Goal: Contribute content: Contribute content

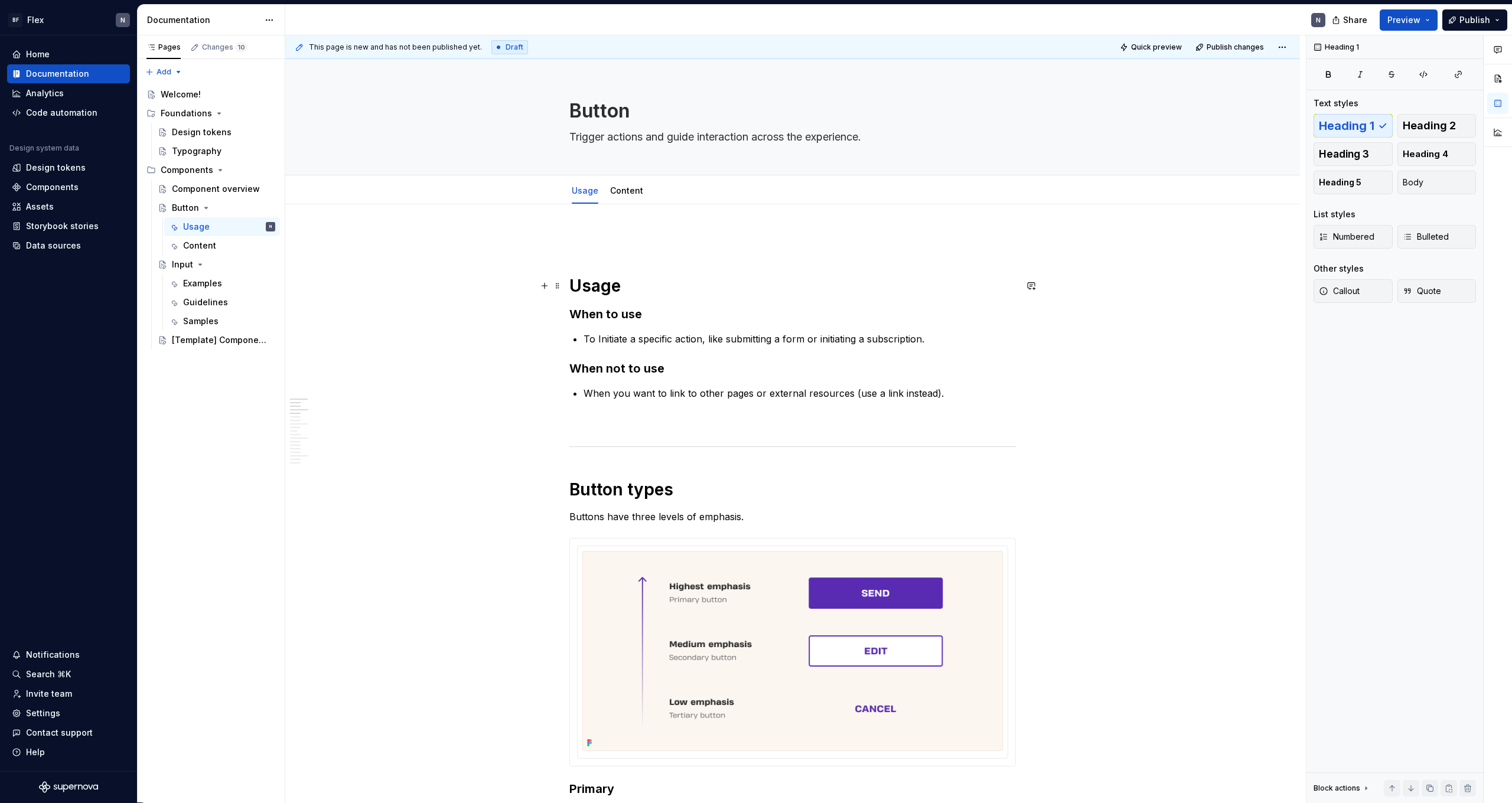
click at [580, 287] on h1 "Usage" at bounding box center [793, 286] width 446 height 21
type textarea "*"
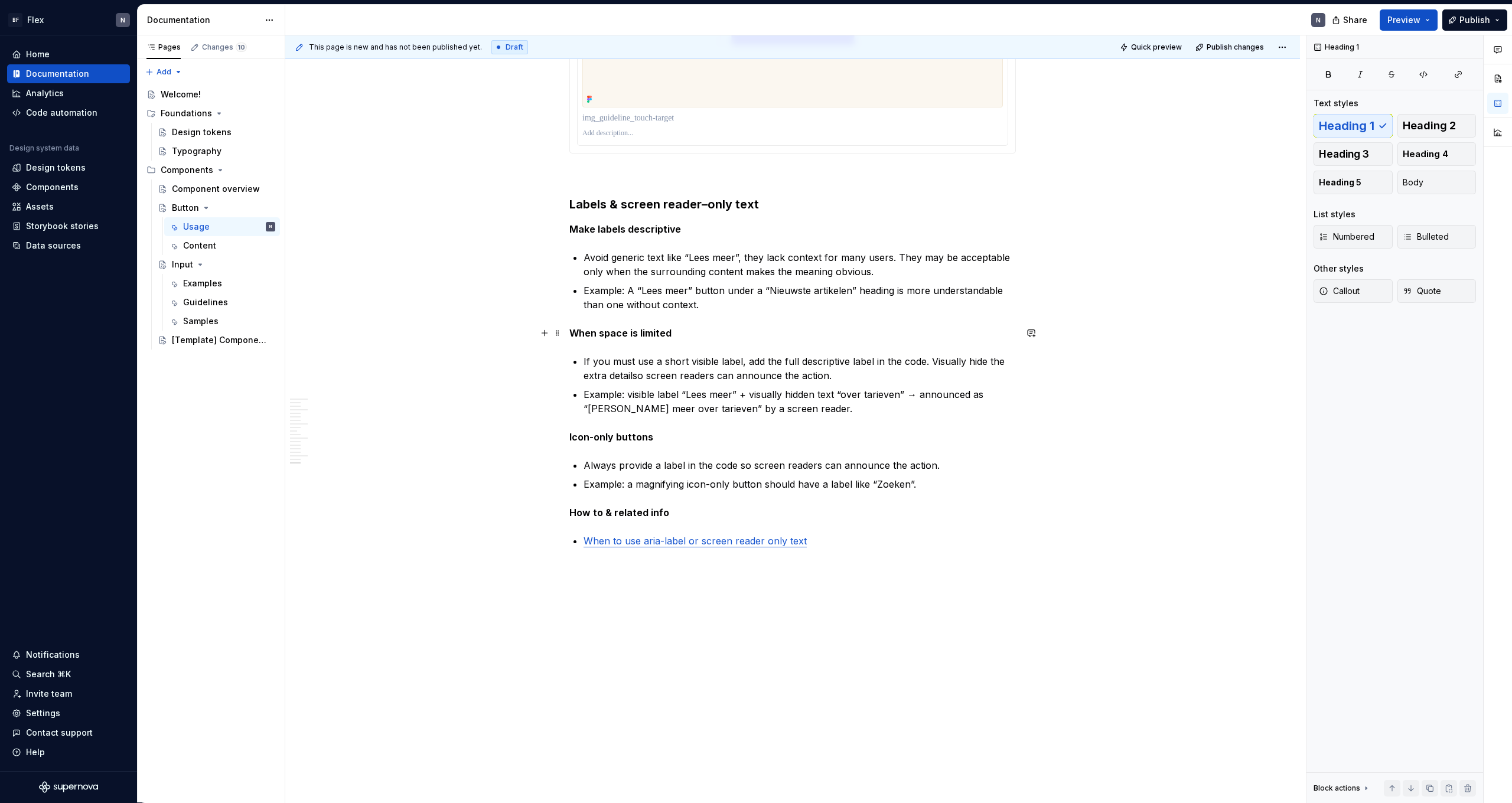
scroll to position [3759, 0]
click at [645, 377] on p "If you must use a short visible label, add the full descriptive label in the co…" at bounding box center [799, 368] width 432 height 29
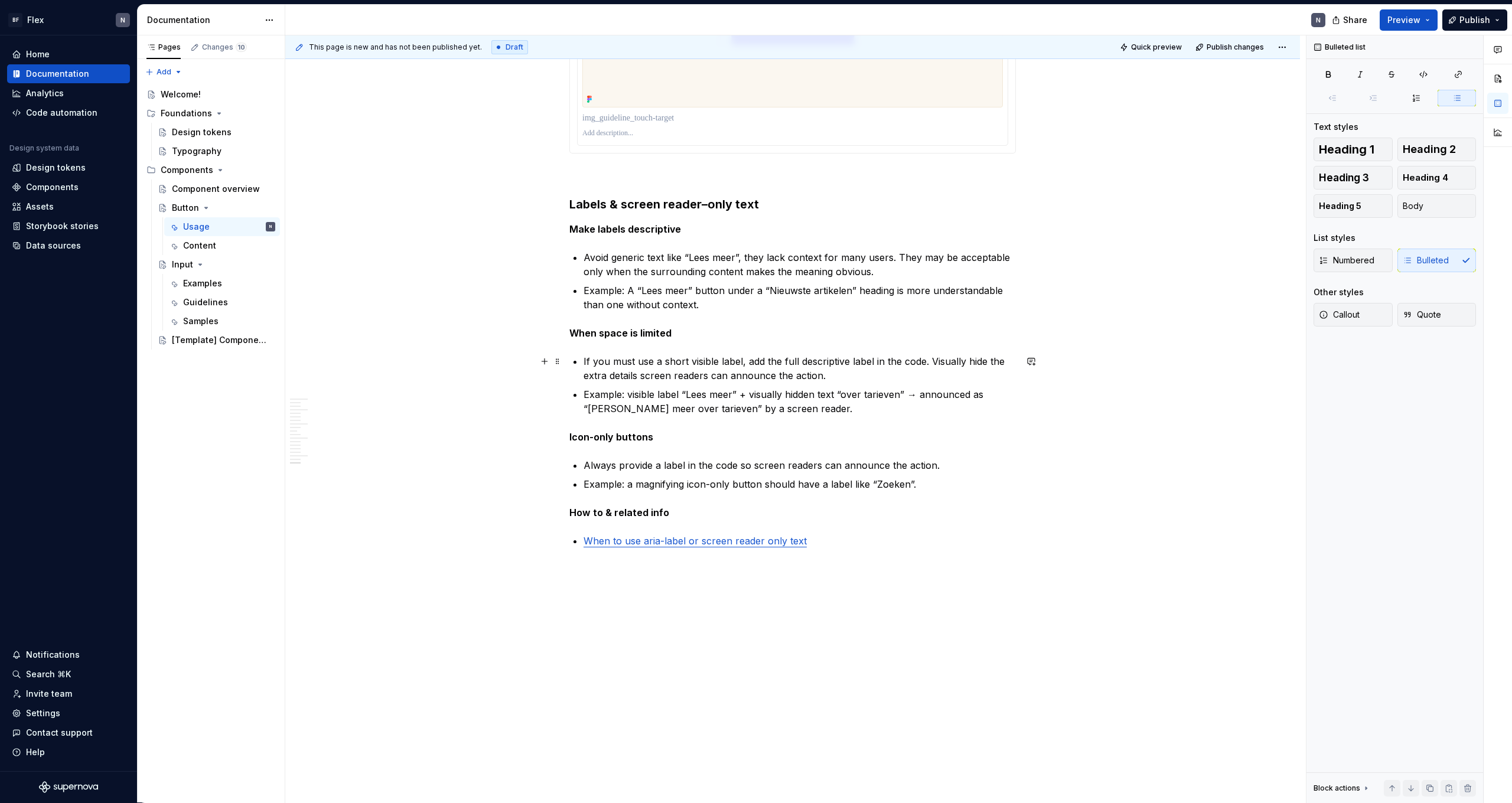
click at [758, 361] on p "If you must use a short visible label, add the full descriptive label in the co…" at bounding box center [799, 368] width 432 height 29
click at [753, 397] on p "Example: visible label “Lees meer” + visually hidden text “over tarieven” → ann…" at bounding box center [799, 402] width 432 height 29
click at [782, 404] on p "Example: visible label “Lees meer” + visually hidden text “over tarieven” → ann…" at bounding box center [799, 402] width 432 height 29
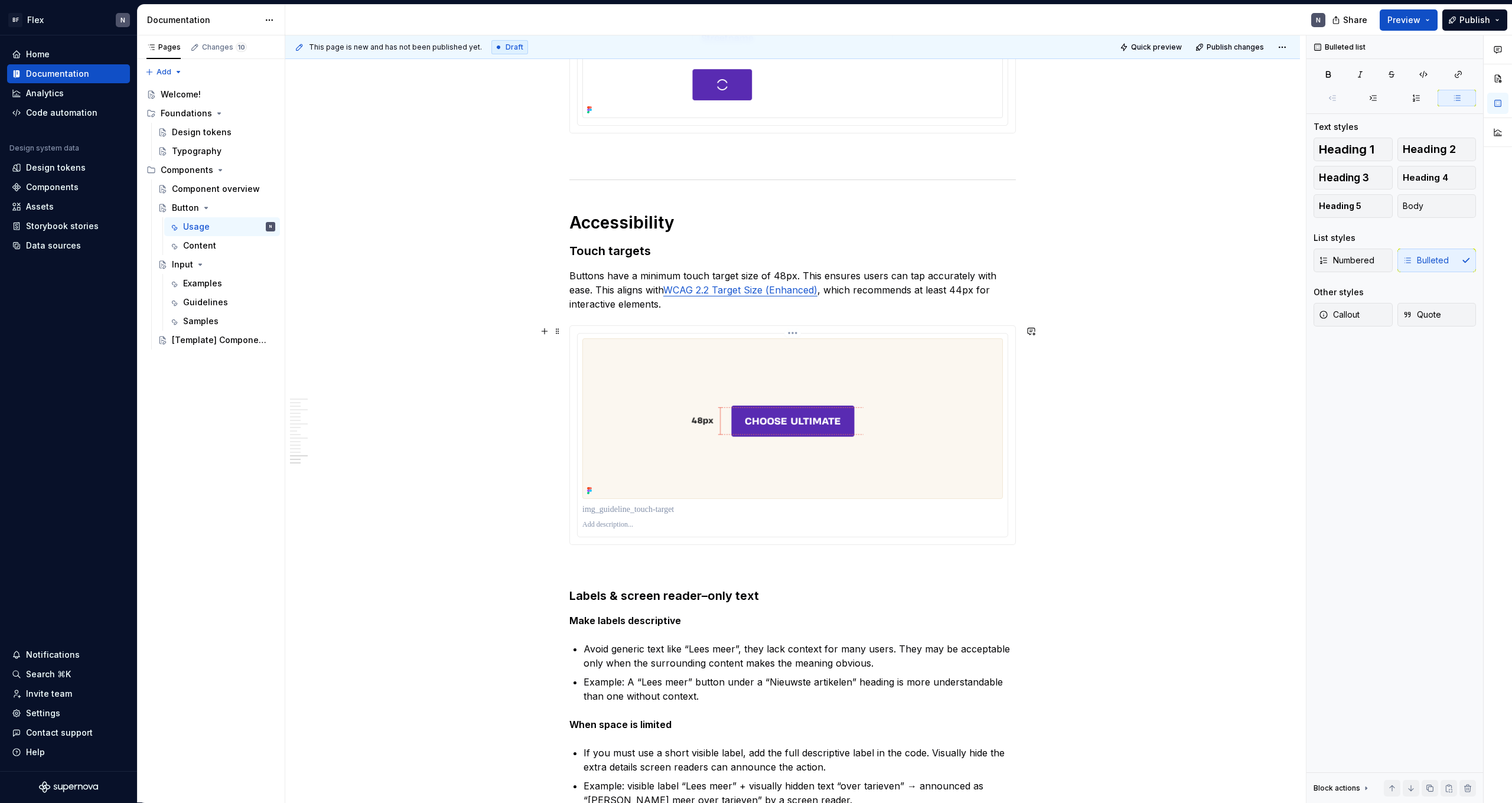
scroll to position [3401, 0]
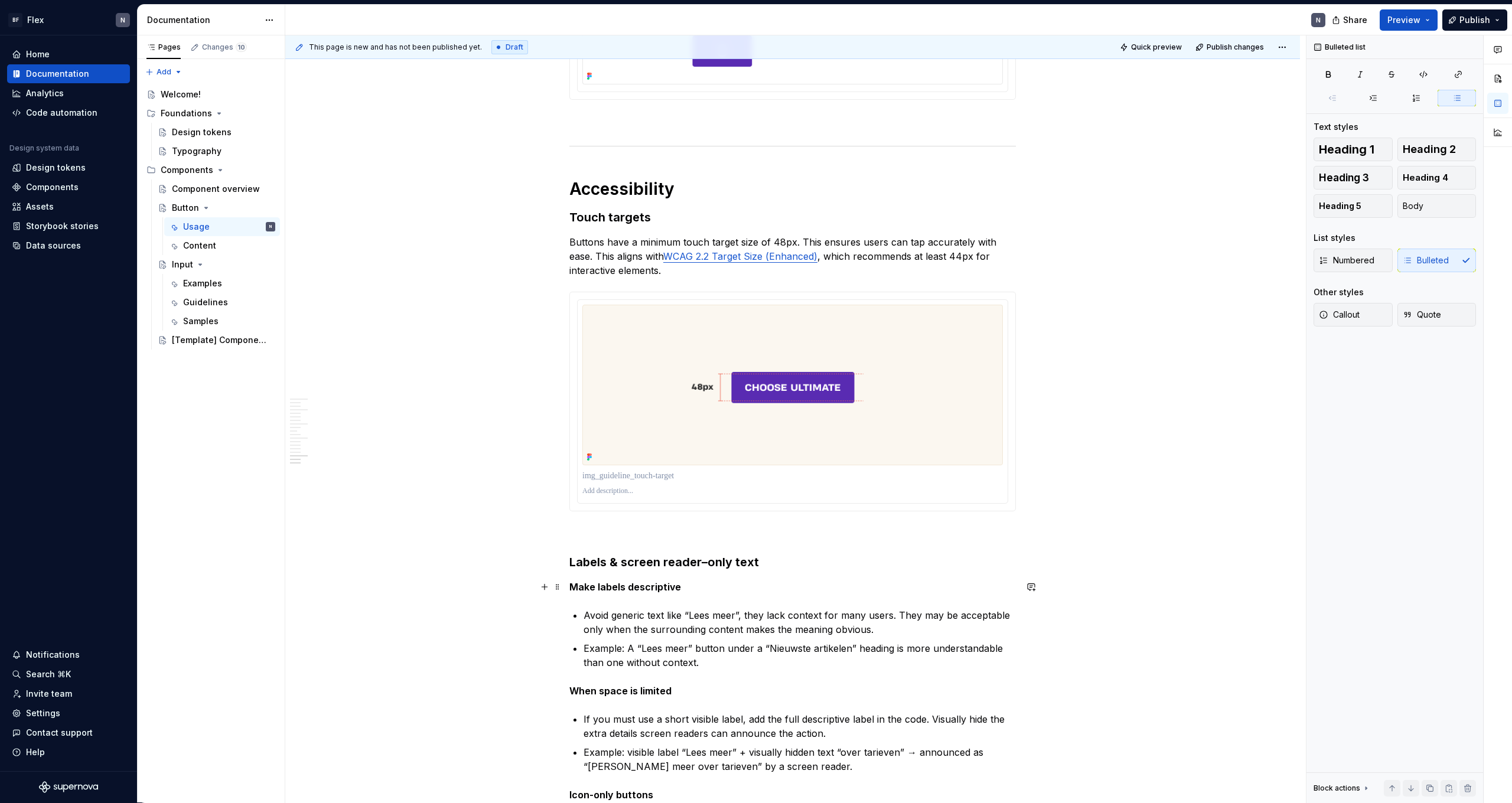
click at [736, 590] on p "Make labels descriptive" at bounding box center [793, 587] width 446 height 14
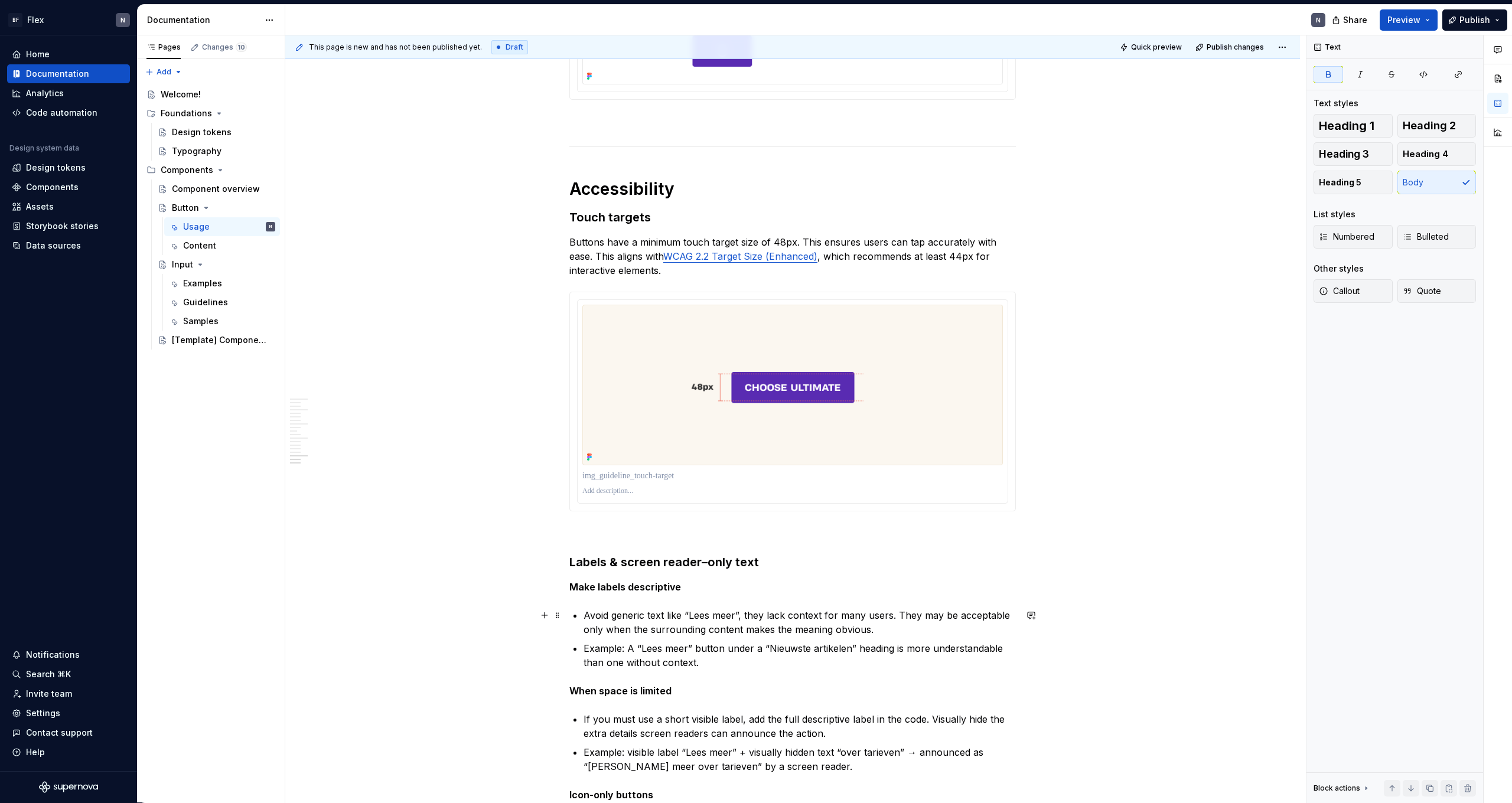
click at [729, 623] on p "Avoid generic text like “Lees meer”, they lack context for many users. They may…" at bounding box center [799, 623] width 432 height 29
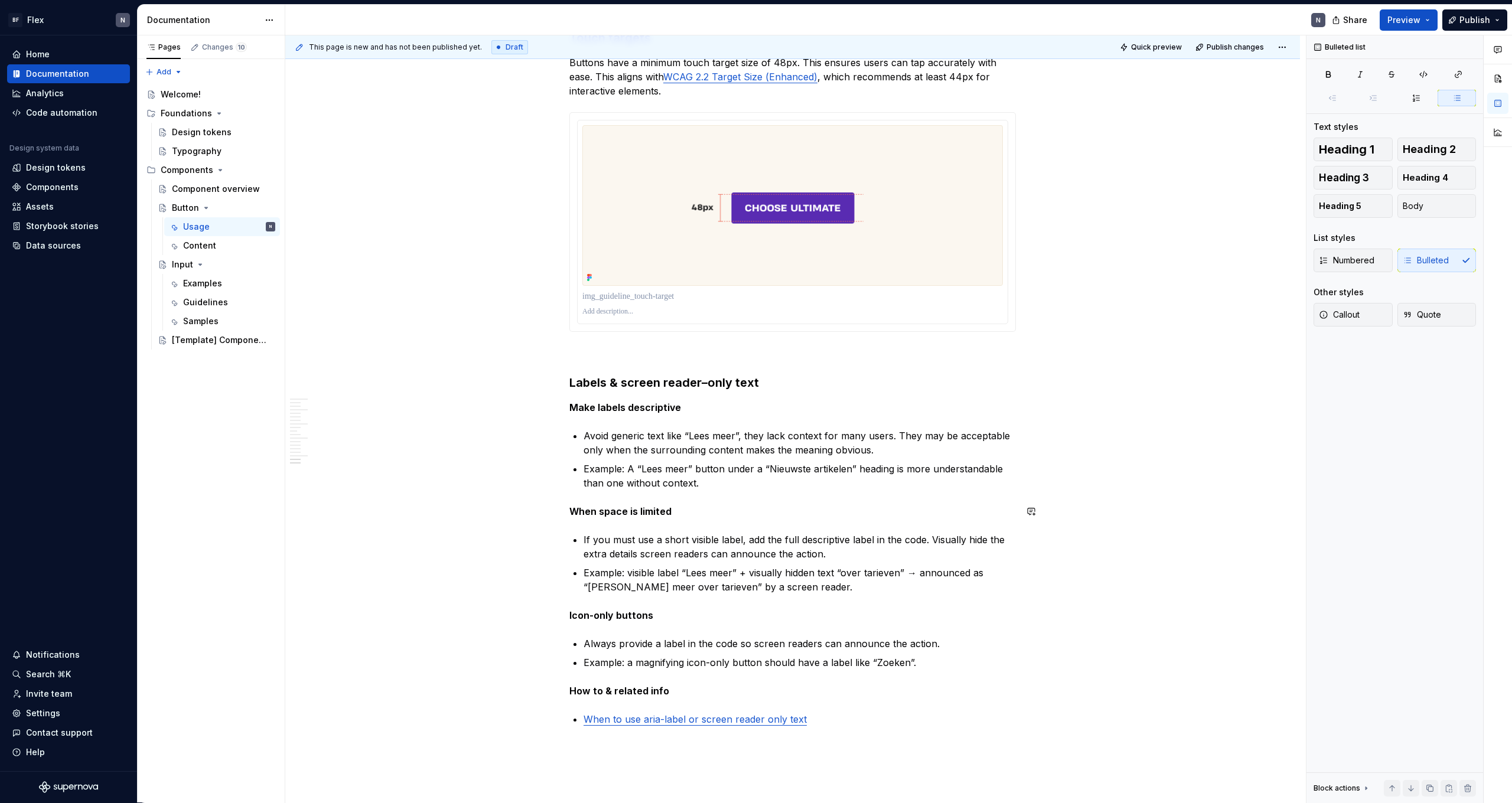
scroll to position [3585, 0]
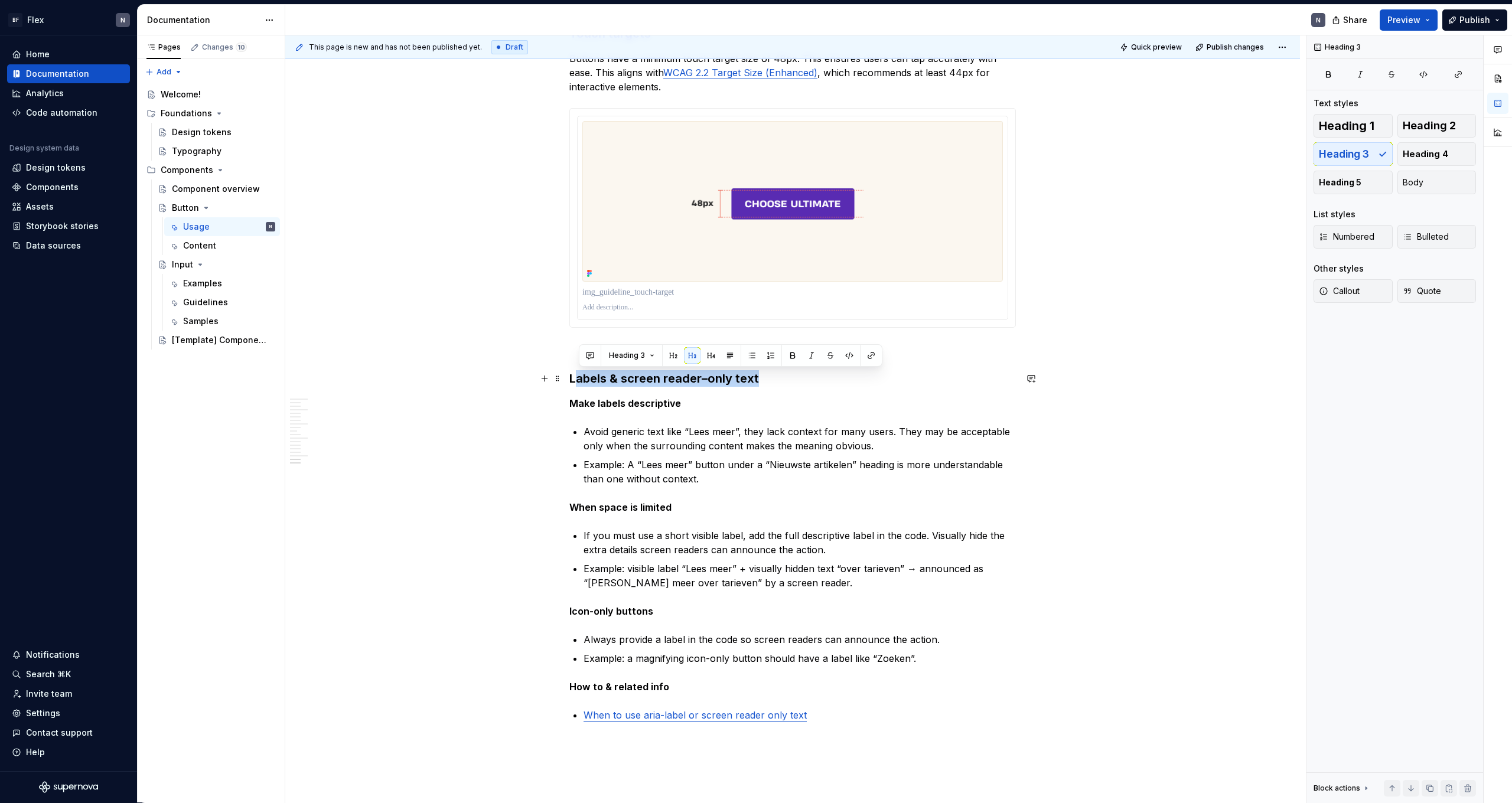
drag, startPoint x: 582, startPoint y: 384, endPoint x: 766, endPoint y: 383, distance: 184.0
click at [766, 383] on h3 "Labels & screen reader–only text" at bounding box center [793, 379] width 446 height 17
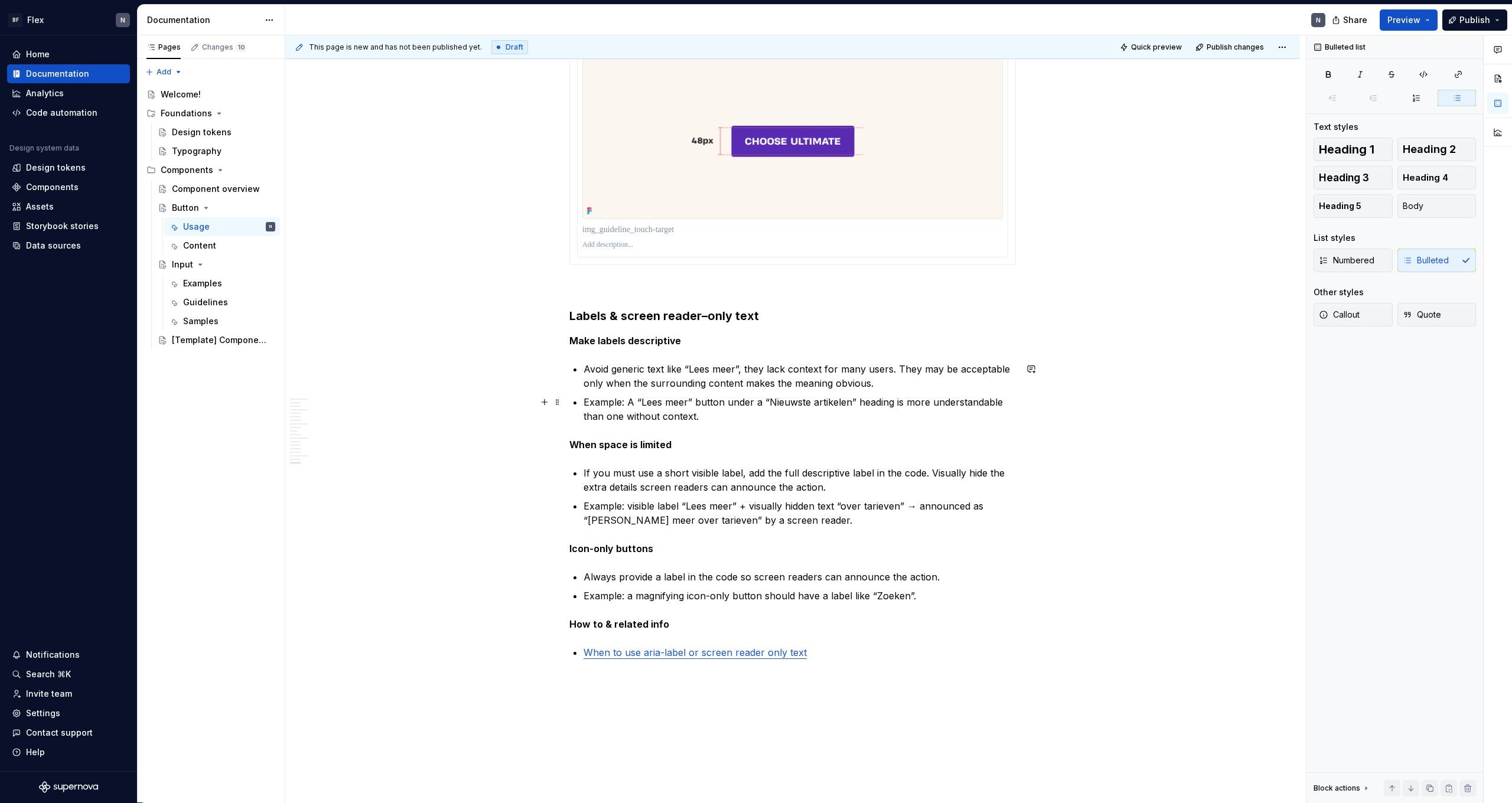
scroll to position [3648, 0]
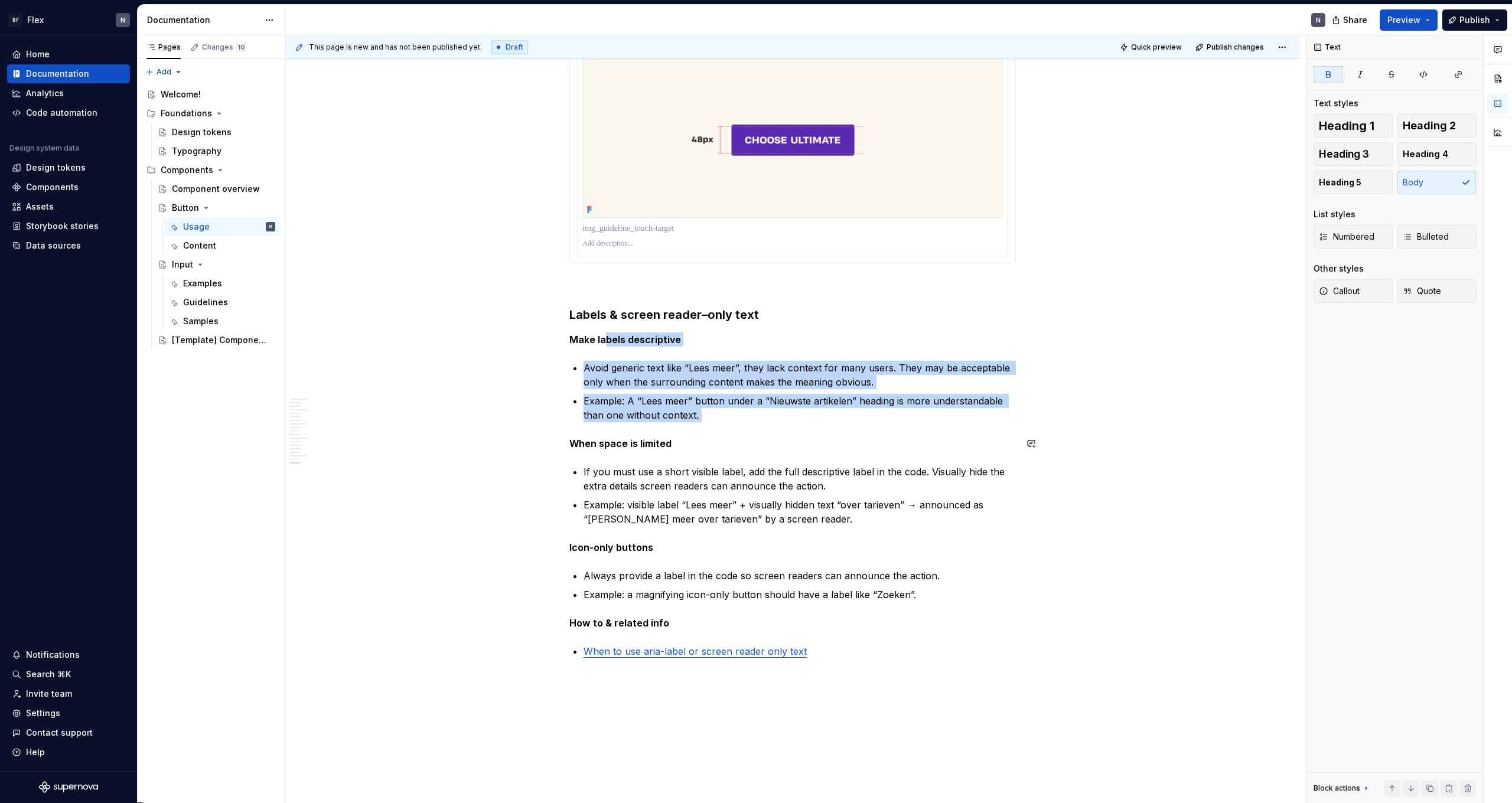
drag, startPoint x: 764, startPoint y: 423, endPoint x: 610, endPoint y: 335, distance: 177.4
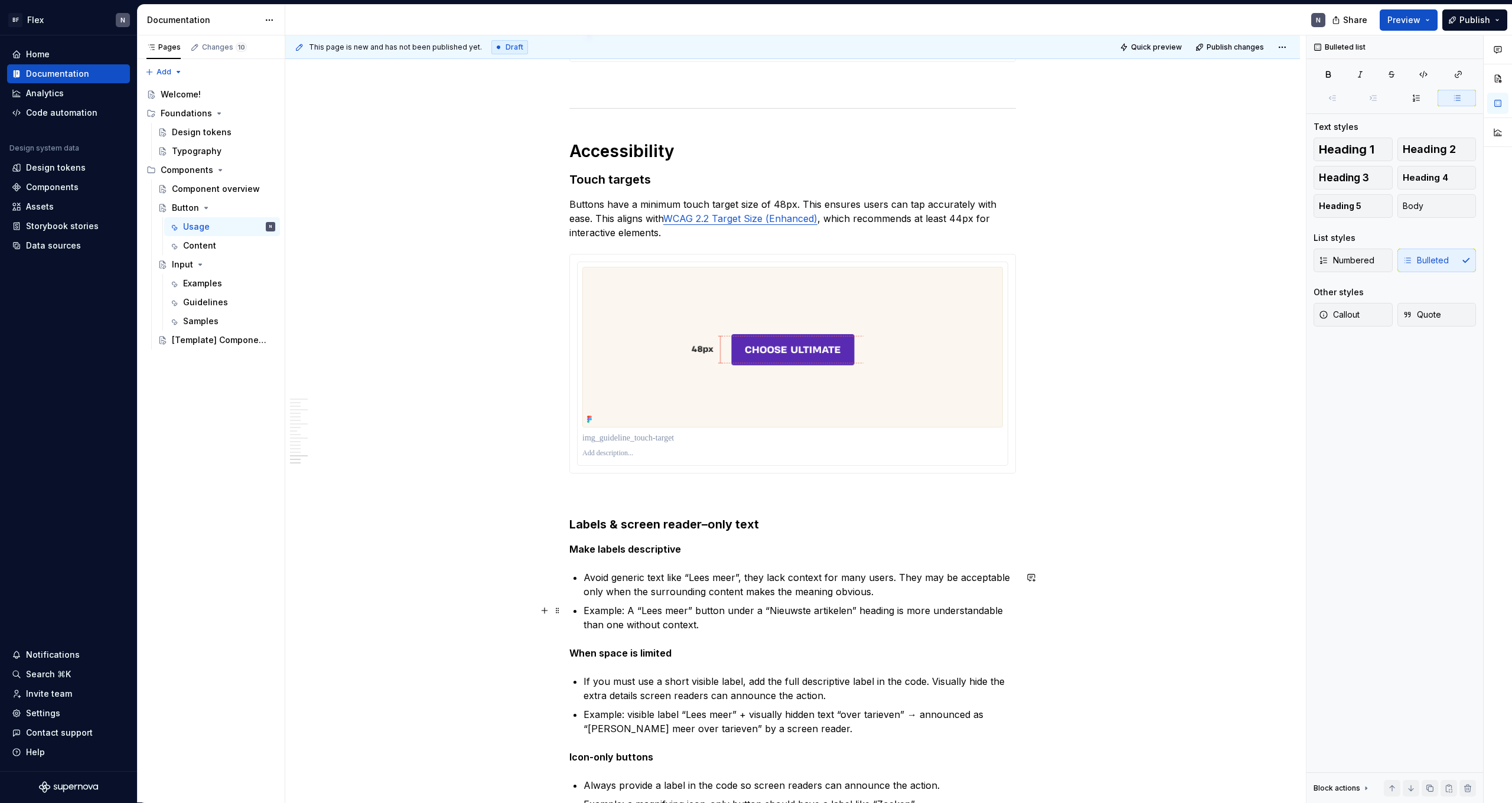
scroll to position [3440, 0]
click at [911, 580] on p "Avoid generic text like “Lees meer”, they lack context for many users. They may…" at bounding box center [799, 584] width 432 height 29
click at [906, 593] on p "Avoid generic text like “Lees meer”, they lack context for many users. They may…" at bounding box center [799, 584] width 432 height 29
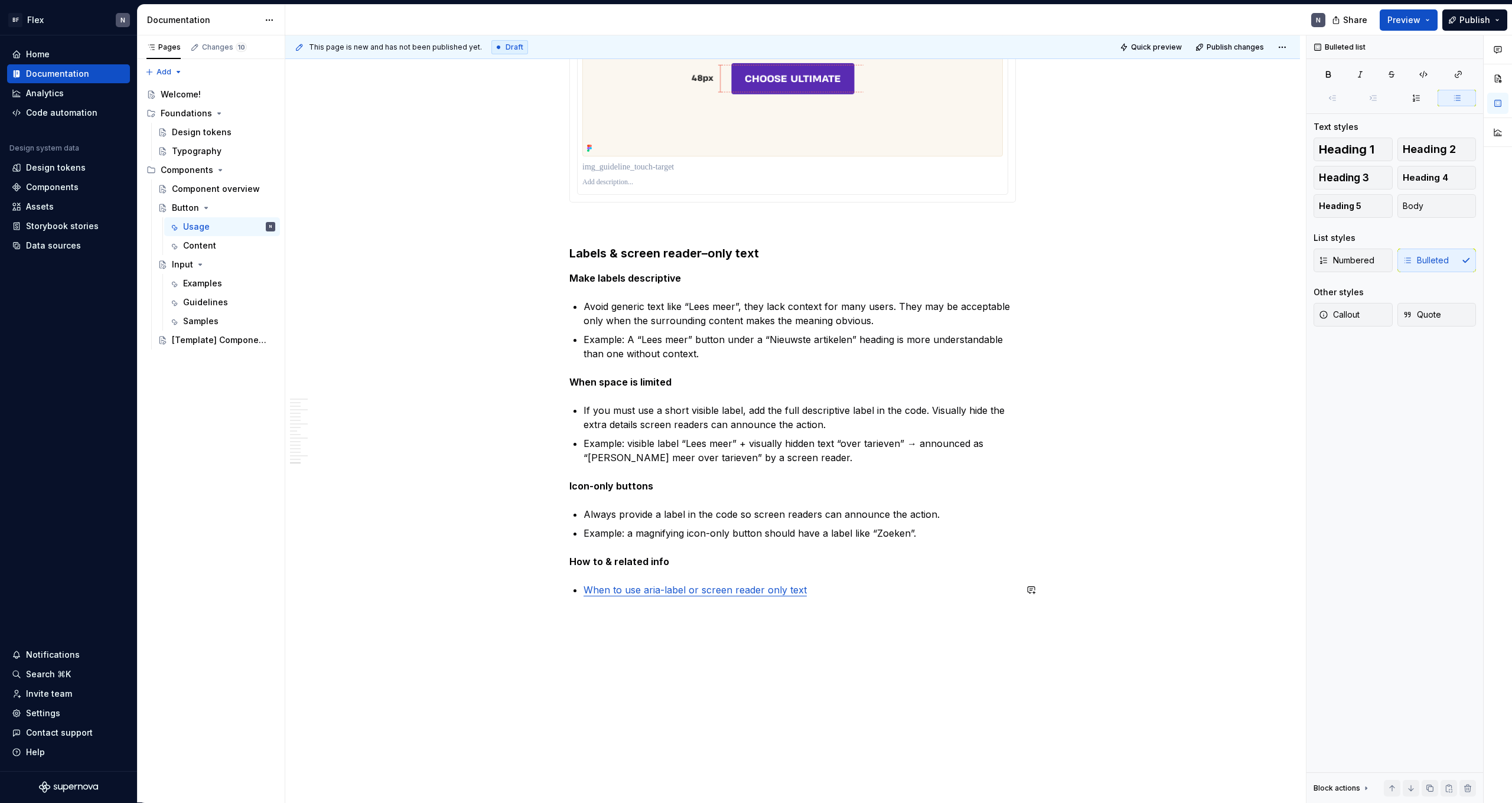
scroll to position [3719, 0]
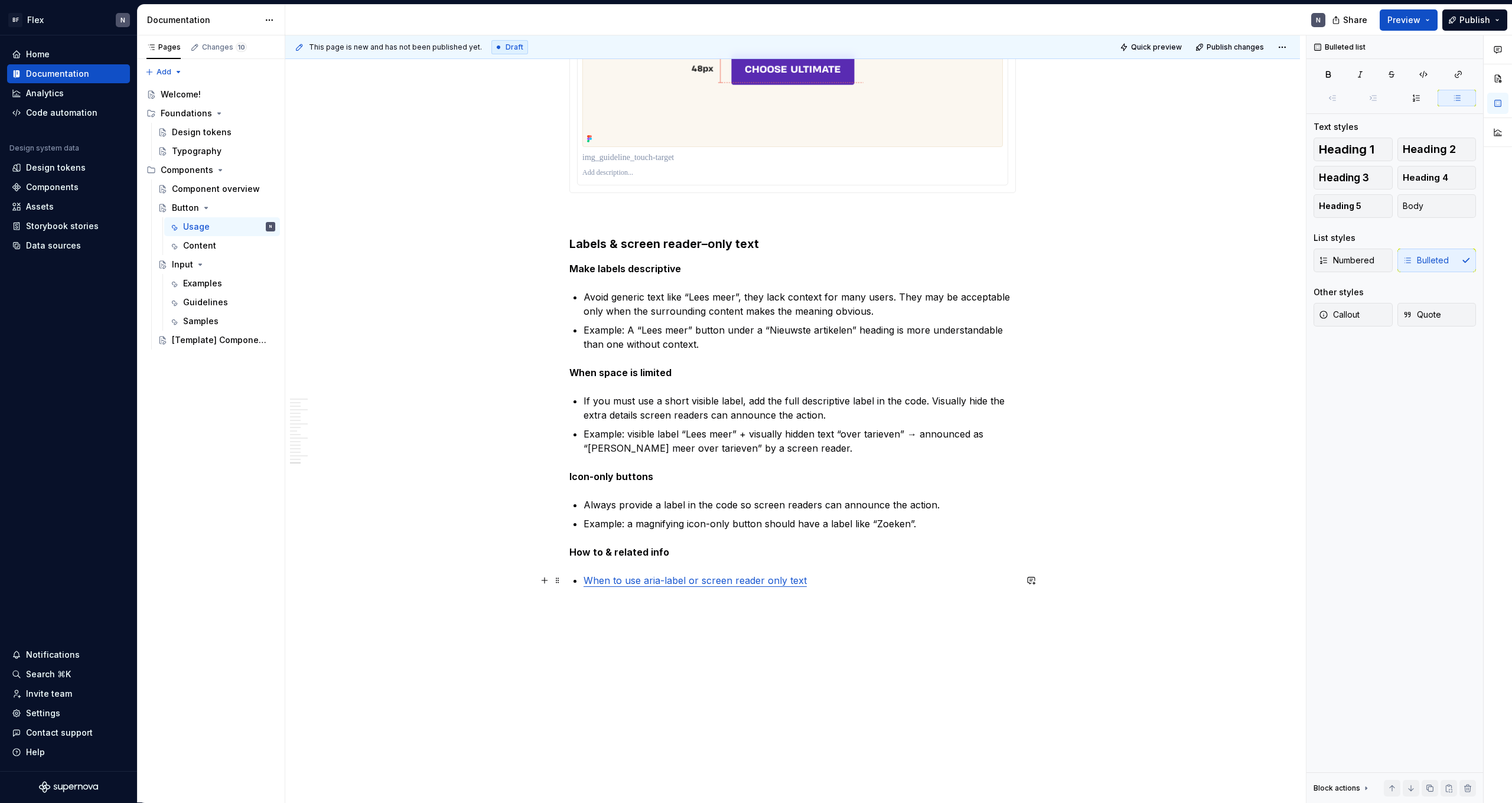
click at [879, 582] on p "When to use aria-label or screen reader only text" at bounding box center [799, 580] width 432 height 14
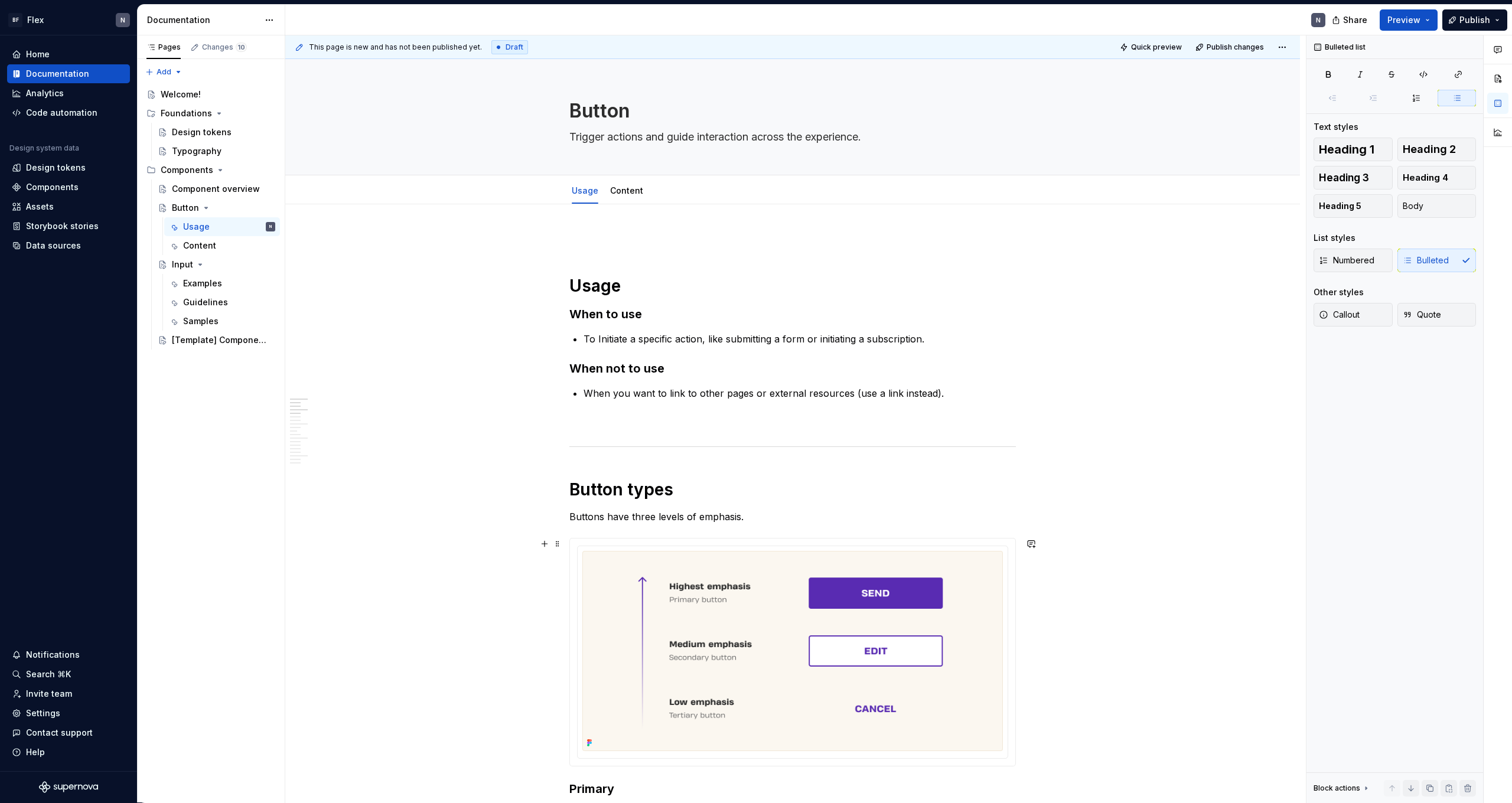
scroll to position [0, 0]
drag, startPoint x: 781, startPoint y: 386, endPoint x: 780, endPoint y: 393, distance: 7.1
click at [781, 386] on p "When you want to link to other pages or external resources (use a link instead)." at bounding box center [799, 393] width 432 height 14
click at [890, 339] on p "To Initiate a specific action, like submitting a form or initiating a subscript…" at bounding box center [799, 339] width 432 height 14
click at [1035, 342] on button "button" at bounding box center [1032, 339] width 17 height 17
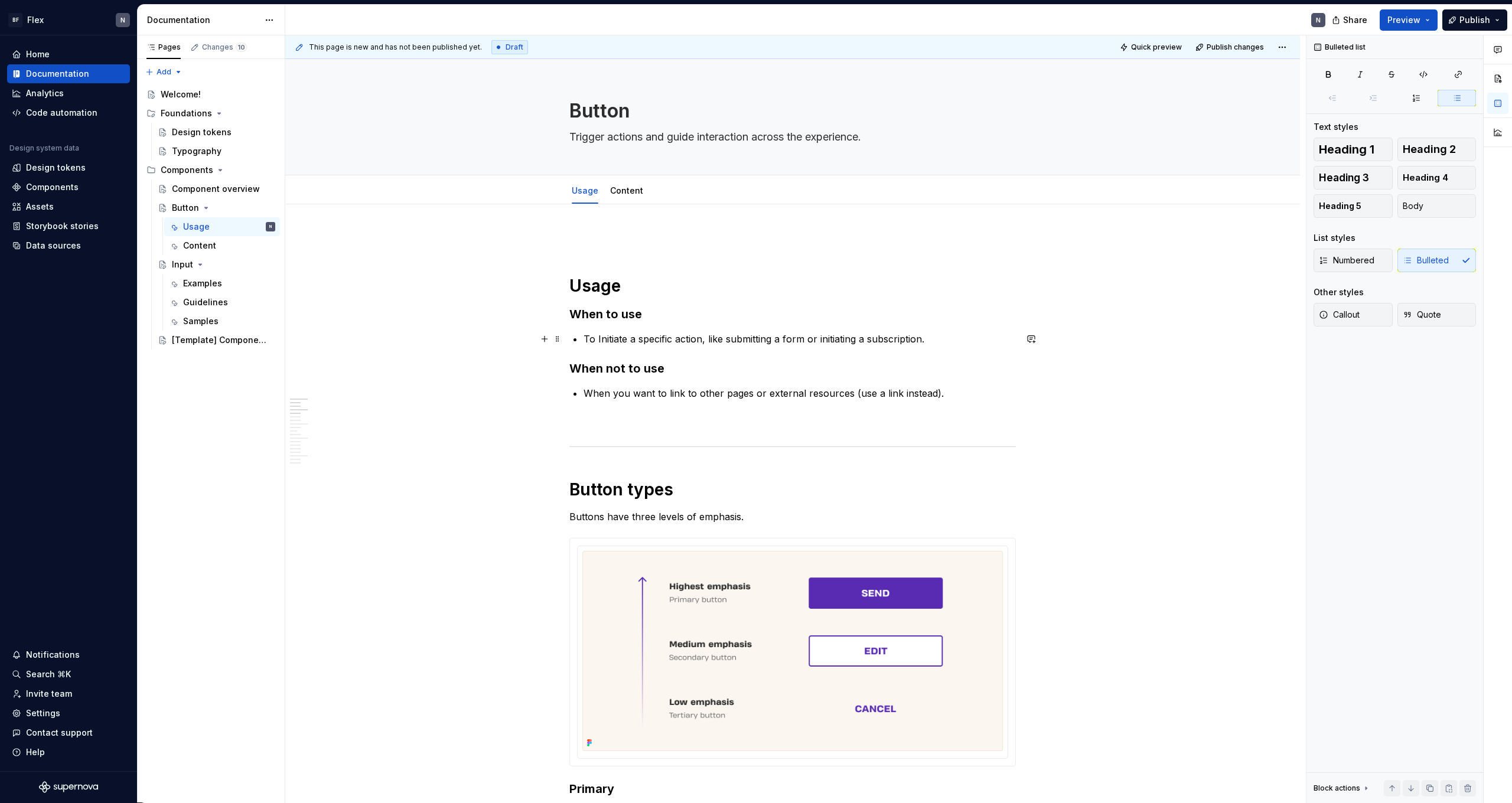
click at [951, 333] on p "To Initiate a specific action, like submitting a form or initiating a subscript…" at bounding box center [799, 339] width 432 height 14
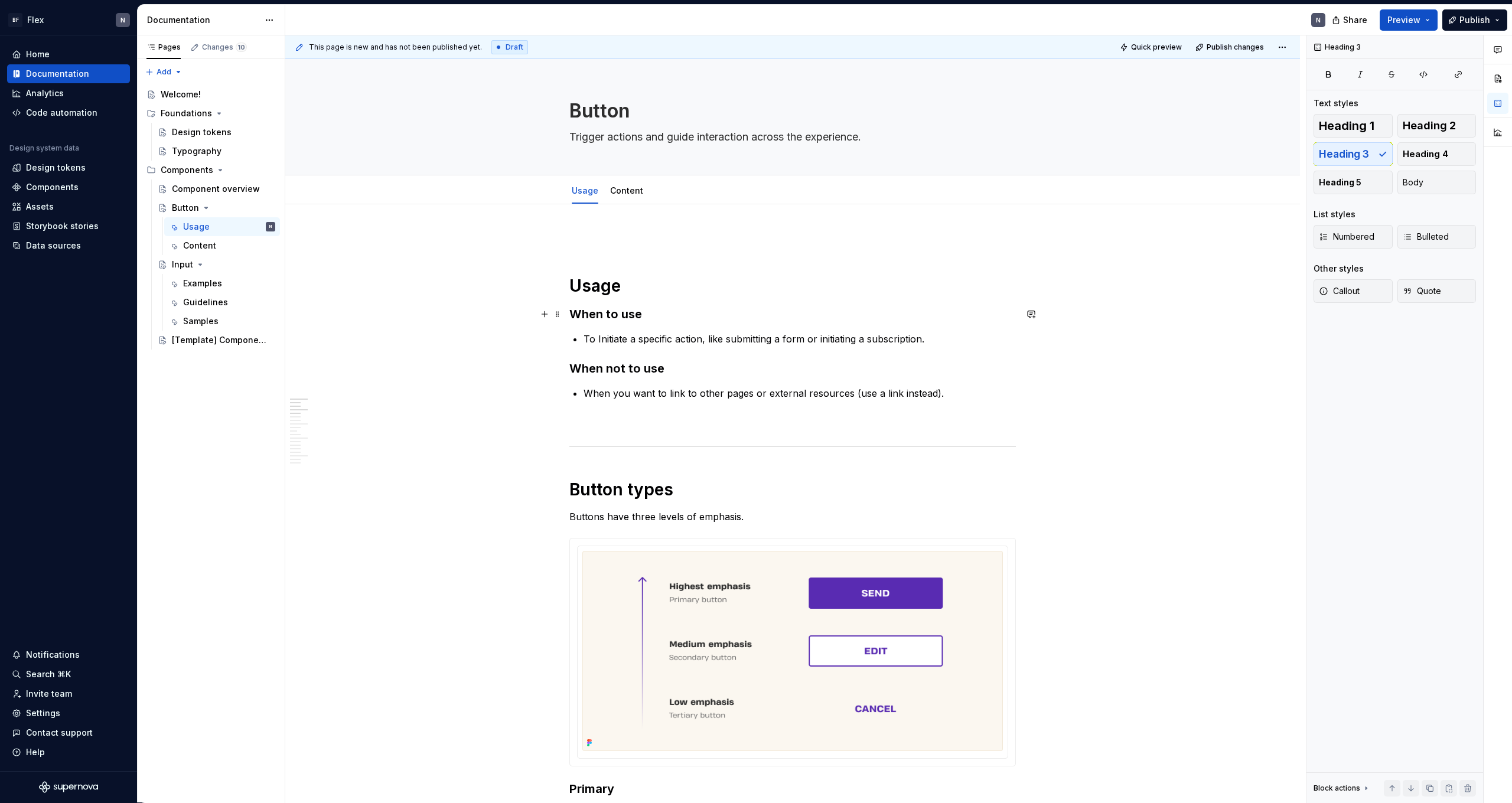
click at [798, 313] on h3 "When to use" at bounding box center [793, 314] width 446 height 17
click at [579, 290] on h1 "Usage" at bounding box center [793, 286] width 446 height 21
click at [574, 289] on h1 "Usage" at bounding box center [793, 286] width 446 height 21
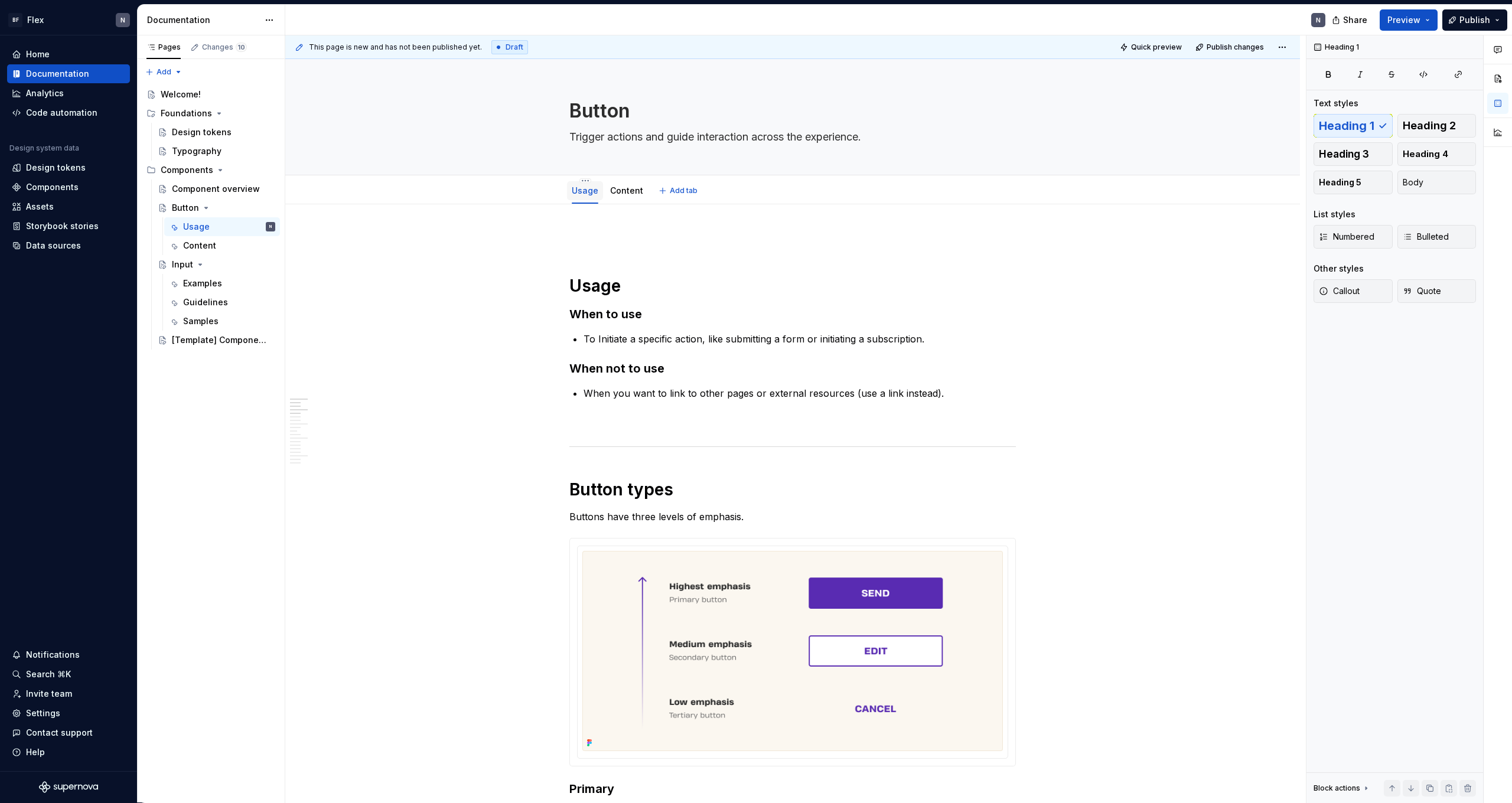
click at [583, 189] on link "Usage" at bounding box center [585, 190] width 27 height 10
click at [585, 195] on link "Usage" at bounding box center [585, 190] width 27 height 10
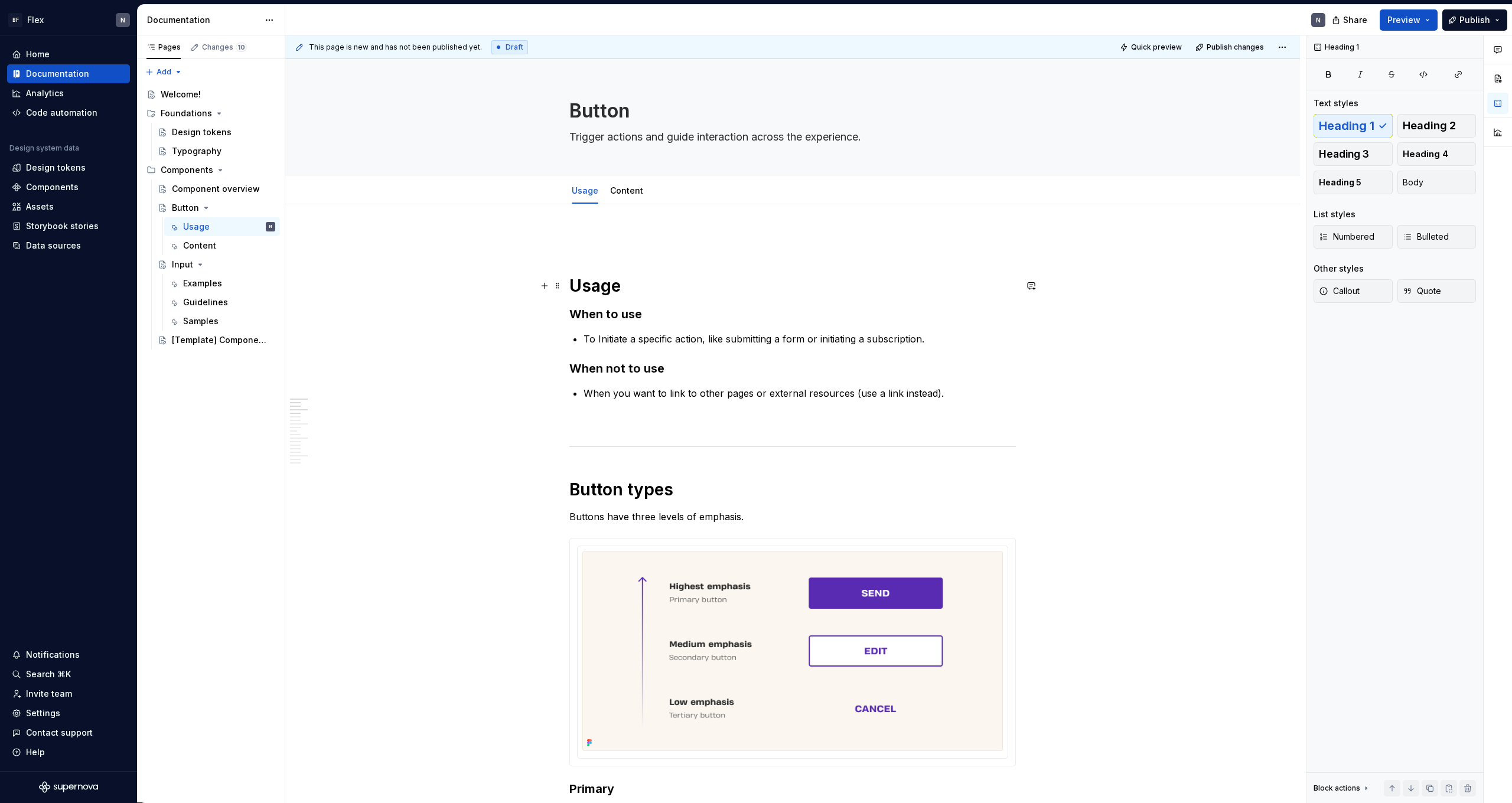
click at [594, 294] on h1 "Usage" at bounding box center [793, 286] width 446 height 21
click at [593, 180] on html "BF Flex N Home Documentation Analytics Code automation Design system data Desig…" at bounding box center [756, 401] width 1512 height 803
type textarea "*"
click at [601, 196] on div "Rename tab" at bounding box center [652, 198] width 135 height 19
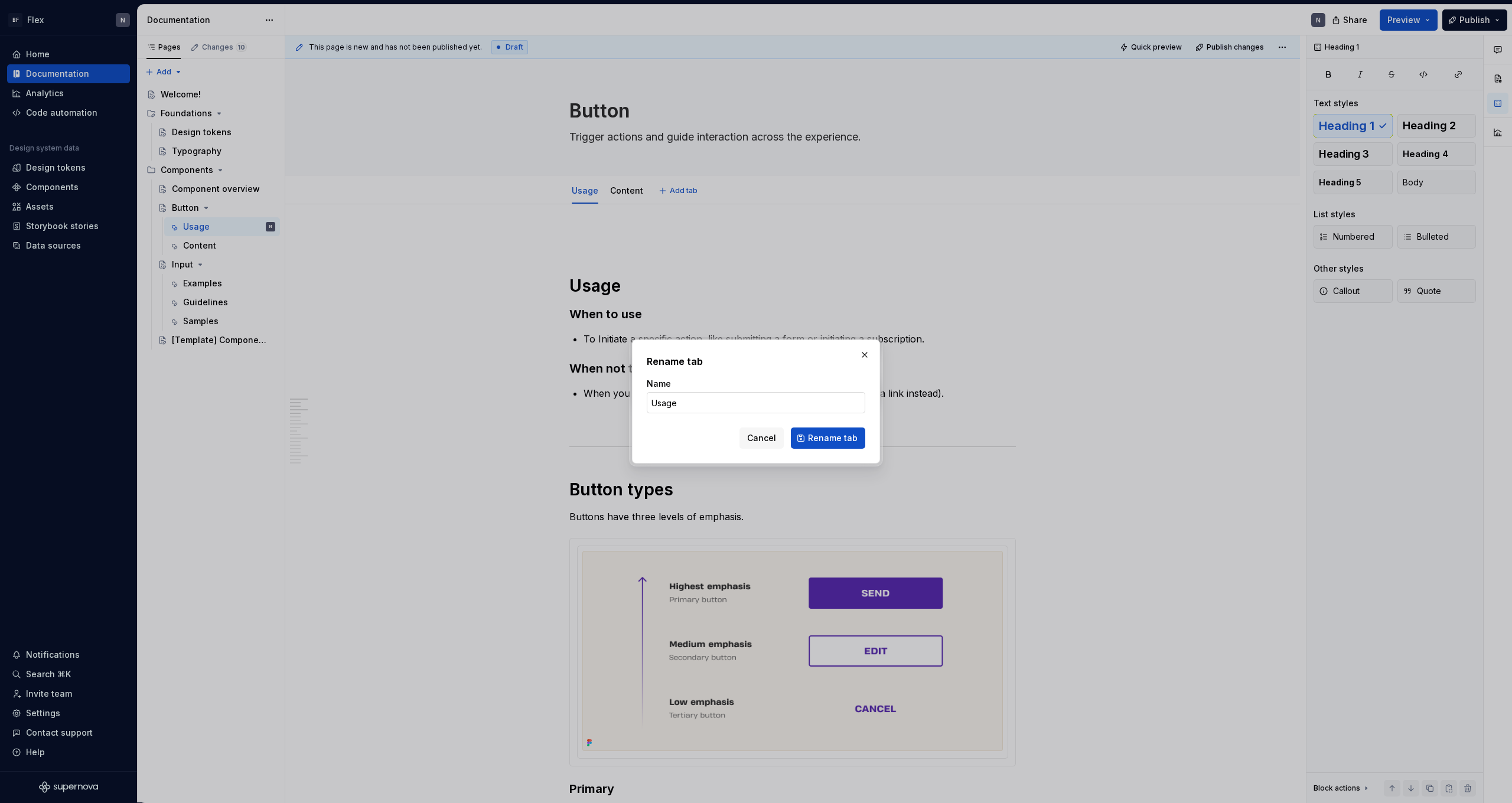
click at [710, 406] on input "Usage" at bounding box center [756, 403] width 218 height 21
type input "Guidelines"
click at [829, 438] on button "Rename tab" at bounding box center [828, 438] width 74 height 21
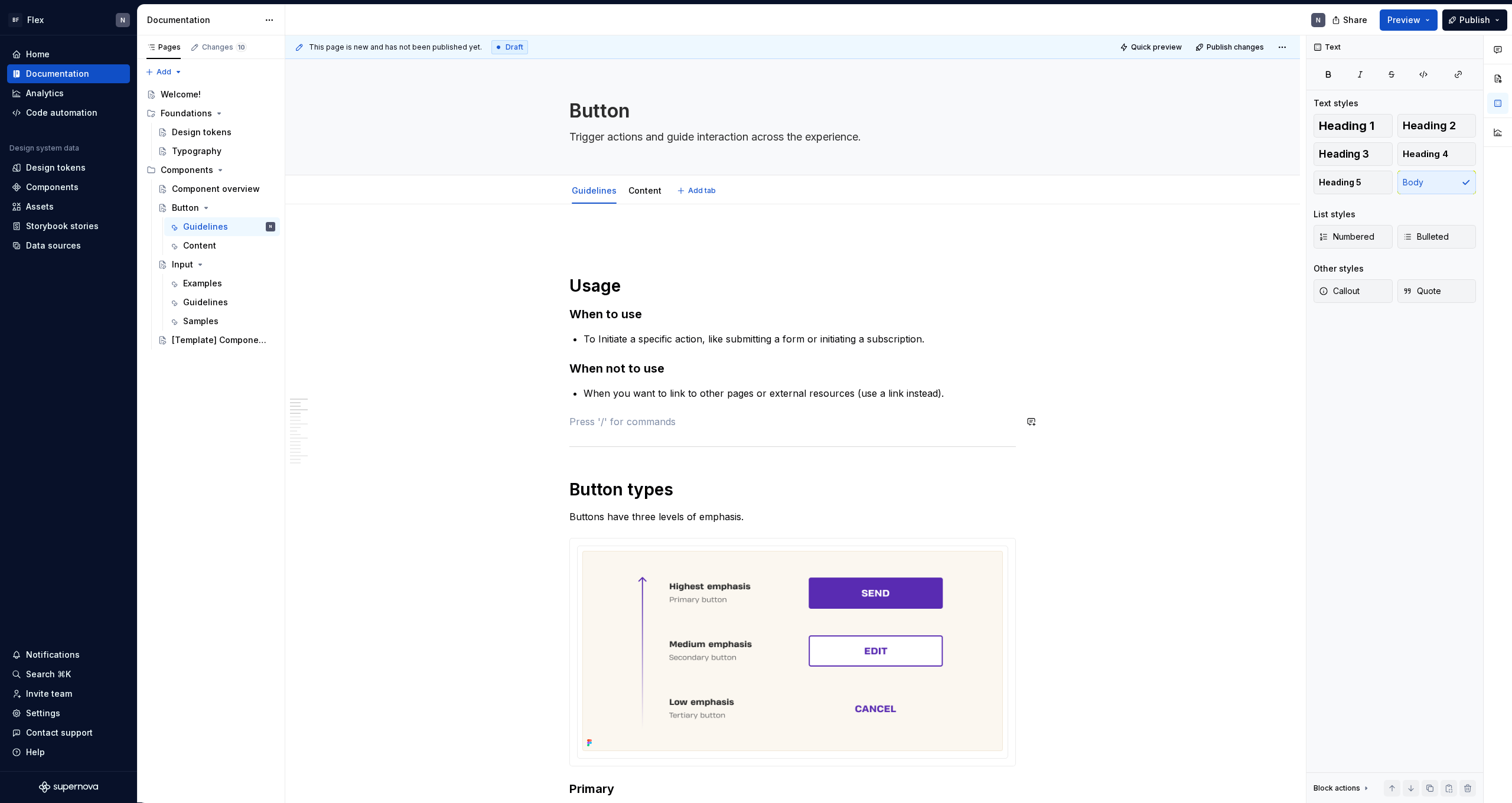
click at [663, 333] on p "To Initiate a specific action, like submitting a form or initiating a subscript…" at bounding box center [799, 339] width 432 height 14
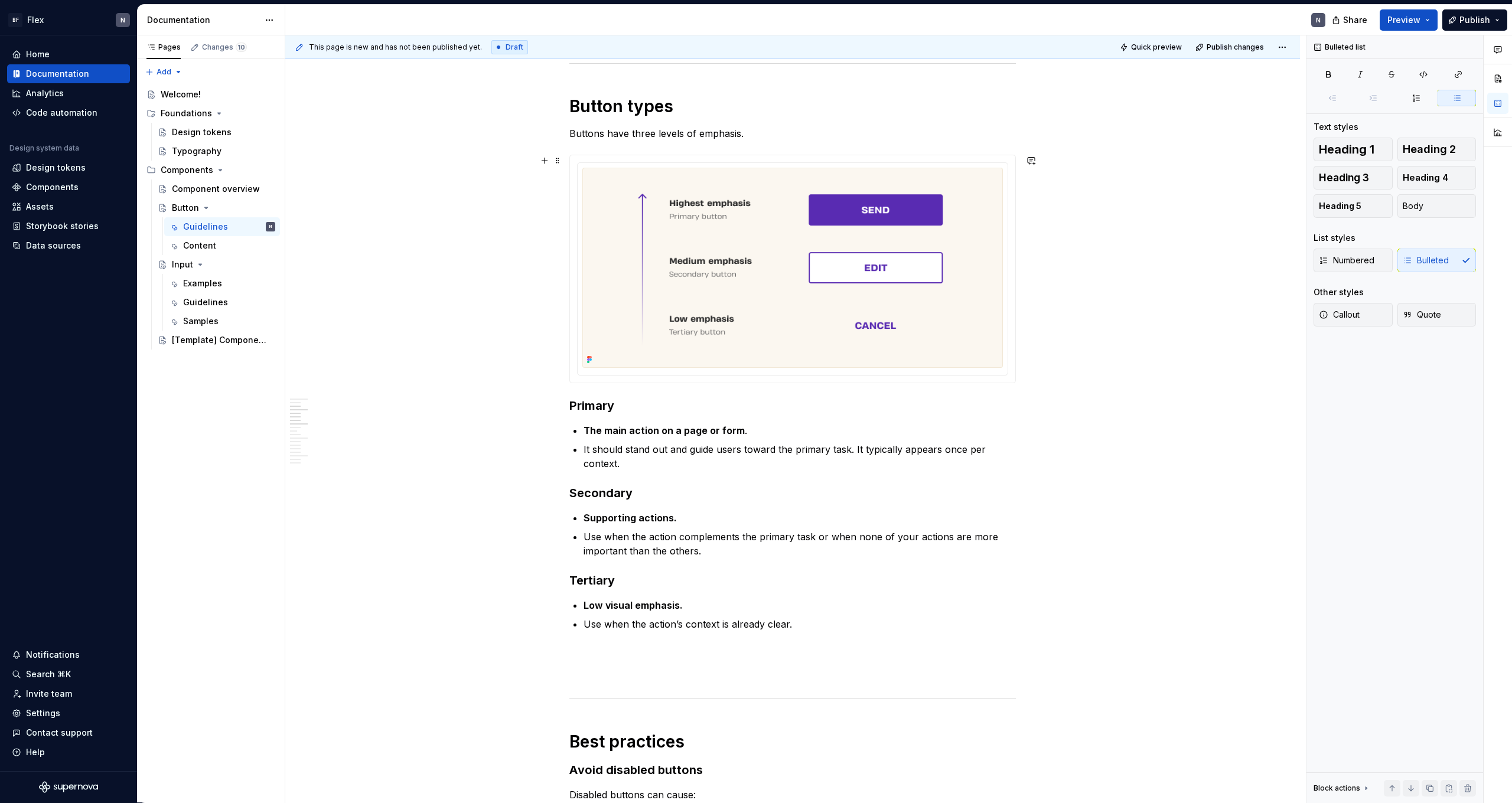
scroll to position [387, 0]
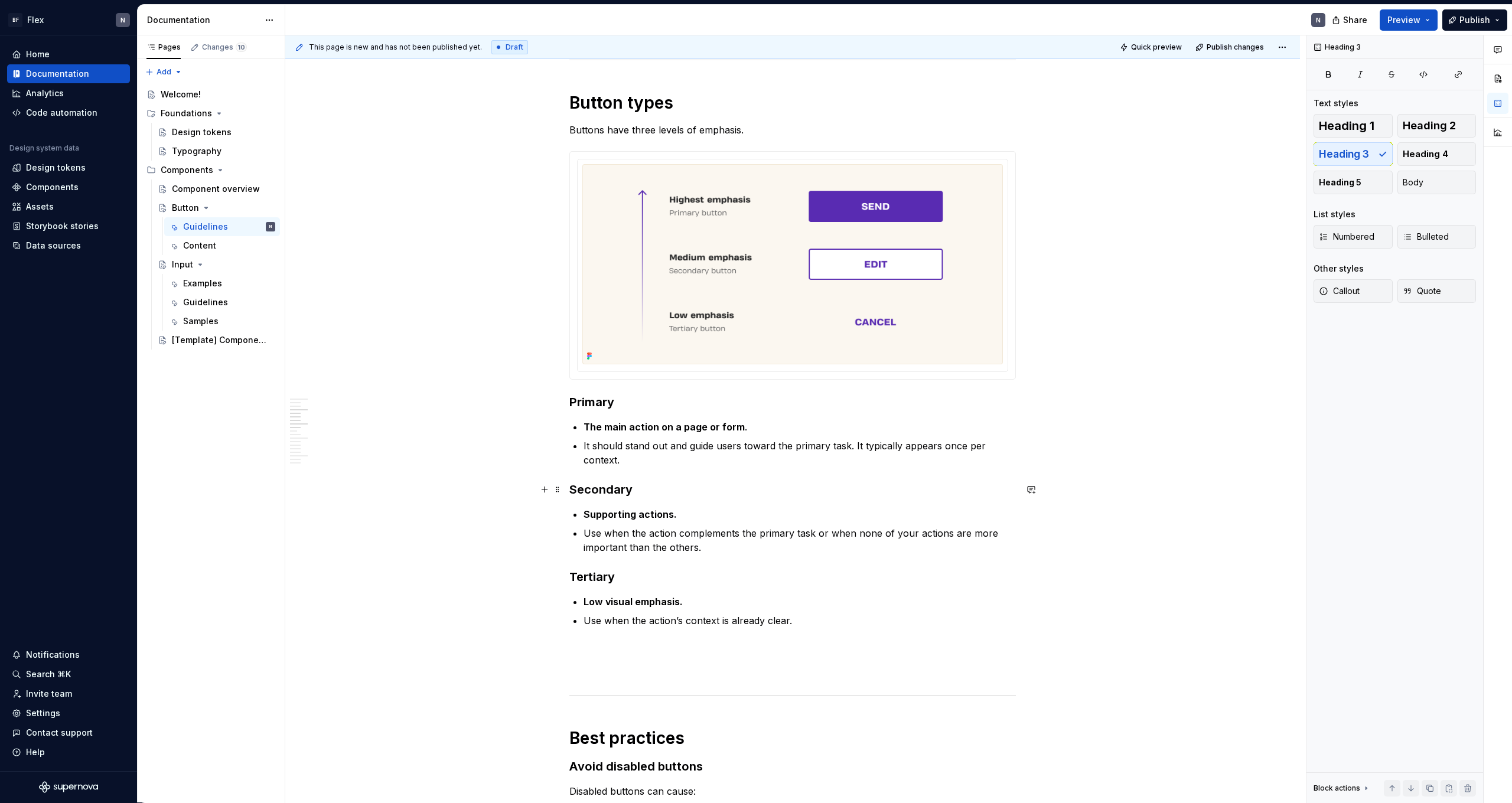
click at [733, 495] on h3 "Secondary" at bounding box center [793, 490] width 446 height 17
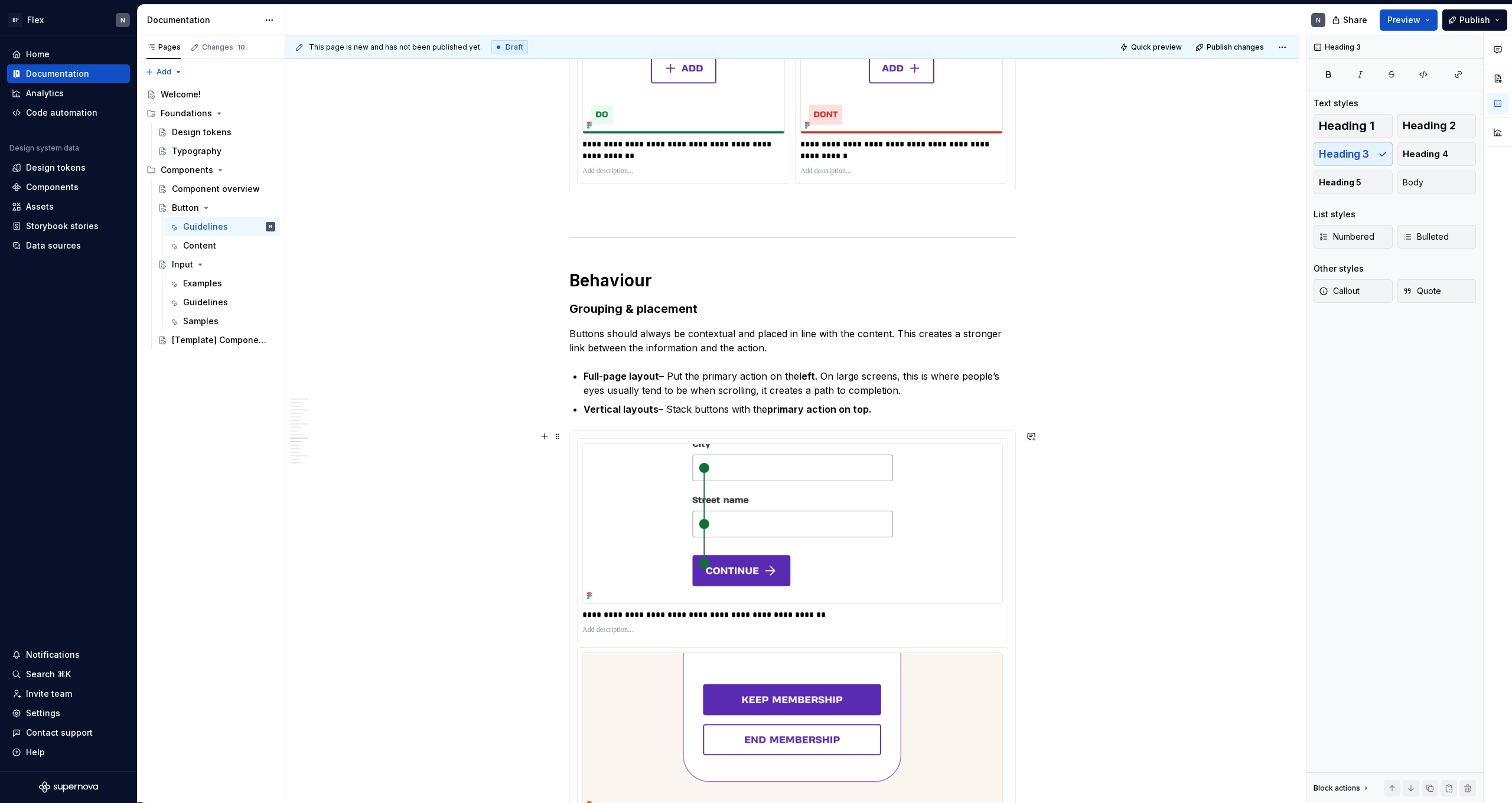
scroll to position [1764, 0]
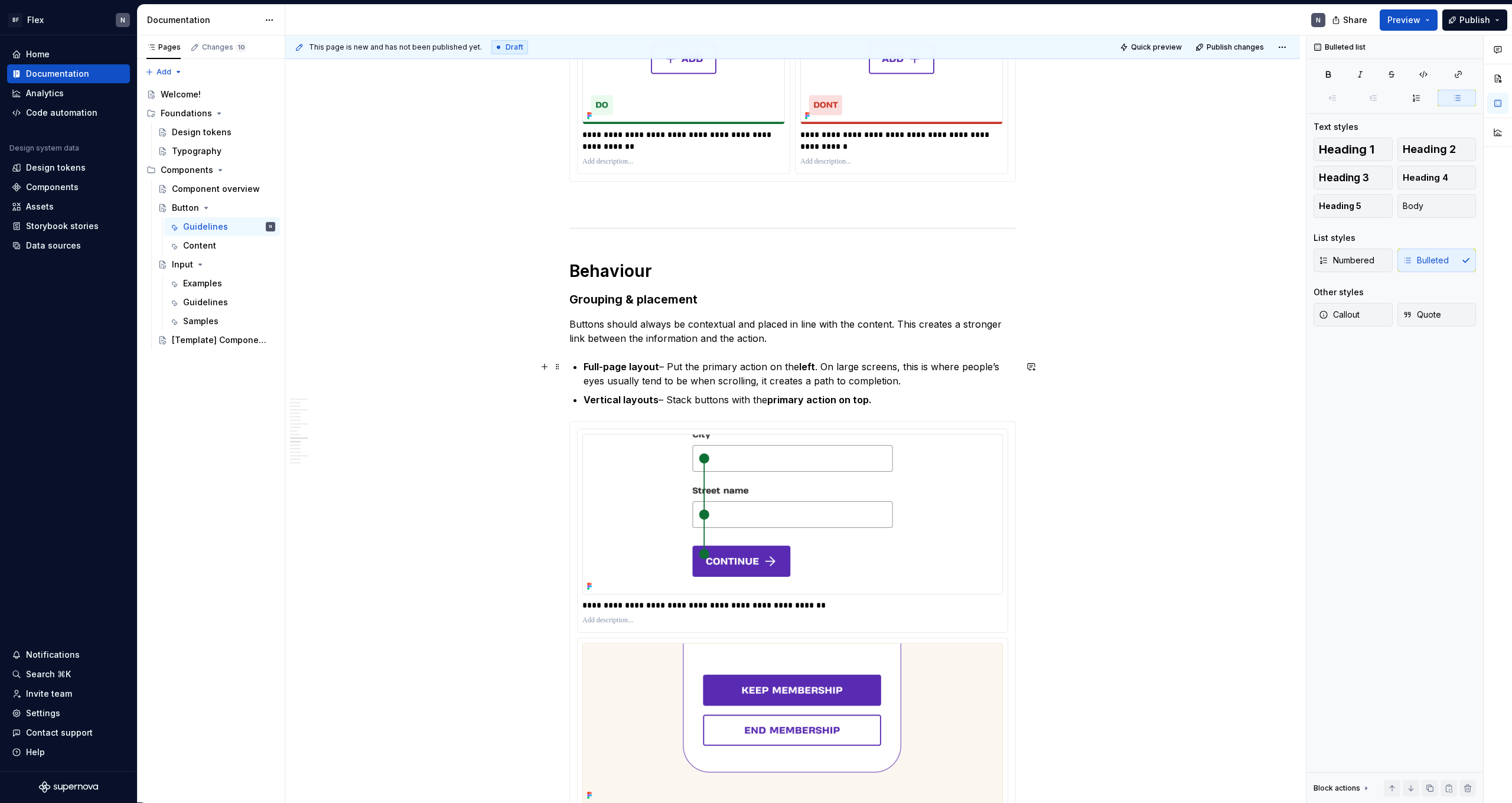
click at [752, 377] on p "Full-page layout – Put the primary action on the left . On large screens, this …" at bounding box center [799, 374] width 432 height 29
click at [690, 275] on h1 "Behaviour" at bounding box center [793, 271] width 446 height 21
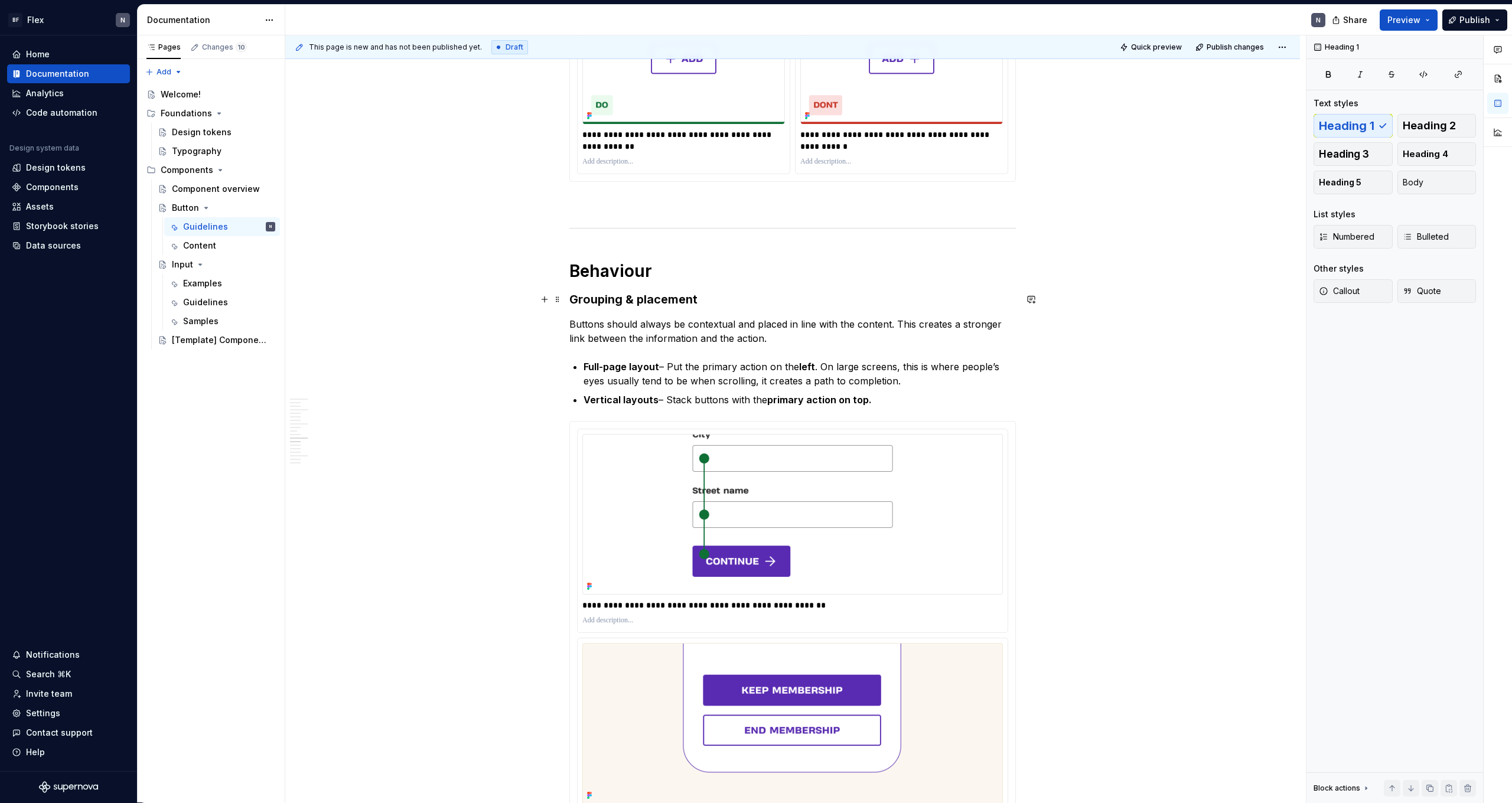
click at [715, 300] on h3 "Grouping & placement" at bounding box center [793, 299] width 446 height 17
click at [744, 327] on p "Buttons should always be contextual and placed in line with the content. This c…" at bounding box center [793, 332] width 446 height 29
click at [774, 335] on p "Buttons should always be contextual and placed in line with the content. This c…" at bounding box center [793, 332] width 446 height 29
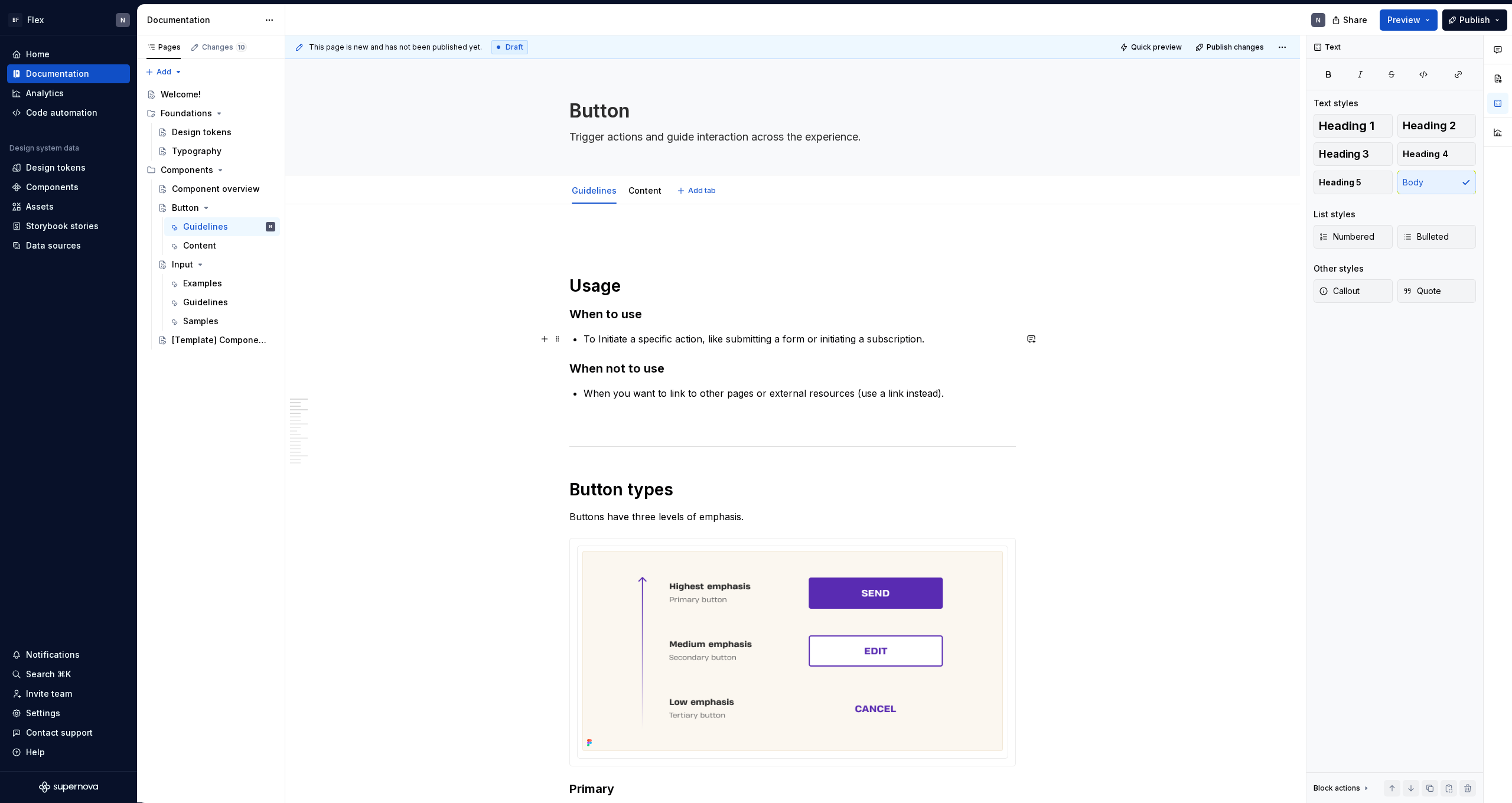
scroll to position [0, 0]
click at [589, 394] on p "When you want to link to other pages or external resources (use a link instead)." at bounding box center [799, 393] width 432 height 14
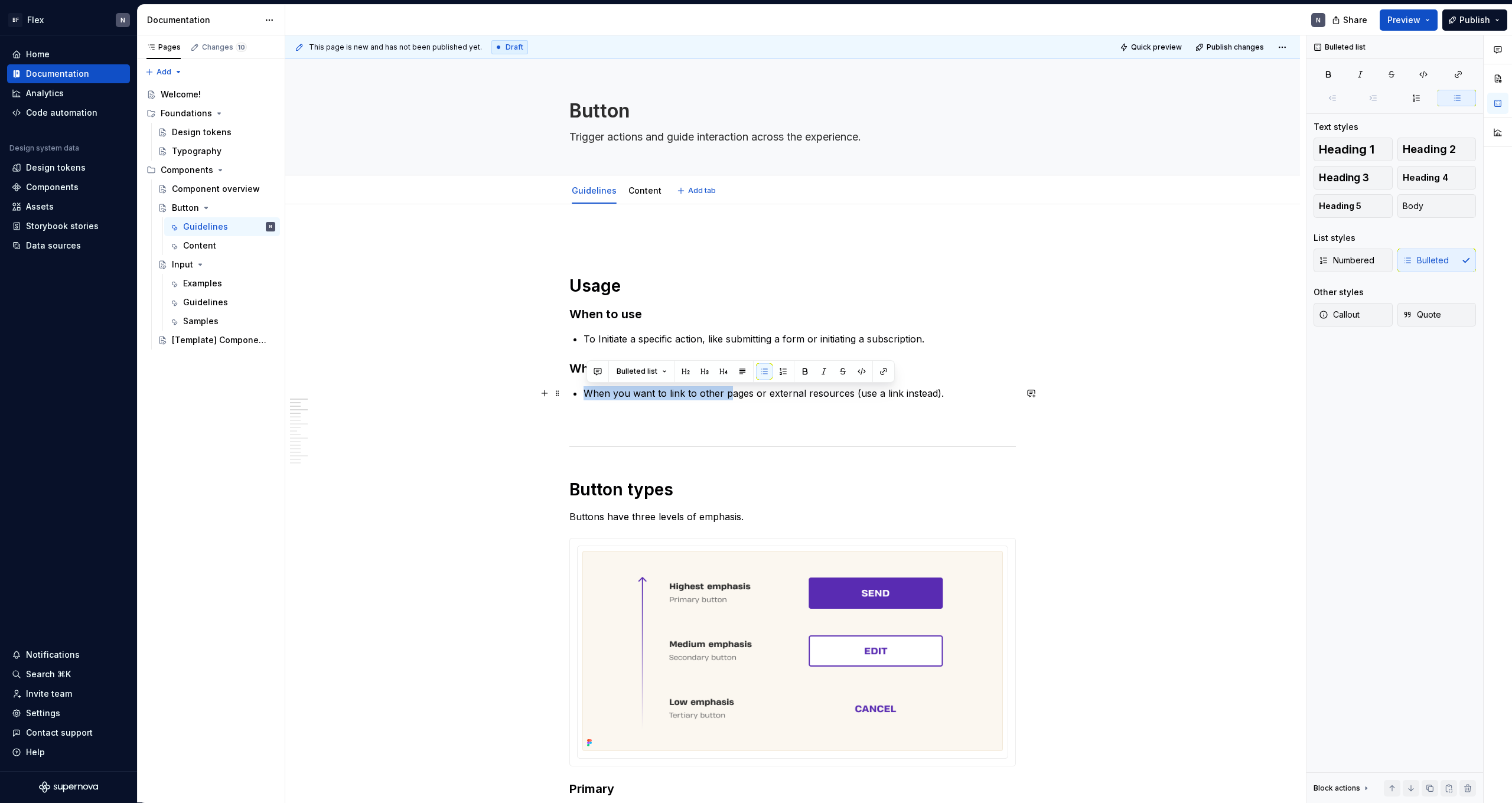
drag, startPoint x: 587, startPoint y: 395, endPoint x: 729, endPoint y: 398, distance: 142.0
click at [729, 398] on p "When you want to link to other pages or external resources (use a link instead)." at bounding box center [799, 393] width 432 height 14
drag, startPoint x: 671, startPoint y: 393, endPoint x: 954, endPoint y: 395, distance: 283.0
click at [954, 395] on p "When you want to link to other pages or external resources (use a link instead)." at bounding box center [799, 393] width 432 height 14
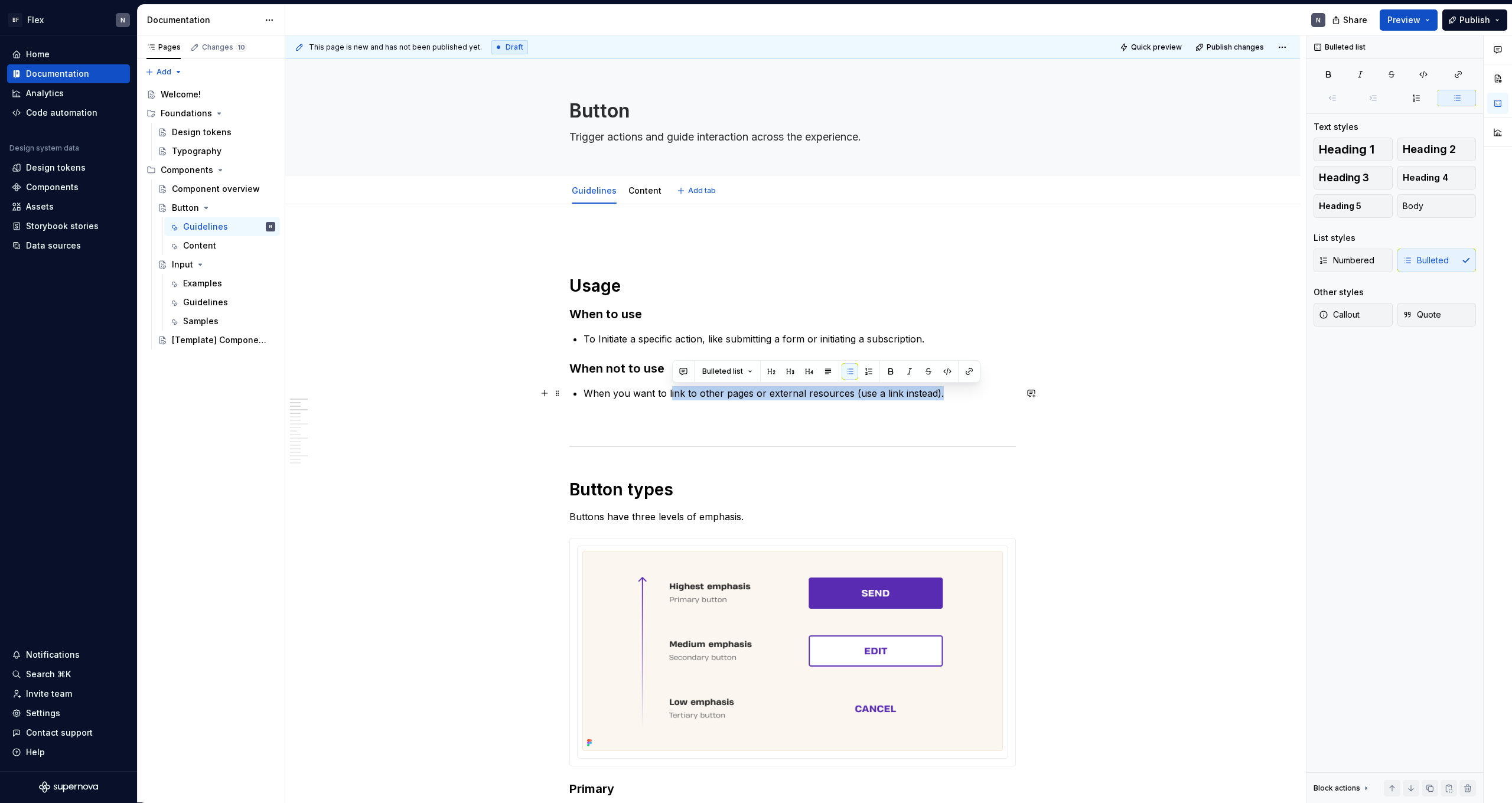
click at [954, 395] on p "When you want to link to other pages or external resources (use a link instead)." at bounding box center [799, 393] width 432 height 14
drag, startPoint x: 948, startPoint y: 394, endPoint x: 848, endPoint y: 396, distance: 100.0
click at [848, 396] on p "When you want to link to other pages or external resources (use a link instead)." at bounding box center [799, 393] width 432 height 14
click at [854, 398] on p "When you want to link to other pages or external resources (use a link instead)." at bounding box center [799, 393] width 432 height 14
drag, startPoint x: 851, startPoint y: 396, endPoint x: 943, endPoint y: 396, distance: 92.0
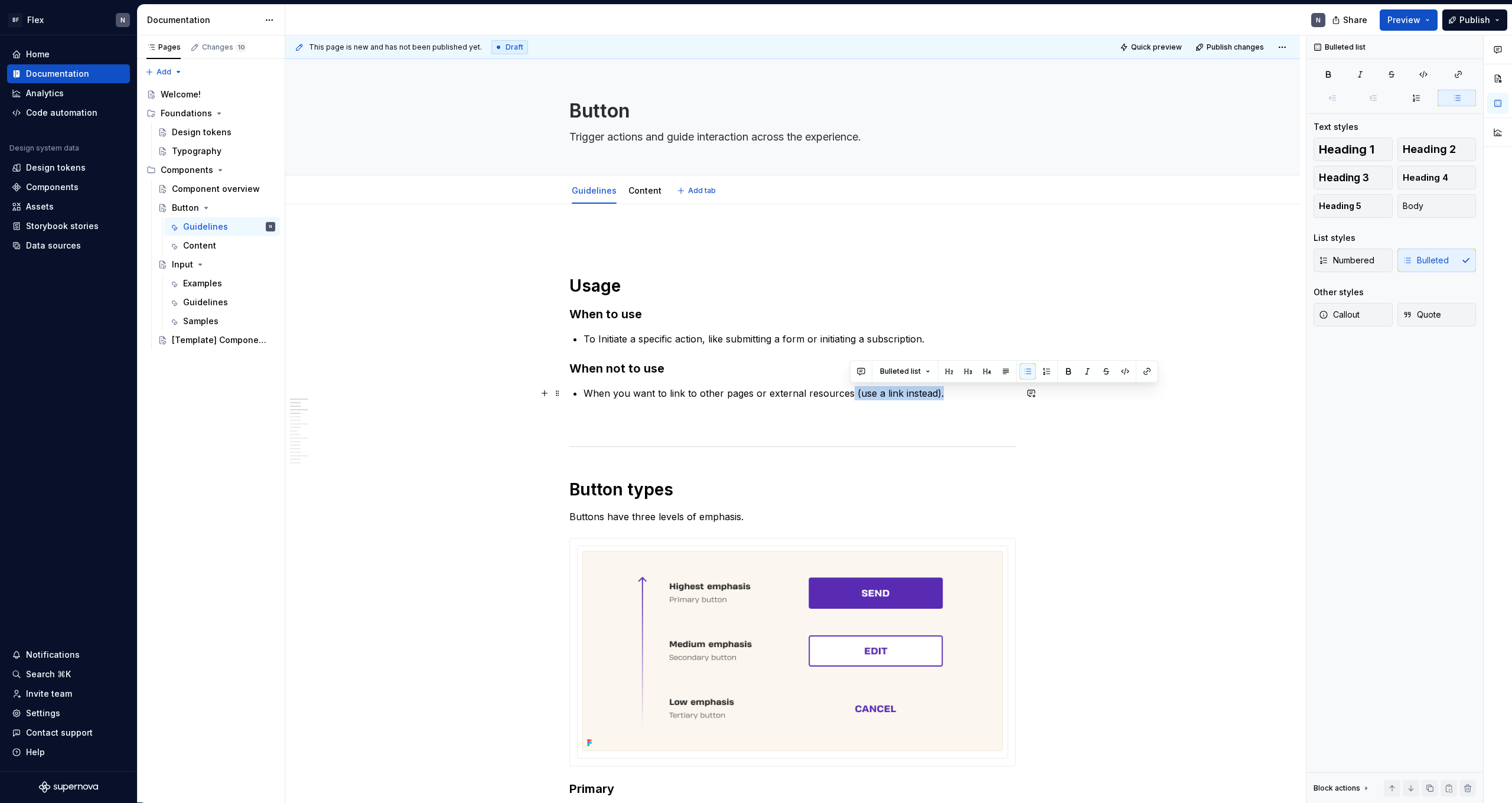
click at [943, 396] on p "When you want to link to other pages or external resources (use a link instead)." at bounding box center [799, 393] width 432 height 14
drag, startPoint x: 943, startPoint y: 396, endPoint x: 933, endPoint y: 397, distance: 10.0
click at [942, 396] on p "When you want to link to other pages or external resources (use a link instead)." at bounding box center [799, 393] width 432 height 14
drag, startPoint x: 880, startPoint y: 395, endPoint x: 897, endPoint y: 396, distance: 17.0
click at [897, 396] on p "When you want to link to other pages or external resources (use a link instead)." at bounding box center [799, 393] width 432 height 14
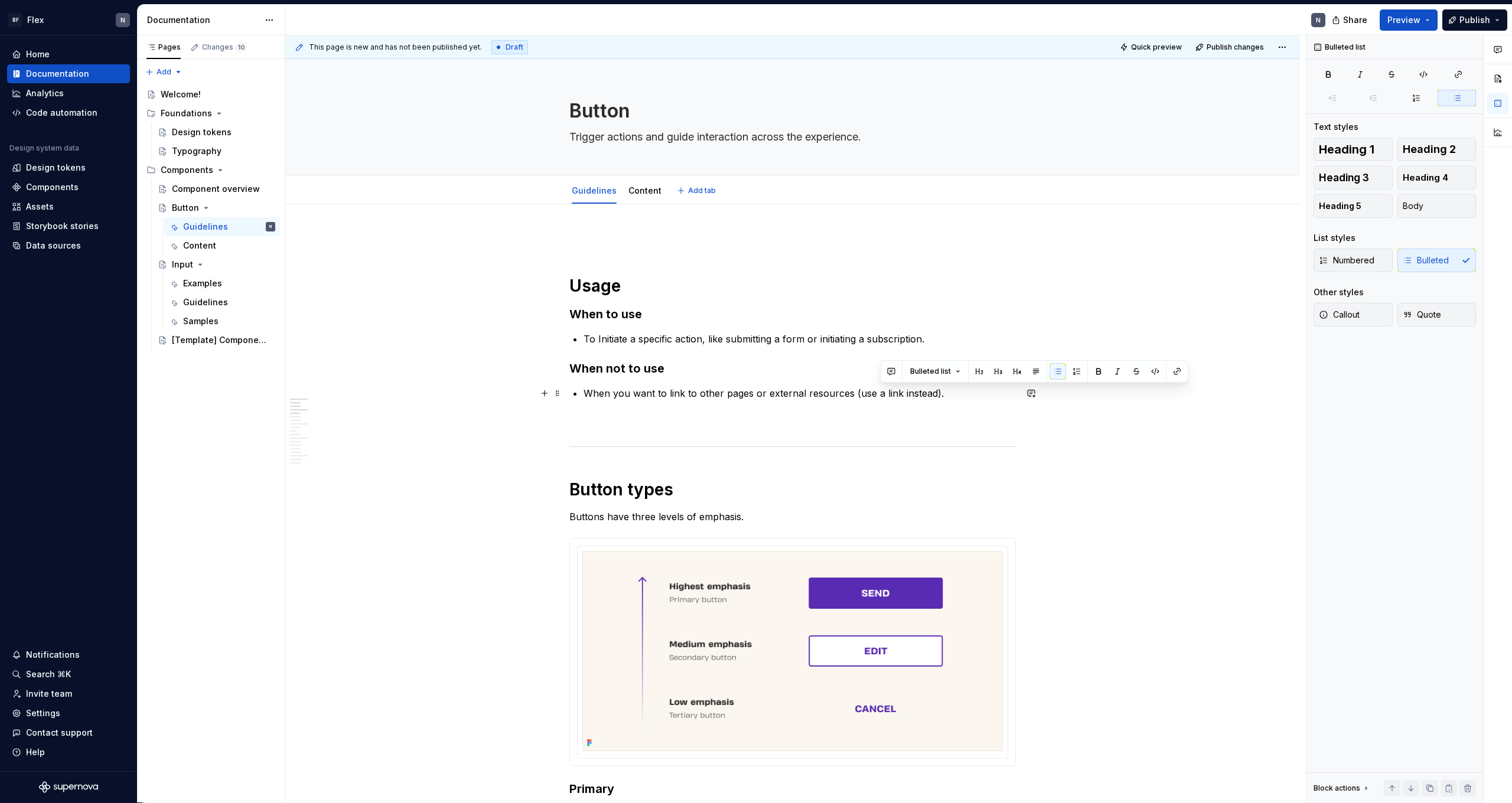
click at [900, 396] on p "When you want to link to other pages or external resources (use a link instead)." at bounding box center [799, 393] width 432 height 14
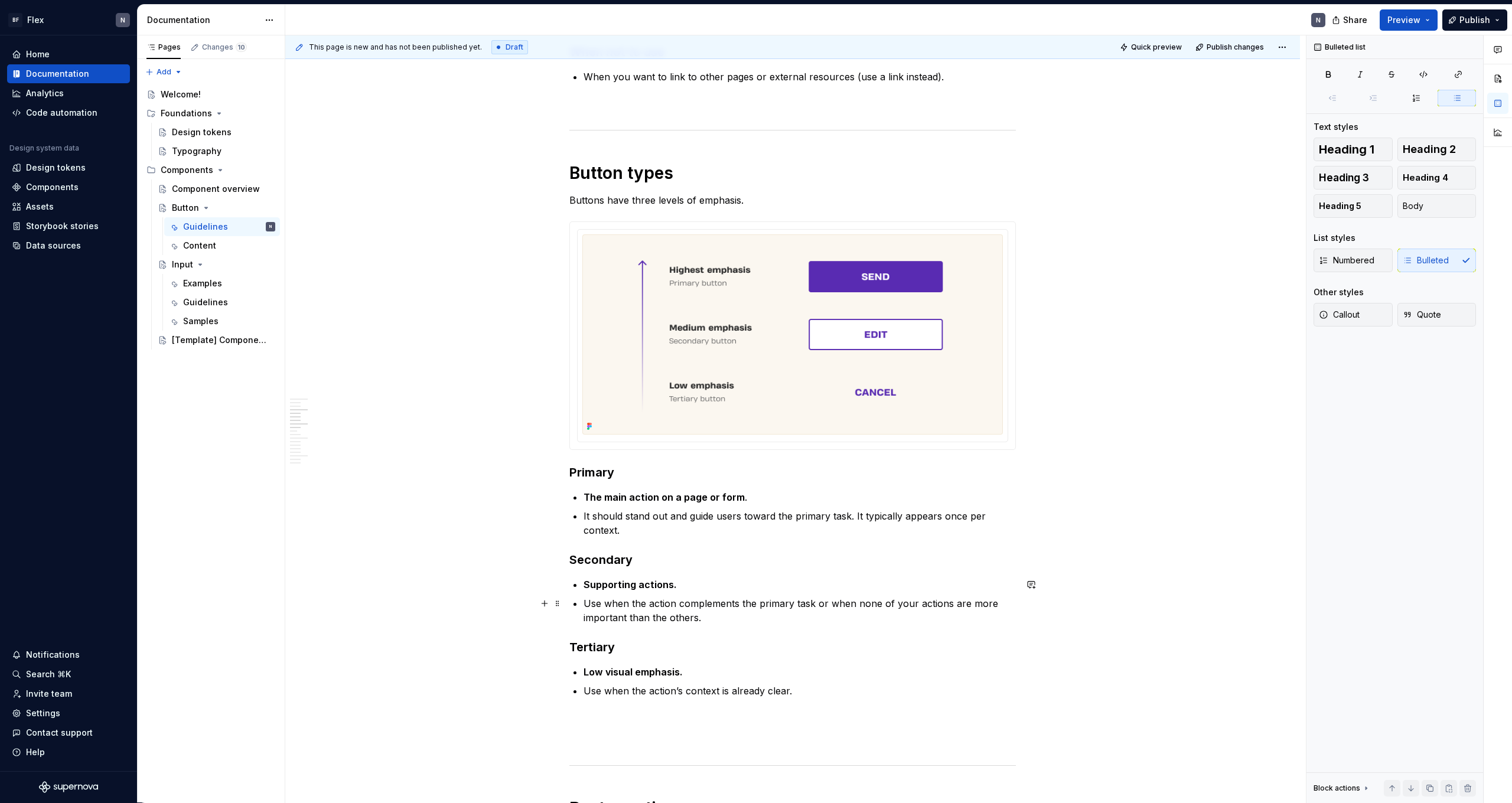
scroll to position [410, 0]
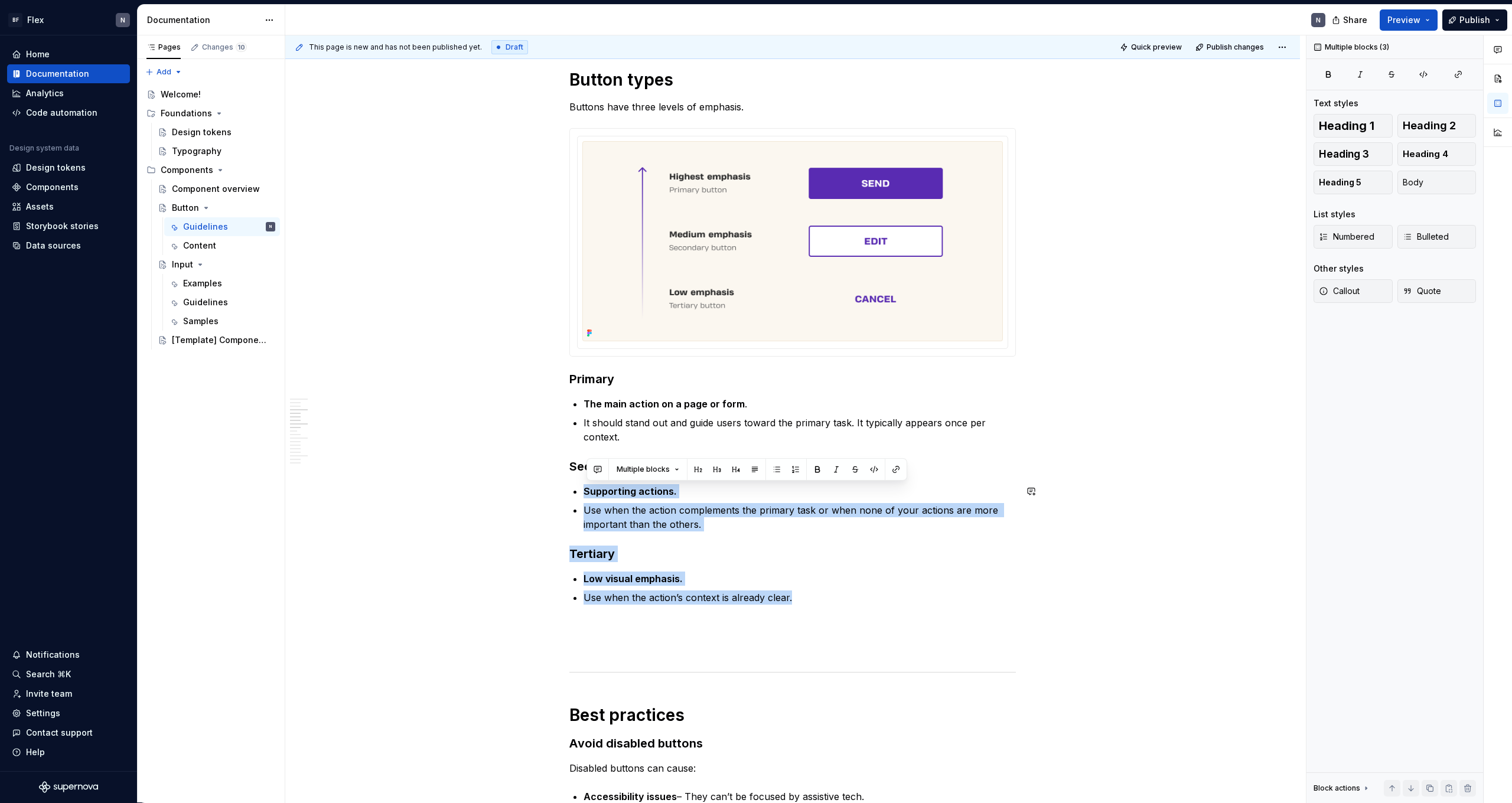
drag, startPoint x: 801, startPoint y: 596, endPoint x: 647, endPoint y: 478, distance: 194.0
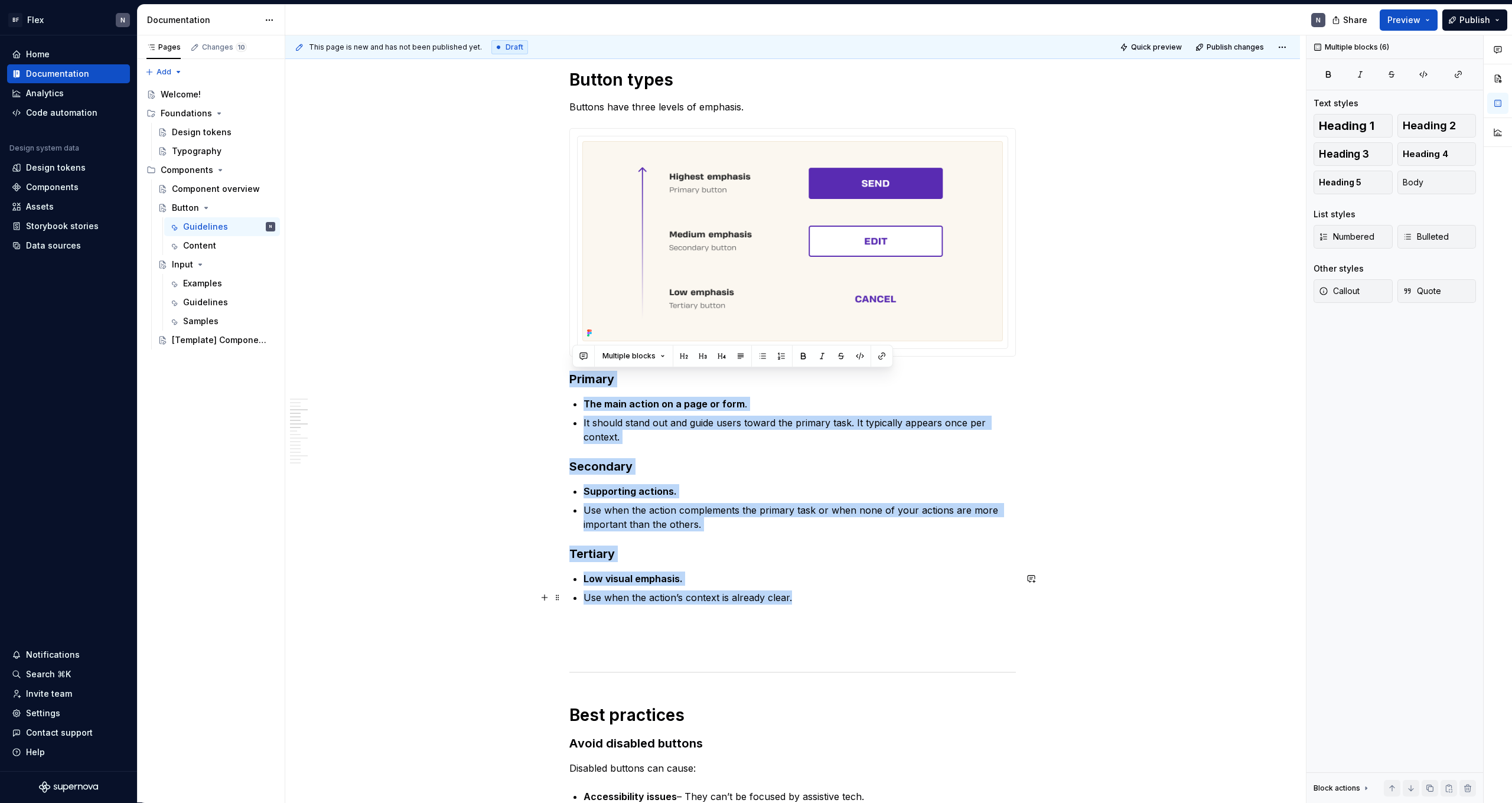
drag, startPoint x: 572, startPoint y: 379, endPoint x: 878, endPoint y: 592, distance: 372.8
click at [878, 592] on p "Use when the action’s context is already clear." at bounding box center [799, 596] width 432 height 14
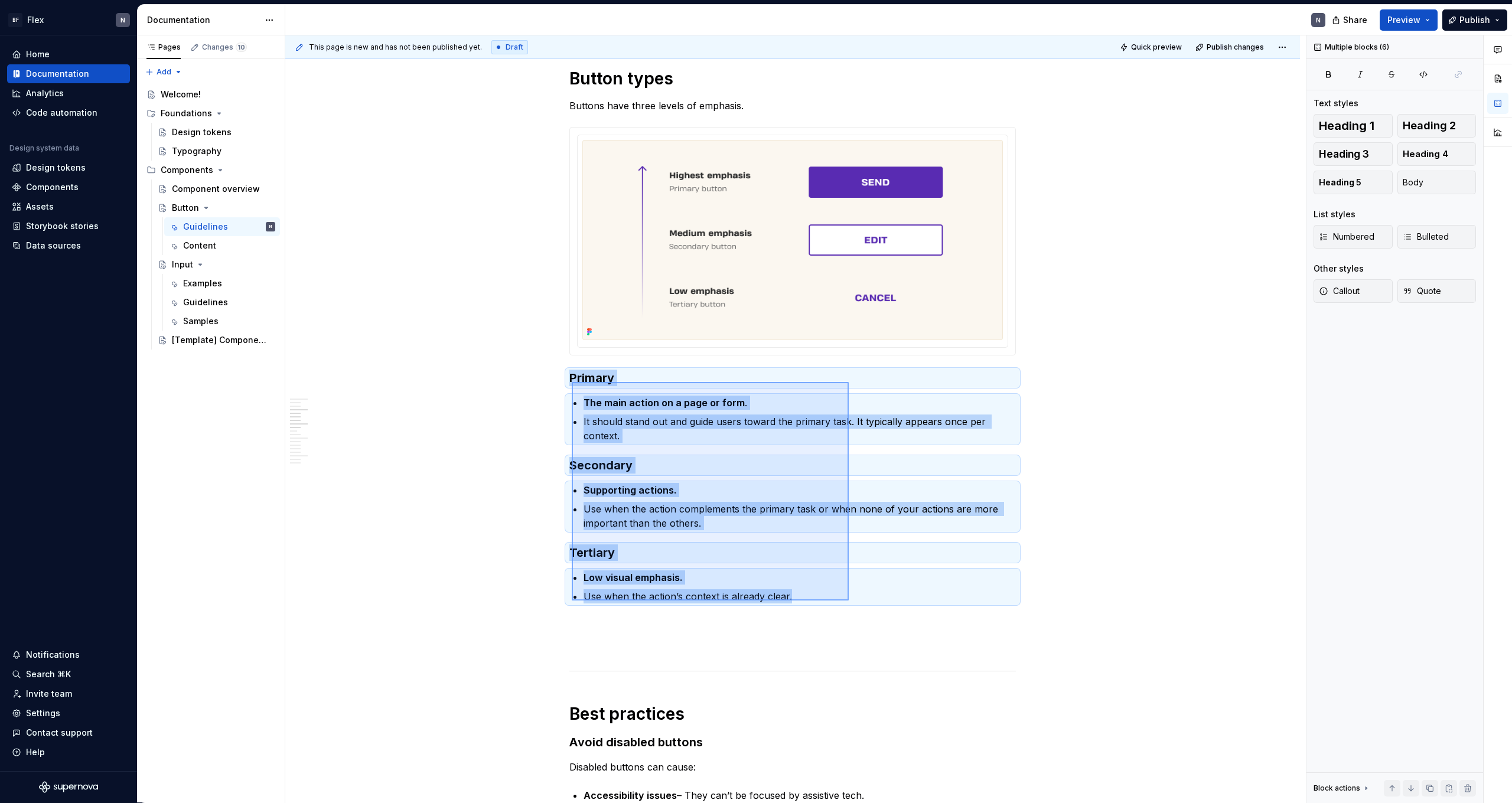
drag, startPoint x: 572, startPoint y: 382, endPoint x: 849, endPoint y: 601, distance: 353.1
click at [849, 601] on div "This page is new and has not been published yet. Draft Quick preview Publish ch…" at bounding box center [795, 420] width 1021 height 768
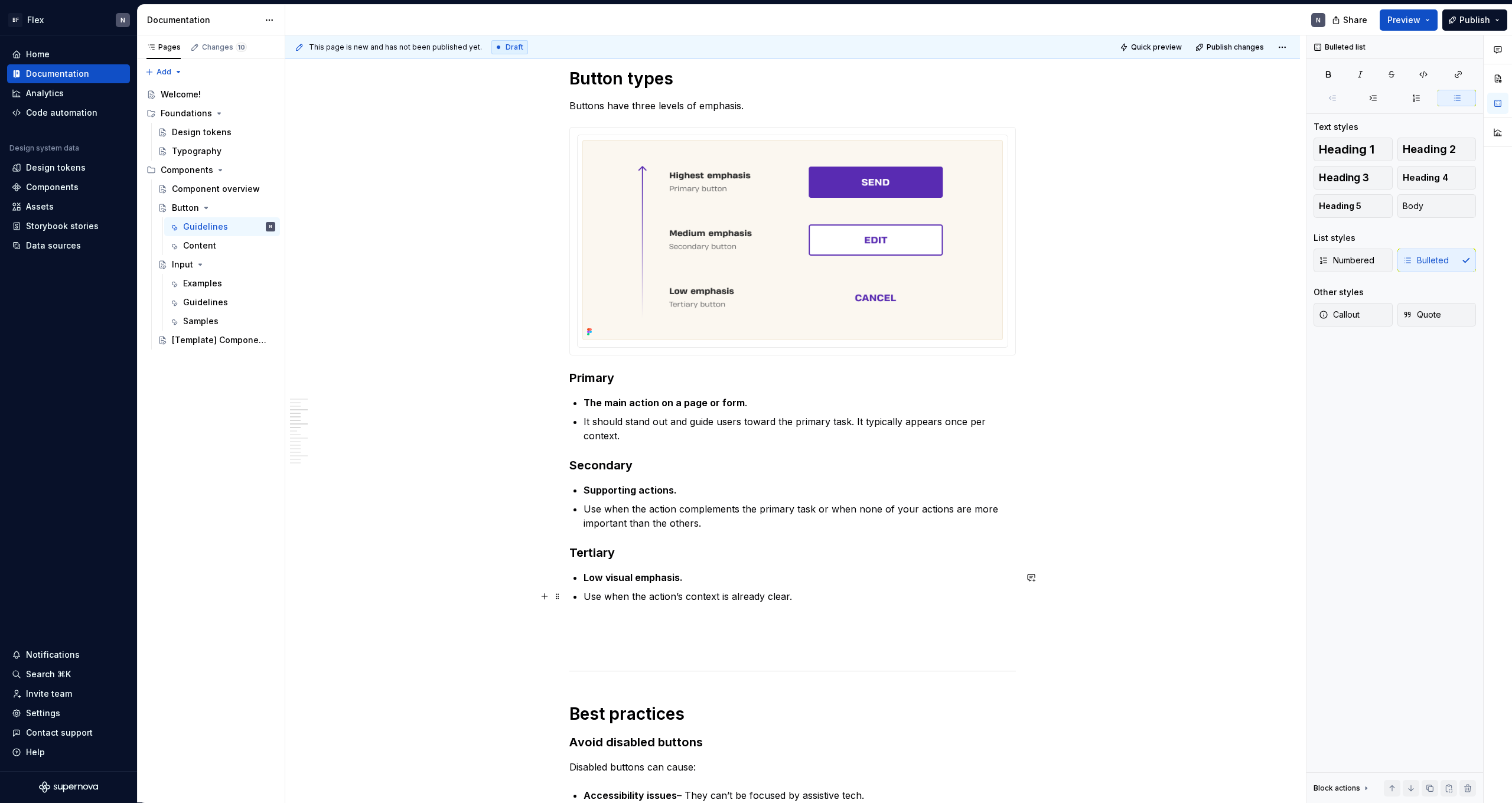
click at [832, 598] on p "Use when the action’s context is already clear." at bounding box center [799, 596] width 432 height 14
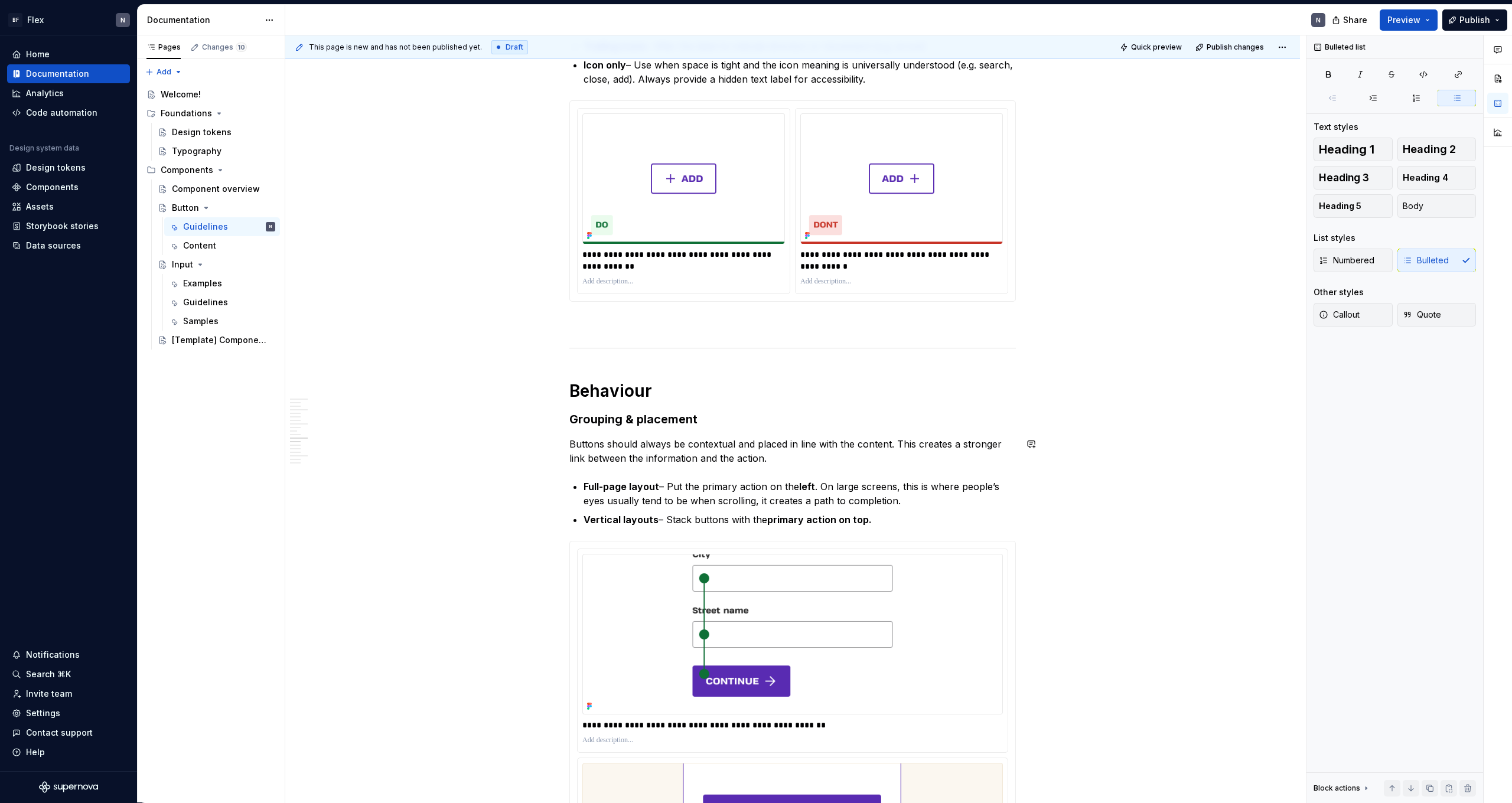
scroll to position [1645, 0]
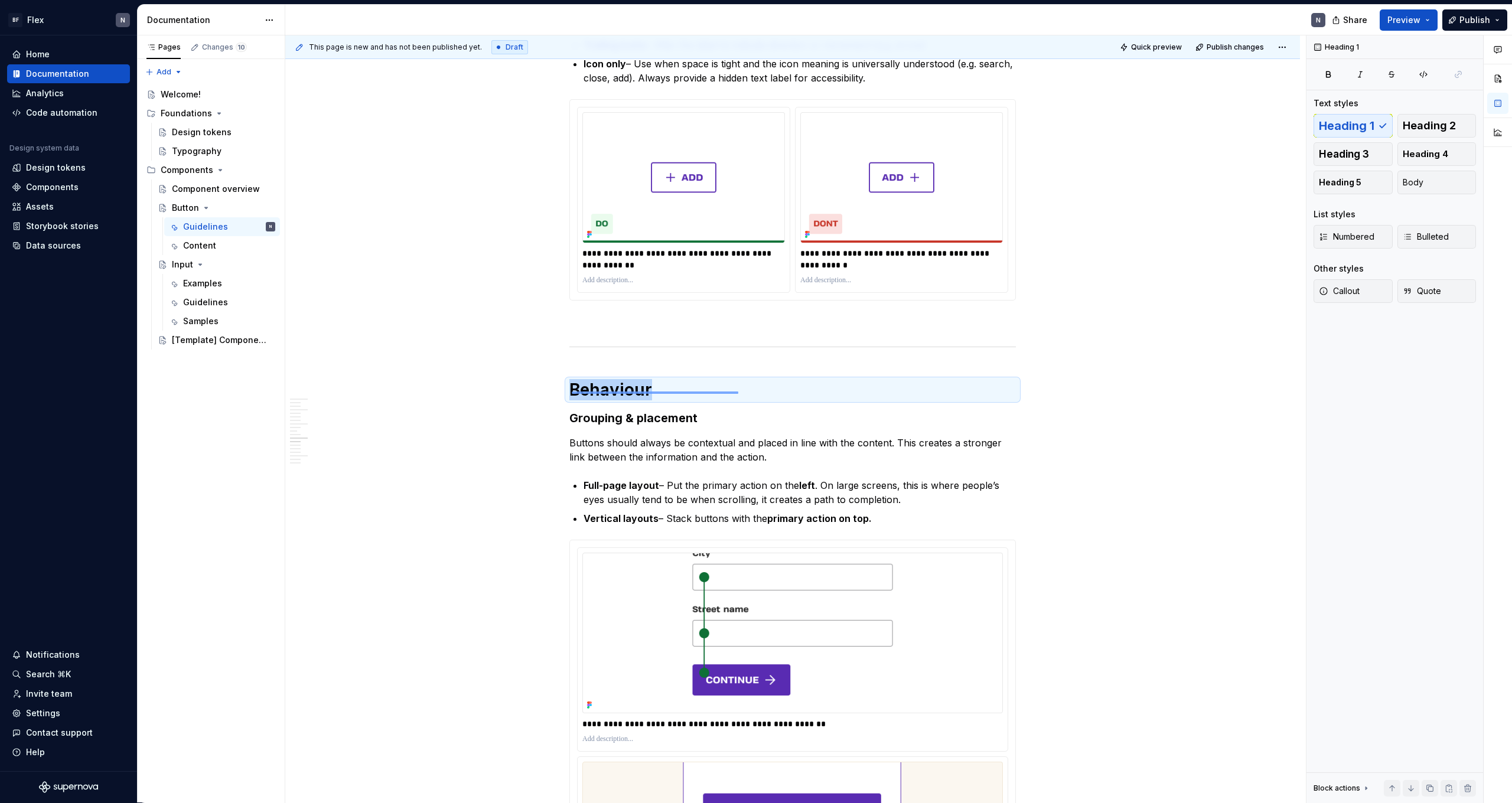
drag, startPoint x: 572, startPoint y: 392, endPoint x: 738, endPoint y: 394, distance: 166.0
click at [738, 394] on div "This page is new and has not been published yet. Draft Quick preview Publish ch…" at bounding box center [795, 420] width 1021 height 768
click at [738, 394] on h1 "Behaviour" at bounding box center [793, 390] width 446 height 21
click at [751, 420] on h3 "Grouping & placement" at bounding box center [793, 418] width 446 height 17
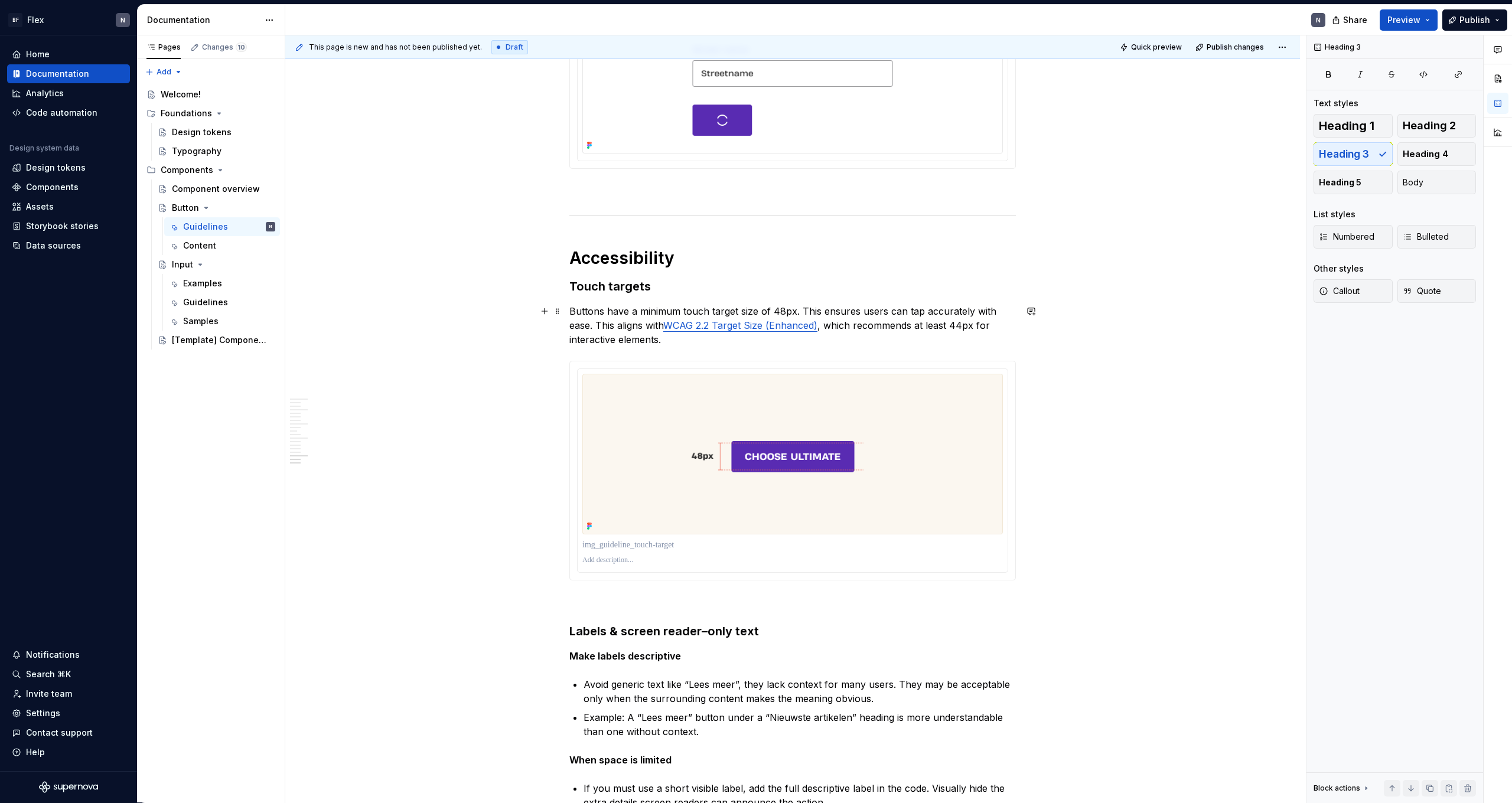
scroll to position [3332, 0]
click at [600, 257] on h1 "Accessibility" at bounding box center [793, 258] width 446 height 21
click at [774, 278] on h3 "Touch targets" at bounding box center [793, 286] width 446 height 17
click at [779, 267] on h1 "Accessibility" at bounding box center [793, 258] width 446 height 21
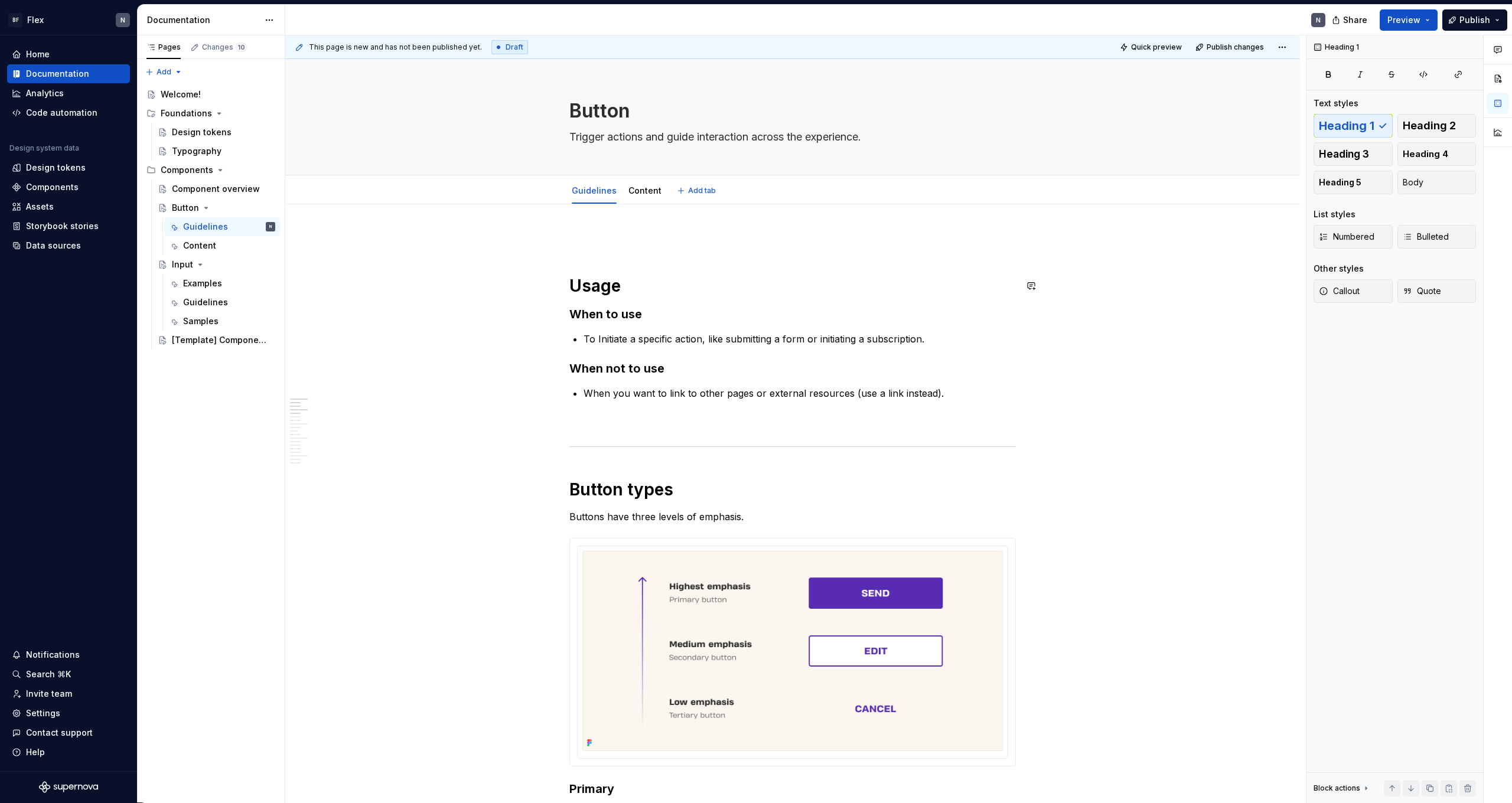
scroll to position [0, 0]
click at [641, 196] on div "Content" at bounding box center [645, 191] width 33 height 14
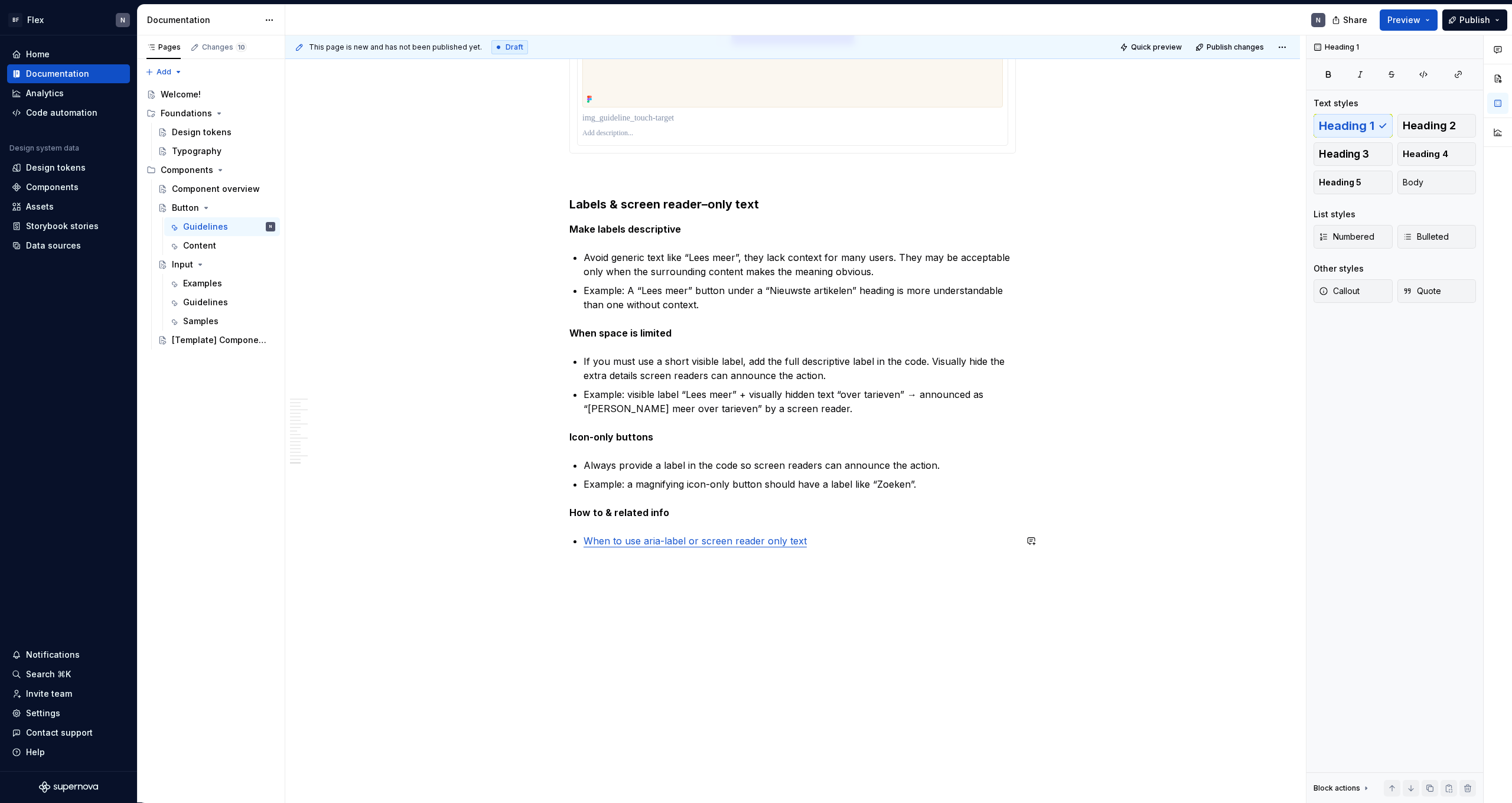
scroll to position [3759, 0]
click at [758, 485] on p "Example: a magnifying icon-only button should have a label like “Zoeken”." at bounding box center [799, 485] width 432 height 14
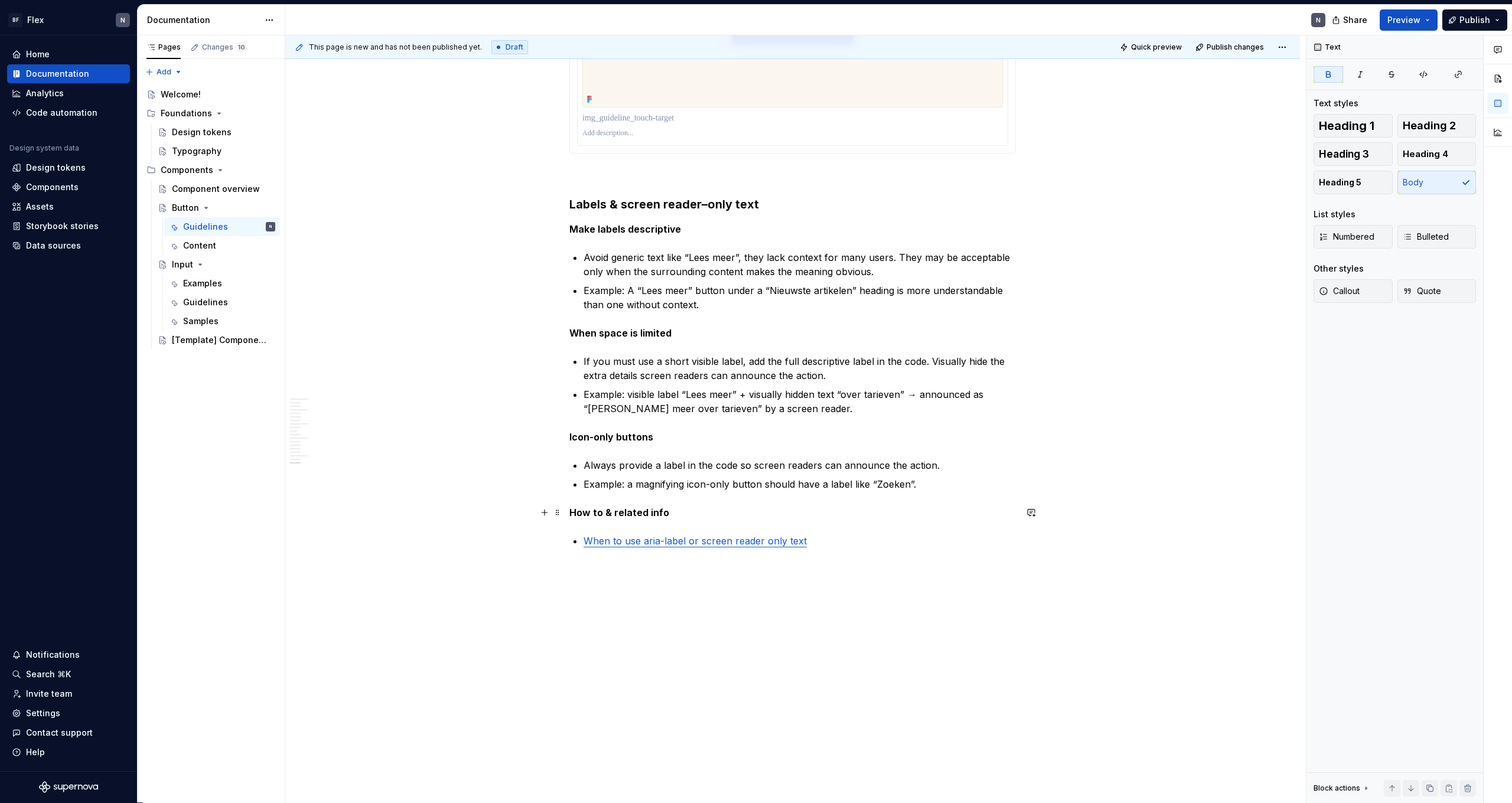
click at [754, 513] on p "How to & related info" at bounding box center [793, 513] width 446 height 14
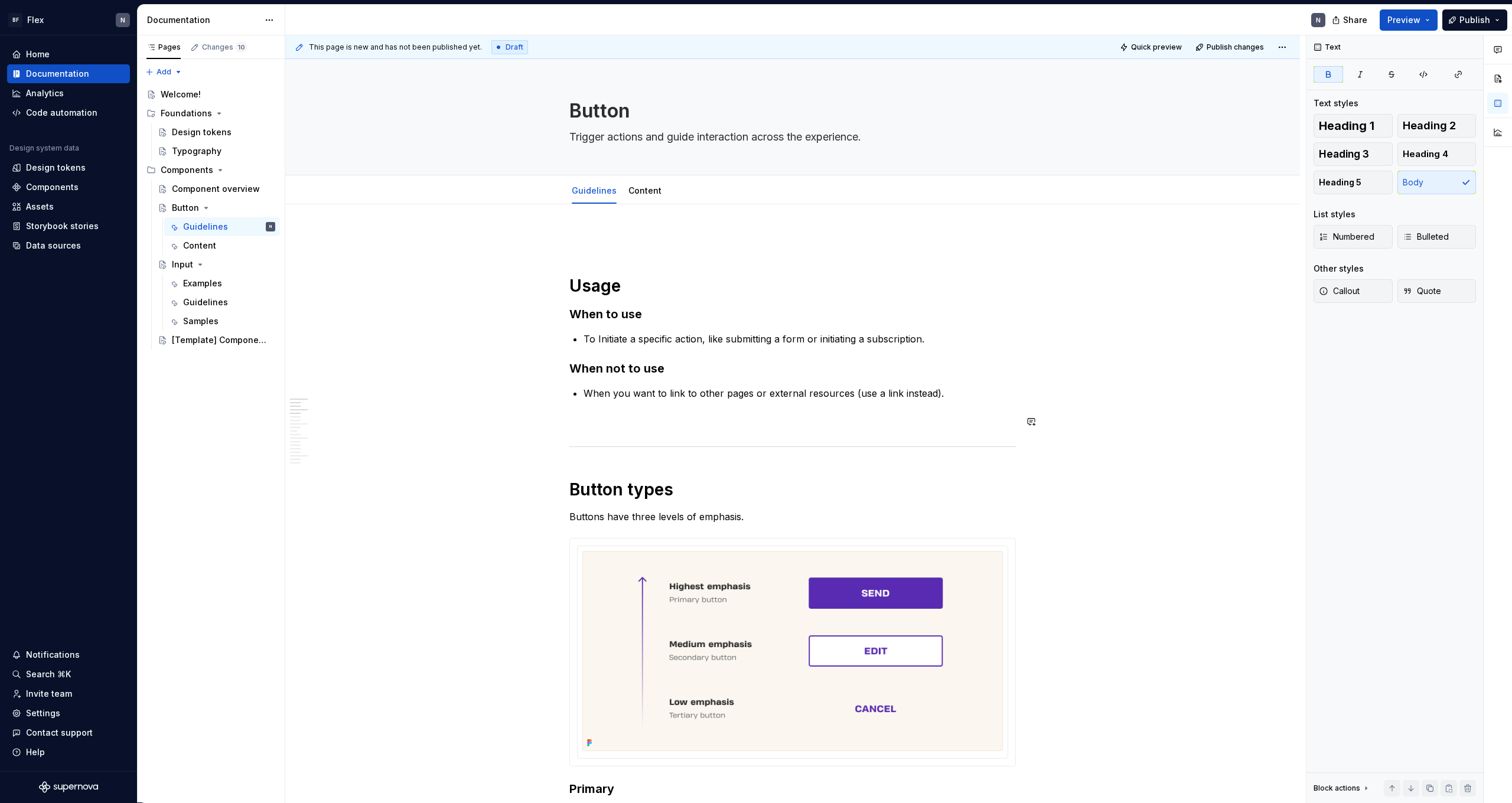
scroll to position [5, 0]
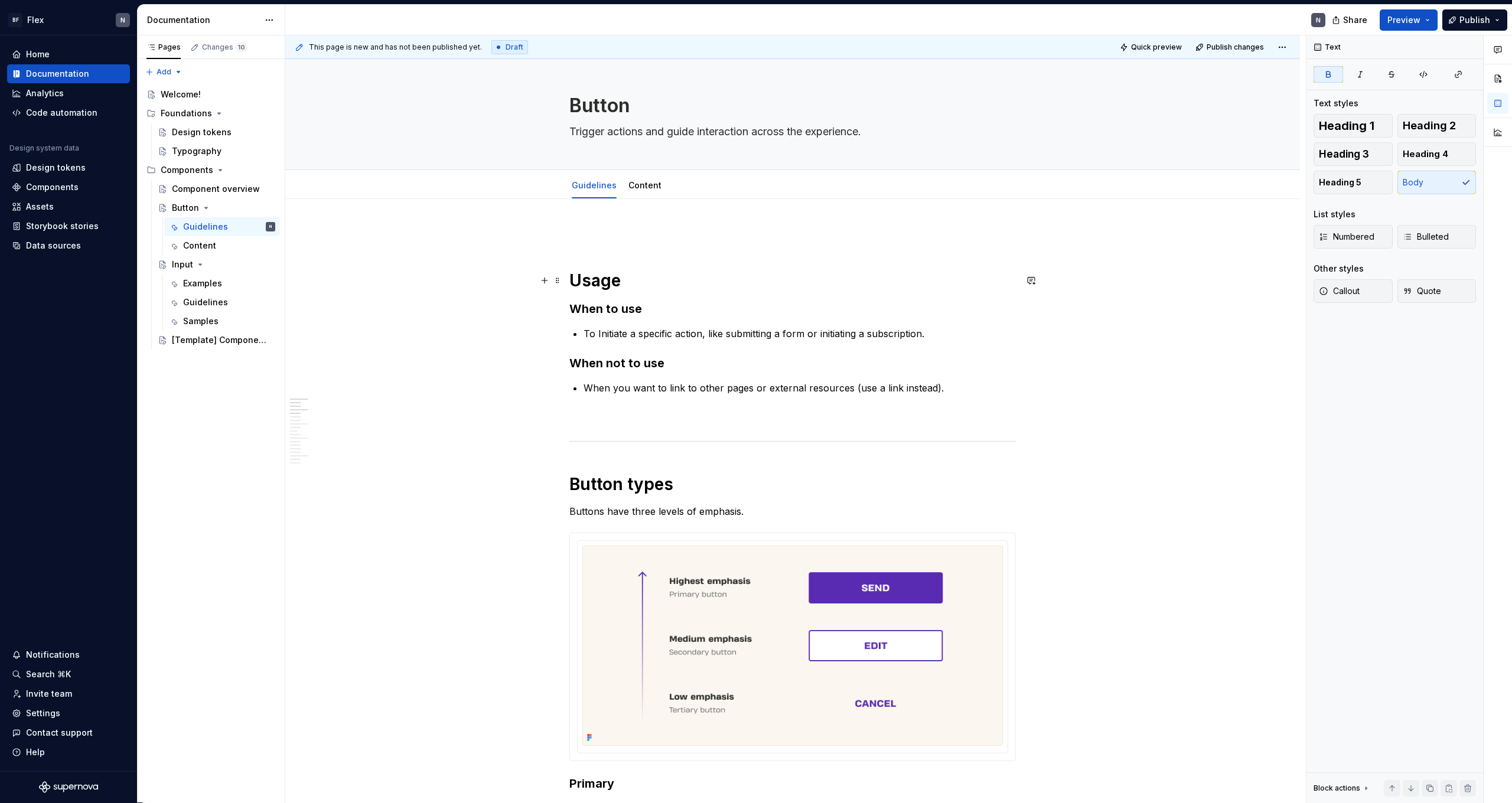
click at [602, 239] on p at bounding box center [793, 235] width 446 height 14
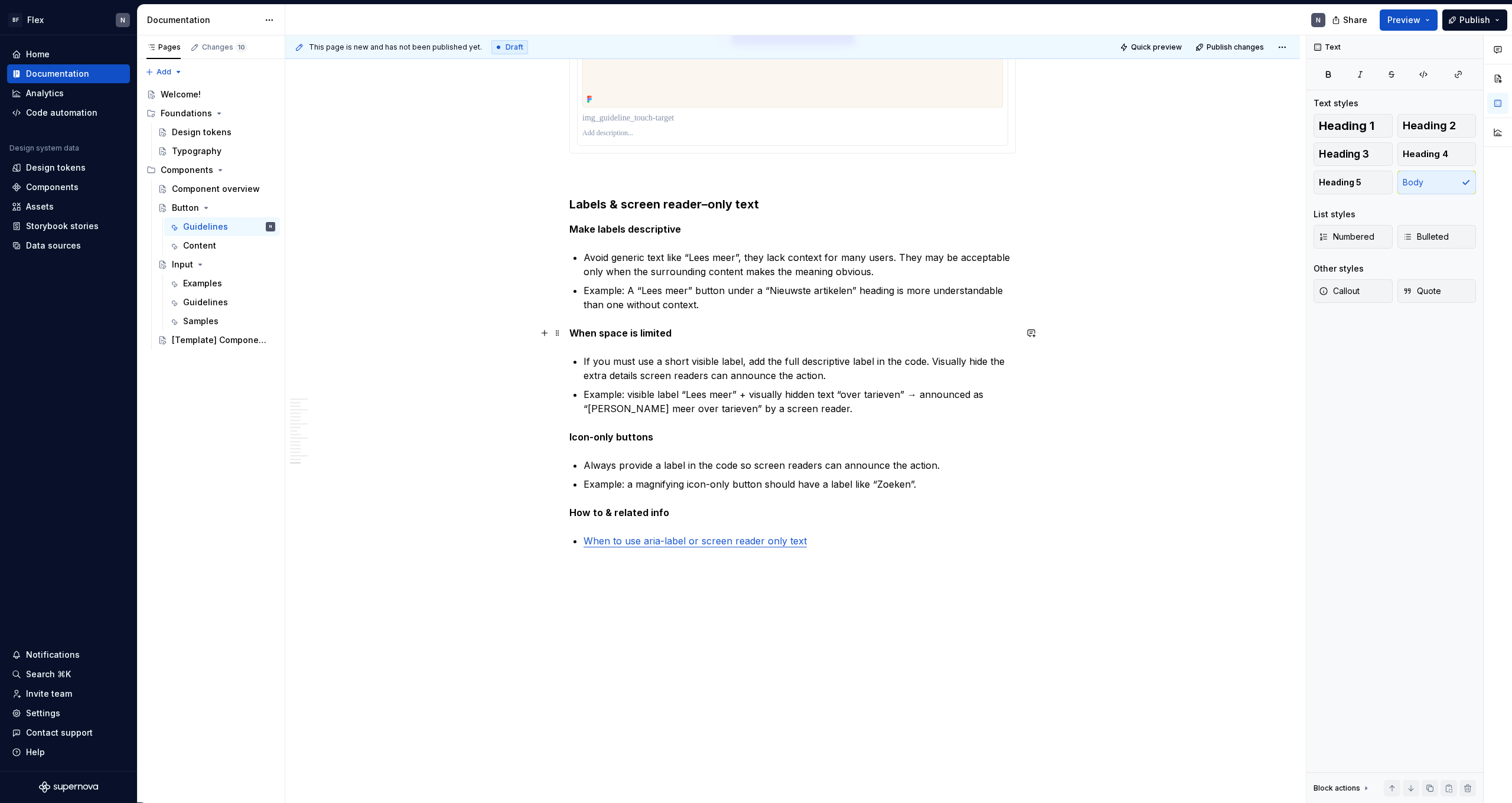
scroll to position [3759, 0]
click at [709, 363] on p "If you must use a short visible label, add the full descriptive label in the co…" at bounding box center [799, 368] width 432 height 29
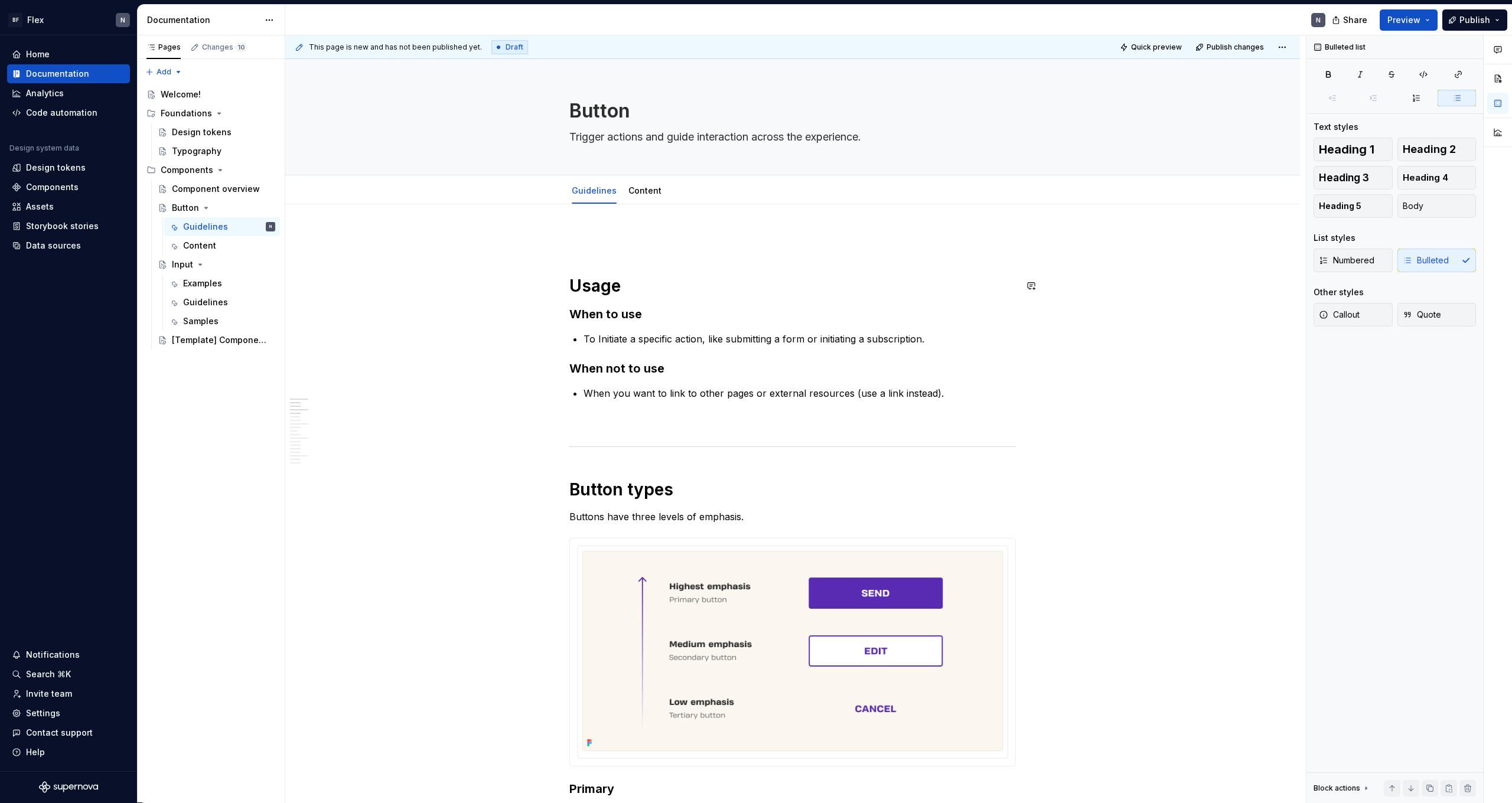
scroll to position [0, 0]
click at [188, 338] on div "[Template] Component name" at bounding box center [206, 340] width 68 height 12
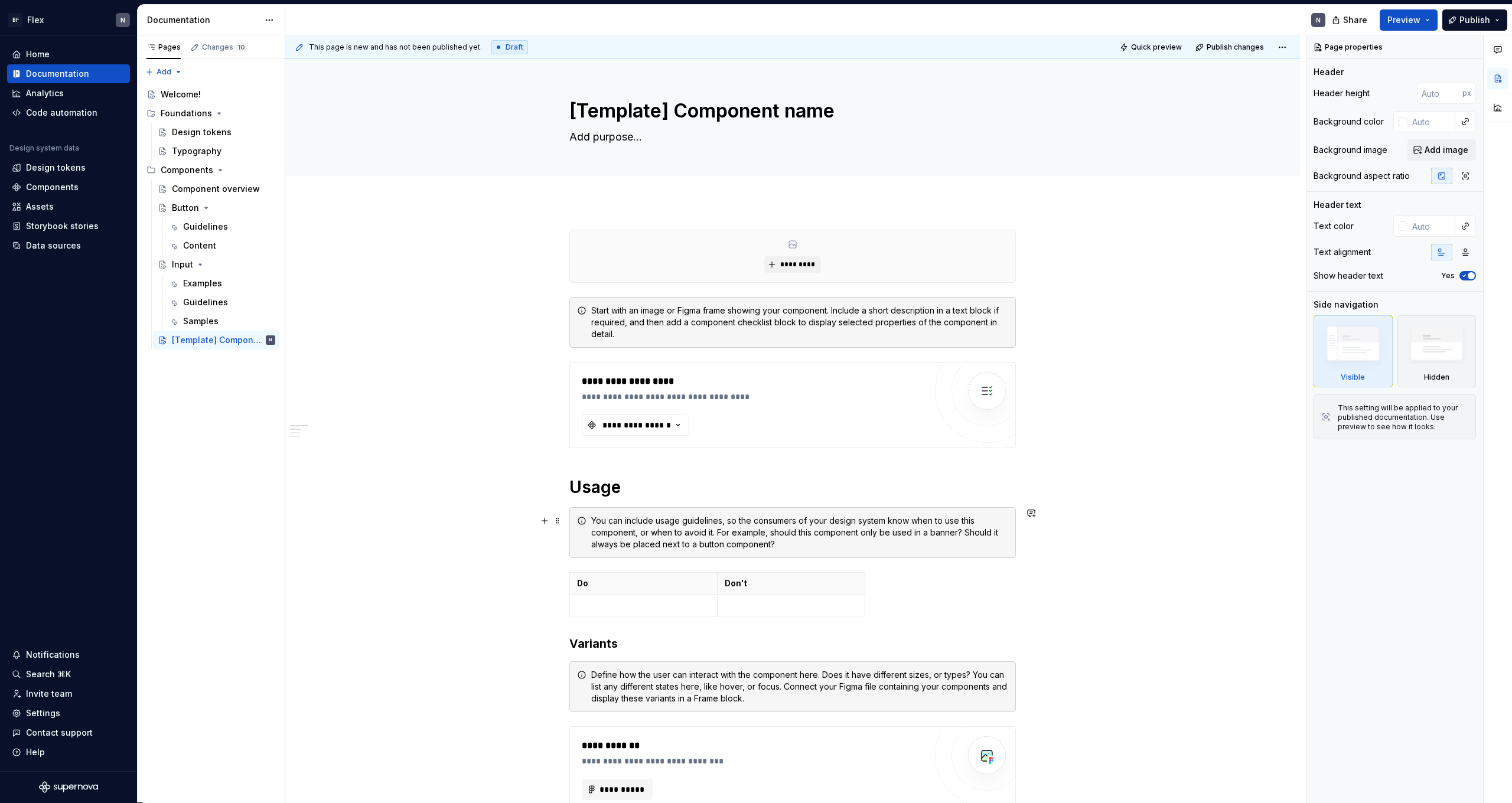
click at [776, 530] on div "You can include usage guidelines, so the consumers of your design system know w…" at bounding box center [799, 533] width 417 height 36
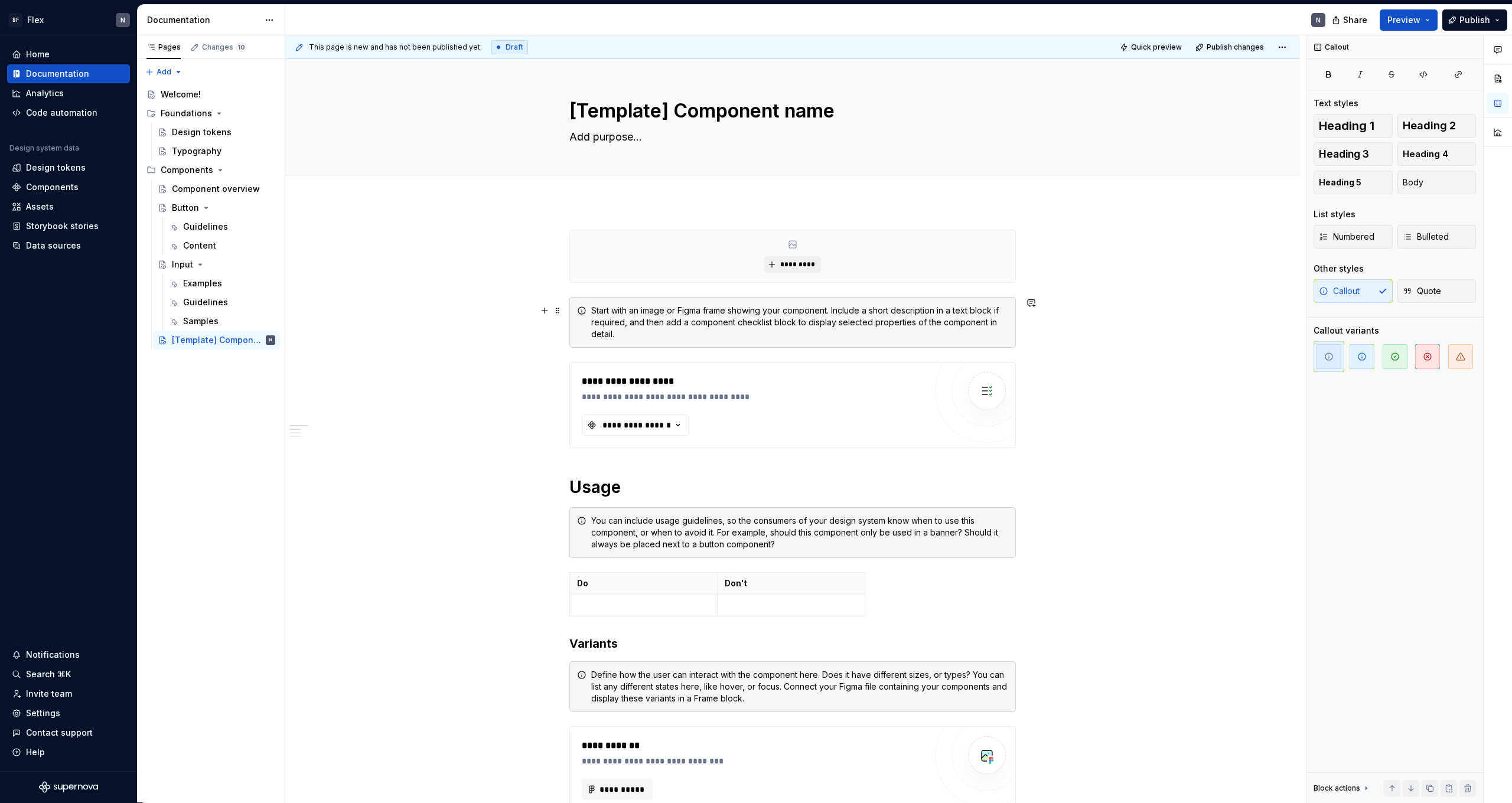
click at [621, 336] on div "Start with an image or Figma frame showing your component. Include a short desc…" at bounding box center [799, 323] width 417 height 36
drag, startPoint x: 637, startPoint y: 334, endPoint x: 594, endPoint y: 310, distance: 49.2
copy div "Start with an image or Figma frame showing your component. Include a short desc…"
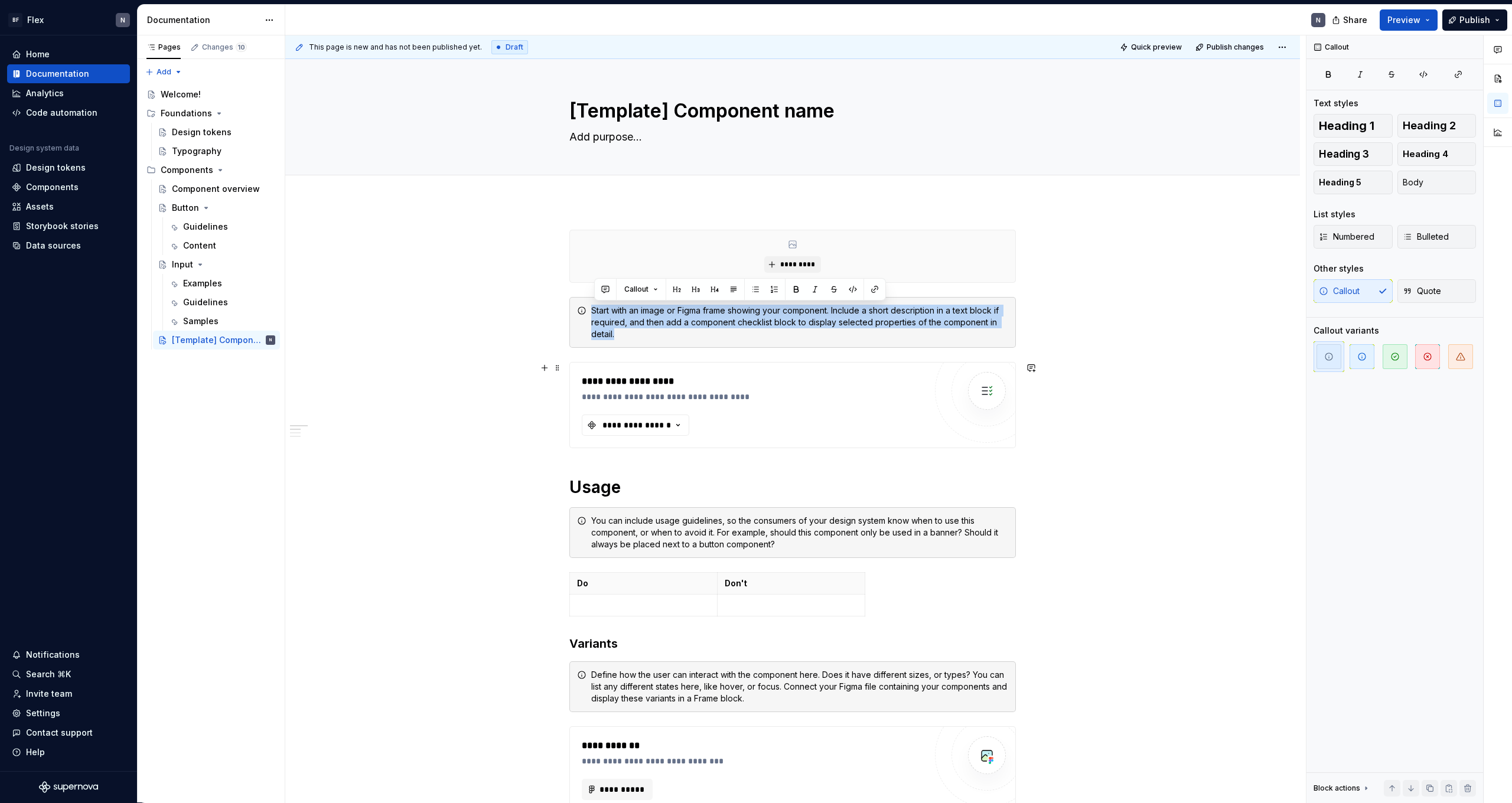
click at [865, 419] on div "**********" at bounding box center [753, 405] width 343 height 61
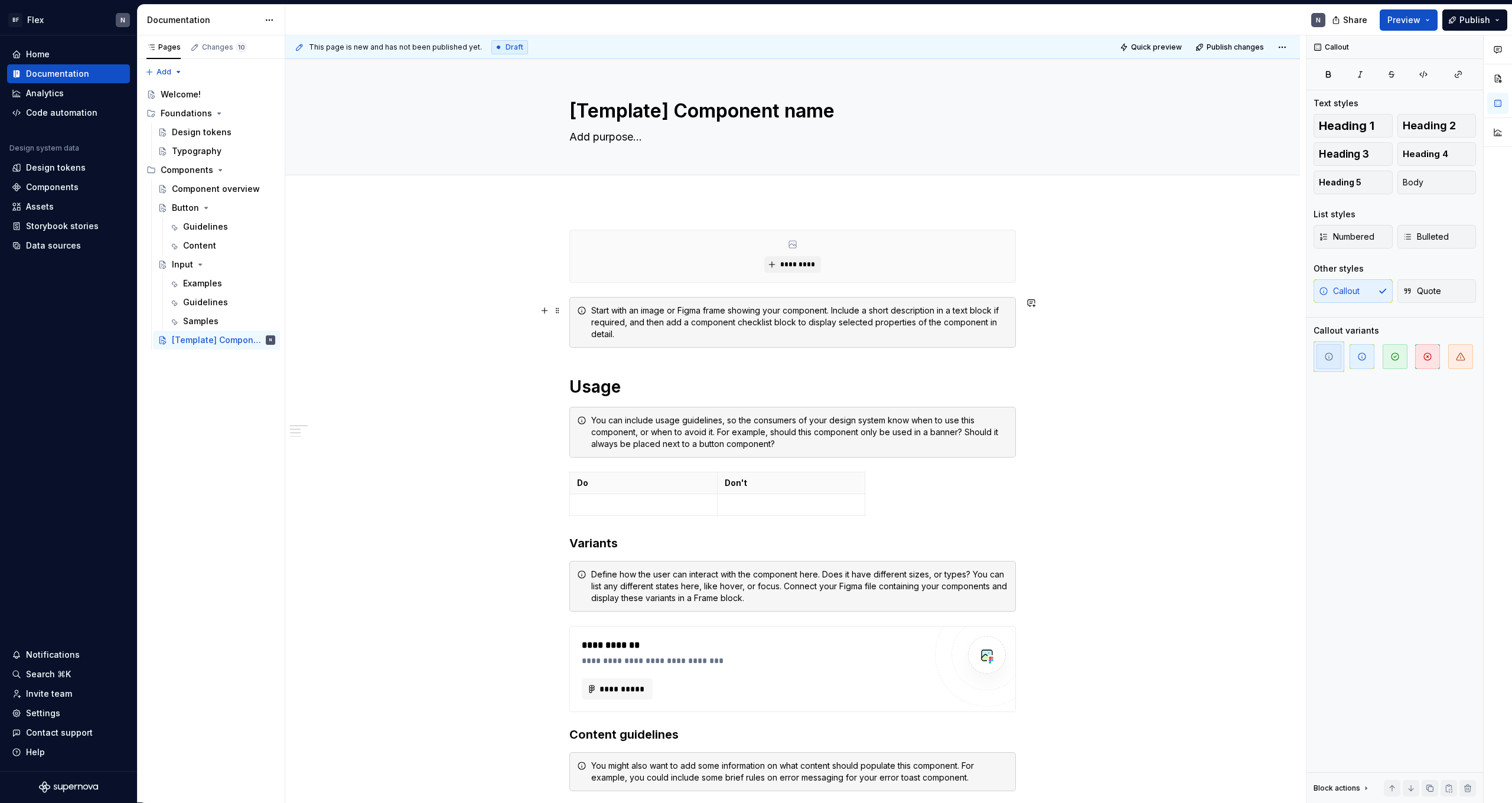
click at [730, 325] on div "Start with an image or Figma frame showing your component. Include a short desc…" at bounding box center [799, 323] width 417 height 36
click at [730, 334] on div "Start with an image or Figma frame showing your component. Include a short desc…" at bounding box center [799, 323] width 417 height 36
drag, startPoint x: 650, startPoint y: 329, endPoint x: 595, endPoint y: 313, distance: 57.3
click at [682, 336] on div "Start with an image or Figma frame showing your component. Include a short desc…" at bounding box center [799, 323] width 417 height 36
click at [1363, 355] on icon "button" at bounding box center [1362, 357] width 10 height 10
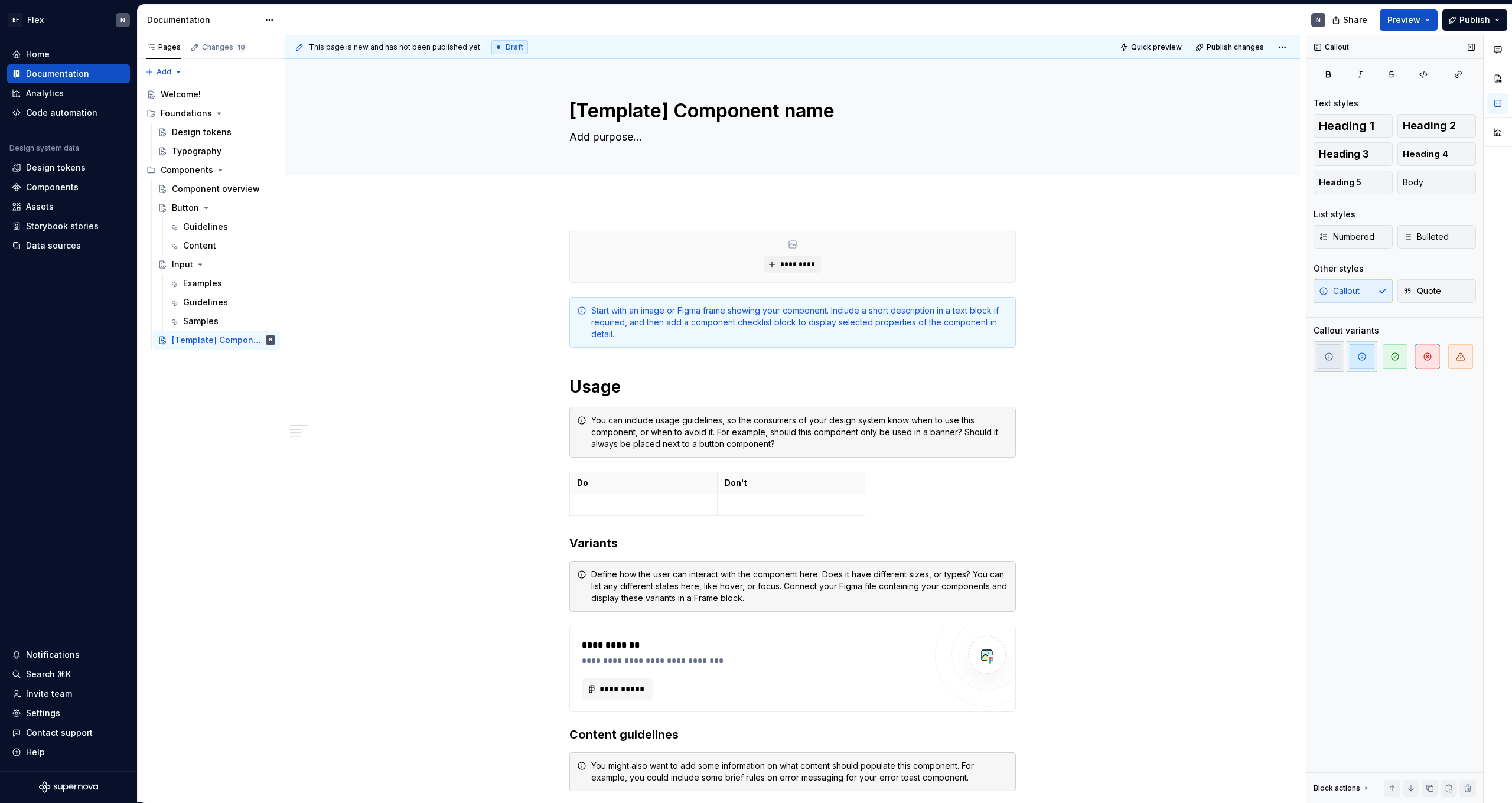
click at [1335, 360] on span "button" at bounding box center [1329, 357] width 25 height 25
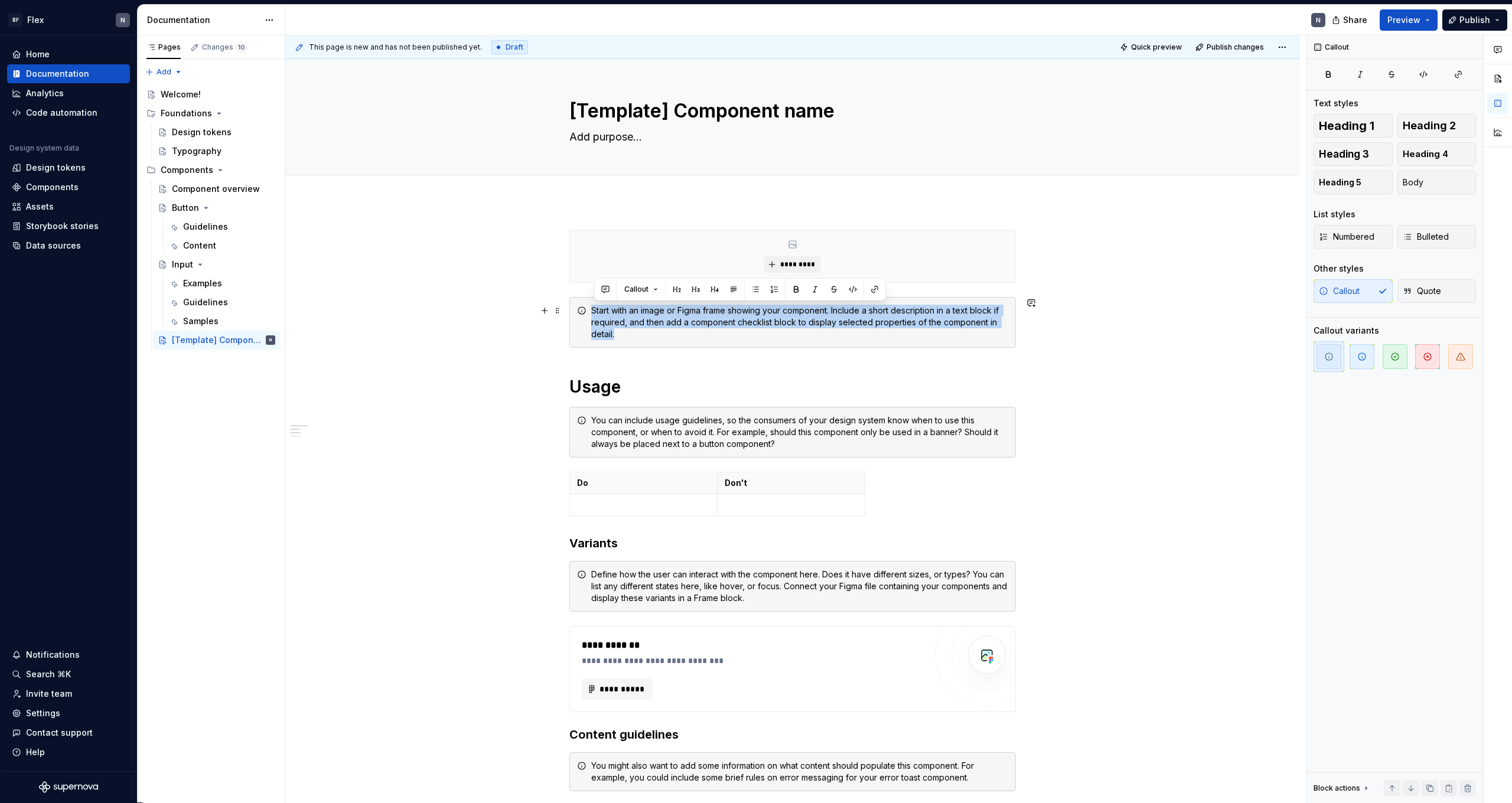
drag, startPoint x: 643, startPoint y: 335, endPoint x: 595, endPoint y: 310, distance: 54.1
copy div "Start with an image or Figma frame showing your component. Include a short desc…"
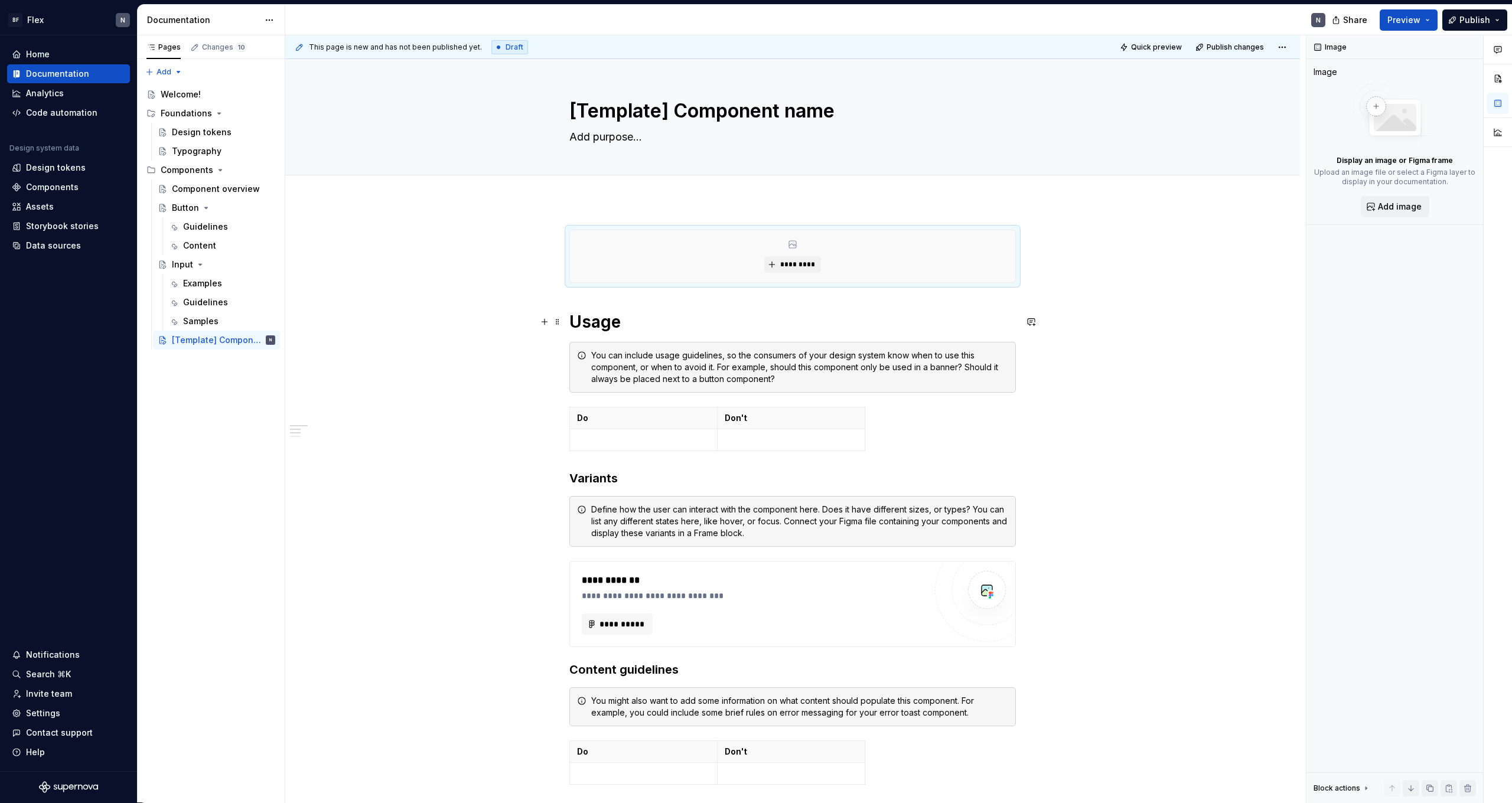
click at [636, 293] on div "**********" at bounding box center [793, 590] width 446 height 721
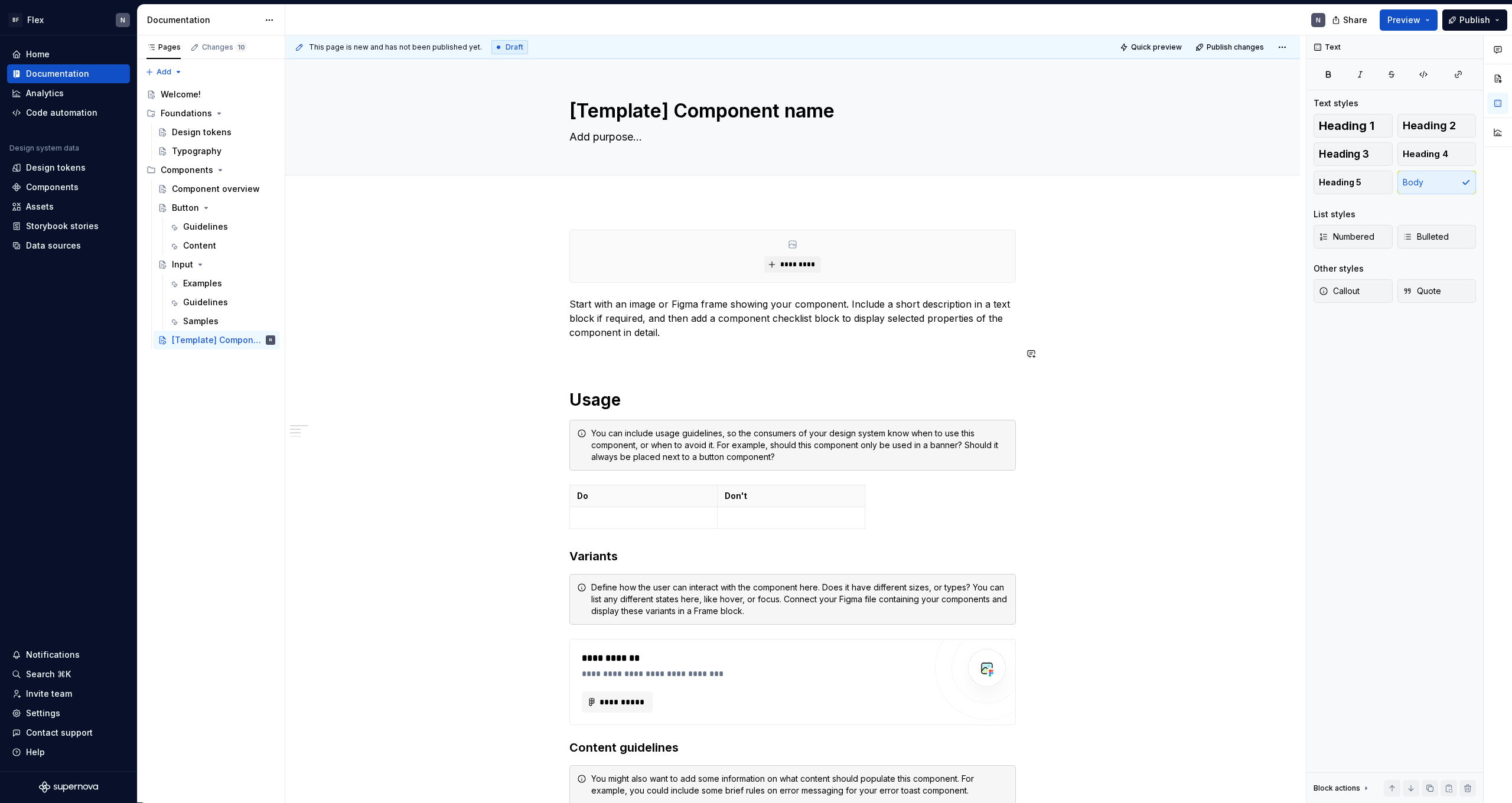
click at [628, 385] on div "**********" at bounding box center [793, 629] width 446 height 799
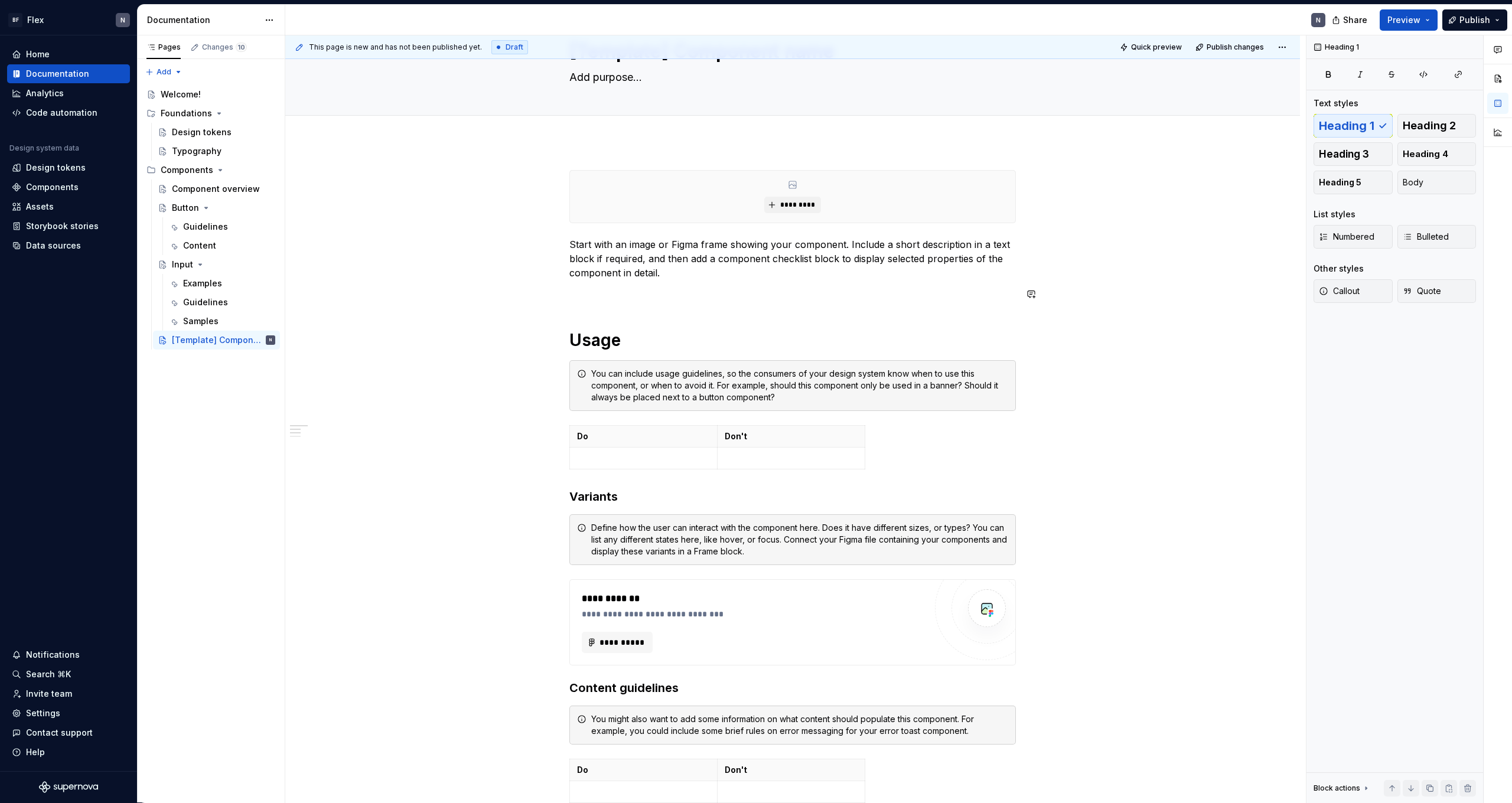
scroll to position [68, 0]
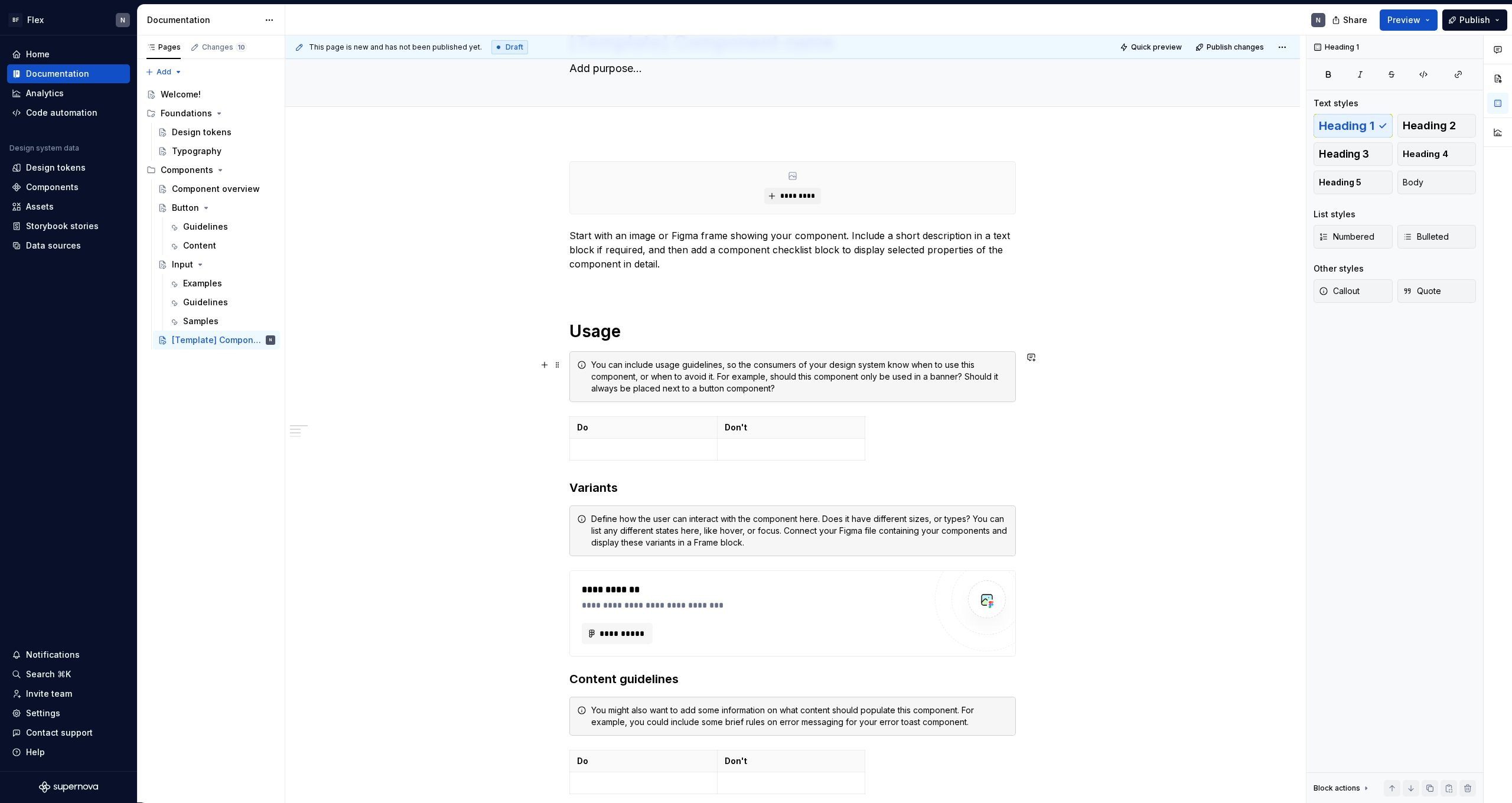
click at [720, 386] on div "You can include usage guidelines, so the consumers of your design system know w…" at bounding box center [799, 377] width 417 height 36
type textarea "*"
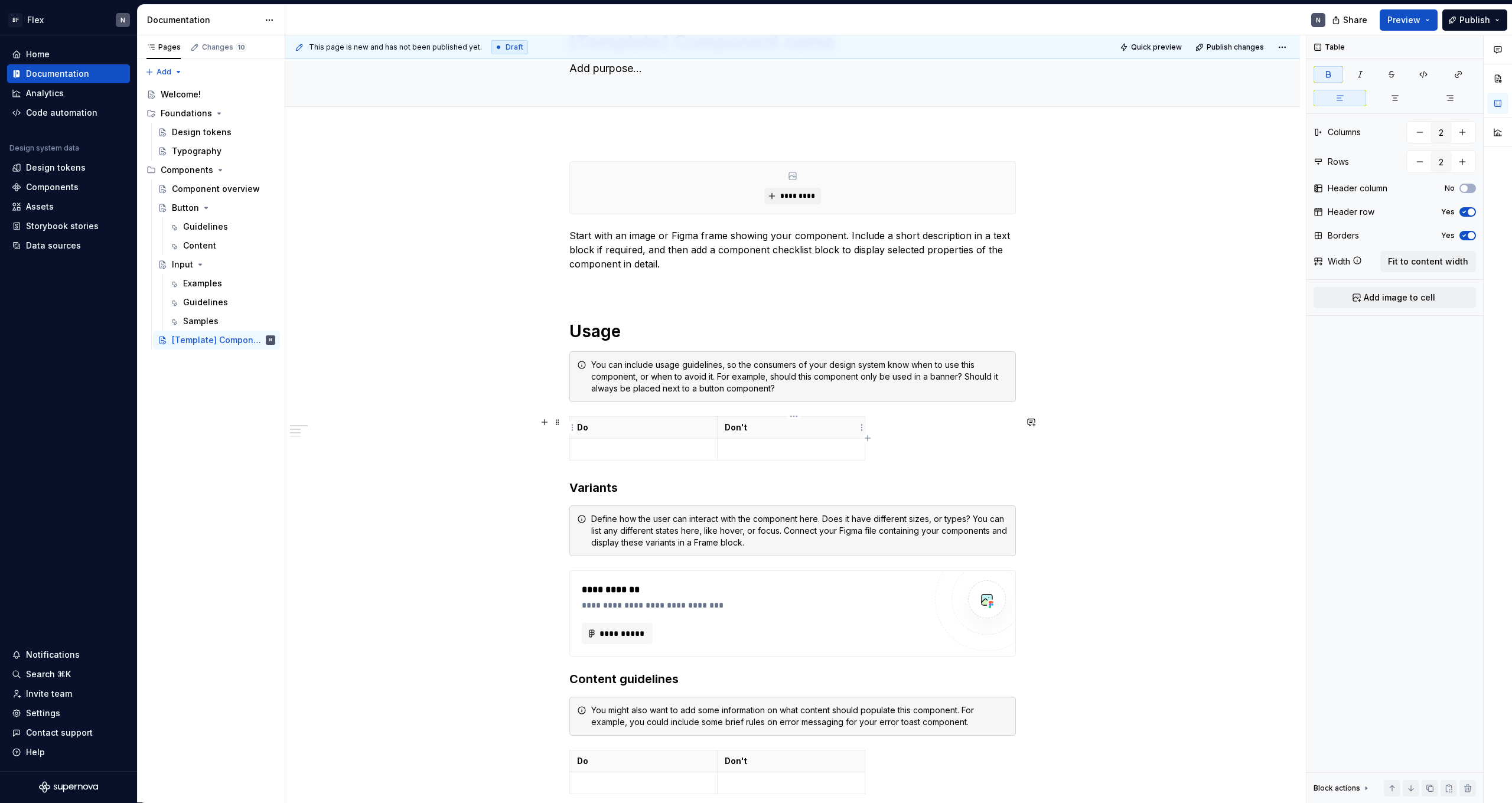
click at [830, 437] on th "Don't" at bounding box center [792, 428] width 148 height 22
click at [565, 438] on div "**********" at bounding box center [792, 674] width 1015 height 1082
click at [794, 417] on html "BF Flex N Home Documentation Analytics Code automation Design system data Desig…" at bounding box center [756, 401] width 1512 height 803
click at [848, 520] on div "Delete column" at bounding box center [846, 515] width 77 height 12
type input "1"
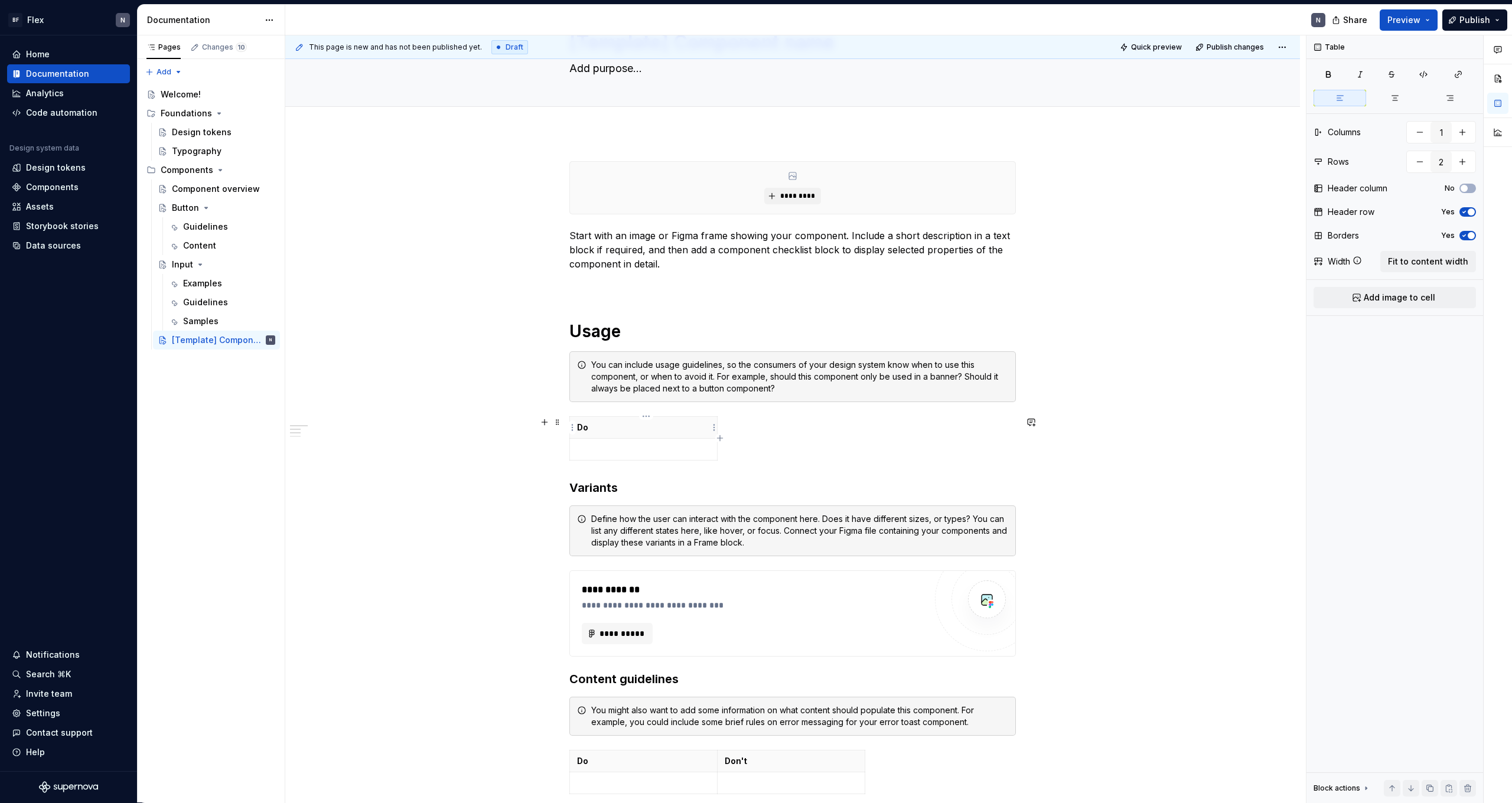
click at [710, 420] on th "Do" at bounding box center [644, 428] width 148 height 22
click at [649, 415] on html "BF Flex N Home Documentation Analytics Code automation Design system data Desig…" at bounding box center [756, 401] width 1512 height 803
click at [683, 476] on div "Clear content" at bounding box center [699, 473] width 77 height 12
click at [562, 424] on span at bounding box center [558, 423] width 10 height 17
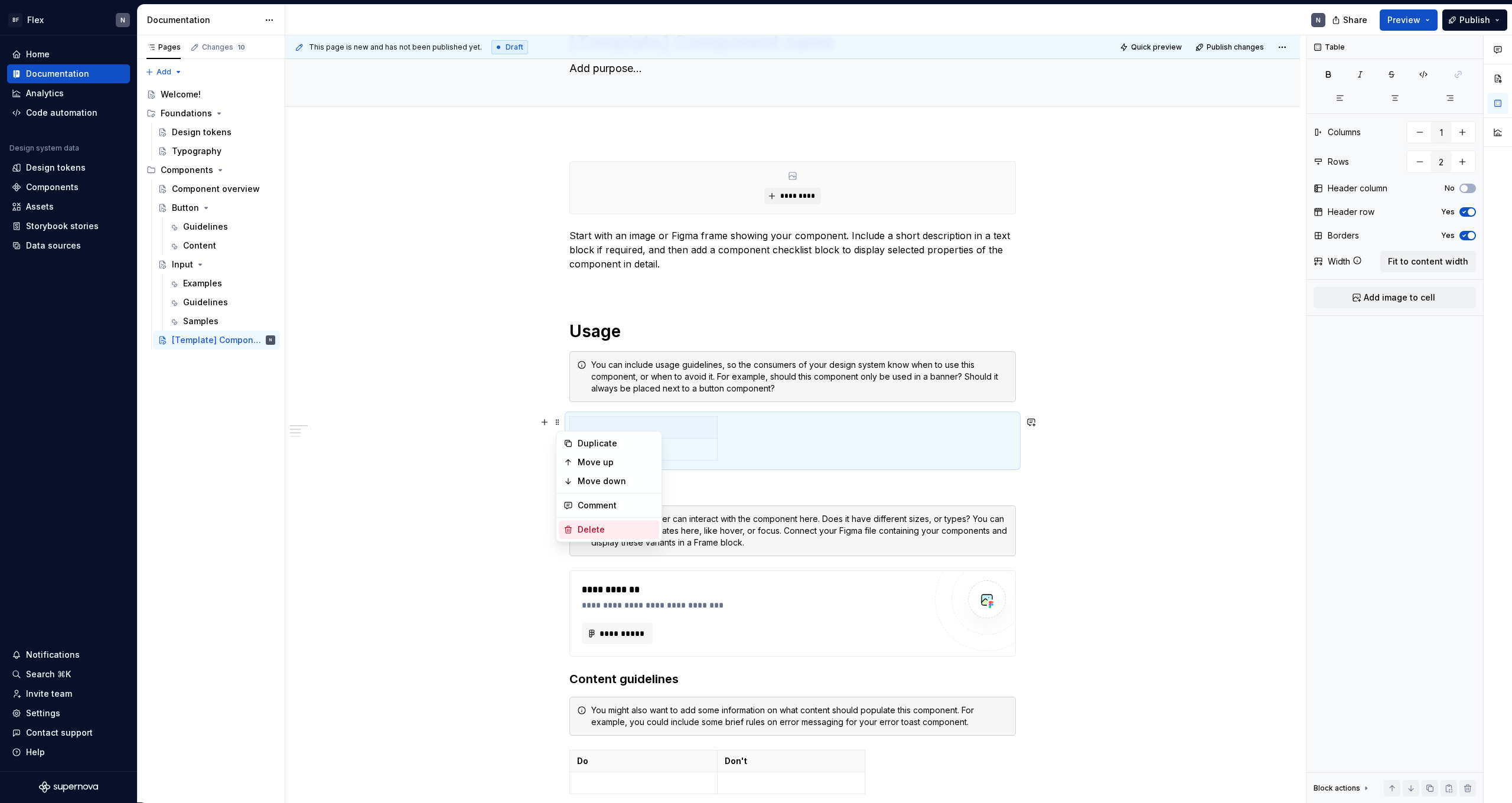
click at [595, 528] on div "Delete" at bounding box center [616, 530] width 77 height 12
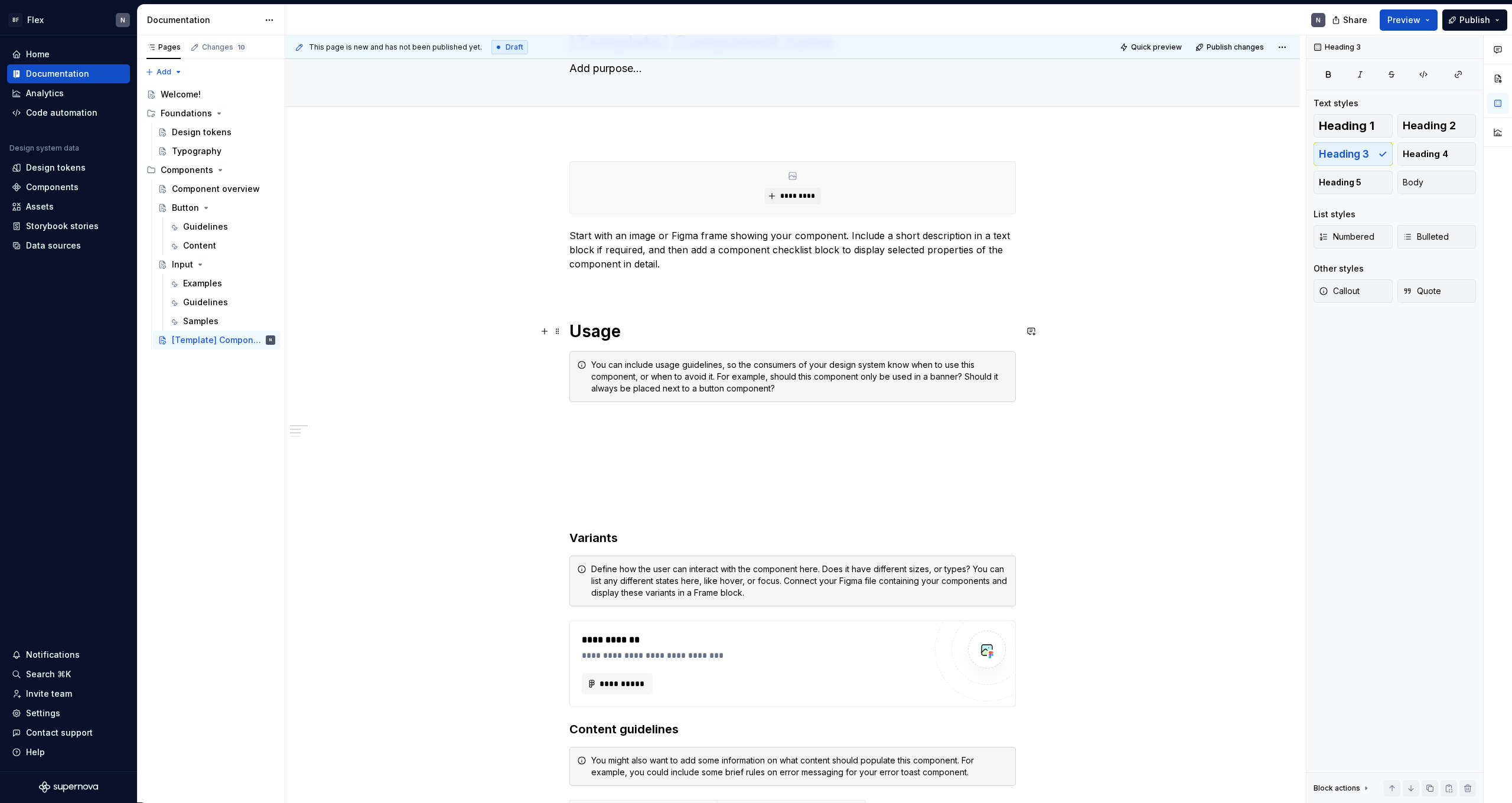
click at [666, 339] on h1 "Usage" at bounding box center [793, 332] width 446 height 21
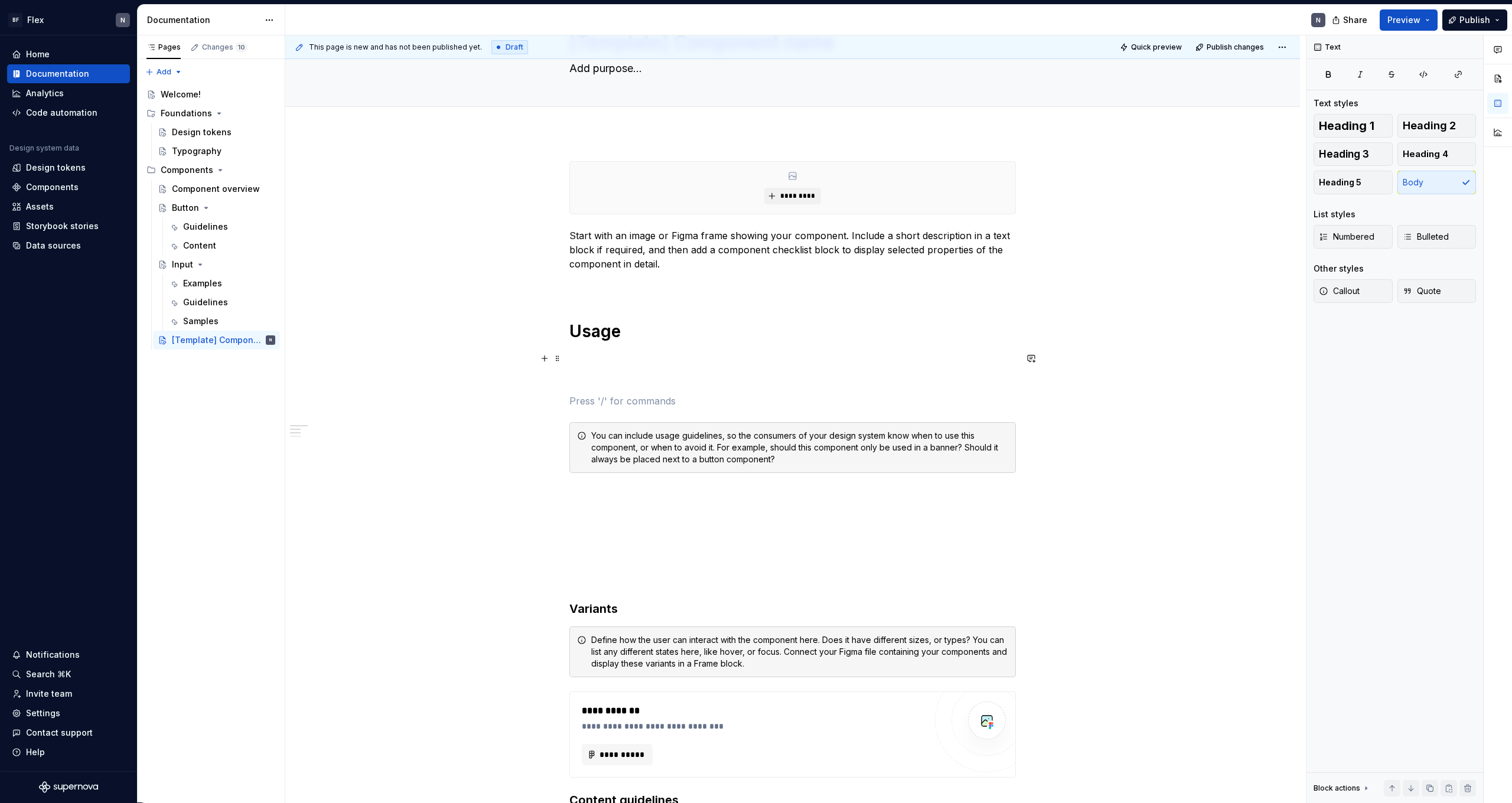
click at [580, 362] on p at bounding box center [793, 358] width 446 height 14
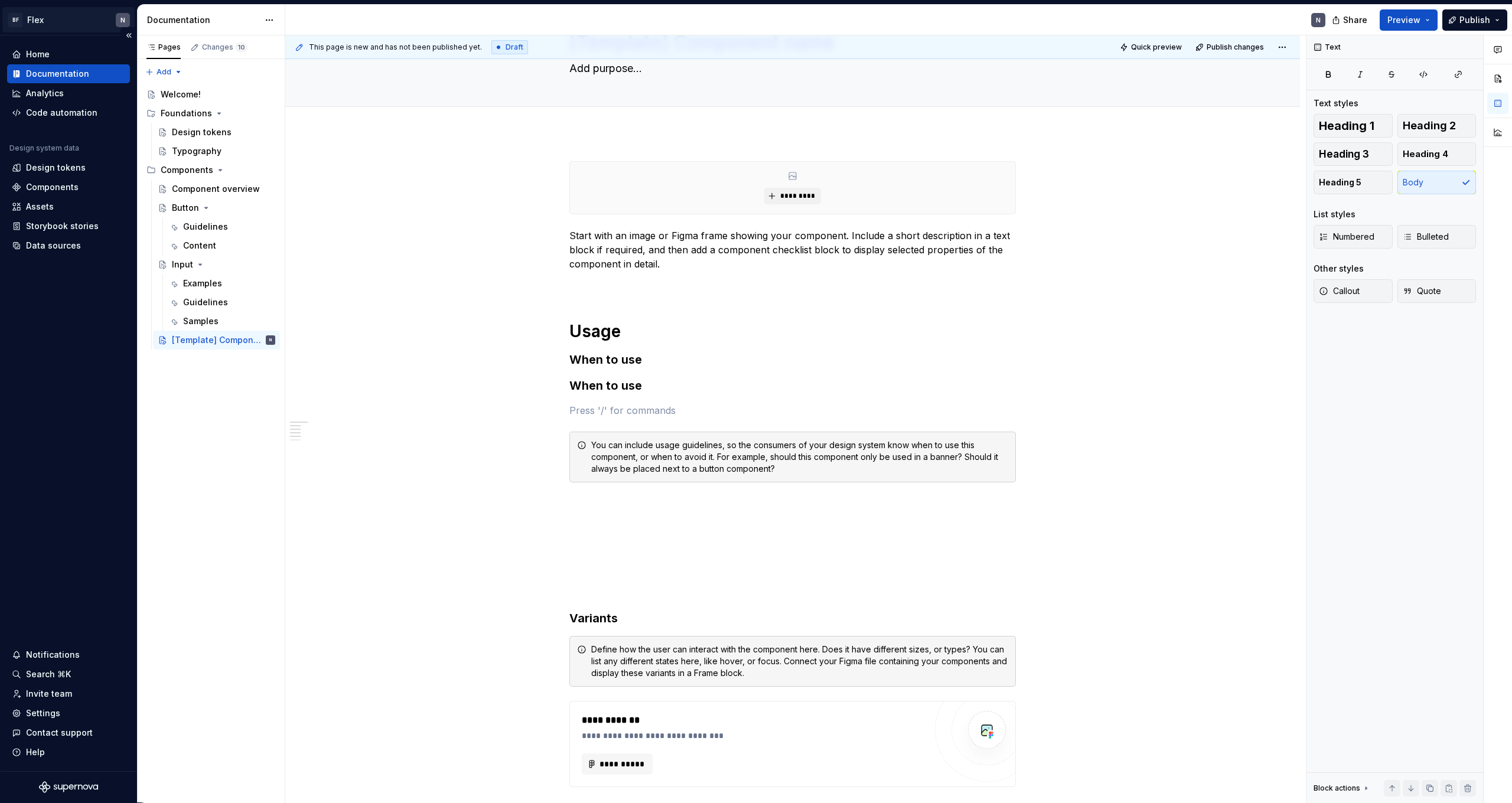
type textarea "*"
click at [627, 378] on h3 "When to use" at bounding box center [793, 386] width 446 height 17
paste div
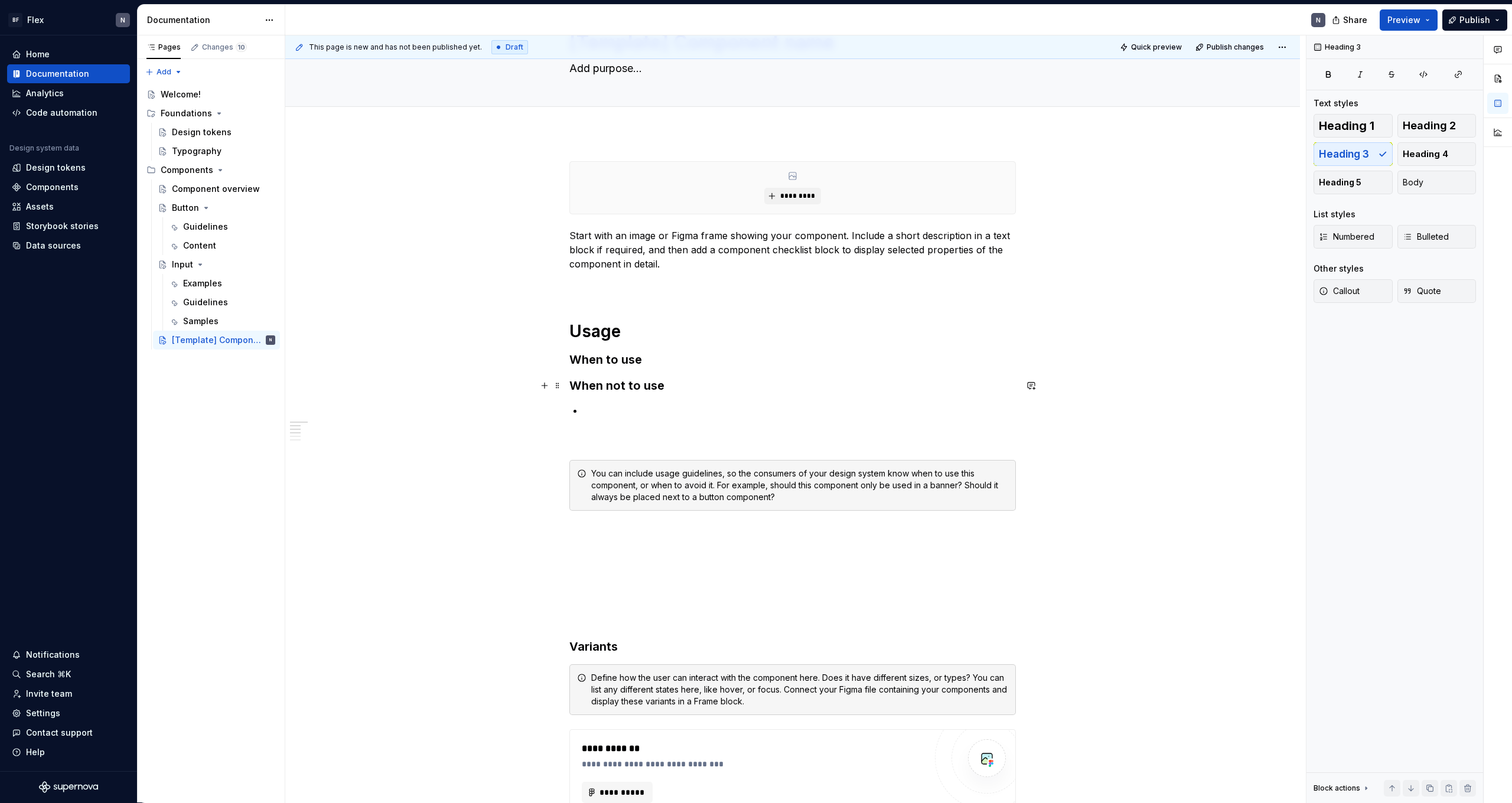
click at [692, 390] on h3 "When not to use" at bounding box center [793, 386] width 446 height 17
click at [649, 367] on h3 "When to use" at bounding box center [793, 360] width 446 height 17
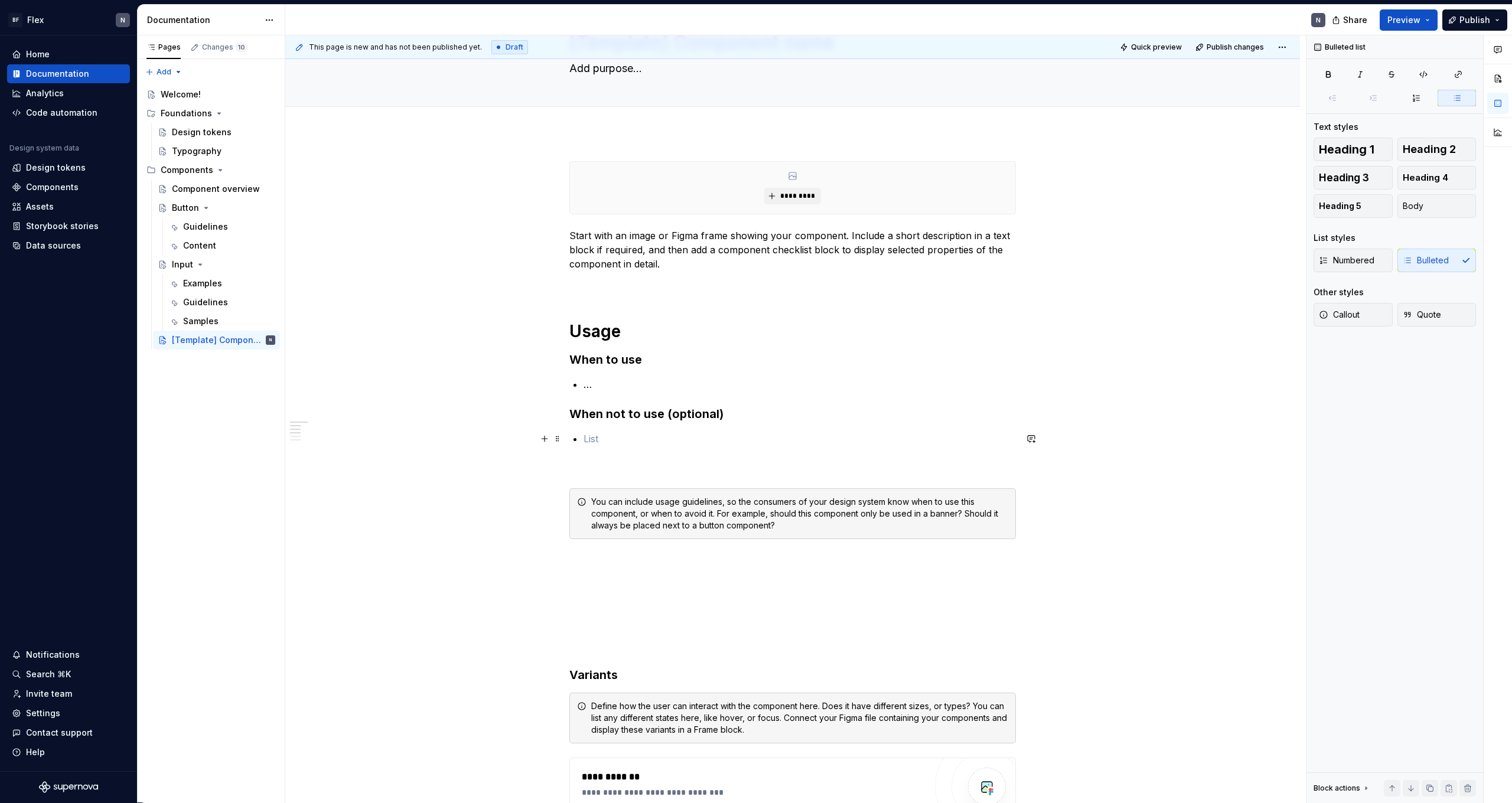
click at [635, 442] on p at bounding box center [799, 439] width 432 height 14
click at [657, 391] on p "…" at bounding box center [799, 385] width 432 height 14
click at [654, 338] on h1 "Usage" at bounding box center [793, 332] width 446 height 21
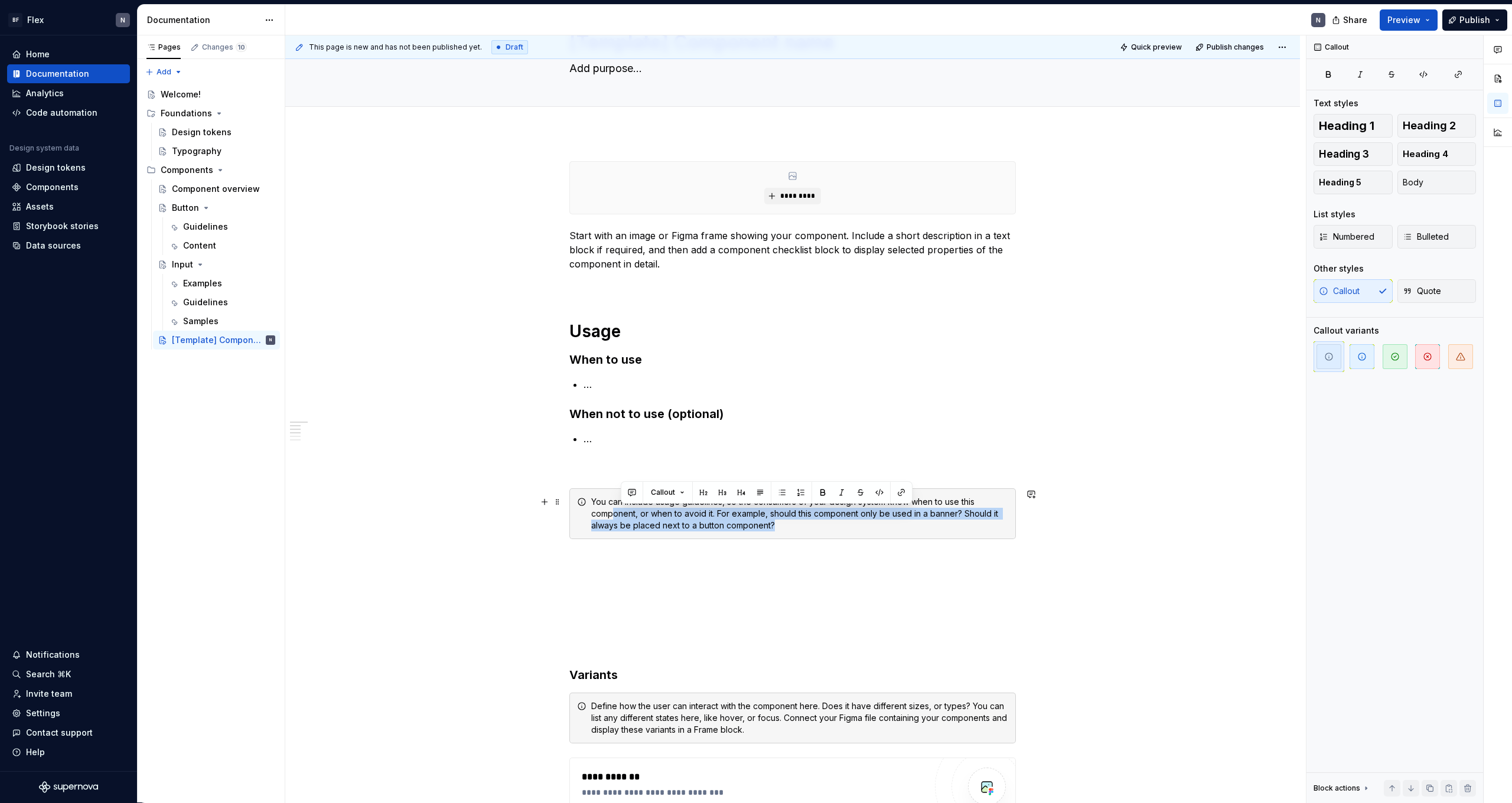
drag, startPoint x: 778, startPoint y: 529, endPoint x: 618, endPoint y: 516, distance: 160.5
drag, startPoint x: 633, startPoint y: 555, endPoint x: 637, endPoint y: 549, distance: 7.2
click at [633, 556] on p at bounding box center [793, 561] width 446 height 14
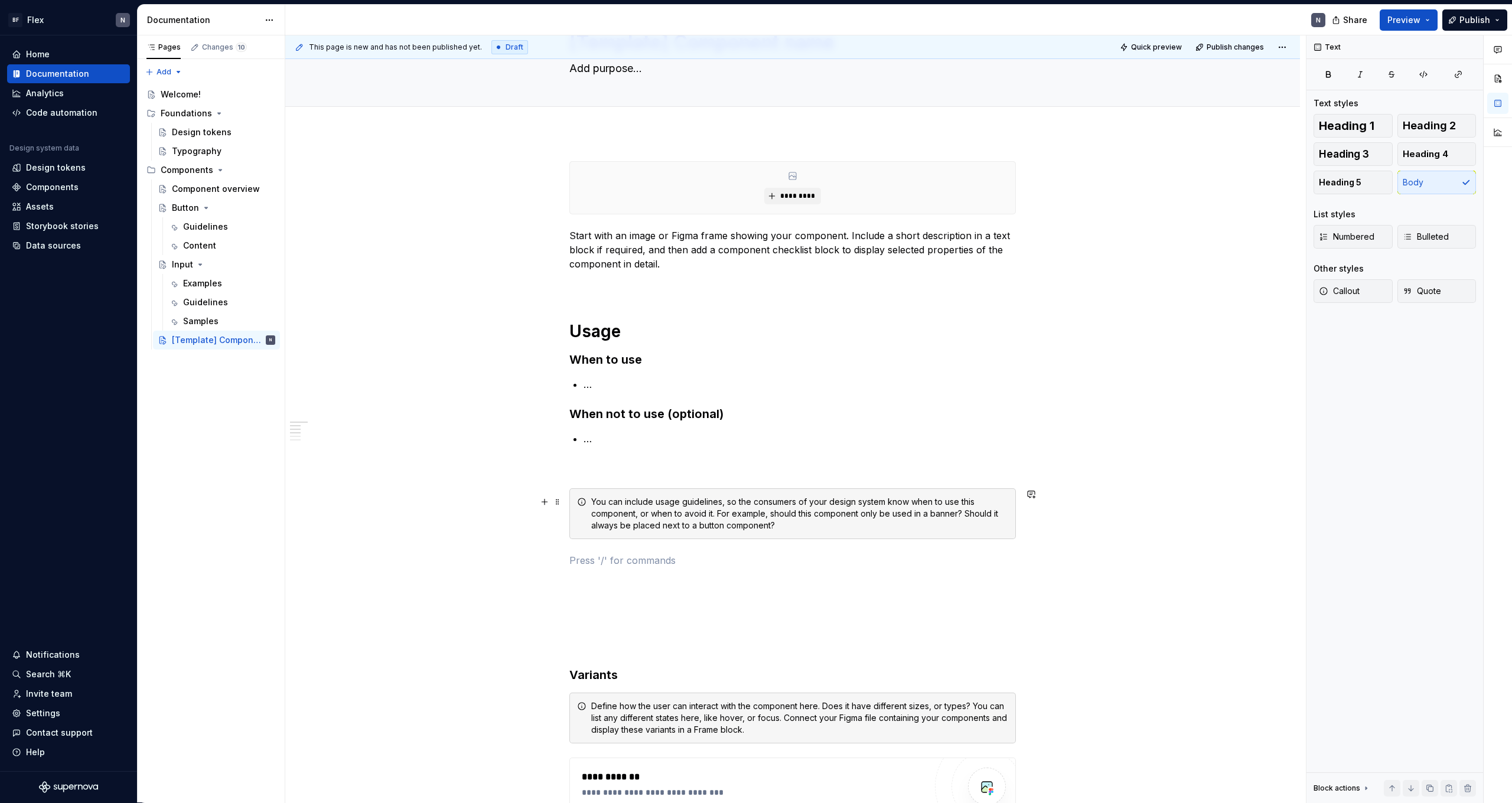
click at [561, 534] on div "**********" at bounding box center [792, 767] width 1015 height 1269
click at [579, 531] on div "You can include usage guidelines, so the consumers of your design system know w…" at bounding box center [793, 514] width 446 height 51
click at [760, 493] on div "You can include usage guidelines, so the consumers of your design system know w…" at bounding box center [793, 514] width 446 height 51
click at [563, 501] on span at bounding box center [558, 502] width 10 height 17
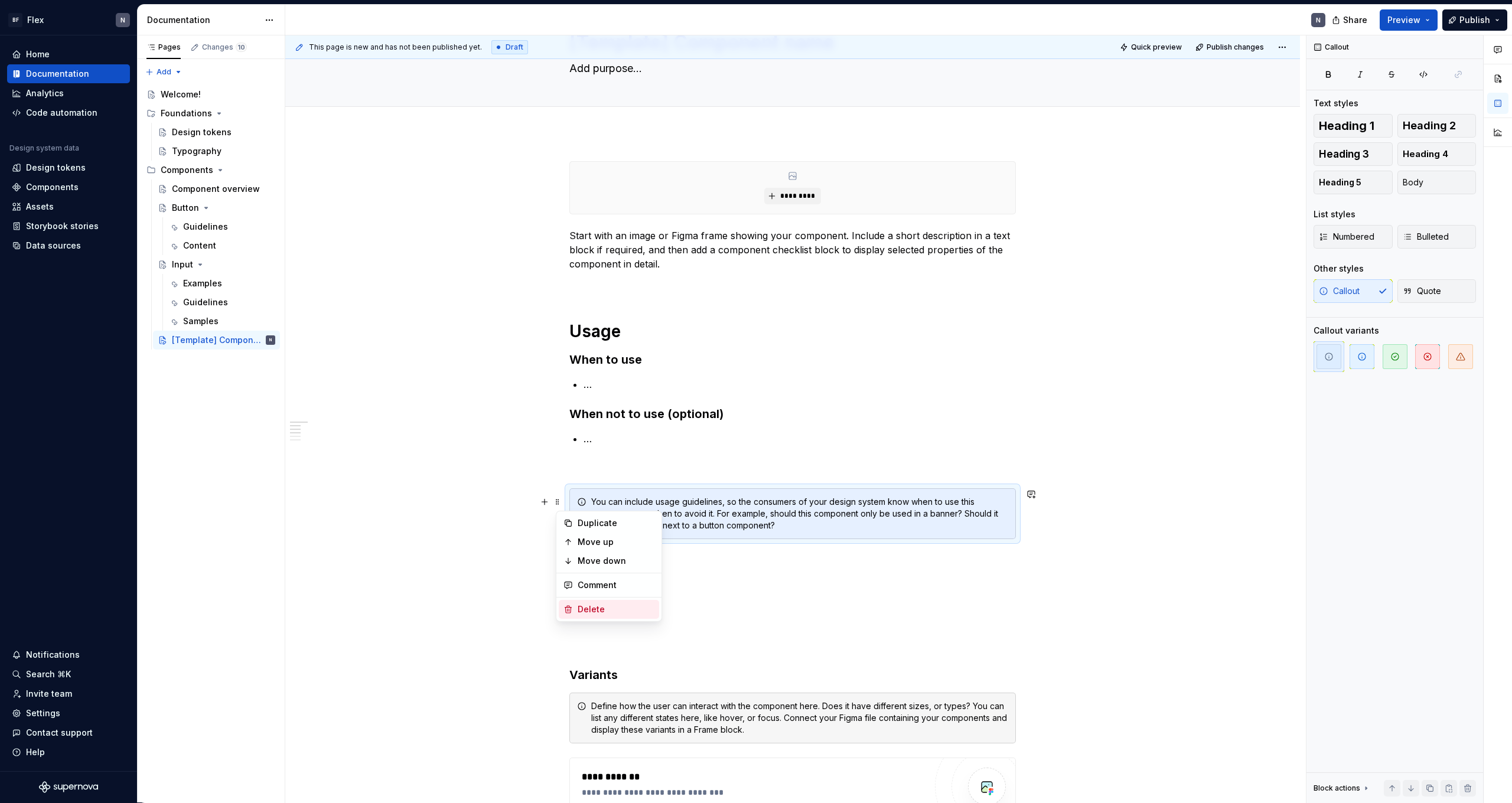
click at [593, 610] on div "Delete" at bounding box center [616, 610] width 77 height 12
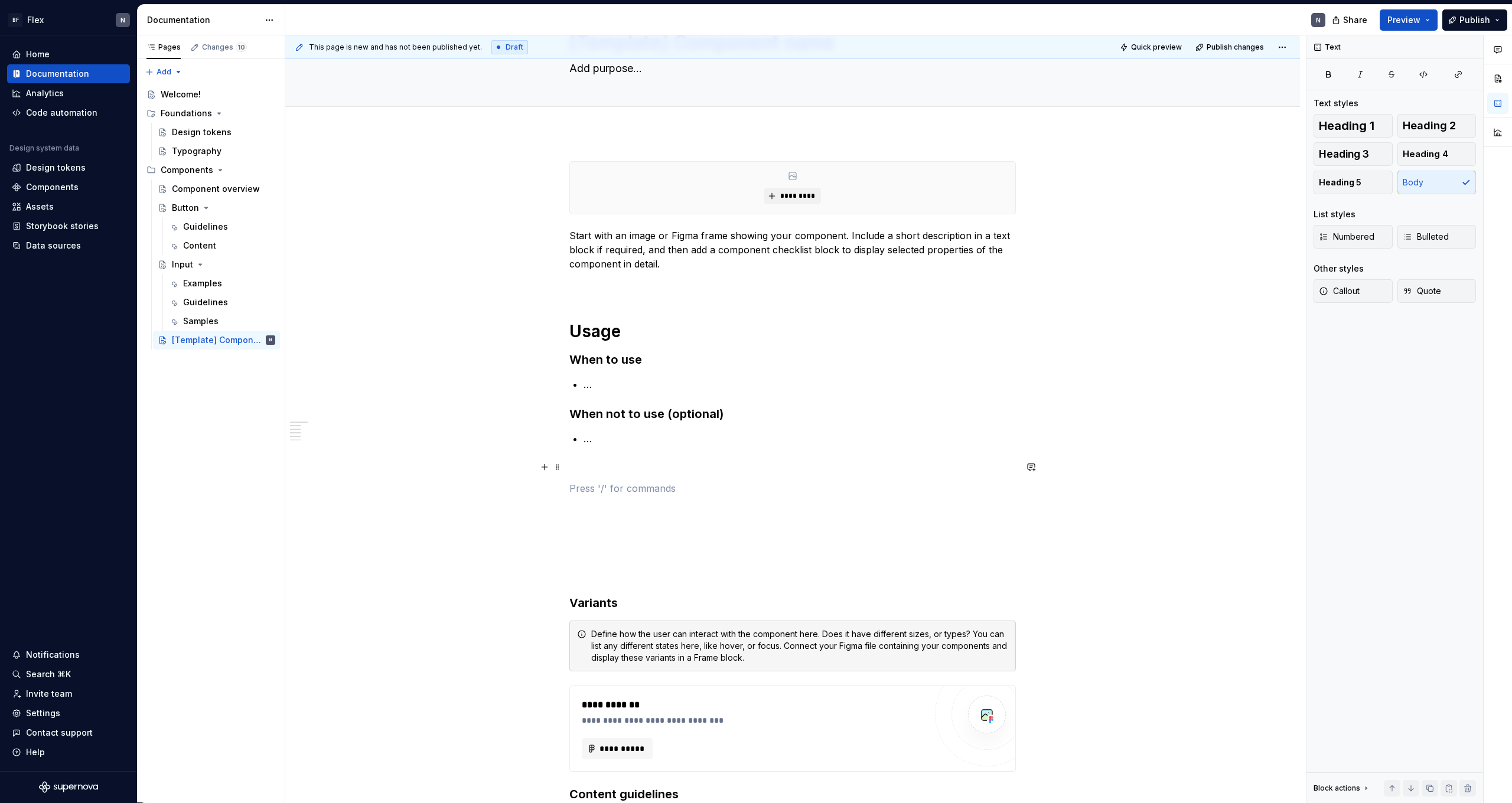
click at [665, 460] on p at bounding box center [793, 467] width 446 height 14
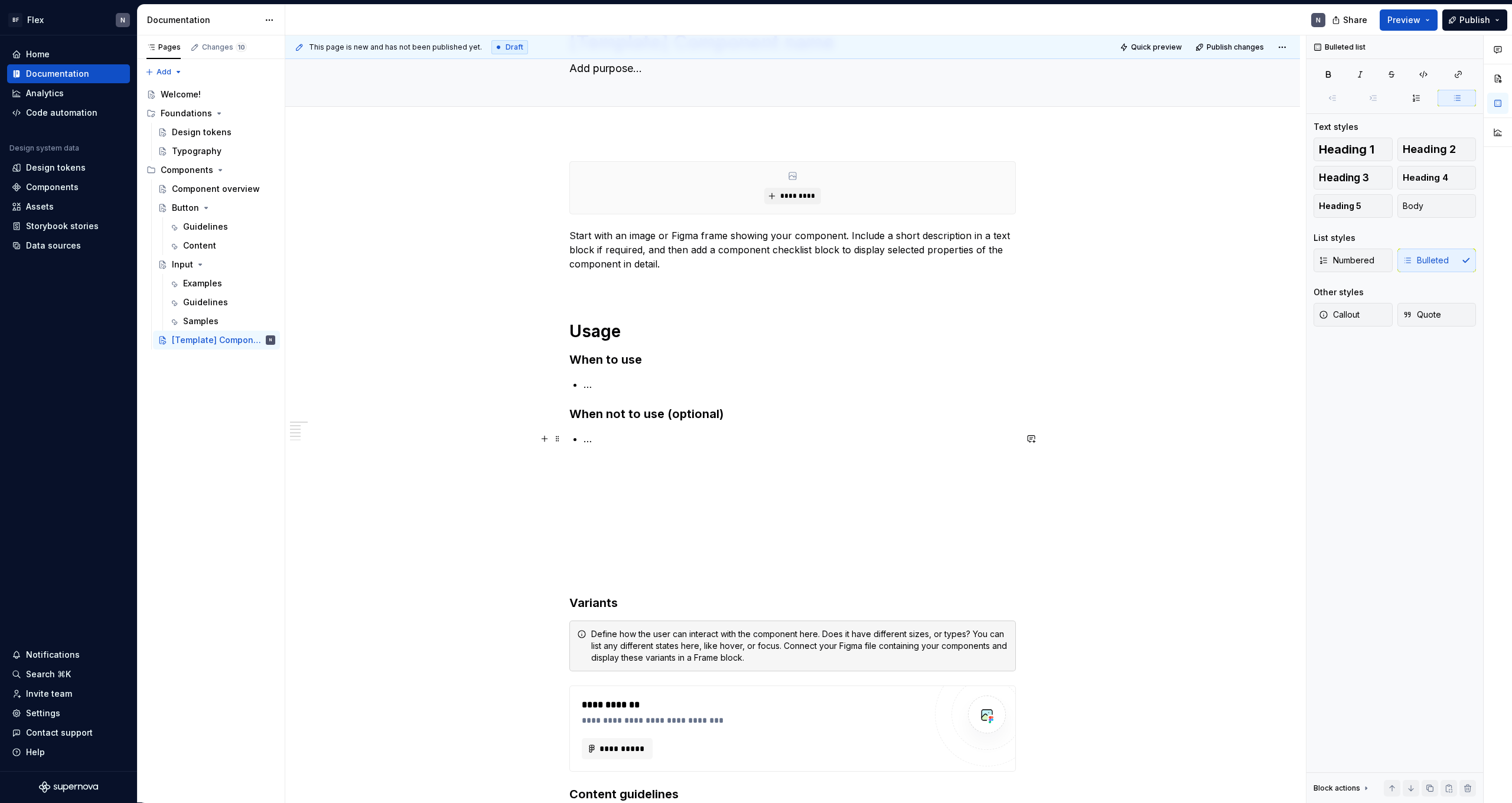
click at [664, 436] on p "…" at bounding box center [799, 439] width 432 height 14
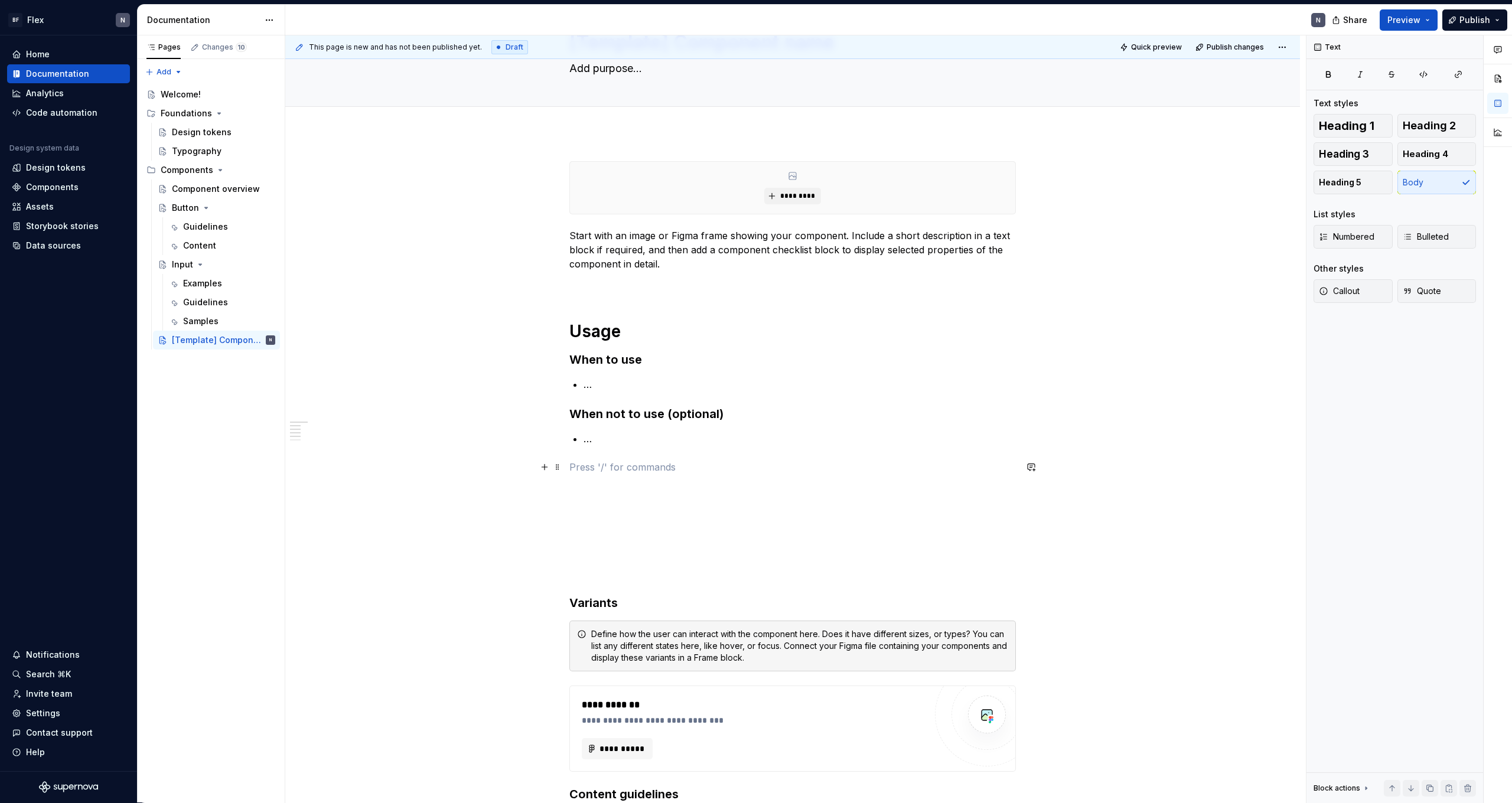
click at [655, 464] on p at bounding box center [793, 467] width 446 height 14
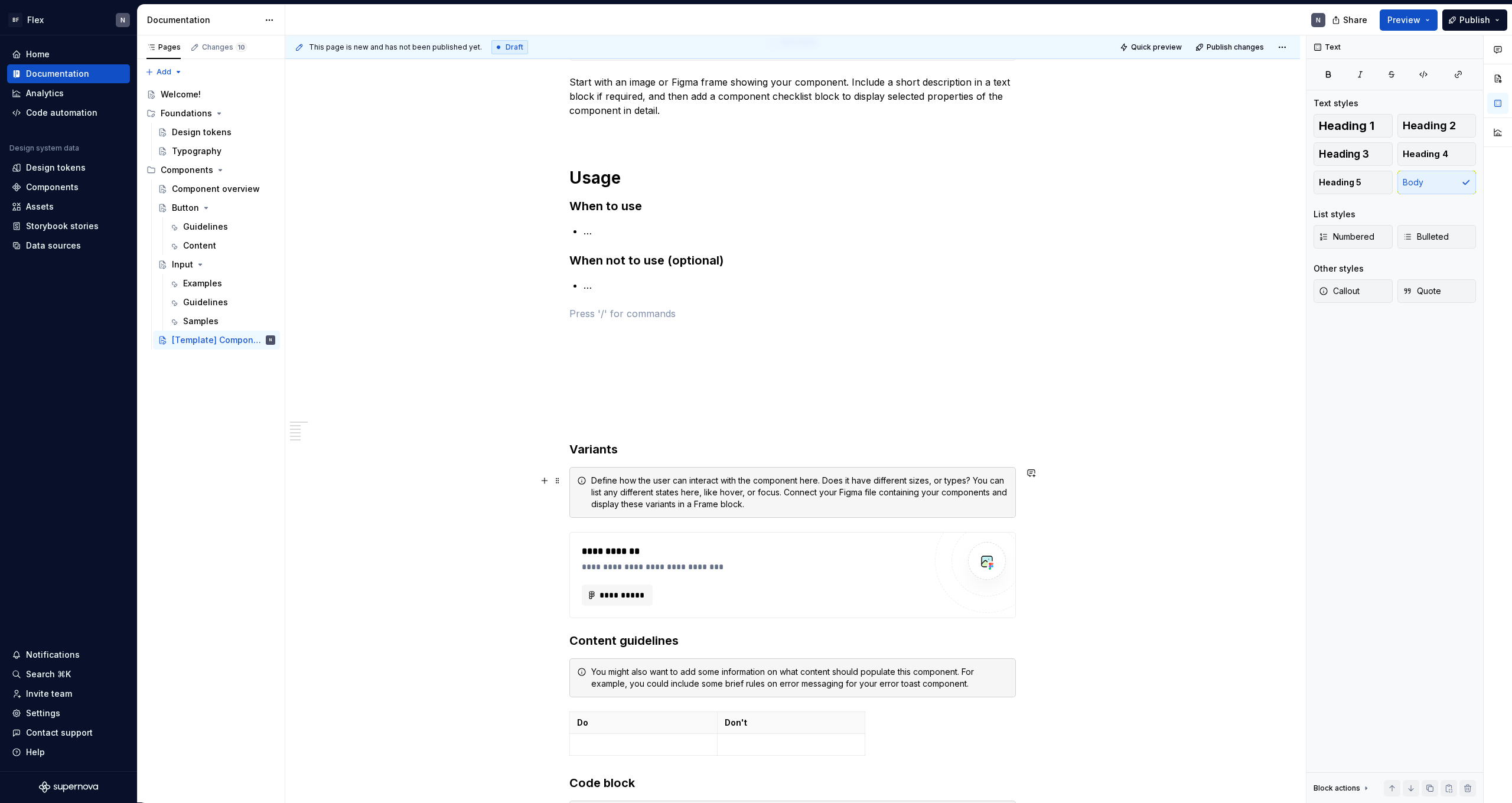
scroll to position [223, 0]
click at [655, 443] on h3 "Variants" at bounding box center [793, 448] width 446 height 17
click at [670, 342] on div "**********" at bounding box center [793, 463] width 446 height 914
click at [672, 333] on p at bounding box center [793, 334] width 446 height 14
click at [650, 386] on div "A section divider" at bounding box center [638, 387] width 60 height 10
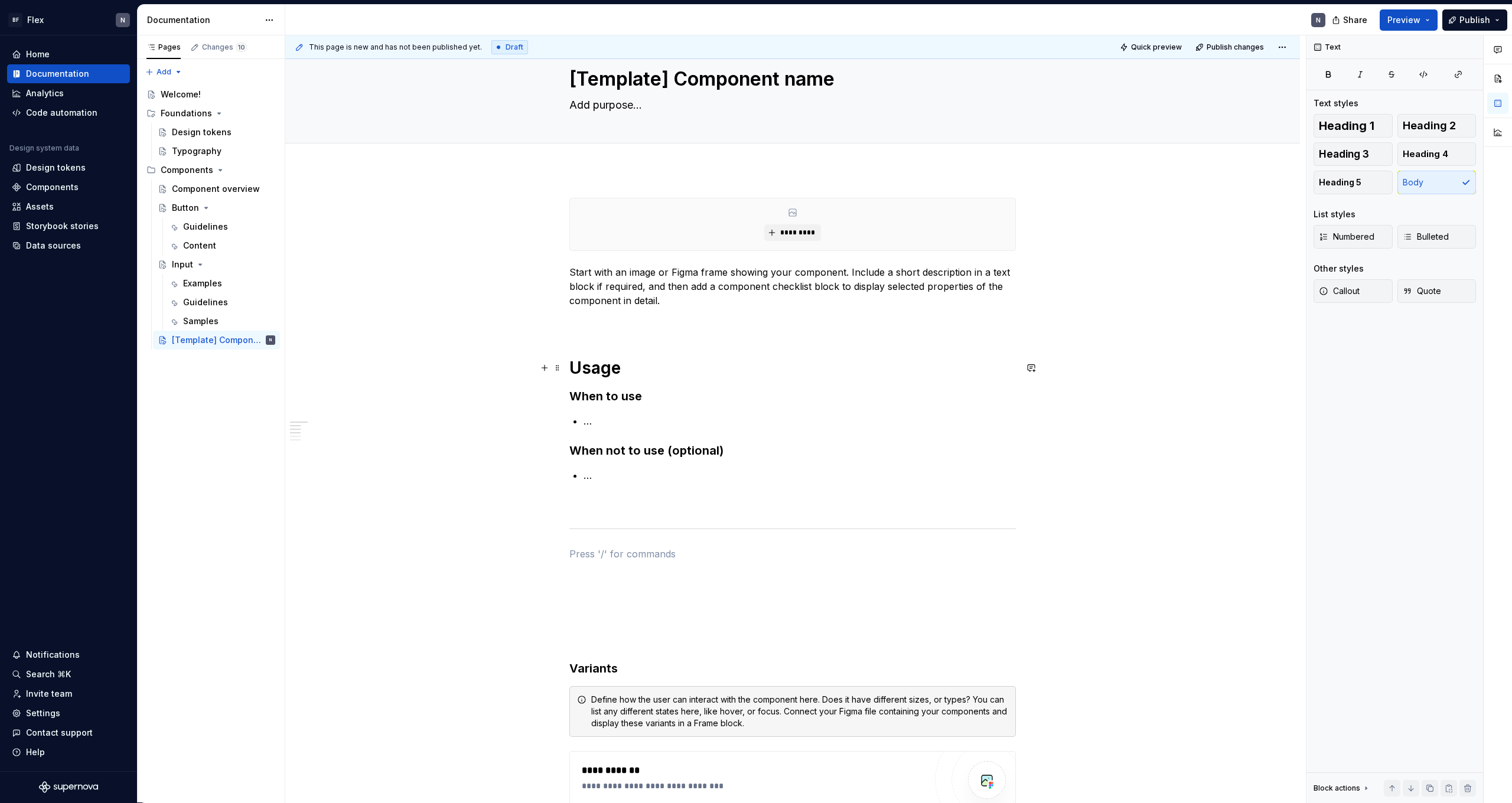
scroll to position [27, 0]
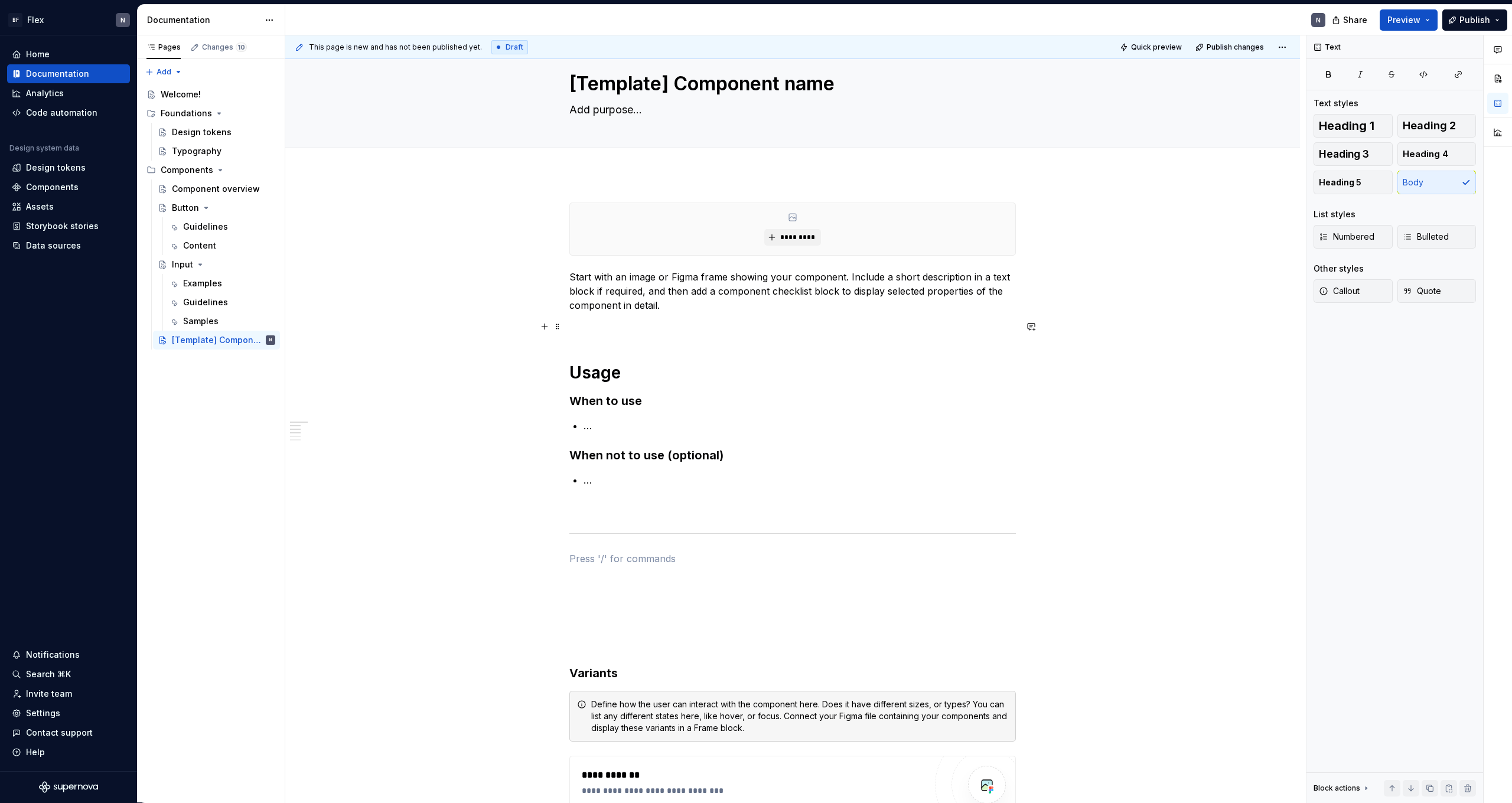
click at [640, 335] on div "**********" at bounding box center [793, 674] width 446 height 943
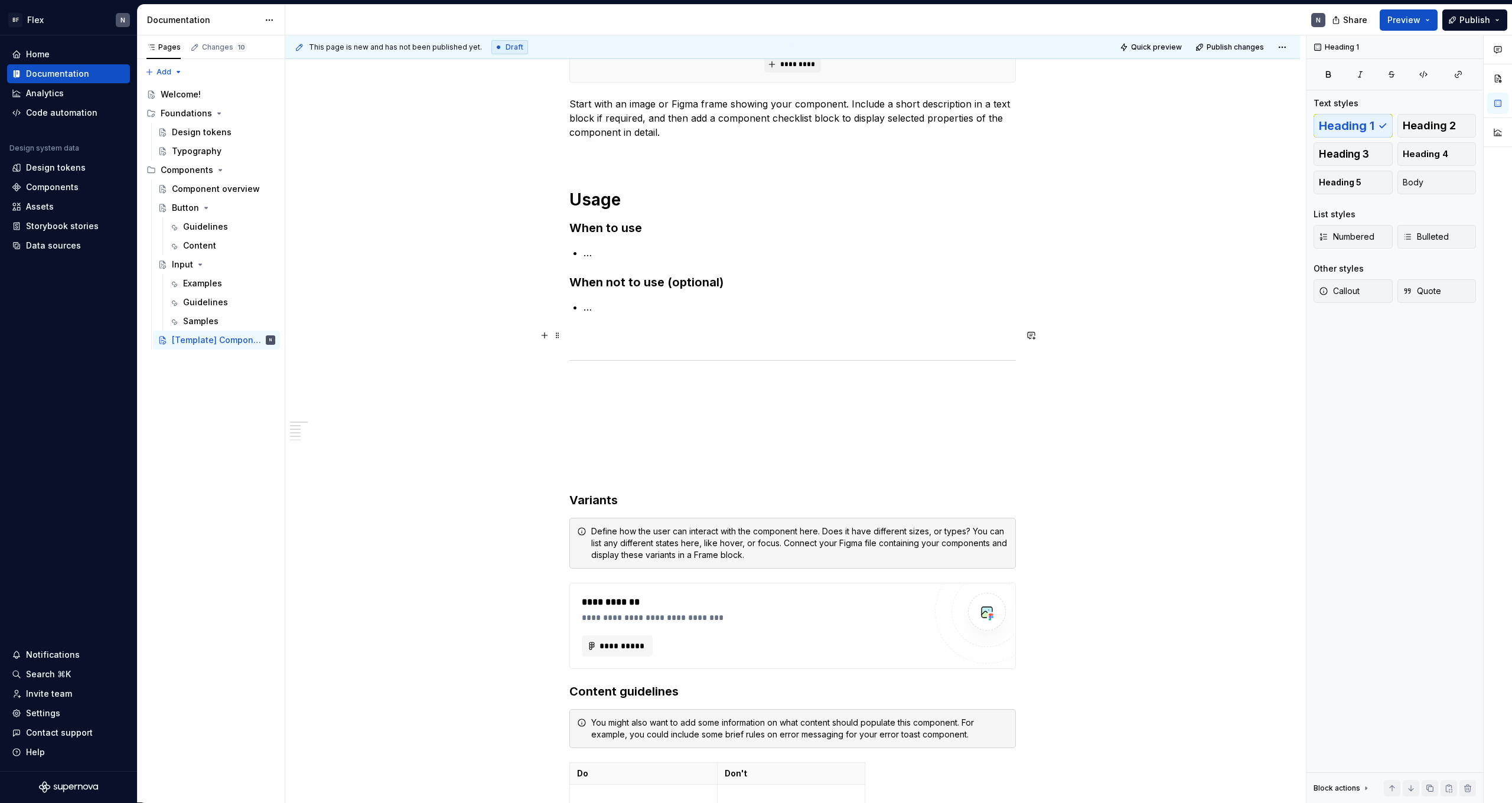
scroll to position [201, 0]
click at [641, 410] on p at bounding box center [793, 406] width 446 height 14
drag, startPoint x: 574, startPoint y: 195, endPoint x: 661, endPoint y: 199, distance: 87.1
click at [661, 199] on h1 "Usage" at bounding box center [793, 199] width 446 height 21
copy h1 "Usage"
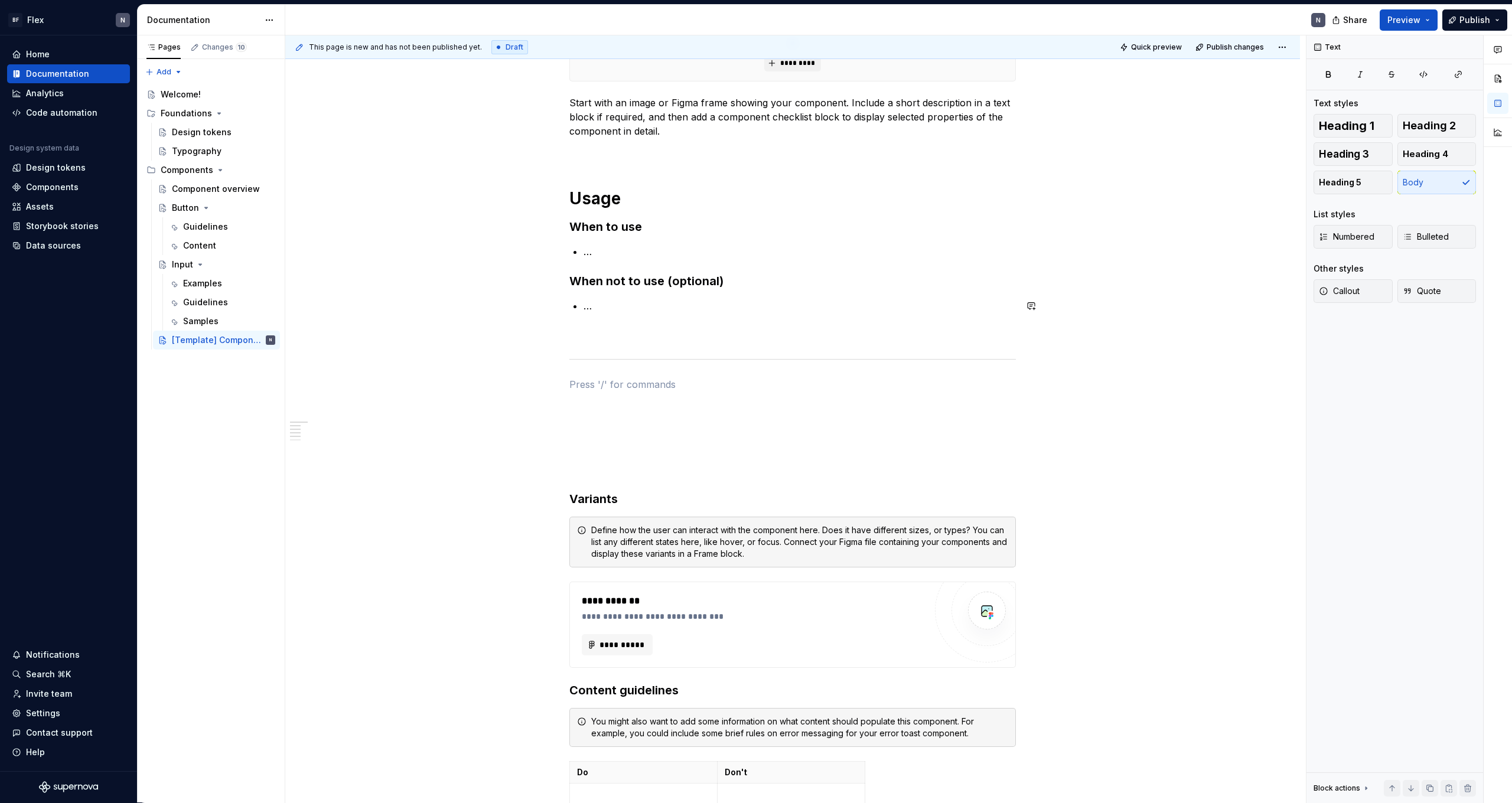
click at [611, 376] on div "**********" at bounding box center [793, 500] width 446 height 943
click at [550, 386] on button "button" at bounding box center [545, 385] width 17 height 17
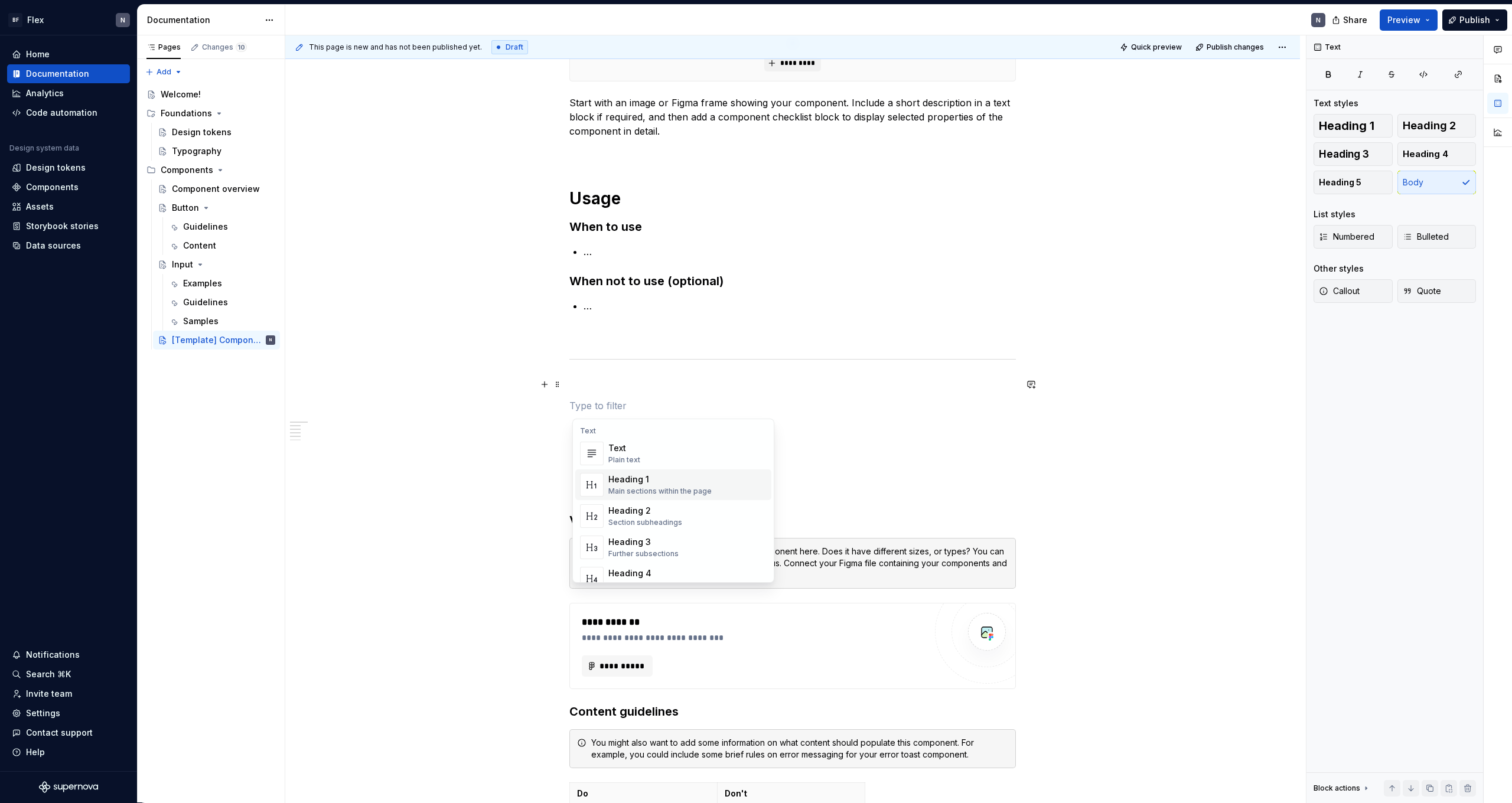
click at [643, 483] on div "Heading 1" at bounding box center [660, 480] width 104 height 12
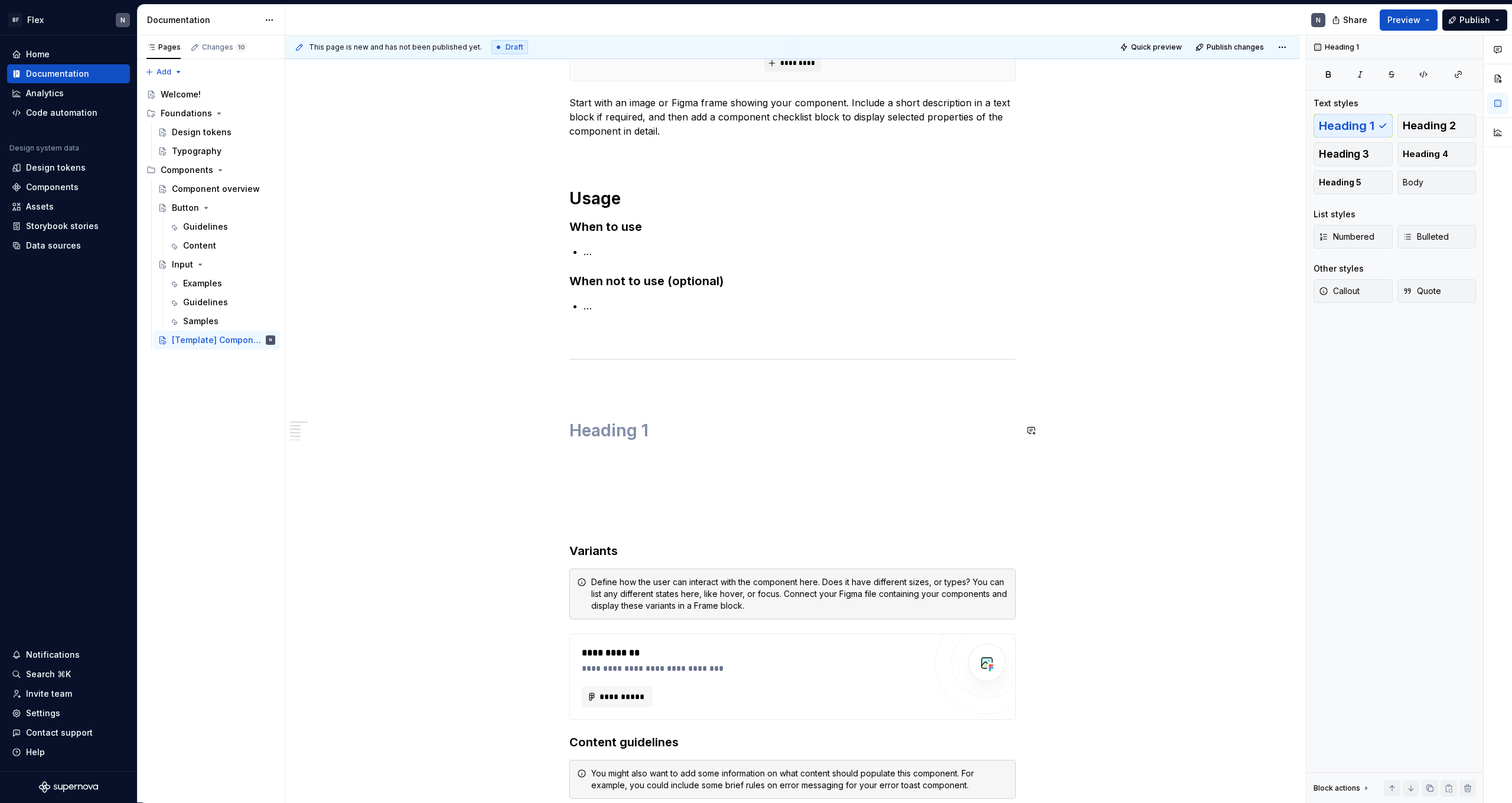
click at [614, 392] on div "**********" at bounding box center [793, 526] width 446 height 995
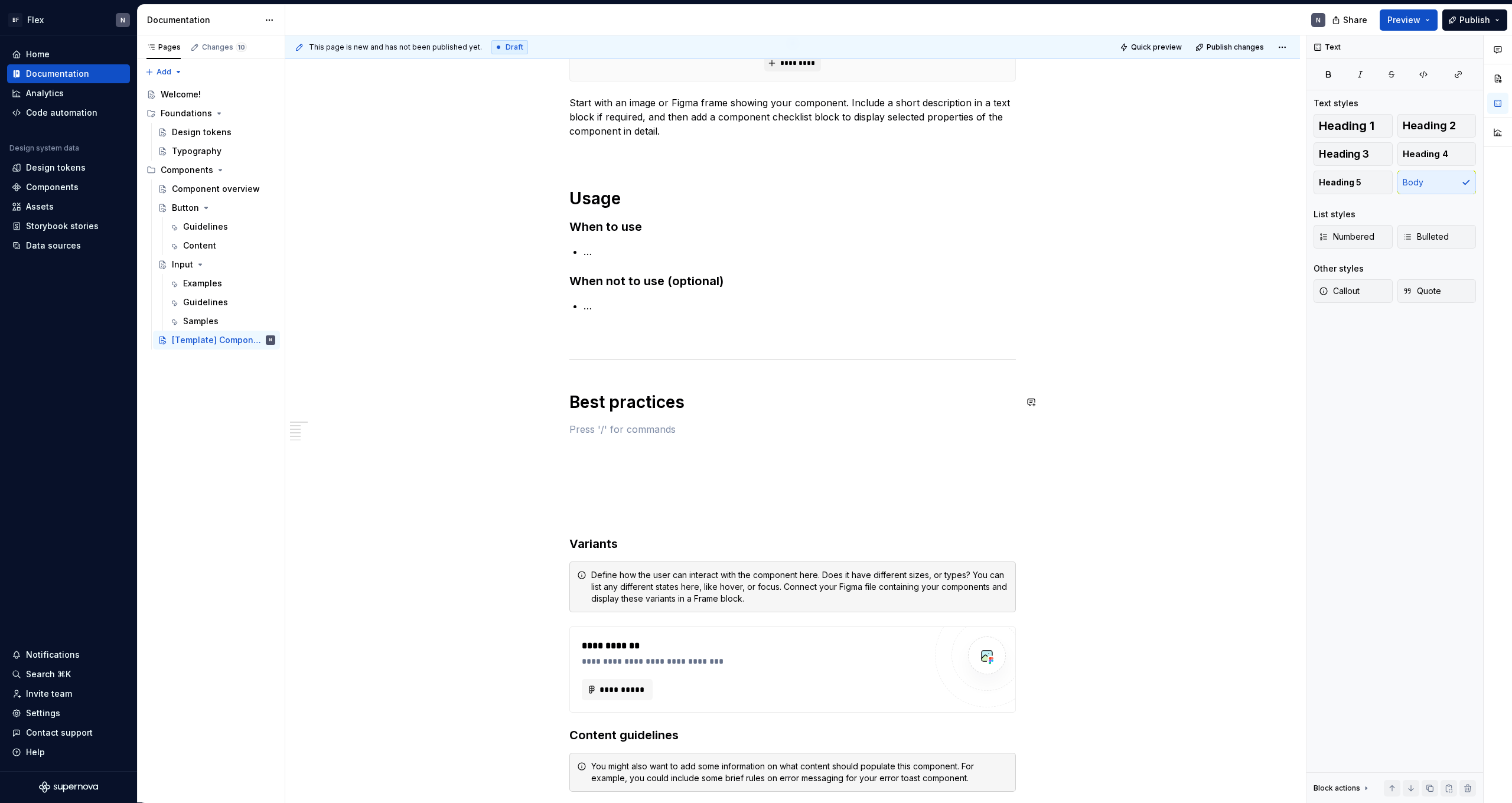
click at [671, 381] on div "**********" at bounding box center [793, 522] width 446 height 988
click at [706, 413] on h1 "Best practices" at bounding box center [793, 402] width 446 height 21
click at [660, 430] on p at bounding box center [793, 429] width 446 height 14
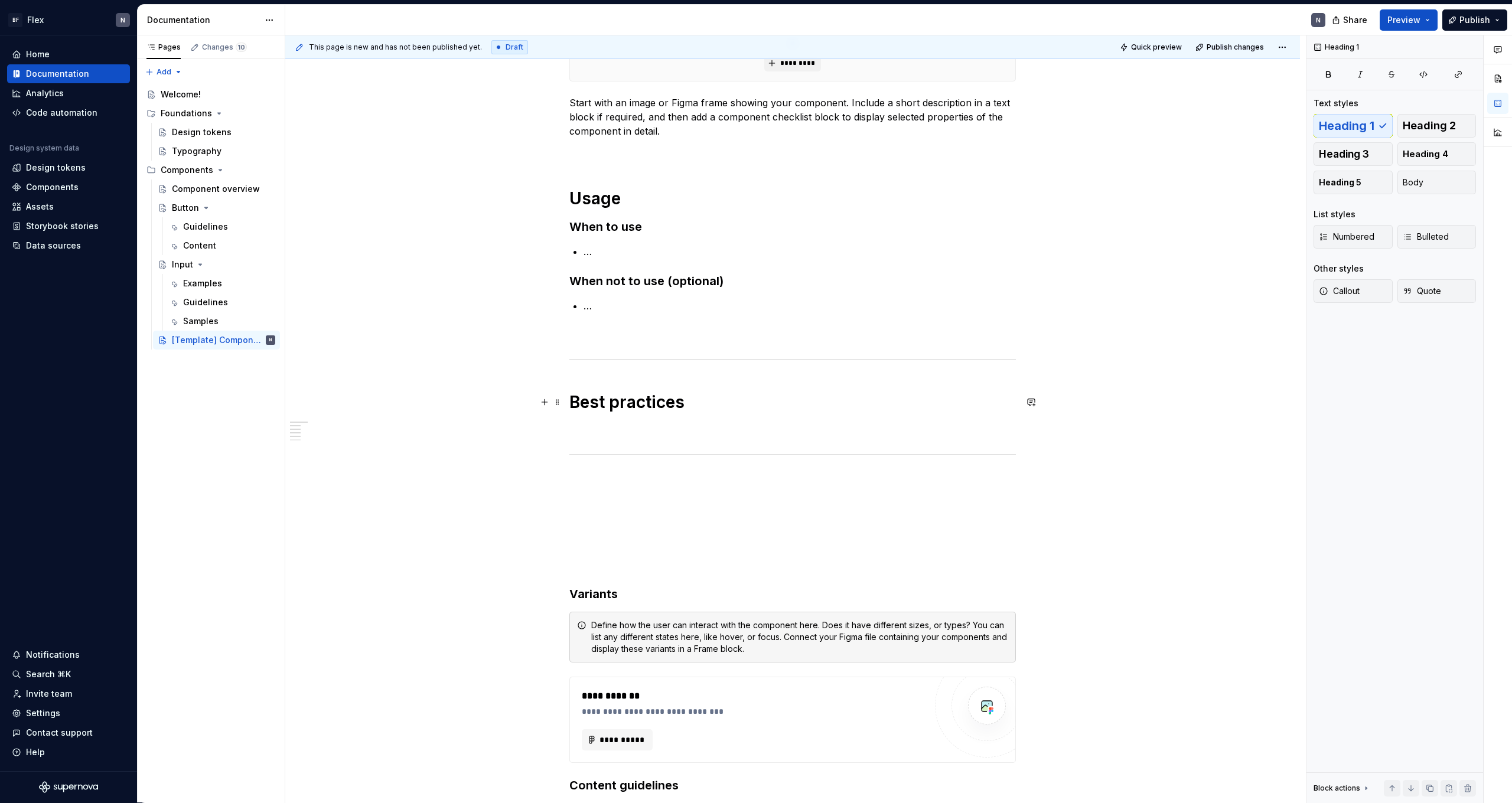
click at [849, 410] on h1 "Best practices" at bounding box center [793, 402] width 446 height 21
click at [780, 433] on p at bounding box center [793, 429] width 446 height 14
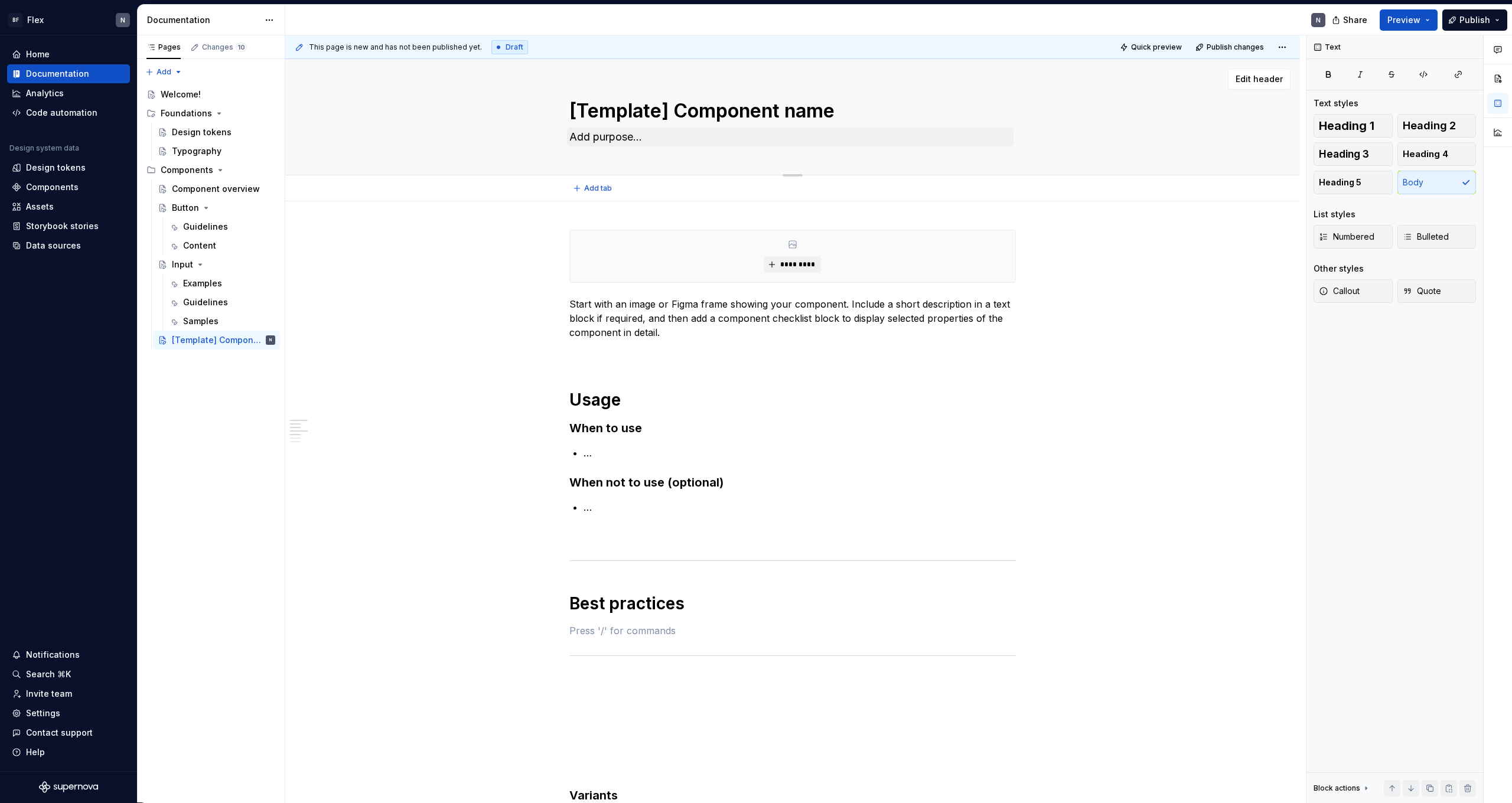
scroll to position [0, 0]
click at [605, 140] on textarea "Add purpose..." at bounding box center [791, 137] width 446 height 19
paste textarea "short explanation of what the component is and why it exists. This is where you…"
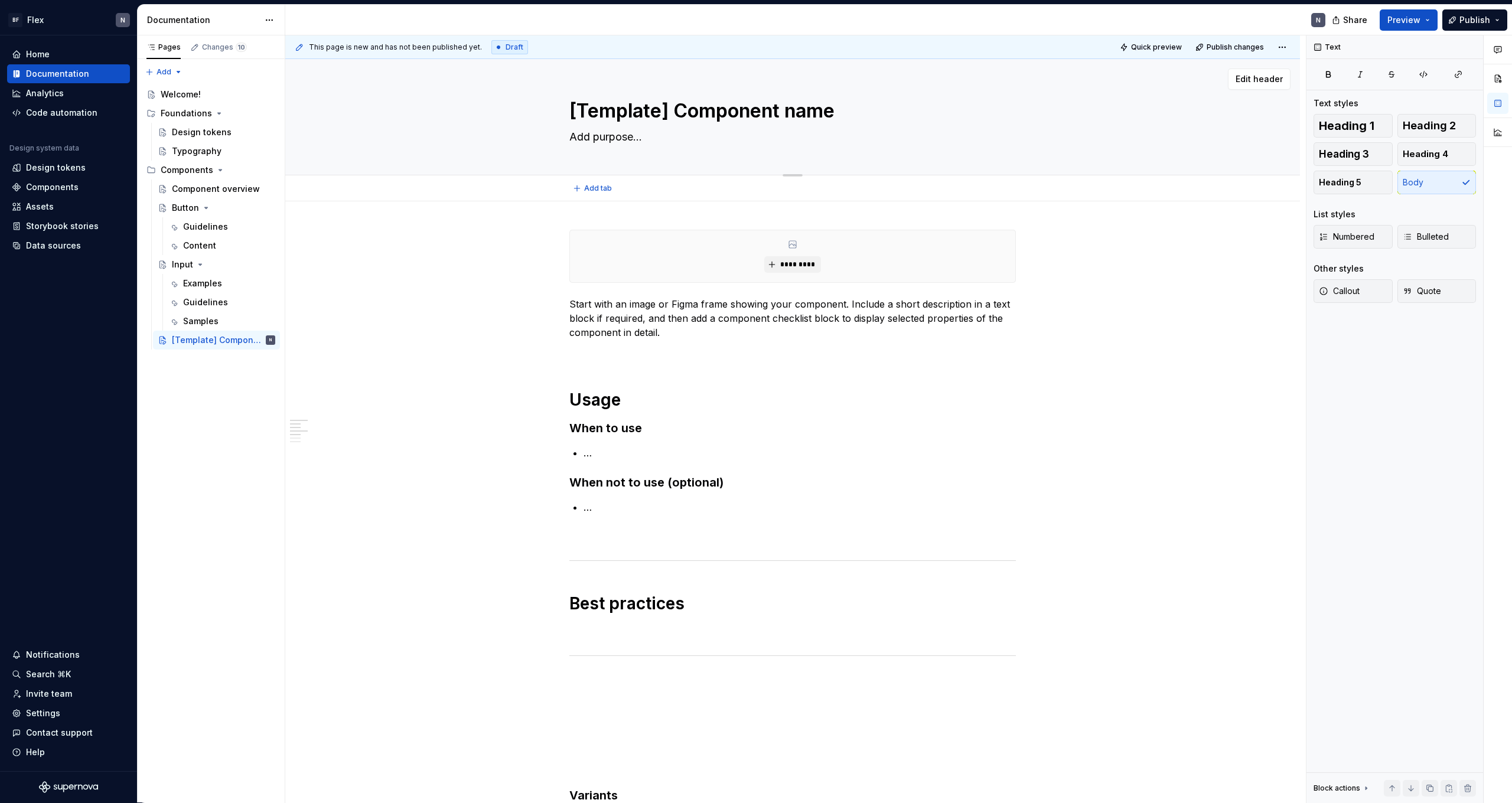
type textarea "*"
type textarea "A short explanation of what the component is and why it exists. This is where y…"
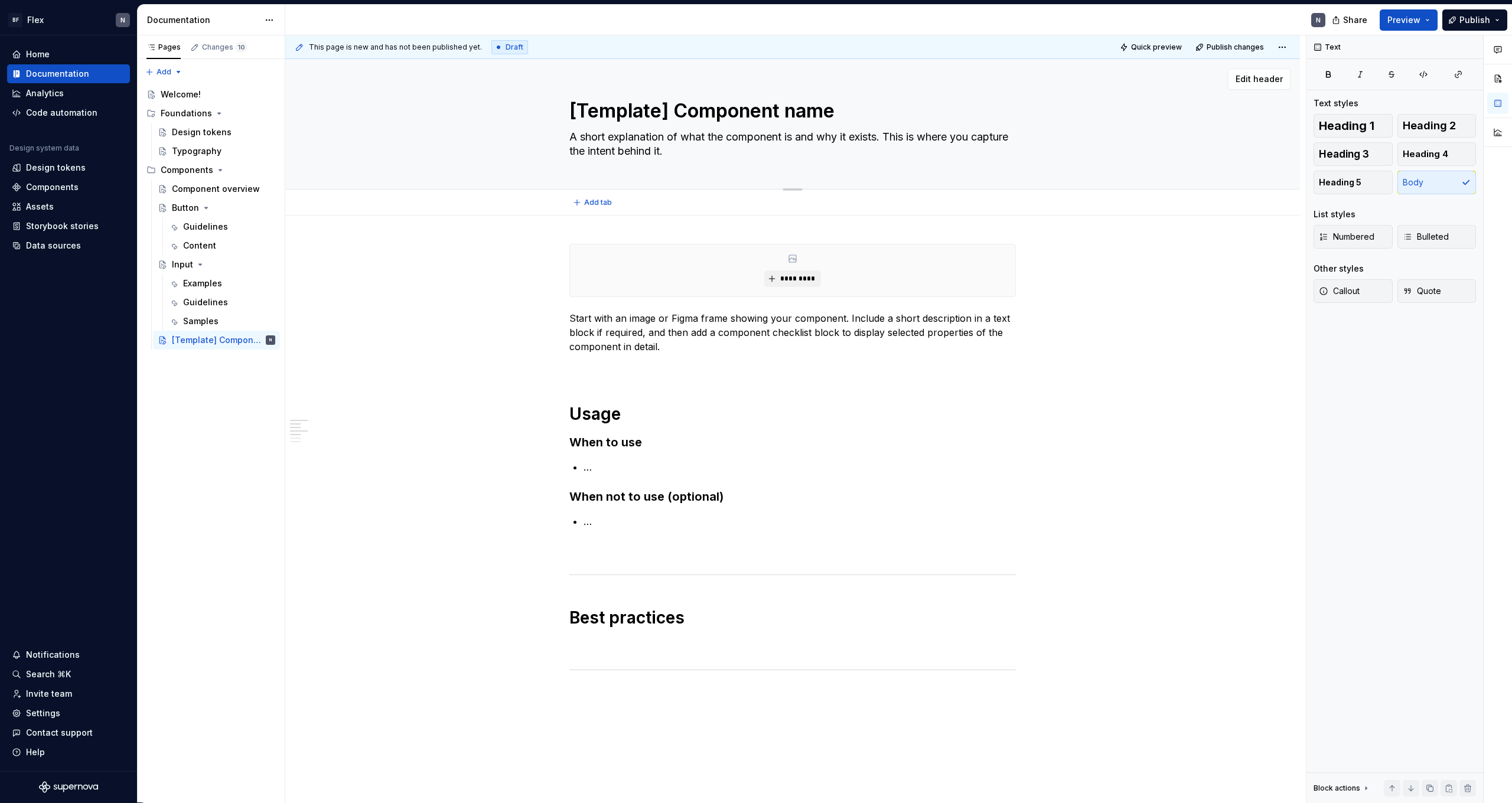
click at [645, 151] on textarea "A short explanation of what the component is and why it exists. This is where y…" at bounding box center [791, 144] width 446 height 33
paste textarea ", focused summary of the component’s role and value. This sets the ‘why’ behind…"
type textarea "*"
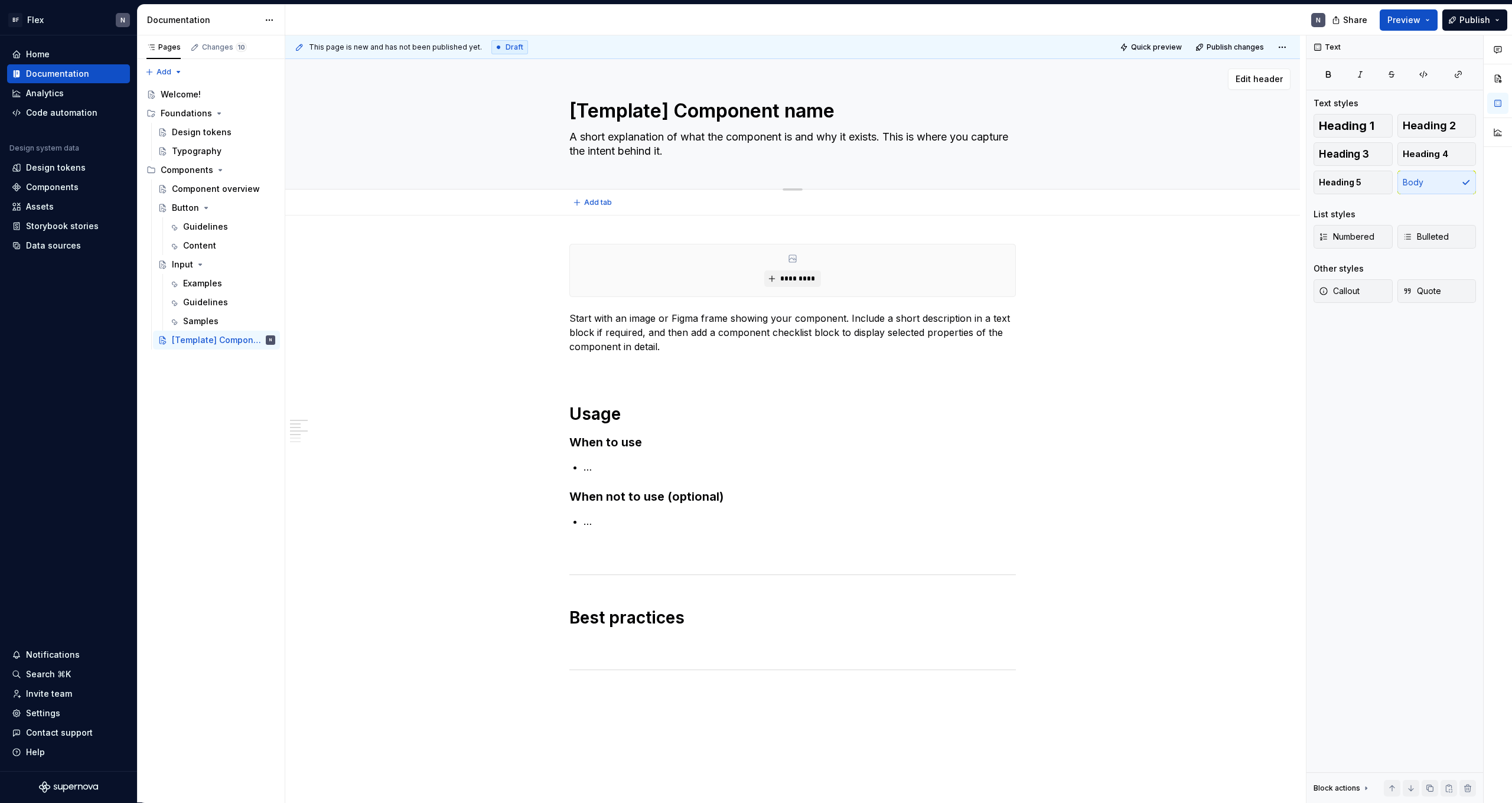
type textarea "A short, focused summary of the component’s role and value. This sets the ‘why’…"
click at [673, 138] on textarea "A short, focused summary of the component’s role and value. This sets the ‘why’…" at bounding box center [791, 144] width 446 height 33
type textarea "*"
type textarea "A short, focused s of the component’s role and value. This sets the ‘why’ behin…"
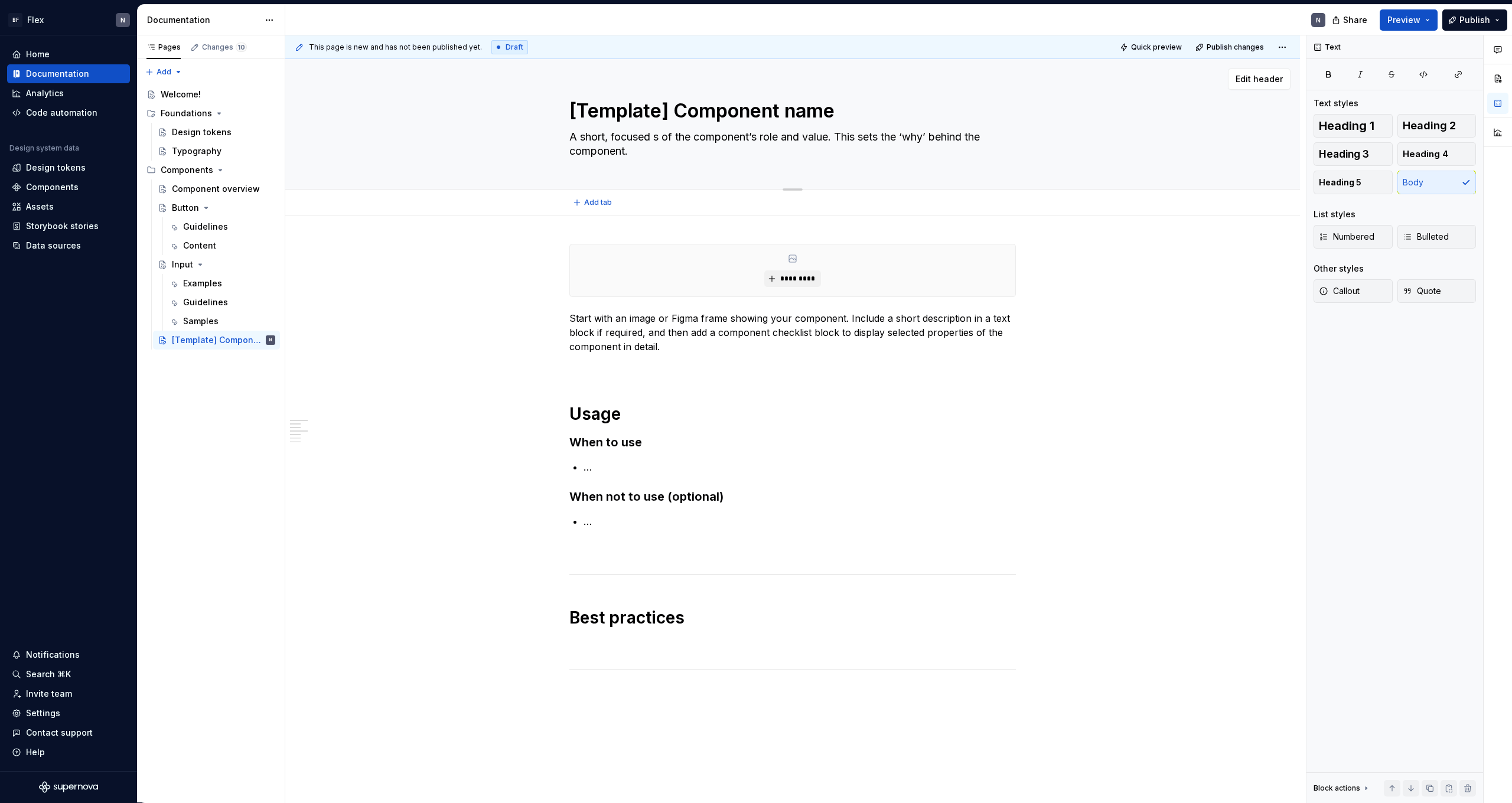
type textarea "*"
type textarea "A short, focused se of the component’s role and value. This sets the ‘why’ behi…"
type textarea "*"
type textarea "A short, focused sen of the component’s role and value. This sets the ‘why’ beh…"
type textarea "*"
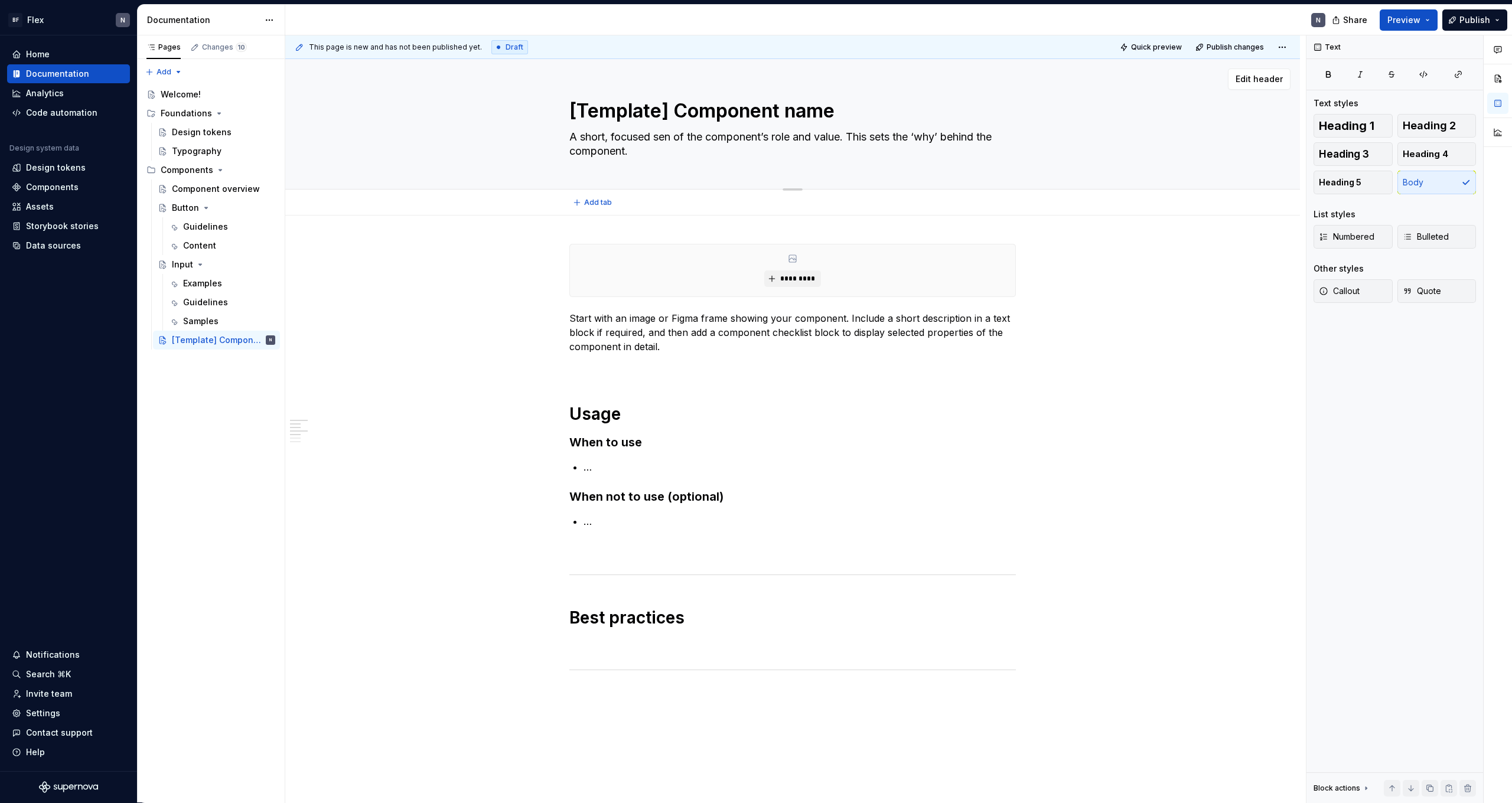
type textarea "A short, focused sent of the component’s role and value. This sets the ‘why’ be…"
type textarea "*"
type textarea "A short, focused sente of the component’s role and value. This sets the ‘why’ b…"
type textarea "*"
type textarea "A short, focused senten of the component’s role and value. This sets the ‘why’ …"
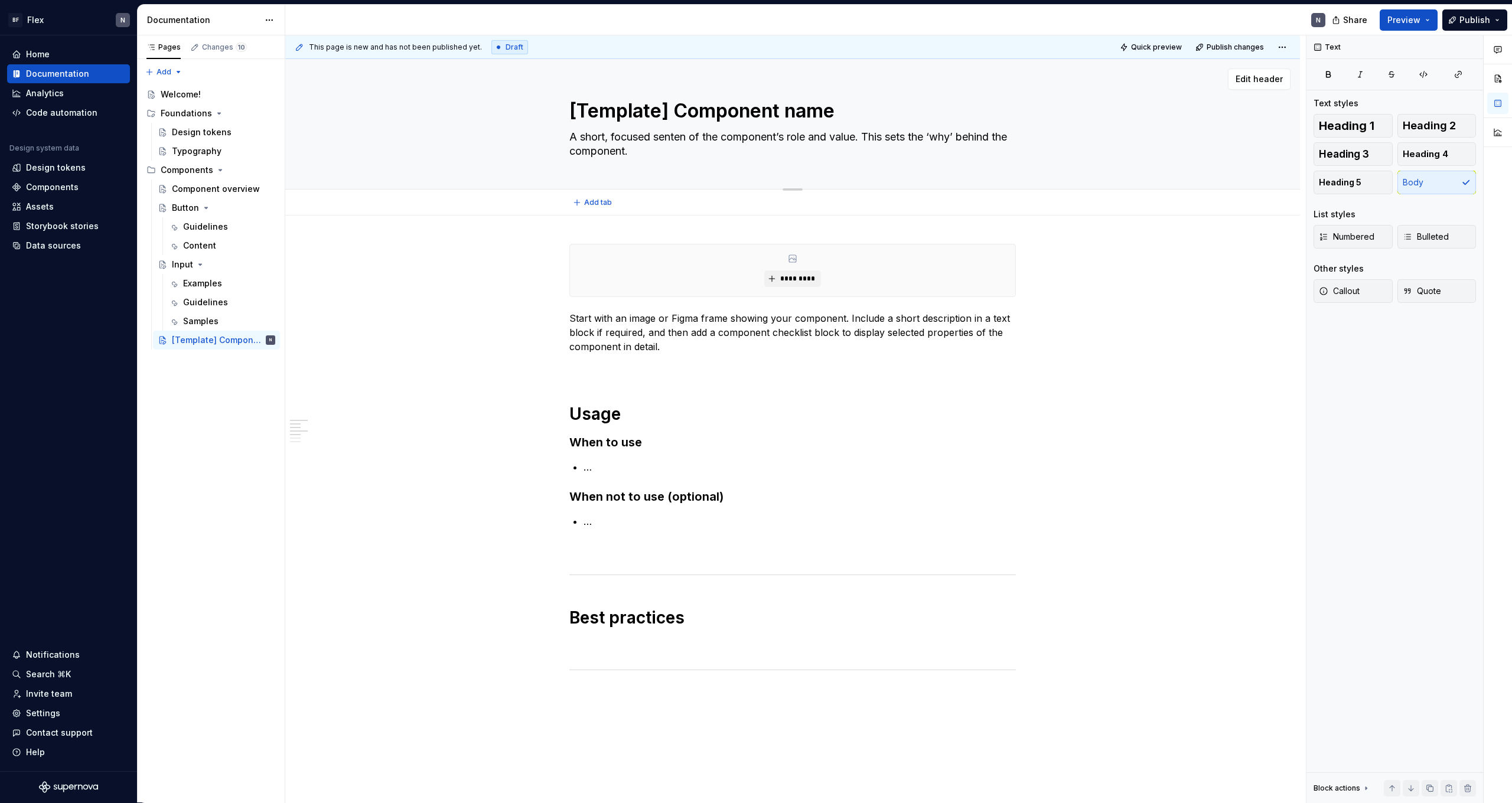
type textarea "*"
type textarea "A short, focused sentenc of the component’s role and value. This sets the ‘why’…"
type textarea "*"
type textarea "A short, focused sentence of the component’s role and value. This sets the ‘why…"
click at [720, 138] on textarea "A short, focused sentence of the component’s role and value. This sets the ‘why…" at bounding box center [791, 144] width 446 height 33
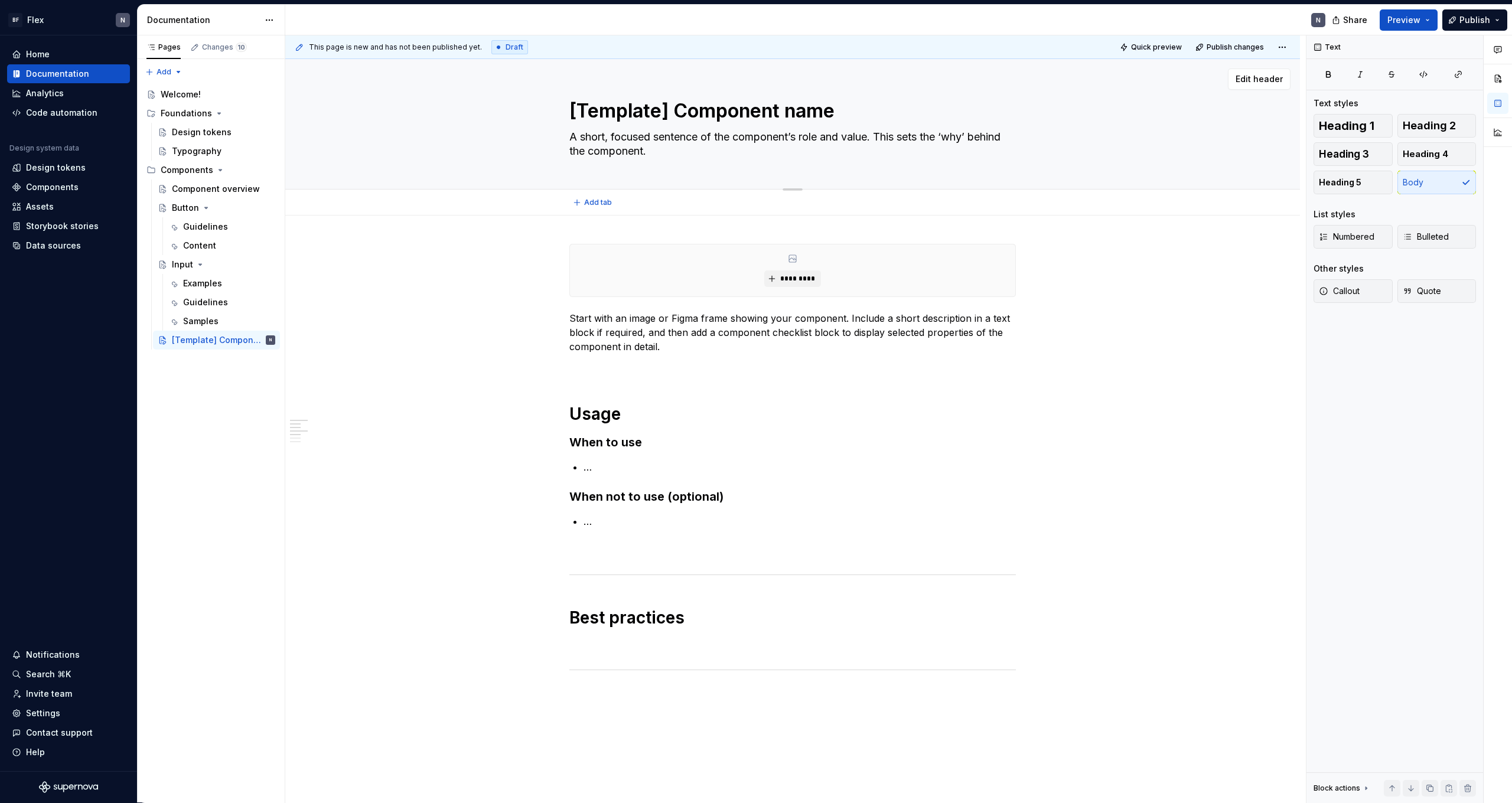
click at [720, 138] on textarea "A short, focused sentence of the component’s role and value. This sets the ‘why…" at bounding box center [791, 144] width 446 height 33
click at [710, 147] on textarea "A short, focused sentence of the component’s role and value. This sets the ‘why…" at bounding box center [791, 144] width 446 height 33
click at [713, 136] on textarea "A short, focused sentence of the component’s role and value. This sets the ‘why…" at bounding box center [791, 144] width 446 height 33
click at [692, 146] on textarea "A short, focused sentence of the component’s role and value. This sets the ‘why…" at bounding box center [791, 144] width 446 height 33
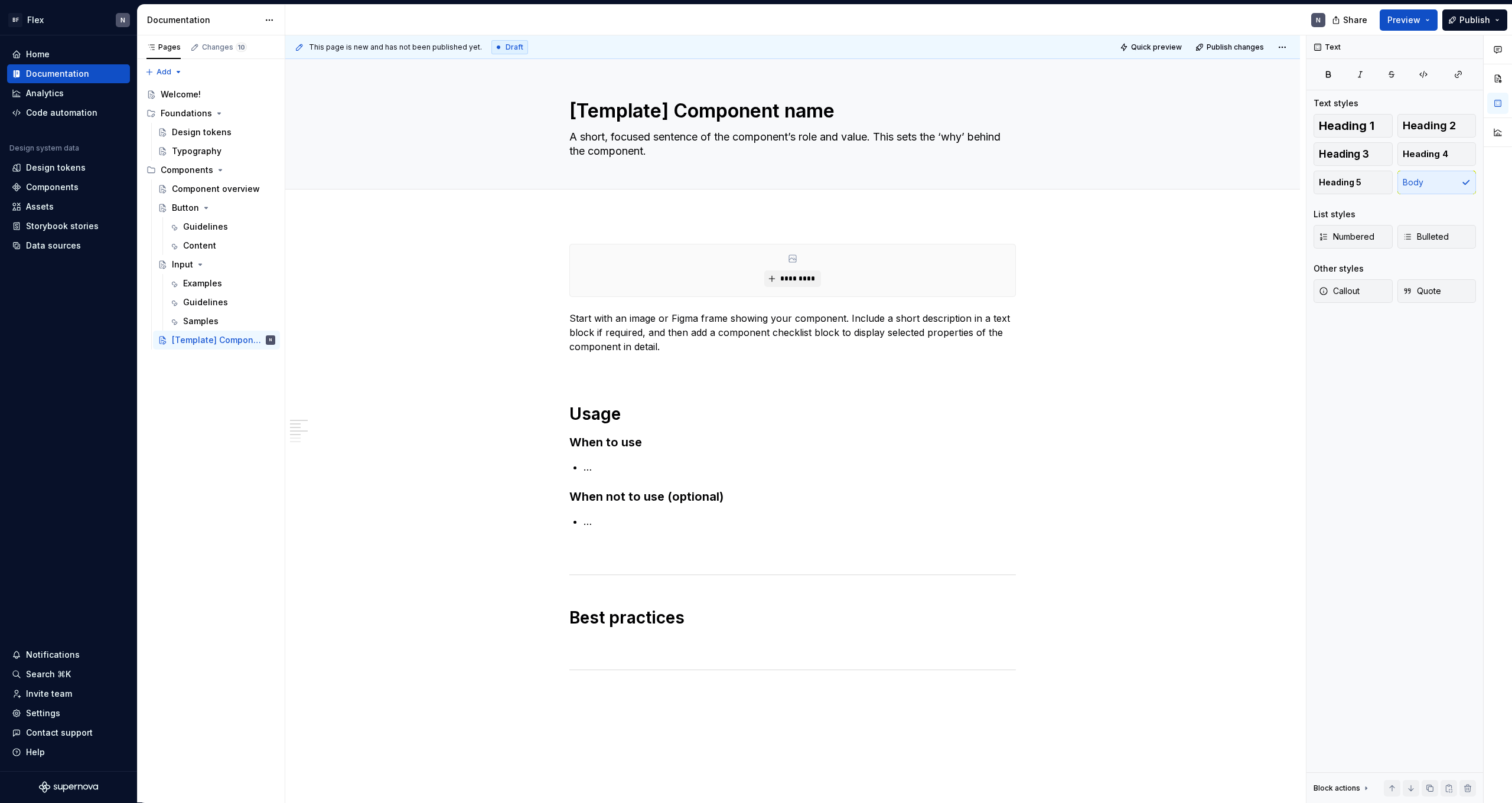
type textarea "*"
type textarea "A short, focused sentence of the component’s role and value. This sets the ‘why…"
click at [661, 407] on h1 "Usage" at bounding box center [793, 414] width 446 height 21
click at [662, 140] on textarea "A short, focused sentence of the component’s role and value. This sets the ‘why…" at bounding box center [791, 144] width 446 height 33
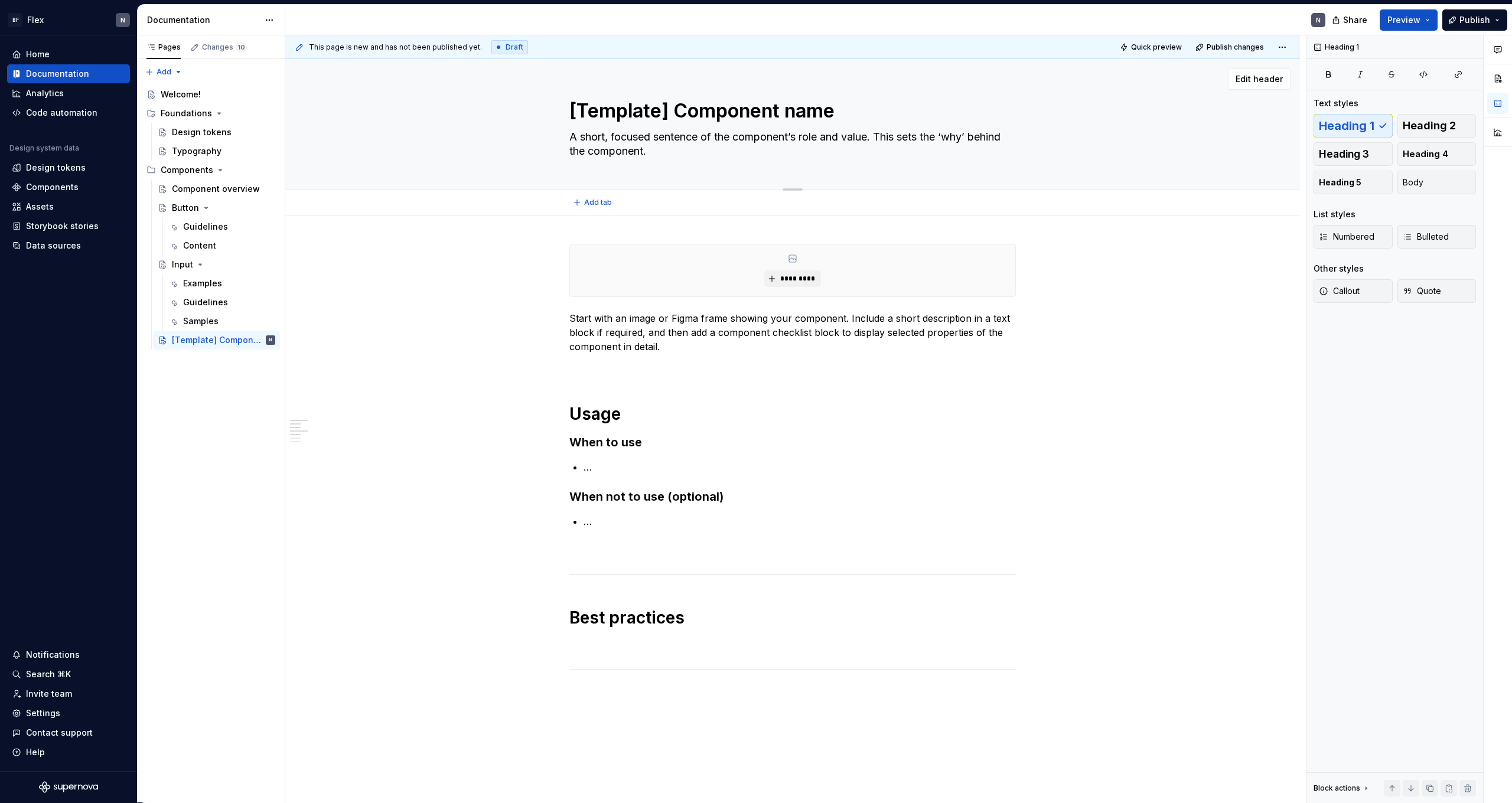
click at [662, 140] on textarea "A short, focused sentence of the component’s role and value. This sets the ‘why…" at bounding box center [791, 144] width 446 height 33
paste textarea "explanation of what the component is and why it exists."
type textarea "*"
type textarea "A short explanation of what the component is and why it exists."
type textarea "*"
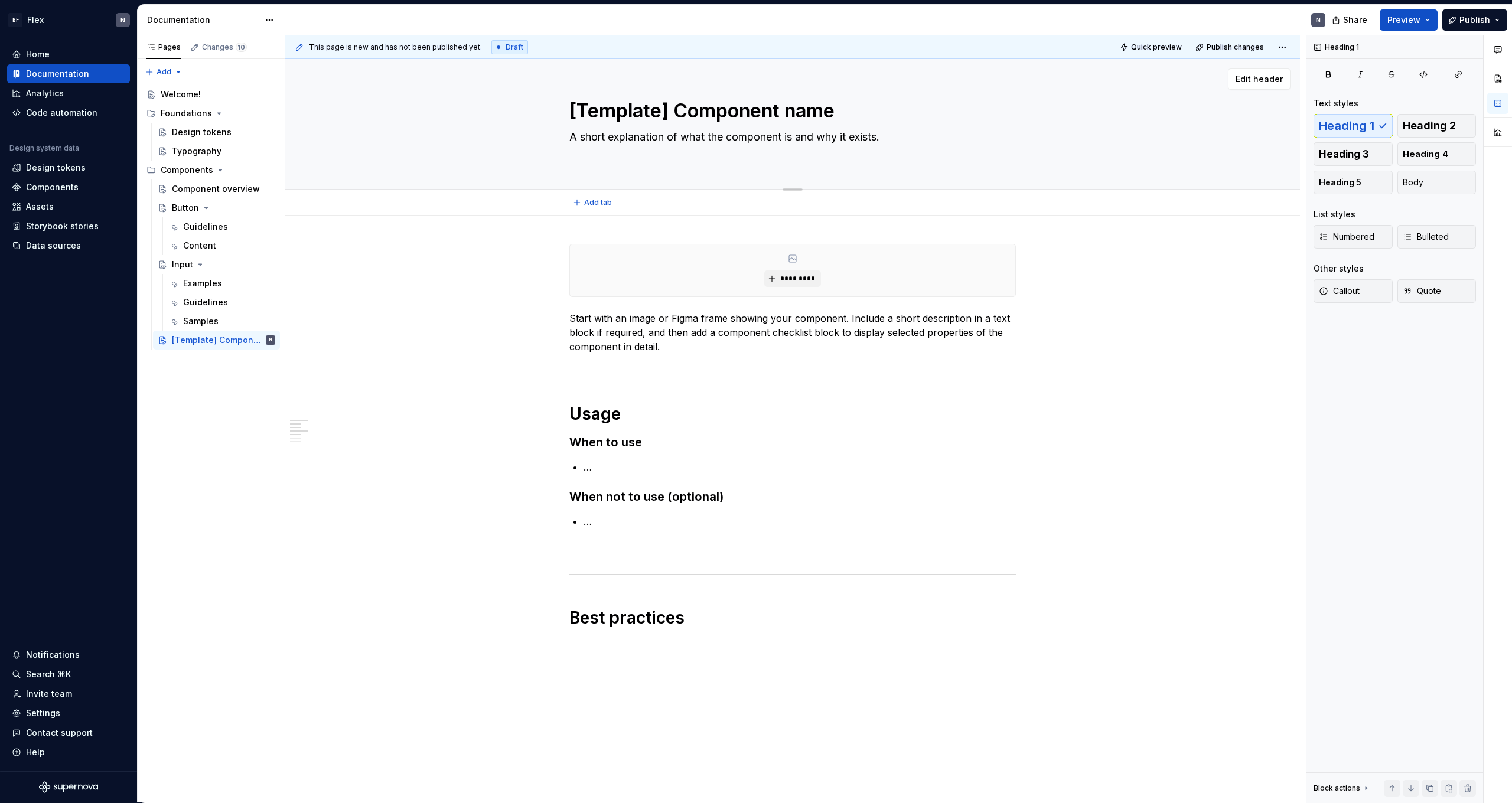
type textarea "A short explanation of what the component is and why it exists."
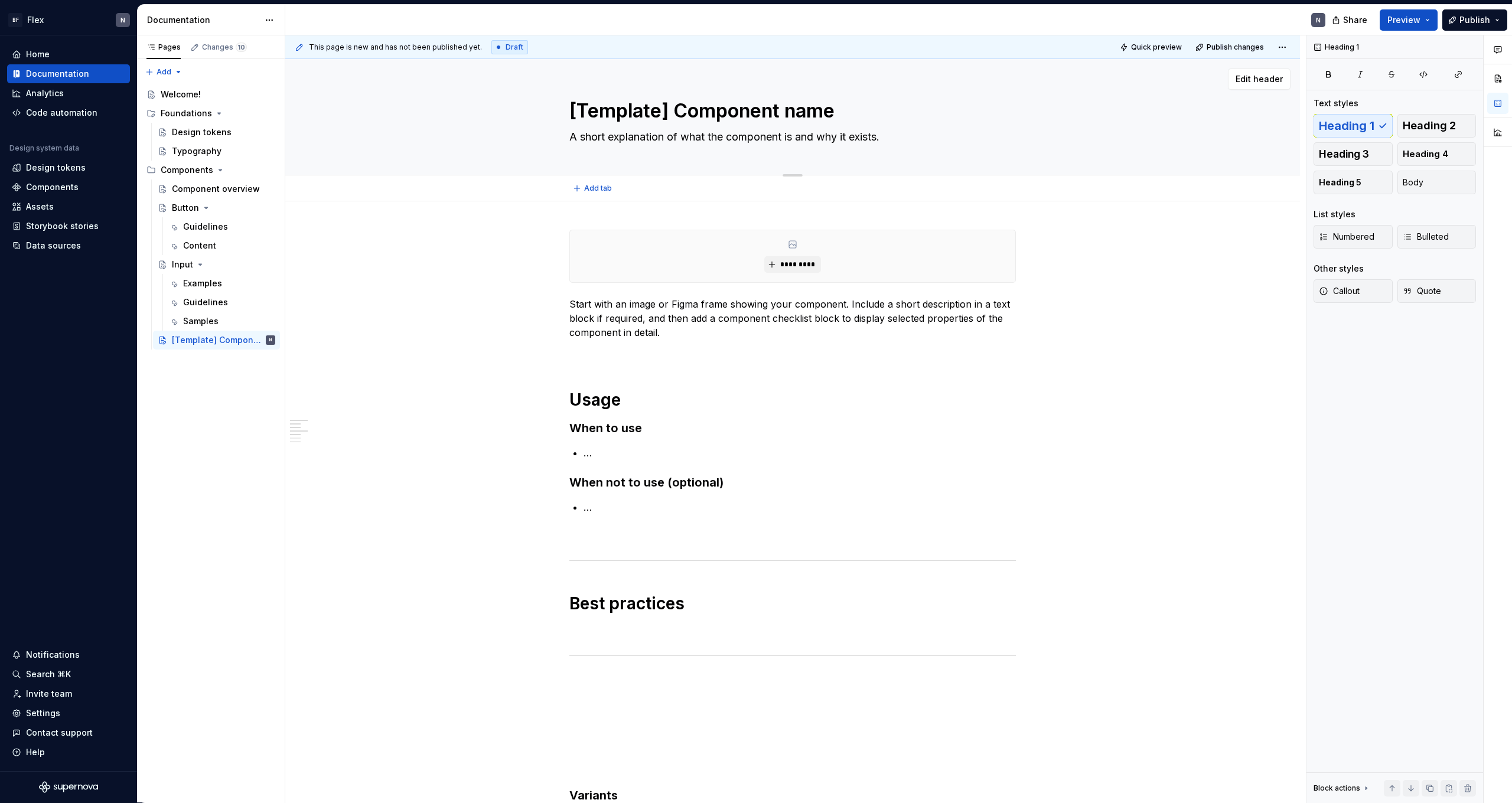
click at [730, 139] on textarea "A short explanation of what the component is and why it exists." at bounding box center [791, 137] width 446 height 19
click at [723, 138] on textarea "A short explanation of what the component is and why it exists." at bounding box center [791, 137] width 446 height 19
type textarea "*"
type textarea "A short explanation of what component is and why it exists."
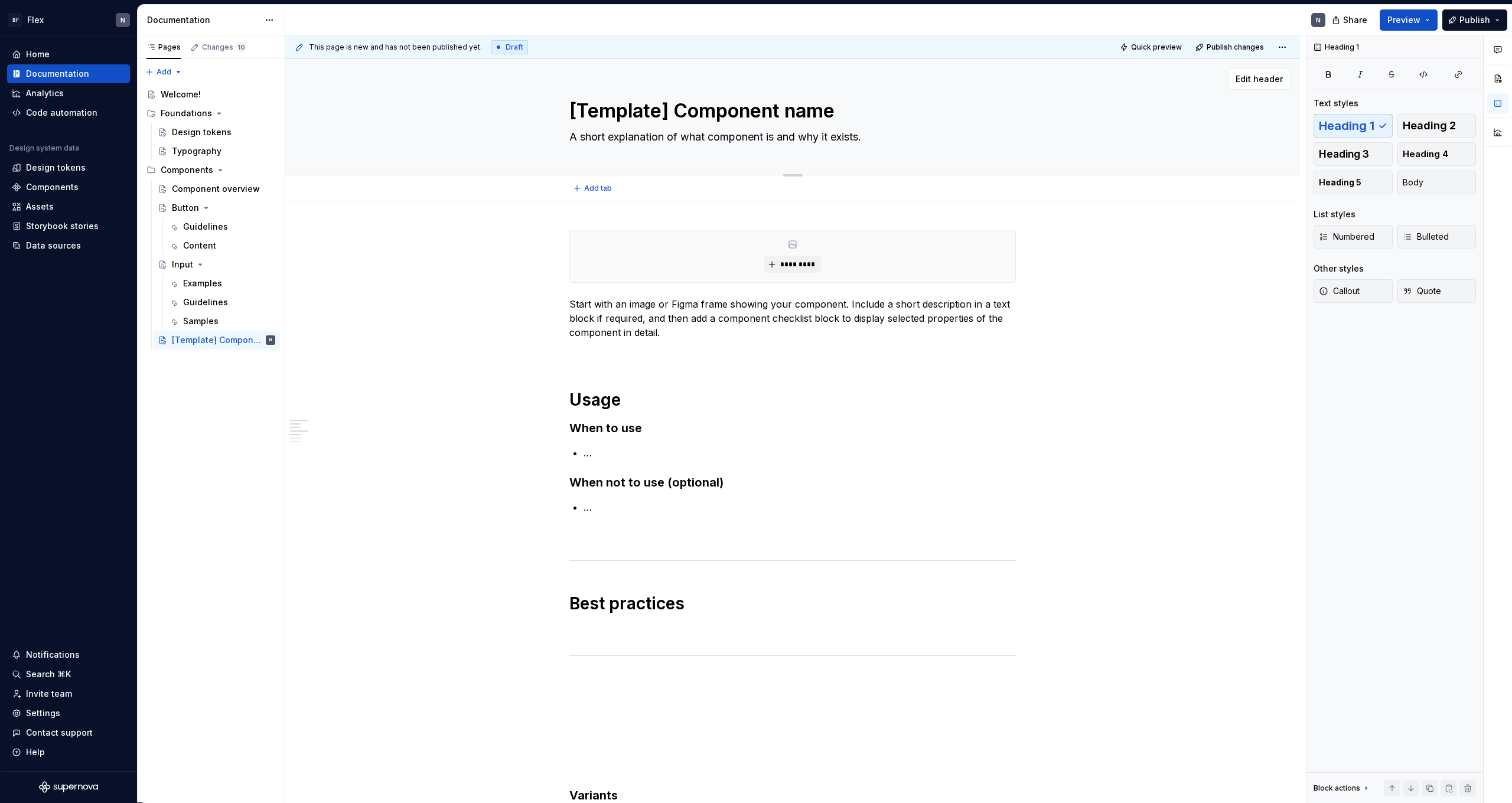
type textarea "*"
type textarea "A short explanation of whatcomponent is and why it exists."
type textarea "*"
type textarea "A short explanation of what component is and why it exists."
drag, startPoint x: 770, startPoint y: 138, endPoint x: 771, endPoint y: 148, distance: 10.0
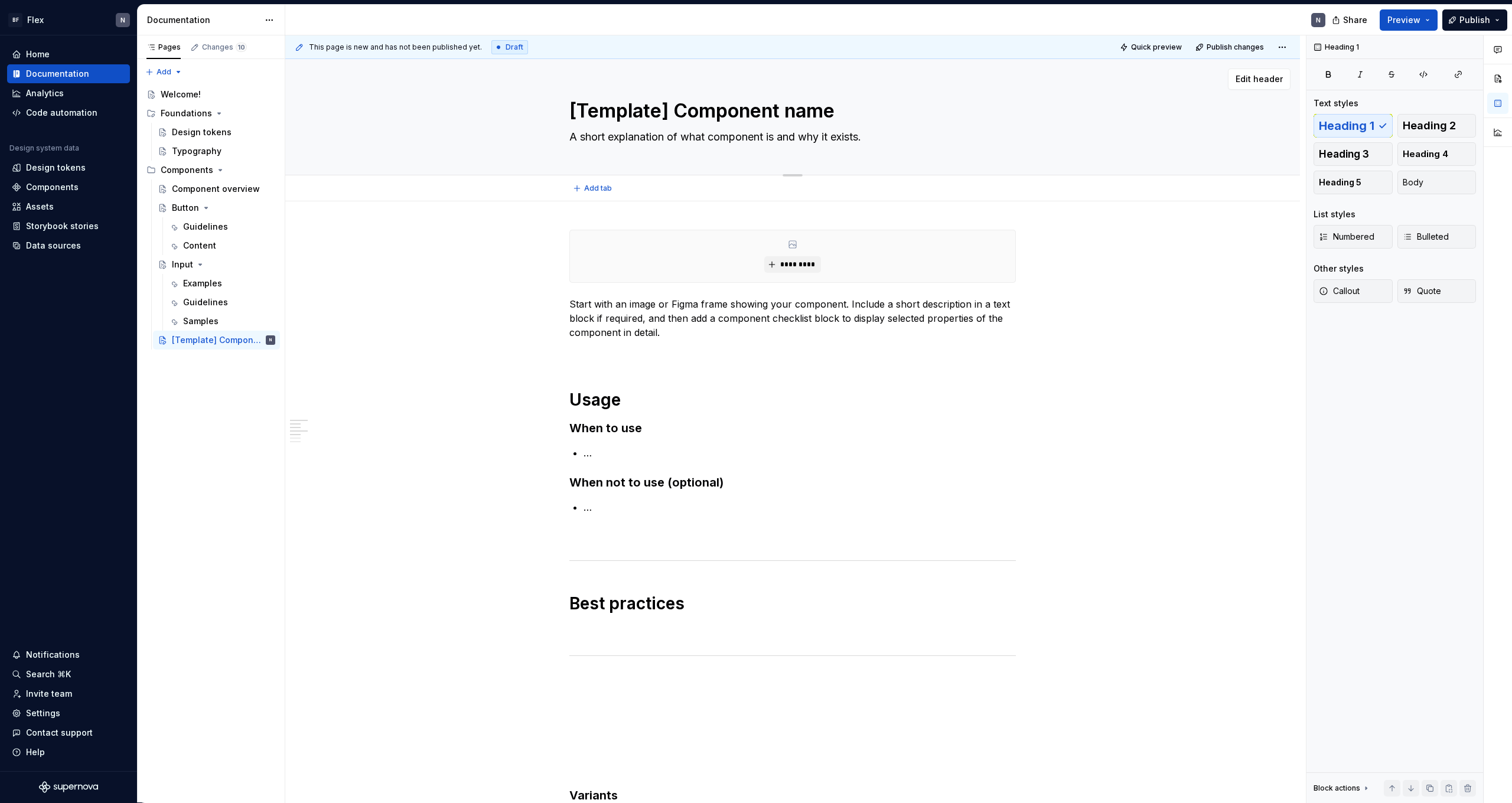
click at [769, 138] on textarea "A short explanation of what component is and why it exists." at bounding box center [791, 137] width 446 height 19
type textarea "*"
type textarea "A short explanation of what components is and why it exists."
type textarea "*"
type textarea "A short explanation of what components is and why it exists."
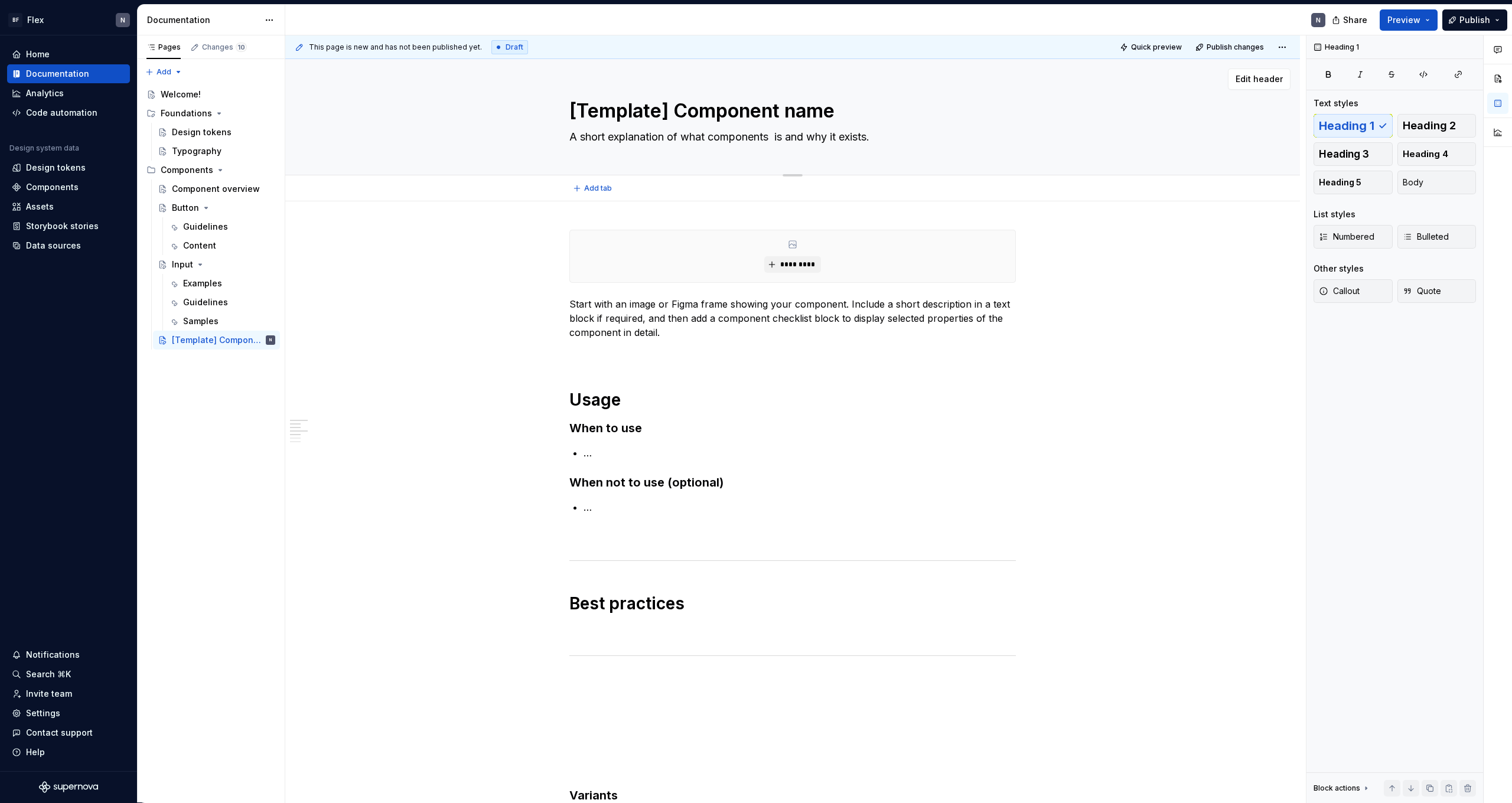
type textarea "*"
type textarea "A short explanation of what components p is and why it exists."
type textarea "*"
type textarea "A short explanation of what components pu is and why it exists."
type textarea "*"
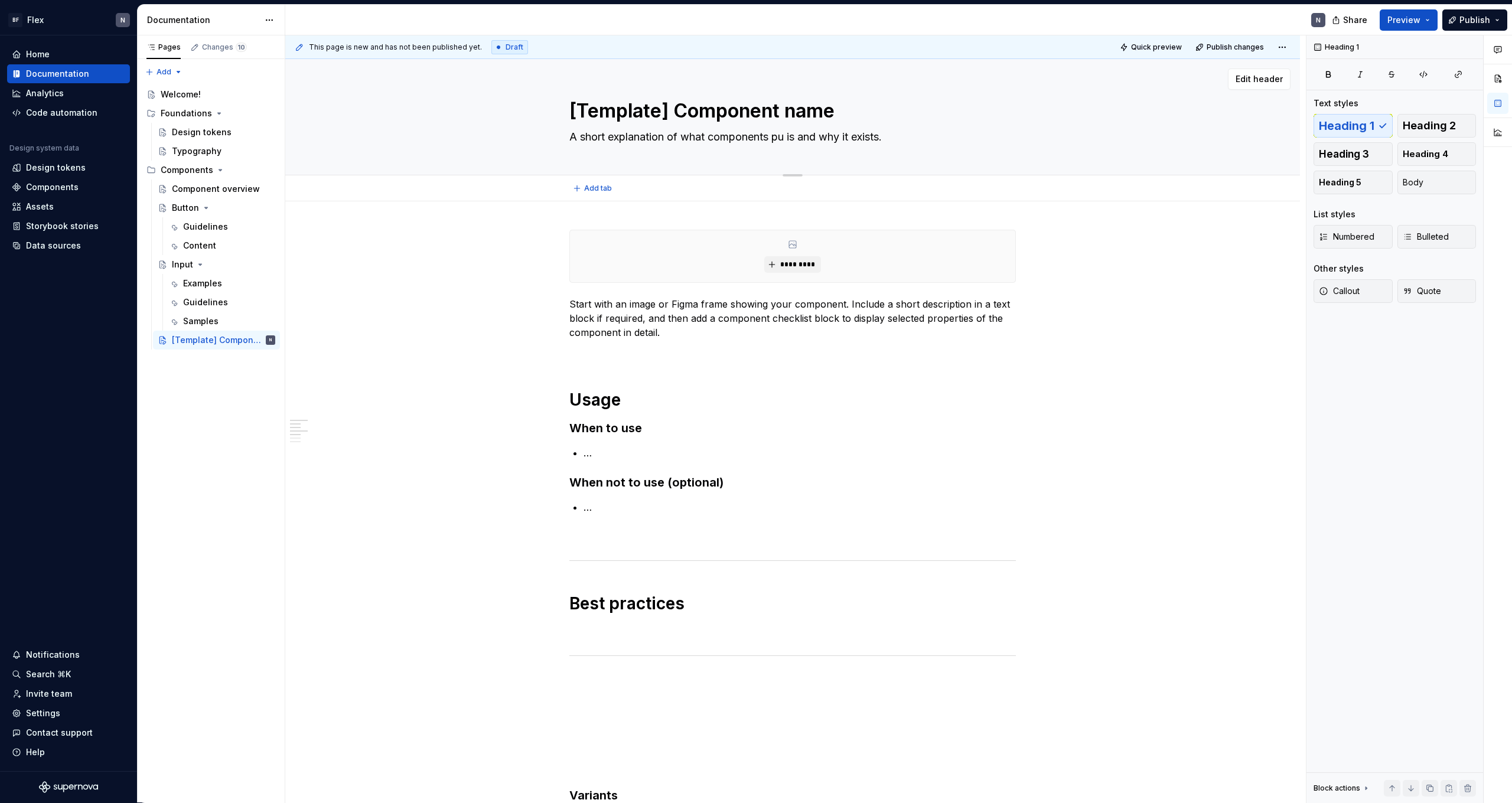
type textarea "A short explanation of what components pur is and why it exists."
type textarea "*"
type textarea "A short explanation of what components purp is and why it exists."
type textarea "*"
type textarea "A short explanation of what components purpo is and why it exists."
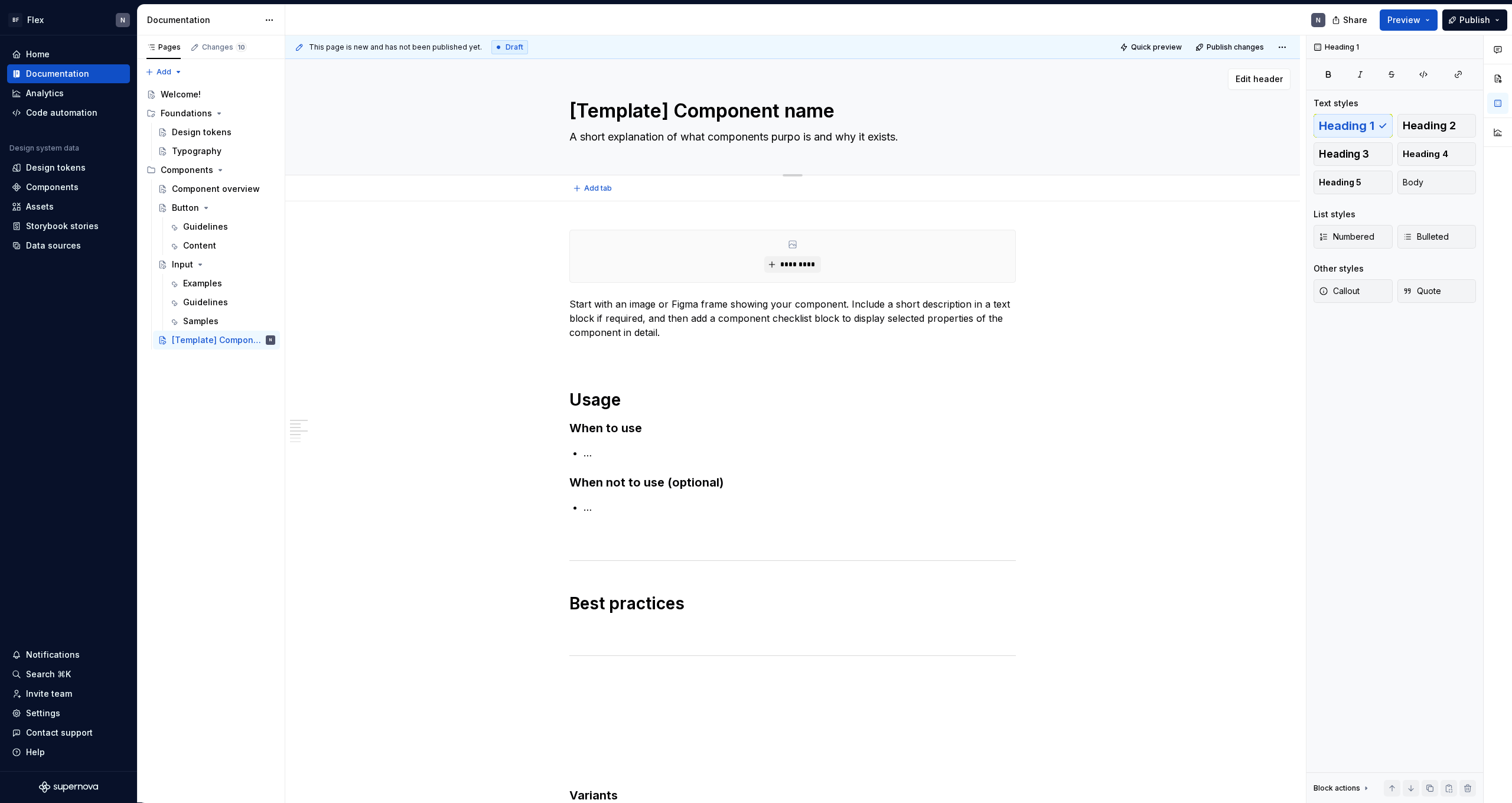
type textarea "*"
type textarea "A short explanation of what components purpos is and why it exists."
type textarea "*"
type textarea "A short explanation of what components purpose is and why it exists."
click at [824, 137] on textarea "A short explanation of what components purpose is and why it exists." at bounding box center [791, 137] width 446 height 19
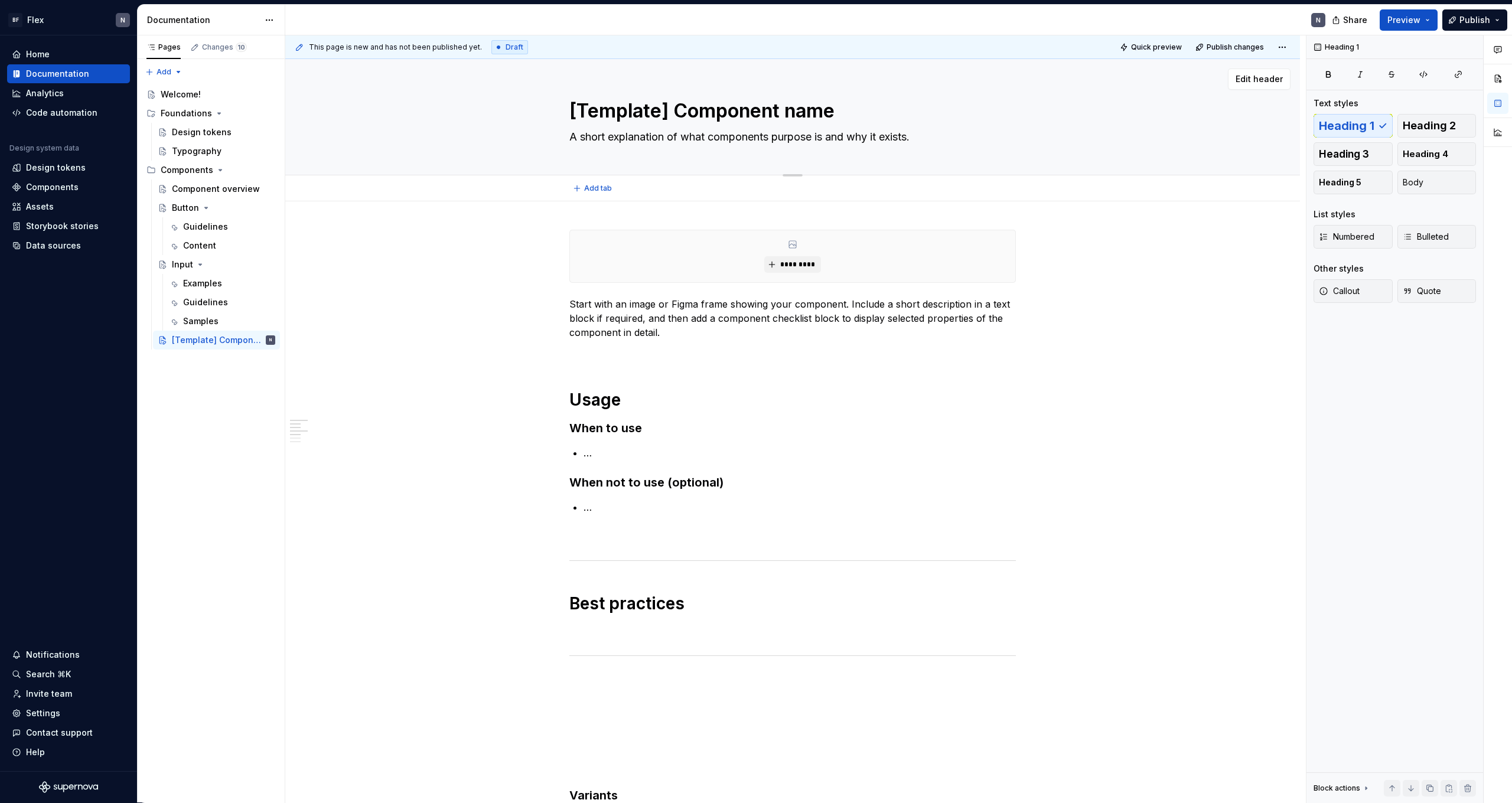
click at [824, 137] on textarea "A short explanation of what components purpose is and why it exists." at bounding box center [791, 137] width 446 height 19
type textarea "*"
type textarea "A short explanation of what components purpose and why it exists."
type textarea "*"
type textarea "A short explanation of what components purpos and why it exists."
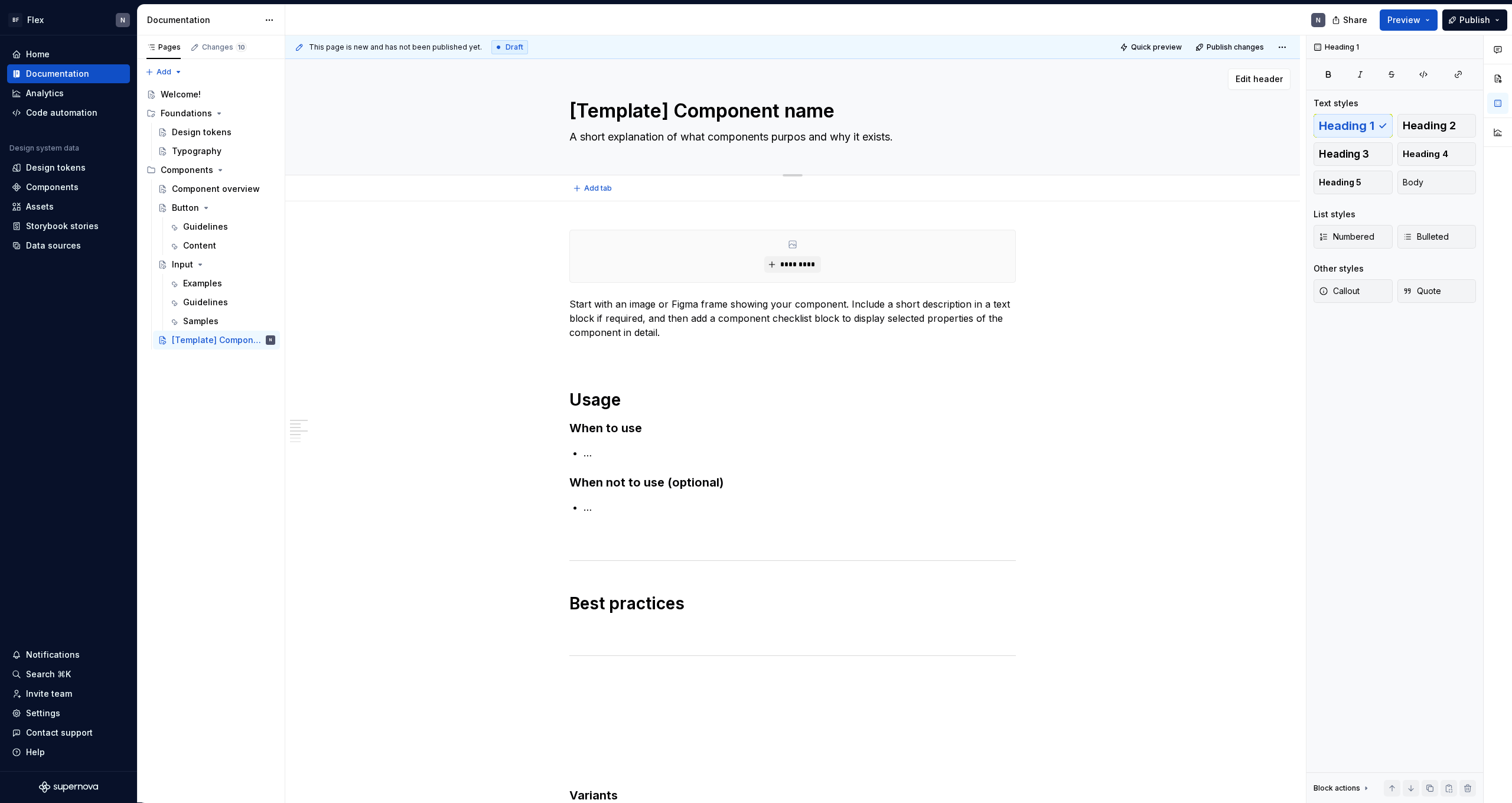
type textarea "*"
type textarea "A short explanation of what components purpose and why it exists."
click at [789, 136] on textarea "A short explanation of what components purpose and why it exists." at bounding box center [791, 137] width 446 height 19
click at [717, 139] on textarea "A short explanation of what components purpose and why it exists." at bounding box center [791, 137] width 446 height 19
click at [713, 139] on textarea "A short explanation of what components purpose and why it exists." at bounding box center [791, 137] width 446 height 19
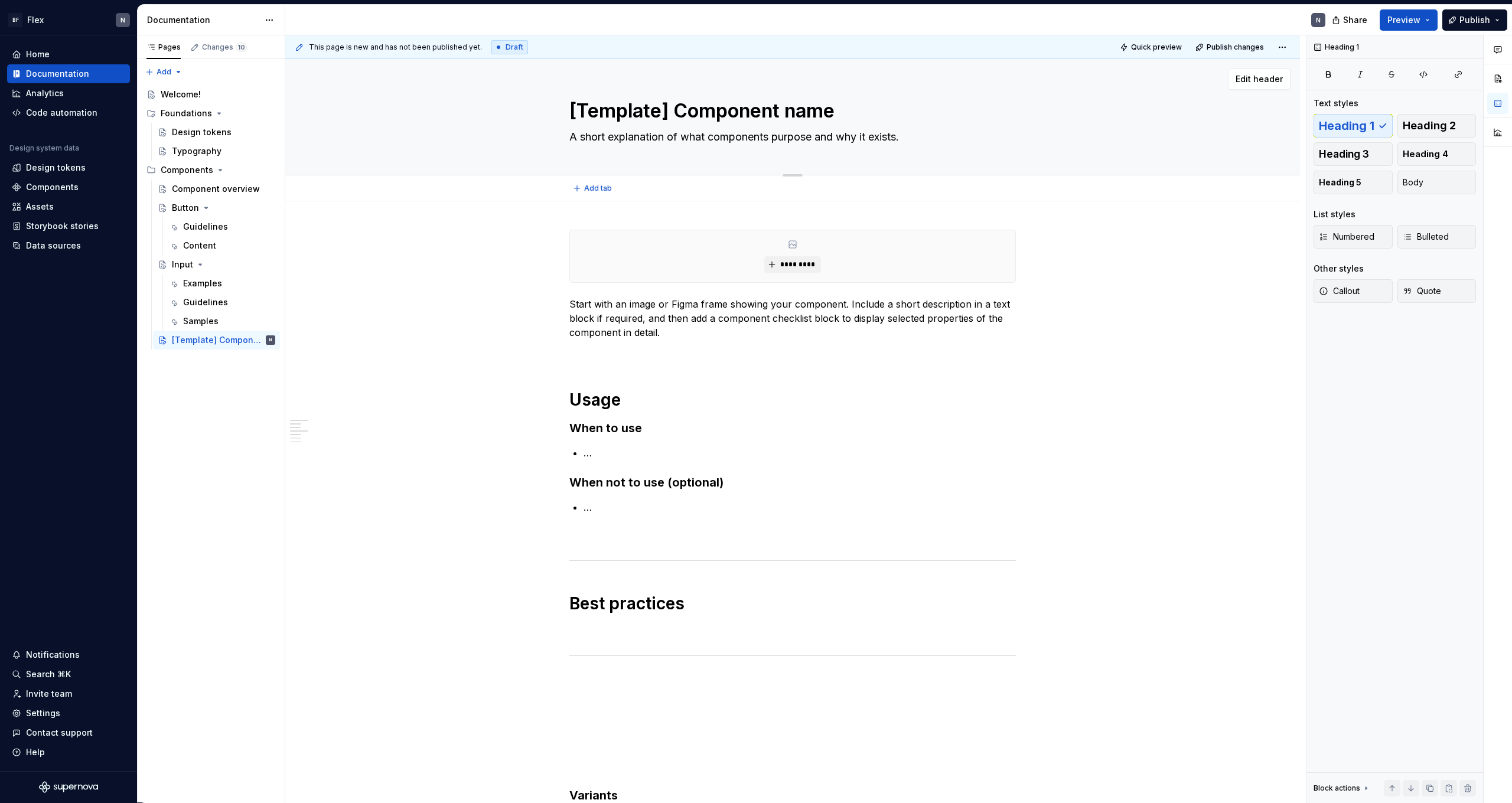
type textarea "*"
type textarea "A short explanation of what tcomponents purpose and why it exists."
type textarea "*"
type textarea "A short explanation of what thcomponents purpose and why it exists."
type textarea "*"
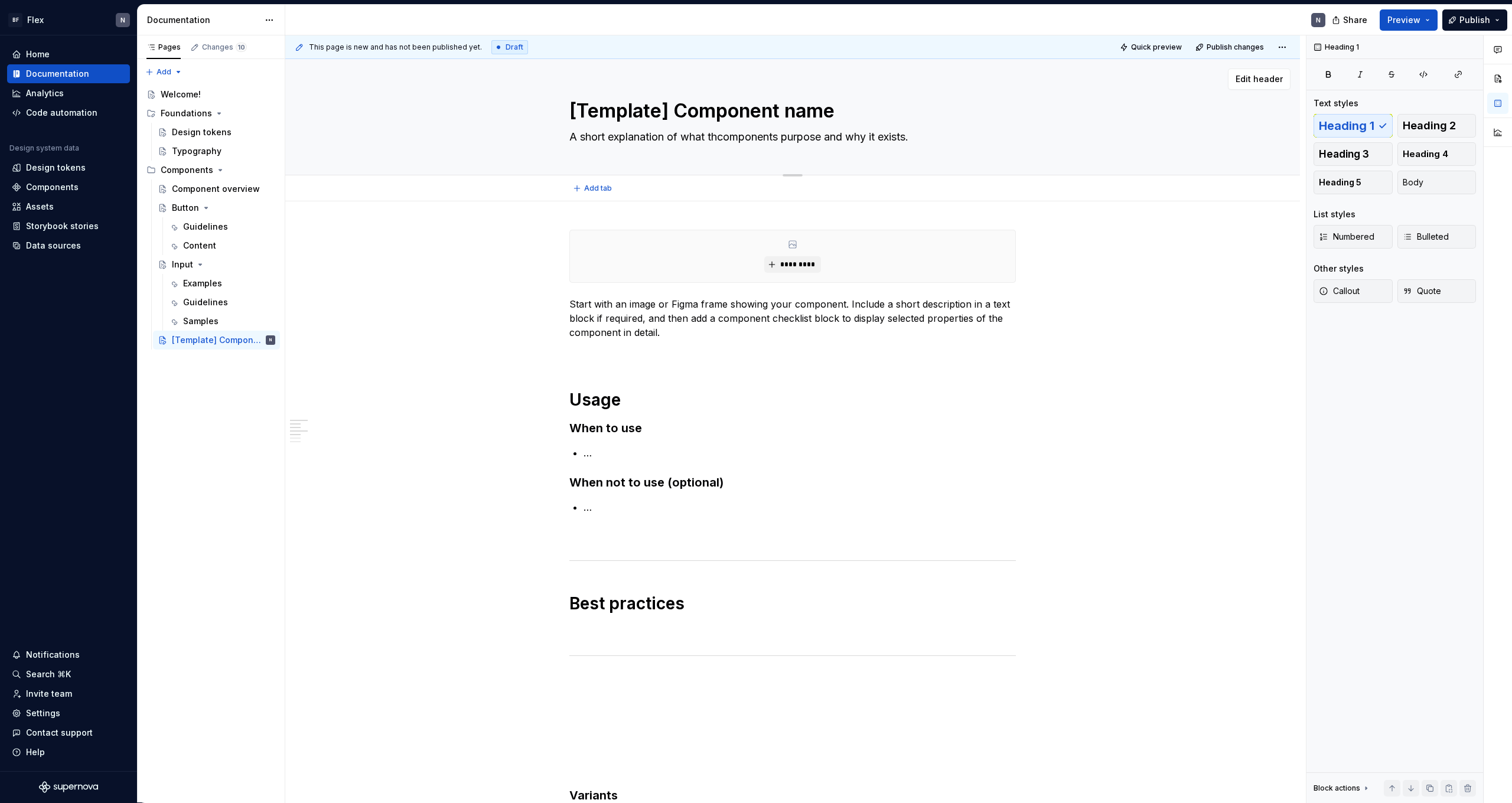
type textarea "A short explanation of what thecomponents purpose and why it exists."
type textarea "*"
type textarea "A short explanation of what the components purpose and why it exists."
drag, startPoint x: 844, startPoint y: 139, endPoint x: 944, endPoint y: 136, distance: 100.0
click at [944, 136] on textarea "A short explanation of what the components purpose and why it exists." at bounding box center [791, 137] width 446 height 19
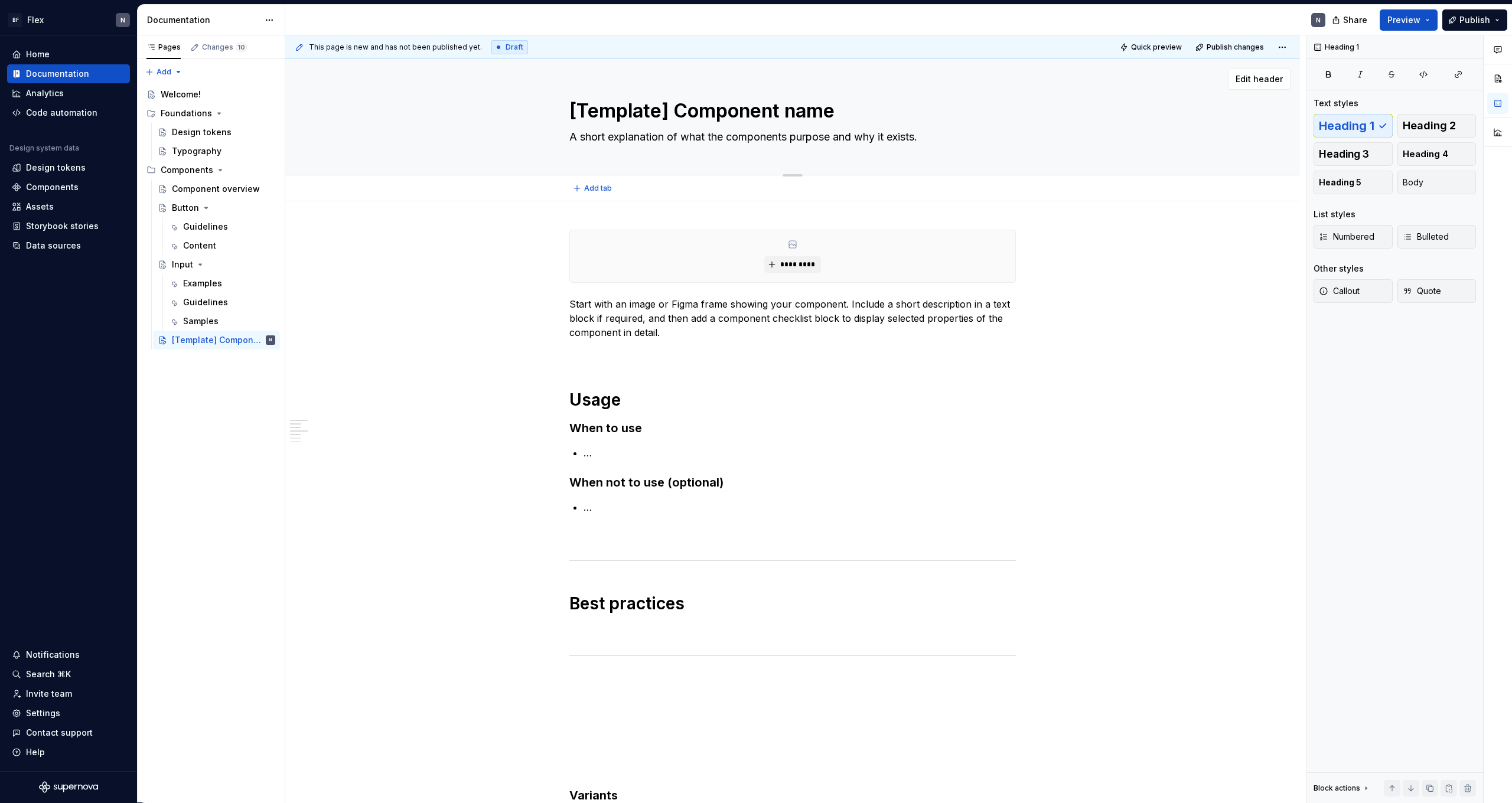
type textarea "*"
type textarea "A short explanation of what the components purpose"
type textarea "*"
type textarea "A short explanation of what the components purpose"
type textarea "*"
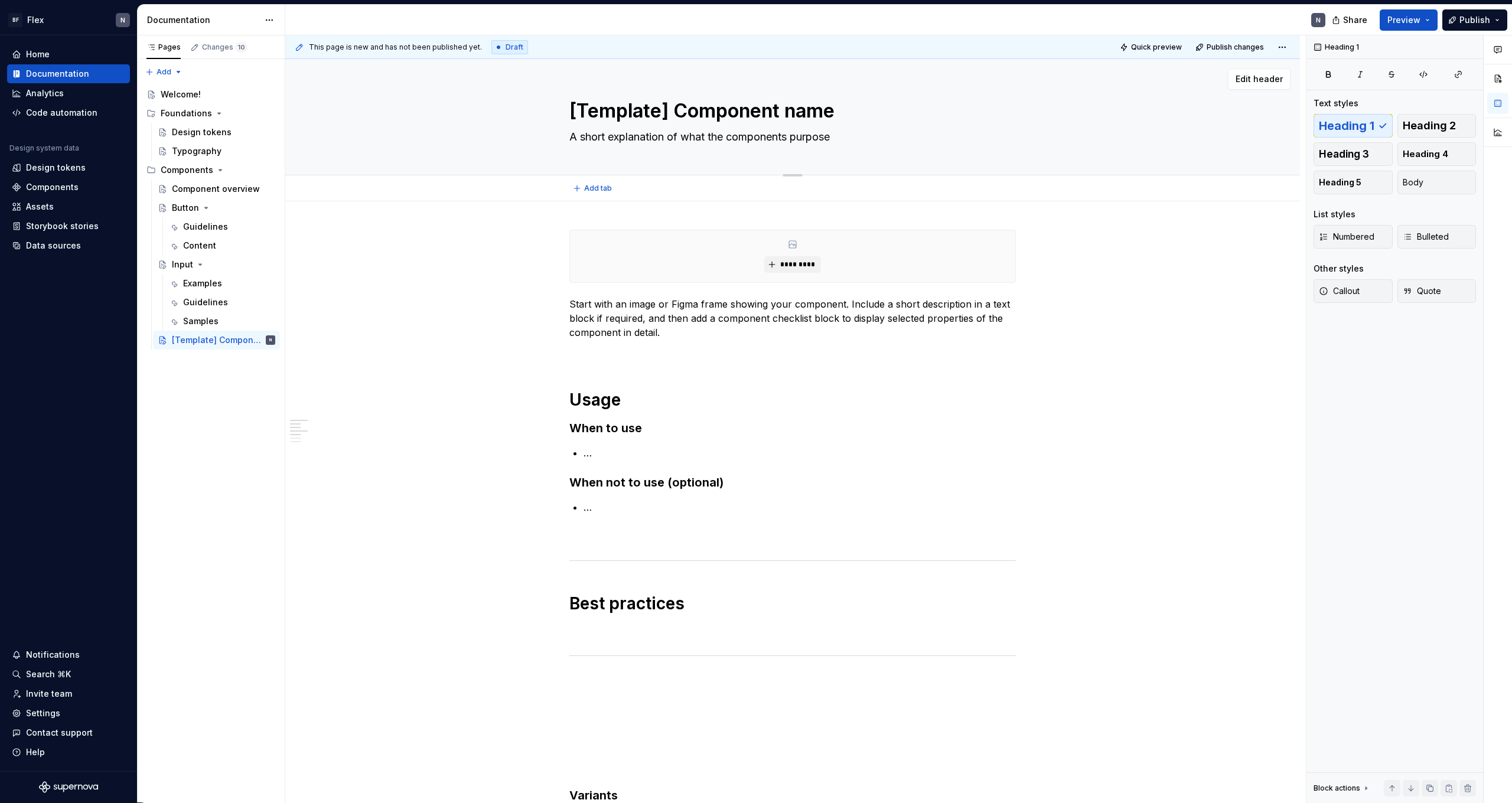
type textarea "A short explanation of what the components purpose."
click at [896, 142] on textarea "A short explanation of what the components purpose." at bounding box center [791, 137] width 446 height 19
type textarea "*"
type textarea "A short explanation of what the components purpose."
click at [628, 447] on p "…" at bounding box center [799, 453] width 432 height 14
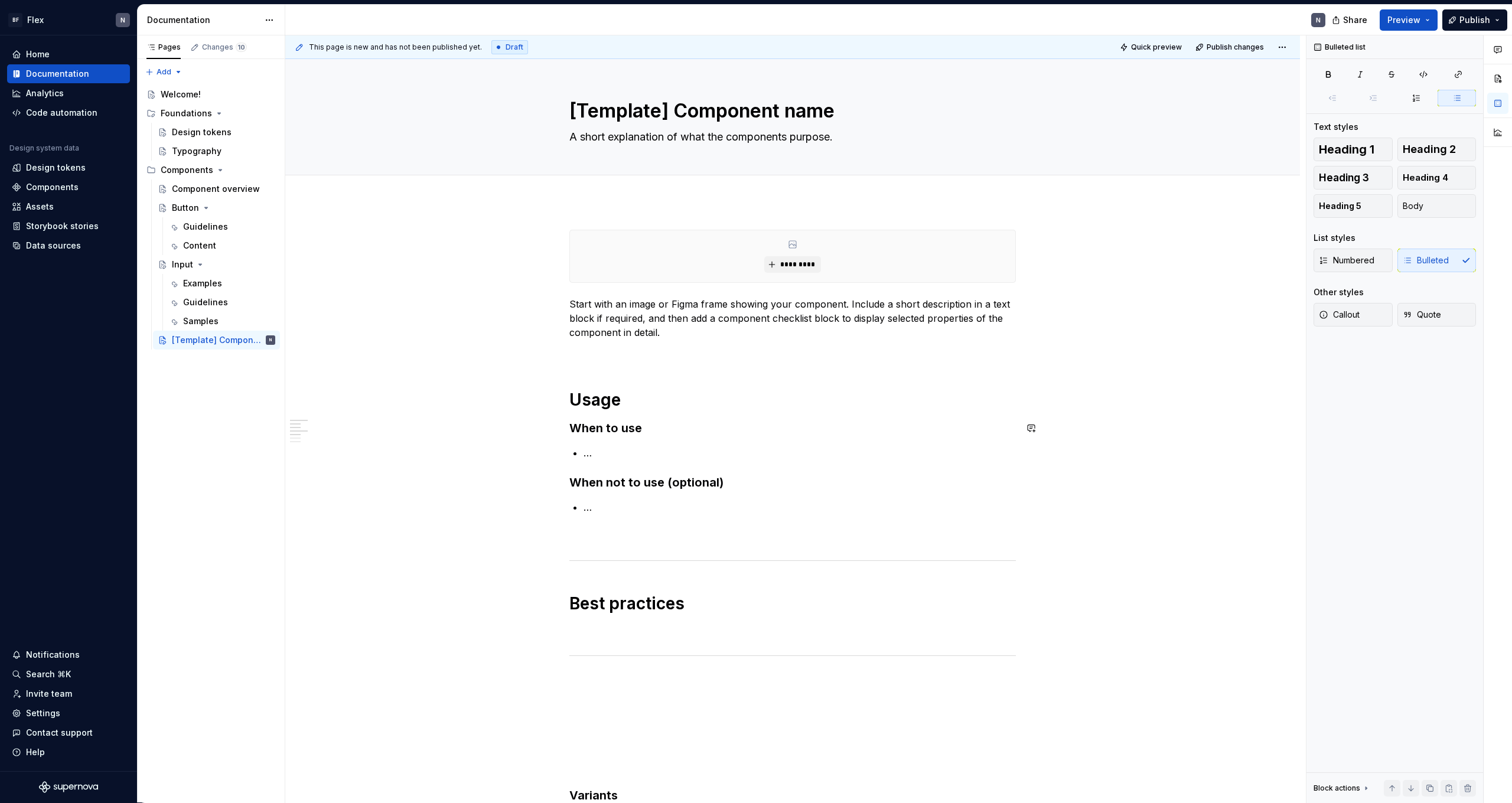
click at [635, 410] on h1 "Usage" at bounding box center [793, 400] width 446 height 21
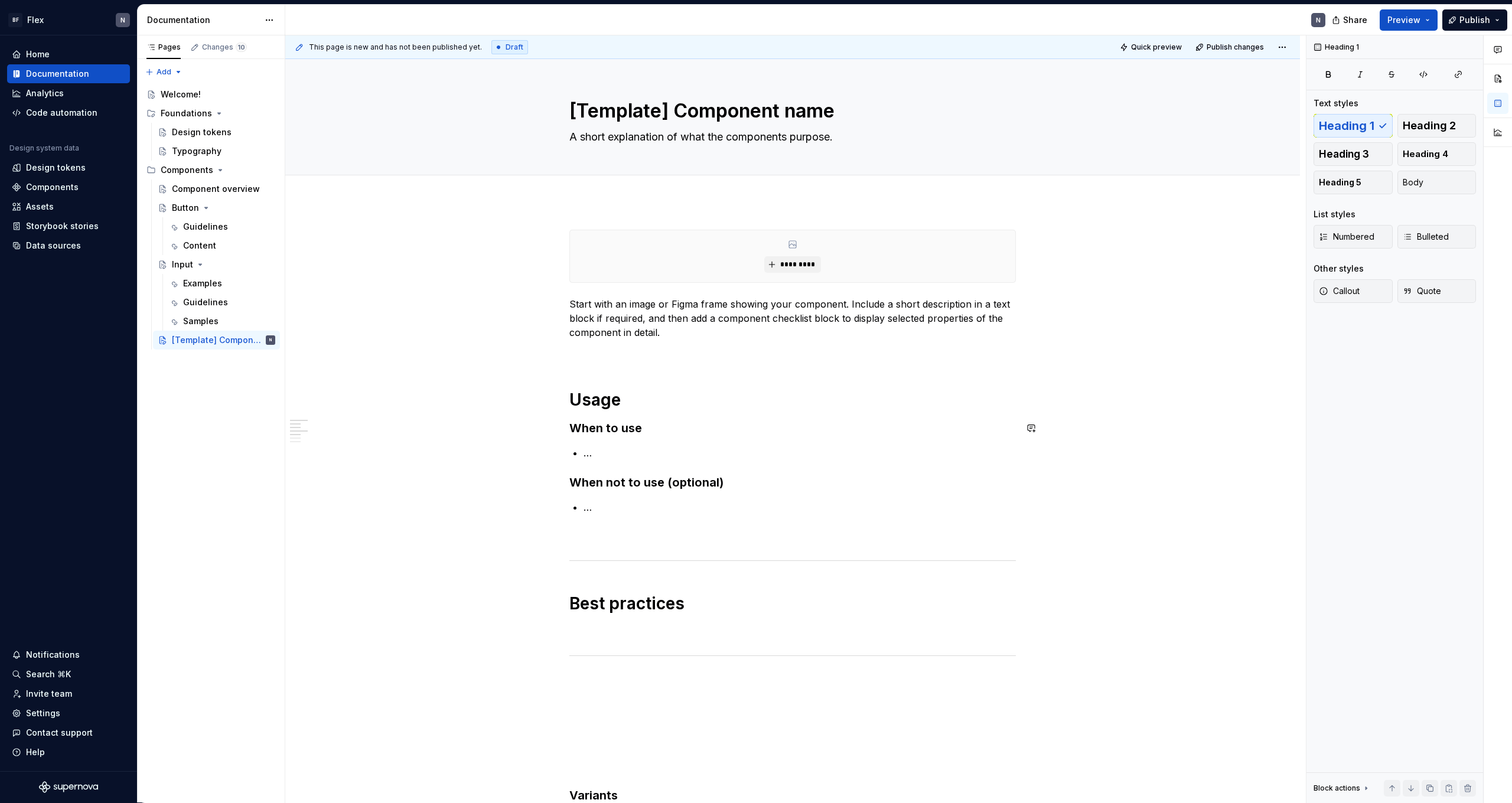
click at [663, 442] on div "**********" at bounding box center [793, 748] width 446 height 1038
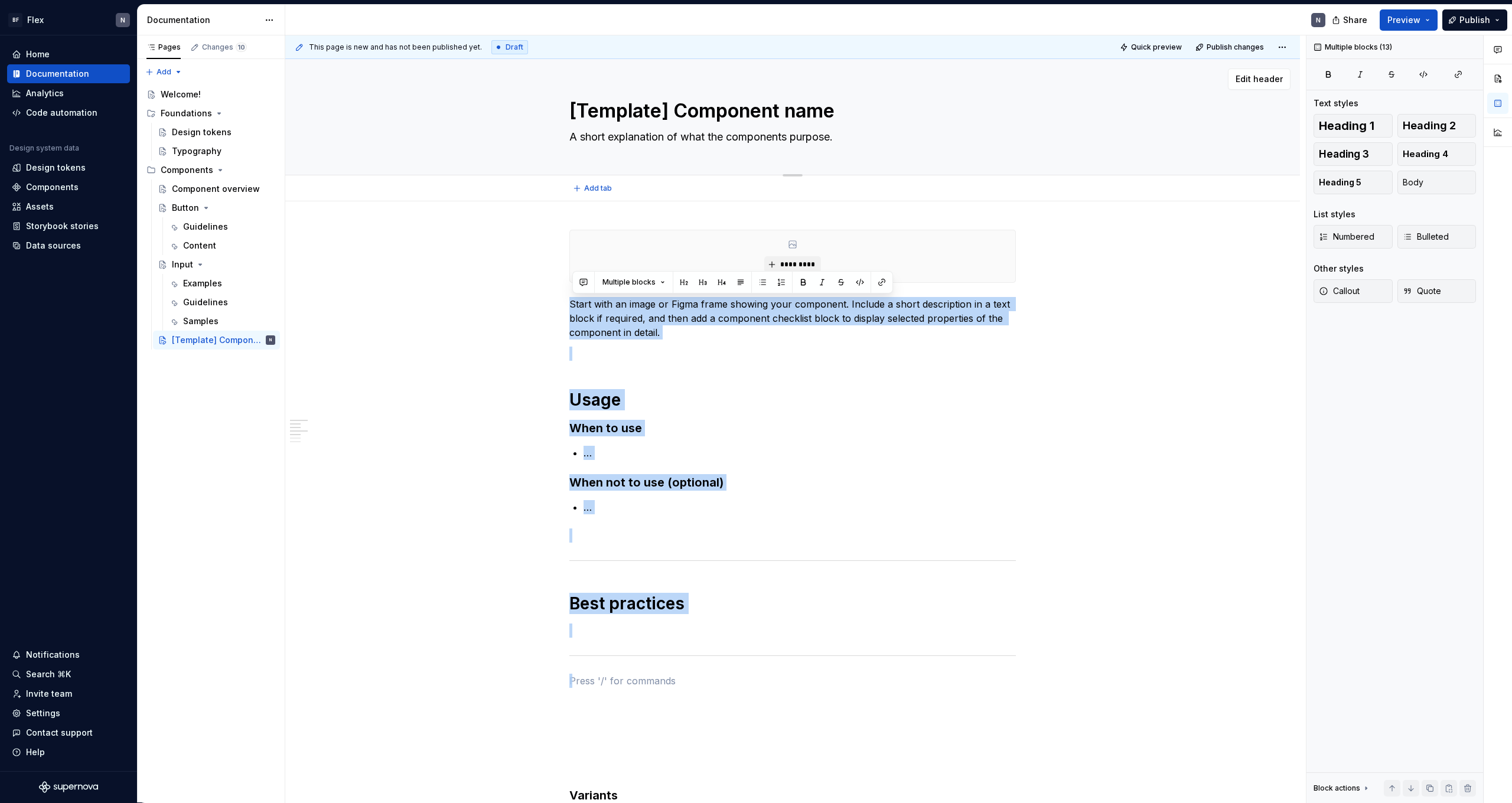
drag, startPoint x: 713, startPoint y: 473, endPoint x: 526, endPoint y: 123, distance: 396.8
click at [524, 105] on div "**********" at bounding box center [792, 790] width 1015 height 1464
click at [639, 476] on h3 "When not to use (optional)" at bounding box center [793, 483] width 446 height 17
drag, startPoint x: 573, startPoint y: 302, endPoint x: 773, endPoint y: 692, distance: 438.3
click at [773, 692] on div "**********" at bounding box center [793, 748] width 446 height 1038
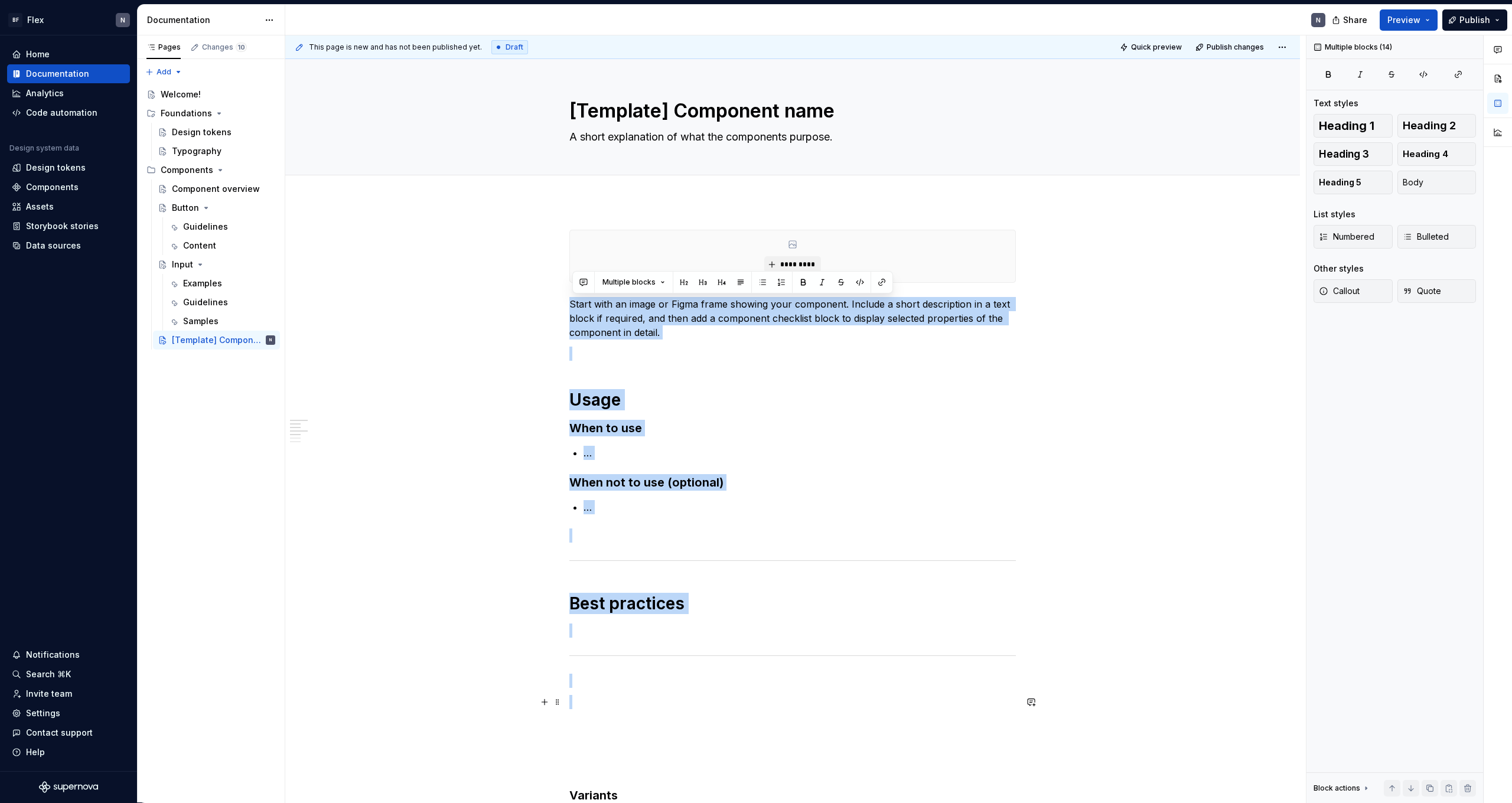
copy div "Start with an image or Figma frame showing your component. Include a short desc…"
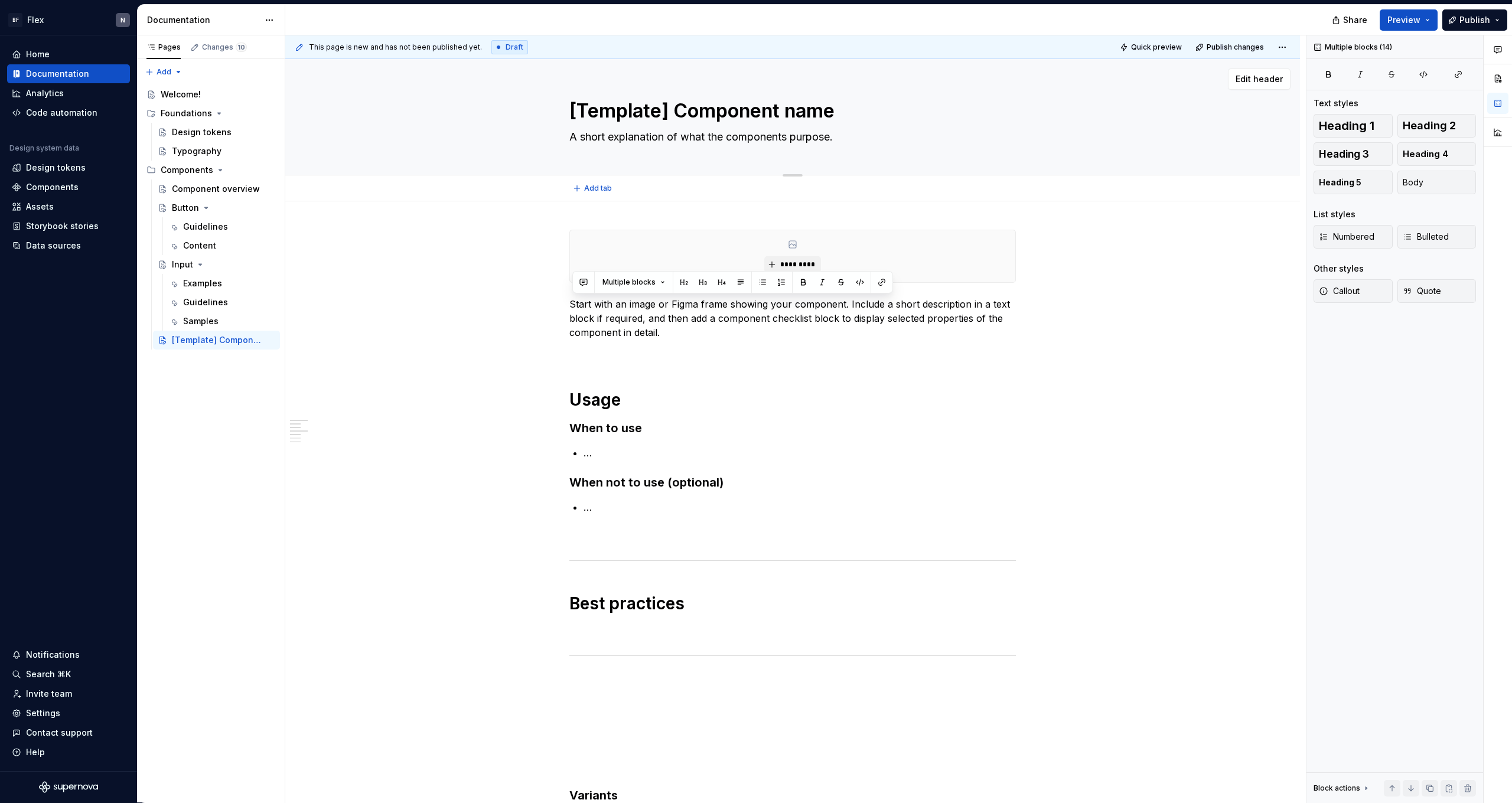
click at [630, 133] on textarea "A short explanation of what the components purpose." at bounding box center [791, 137] width 446 height 19
paste textarea ", clear statement of what the component does and why it exists in the system"
type textarea "*"
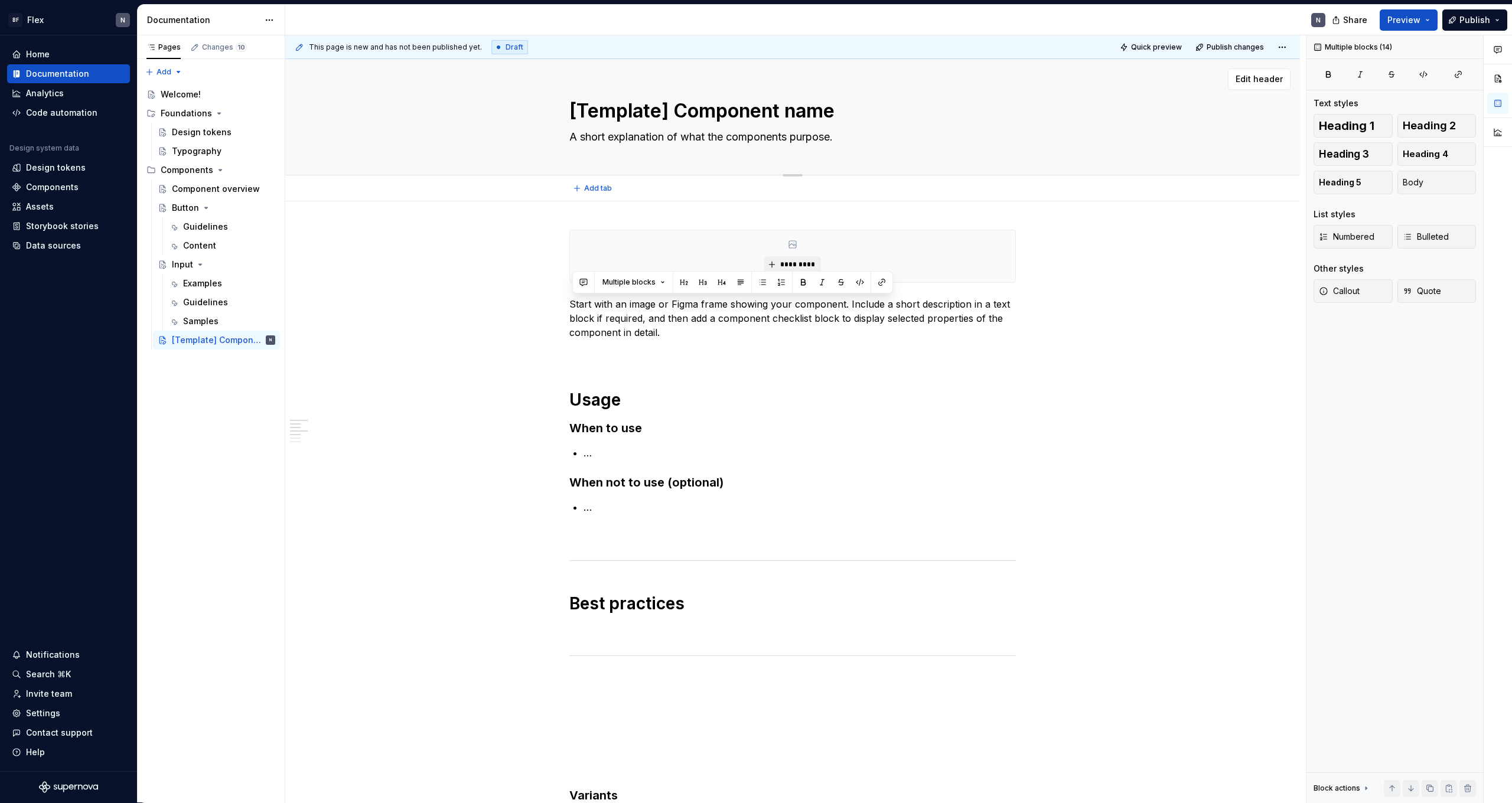
type textarea "A short, clear statement of what the component does and why it exists in the sy…"
type textarea "*"
type textarea "A short, clear statement of what the component does and why it exists in the sy…"
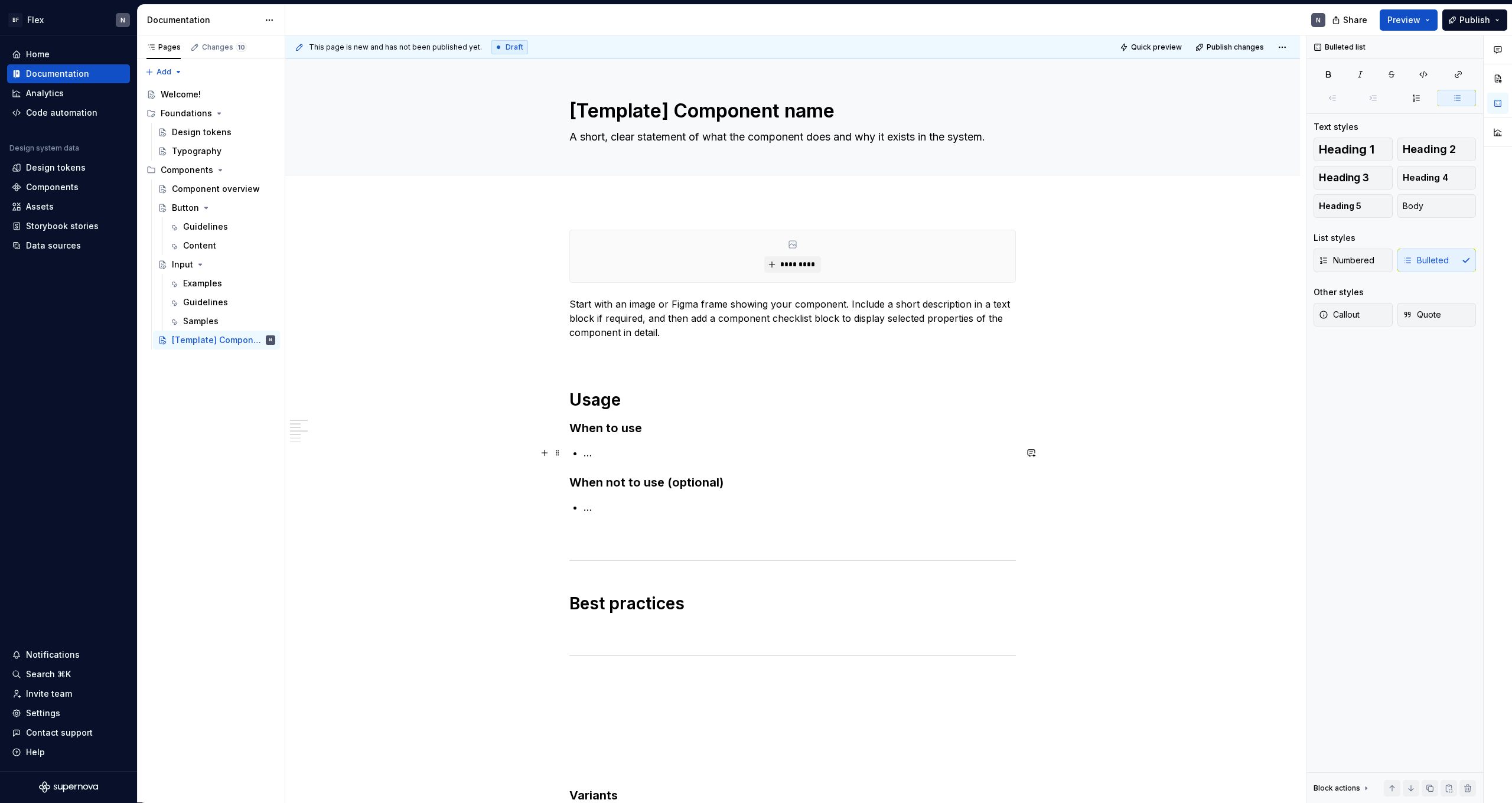
click at [597, 454] on p "…" at bounding box center [799, 453] width 432 height 14
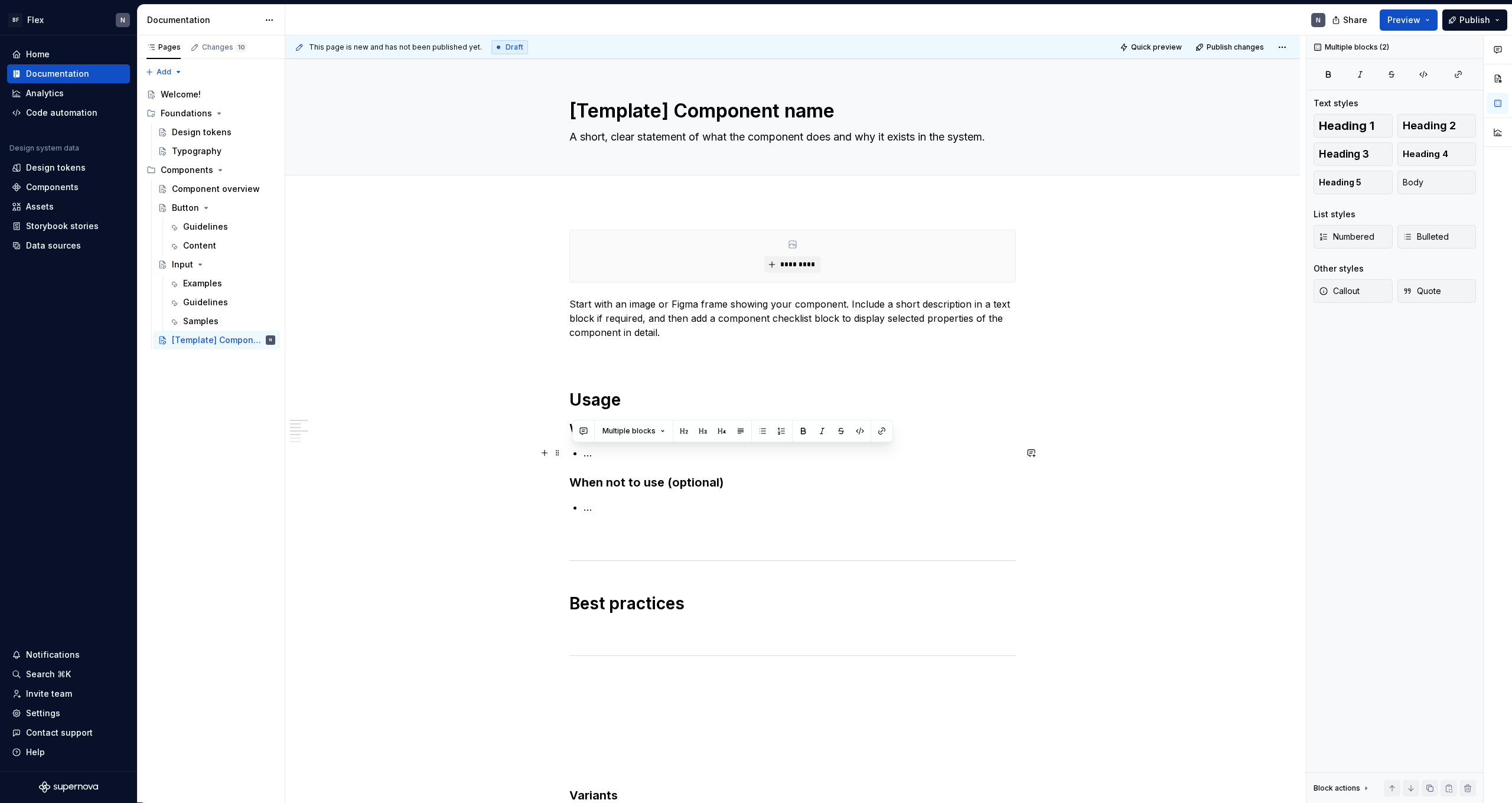
click at [589, 455] on p "…" at bounding box center [799, 453] width 432 height 14
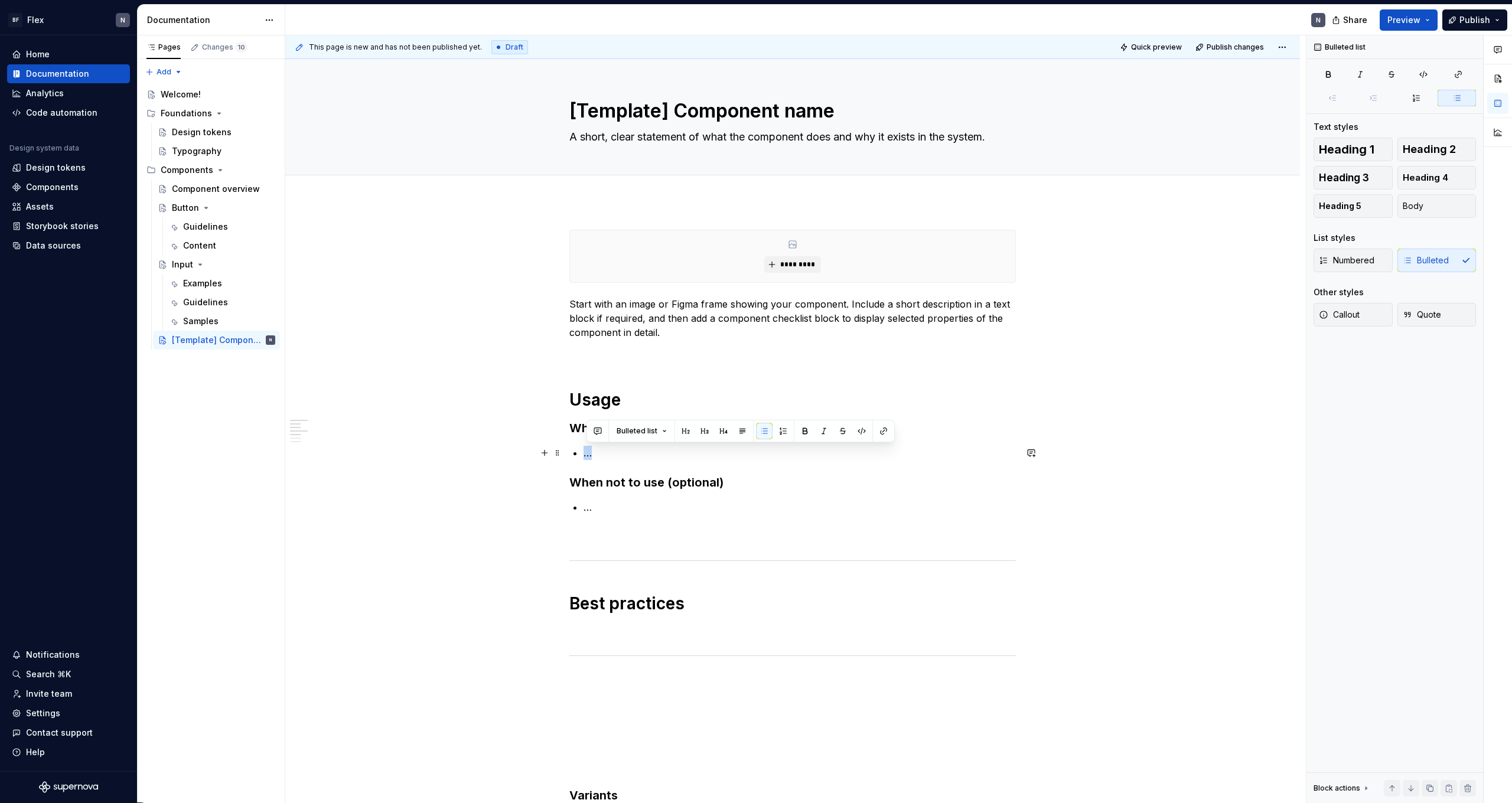
click at [589, 455] on p "…" at bounding box center [799, 453] width 432 height 14
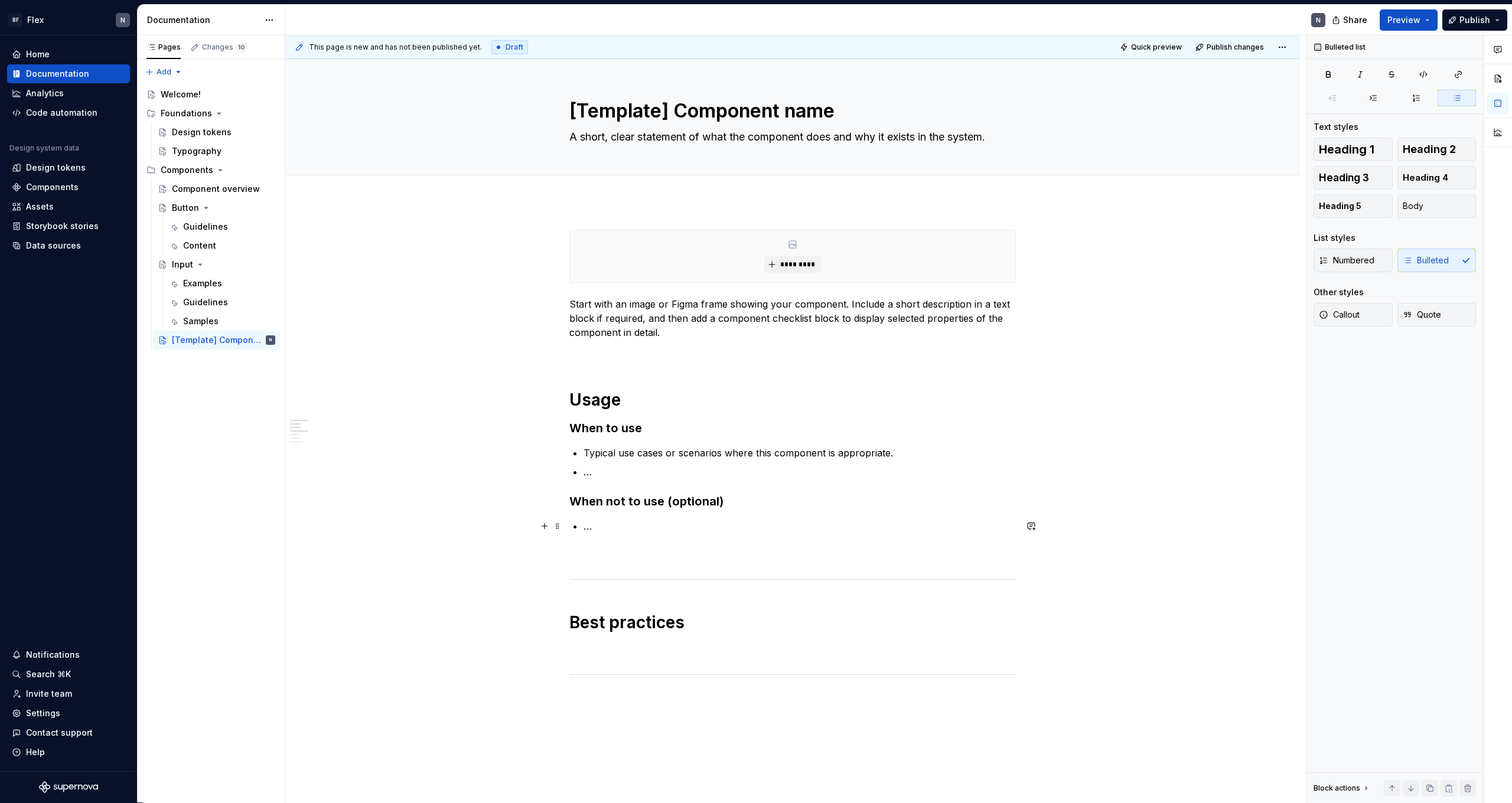
click at [630, 523] on p "…" at bounding box center [799, 526] width 432 height 14
click at [639, 465] on p "…" at bounding box center [799, 472] width 432 height 14
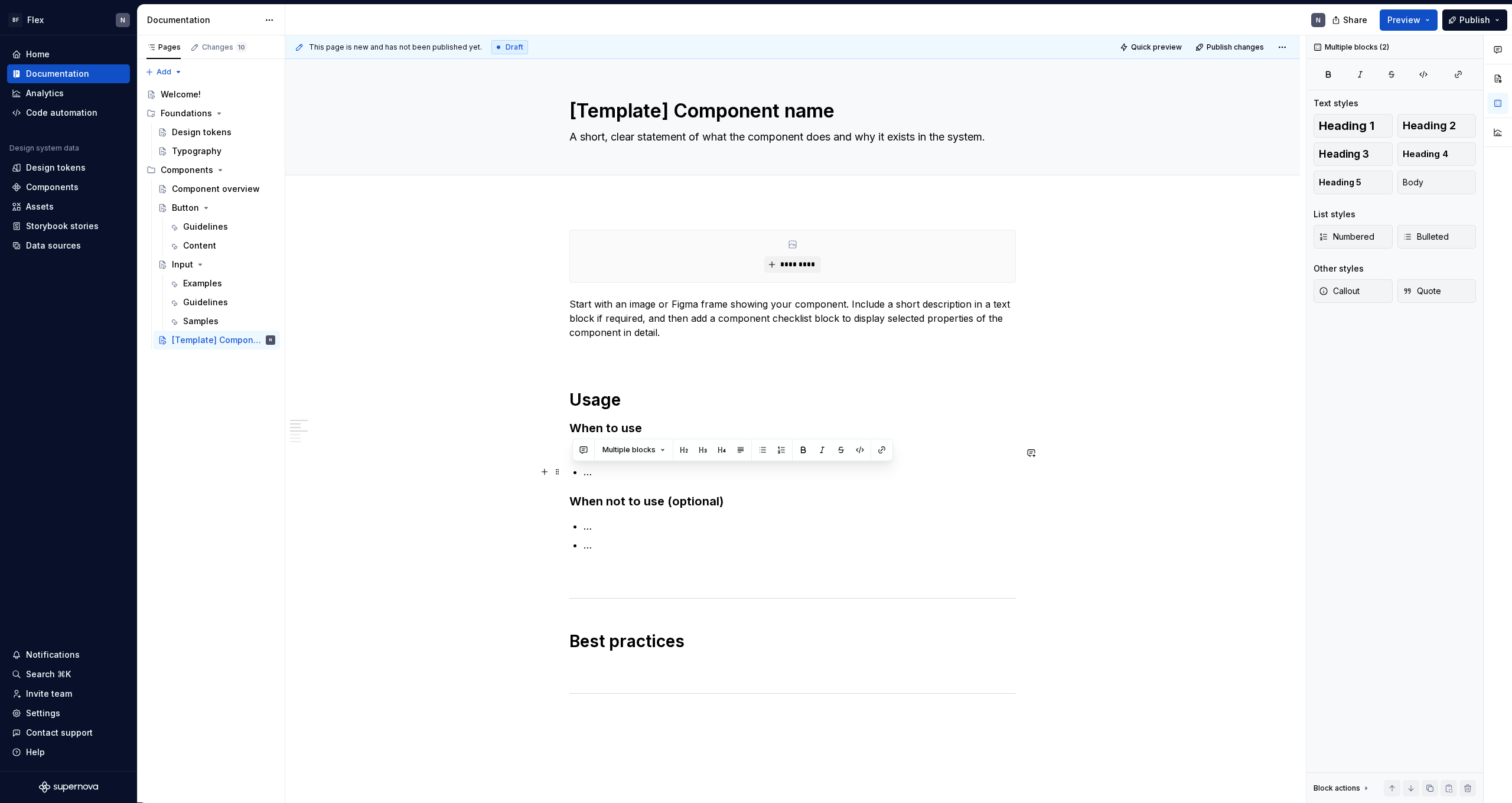
click at [639, 465] on p "…" at bounding box center [799, 472] width 432 height 14
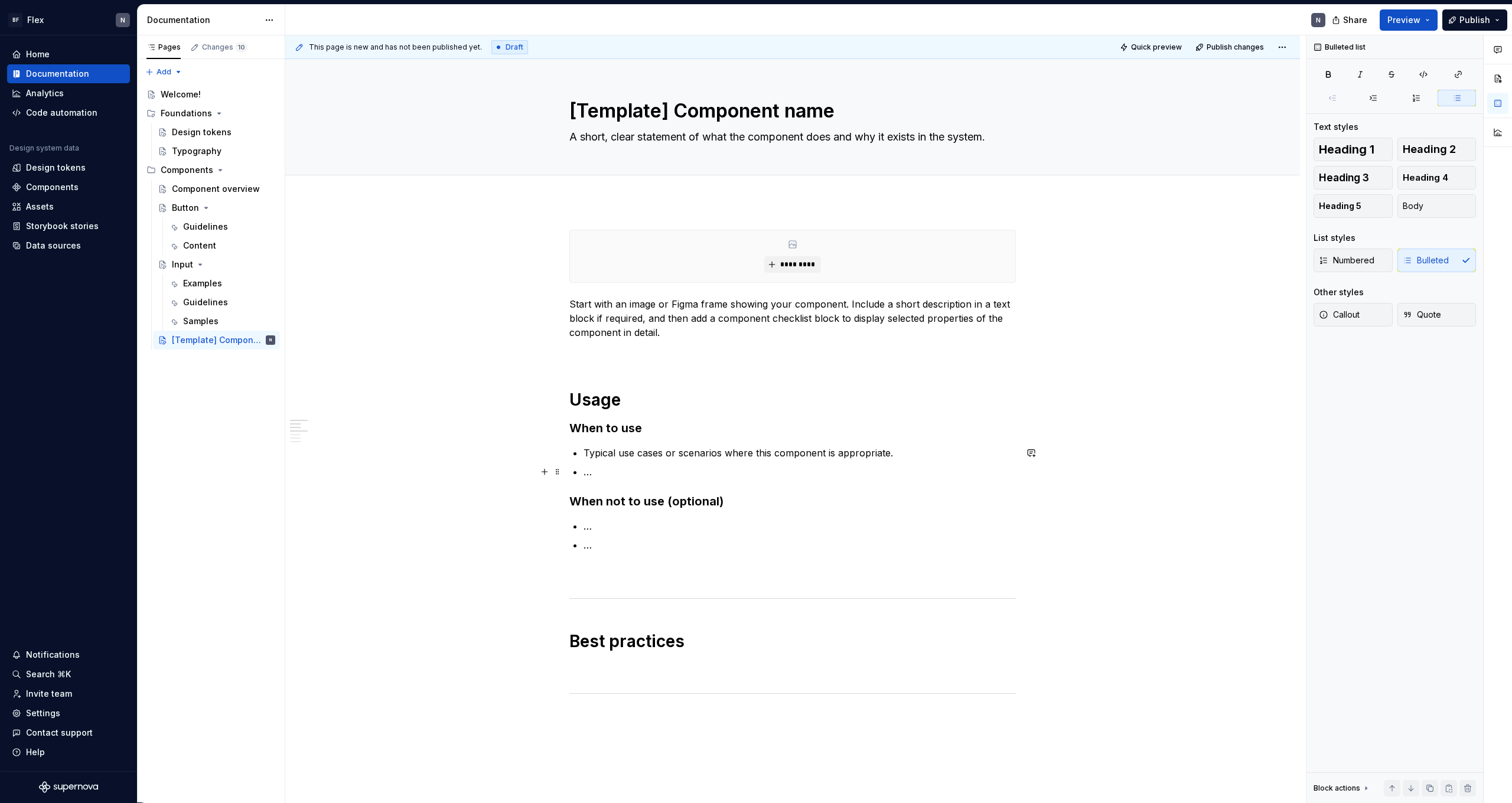
click at [588, 473] on p "…" at bounding box center [799, 472] width 432 height 14
drag, startPoint x: 586, startPoint y: 476, endPoint x: 609, endPoint y: 474, distance: 23.1
click at [609, 474] on p "…" at bounding box center [799, 472] width 432 height 14
click at [649, 477] on p "…" at bounding box center [799, 472] width 432 height 14
click at [610, 479] on p "…" at bounding box center [799, 472] width 432 height 14
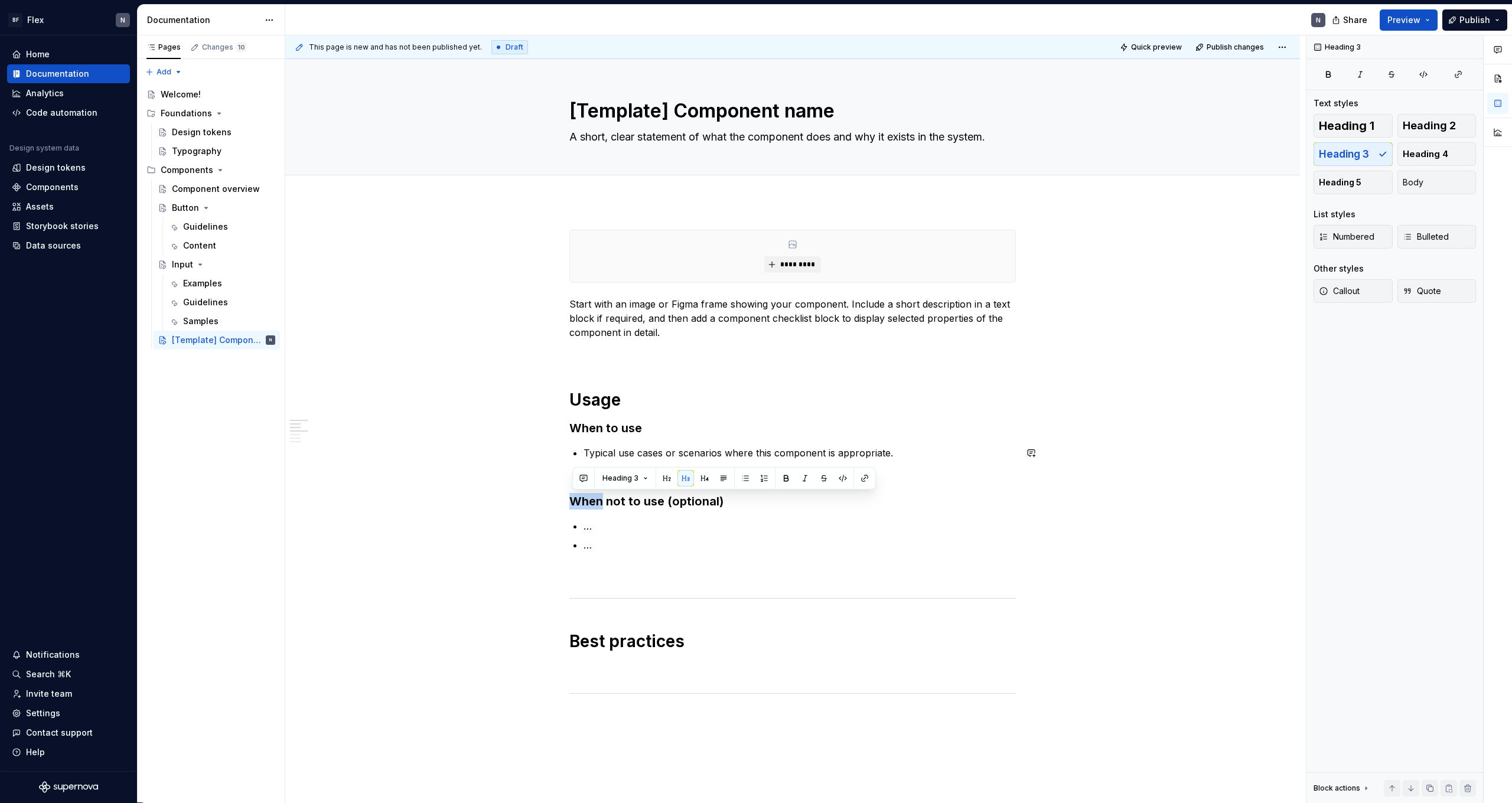
copy h3 "When"
click at [640, 569] on p at bounding box center [793, 574] width 446 height 14
click at [617, 476] on p "…" at bounding box center [799, 472] width 432 height 14
click at [705, 361] on div "**********" at bounding box center [793, 767] width 446 height 1076
click at [705, 343] on div "**********" at bounding box center [793, 767] width 446 height 1076
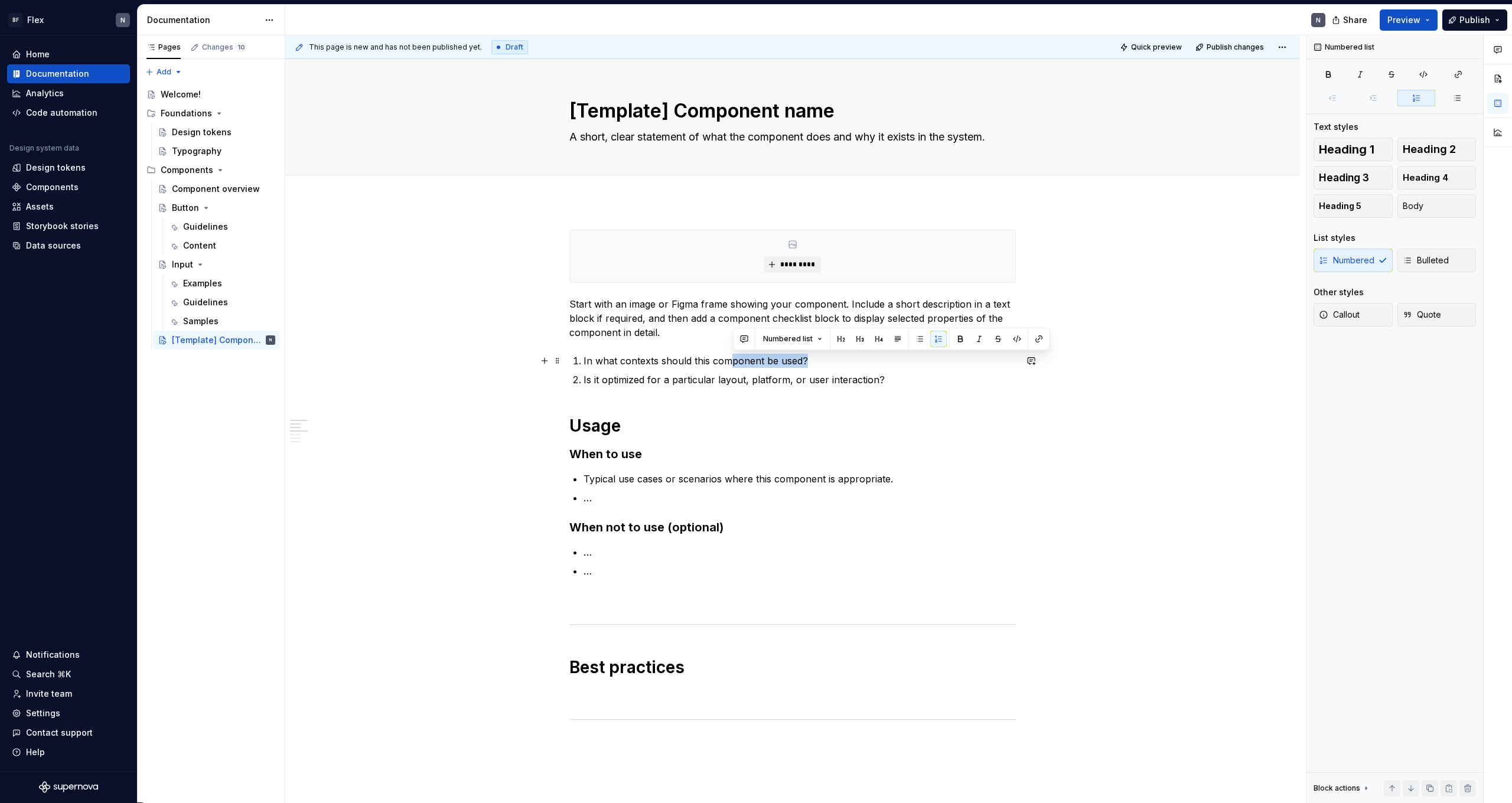
drag, startPoint x: 824, startPoint y: 363, endPoint x: 730, endPoint y: 364, distance: 94.0
click at [730, 364] on p "In what contexts should this component be used?" at bounding box center [799, 361] width 432 height 14
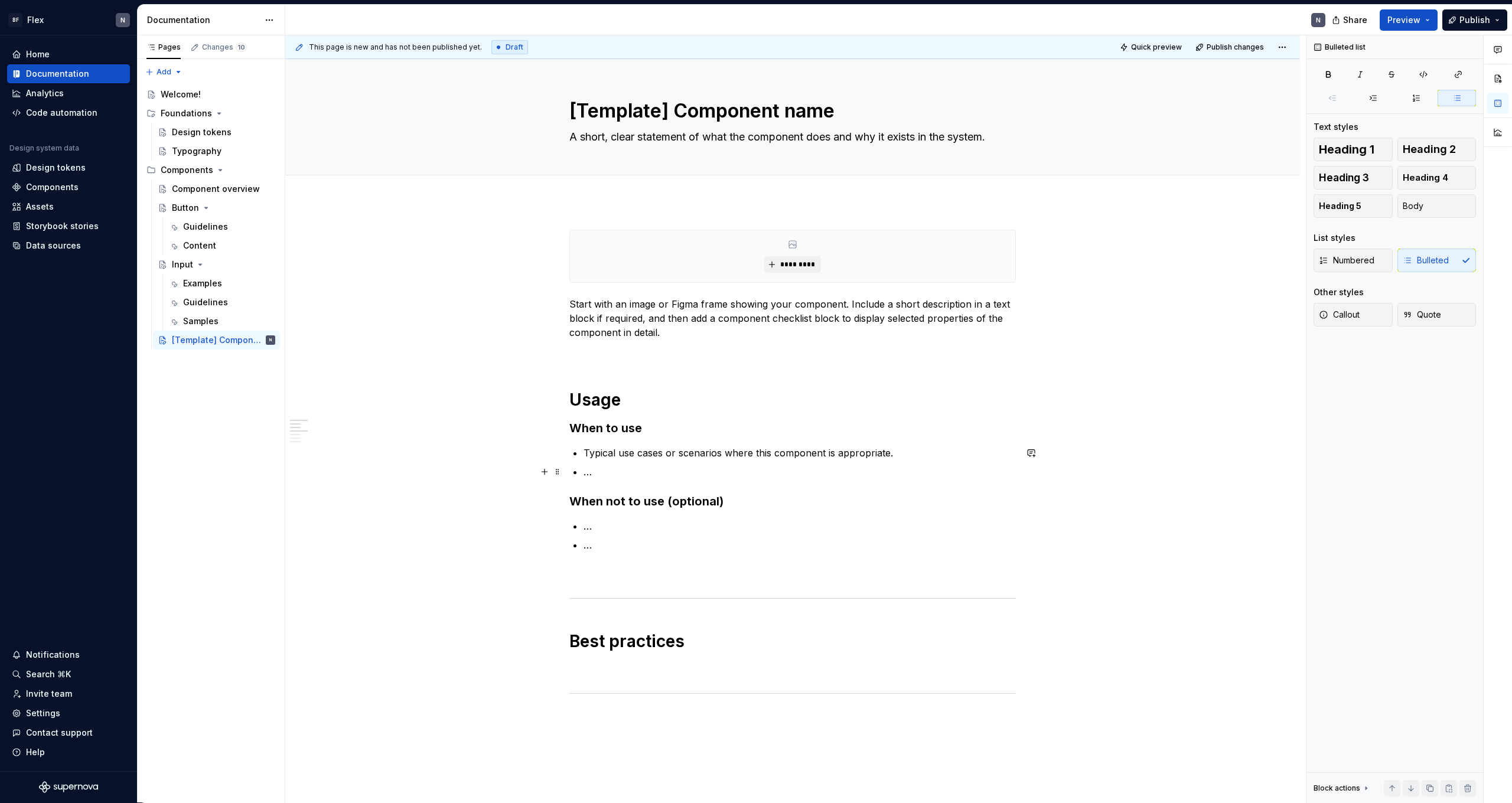
click at [635, 471] on p "…" at bounding box center [799, 472] width 432 height 14
click at [685, 361] on div "**********" at bounding box center [793, 767] width 446 height 1076
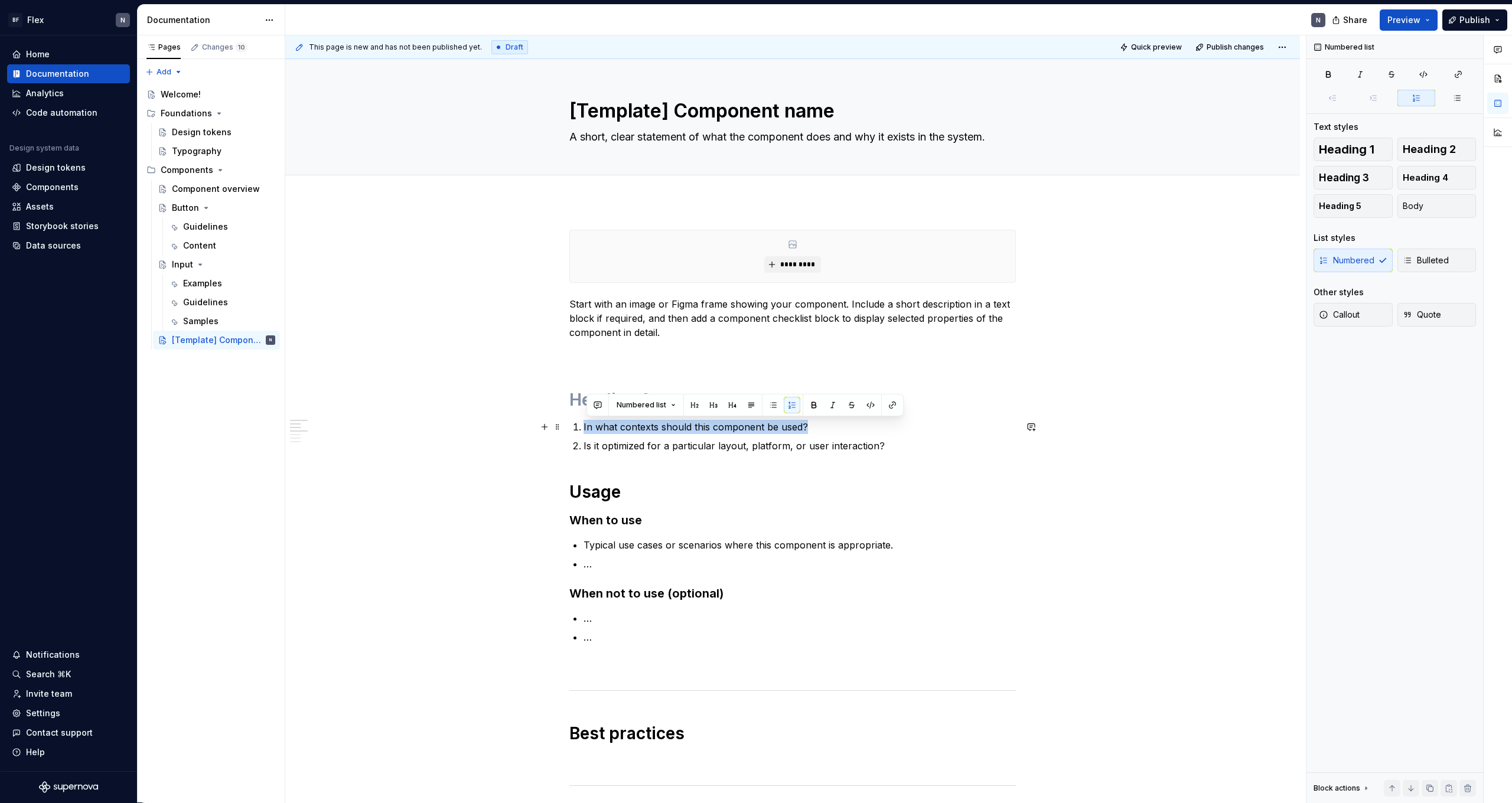
drag, startPoint x: 586, startPoint y: 429, endPoint x: 825, endPoint y: 431, distance: 239.0
click at [825, 431] on div "**********" at bounding box center [793, 814] width 446 height 1168
copy p "In what contexts should this component be used?"
click at [626, 565] on p "…" at bounding box center [799, 564] width 432 height 14
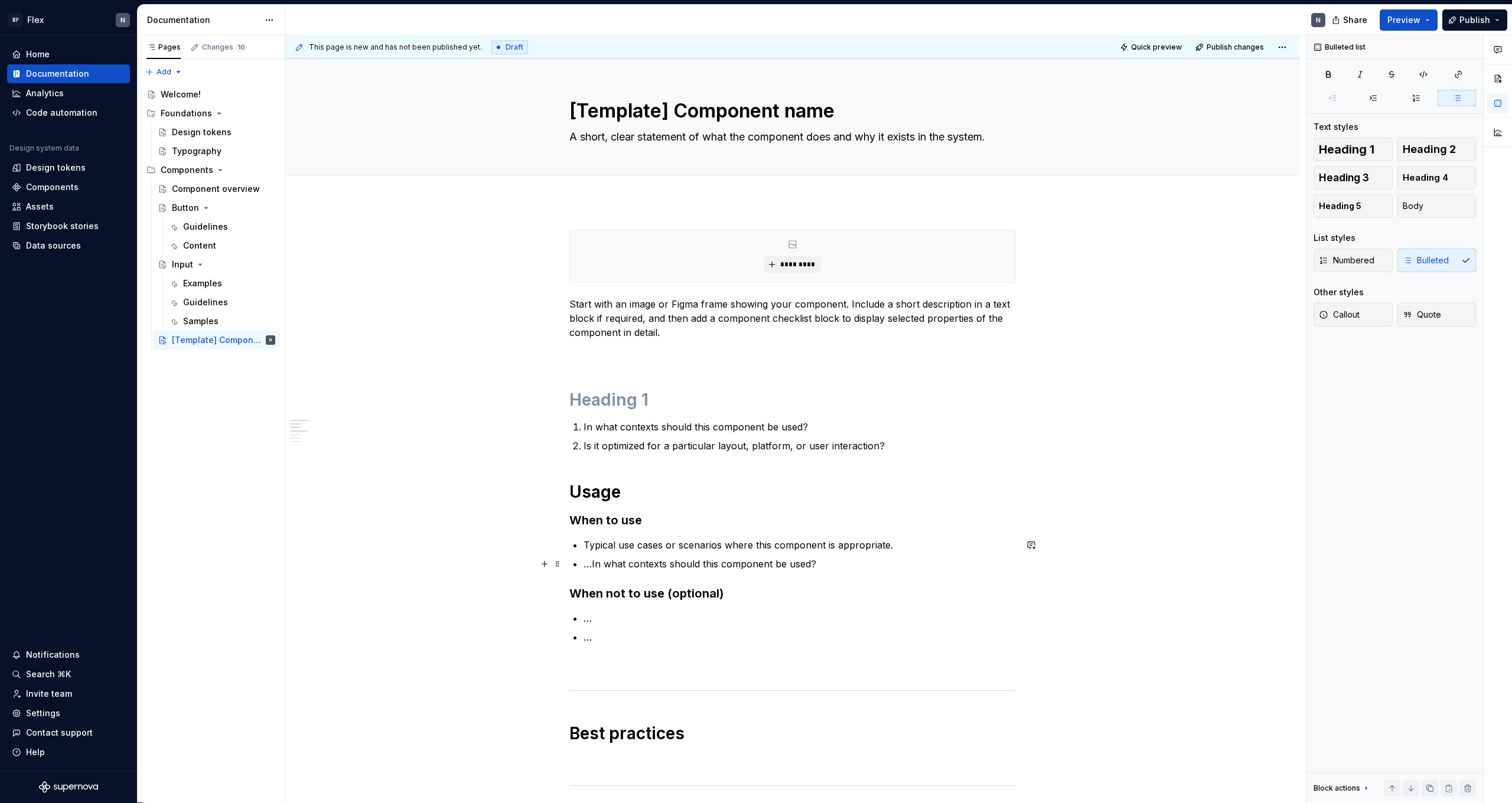
click at [591, 567] on p "…In what contexts should this component be used?" at bounding box center [799, 564] width 432 height 14
drag, startPoint x: 585, startPoint y: 446, endPoint x: 878, endPoint y: 447, distance: 293.0
click at [878, 447] on div "**********" at bounding box center [793, 814] width 446 height 1168
click at [827, 569] on p "In what contexts should this component be used?" at bounding box center [799, 564] width 432 height 14
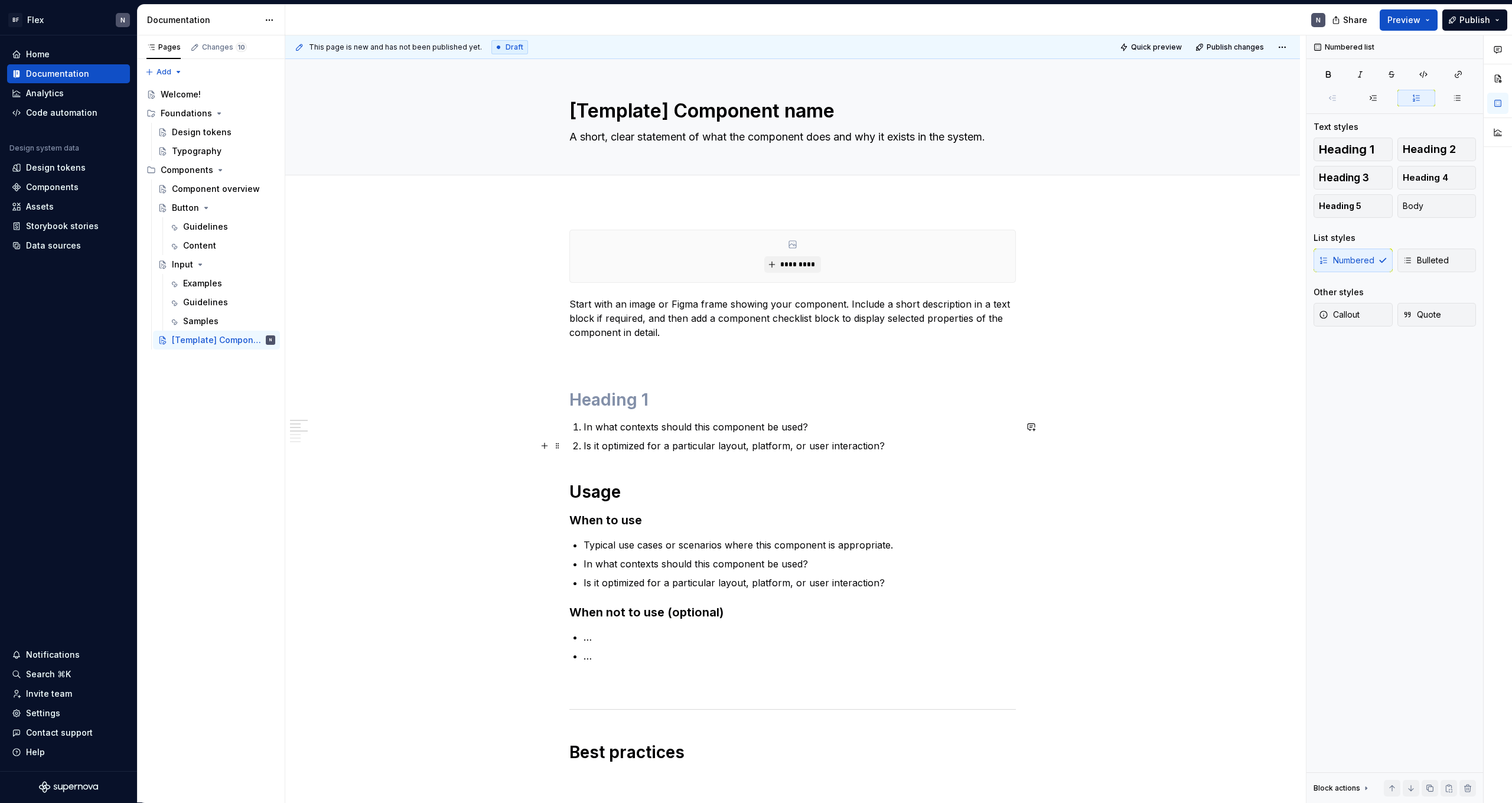
drag, startPoint x: 876, startPoint y: 439, endPoint x: 882, endPoint y: 442, distance: 6.7
click at [876, 440] on p "Is it optimized for a particular layout, platform, or user interaction?" at bounding box center [799, 446] width 432 height 14
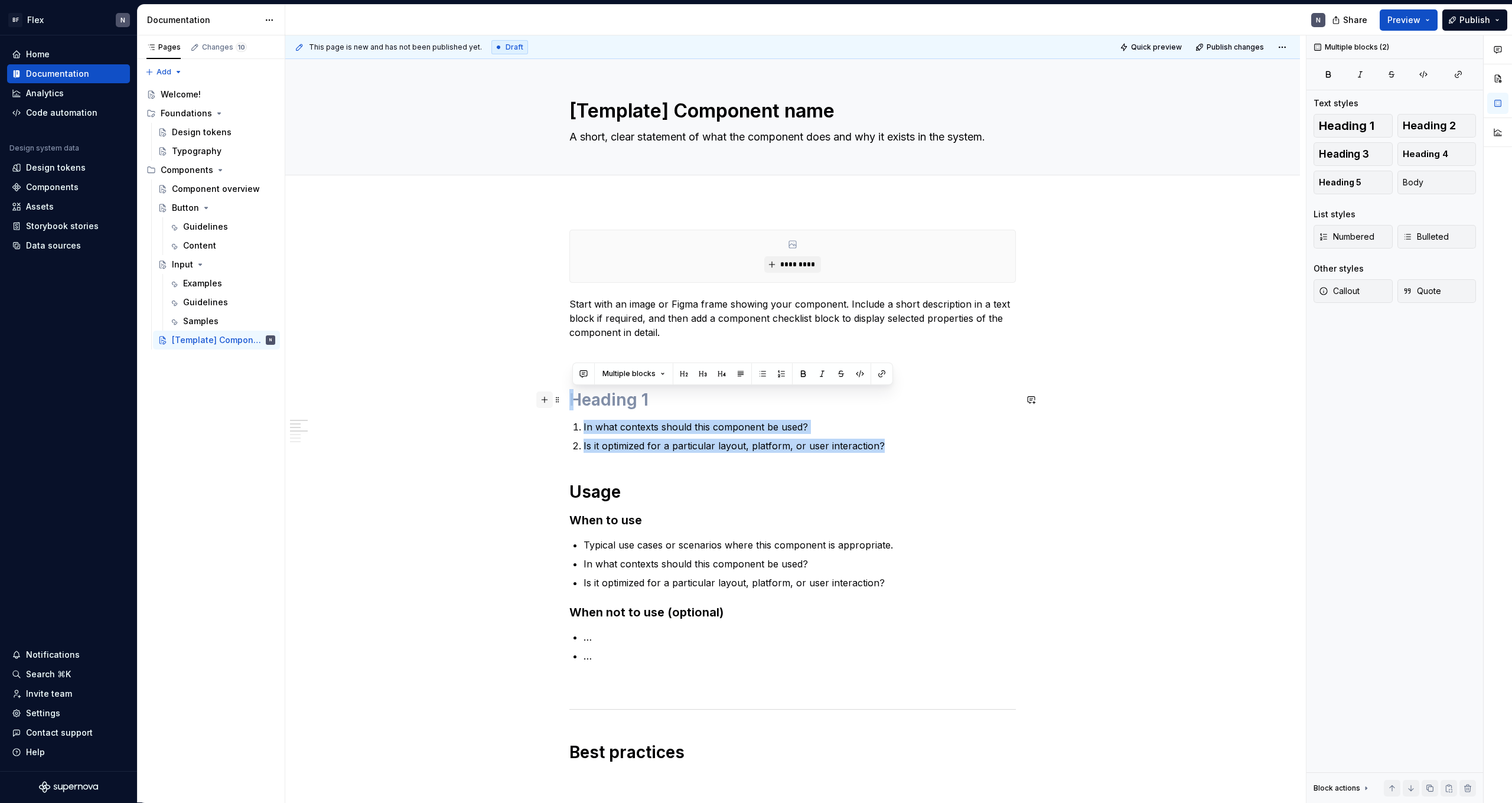
drag, startPoint x: 884, startPoint y: 443, endPoint x: 555, endPoint y: 393, distance: 332.8
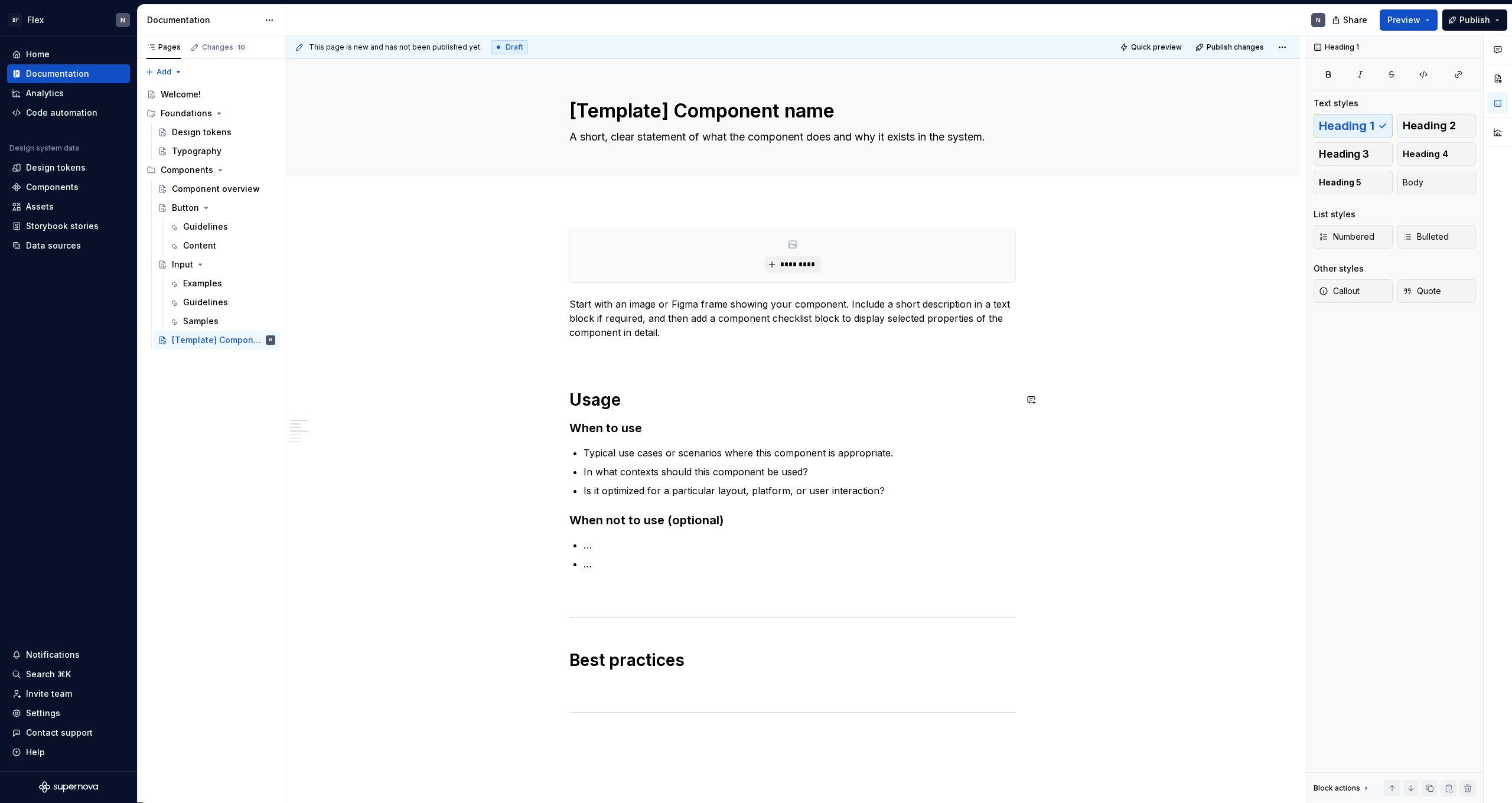
click at [683, 378] on div "**********" at bounding box center [793, 777] width 446 height 1095
click at [724, 352] on p at bounding box center [793, 354] width 446 height 14
click at [721, 323] on p "Start with an image or Figma frame showing your component. Include a short desc…" at bounding box center [793, 318] width 446 height 42
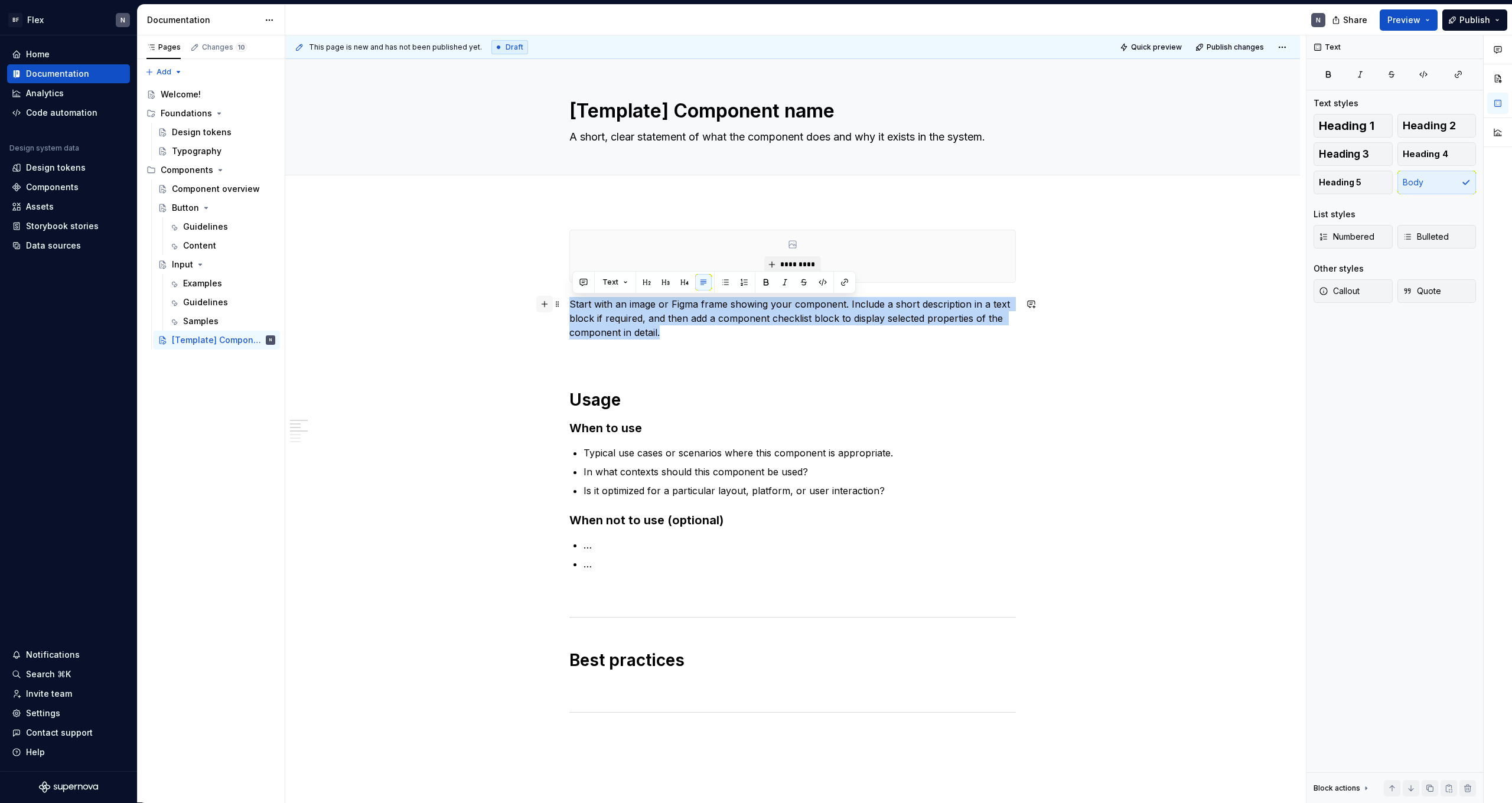
drag, startPoint x: 668, startPoint y: 329, endPoint x: 543, endPoint y: 299, distance: 128.5
click at [570, 299] on div "**********" at bounding box center [793, 784] width 446 height 1108
click at [791, 281] on button "button" at bounding box center [785, 282] width 17 height 17
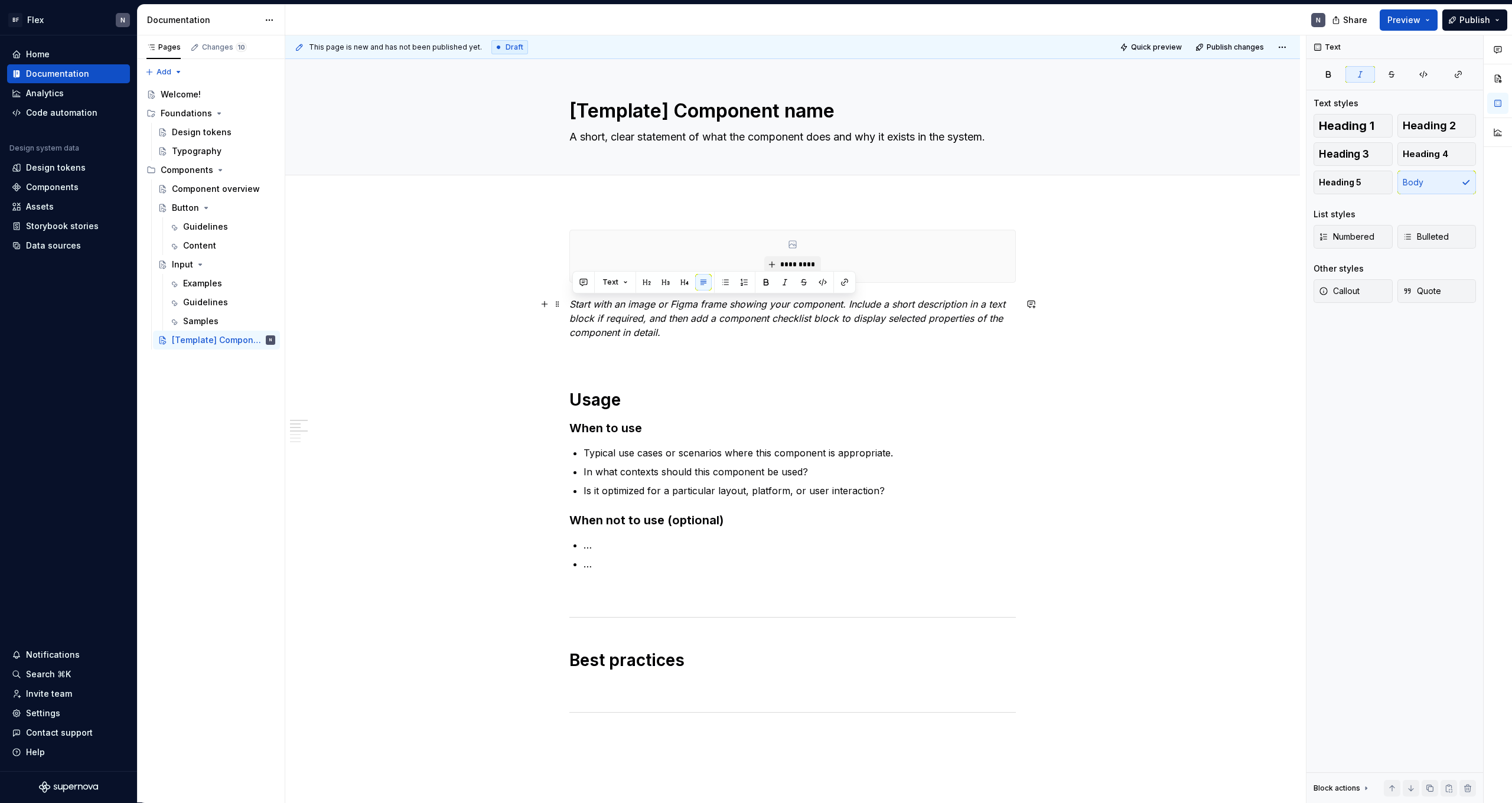
click at [777, 320] on em "Start with an image or Figma frame showing your component. Include a short desc…" at bounding box center [789, 318] width 439 height 40
click at [778, 339] on p "Start with an image or Figma frame showing your component. Include a short desc…" at bounding box center [793, 318] width 446 height 42
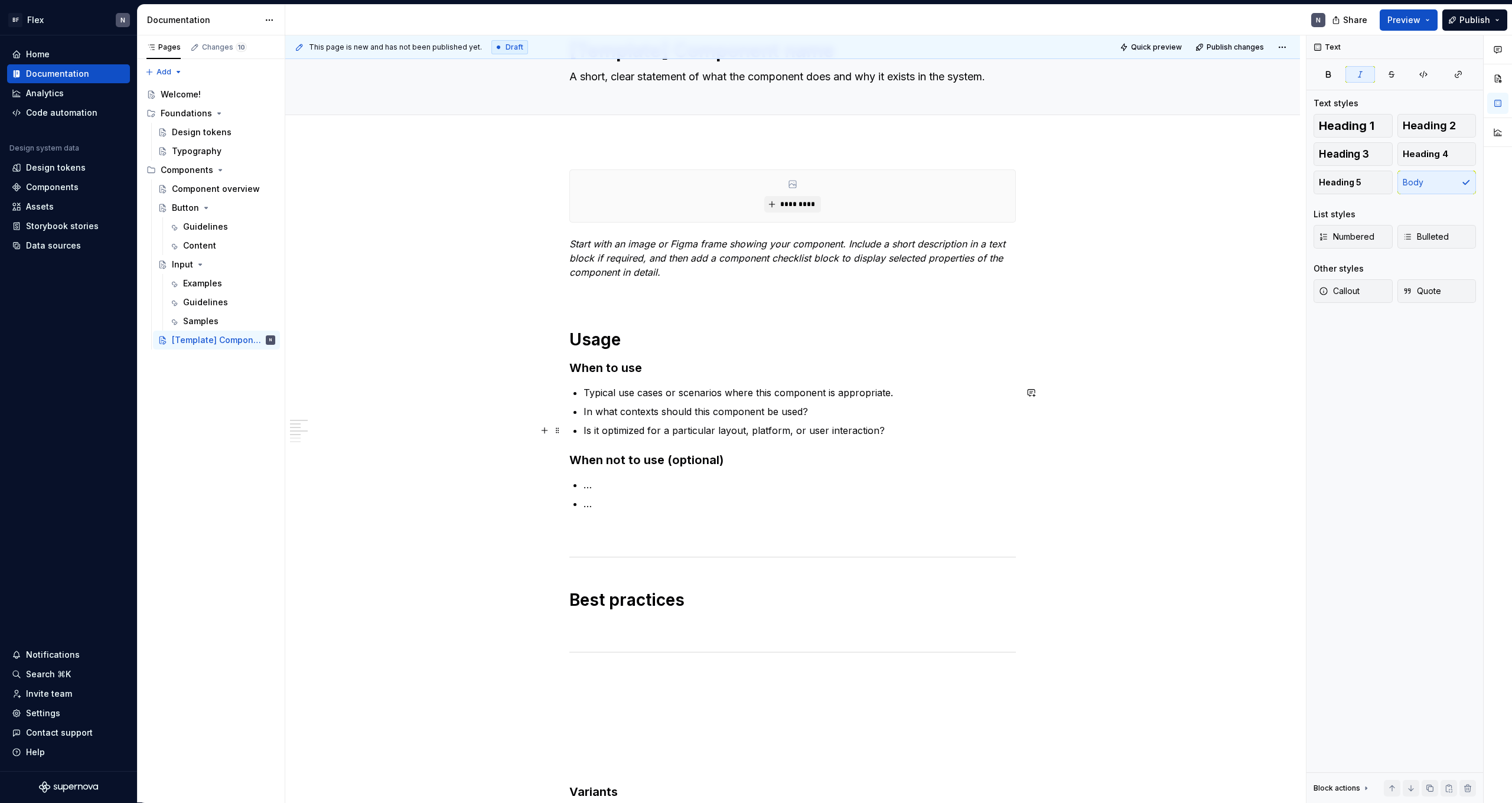
click at [896, 432] on p "Is it optimized for a particular layout, platform, or user interaction?" at bounding box center [799, 430] width 432 height 14
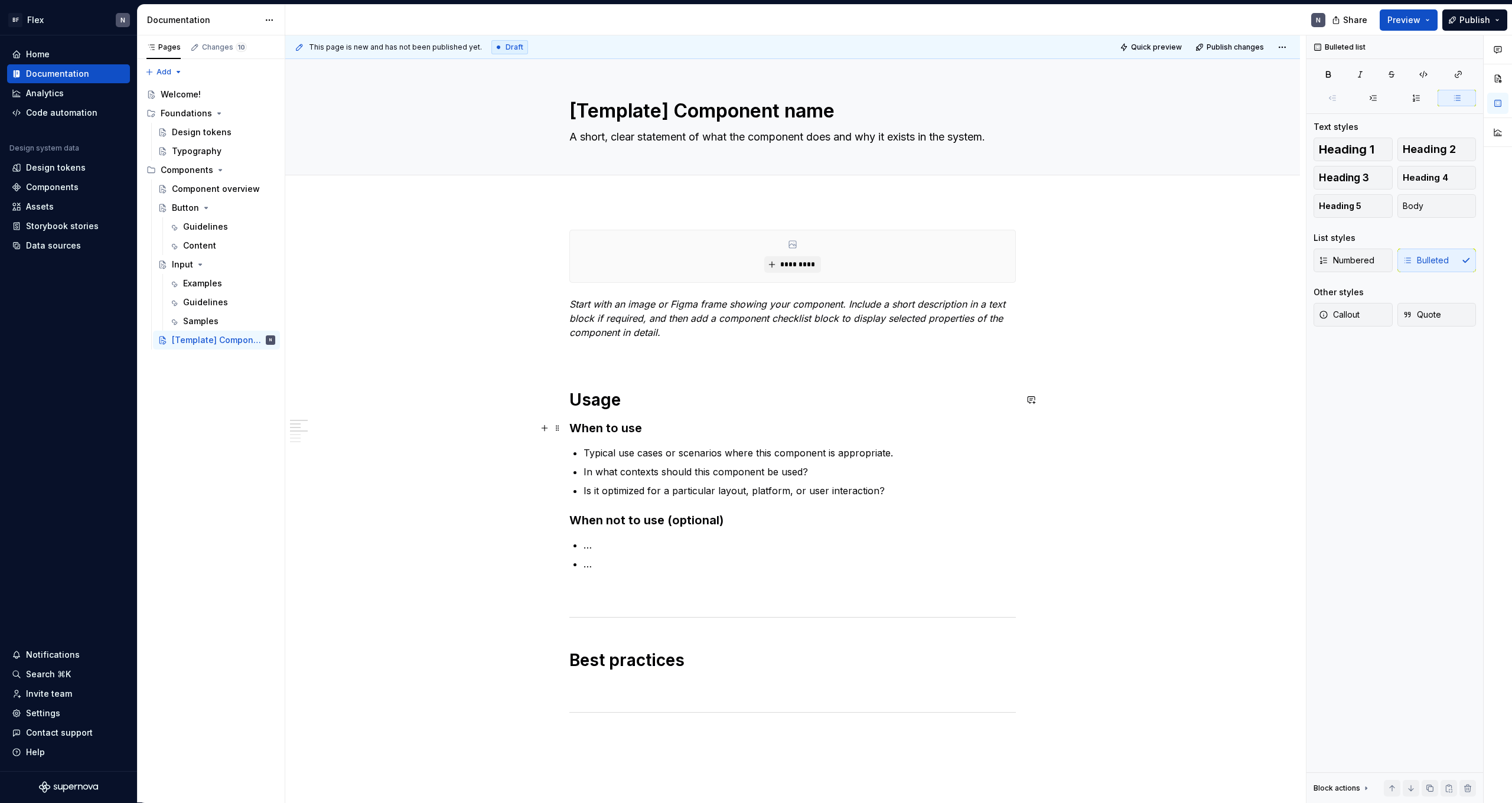
scroll to position [0, 0]
click at [666, 439] on div "**********" at bounding box center [793, 777] width 446 height 1095
click at [639, 390] on h1 "Usage" at bounding box center [793, 400] width 446 height 21
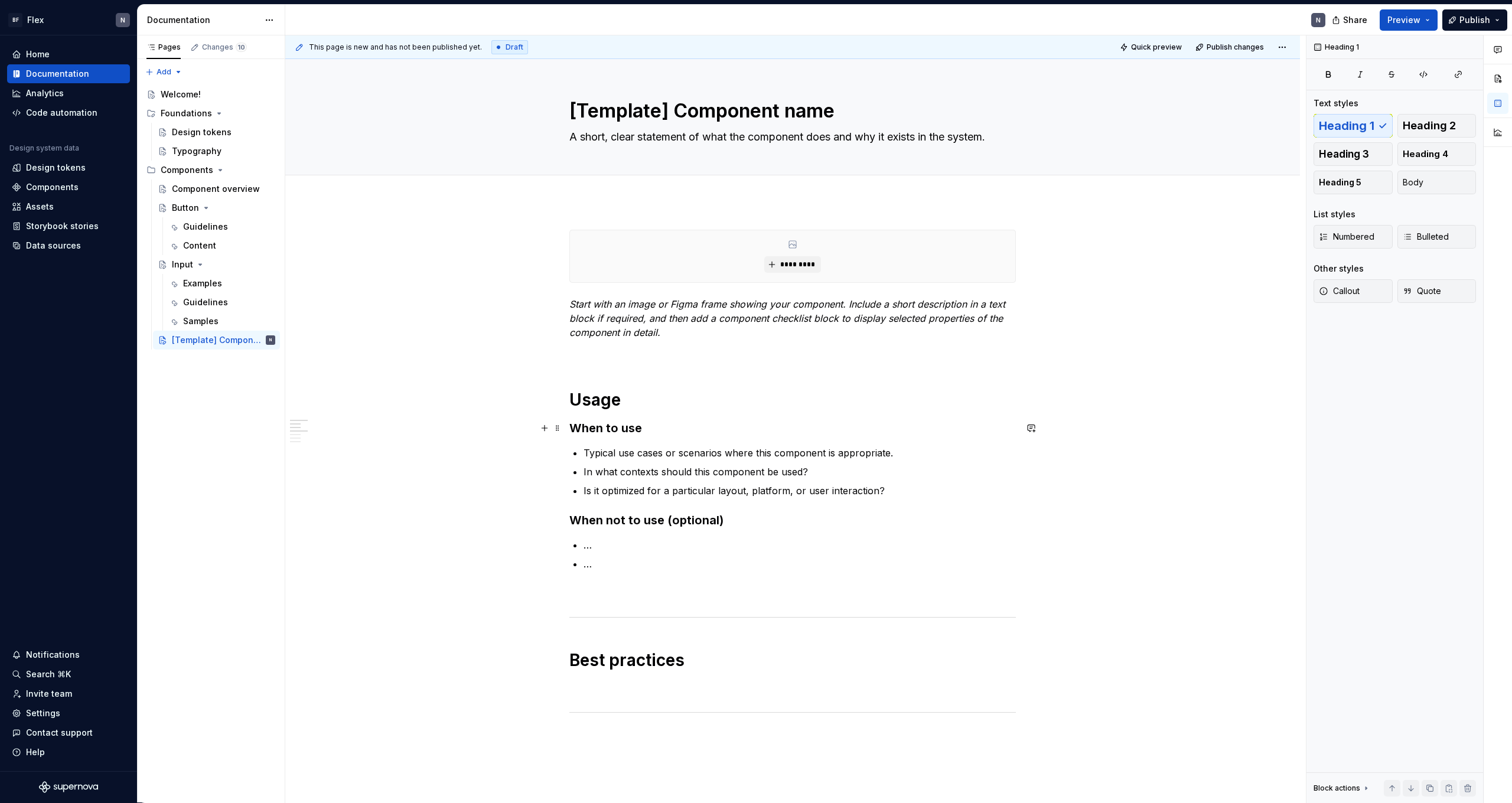
click at [649, 427] on h3 "When to use" at bounding box center [793, 428] width 446 height 17
click at [650, 404] on h1 "Usage" at bounding box center [793, 400] width 446 height 21
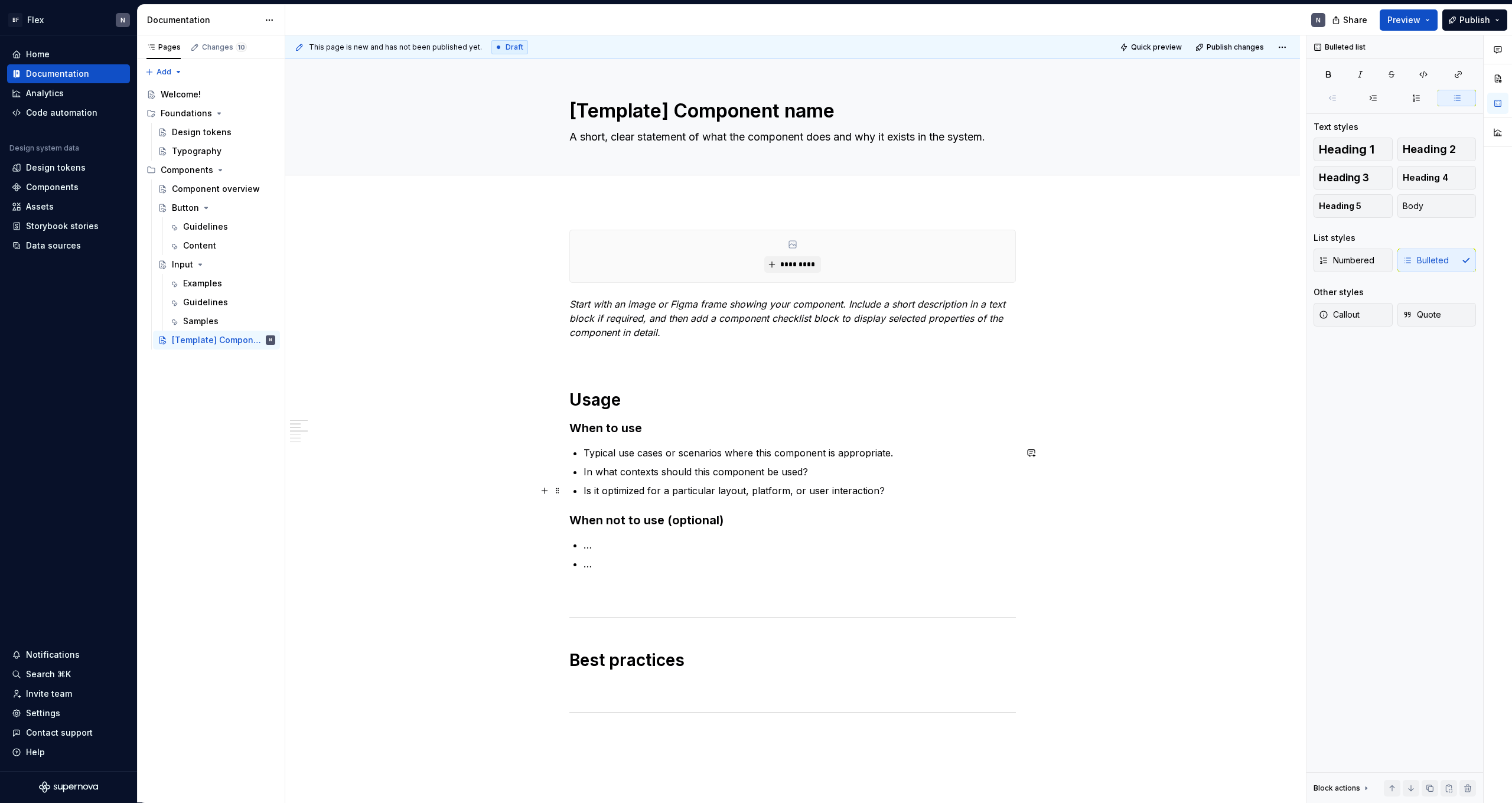
click at [887, 489] on p "Is it optimized for a particular layout, platform, or user interaction?" at bounding box center [799, 491] width 432 height 14
click at [895, 454] on p "Typical use cases or scenarios where this component is appropriate." at bounding box center [799, 453] width 432 height 14
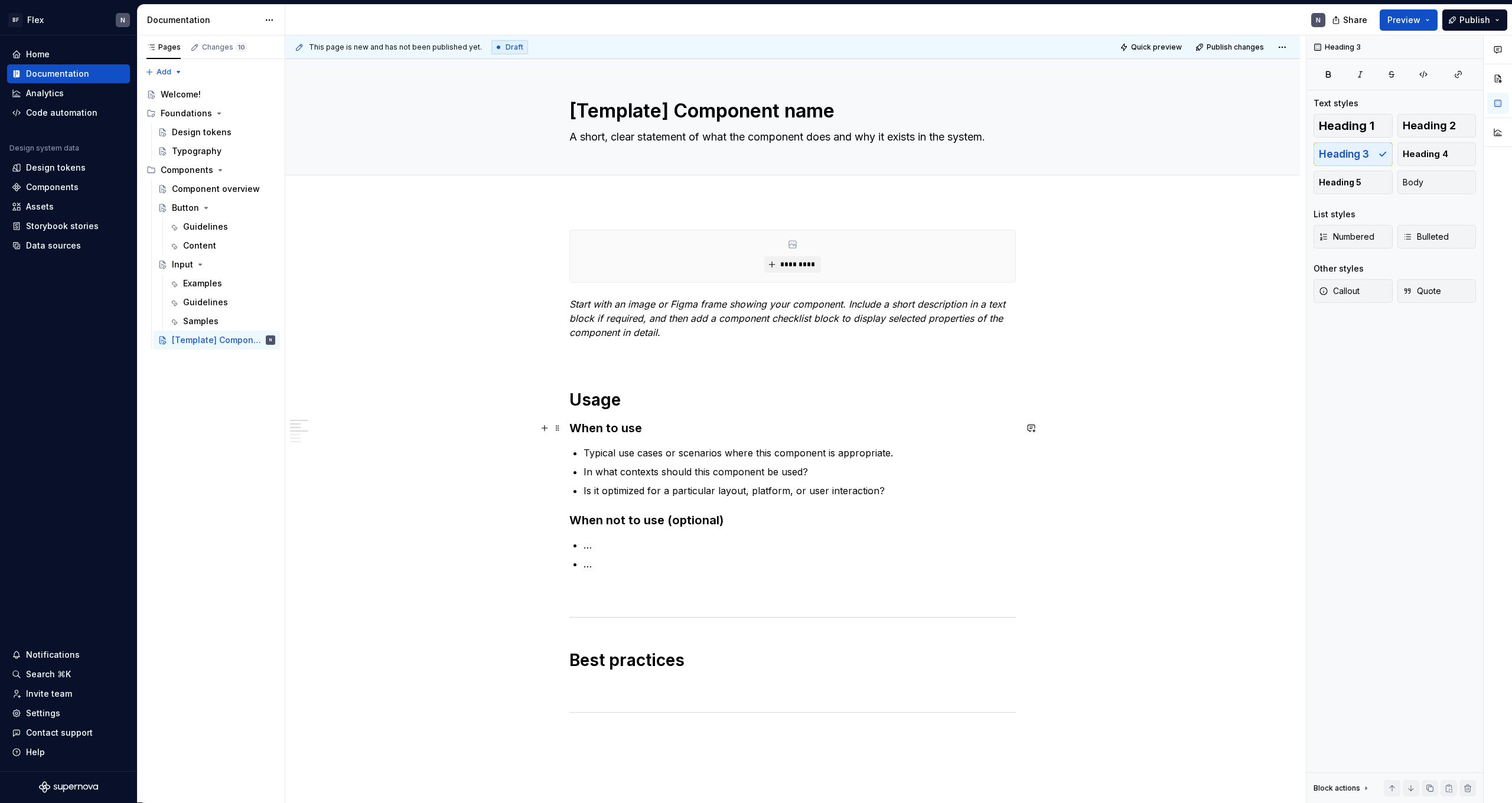
click at [650, 422] on h3 "When to use" at bounding box center [793, 428] width 446 height 17
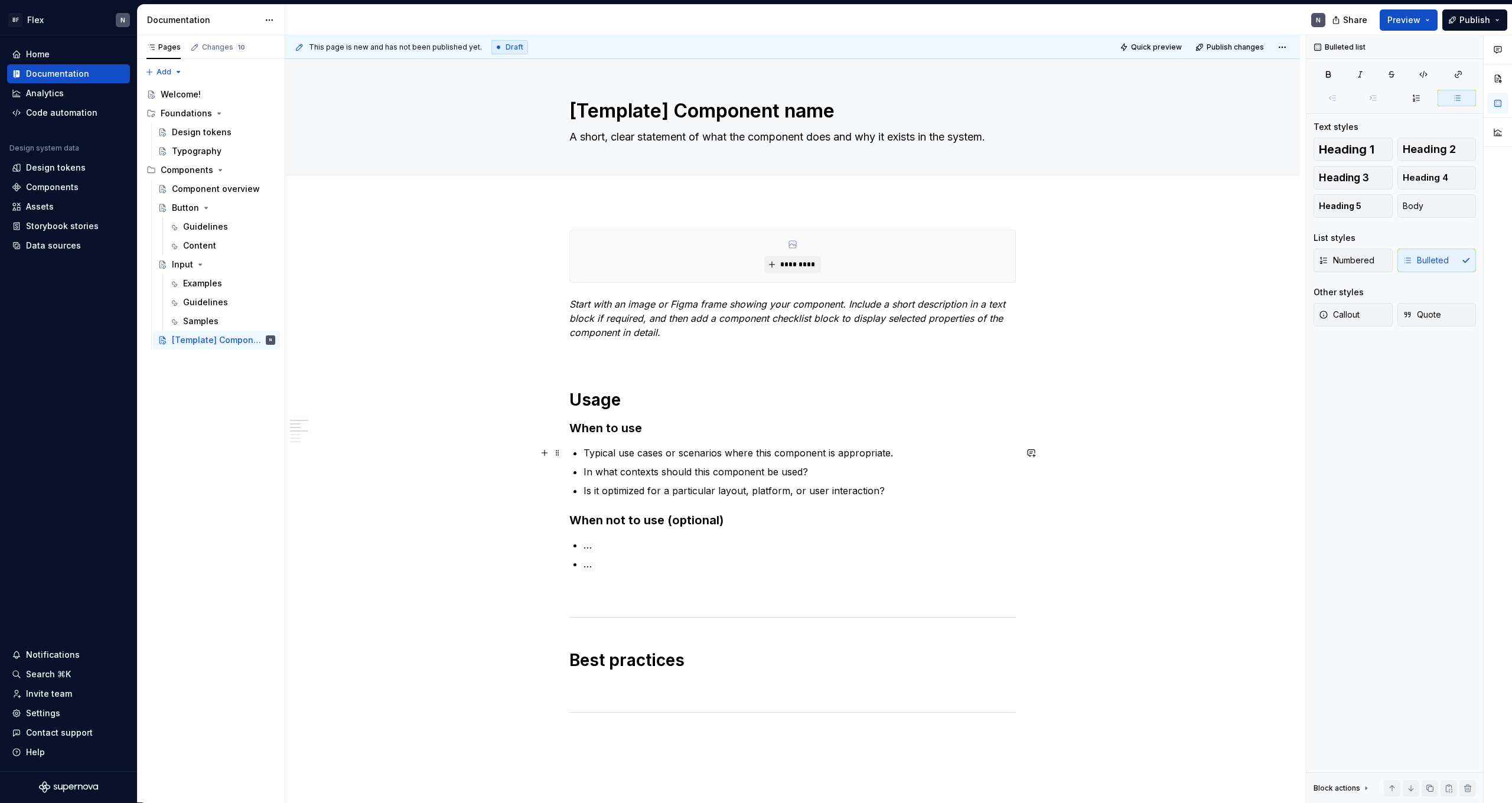
click at [582, 454] on div "**********" at bounding box center [793, 777] width 446 height 1095
click at [807, 474] on p "In what contexts should this component be used?" at bounding box center [799, 472] width 432 height 14
click at [823, 472] on p "In what contexts should this component be used?" at bounding box center [799, 472] width 432 height 14
click at [590, 546] on p "…" at bounding box center [799, 545] width 432 height 14
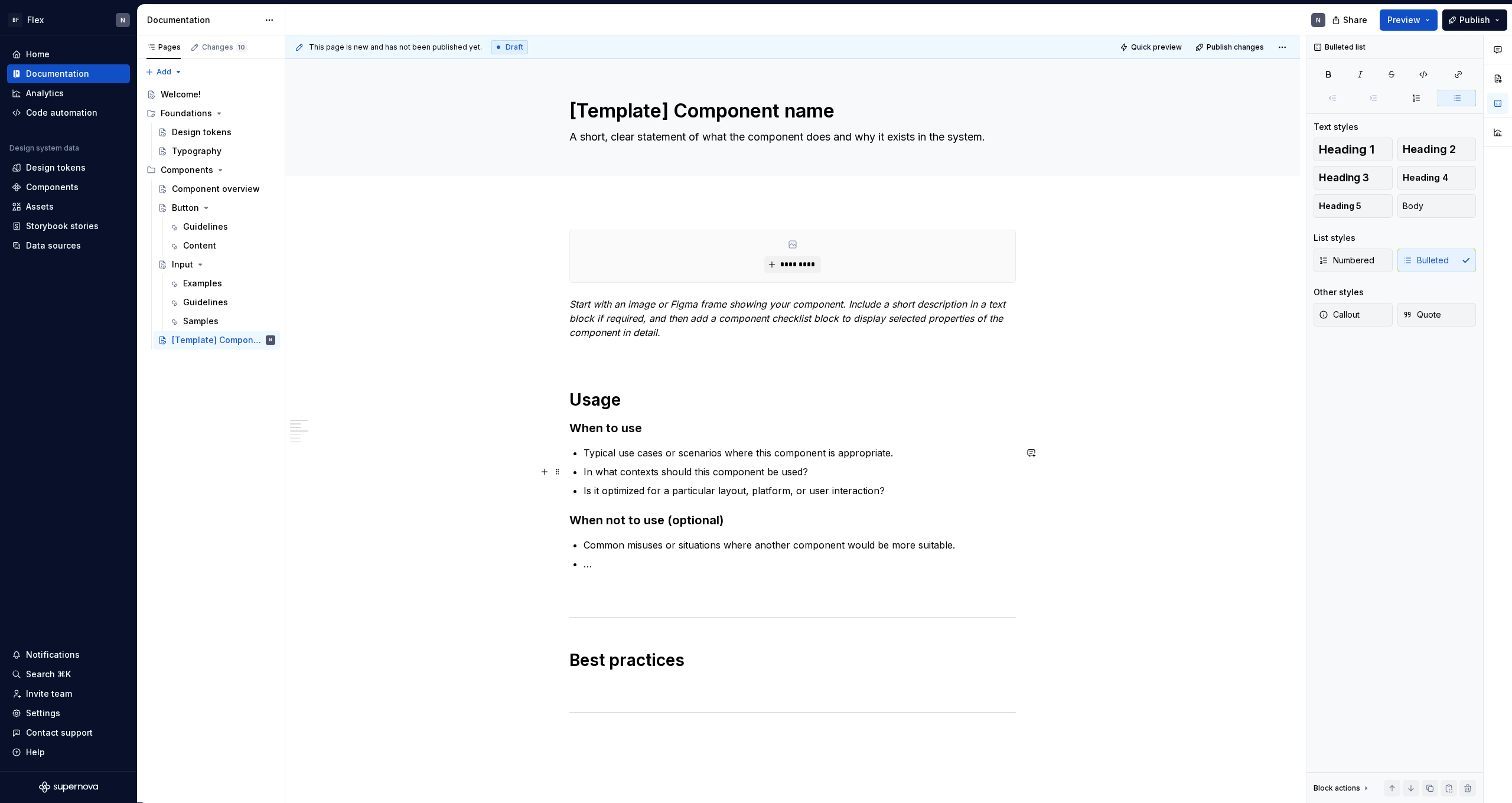
click at [717, 470] on p "In what contexts should this component be used?" at bounding box center [799, 472] width 432 height 14
drag, startPoint x: 883, startPoint y: 493, endPoint x: 581, endPoint y: 488, distance: 302.0
click at [581, 488] on div "**********" at bounding box center [793, 777] width 446 height 1095
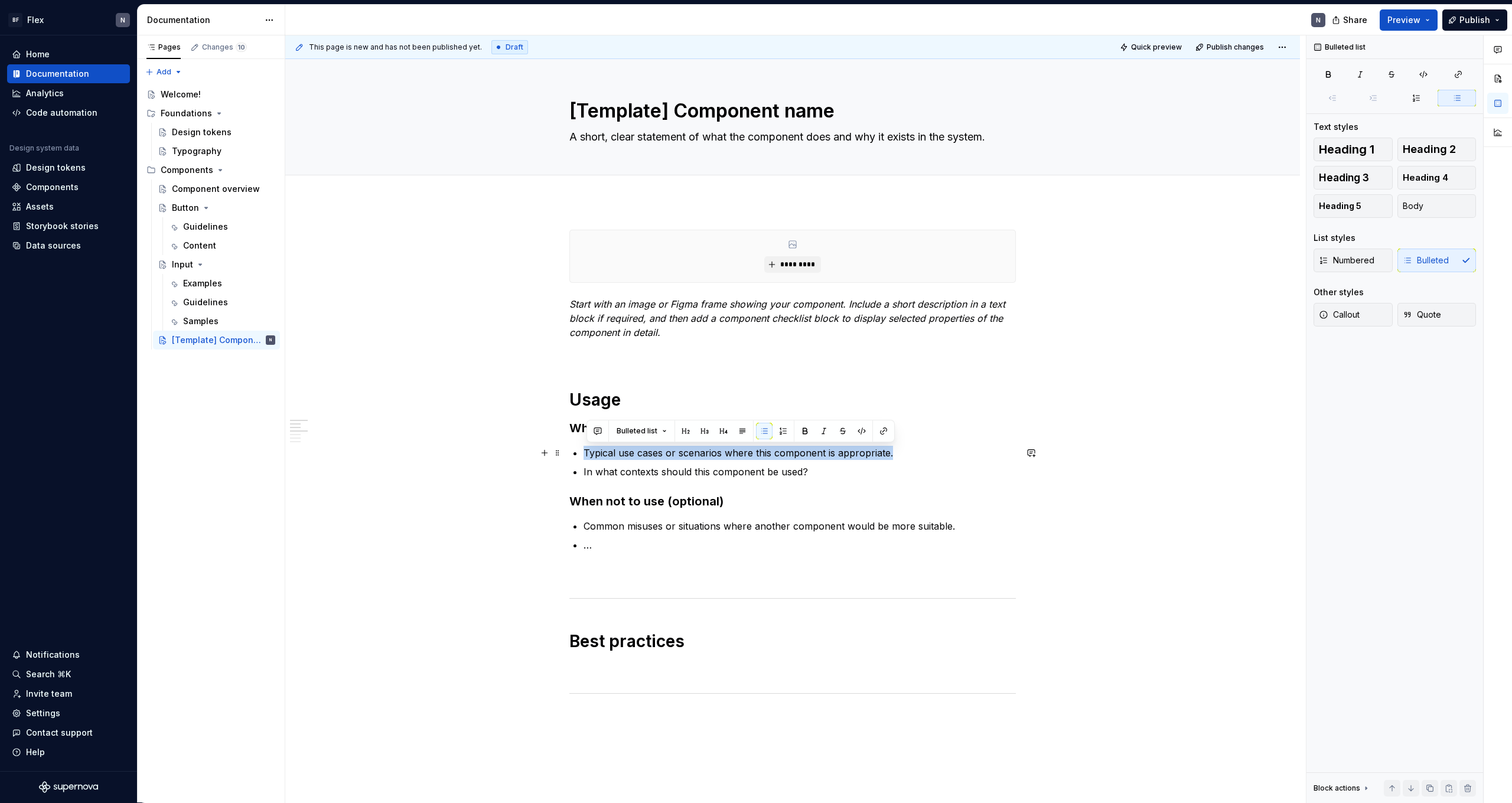
drag, startPoint x: 833, startPoint y: 451, endPoint x: 575, endPoint y: 451, distance: 258.0
click at [575, 451] on div "**********" at bounding box center [793, 767] width 446 height 1076
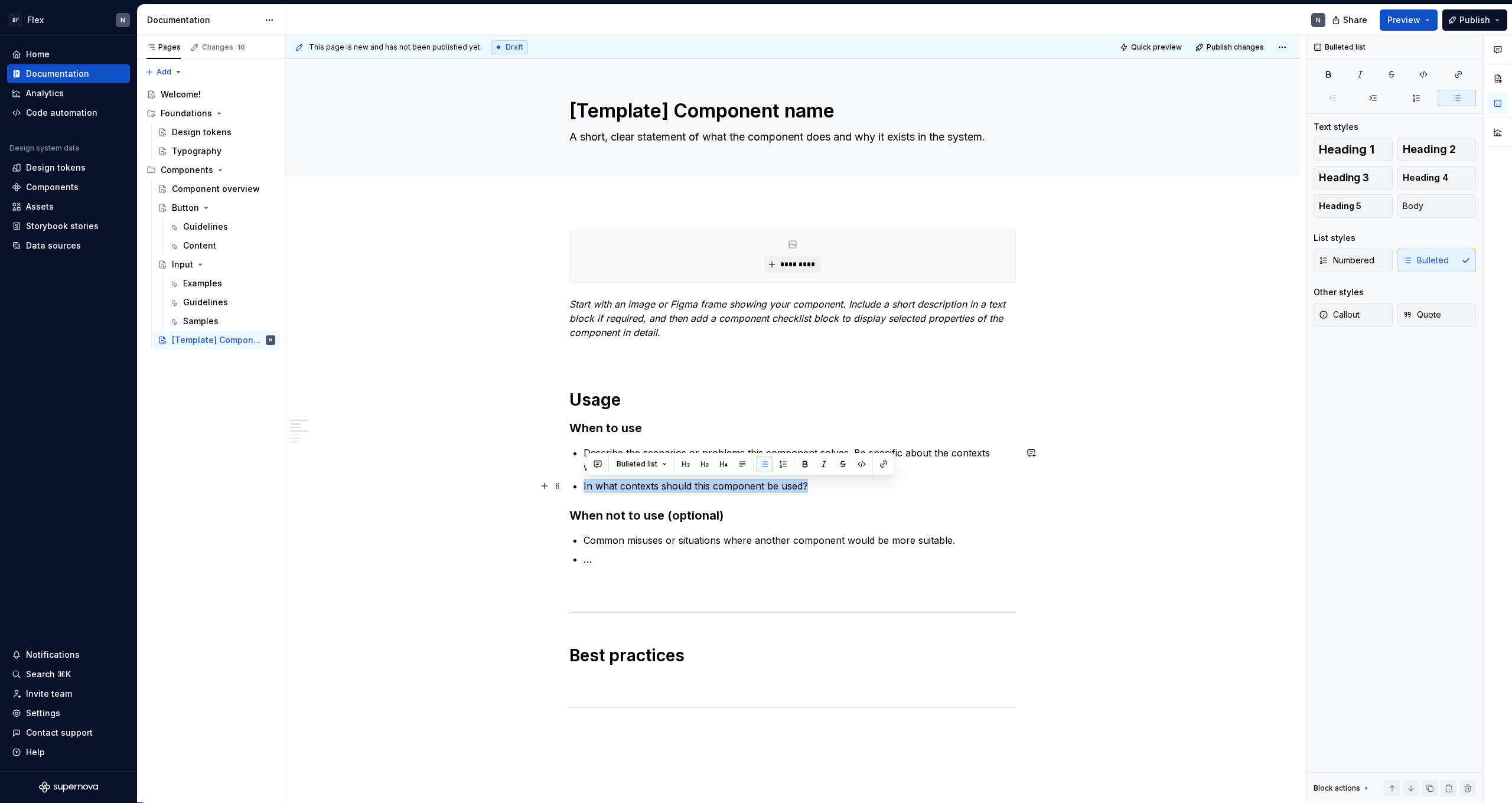
drag, startPoint x: 846, startPoint y: 489, endPoint x: 571, endPoint y: 489, distance: 275.0
click at [886, 498] on div "**********" at bounding box center [793, 774] width 446 height 1090
drag, startPoint x: 846, startPoint y: 486, endPoint x: 589, endPoint y: 485, distance: 257.0
click at [589, 485] on p "In what contexts should this component be used?" at bounding box center [799, 486] width 432 height 14
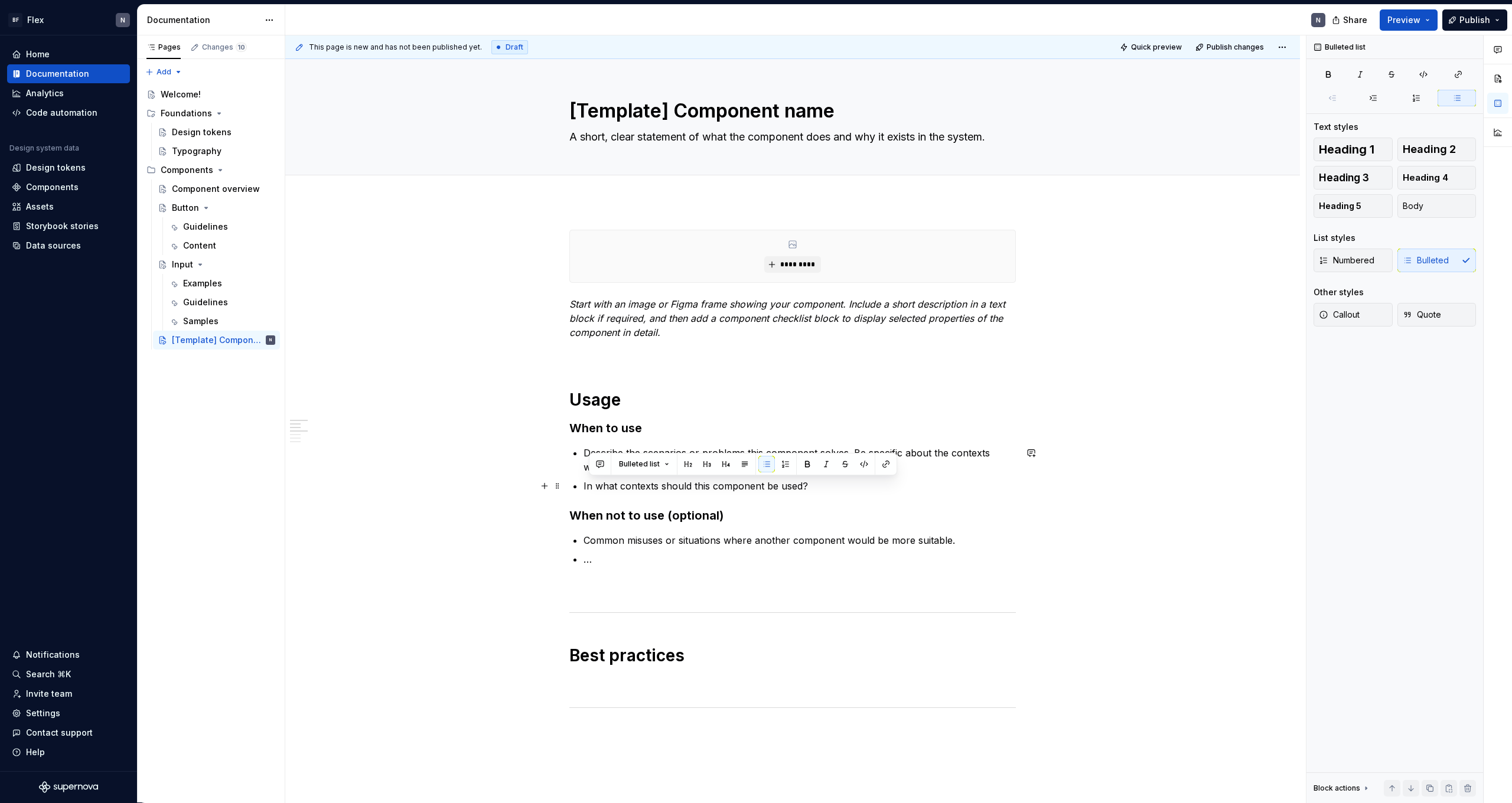
click at [586, 487] on p "In what contexts should this component be used?" at bounding box center [799, 486] width 432 height 14
drag, startPoint x: 586, startPoint y: 488, endPoint x: 811, endPoint y: 486, distance: 225.0
click at [811, 486] on div "**********" at bounding box center [793, 774] width 446 height 1090
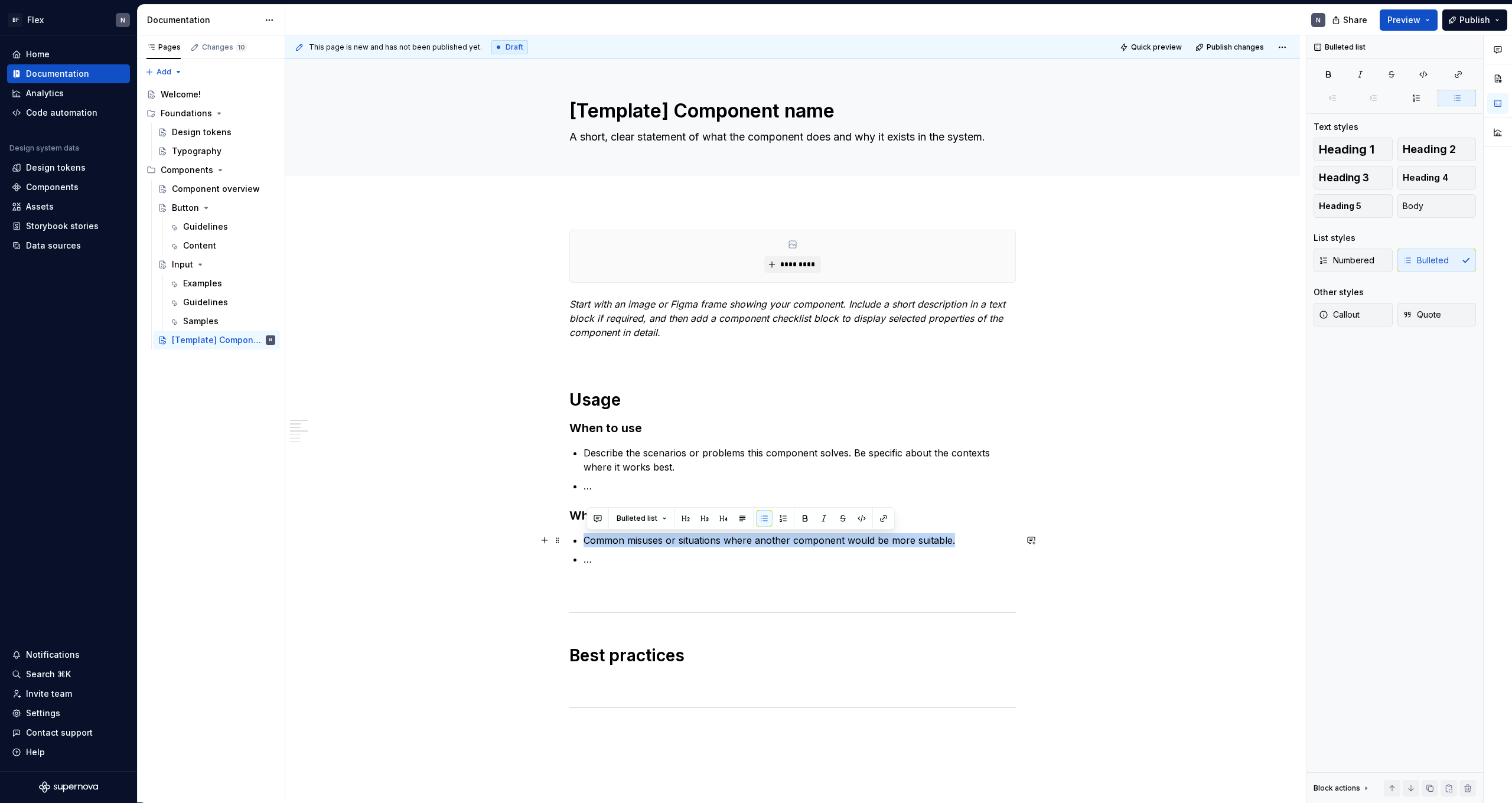
drag, startPoint x: 589, startPoint y: 540, endPoint x: 968, endPoint y: 541, distance: 379.0
click at [968, 541] on p "Common misuses or situations where another component would be more suitable." at bounding box center [799, 540] width 432 height 14
click at [722, 555] on p "…" at bounding box center [799, 560] width 432 height 14
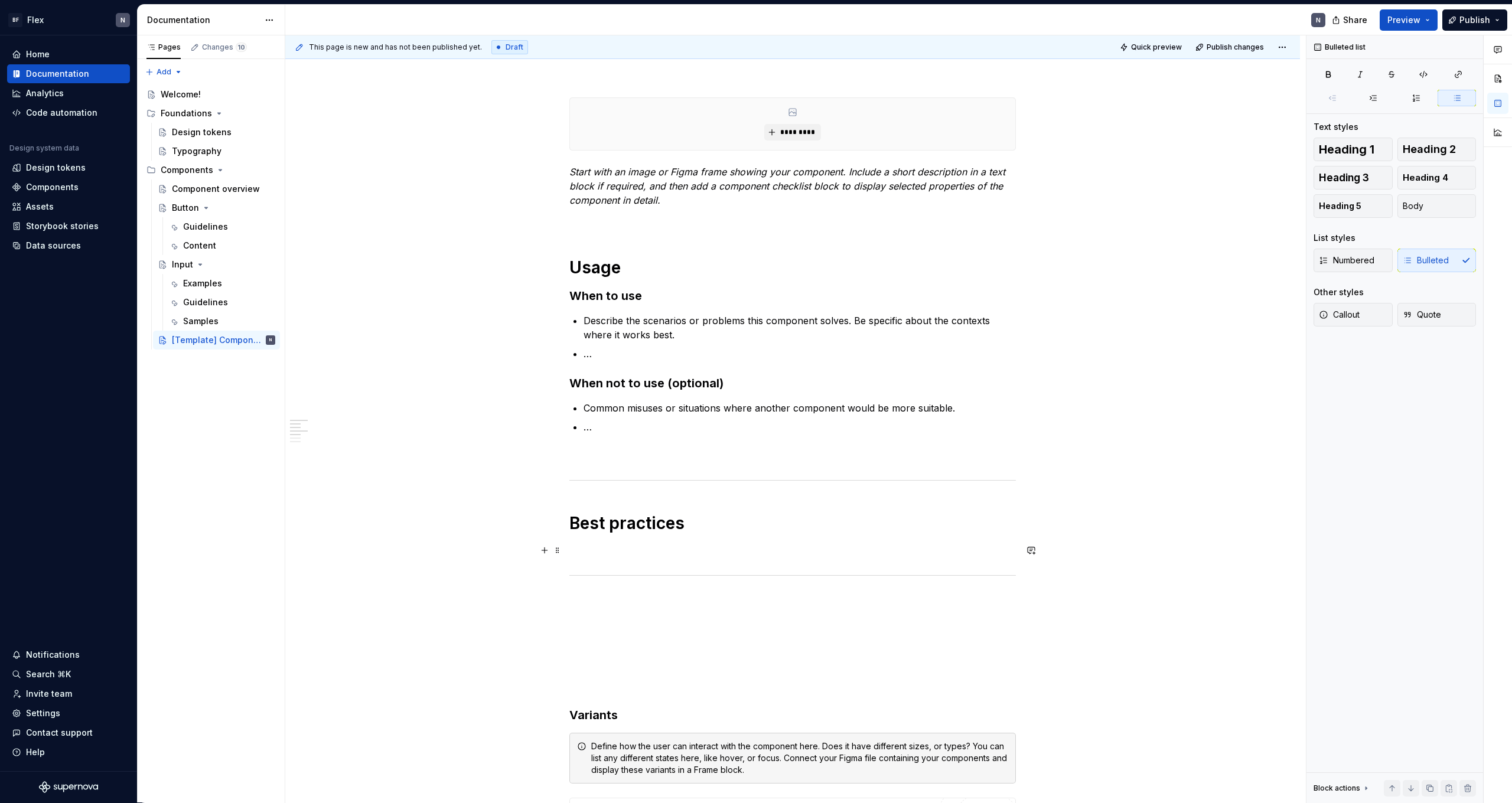
scroll to position [133, 0]
click at [602, 543] on p at bounding box center [793, 549] width 446 height 14
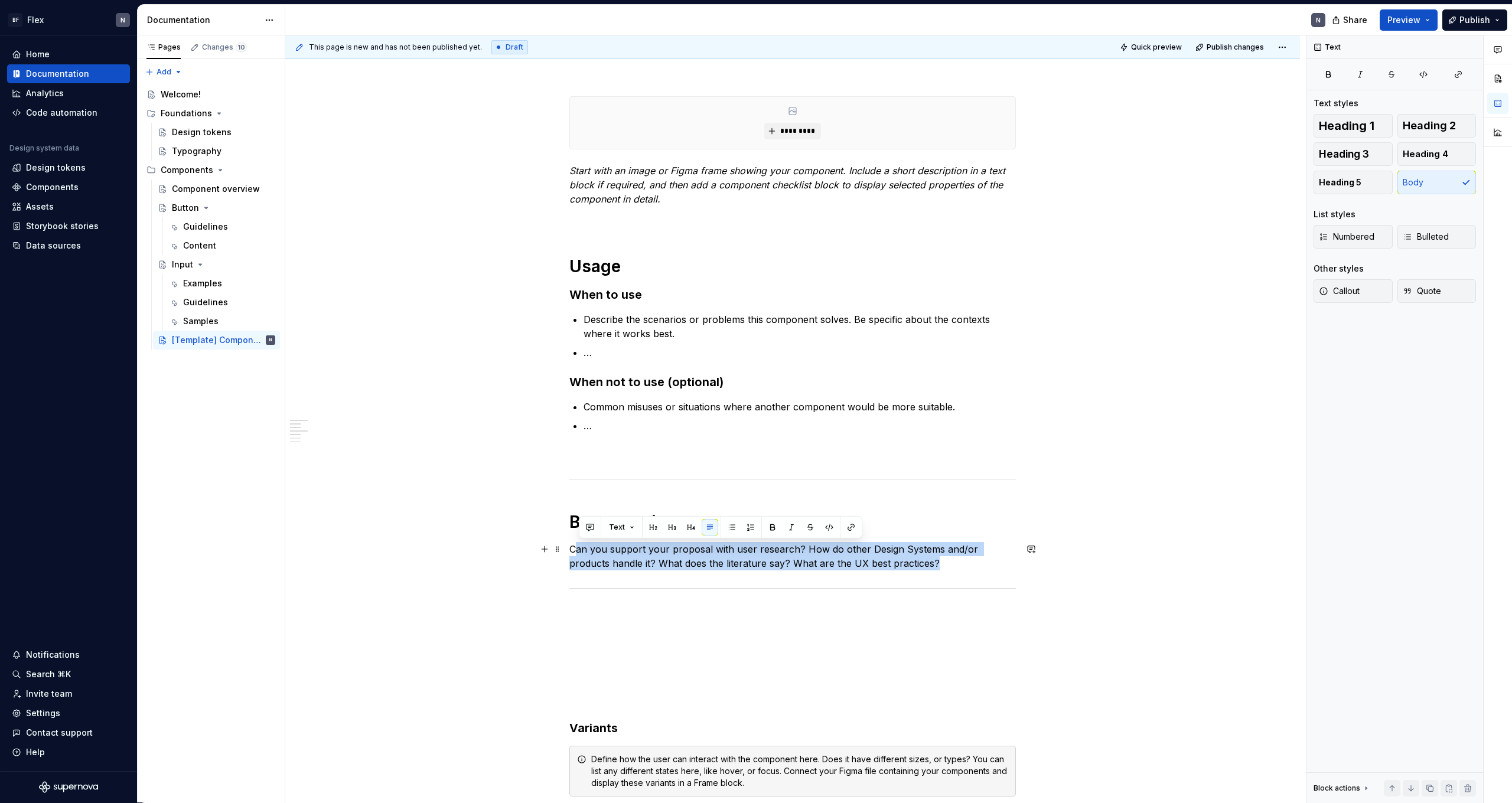
drag, startPoint x: 901, startPoint y: 562, endPoint x: 580, endPoint y: 551, distance: 321.2
click at [580, 551] on p "Can you support your proposal with user research? How do other Design Systems a…" at bounding box center [793, 557] width 446 height 29
click at [926, 570] on p "Can you support your proposal with user research? How do other Design Systems a…" at bounding box center [793, 557] width 446 height 29
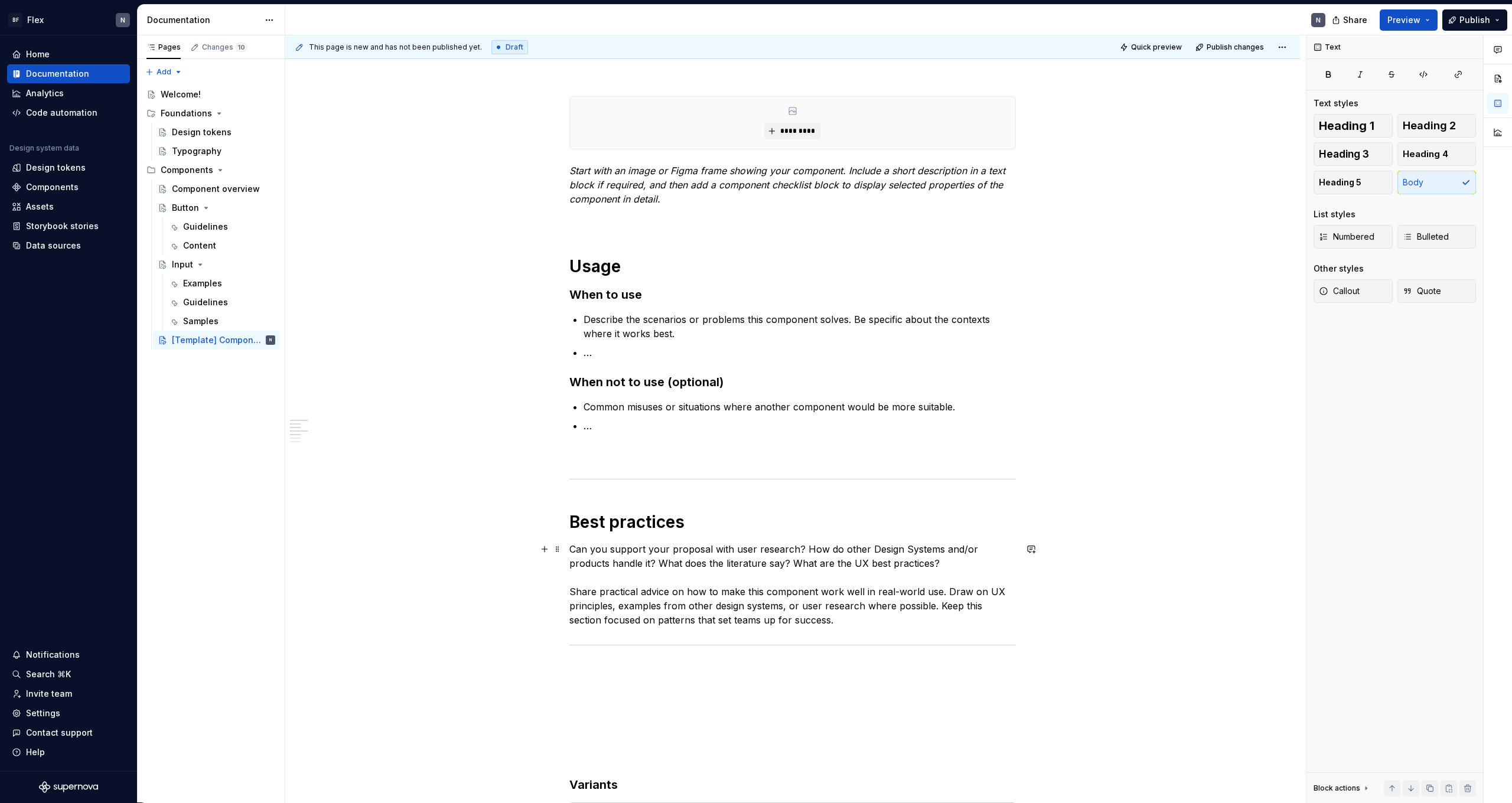
click at [721, 608] on p "Can you support your proposal with user research? How do other Design Systems a…" at bounding box center [793, 585] width 446 height 85
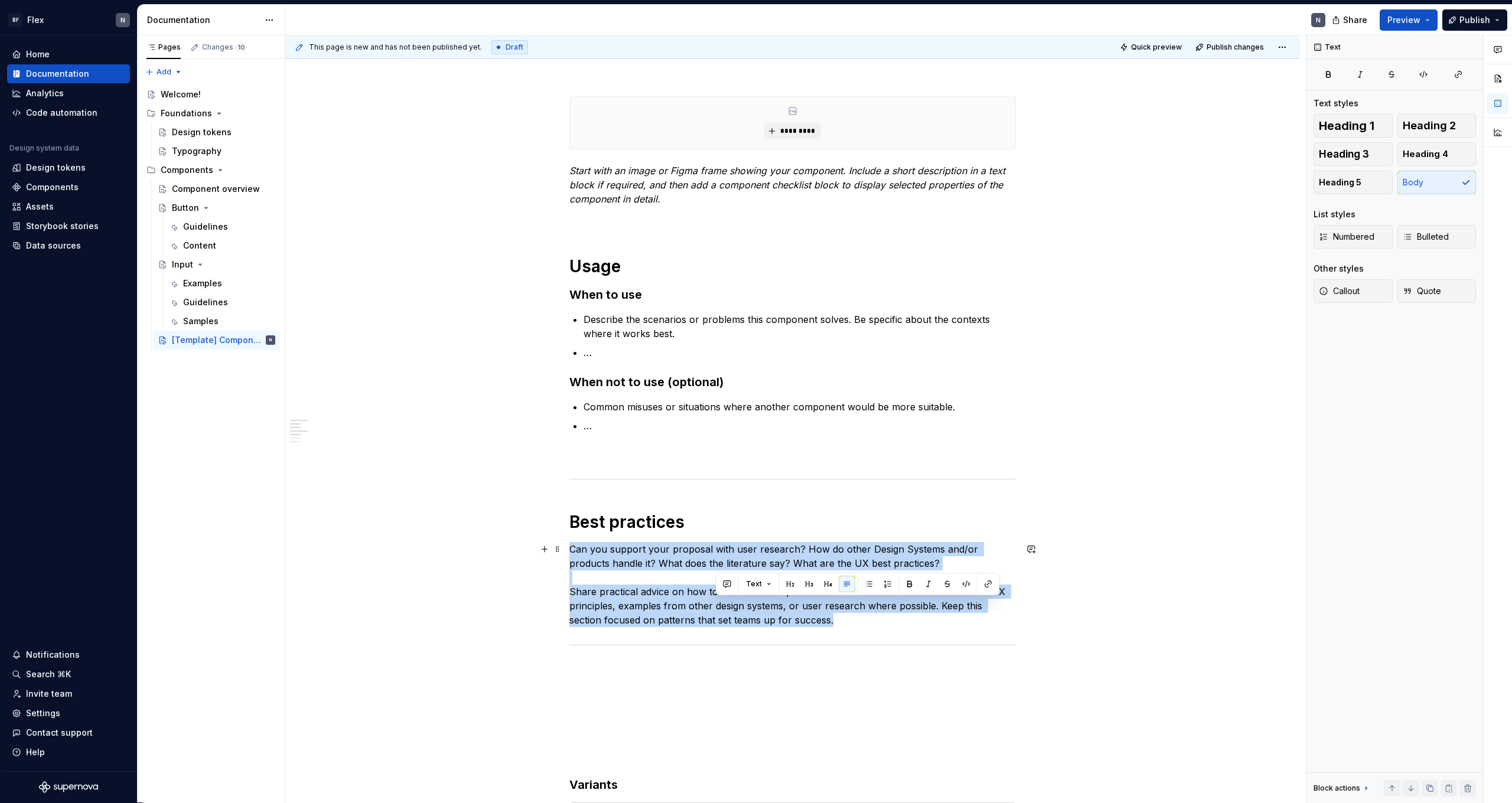
click at [721, 608] on p "Can you support your proposal with user research? How do other Design Systems a…" at bounding box center [793, 585] width 446 height 85
click at [708, 618] on p "Can you support your proposal with user research? How do other Design Systems a…" at bounding box center [793, 585] width 446 height 85
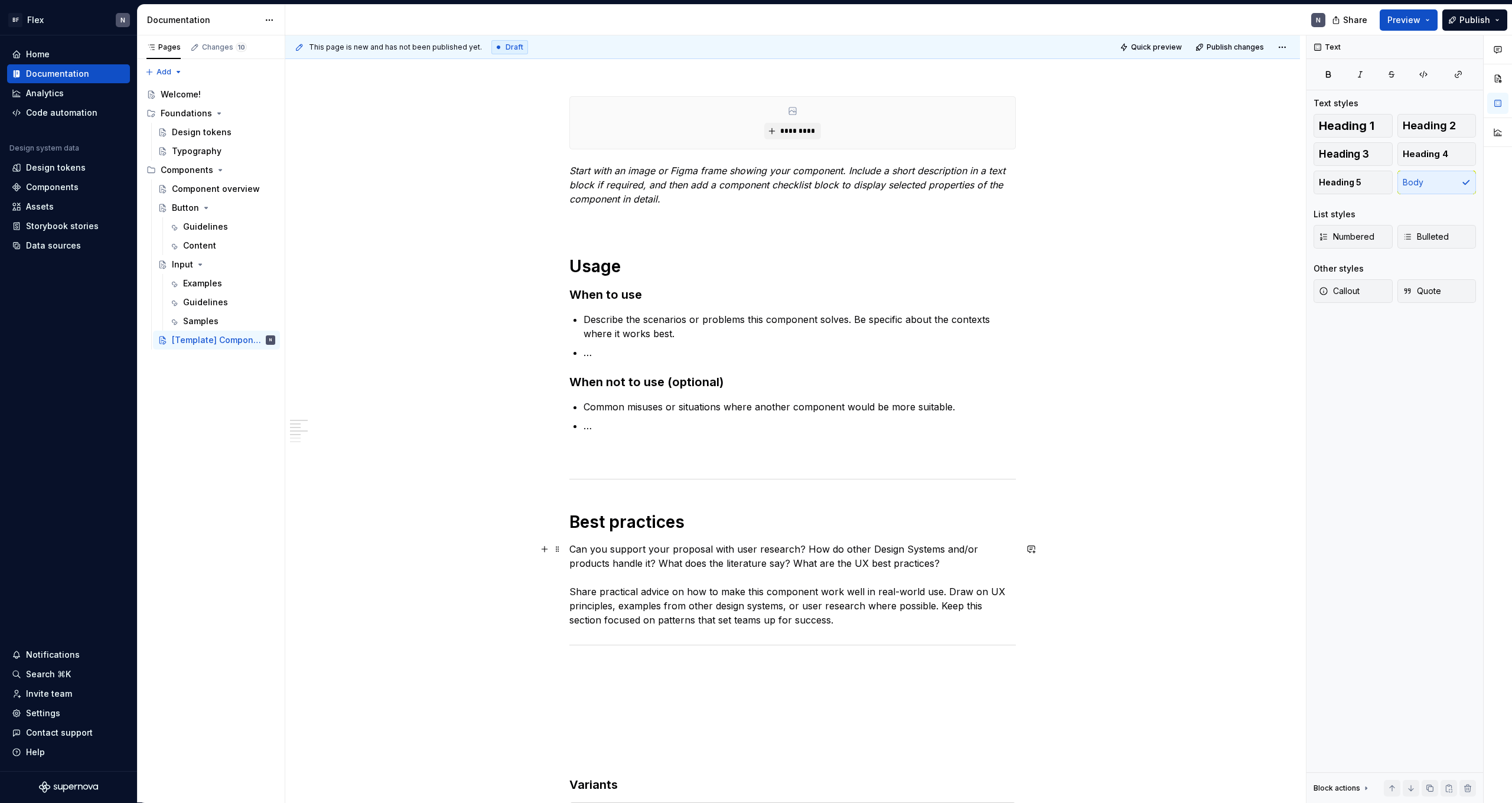
click at [826, 620] on p "Can you support your proposal with user research? How do other Design Systems a…" at bounding box center [793, 585] width 446 height 85
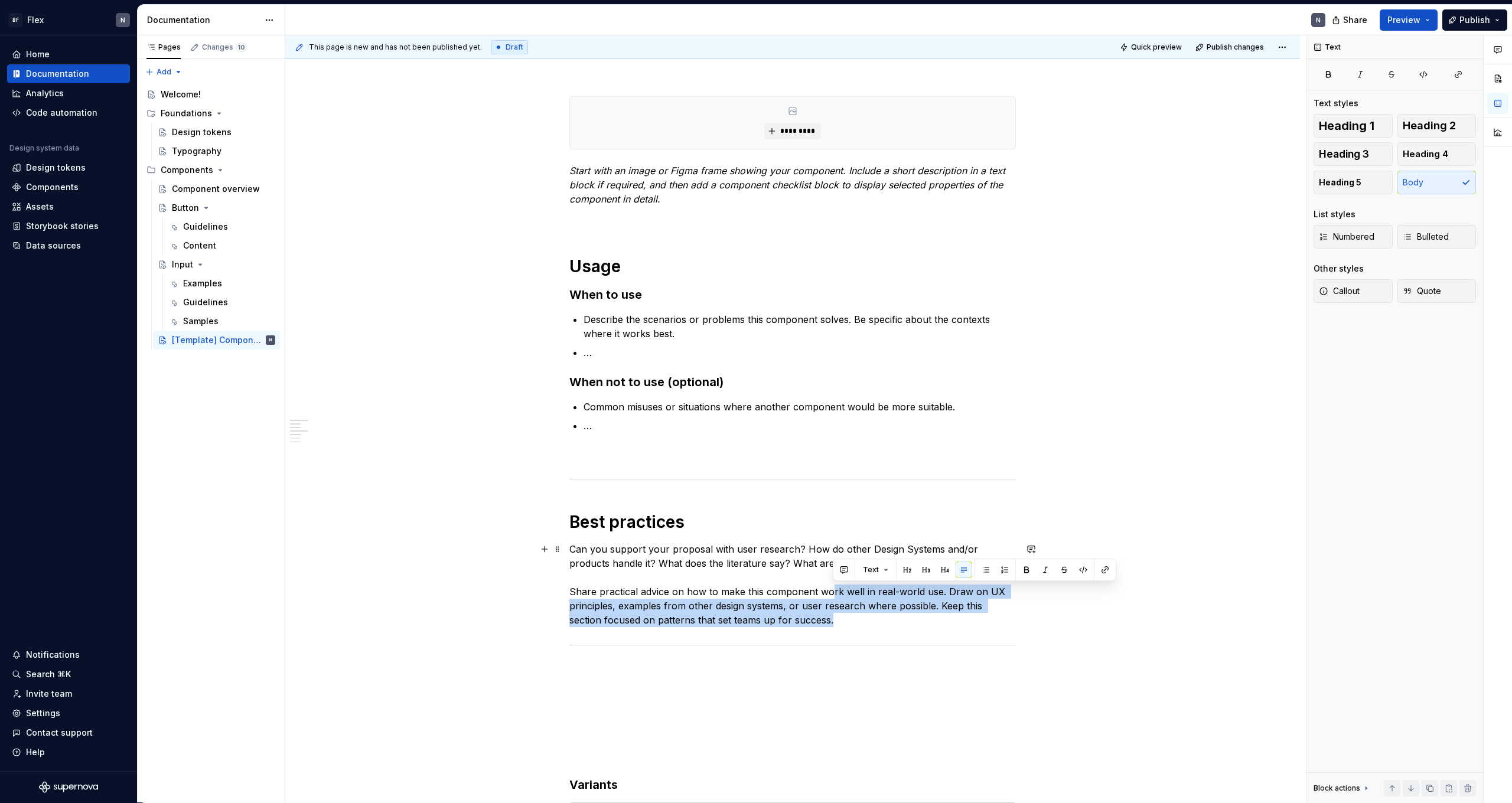
drag, startPoint x: 847, startPoint y: 622, endPoint x: 843, endPoint y: 596, distance: 26.3
click at [835, 592] on p "Can you support your proposal with user research? How do other Design Systems a…" at bounding box center [793, 585] width 446 height 85
click at [888, 604] on p "Can you support your proposal with user research? How do other Design Systems a…" at bounding box center [793, 585] width 446 height 85
drag, startPoint x: 782, startPoint y: 600, endPoint x: 885, endPoint y: 622, distance: 105.3
click at [885, 622] on p "Can you support your proposal with user research? How do other Design Systems a…" at bounding box center [793, 585] width 446 height 85
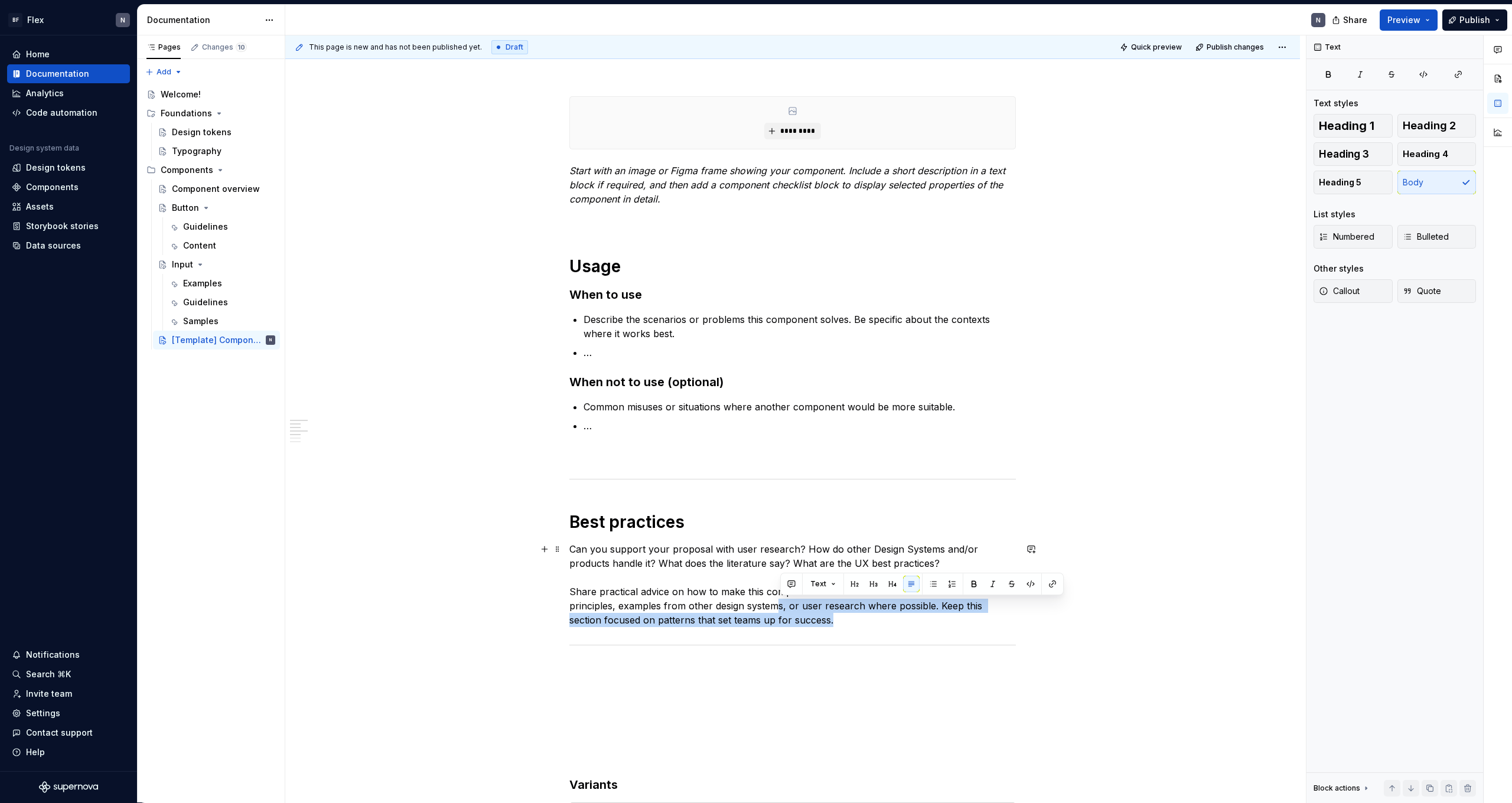
click at [885, 622] on p "Can you support your proposal with user research? How do other Design Systems a…" at bounding box center [793, 585] width 446 height 85
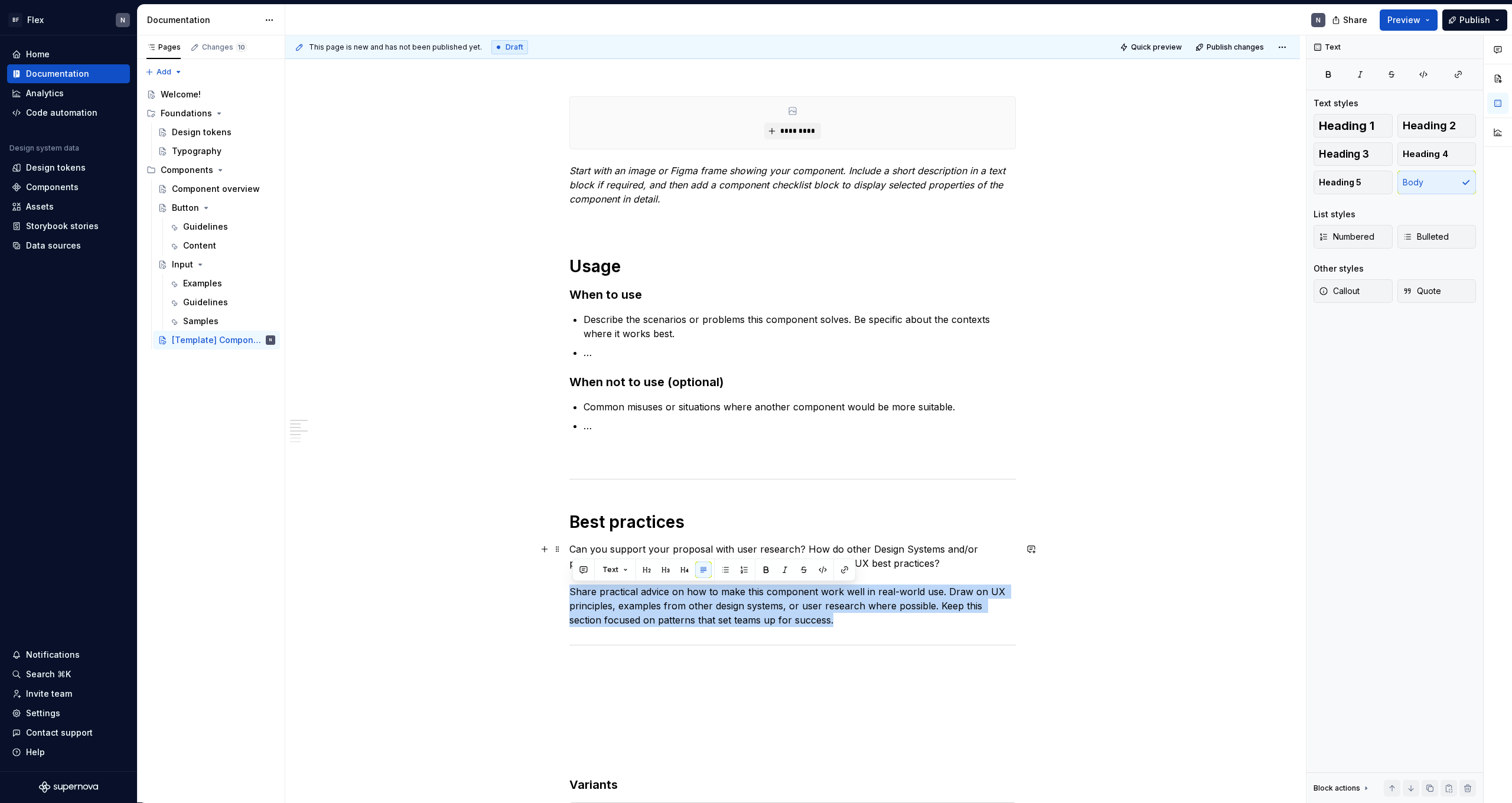
drag, startPoint x: 886, startPoint y: 621, endPoint x: 617, endPoint y: 609, distance: 269.3
click at [504, 587] on div "**********" at bounding box center [792, 790] width 1015 height 1444
click at [641, 610] on p "Can you support your proposal with user research? How do other Design Systems a…" at bounding box center [793, 585] width 446 height 85
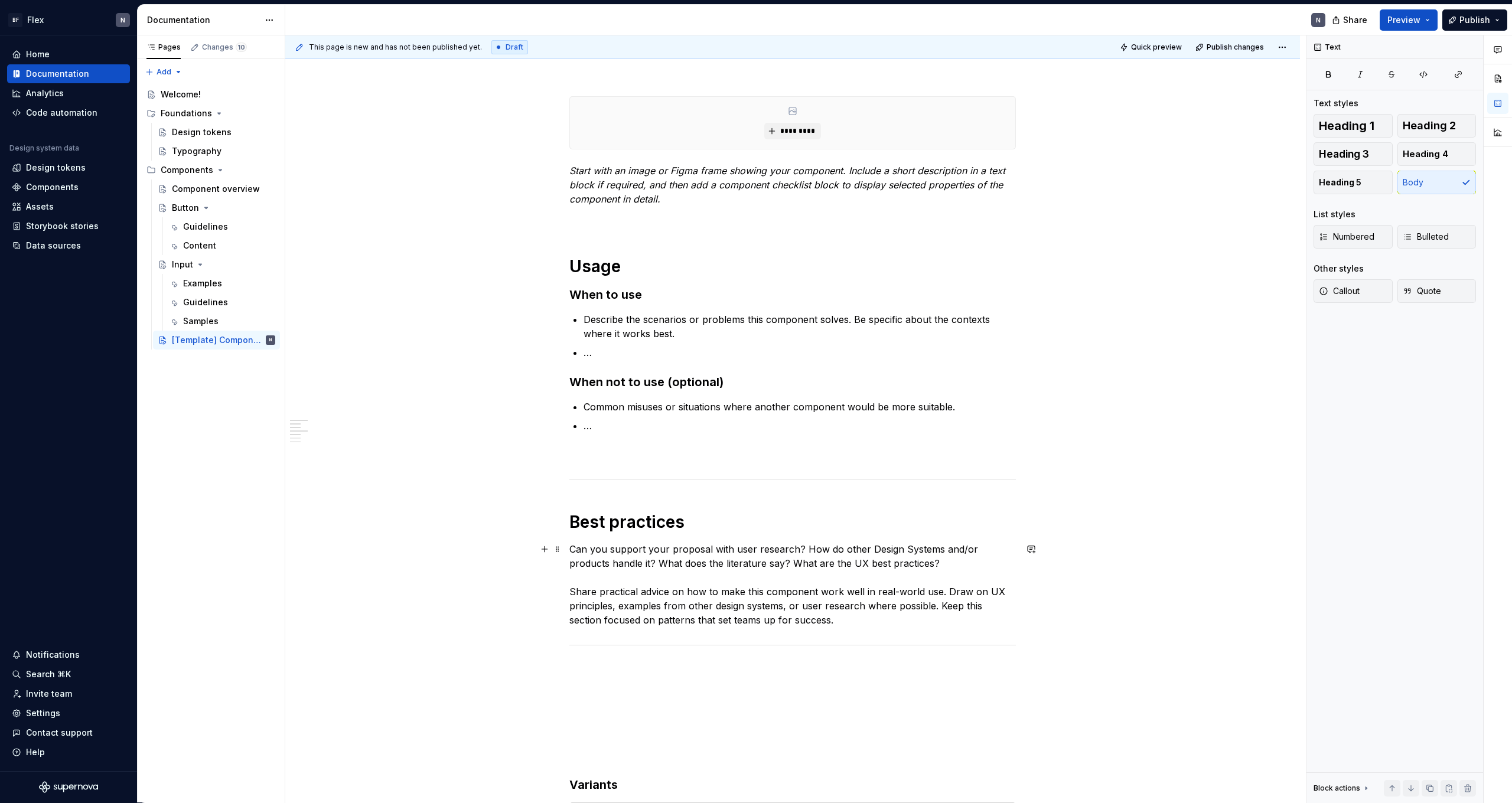
click at [857, 618] on p "Can you support your proposal with user research? How do other Design Systems a…" at bounding box center [793, 585] width 446 height 85
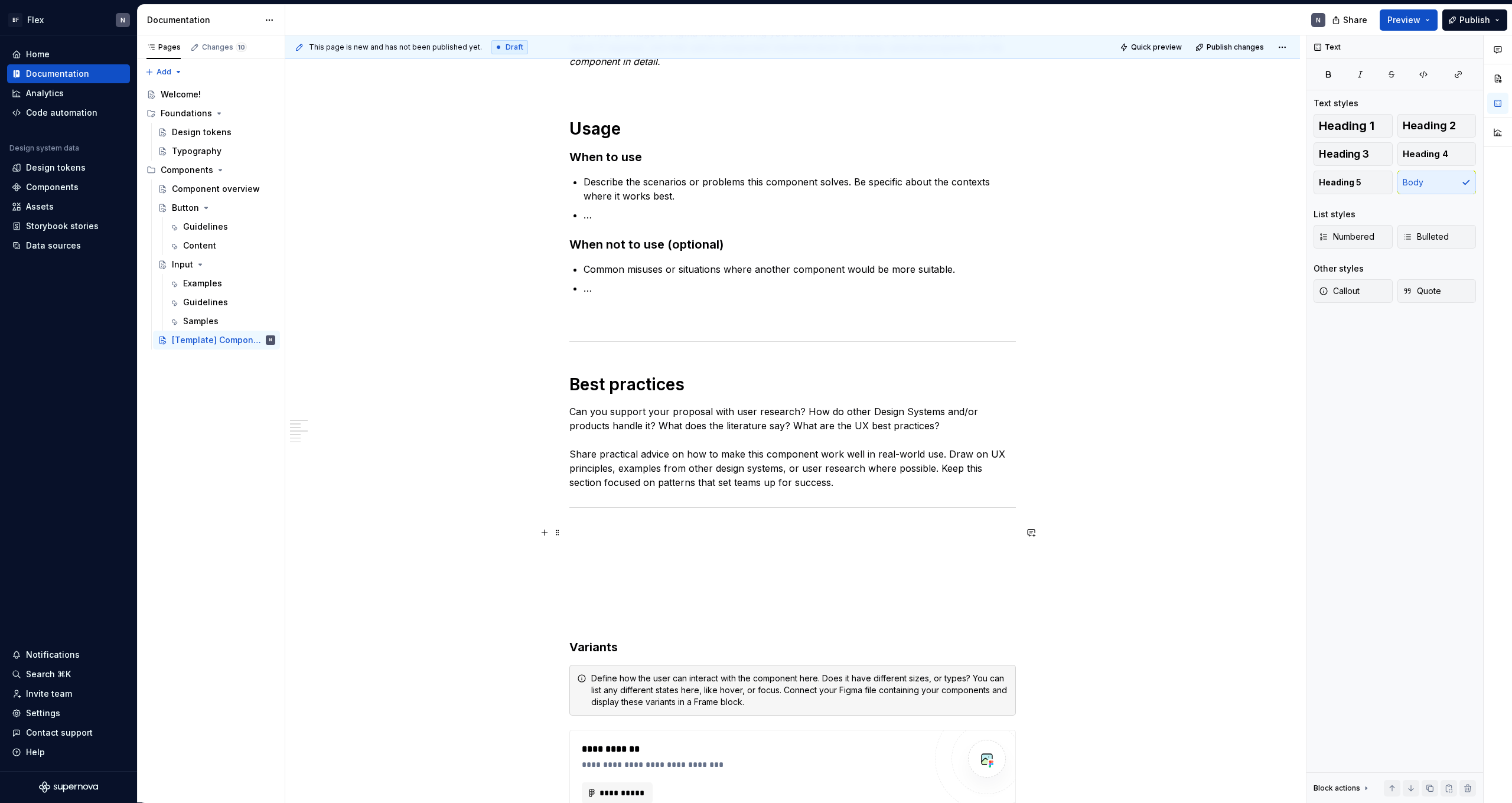
scroll to position [272, 0]
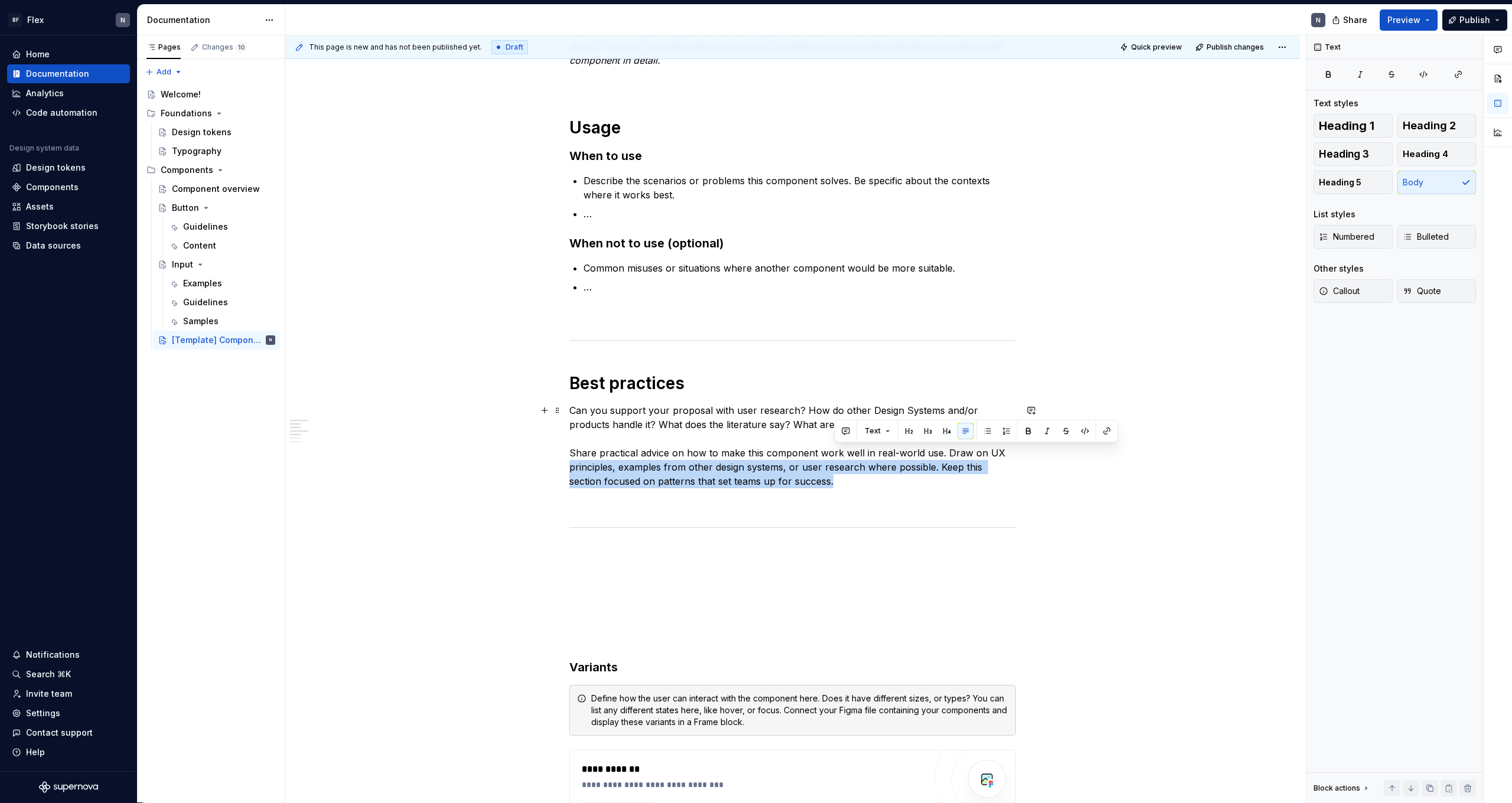
drag, startPoint x: 878, startPoint y: 477, endPoint x: 491, endPoint y: 461, distance: 387.3
click at [491, 461] on div "**********" at bounding box center [792, 662] width 1015 height 1466
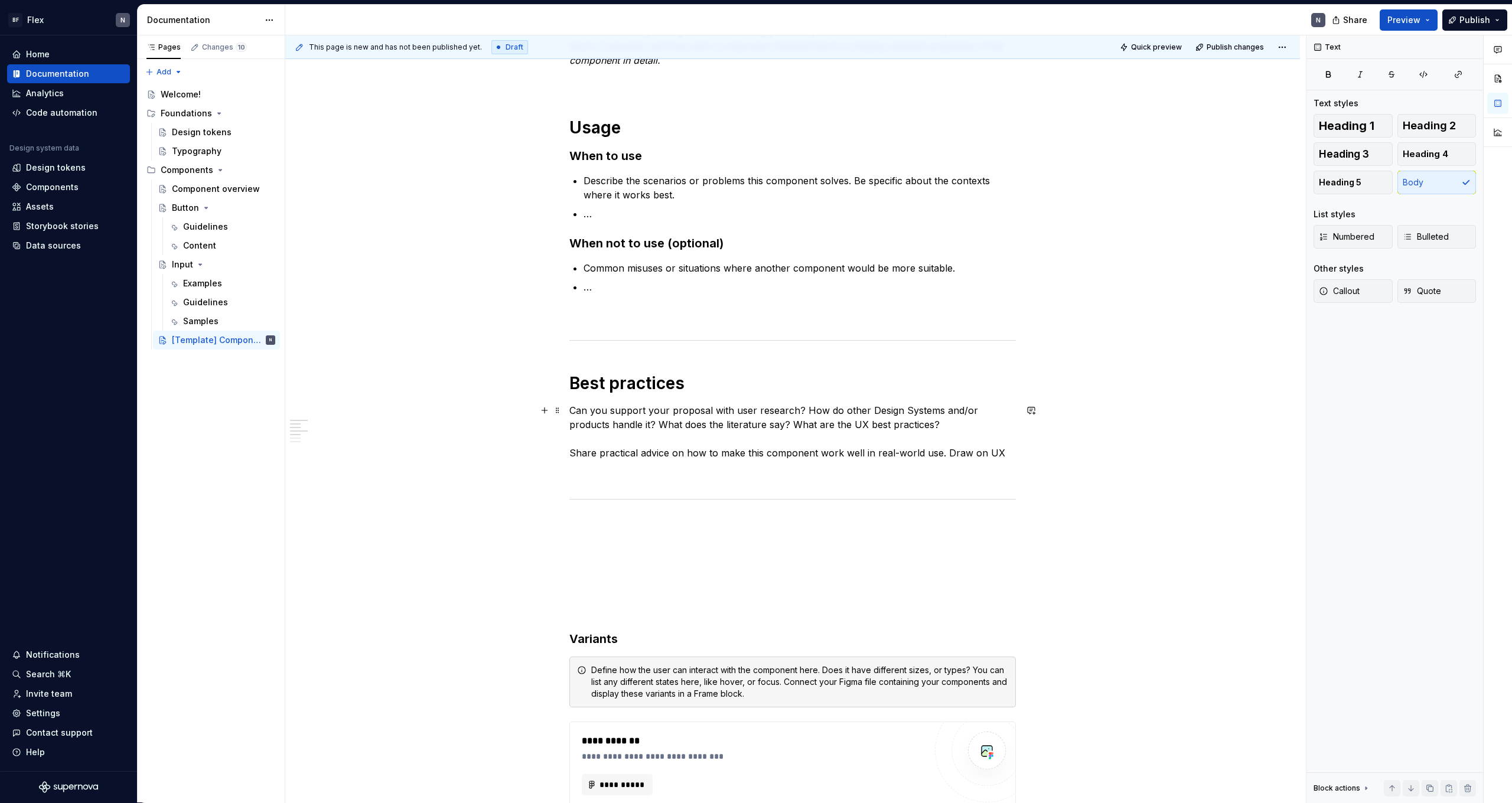
click at [740, 451] on p "Can you support your proposal with user research? How do other Design Systems a…" at bounding box center [793, 432] width 446 height 57
click at [739, 451] on p "Can you support your proposal with user research? How do other Design Systems a…" at bounding box center [793, 432] width 446 height 57
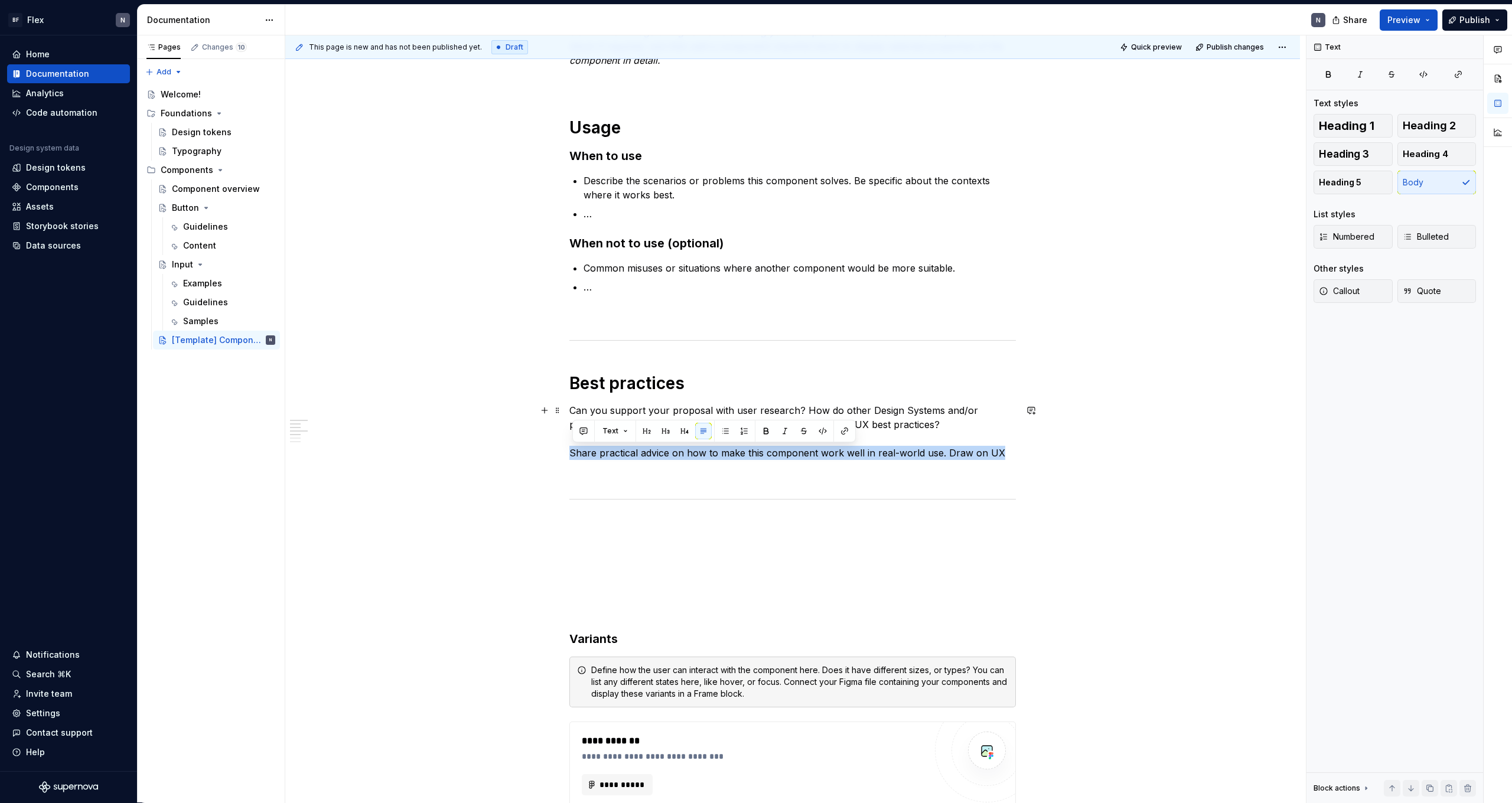
drag, startPoint x: 998, startPoint y: 453, endPoint x: 510, endPoint y: 451, distance: 488.0
click at [510, 451] on div "**********" at bounding box center [792, 648] width 1015 height 1437
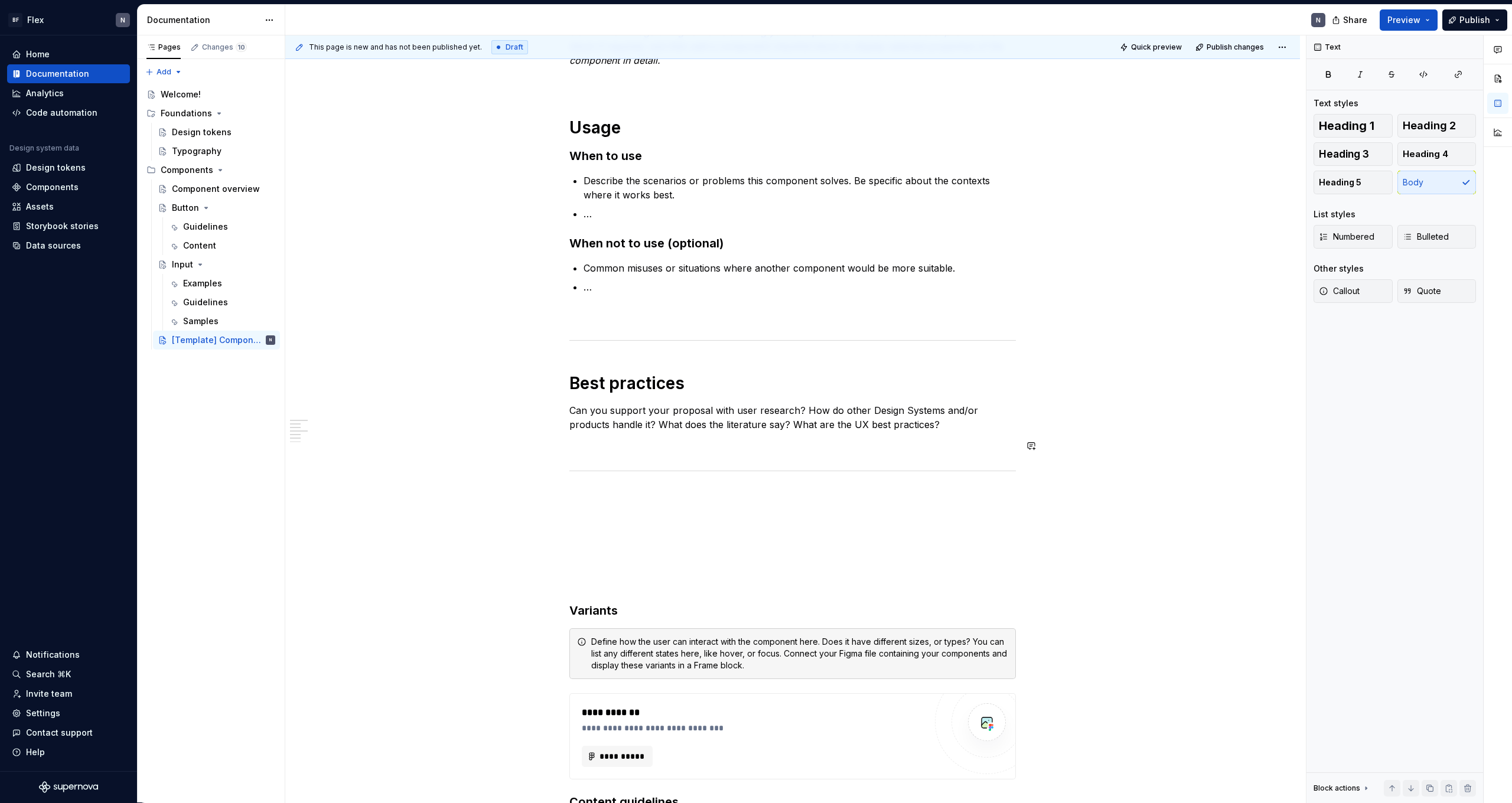
click at [611, 452] on p at bounding box center [793, 446] width 446 height 14
click at [617, 504] on div "**********" at bounding box center [793, 520] width 446 height 1125
click at [595, 518] on p "Behavour" at bounding box center [793, 517] width 446 height 14
click at [599, 518] on p "Behavour" at bounding box center [793, 517] width 446 height 14
click at [617, 514] on p "Behaviour" at bounding box center [793, 517] width 446 height 14
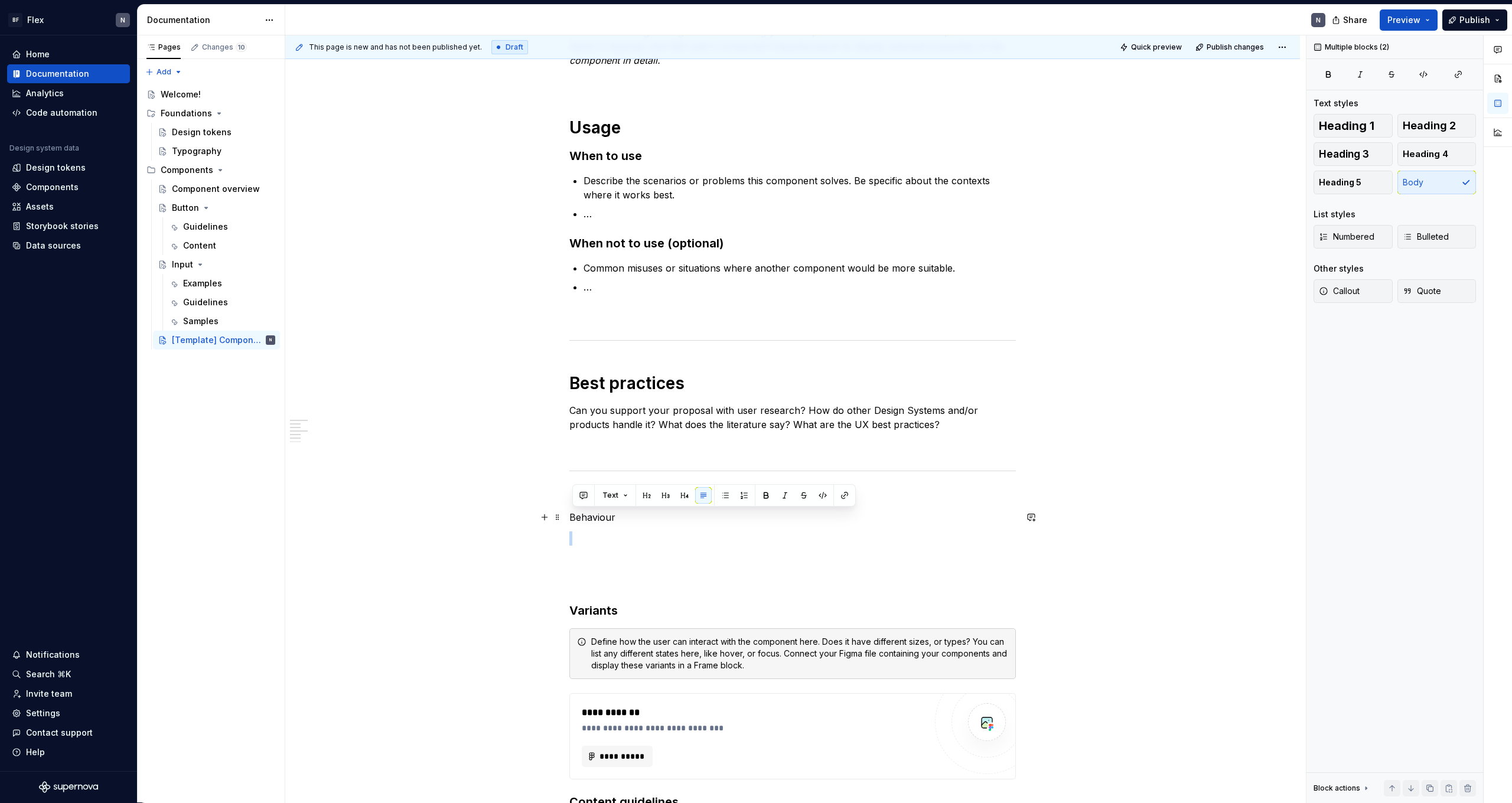
click at [617, 514] on p "Behaviour" at bounding box center [793, 517] width 446 height 14
click at [642, 495] on button "button" at bounding box center [647, 496] width 17 height 17
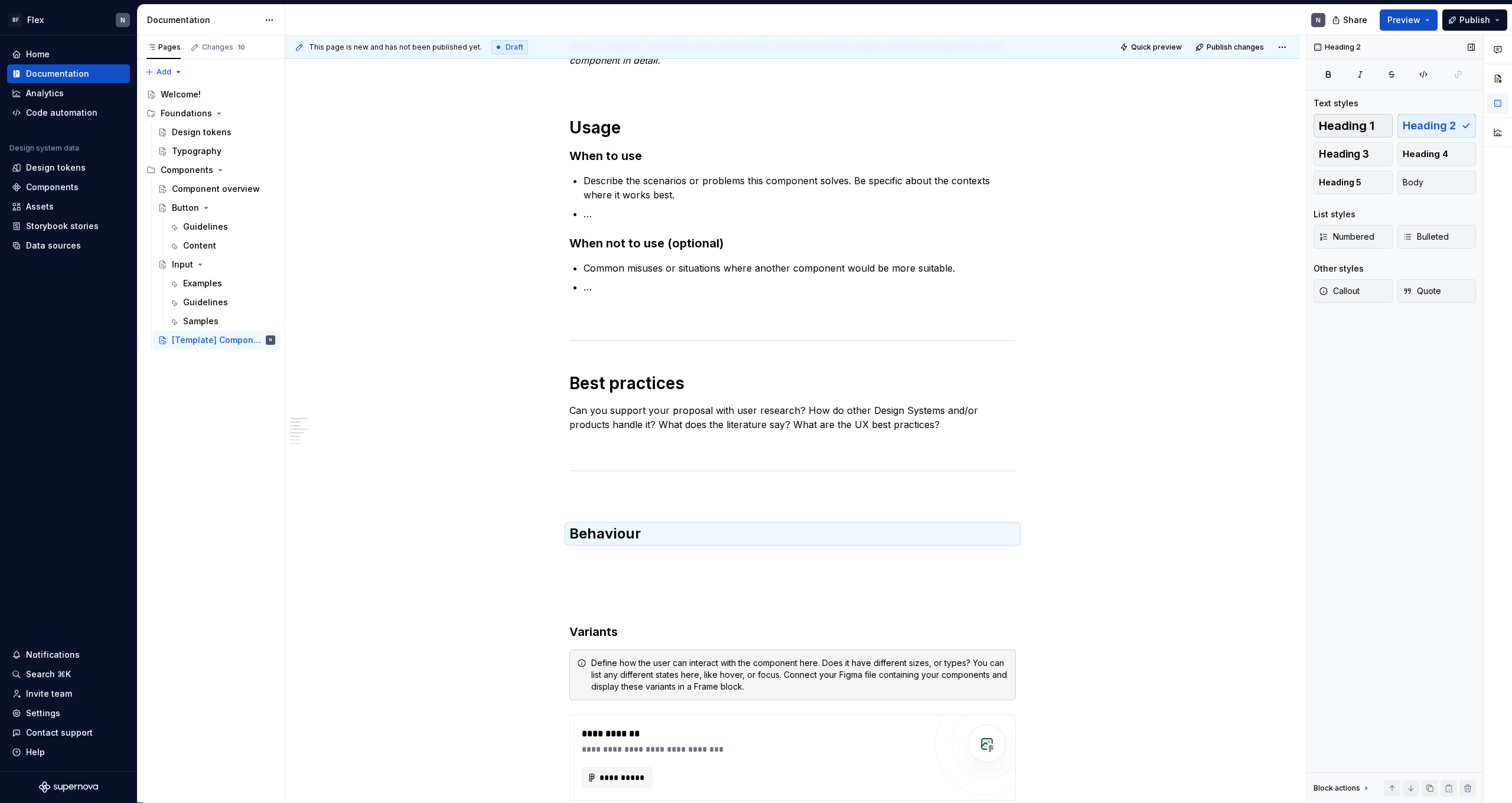
click at [1335, 130] on span "Heading 1" at bounding box center [1347, 126] width 55 height 12
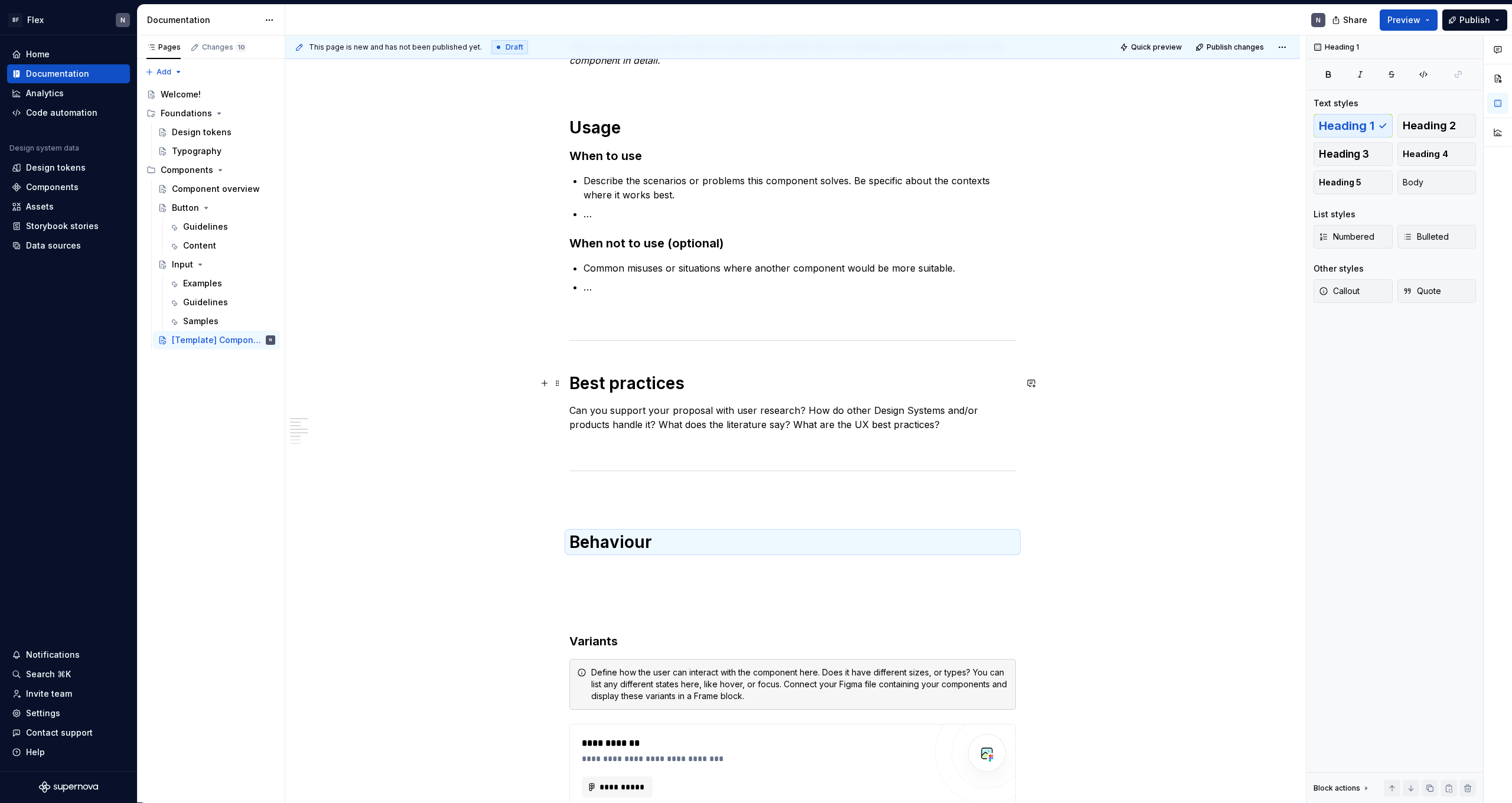
click at [627, 374] on h1 "Best practices" at bounding box center [793, 383] width 446 height 21
drag, startPoint x: 671, startPoint y: 542, endPoint x: 651, endPoint y: 514, distance: 34.4
click at [670, 541] on h1 "Behaviour" at bounding box center [793, 542] width 446 height 21
click at [650, 514] on div "**********" at bounding box center [793, 536] width 446 height 1156
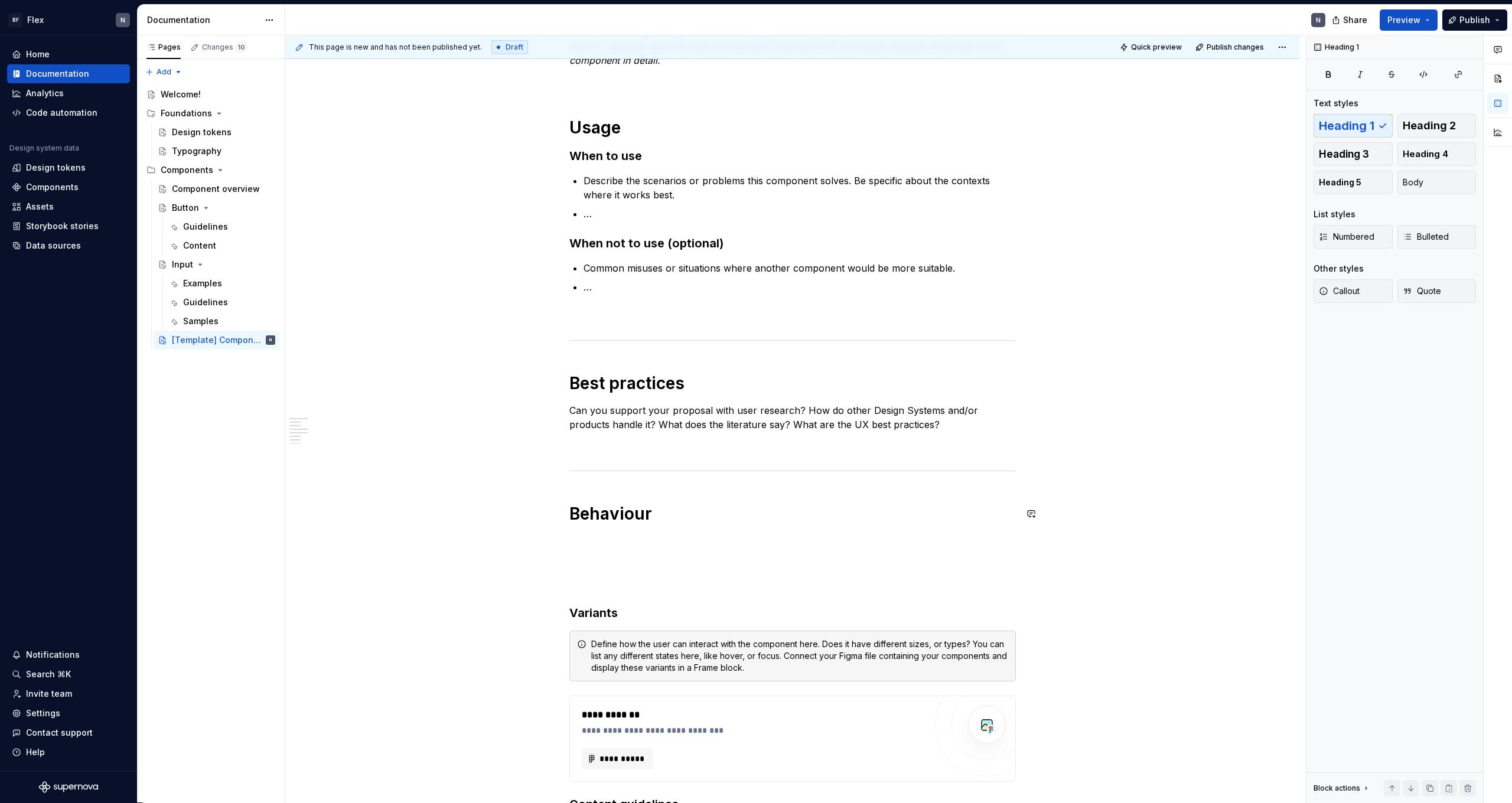
click at [655, 487] on div "**********" at bounding box center [793, 521] width 446 height 1127
click at [671, 519] on h1 "Behaviour" at bounding box center [793, 514] width 446 height 21
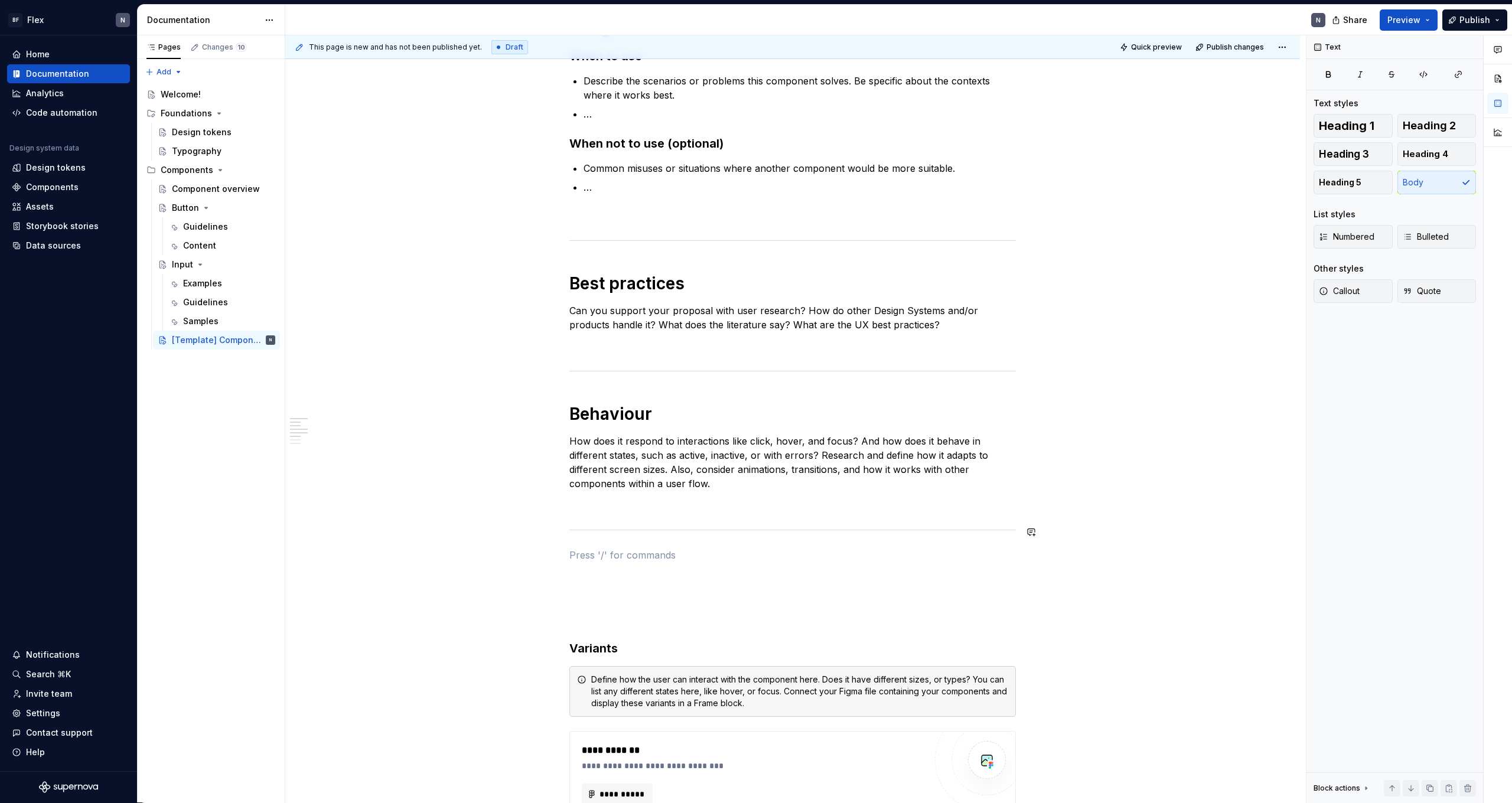
scroll to position [373, 0]
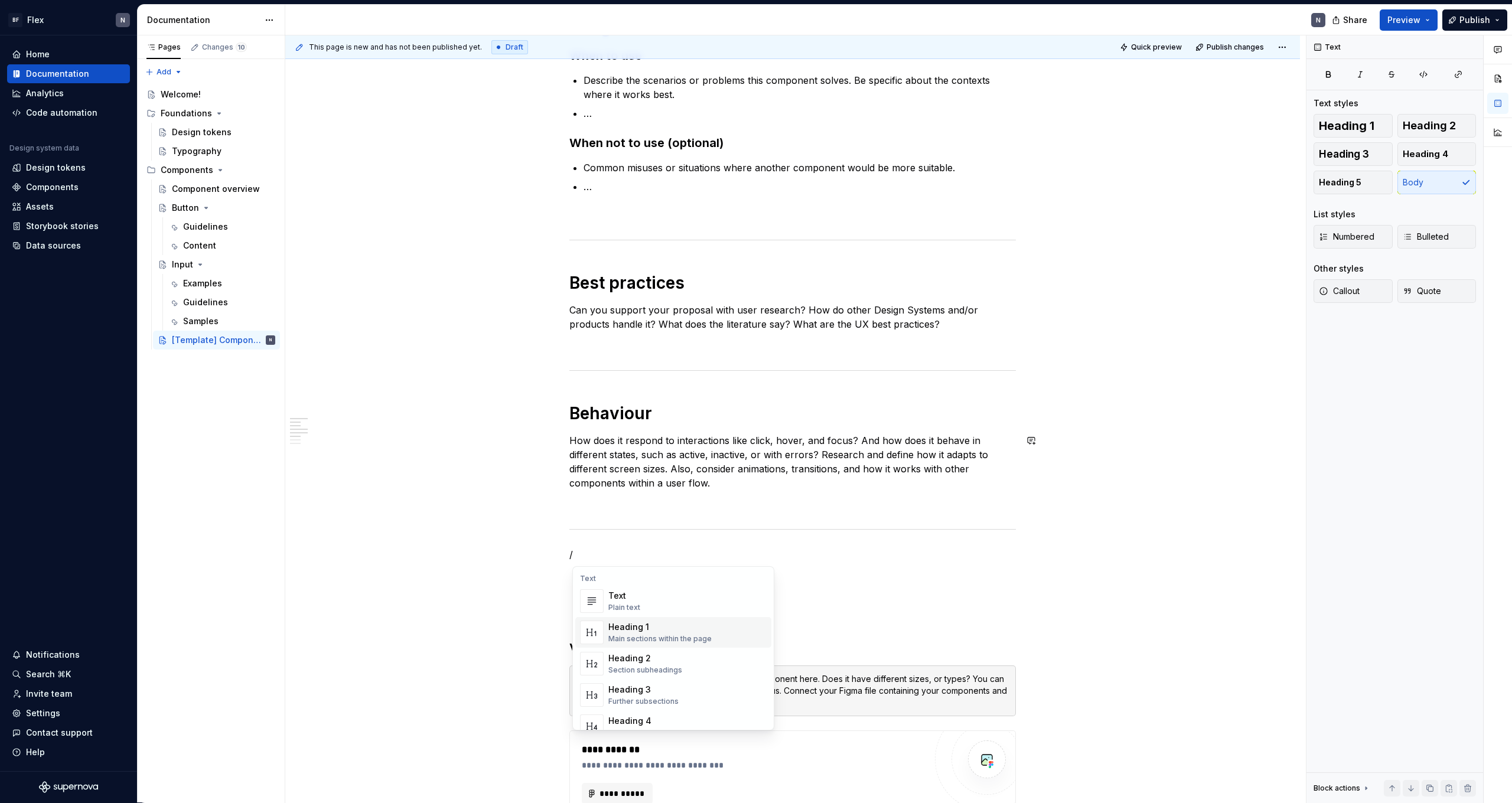
click at [662, 626] on div "Heading 1" at bounding box center [660, 627] width 104 height 12
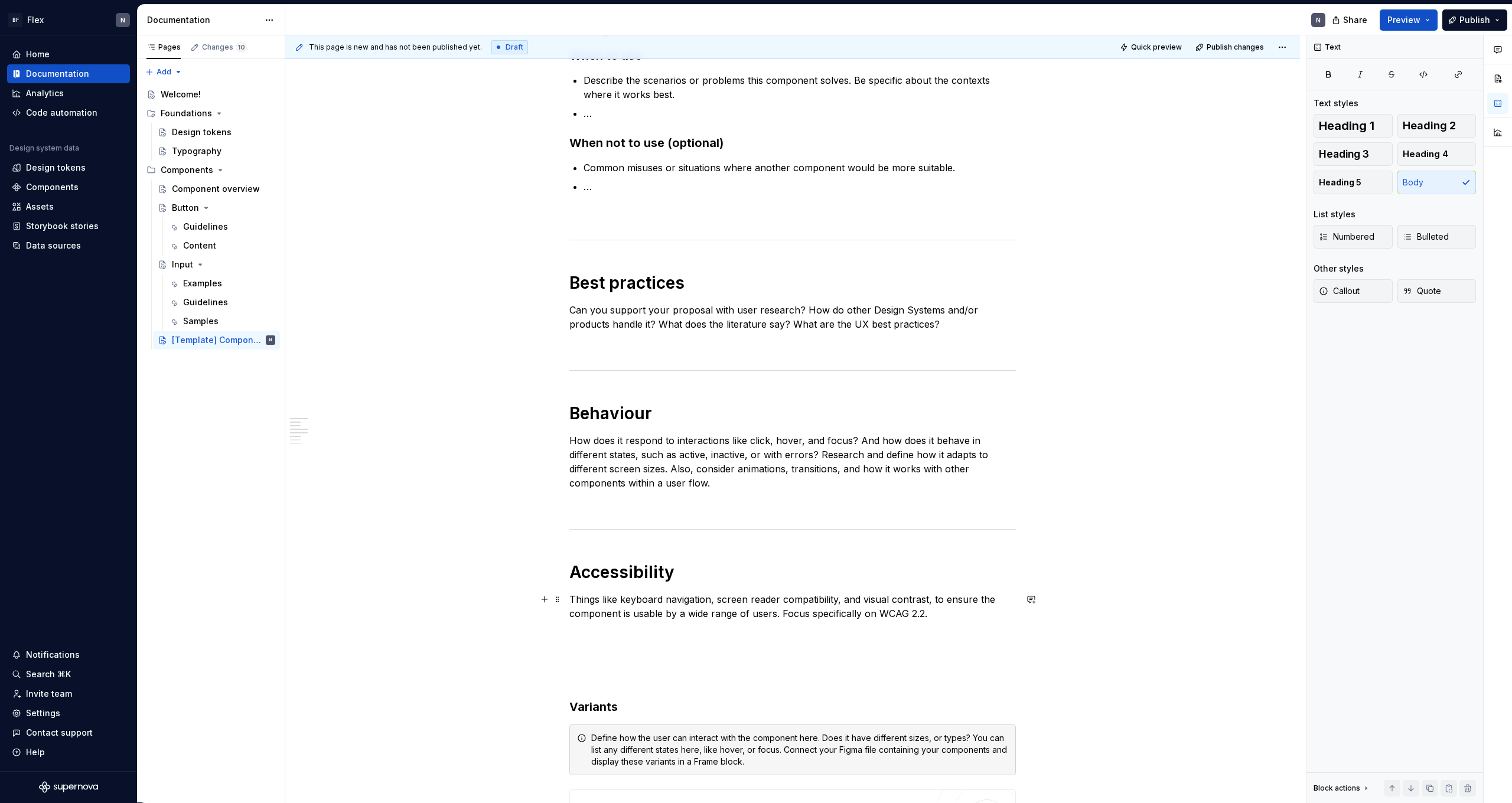
click at [733, 605] on p "Things like keyboard navigation, screen reader compatibility, and visual contra…" at bounding box center [793, 607] width 446 height 29
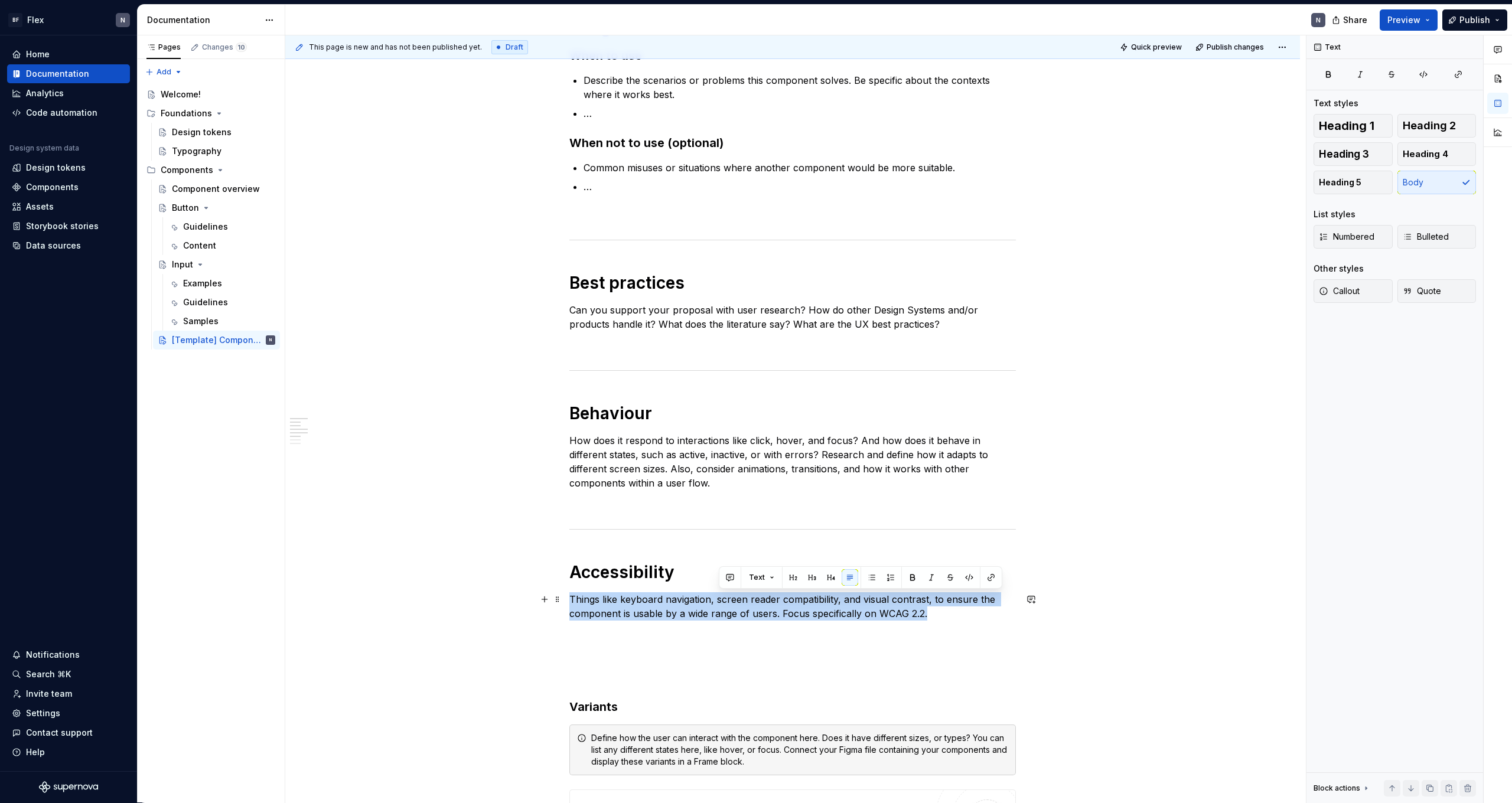
click at [733, 605] on p "Things like keyboard navigation, screen reader compatibility, and visual contra…" at bounding box center [793, 607] width 446 height 29
click at [787, 617] on p "Things like keyboard navigation, screen reader compatibility, and visual contra…" at bounding box center [793, 607] width 446 height 29
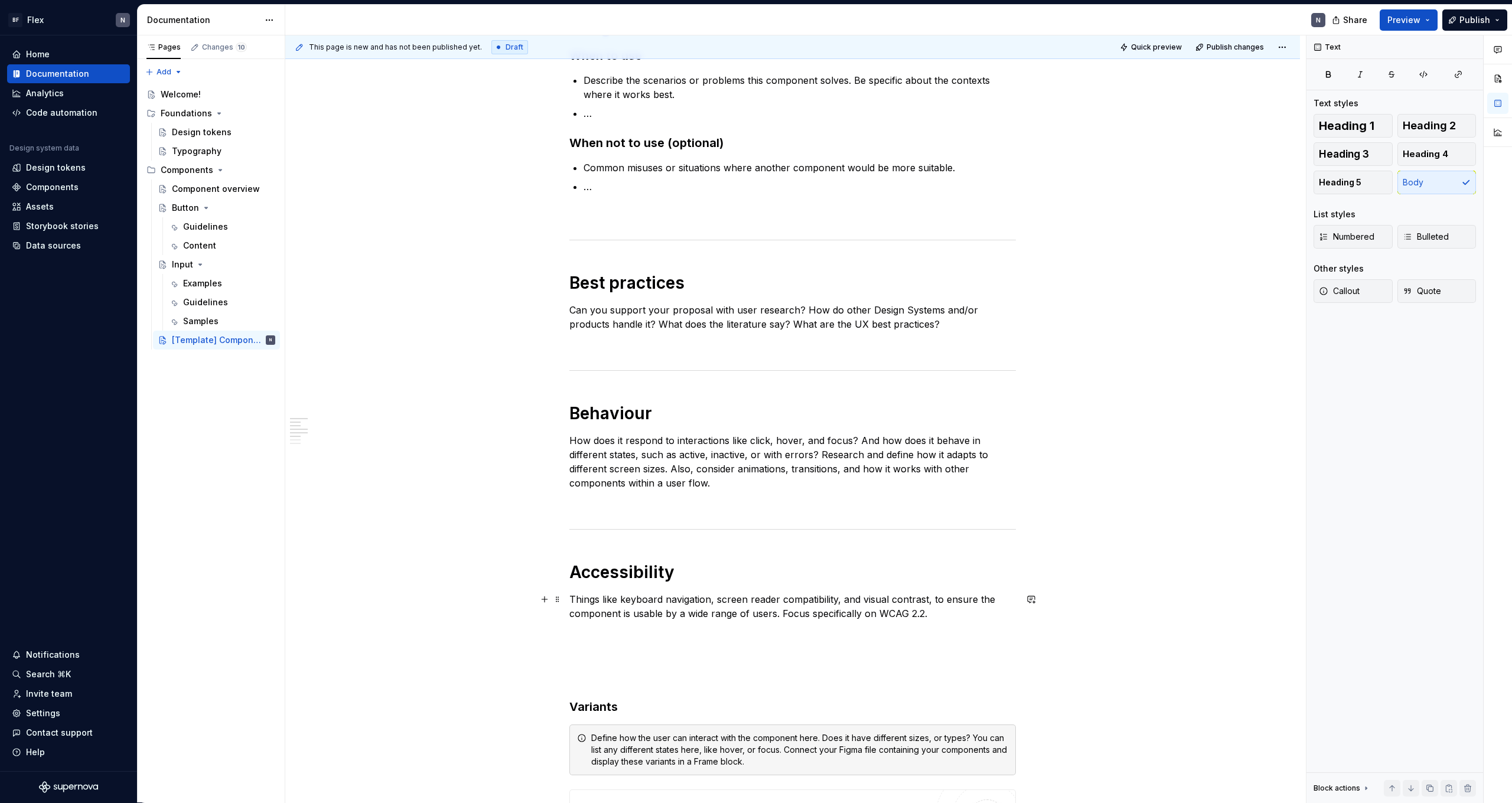
click at [981, 600] on p "Things like keyboard navigation, screen reader compatibility, and visual contra…" at bounding box center [793, 607] width 446 height 29
click at [969, 612] on p "Things like keyboard navigation, screen reader compatibility, and visual contra…" at bounding box center [793, 607] width 446 height 29
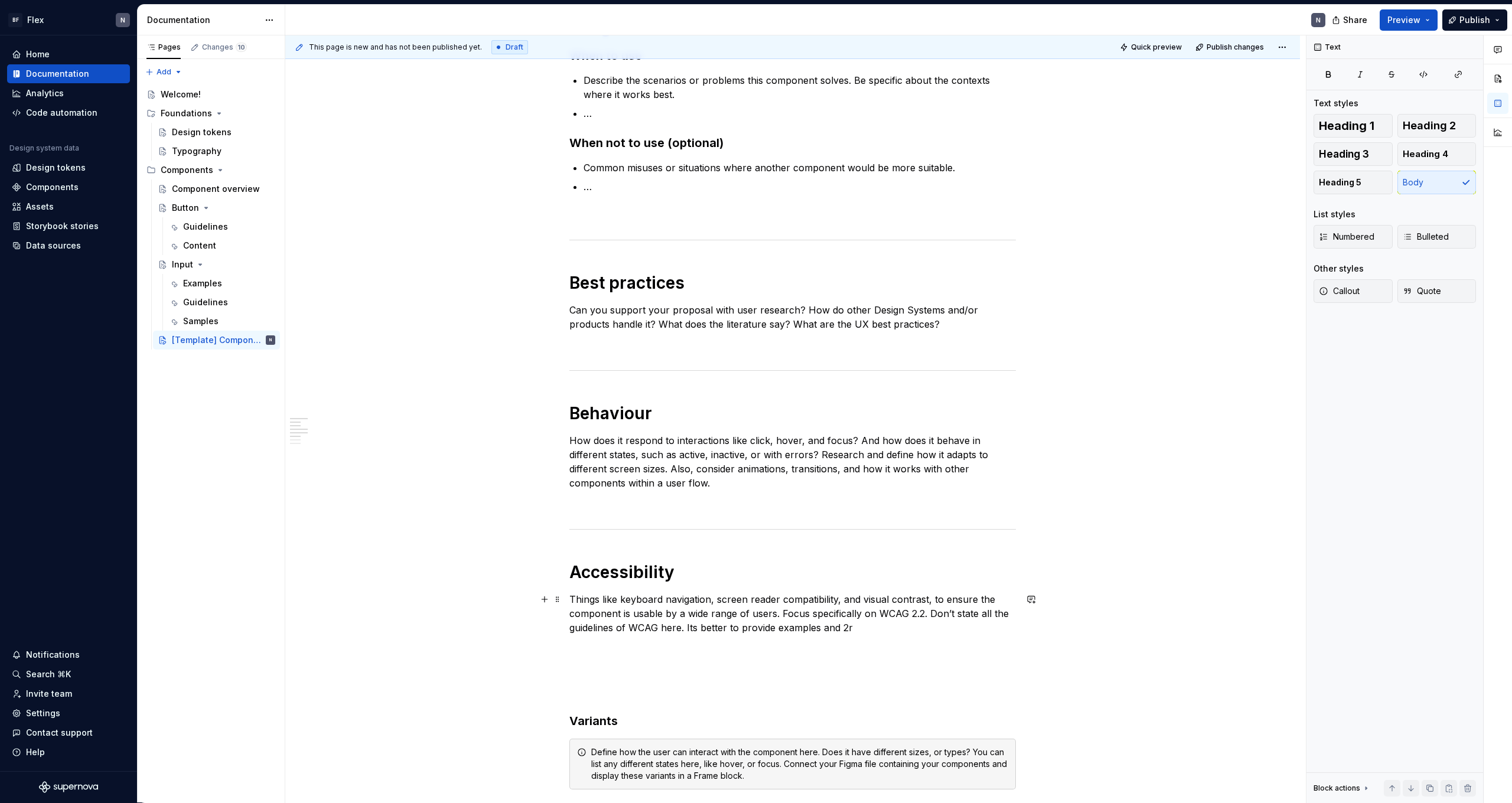
click at [817, 629] on p "Things like keyboard navigation, screen reader compatibility, and visual contra…" at bounding box center [793, 613] width 446 height 42
drag, startPoint x: 824, startPoint y: 629, endPoint x: 893, endPoint y: 629, distance: 69.0
click at [893, 629] on p "Things like keyboard navigation, screen reader compatibility, and visual contra…" at bounding box center [793, 613] width 446 height 42
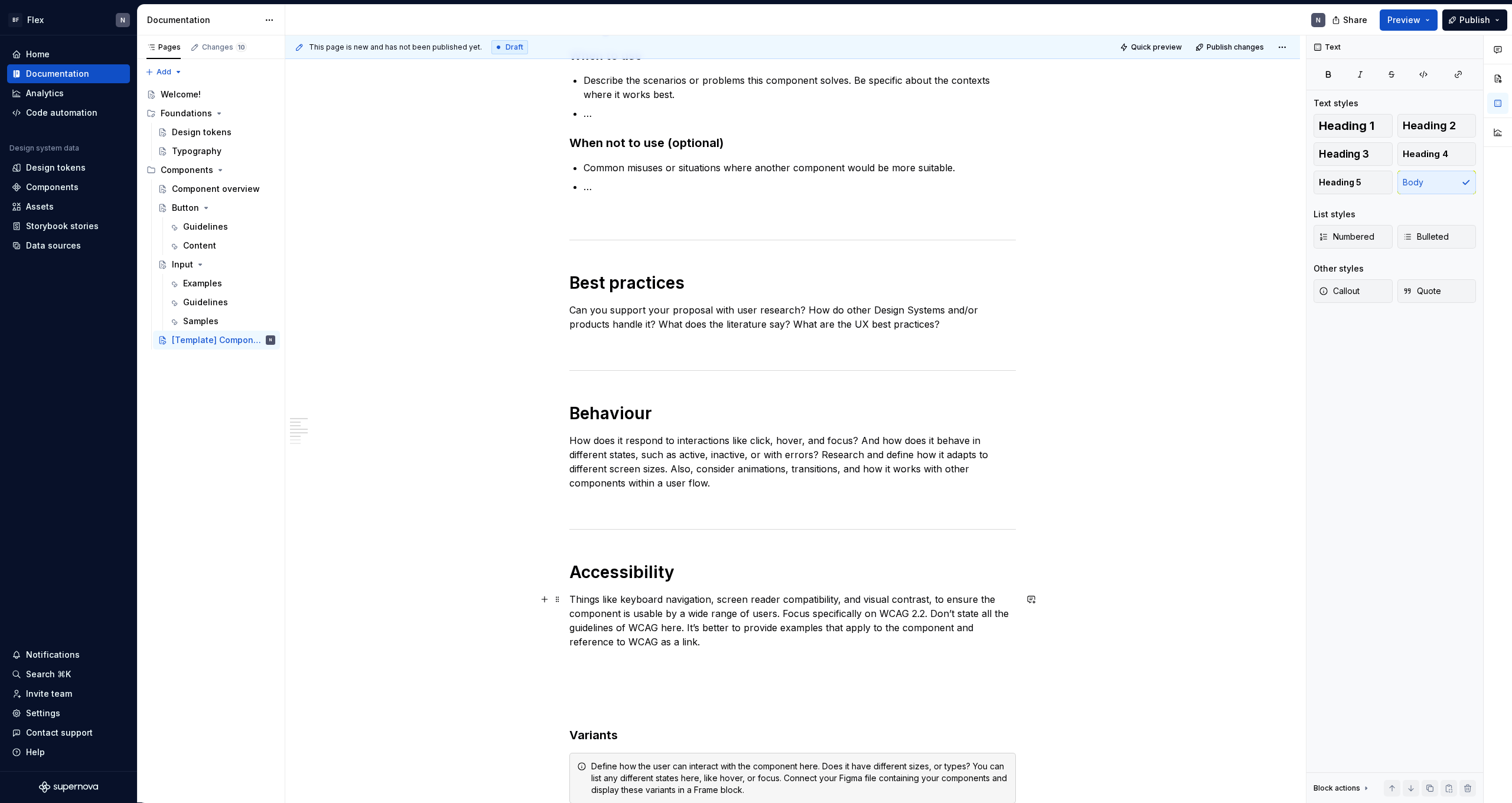
click at [595, 604] on p "Things like keyboard navigation, screen reader compatibility, and visual contra…" at bounding box center [793, 620] width 446 height 57
click at [577, 602] on p "Things like keyboard navigation, screen reader compatibility, and visual contra…" at bounding box center [793, 620] width 446 height 57
click at [574, 602] on p "Things like keyboard navigation, screen reader compatibility, and visual contra…" at bounding box center [793, 620] width 446 height 57
click at [614, 605] on p "Cover the most important accessibility things regarding this component.Things l…" at bounding box center [793, 620] width 446 height 57
click at [603, 600] on p "Cover the most important accessibility things regarding this component.Things l…" at bounding box center [793, 620] width 446 height 57
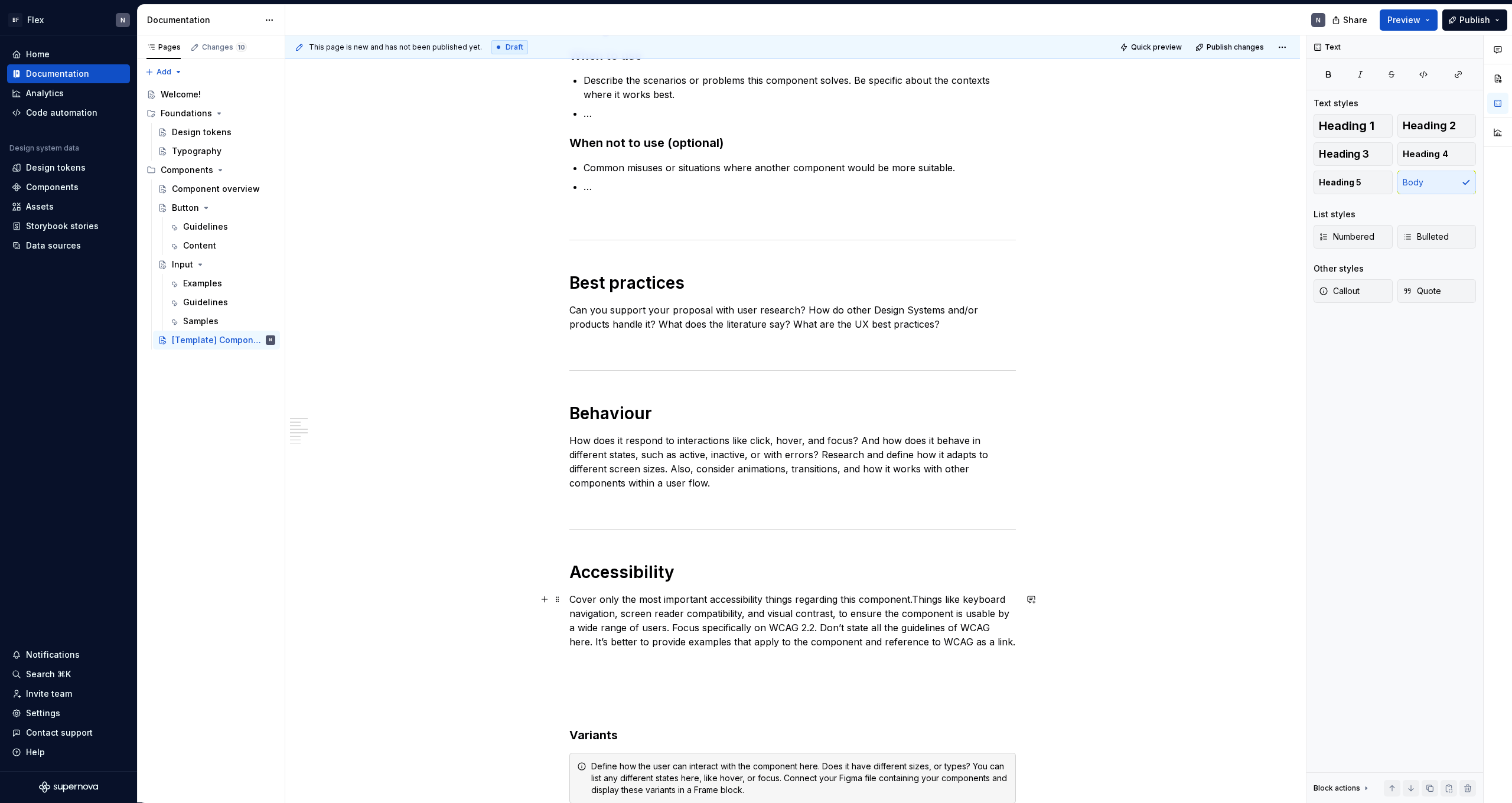
click at [794, 603] on p "Cover only the most important accessibility things regarding this component.Thi…" at bounding box center [793, 620] width 446 height 57
click at [918, 604] on p "Cover only the most important accessibility things regarding this component.Thi…" at bounding box center [793, 620] width 446 height 57
drag, startPoint x: 966, startPoint y: 601, endPoint x: 619, endPoint y: 615, distance: 347.3
click at [619, 615] on p "Cover only the most important accessibility things regarding this component.Thi…" at bounding box center [793, 620] width 446 height 57
click at [917, 600] on p "Cover only the most important accessibility things regarding this component.Thi…" at bounding box center [793, 620] width 446 height 57
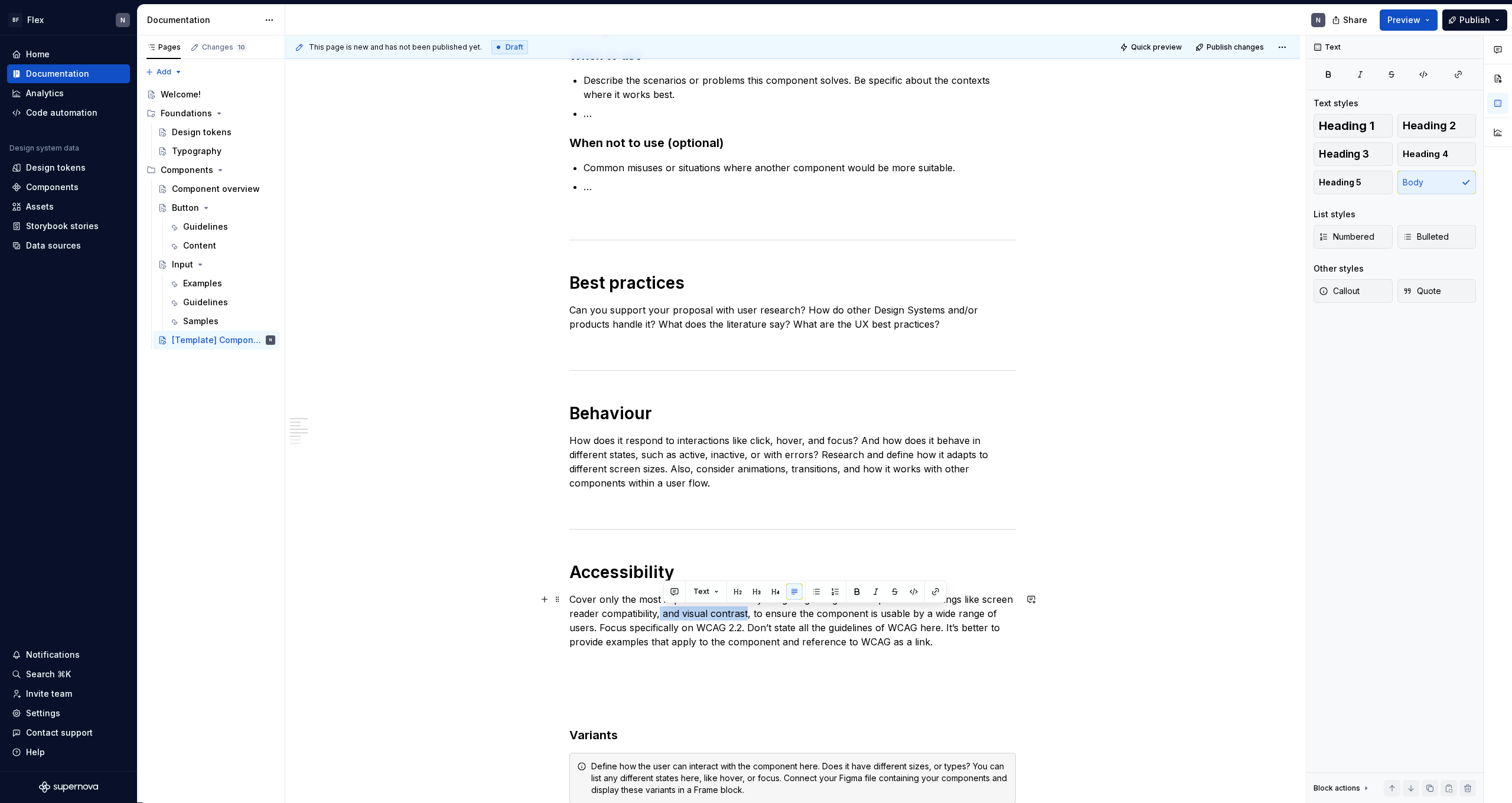
drag, startPoint x: 663, startPoint y: 614, endPoint x: 750, endPoint y: 615, distance: 87.0
click at [750, 615] on p "Cover only the most important accessibility things regarding this component. Fe…" at bounding box center [793, 620] width 446 height 57
click at [647, 632] on p "Cover only the most important accessibility things regarding this component. Fe…" at bounding box center [793, 620] width 446 height 57
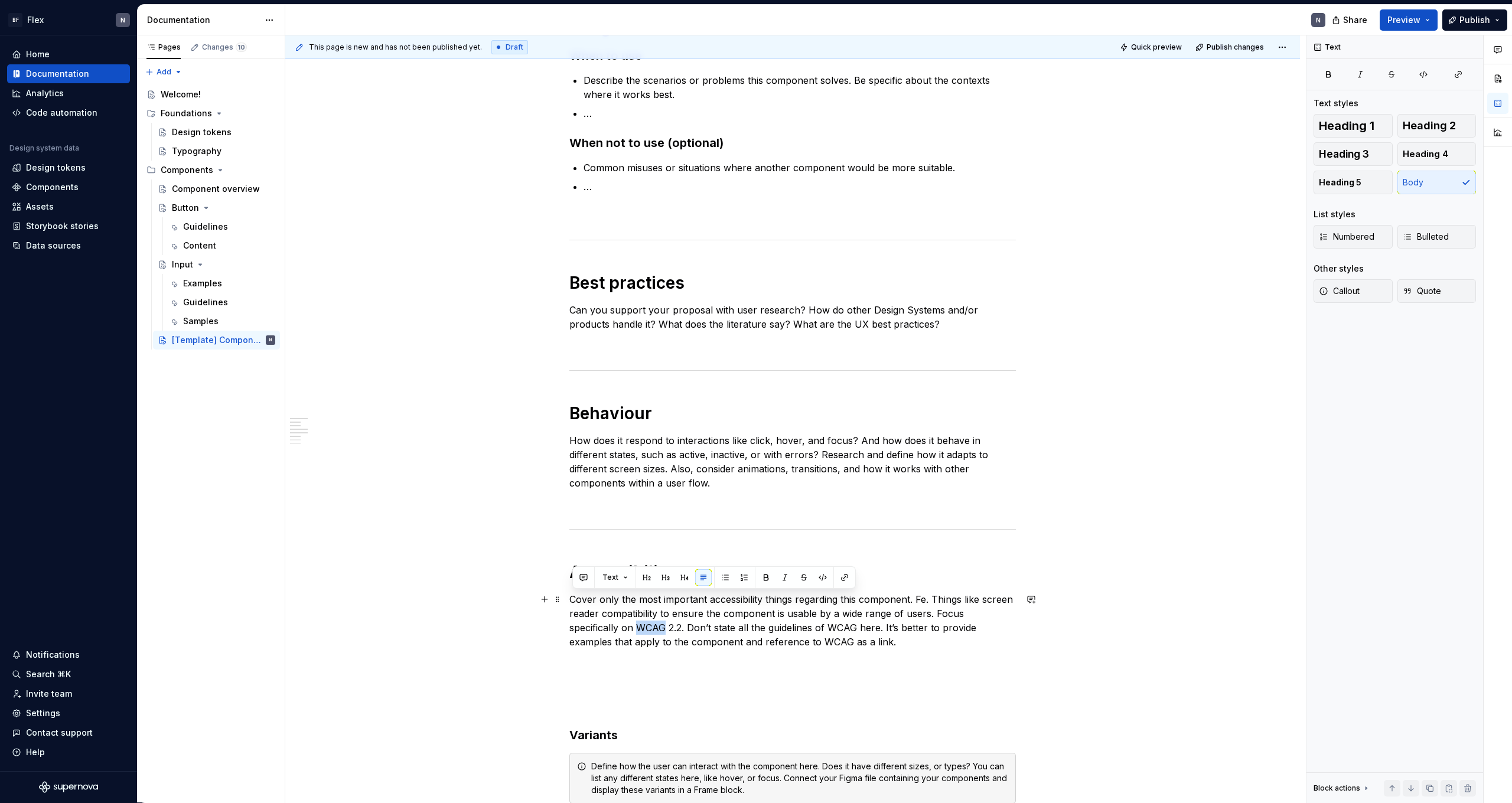
click at [735, 637] on p "Cover only the most important accessibility things regarding this component. Fe…" at bounding box center [793, 620] width 446 height 57
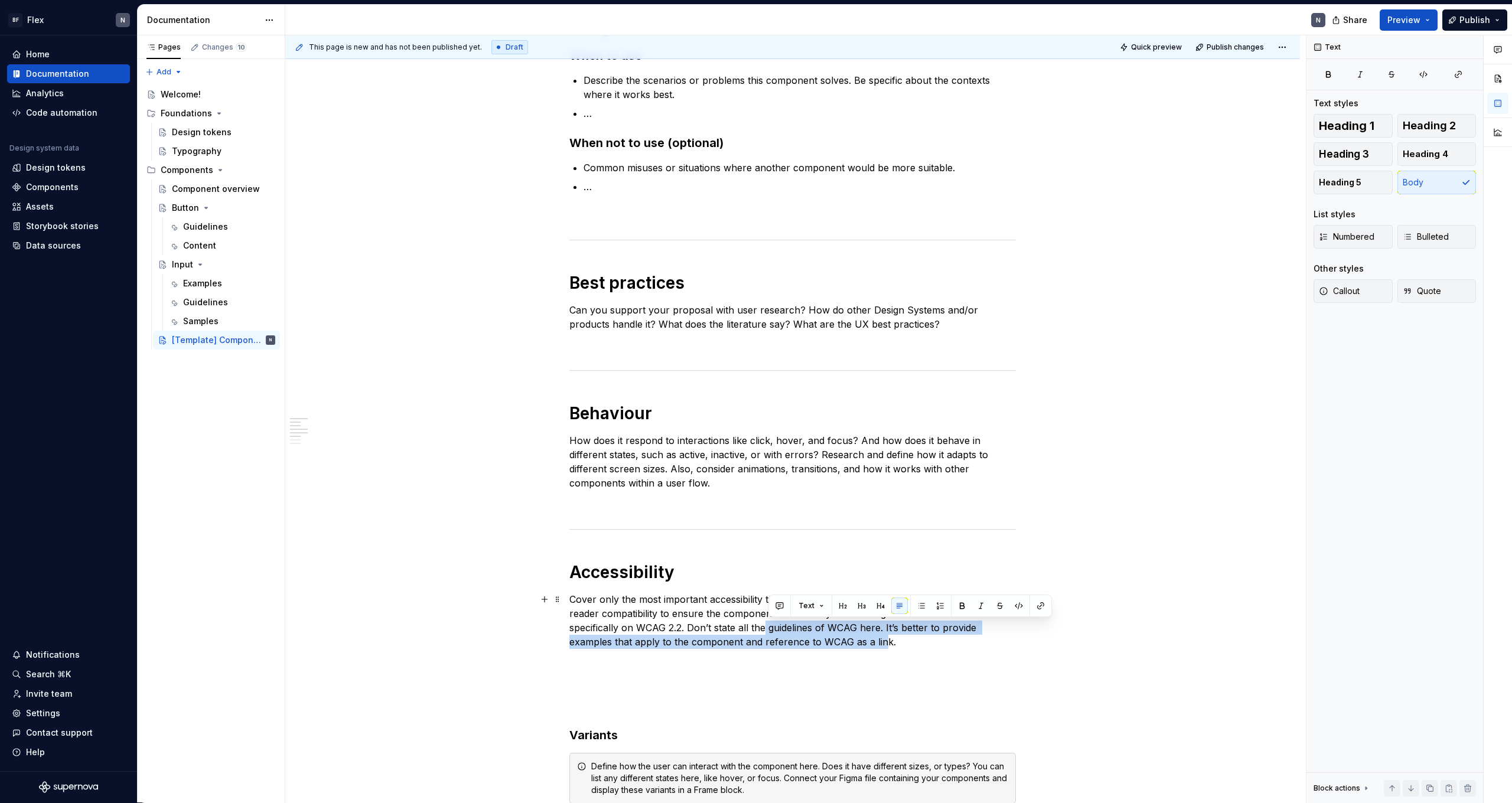
drag, startPoint x: 770, startPoint y: 629, endPoint x: 915, endPoint y: 639, distance: 145.3
click at [901, 639] on p "Cover only the most important accessibility things regarding this component. Fe…" at bounding box center [793, 620] width 446 height 57
click at [915, 639] on p "Cover only the most important accessibility things regarding this component. Fe…" at bounding box center [793, 620] width 446 height 57
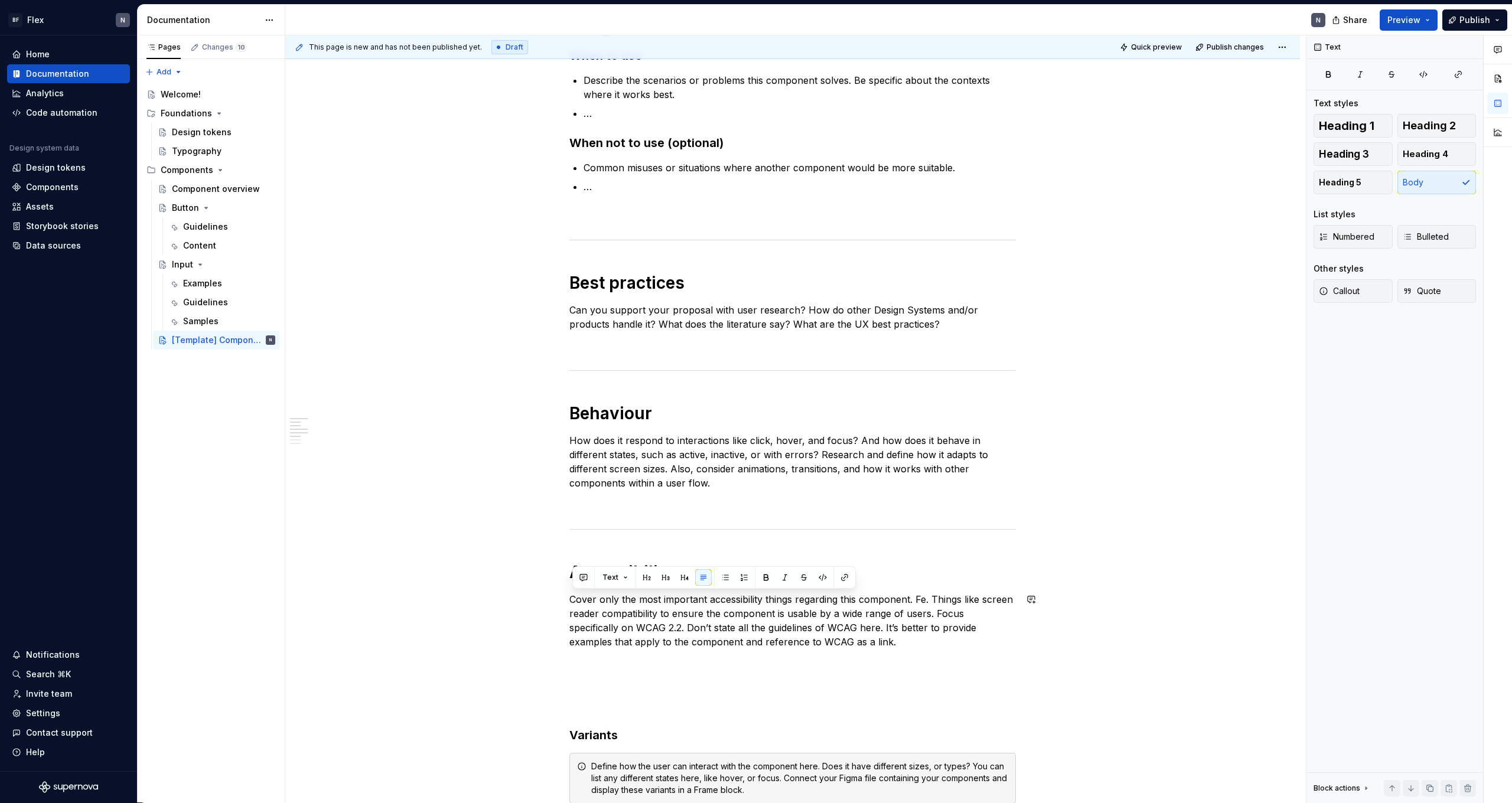
drag, startPoint x: 783, startPoint y: 624, endPoint x: 616, endPoint y: 620, distance: 167.0
click at [529, 589] on div "**********" at bounding box center [792, 645] width 1015 height 1634
click at [646, 623] on p "Cover only the most important accessibility things regarding this component. Fe…" at bounding box center [793, 620] width 446 height 57
click at [960, 643] on p "Cover only the most important accessibility things regarding this component. Fe…" at bounding box center [793, 620] width 446 height 57
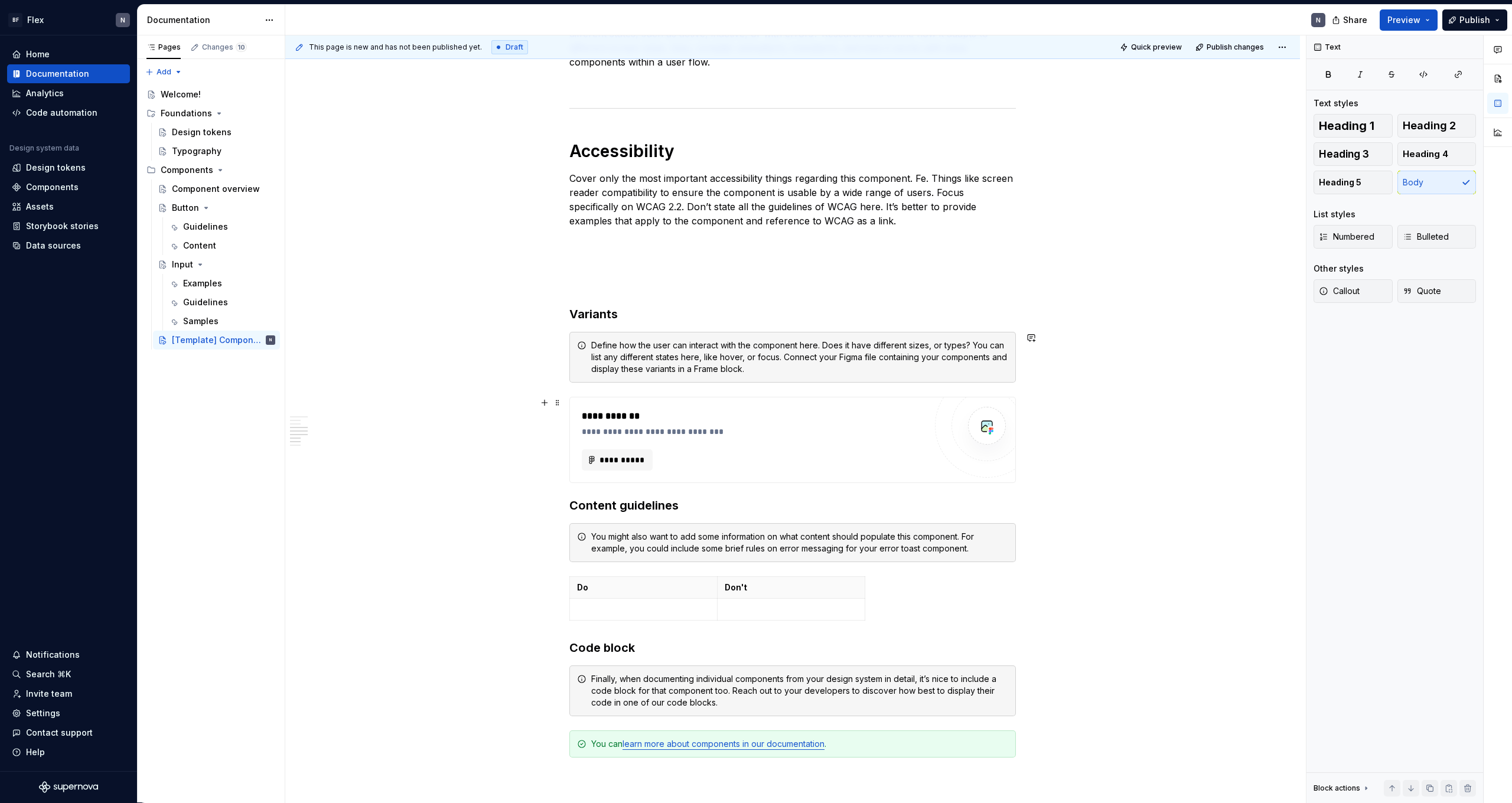
scroll to position [861, 0]
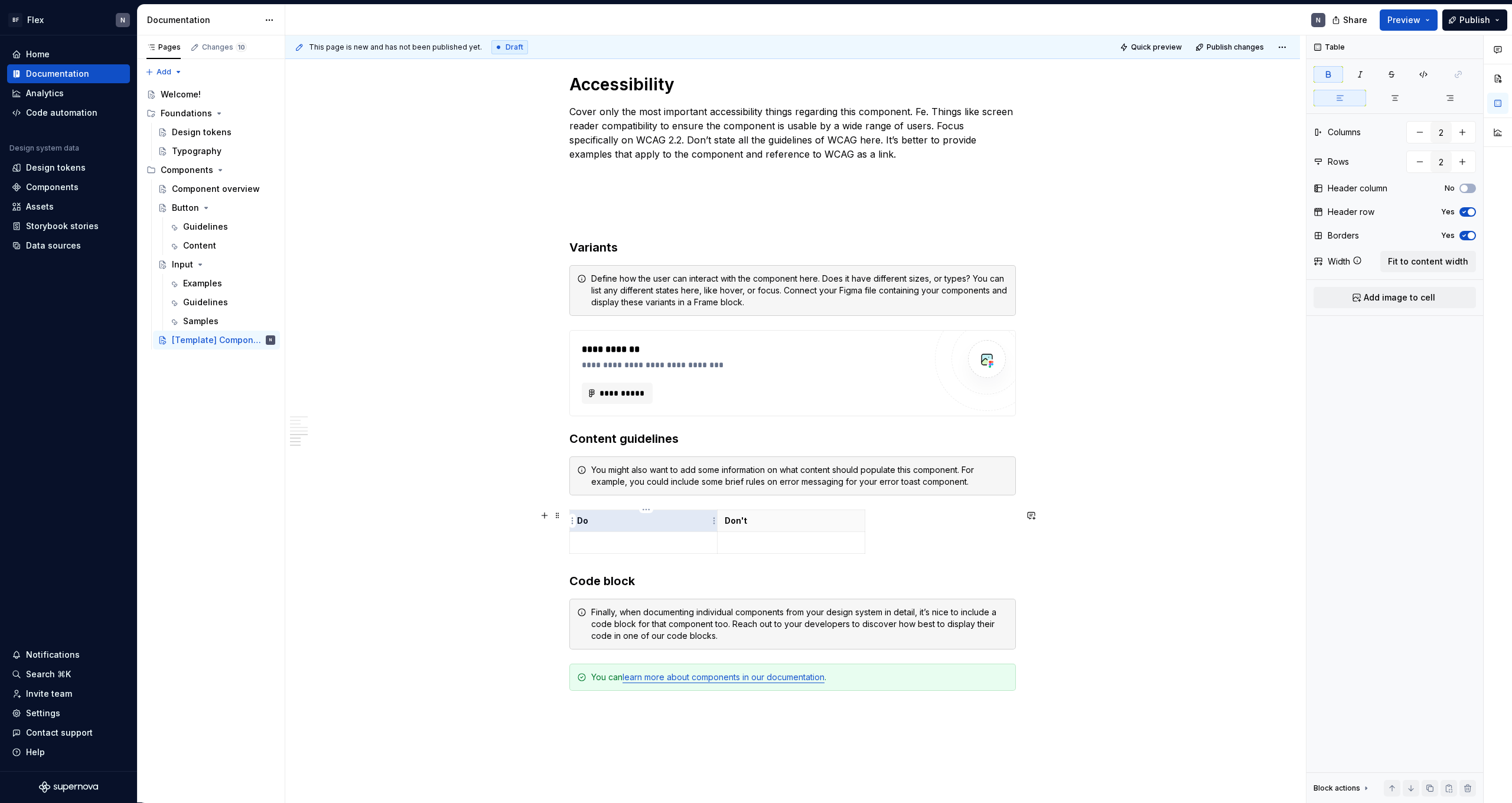
drag, startPoint x: 794, startPoint y: 712, endPoint x: 707, endPoint y: 524, distance: 207.2
click at [709, 517] on div "**********" at bounding box center [793, 44] width 446 height 1350
click at [711, 679] on link "learn more about components in our documentation" at bounding box center [723, 677] width 202 height 10
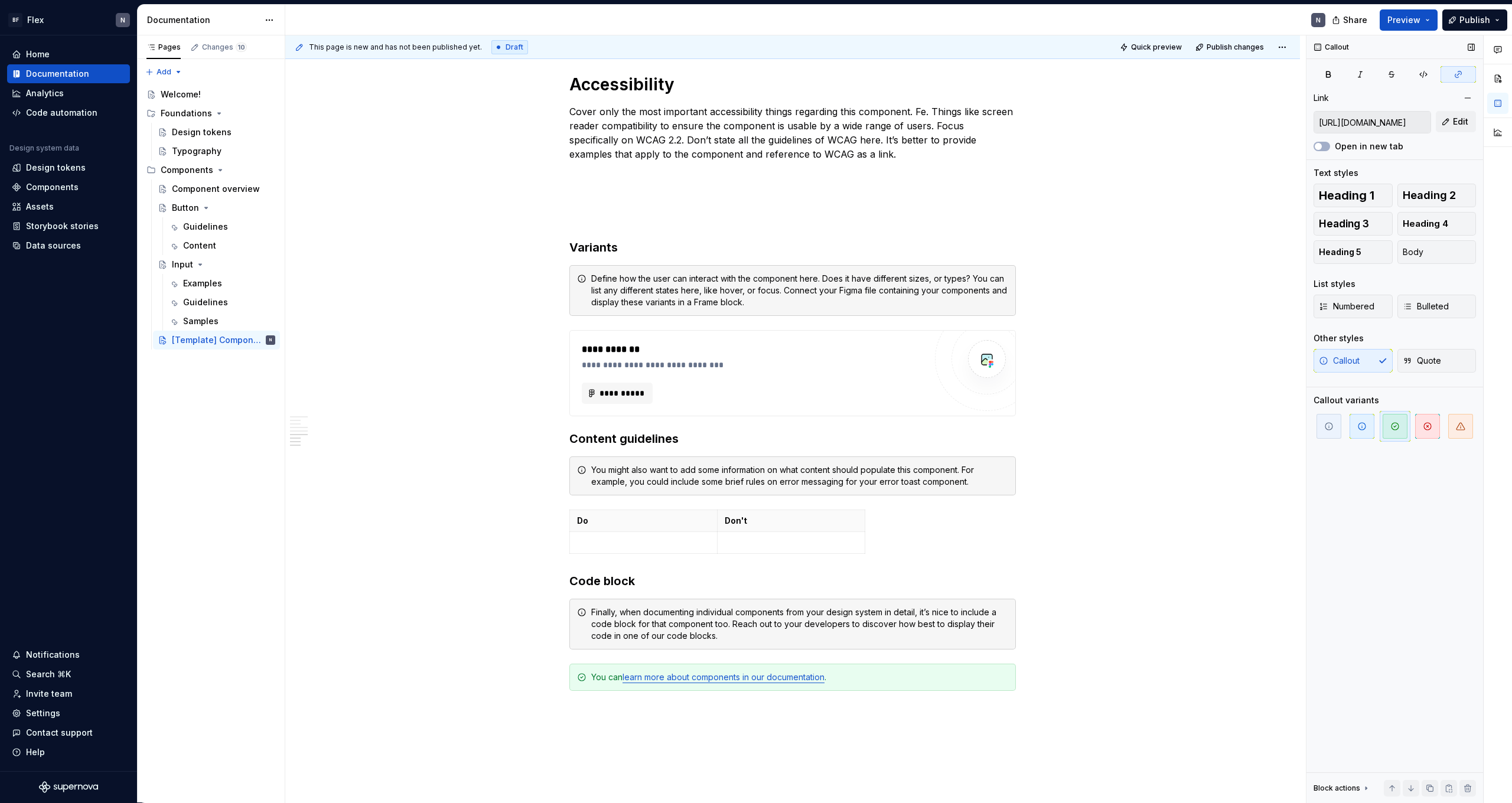
click at [1379, 123] on input "[URL][DOMAIN_NAME]" at bounding box center [1372, 123] width 116 height 21
click at [1447, 123] on button "Edit" at bounding box center [1455, 122] width 40 height 21
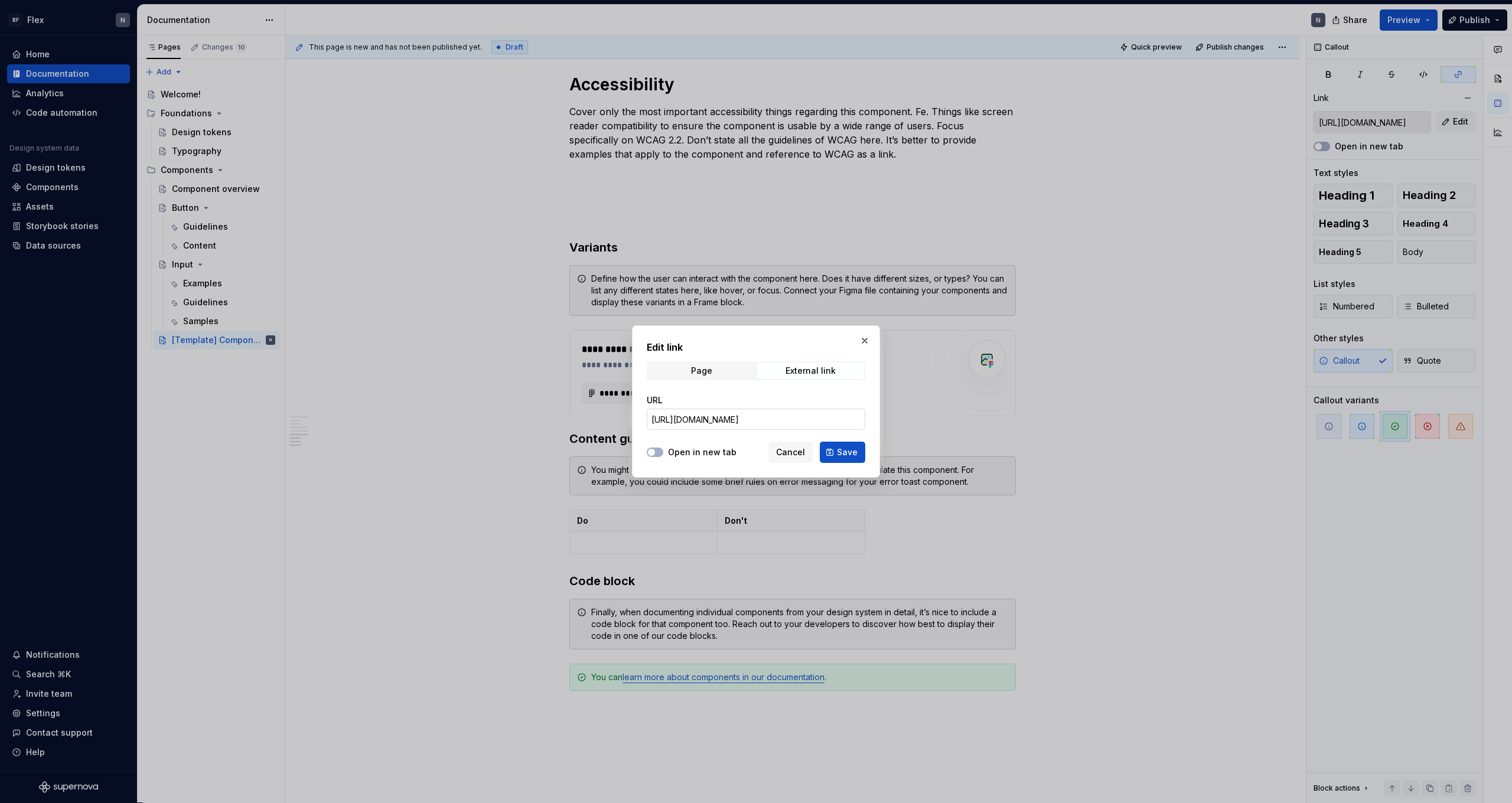
click at [744, 416] on input "[URL][DOMAIN_NAME]" at bounding box center [756, 420] width 218 height 21
click at [745, 416] on input "[URL][DOMAIN_NAME]" at bounding box center [756, 420] width 218 height 21
drag, startPoint x: 799, startPoint y: 459, endPoint x: 791, endPoint y: 454, distance: 9.4
click at [799, 459] on button "Cancel" at bounding box center [791, 452] width 44 height 21
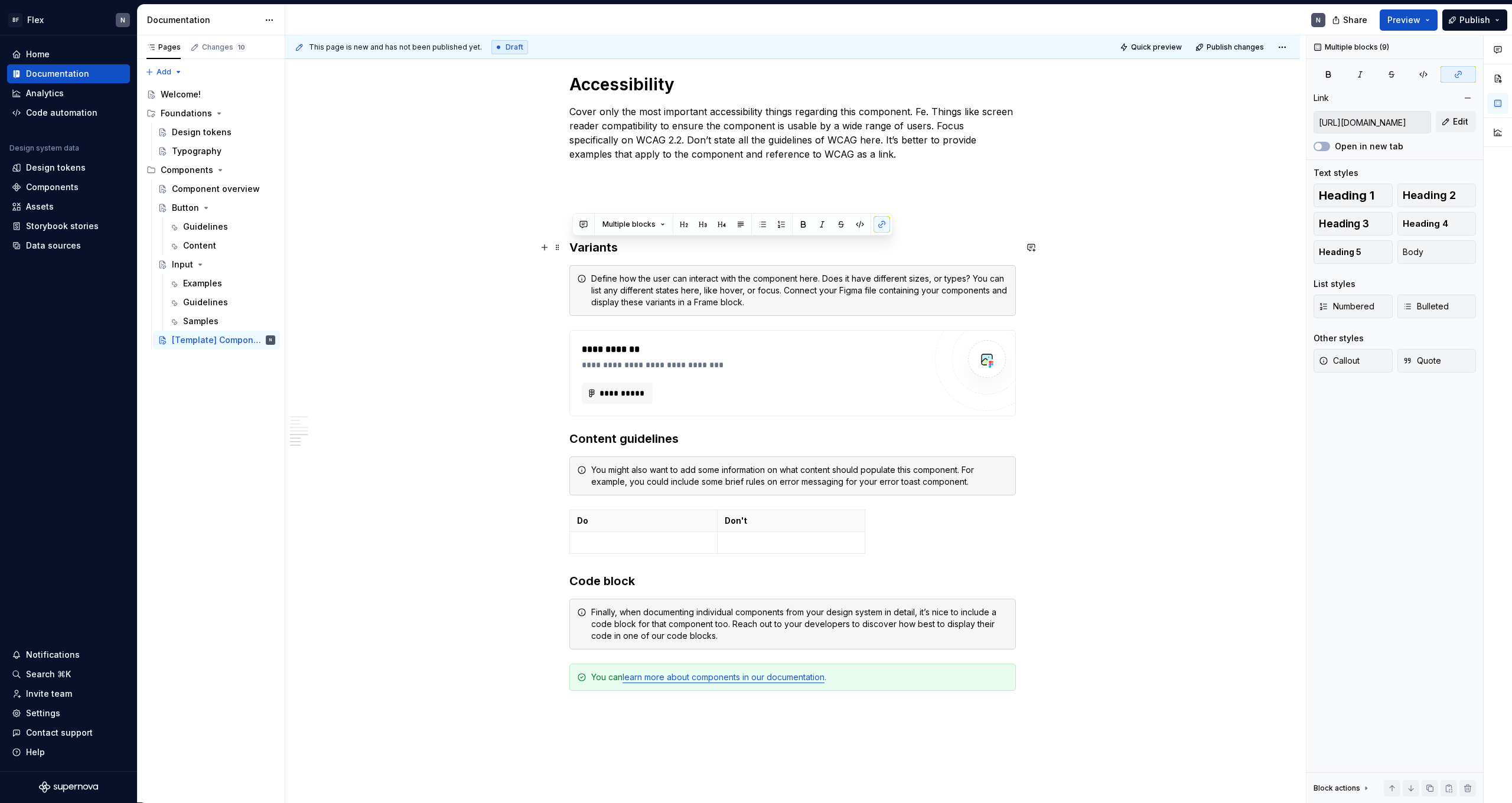
drag, startPoint x: 749, startPoint y: 688, endPoint x: 527, endPoint y: 246, distance: 494.6
click at [527, 246] on div "**********" at bounding box center [792, 158] width 1015 height 1634
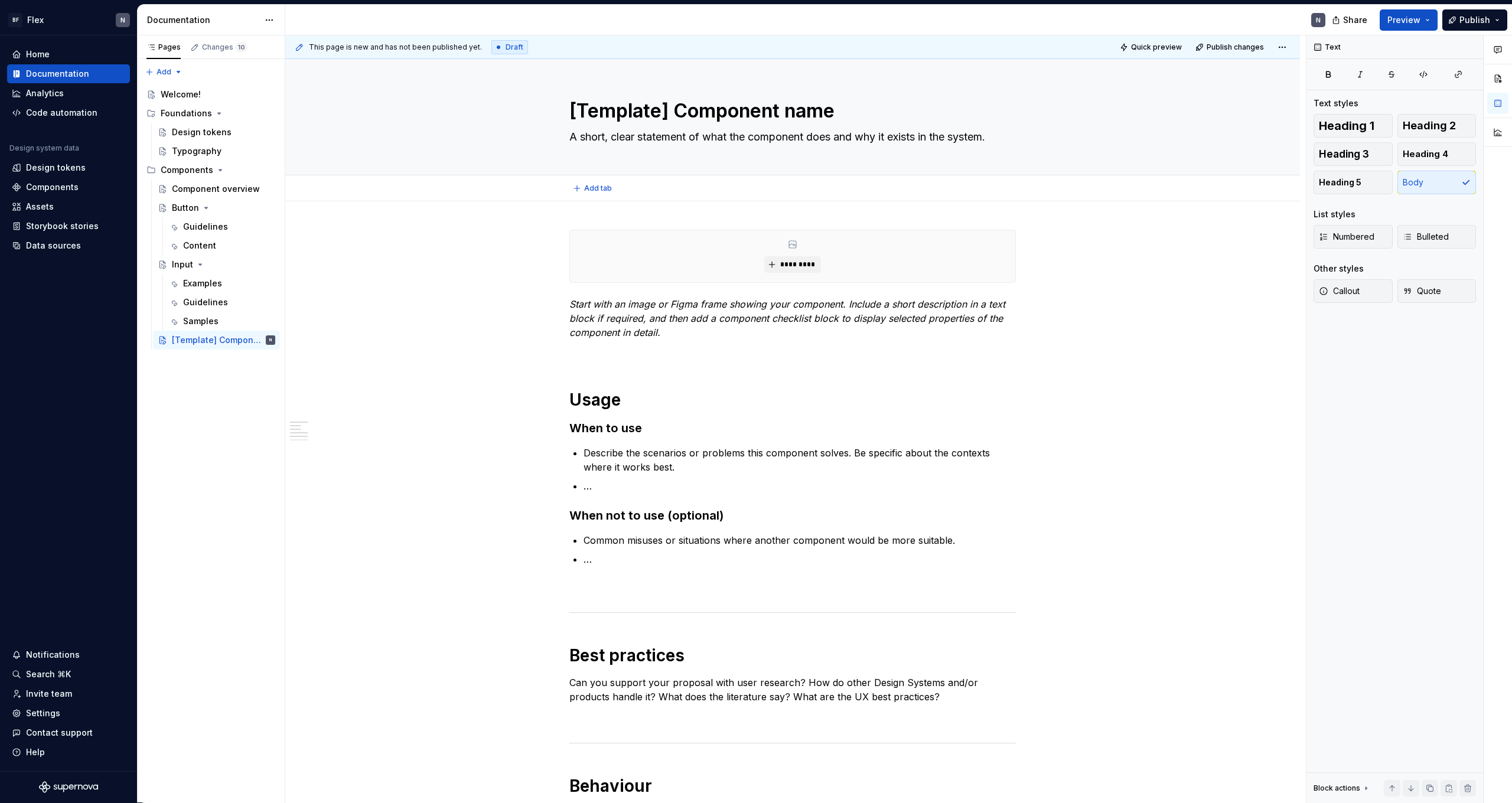
scroll to position [0, 0]
click at [598, 189] on span "Add tab" at bounding box center [598, 189] width 28 height 10
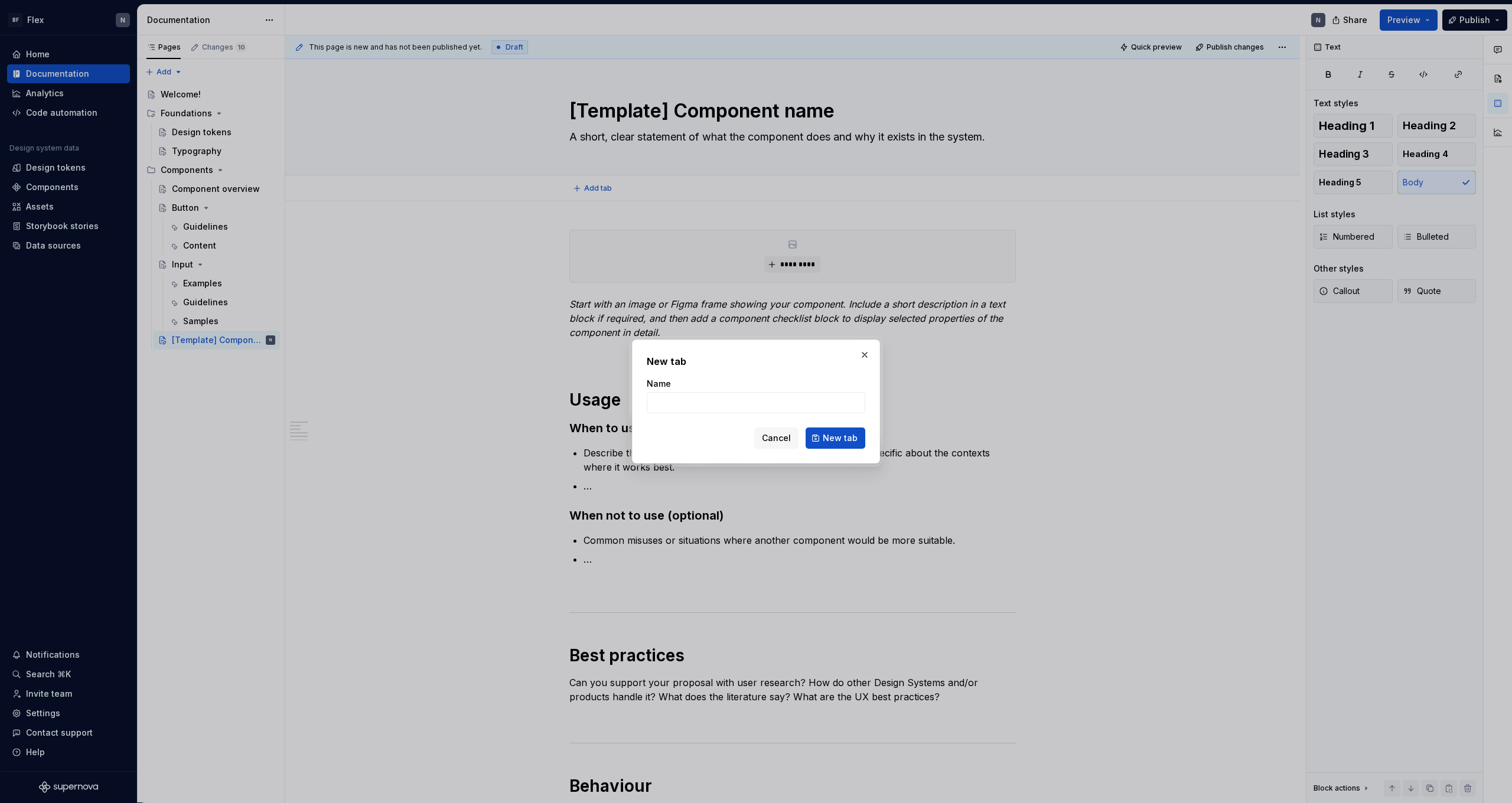
type textarea "*"
type input "Guidelines"
click at [836, 438] on button "New tab" at bounding box center [835, 438] width 60 height 21
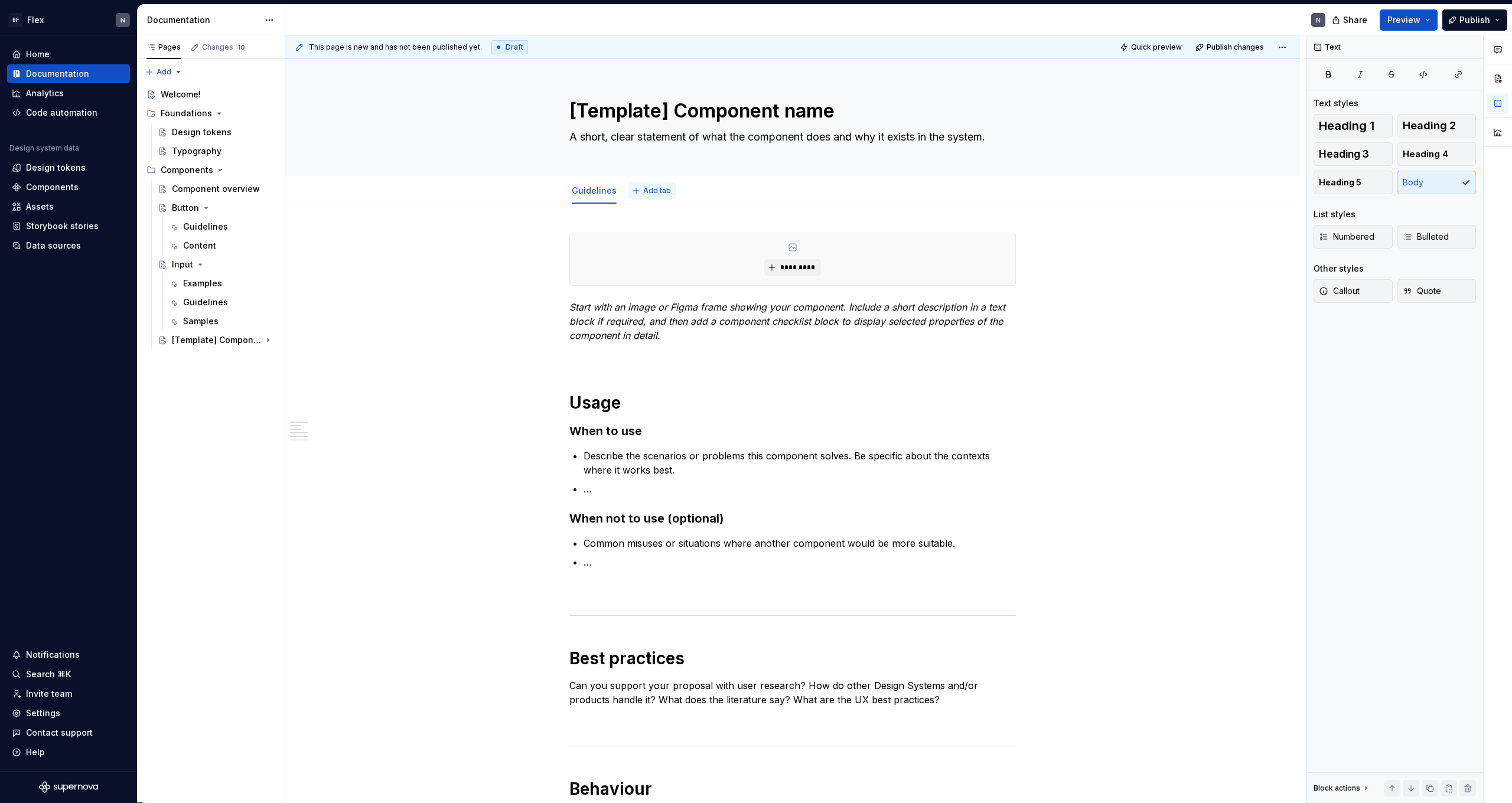
type textarea "*"
click at [674, 192] on button "Add tab" at bounding box center [652, 191] width 48 height 17
click at [660, 192] on span "Add tab" at bounding box center [657, 191] width 28 height 10
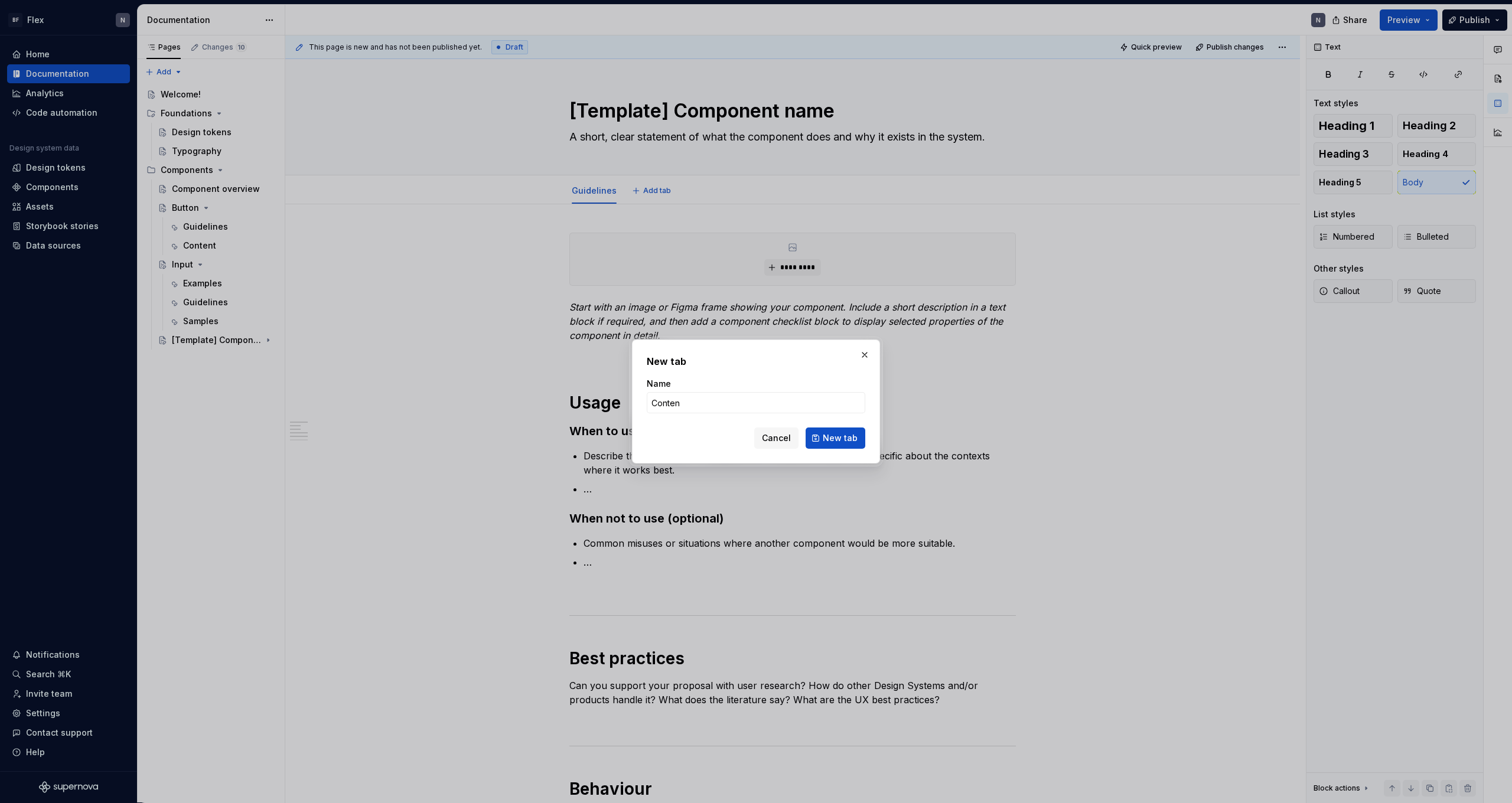
type input "Content"
click at [836, 438] on button "New tab" at bounding box center [835, 438] width 60 height 21
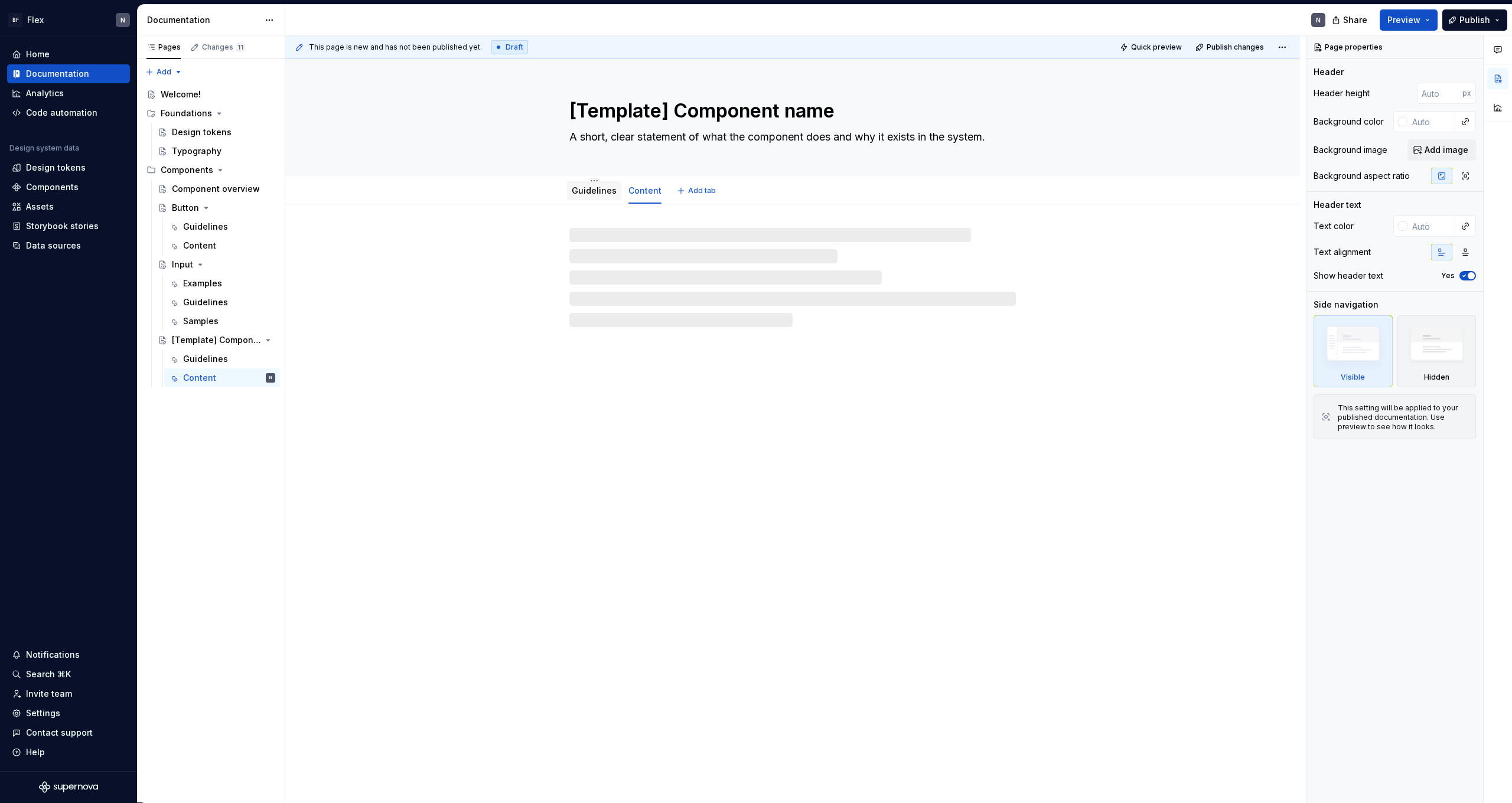
click at [589, 187] on link "Guidelines" at bounding box center [594, 190] width 45 height 10
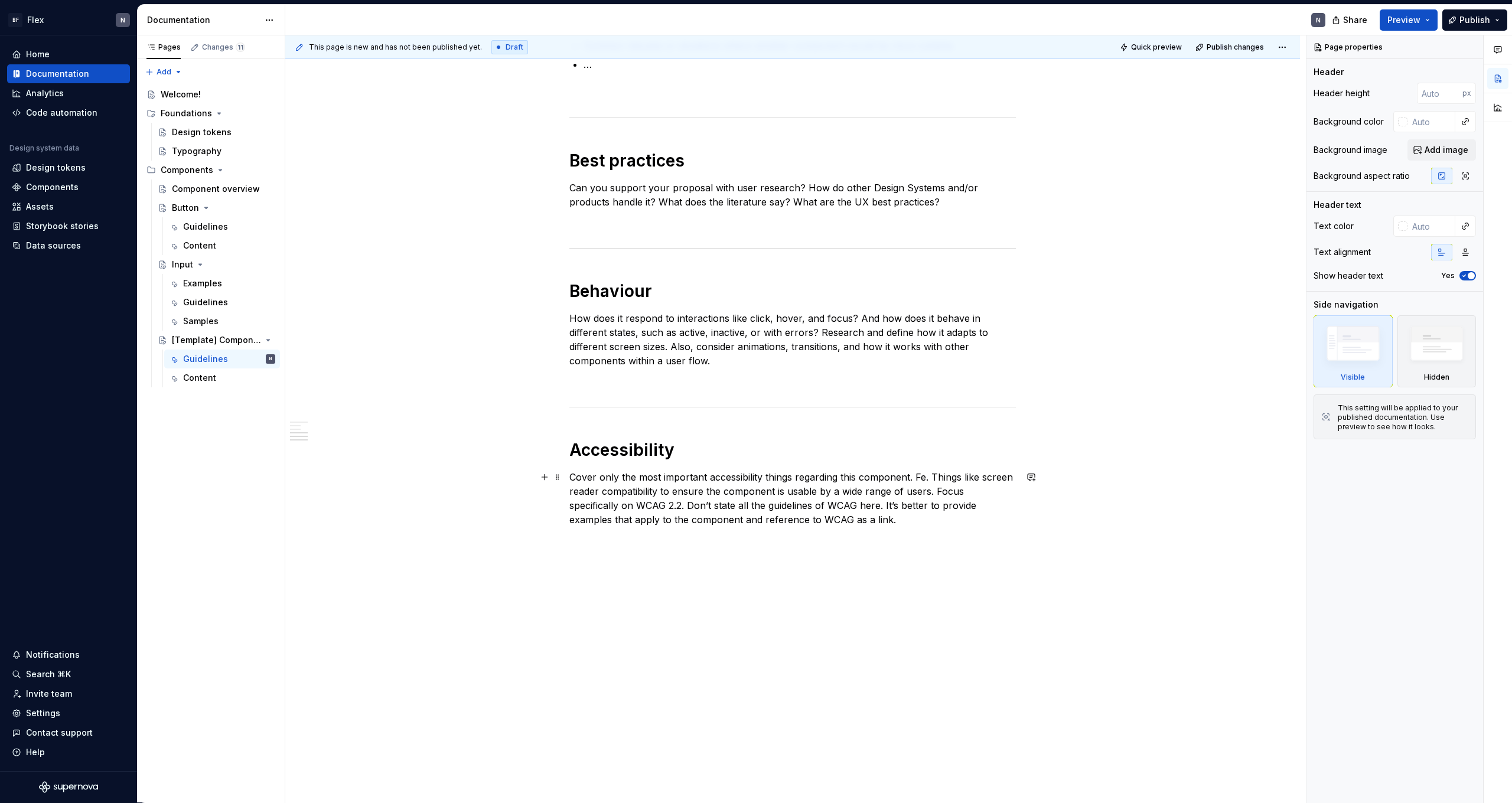
click at [717, 507] on p "Cover only the most important accessibility things regarding this component. Fe…" at bounding box center [793, 498] width 446 height 57
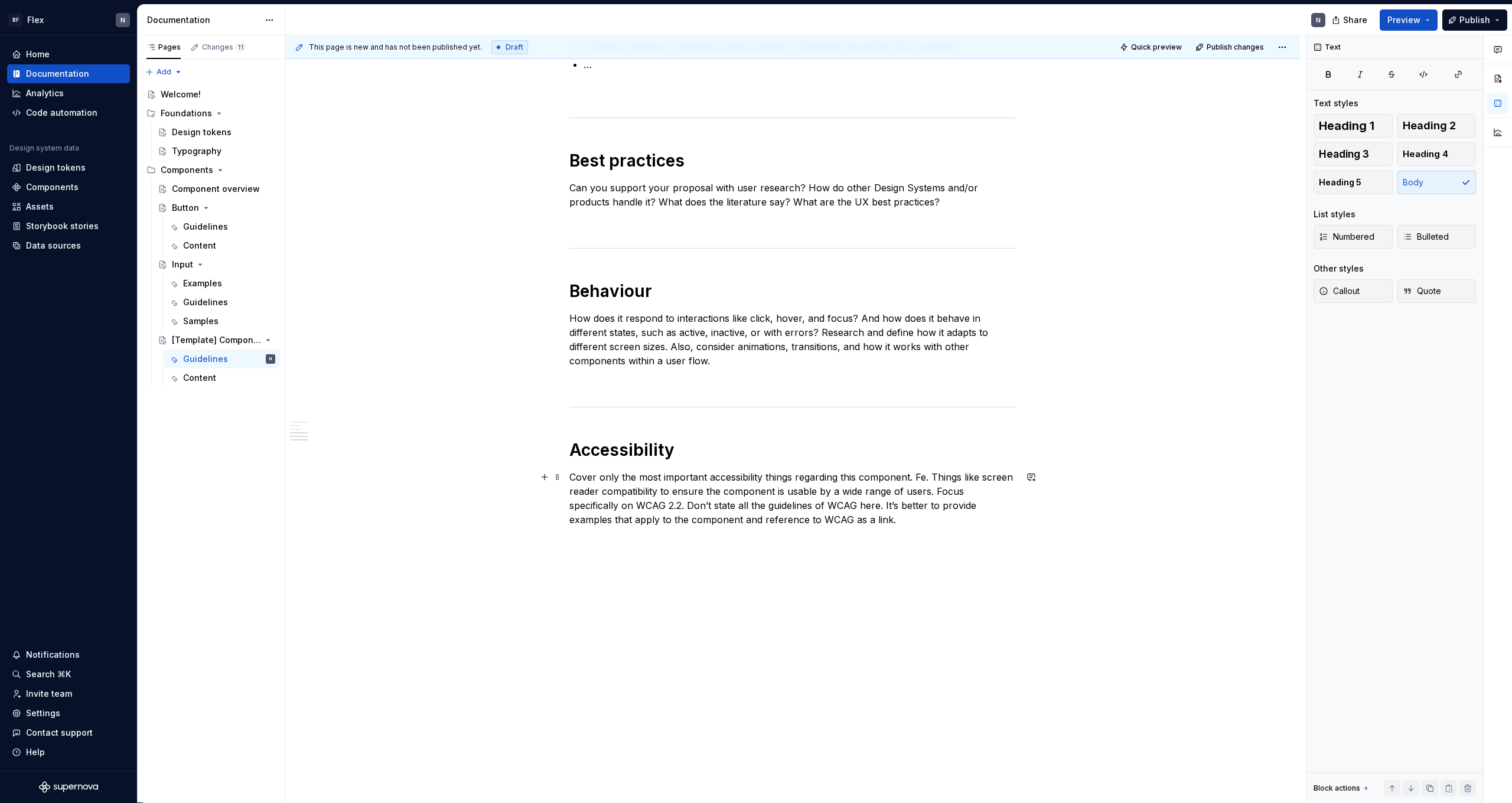
scroll to position [498, 0]
click at [727, 430] on div "********* Start with an image or Figma frame showing your component. Include a …" at bounding box center [793, 141] width 446 height 813
click at [927, 521] on p "Cover only the most important accessibility things regarding this component. Fe…" at bounding box center [793, 498] width 446 height 57
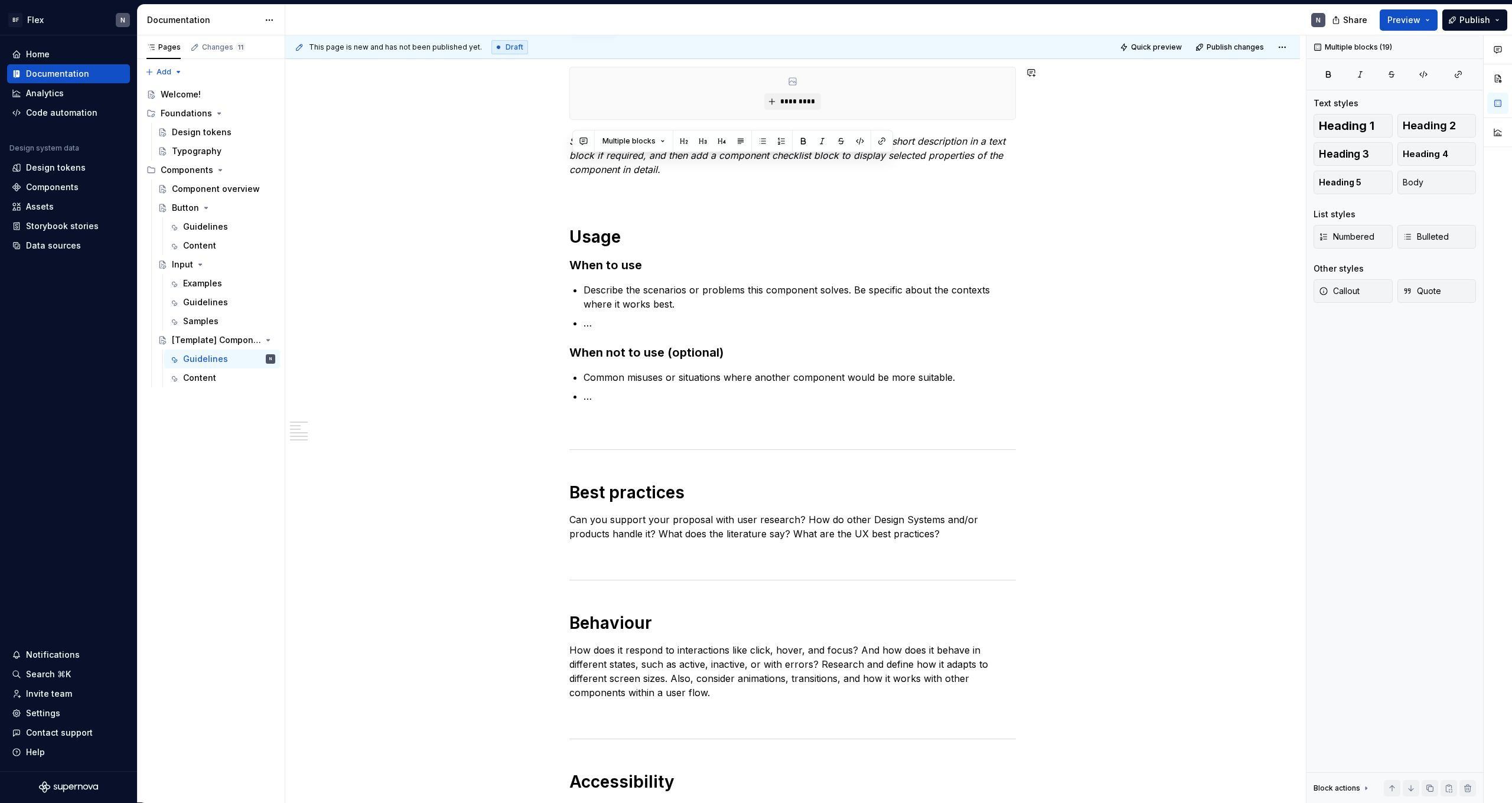
scroll to position [67, 0]
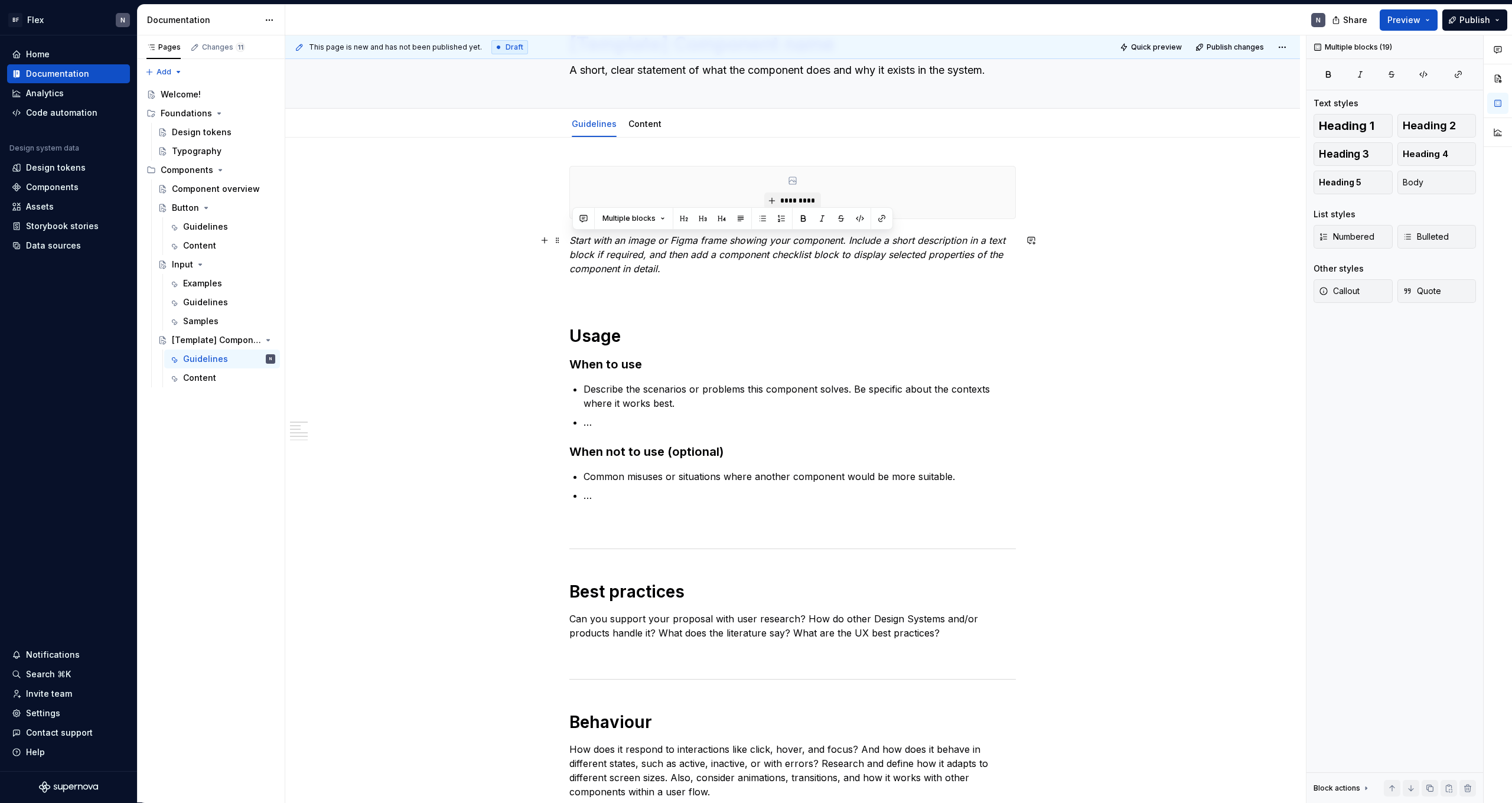
drag, startPoint x: 676, startPoint y: 146, endPoint x: 573, endPoint y: 242, distance: 140.8
click at [573, 242] on div "********* Start with an image or Figma frame showing your component. Include a …" at bounding box center [793, 573] width 446 height 813
copy div "Lorem ipsu do sitam co Adipi elits doeiusm temp incididun. Utlabor e dolor magn…"
click at [657, 255] on em "Start with an image or Figma frame showing your component. Include a short desc…" at bounding box center [789, 254] width 439 height 40
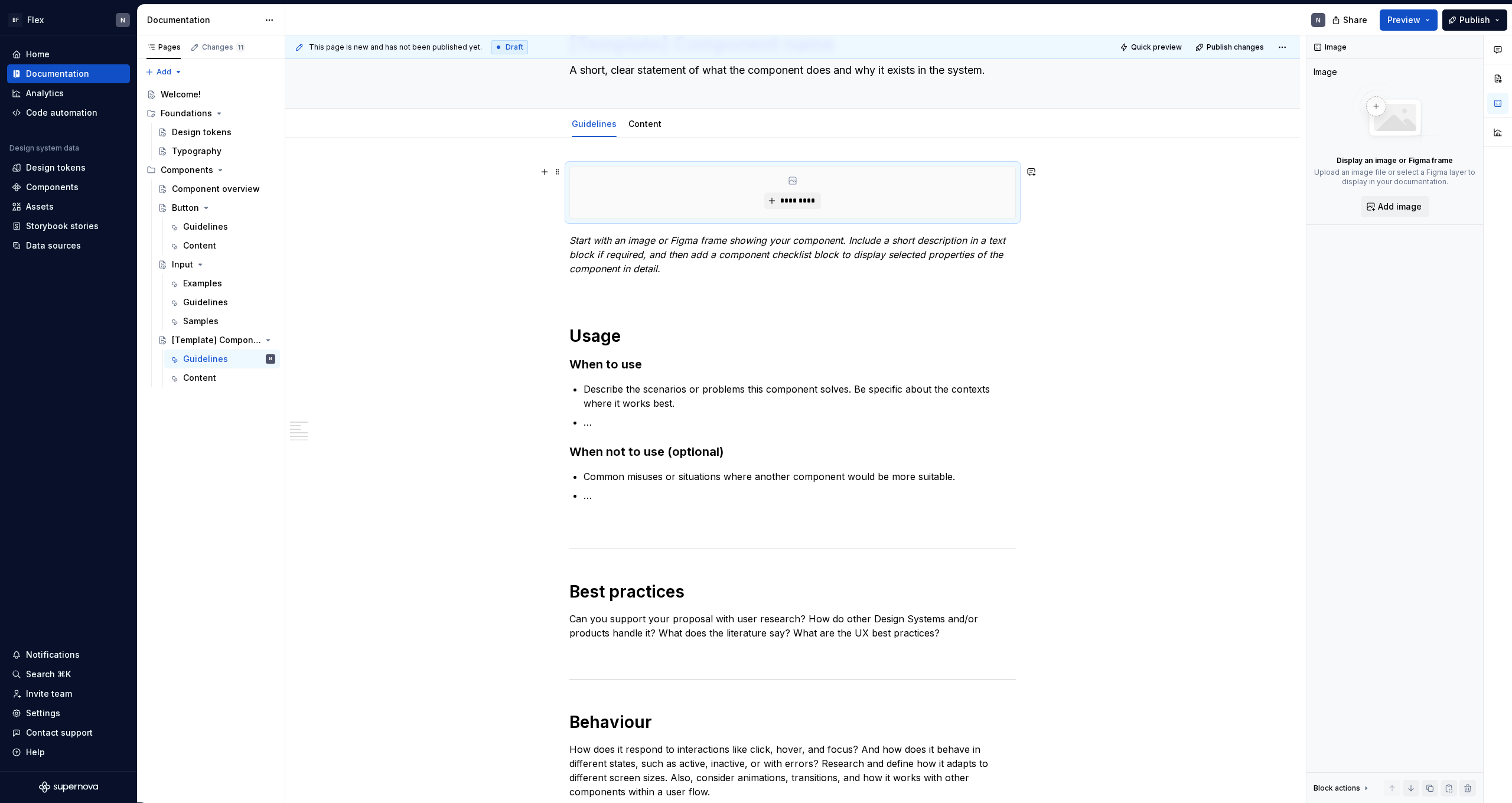
click at [909, 190] on div "*********" at bounding box center [793, 192] width 445 height 52
type textarea "*"
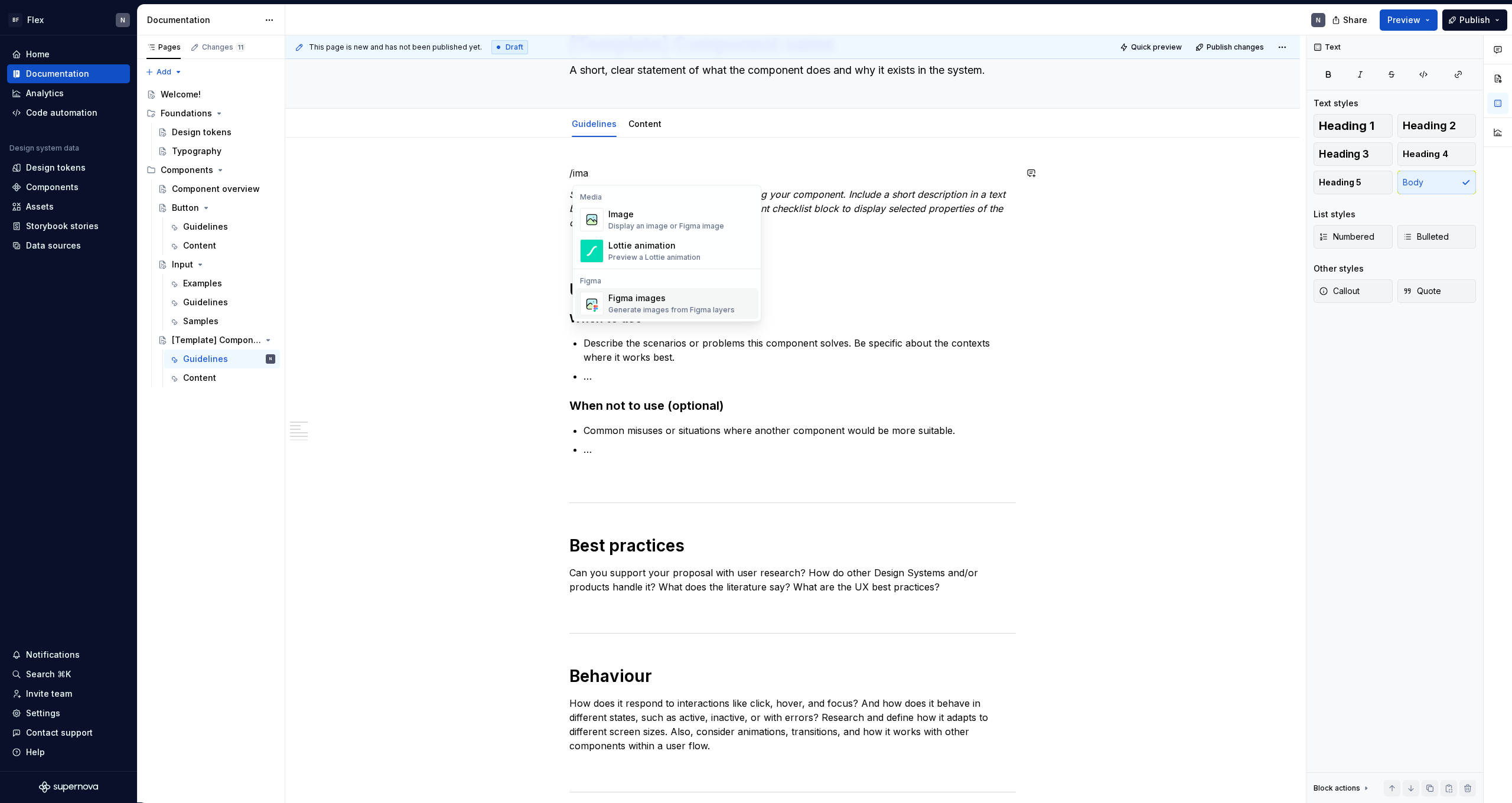
click at [638, 305] on div "Generate images from Figma layers" at bounding box center [671, 310] width 126 height 10
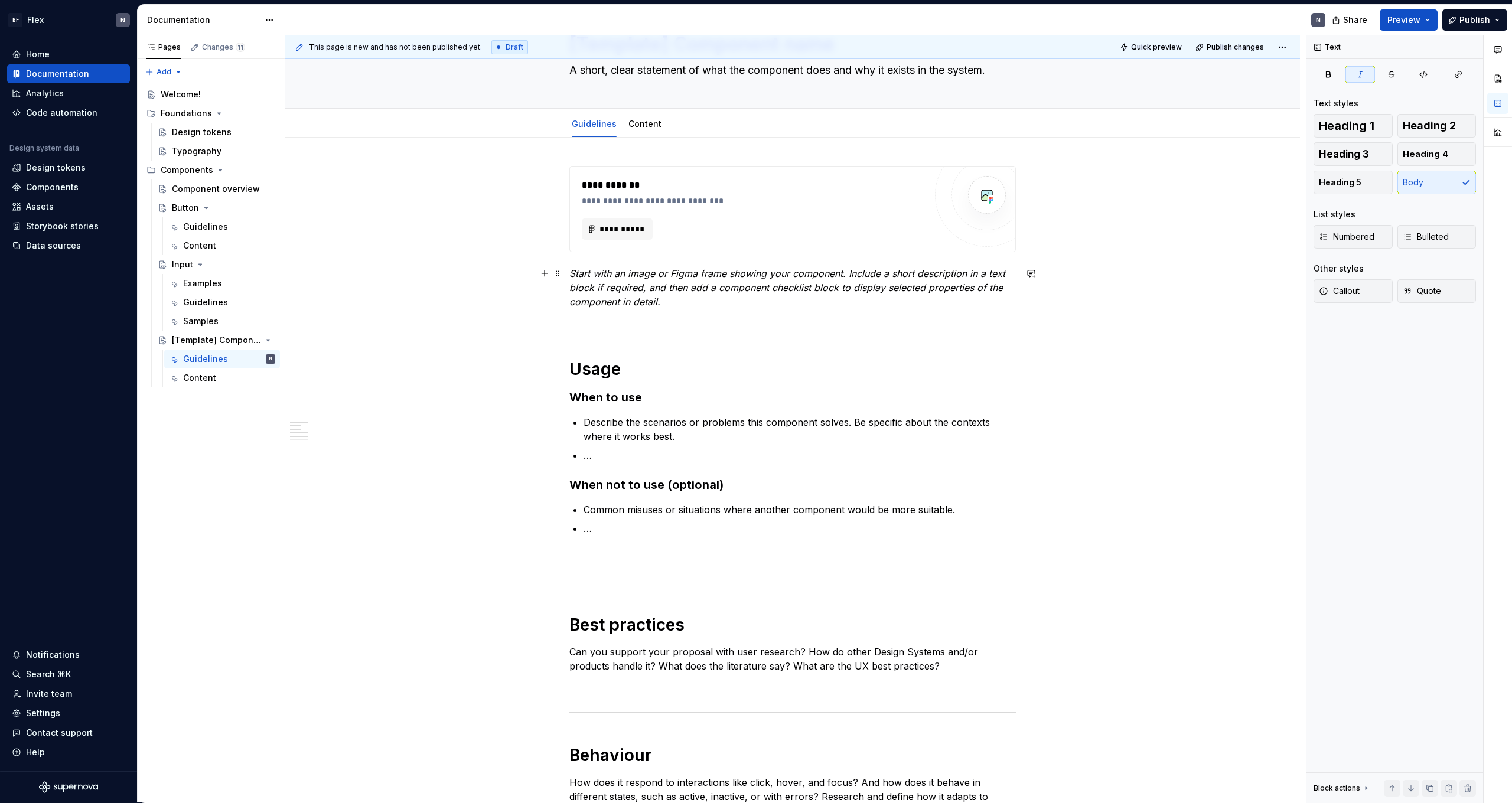
click at [652, 296] on em "Start with an image or Figma frame showing your component. Include a short desc…" at bounding box center [789, 287] width 439 height 40
click at [848, 277] on em "Start with an image or Figma frame showing your component. Include a short desc…" at bounding box center [789, 287] width 439 height 40
click at [846, 277] on em "Start with an image or Figma frame showing your component. Include a short desc…" at bounding box center [789, 287] width 439 height 40
click at [851, 276] on em "Start with an image or Figma frame showing your component. Include a short desc…" at bounding box center [789, 287] width 439 height 40
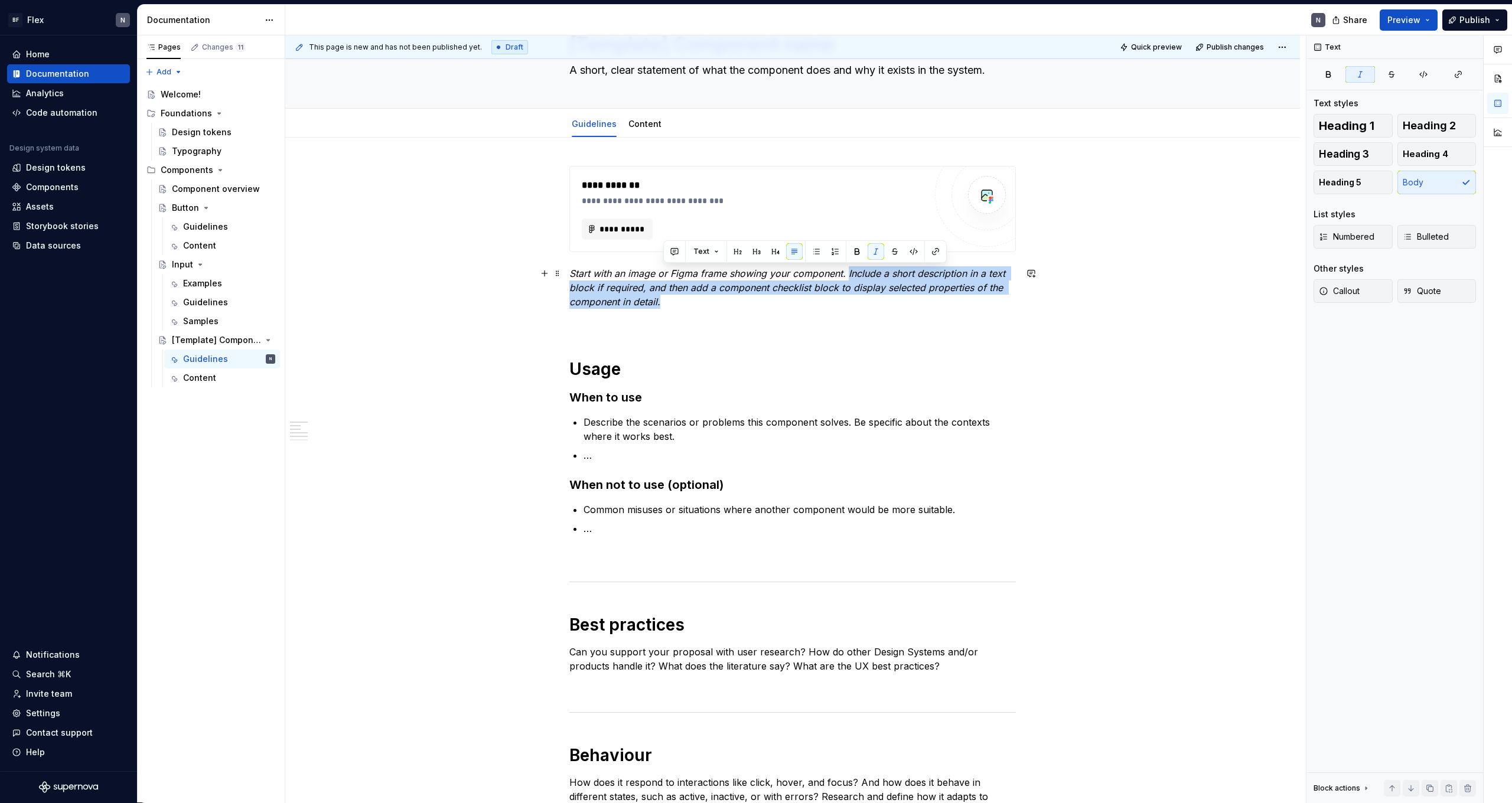
drag, startPoint x: 849, startPoint y: 275, endPoint x: 858, endPoint y: 304, distance: 30.4
click at [858, 304] on p "Start with an image or Figma frame showing your component. Include a short desc…" at bounding box center [793, 288] width 446 height 42
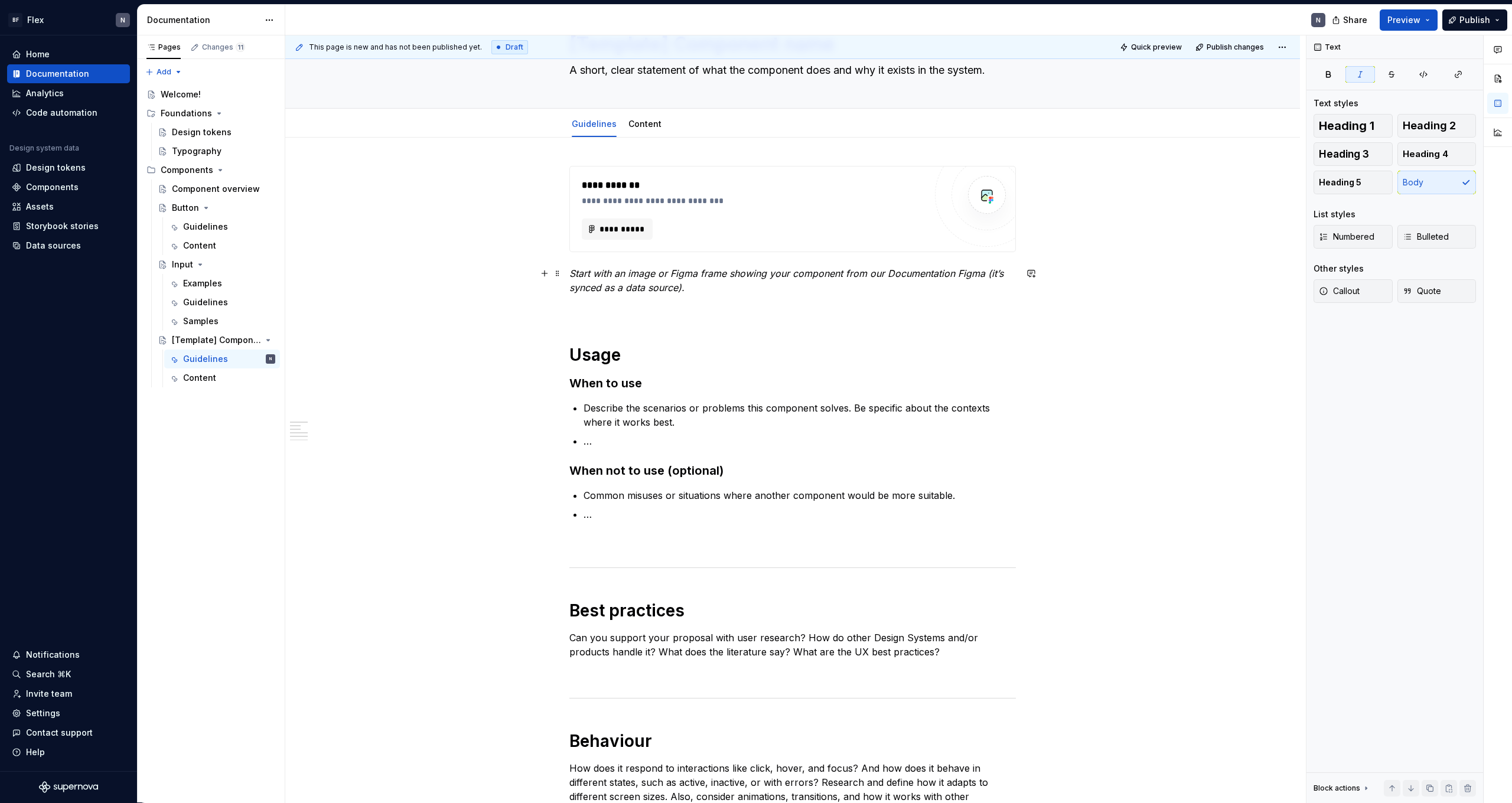
click at [840, 284] on p "Start with an image or Figma frame showing your component from our Documentatio…" at bounding box center [793, 281] width 446 height 29
drag, startPoint x: 576, startPoint y: 269, endPoint x: 585, endPoint y: 289, distance: 21.9
click at [585, 289] on em "Start with an image or Figma frame showing your component from our Documentatio…" at bounding box center [788, 280] width 437 height 26
click at [623, 304] on p at bounding box center [793, 309] width 446 height 14
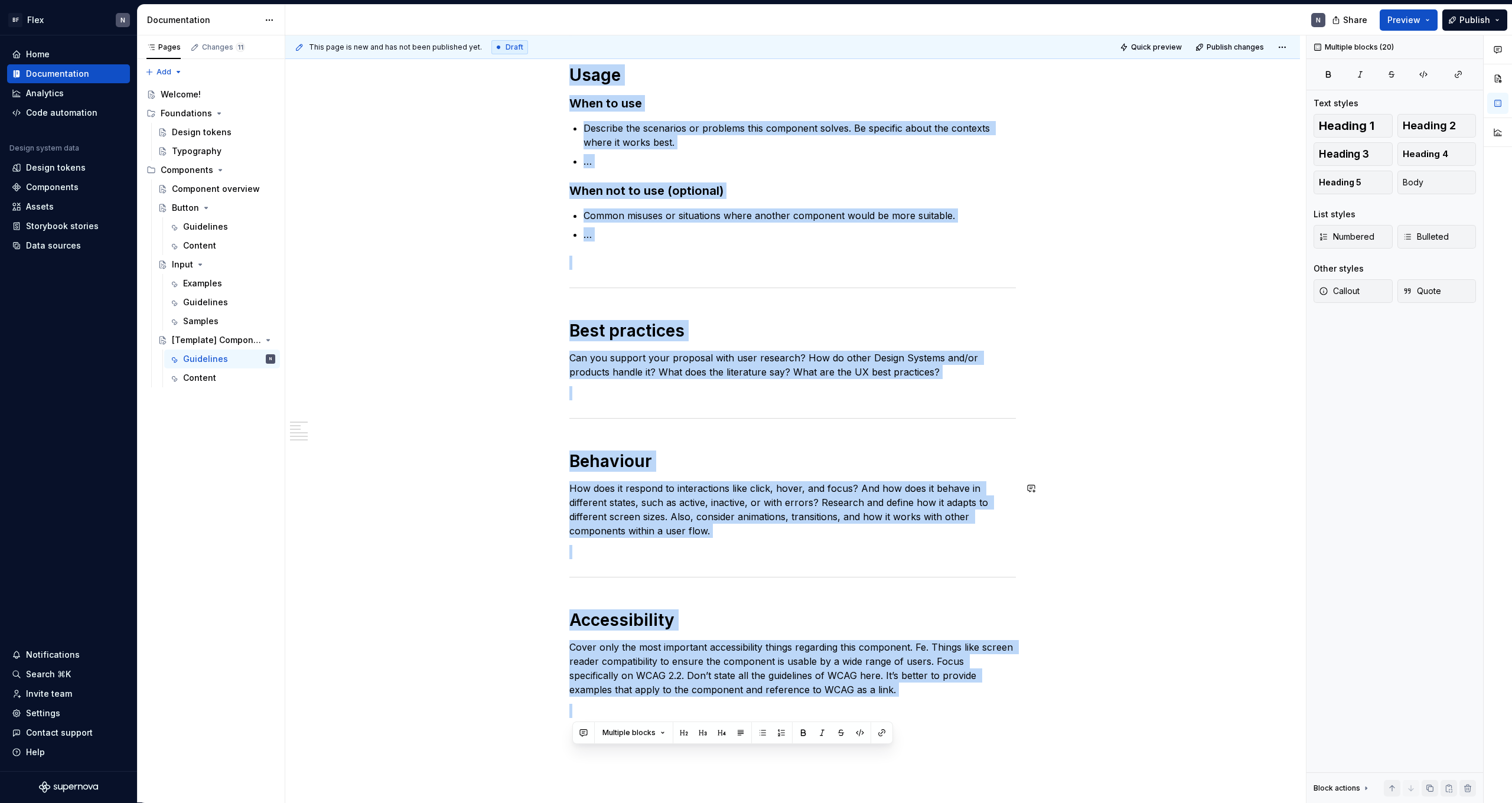
scroll to position [517, 0]
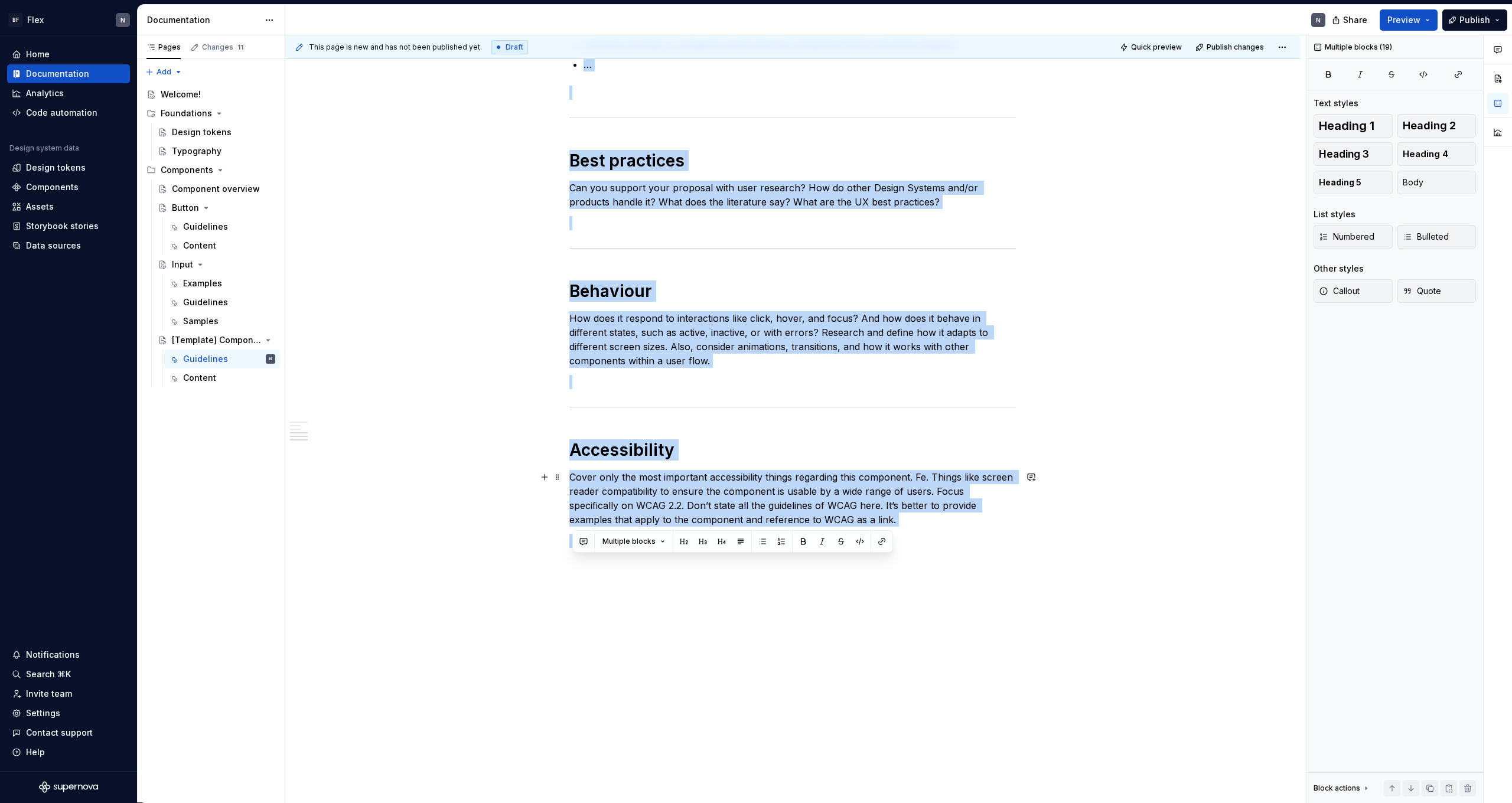
drag, startPoint x: 574, startPoint y: 271, endPoint x: 913, endPoint y: 522, distance: 421.8
click at [913, 522] on div "**********" at bounding box center [793, 132] width 446 height 832
copy div "Lorem ipsu do sitam co Adipi elits doeiusm temp incididun utla etd Magnaaliquae…"
click at [691, 354] on p "How does it respond to interactions like click, hover, and focus? And how does …" at bounding box center [793, 339] width 446 height 57
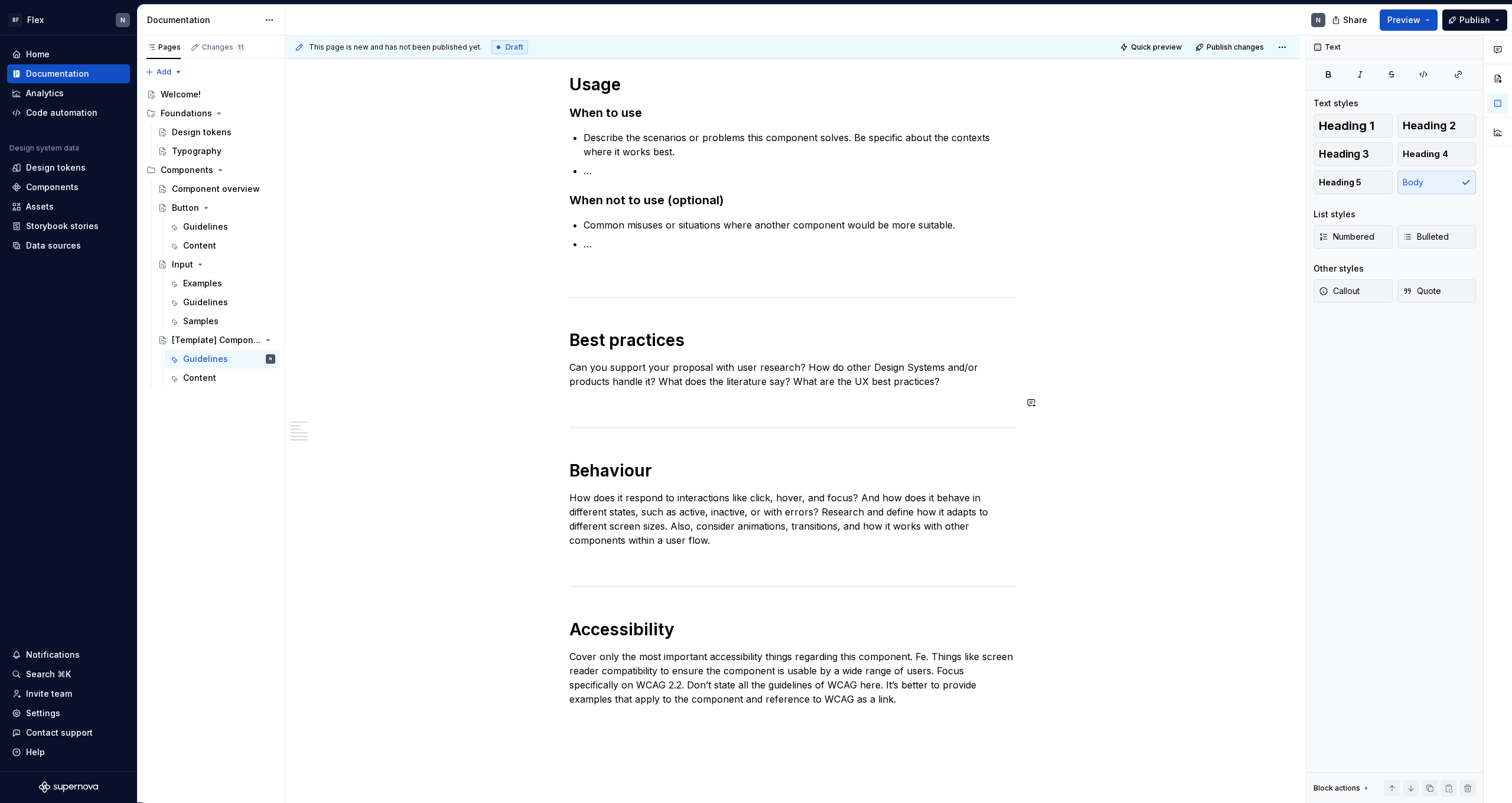
scroll to position [176, 0]
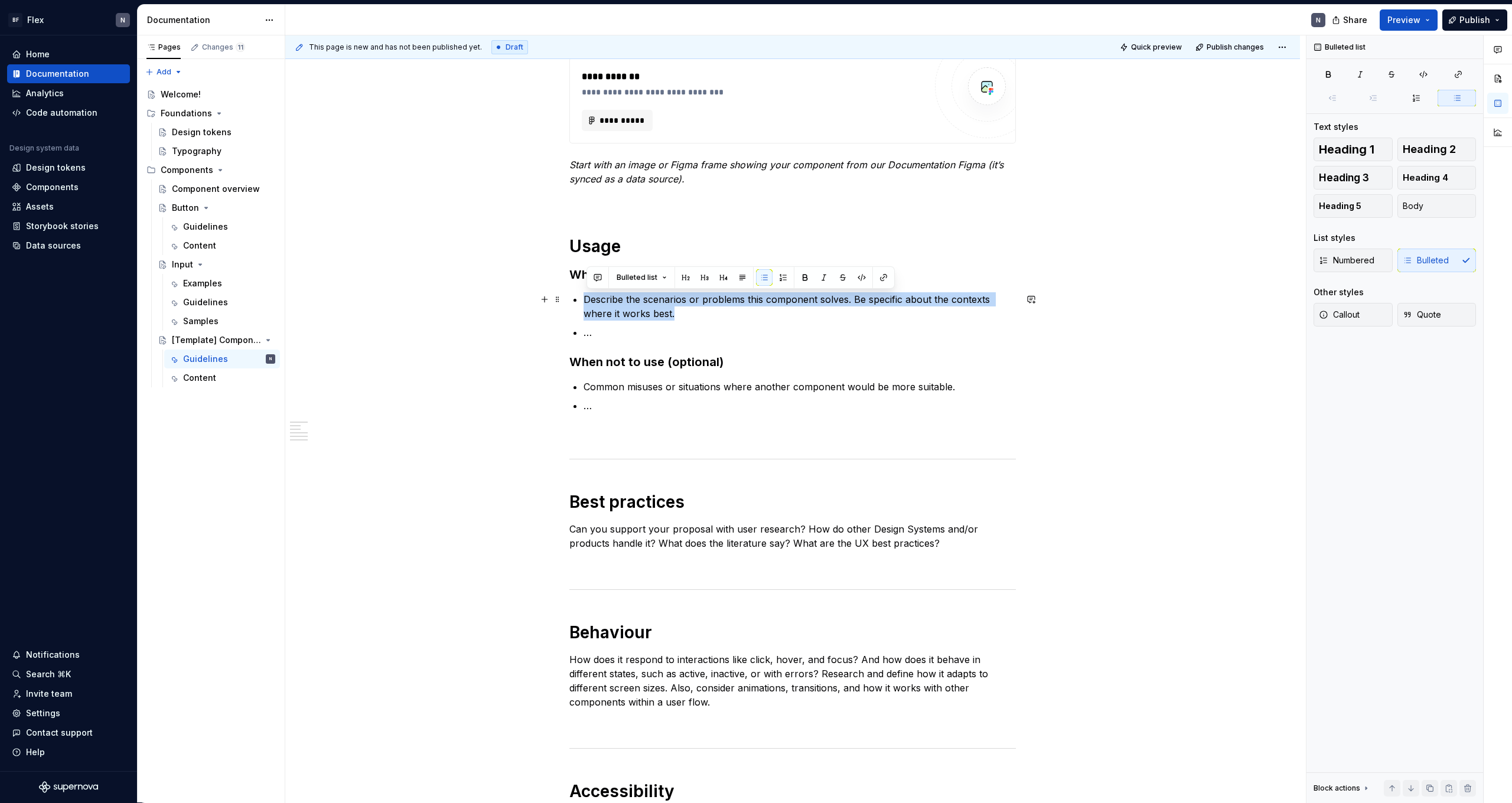
drag, startPoint x: 679, startPoint y: 311, endPoint x: 589, endPoint y: 298, distance: 90.9
click at [589, 298] on p "Describe the scenarios or problems this component solves. Be specific about the…" at bounding box center [799, 307] width 432 height 29
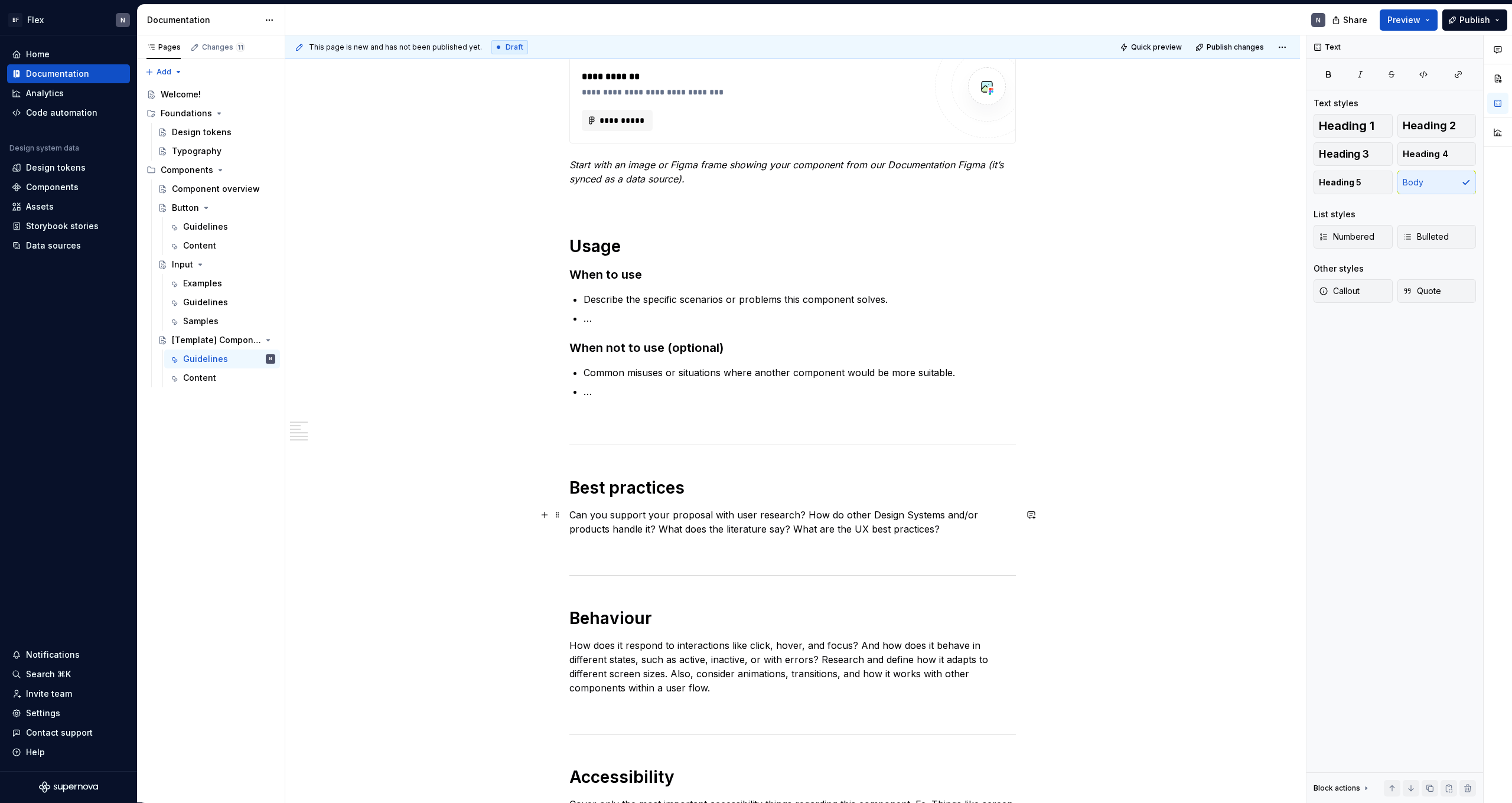
click at [919, 528] on p "Can you support your proposal with user research? How do other Design Systems a…" at bounding box center [793, 522] width 446 height 29
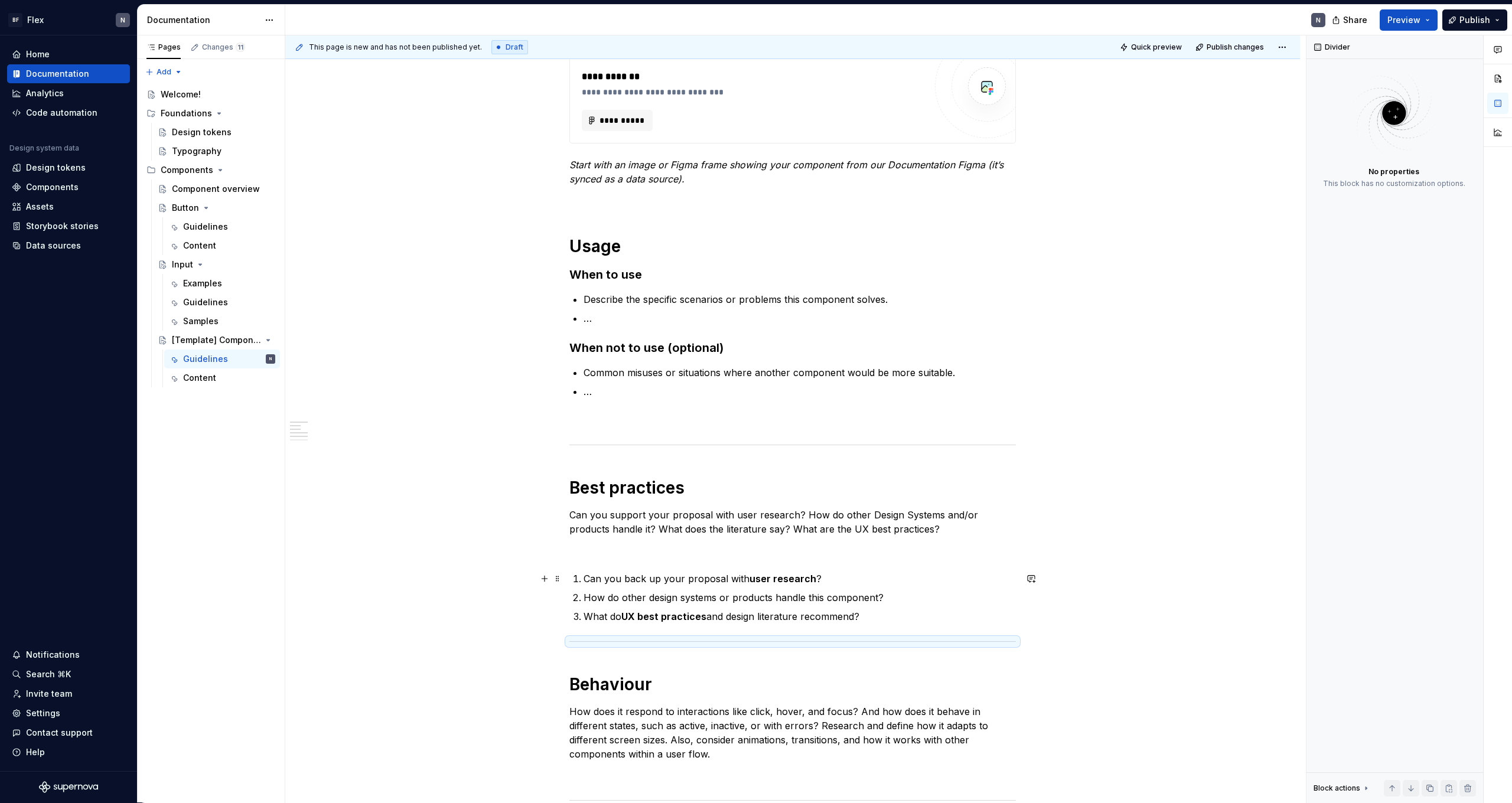
drag, startPoint x: 594, startPoint y: 579, endPoint x: 588, endPoint y: 579, distance: 6.0
click at [594, 579] on p "Can you back up your proposal with user research ?" at bounding box center [799, 579] width 432 height 14
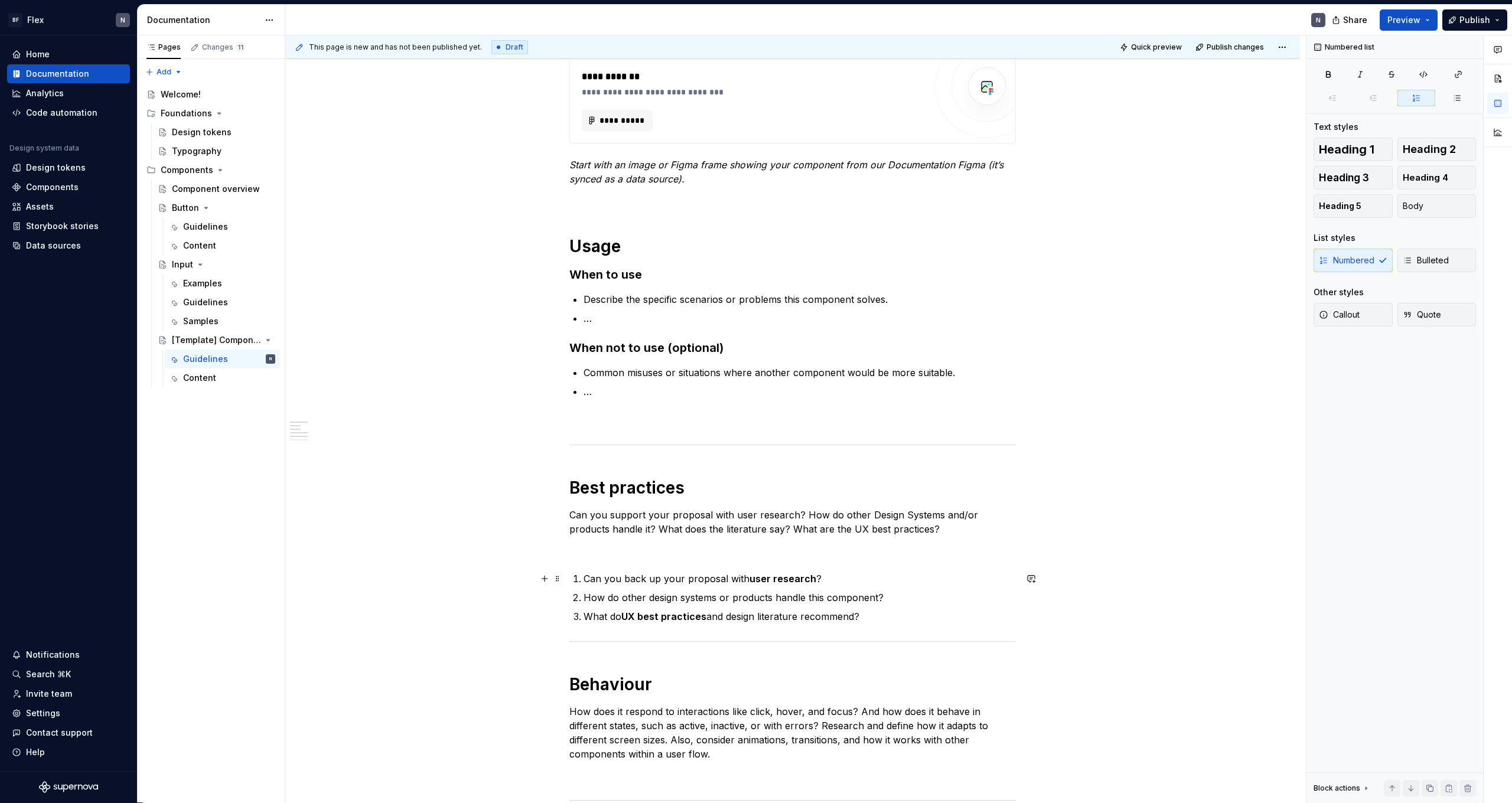
click at [586, 579] on p "Can you back up your proposal with user research ?" at bounding box center [799, 579] width 432 height 14
click at [1454, 268] on button "Bulleted" at bounding box center [1437, 261] width 79 height 24
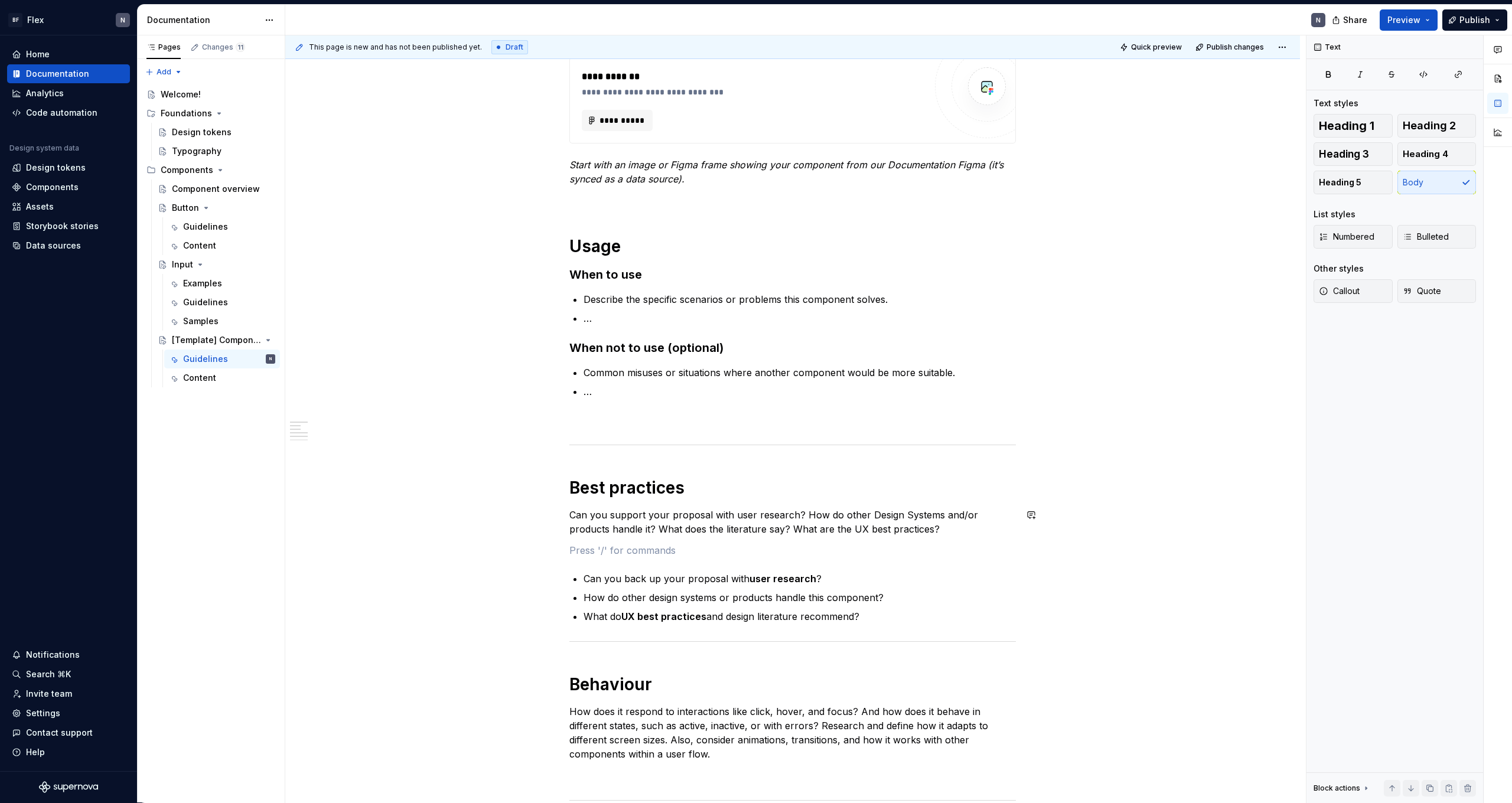
drag, startPoint x: 716, startPoint y: 537, endPoint x: 764, endPoint y: 549, distance: 49.5
click at [716, 537] on div "**********" at bounding box center [793, 499] width 446 height 884
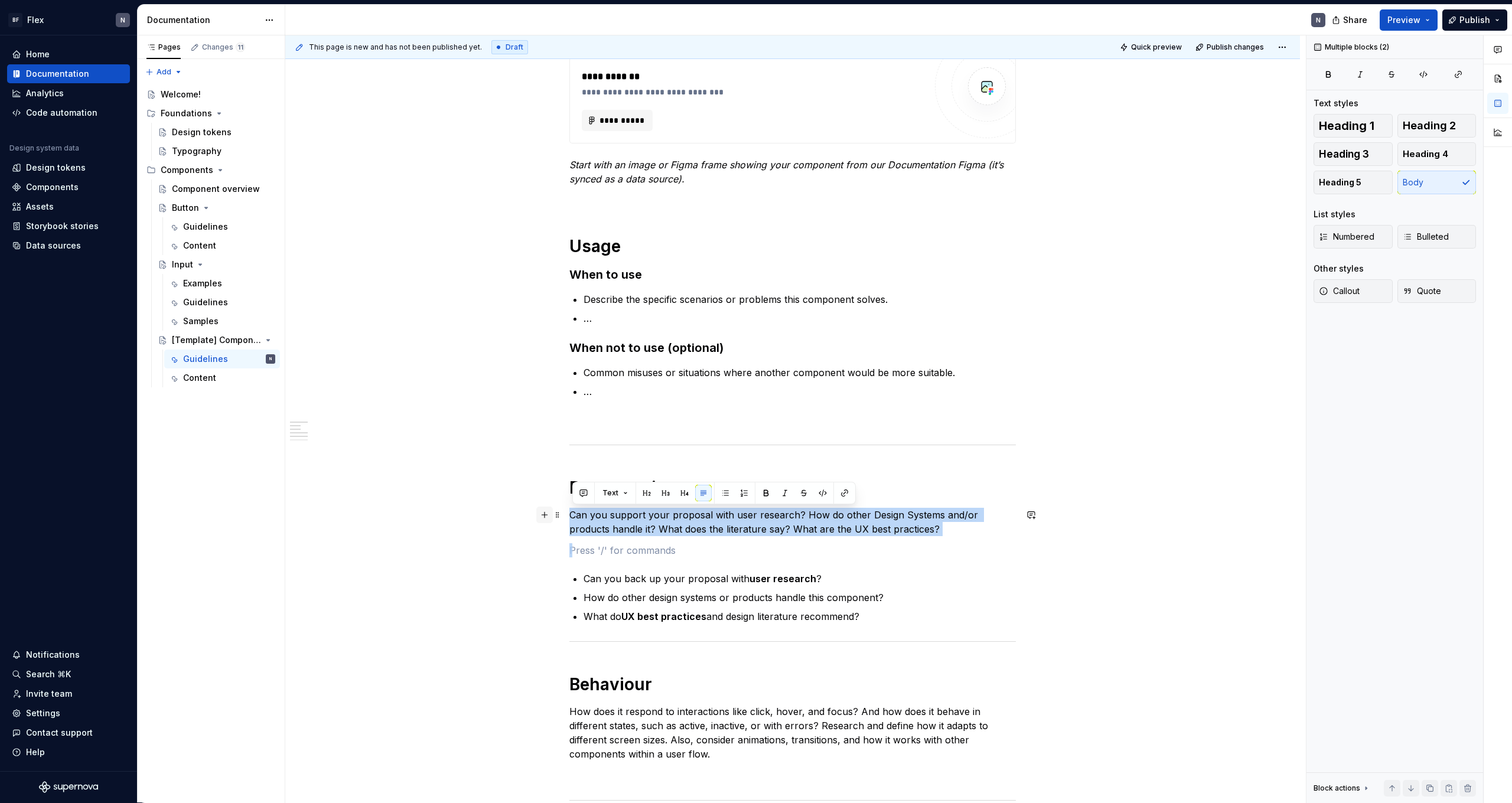
drag, startPoint x: 883, startPoint y: 545, endPoint x: 543, endPoint y: 512, distance: 341.6
click at [570, 512] on div "**********" at bounding box center [793, 506] width 446 height 898
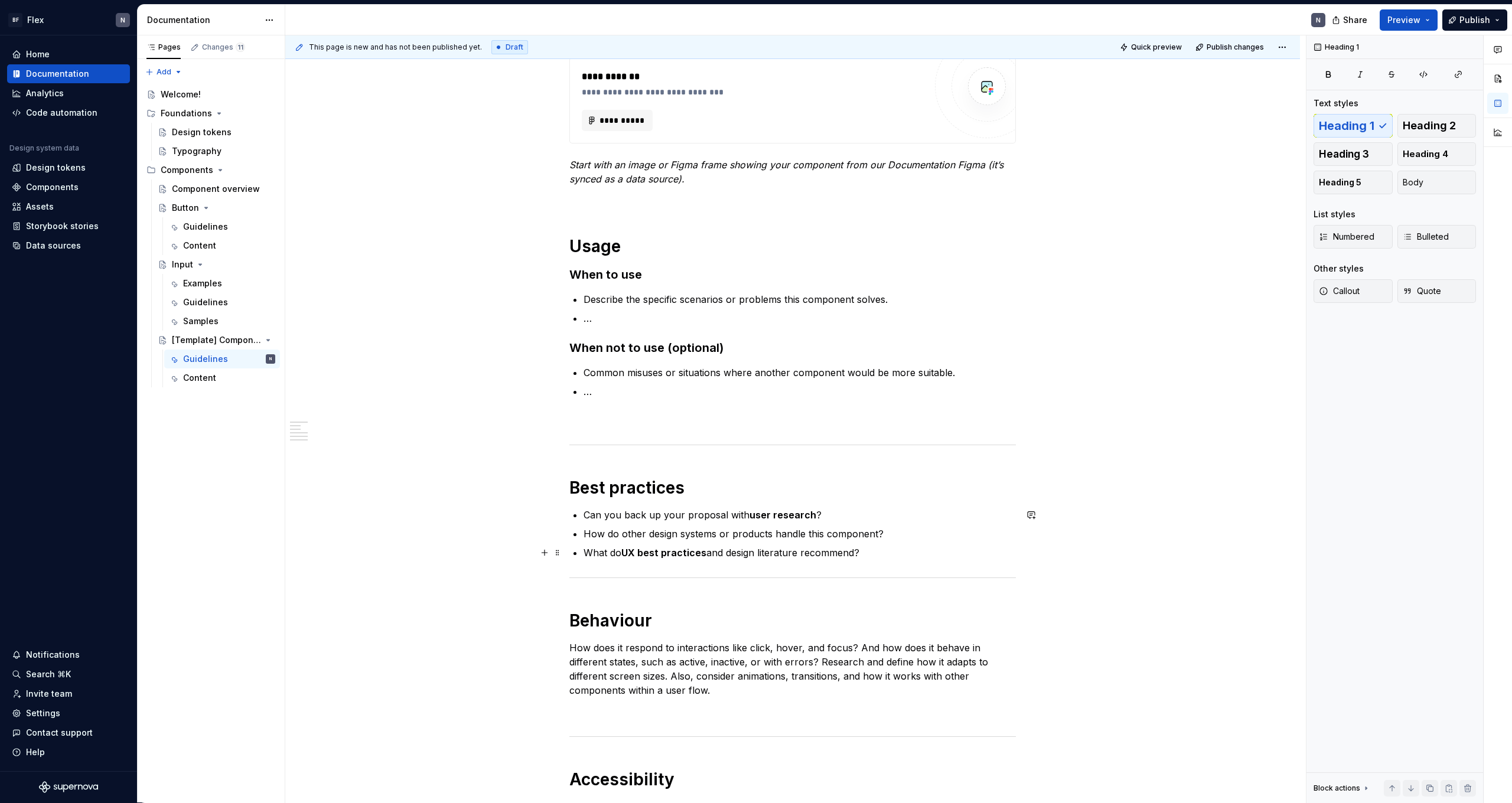
click at [937, 548] on p "What do UX best practices and design literature recommend?" at bounding box center [799, 553] width 432 height 14
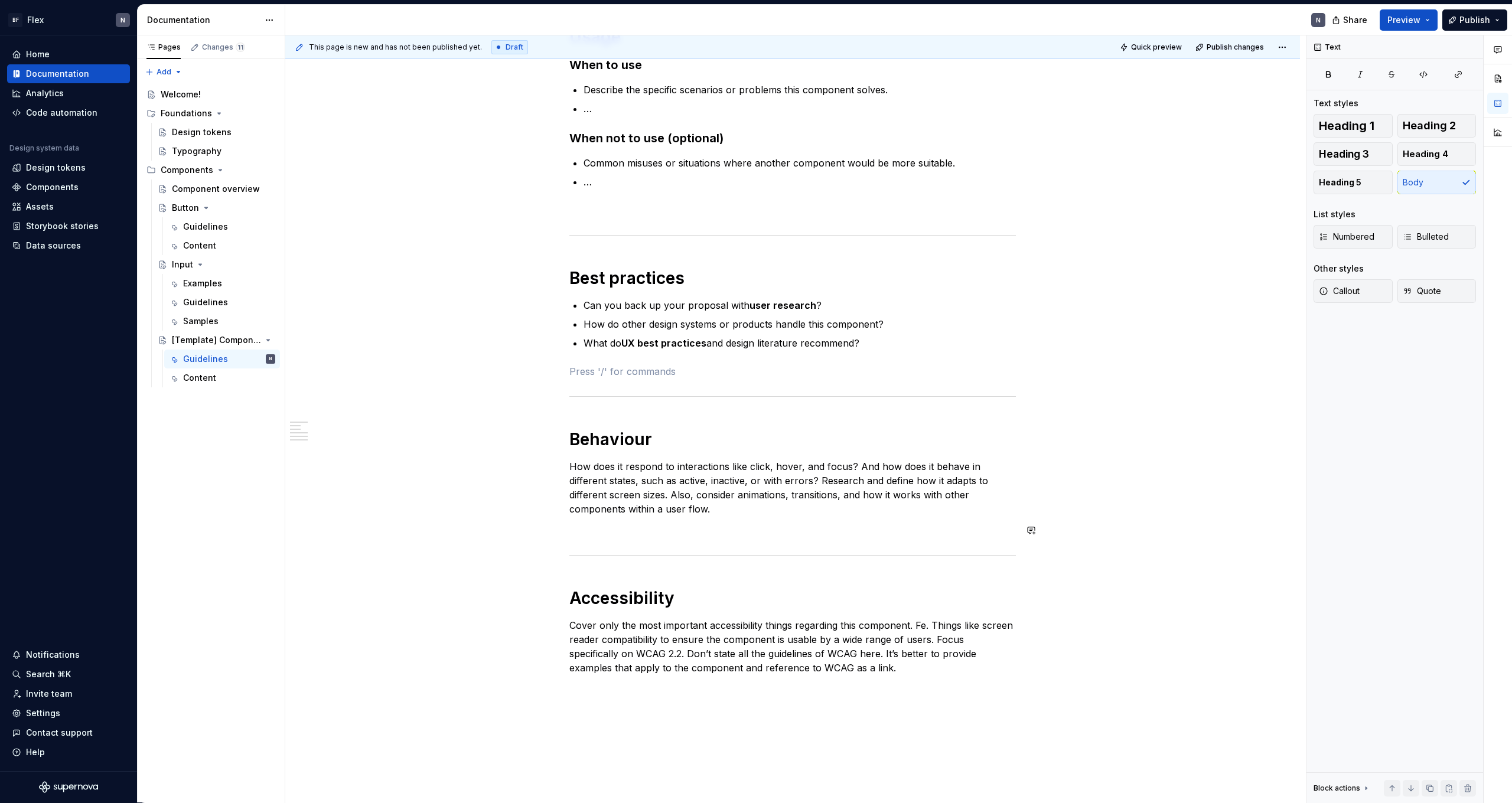
scroll to position [386, 0]
click at [713, 488] on p "How does it respond to interactions like click, hover, and focus? And how does …" at bounding box center [793, 487] width 446 height 57
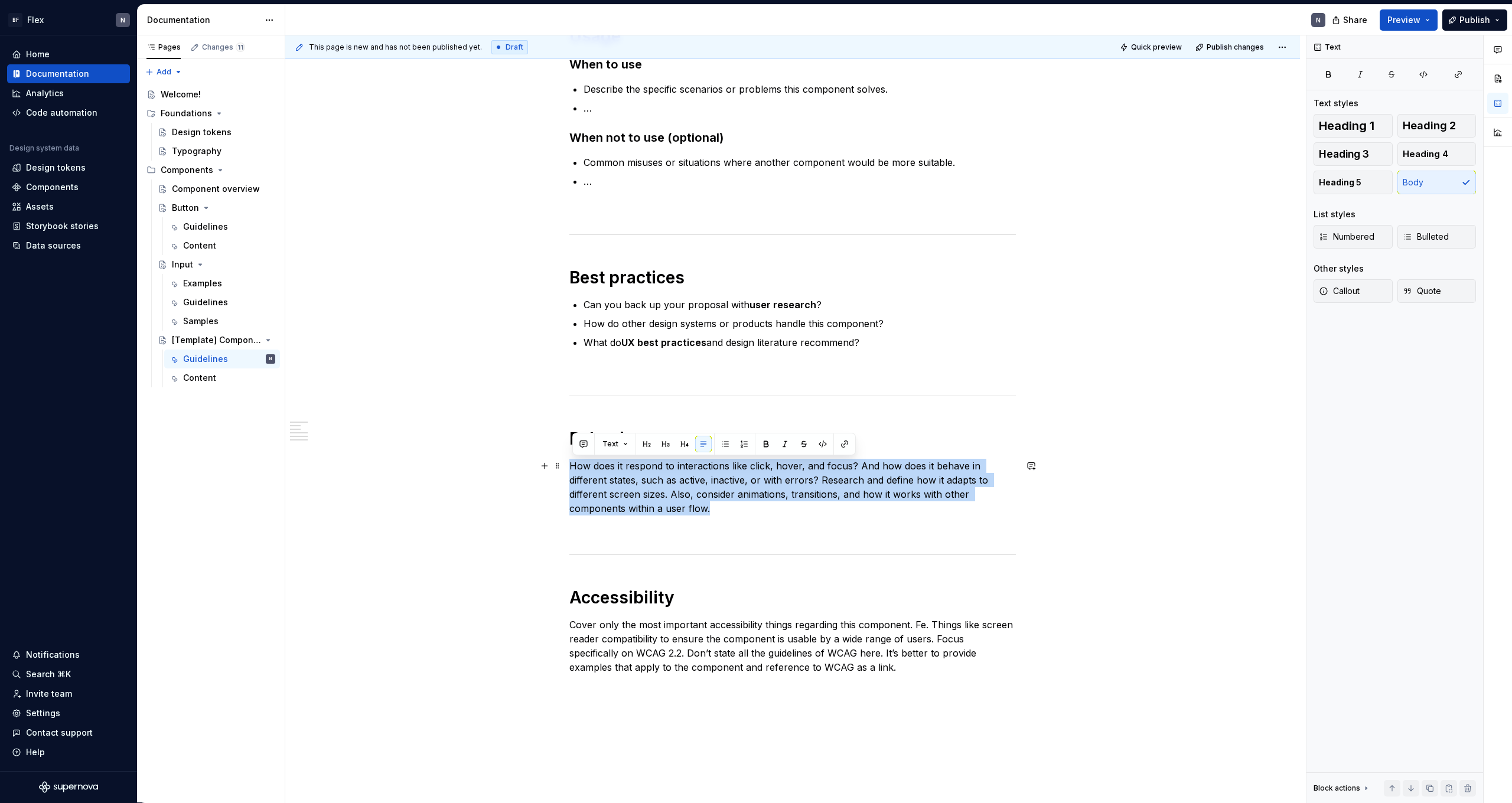
click at [713, 488] on p "How does it respond to interactions like click, hover, and focus? And how does …" at bounding box center [793, 487] width 446 height 57
click at [800, 505] on p "How does it respond to interactions like click, hover, and focus? And how does …" at bounding box center [793, 487] width 446 height 57
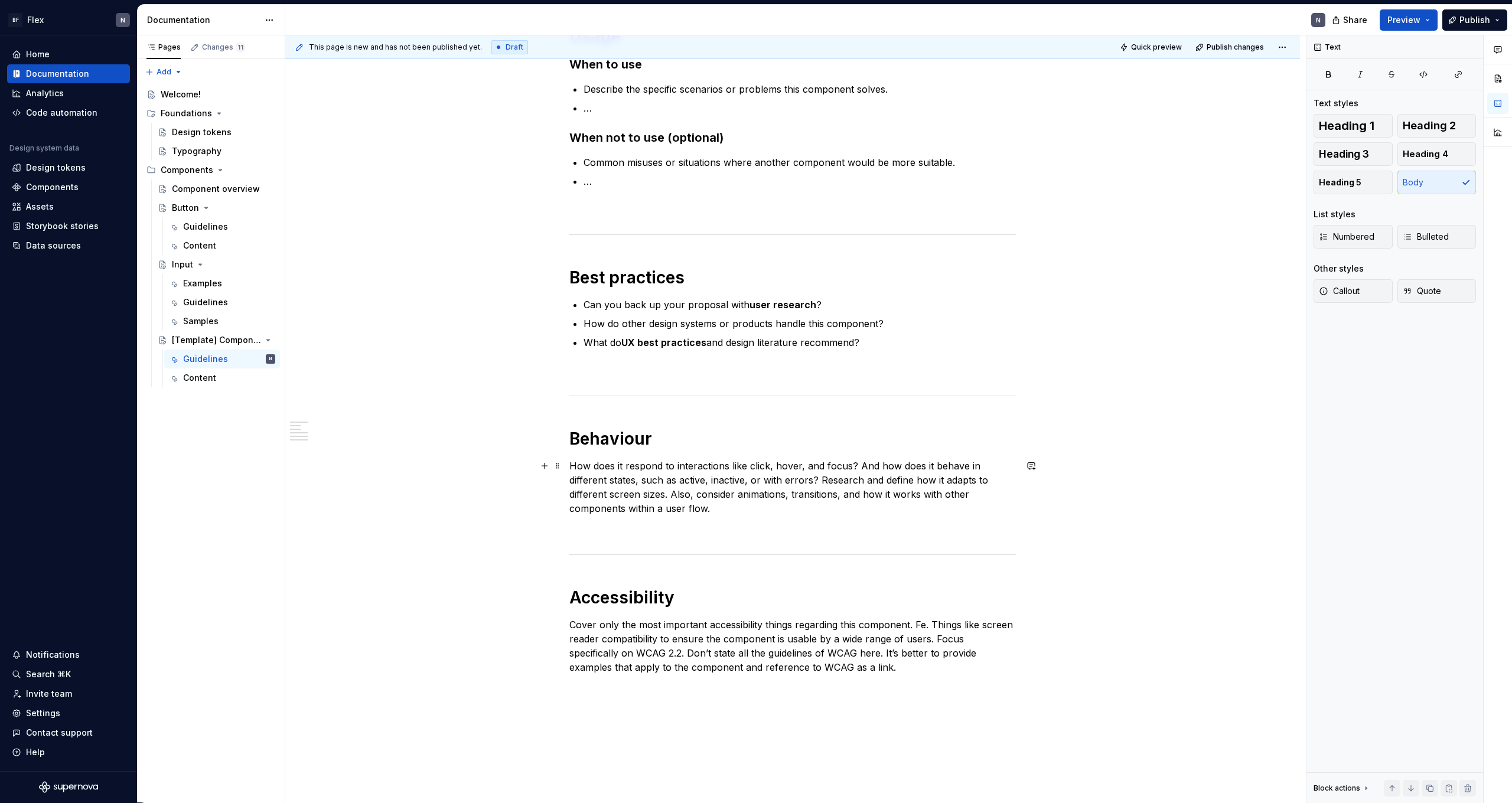
click at [649, 474] on p "How does it respond to interactions like click, hover, and focus? And how does …" at bounding box center [793, 487] width 446 height 57
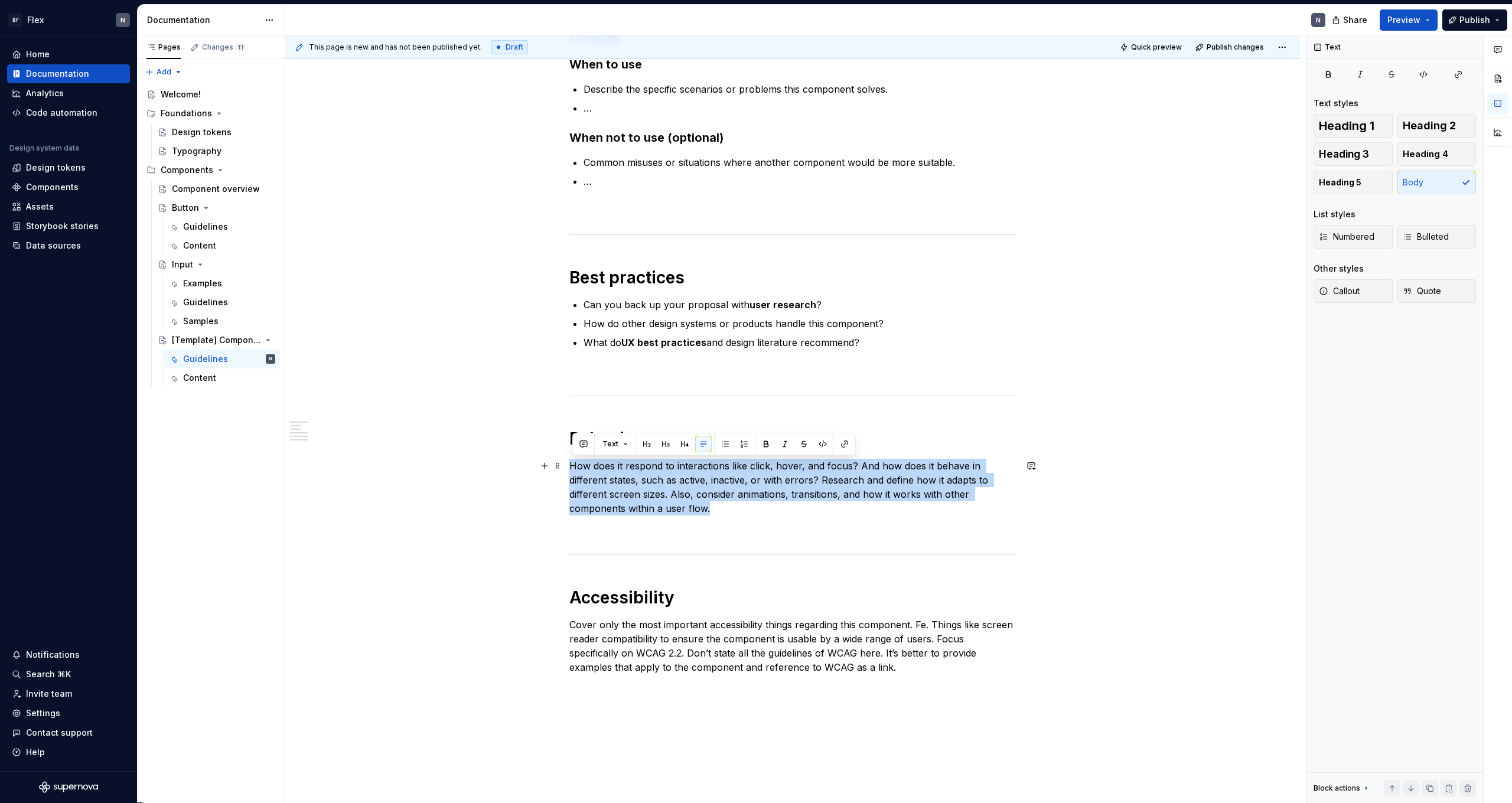
click at [649, 474] on p "How does it respond to interactions like click, hover, and focus? And how does …" at bounding box center [793, 487] width 446 height 57
click at [724, 493] on p "How does it respond to interactions like click, hover, and focus? And how does …" at bounding box center [793, 487] width 446 height 57
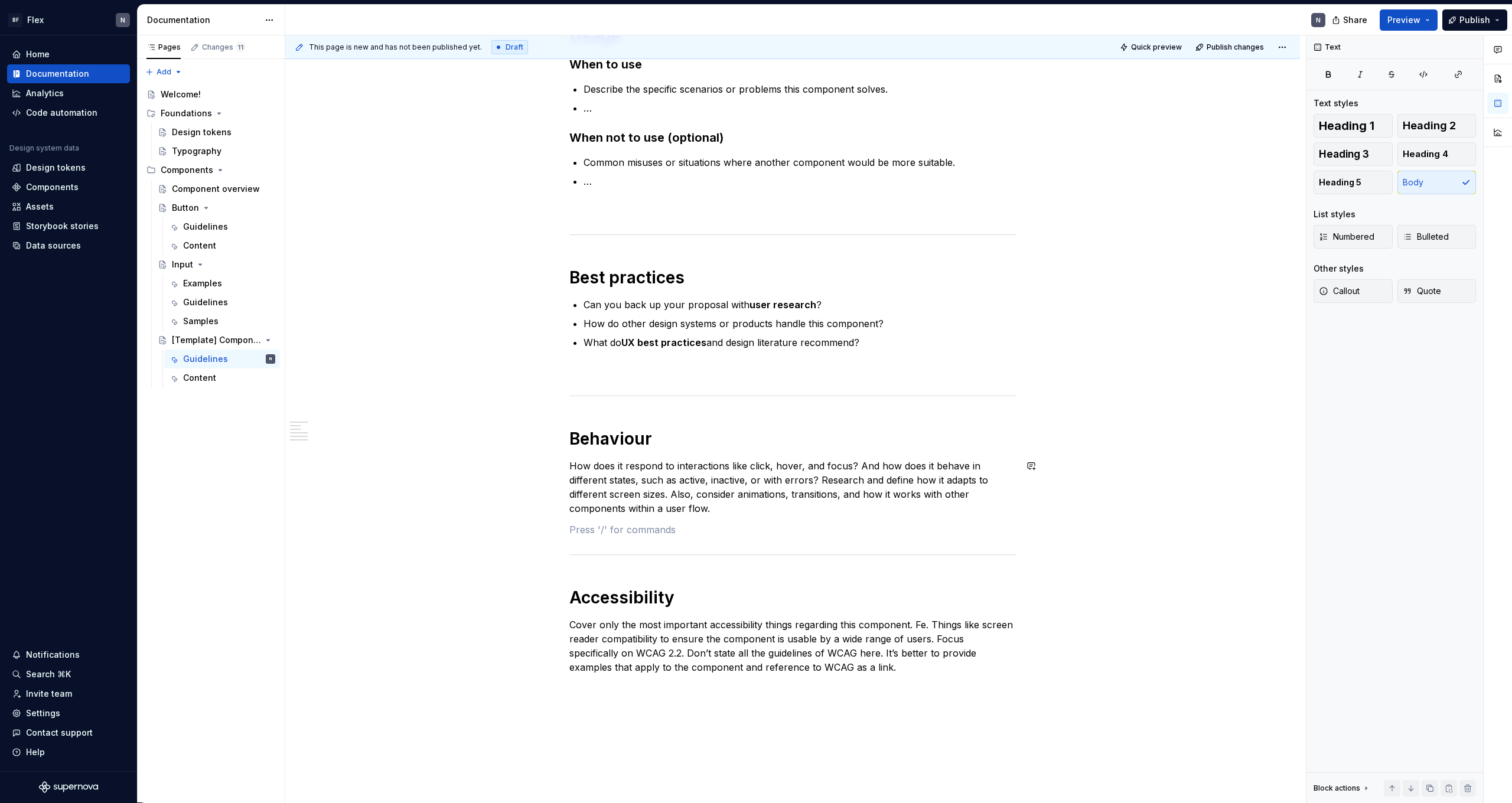
click at [783, 519] on div "**********" at bounding box center [793, 271] width 446 height 849
click at [784, 513] on p "How does it respond to interactions like click, hover, and focus? And how does …" at bounding box center [793, 487] width 446 height 57
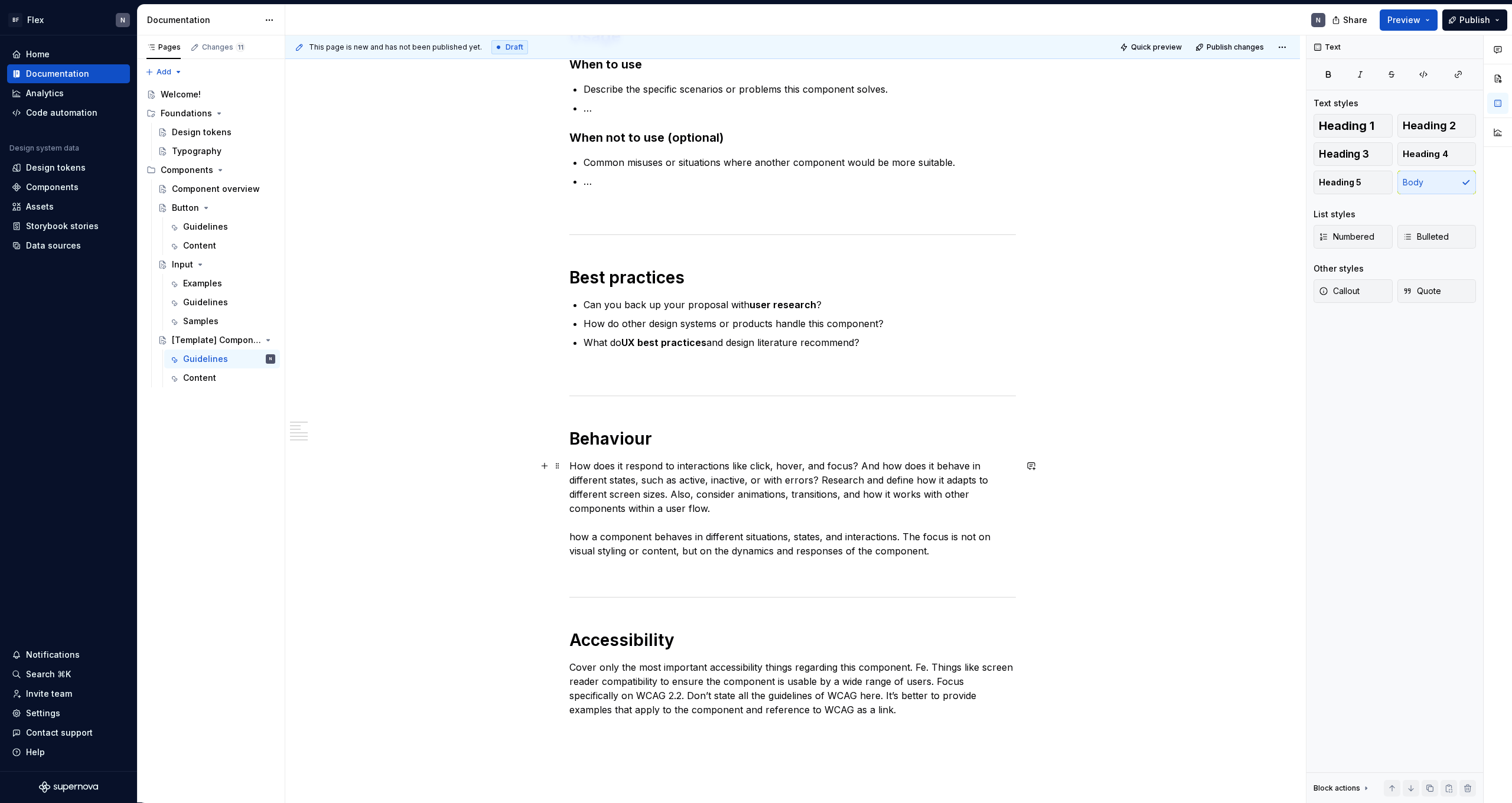
click at [859, 465] on p "How does it respond to interactions like click, hover, and focus? And how does …" at bounding box center [793, 508] width 446 height 99
drag, startPoint x: 885, startPoint y: 467, endPoint x: 577, endPoint y: 468, distance: 308.0
click at [577, 468] on p "How does it respond to interactions like click, hover, and focus? And how does …" at bounding box center [793, 508] width 446 height 99
click at [724, 493] on p "How does it respond to interactions like click, hover, and focus? And how does …" at bounding box center [793, 508] width 446 height 99
drag, startPoint x: 883, startPoint y: 467, endPoint x: 569, endPoint y: 468, distance: 314.0
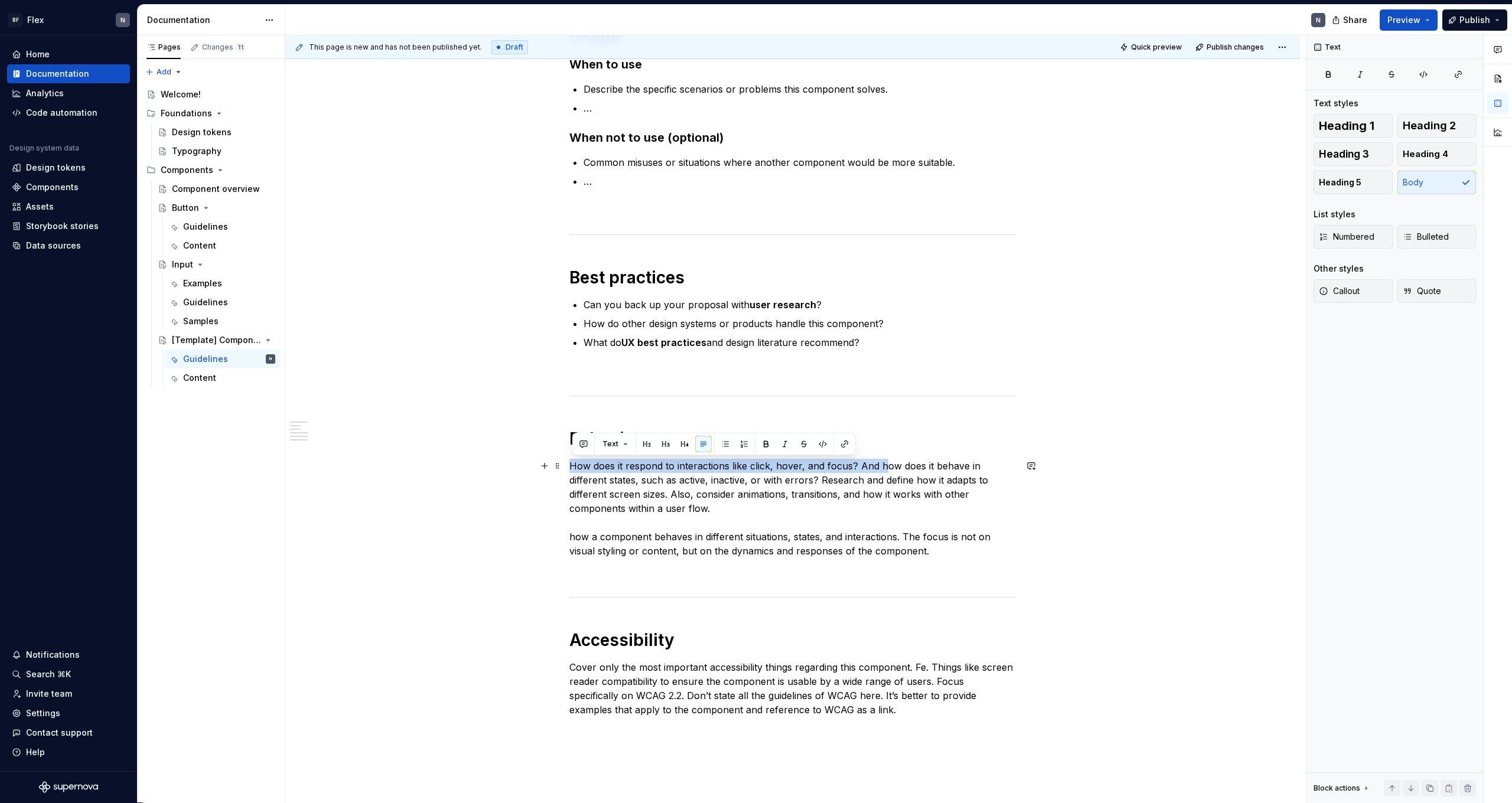
click at [569, 467] on div "**********" at bounding box center [792, 406] width 1015 height 1175
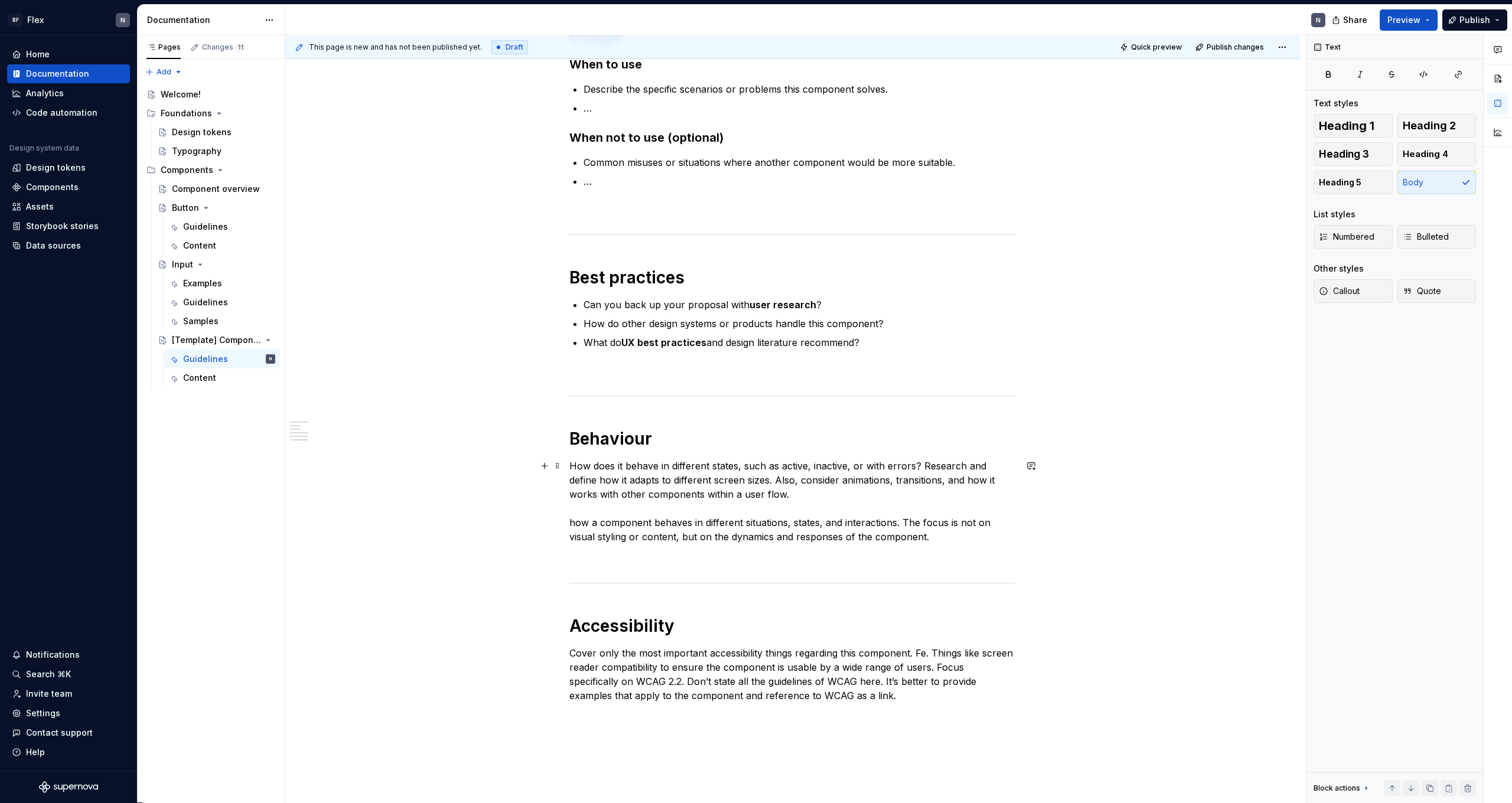
click at [739, 467] on p "How does it behave in different states, such as active, inactive, or with error…" at bounding box center [793, 501] width 446 height 85
drag, startPoint x: 706, startPoint y: 526, endPoint x: 900, endPoint y: 526, distance: 194.0
click at [900, 526] on p "How does it behave in different states, such as active, inactive, or with error…" at bounding box center [793, 501] width 446 height 85
copy p "different situations, states, and interactions."
drag, startPoint x: 746, startPoint y: 455, endPoint x: 748, endPoint y: 461, distance: 6.3
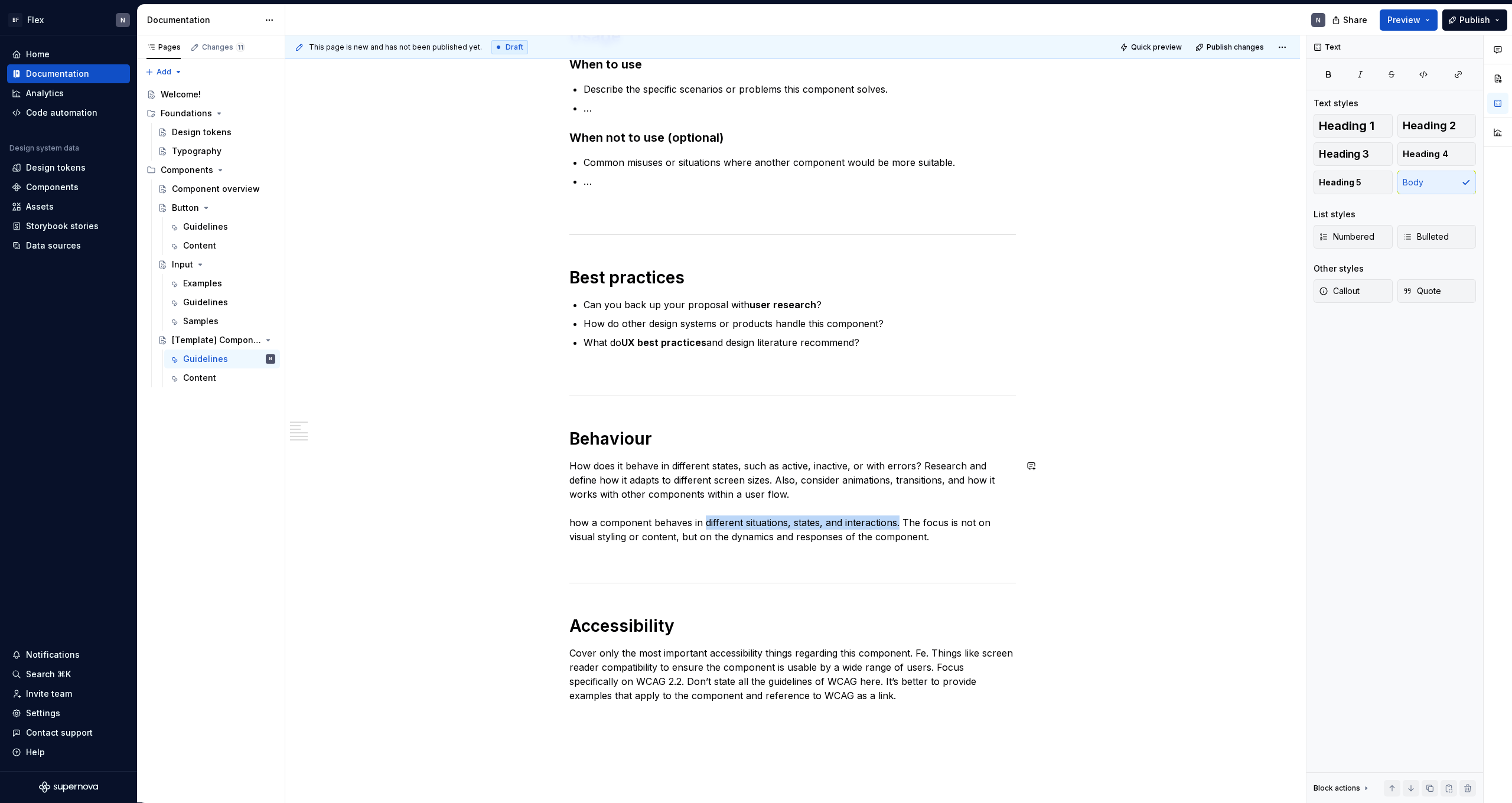
click at [746, 456] on div "**********" at bounding box center [793, 286] width 446 height 877
drag, startPoint x: 747, startPoint y: 467, endPoint x: 726, endPoint y: 468, distance: 21.0
click at [746, 467] on p "How does it behave in different states, such as active, inactive, or with error…" at bounding box center [793, 501] width 446 height 85
drag, startPoint x: 712, startPoint y: 467, endPoint x: 920, endPoint y: 469, distance: 208.0
click at [920, 469] on p "How does it behave in different states, such as active, inactive, or with error…" at bounding box center [793, 501] width 446 height 85
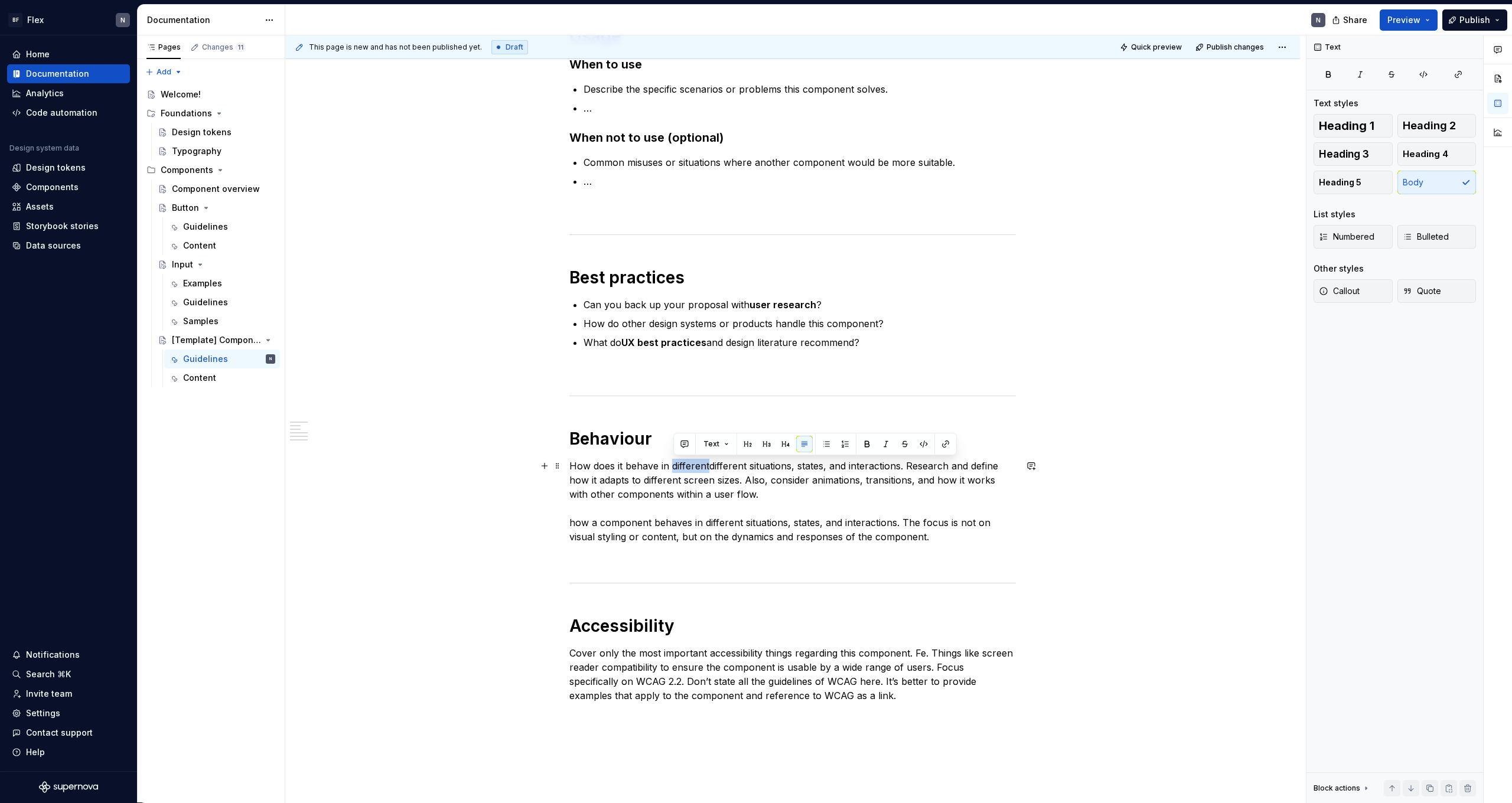
drag, startPoint x: 713, startPoint y: 470, endPoint x: 674, endPoint y: 468, distance: 39.1
click at [674, 468] on p "How does it behave in differentdifferent situations, states, and interactions. …" at bounding box center [793, 501] width 446 height 85
click at [741, 489] on p "How does it behave in different situations, states, and interactions. Research …" at bounding box center [793, 501] width 446 height 85
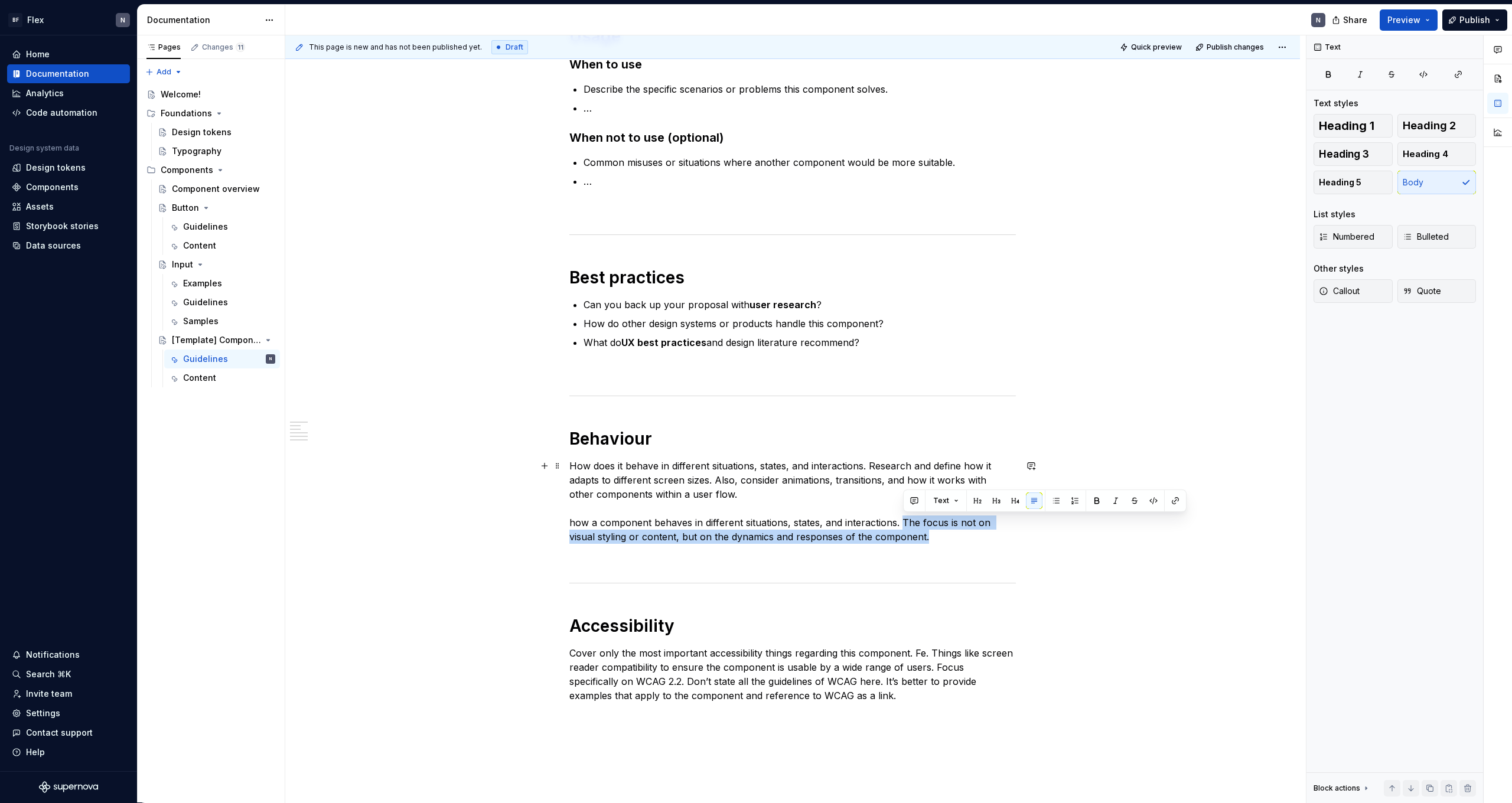
drag, startPoint x: 927, startPoint y: 536, endPoint x: 904, endPoint y: 524, distance: 25.9
click at [904, 524] on p "How does it behave in different situations, states, and interactions. Research …" at bounding box center [793, 501] width 446 height 85
drag, startPoint x: 904, startPoint y: 524, endPoint x: 925, endPoint y: 536, distance: 24.2
click at [925, 536] on p "How does it behave in different situations, states, and interactions. Research …" at bounding box center [793, 501] width 446 height 85
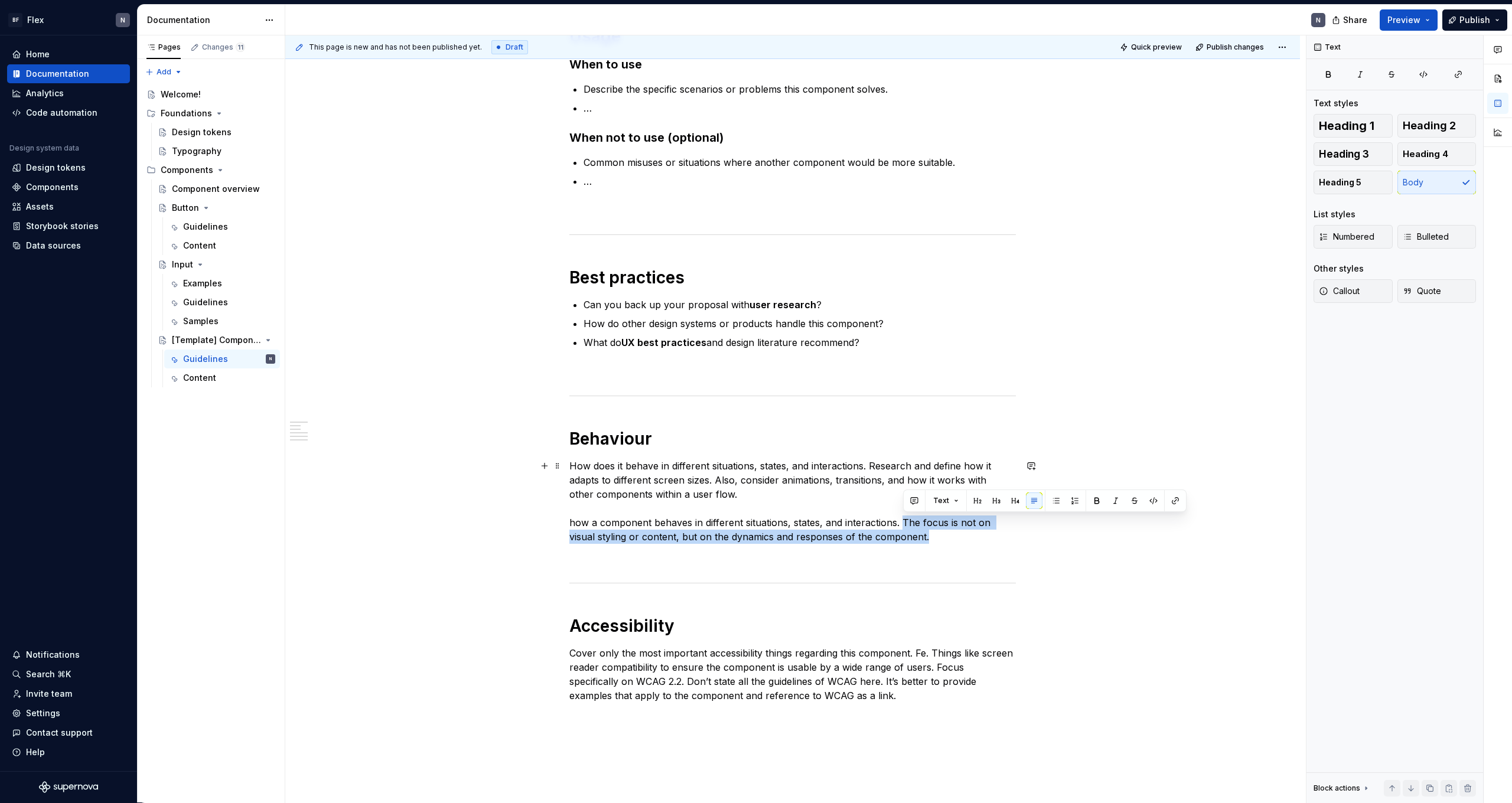
copy p "The focus is not on visual styling or content, but on the dynamics and response…"
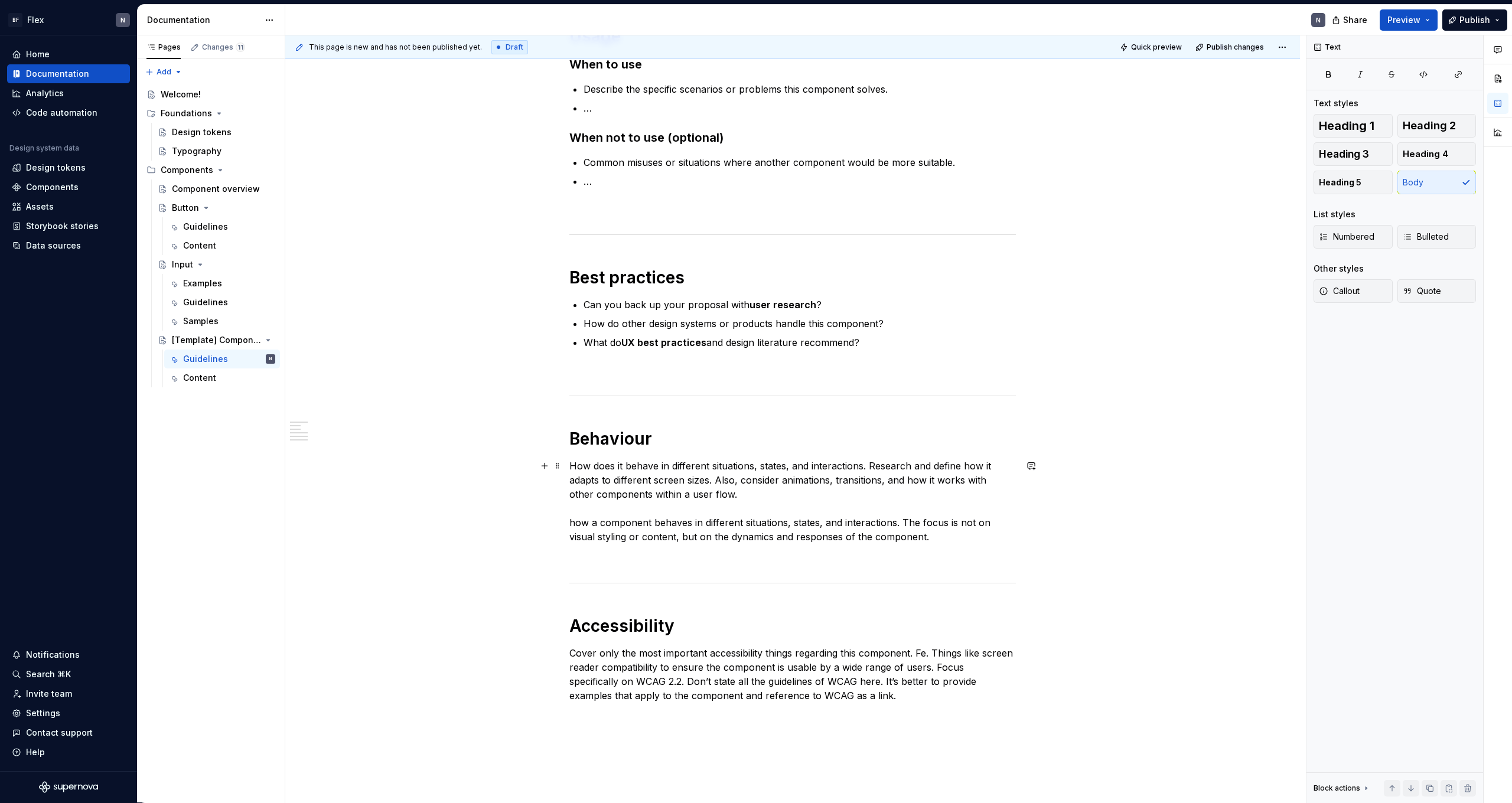
click at [783, 489] on p "How does it behave in different situations, states, and interactions. Research …" at bounding box center [793, 501] width 446 height 85
drag, startPoint x: 872, startPoint y: 466, endPoint x: 715, endPoint y: 482, distance: 157.8
click at [715, 482] on p "How does it behave in different situations, states, and interactions. Research …" at bounding box center [793, 501] width 446 height 85
click at [873, 469] on p "How does it behave in different situations, states, and interactions. The focus…" at bounding box center [793, 501] width 446 height 85
click at [905, 482] on p "How does it behave in different situations, states, and interactions. The focus…" at bounding box center [793, 501] width 446 height 85
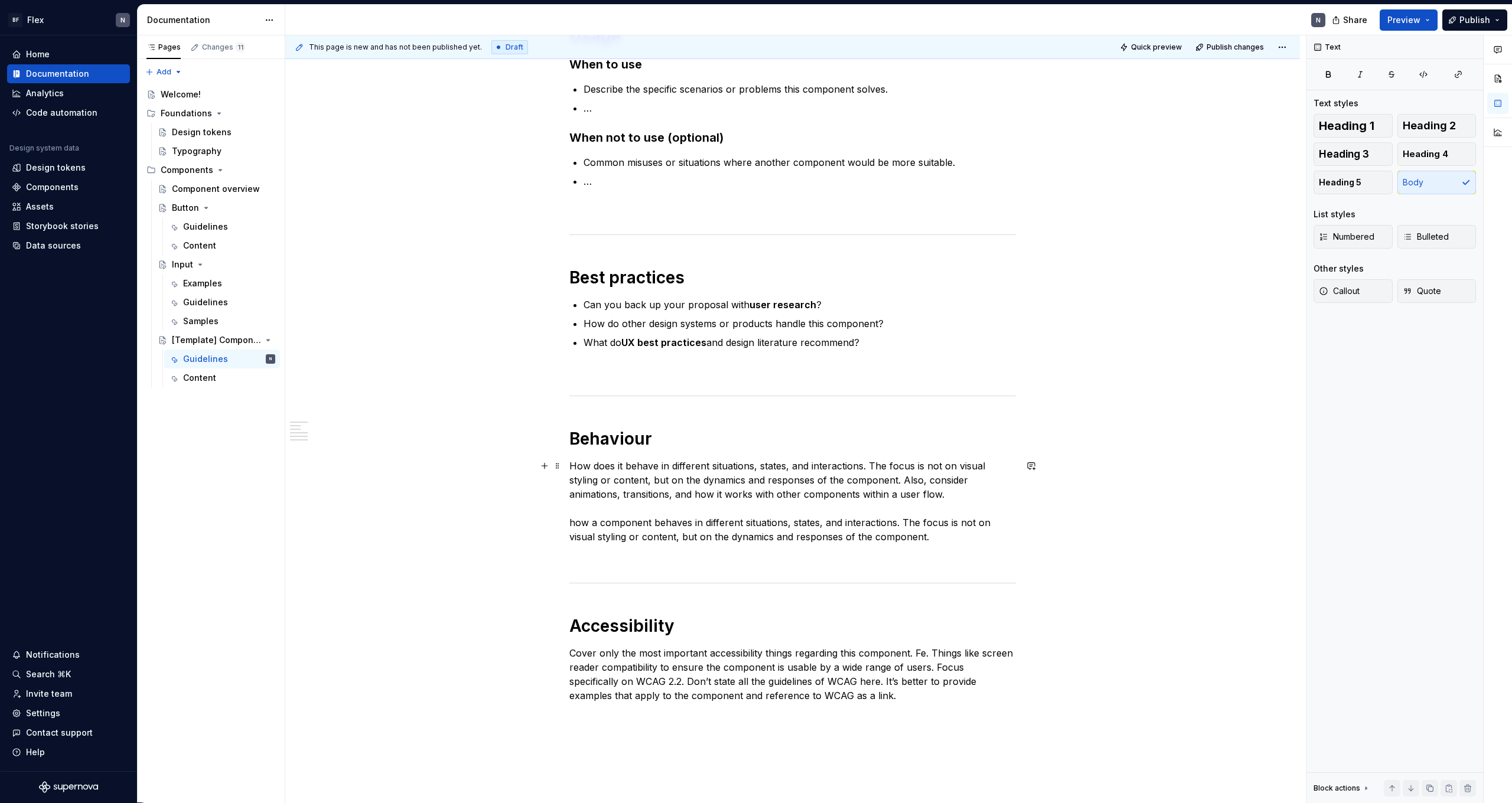
click at [687, 492] on p "How does it behave in different situations, states, and interactions. The focus…" at bounding box center [793, 501] width 446 height 85
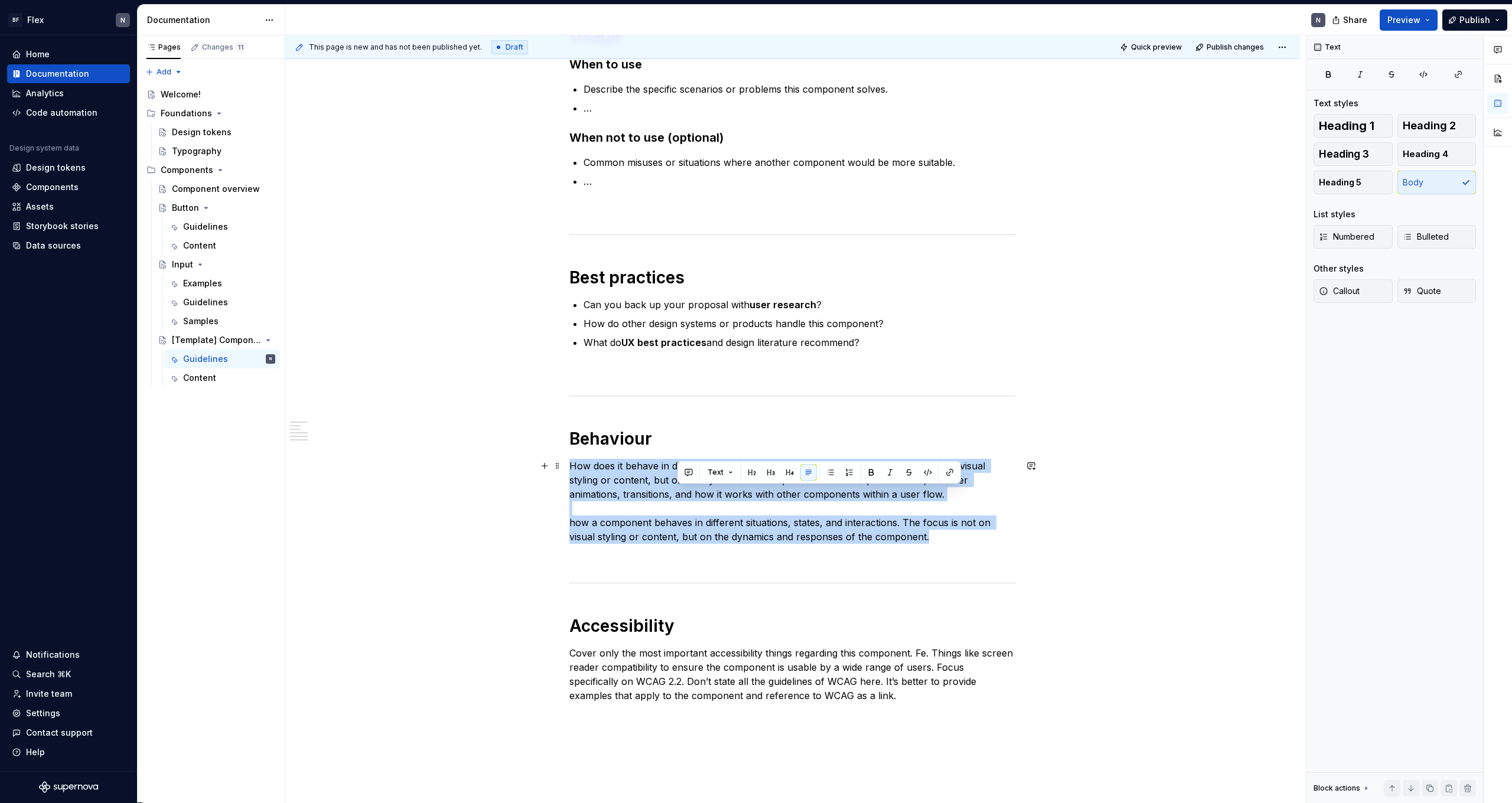
click at [687, 492] on p "How does it behave in different situations, states, and interactions. The focus…" at bounding box center [793, 501] width 446 height 85
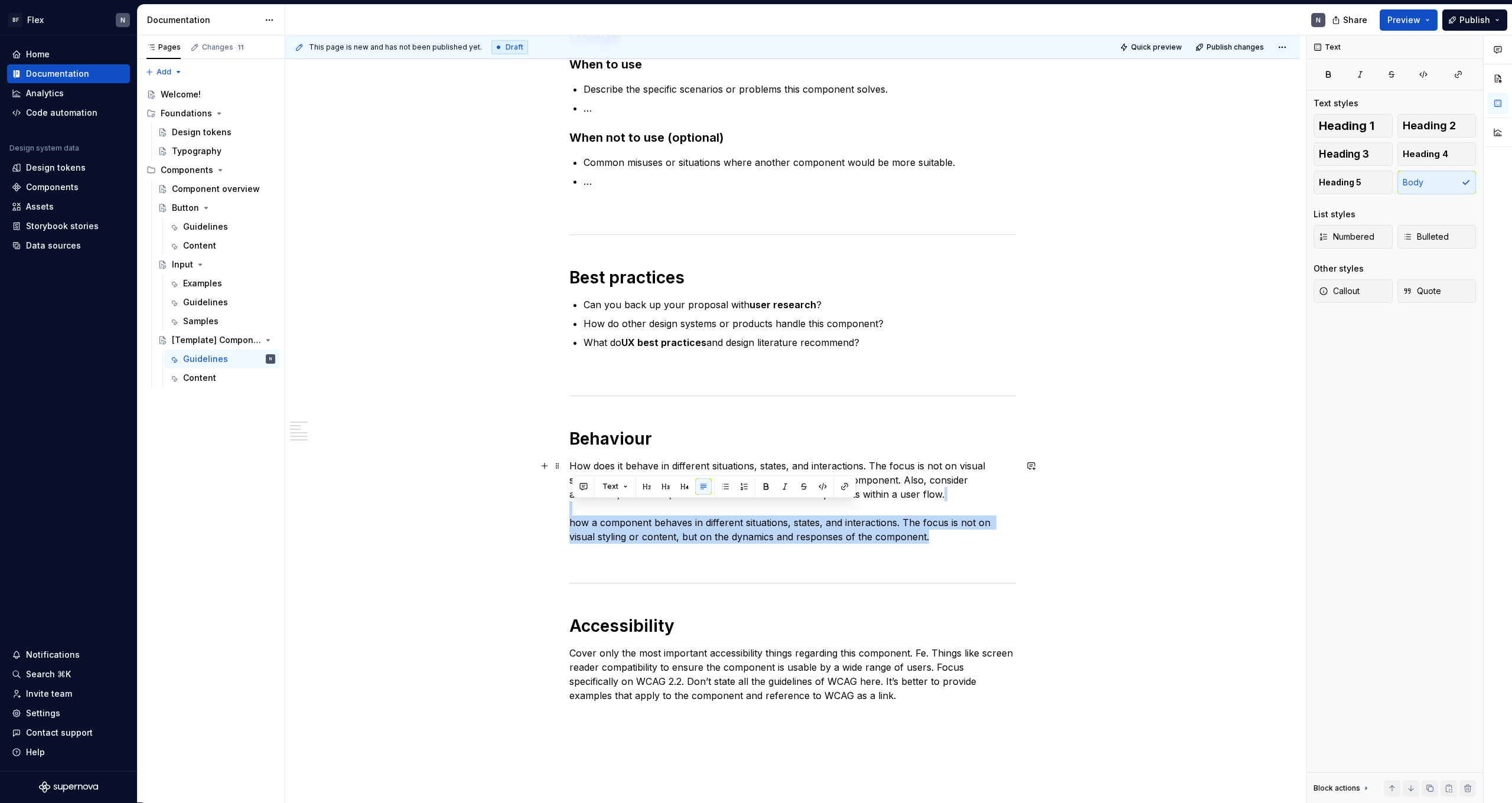
drag, startPoint x: 948, startPoint y: 532, endPoint x: 507, endPoint y: 510, distance: 441.5
click at [507, 510] on div "**********" at bounding box center [792, 399] width 1015 height 1161
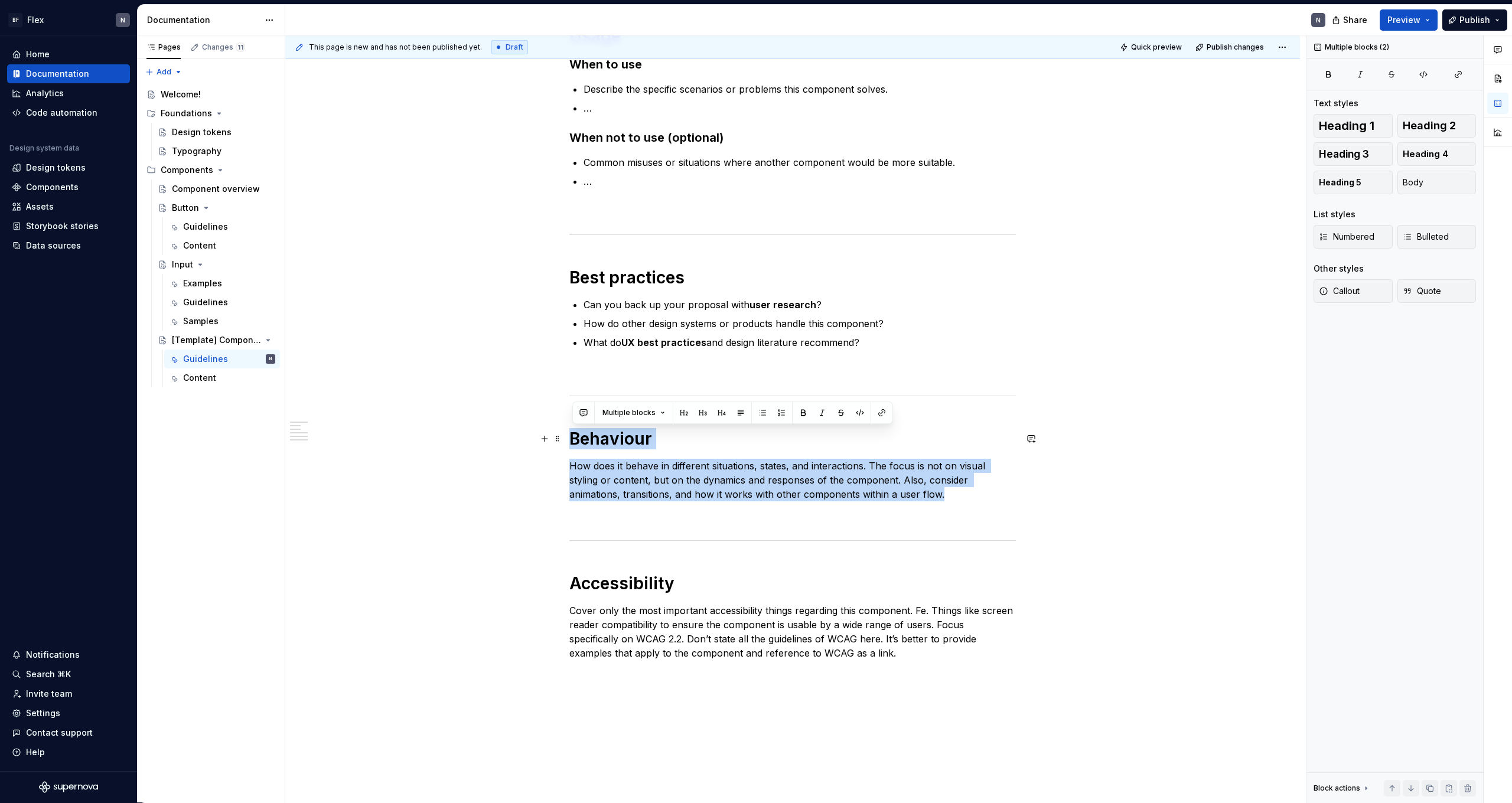
drag, startPoint x: 946, startPoint y: 497, endPoint x: 551, endPoint y: 440, distance: 399.1
click at [570, 440] on div "**********" at bounding box center [793, 271] width 446 height 849
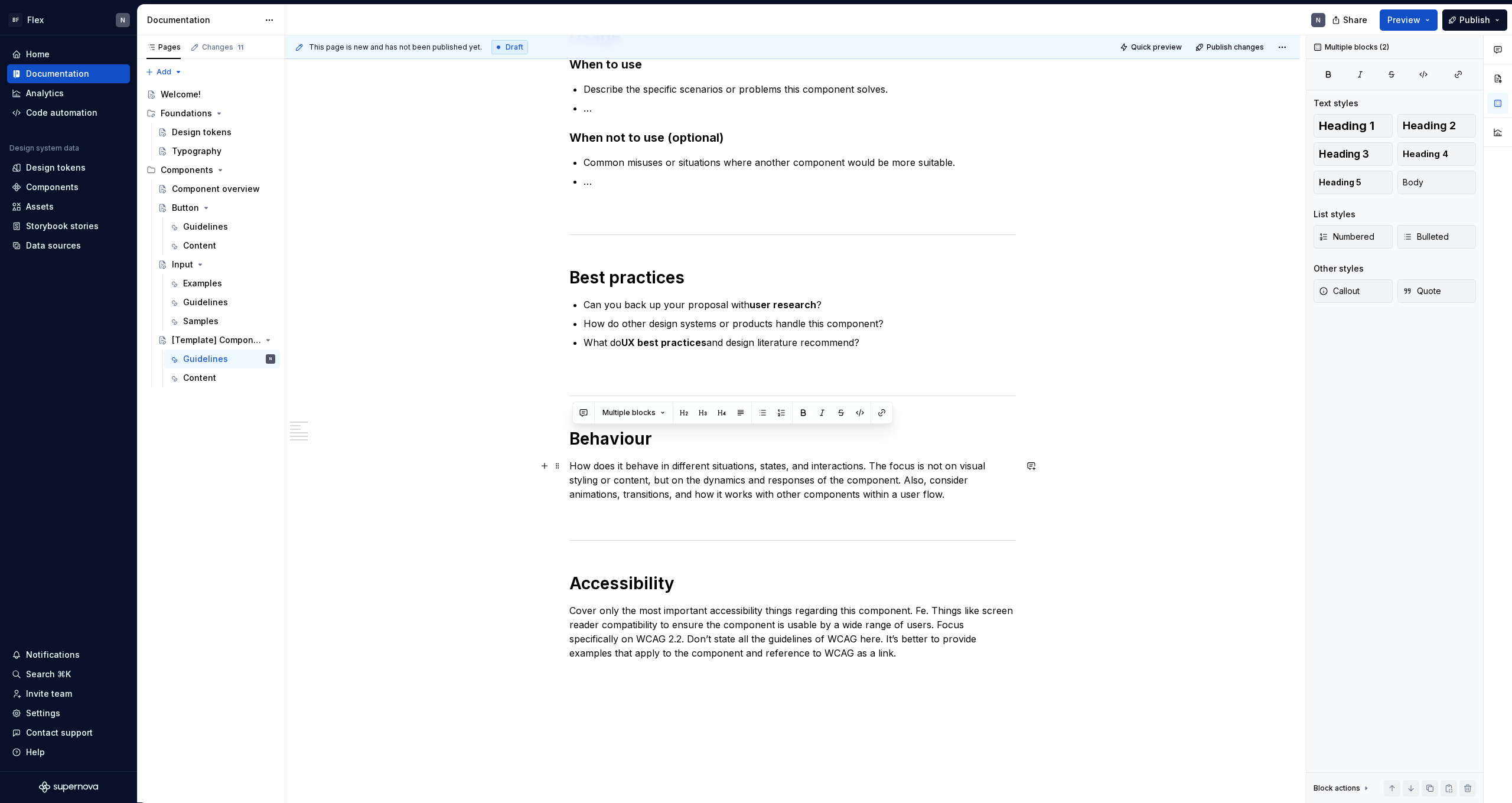
drag, startPoint x: 734, startPoint y: 487, endPoint x: 721, endPoint y: 484, distance: 13.3
click at [733, 486] on p "How does it behave in different situations, states, and interactions. The focus…" at bounding box center [793, 480] width 446 height 42
drag, startPoint x: 972, startPoint y: 493, endPoint x: 964, endPoint y: 494, distance: 8.1
click at [971, 495] on p "How does it behave in different situations, states, and interactions. The focus…" at bounding box center [793, 480] width 446 height 42
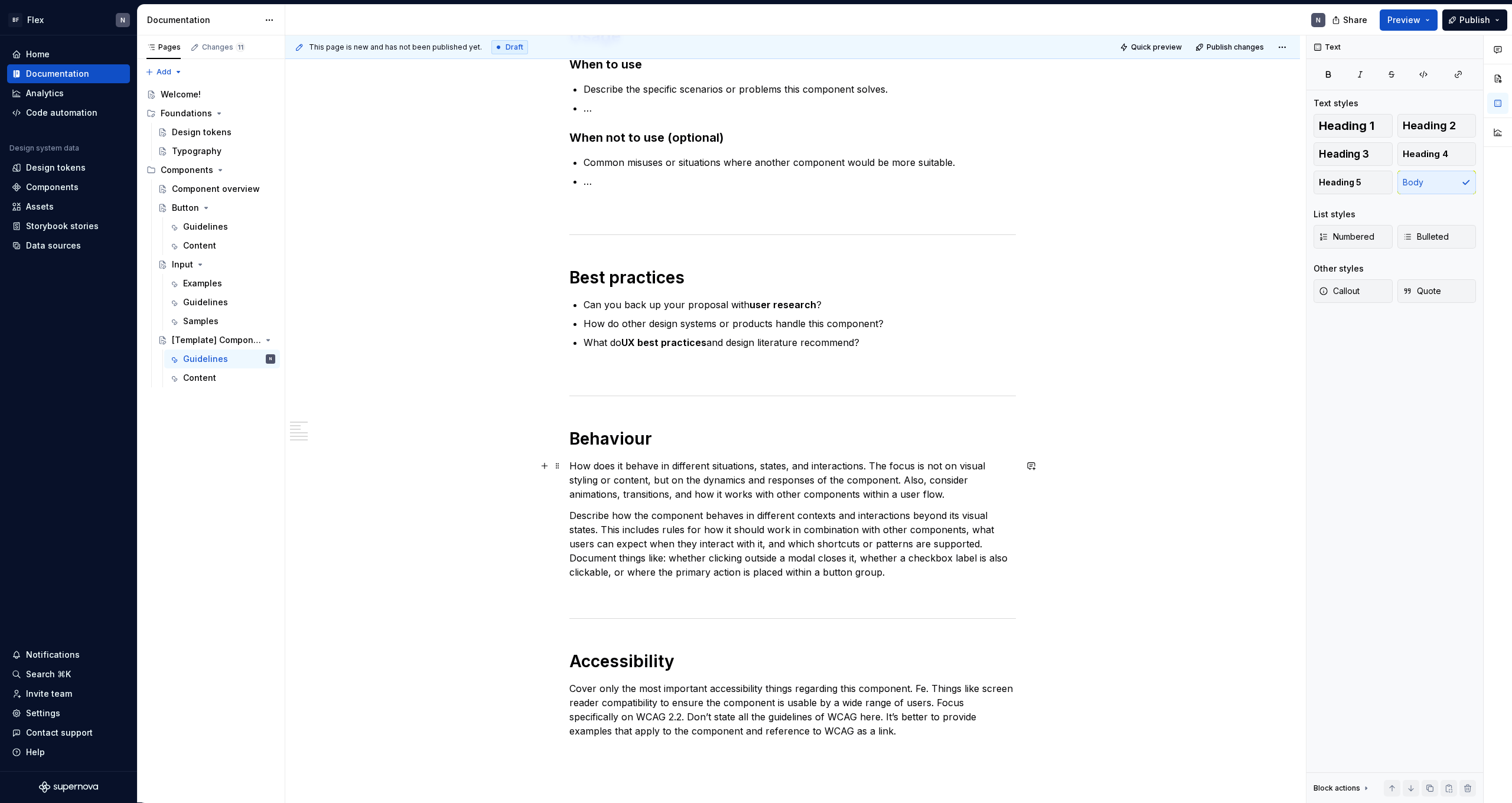
click at [652, 480] on p "How does it behave in different situations, states, and interactions. The focus…" at bounding box center [793, 480] width 446 height 42
click at [650, 527] on p "Describe how the component behaves in different contexts and interactions beyon…" at bounding box center [793, 543] width 446 height 71
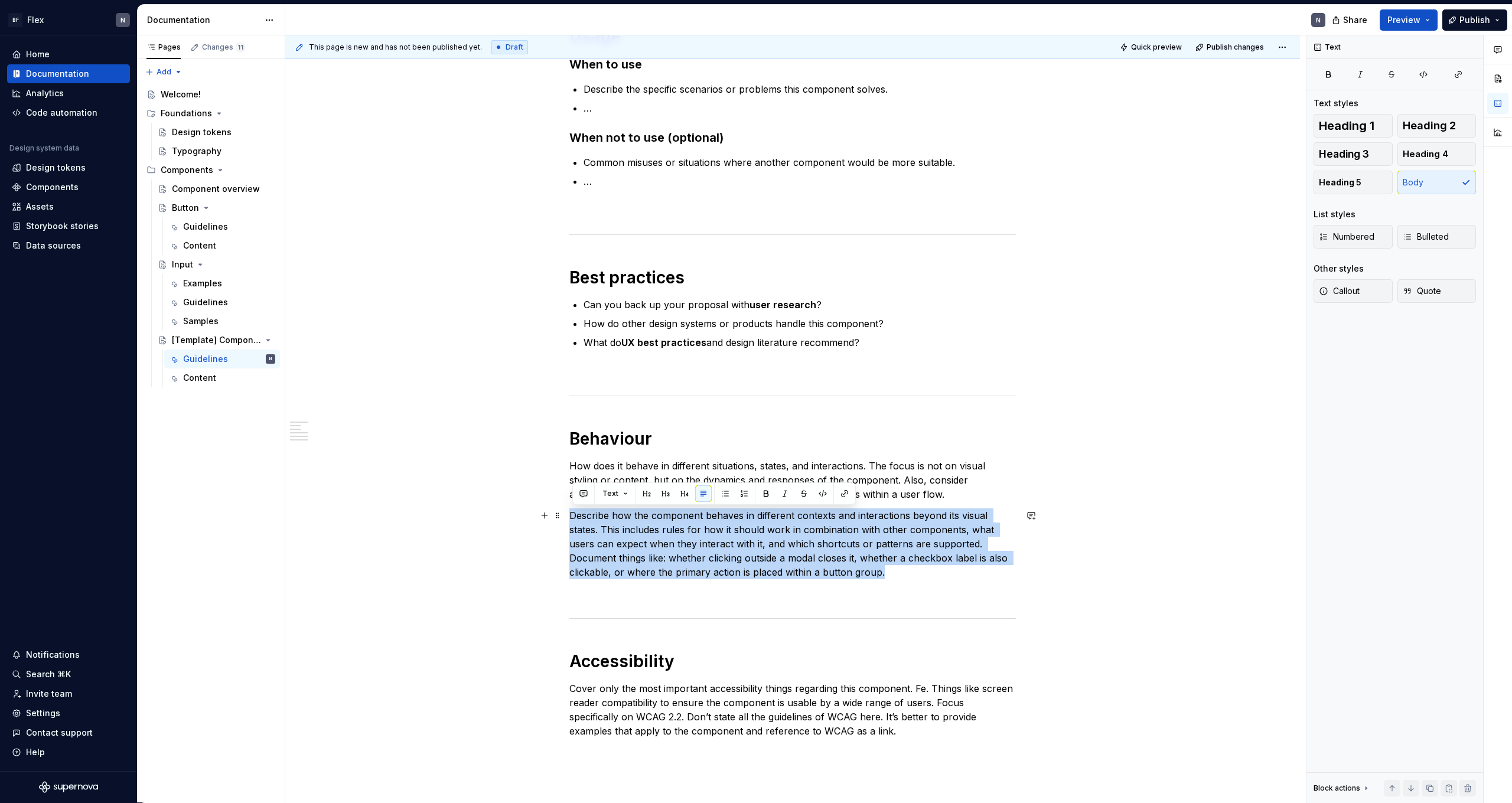
drag, startPoint x: 895, startPoint y: 567, endPoint x: 568, endPoint y: 515, distance: 331.1
click at [568, 515] on div "**********" at bounding box center [792, 416] width 1015 height 1196
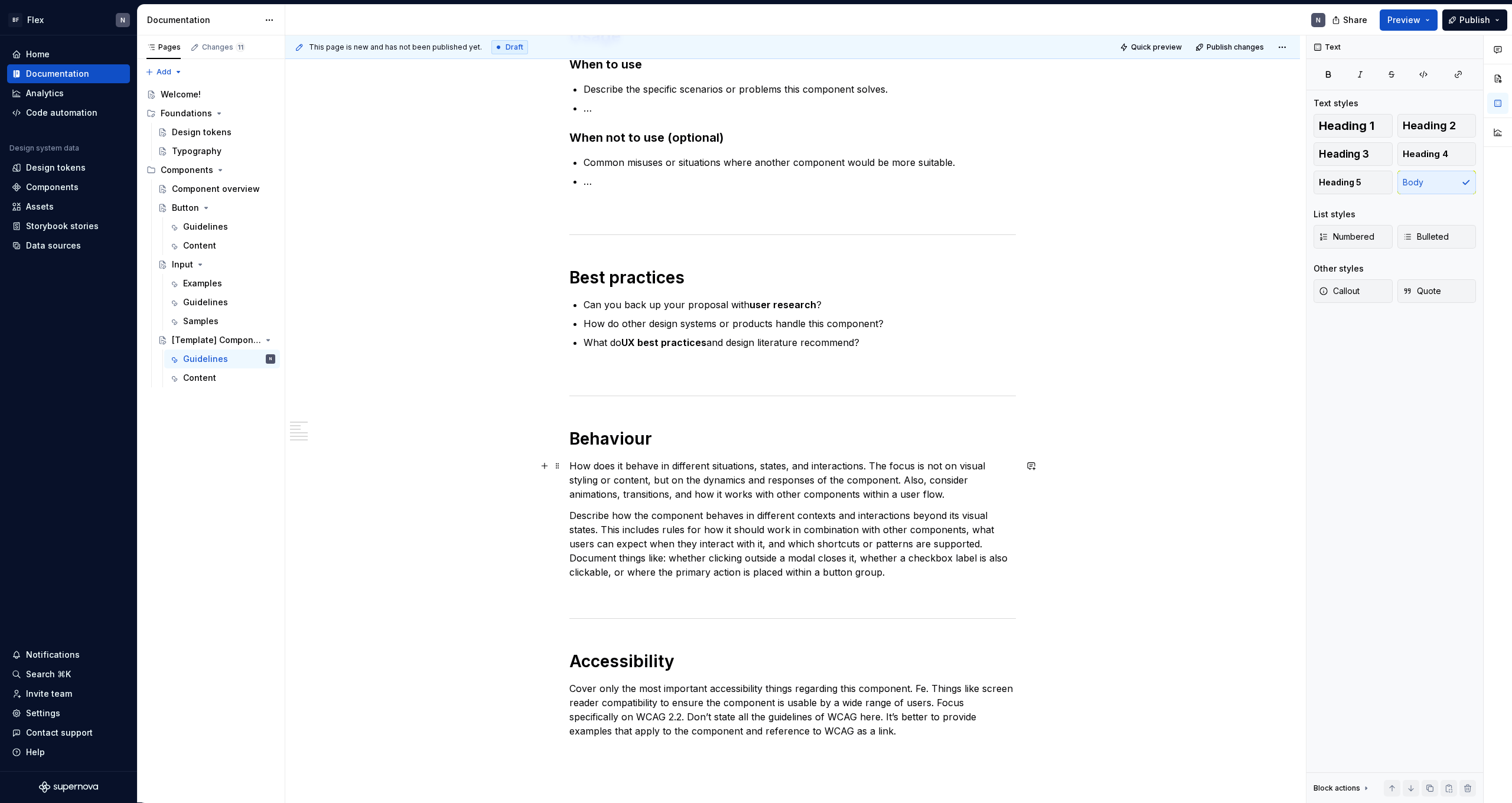
click at [718, 481] on p "How does it behave in different situations, states, and interactions. The focus…" at bounding box center [793, 480] width 446 height 42
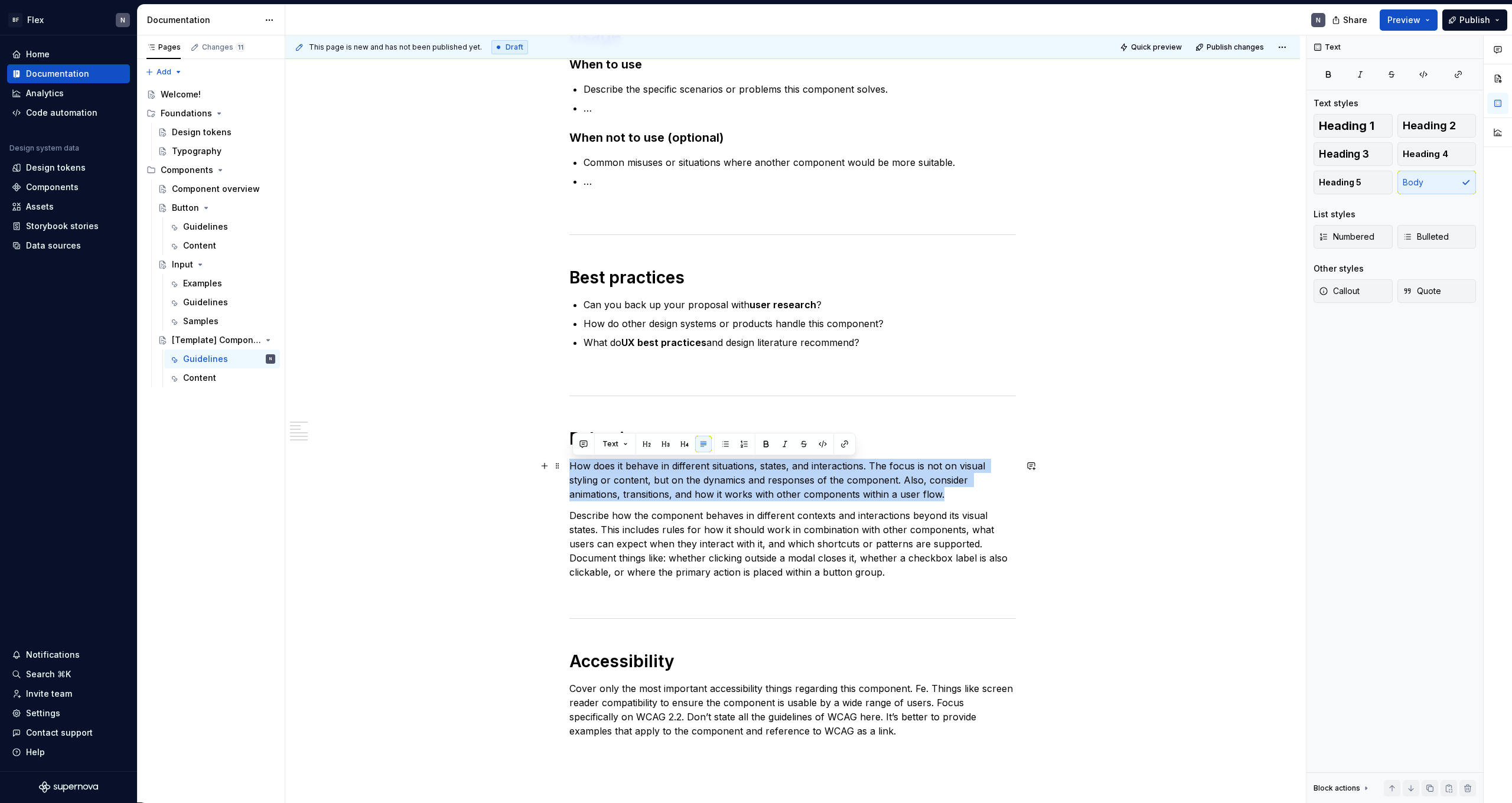
drag, startPoint x: 956, startPoint y: 495, endPoint x: 574, endPoint y: 468, distance: 383.0
click at [574, 468] on p "How does it behave in different situations, states, and interactions. The focus…" at bounding box center [793, 480] width 446 height 42
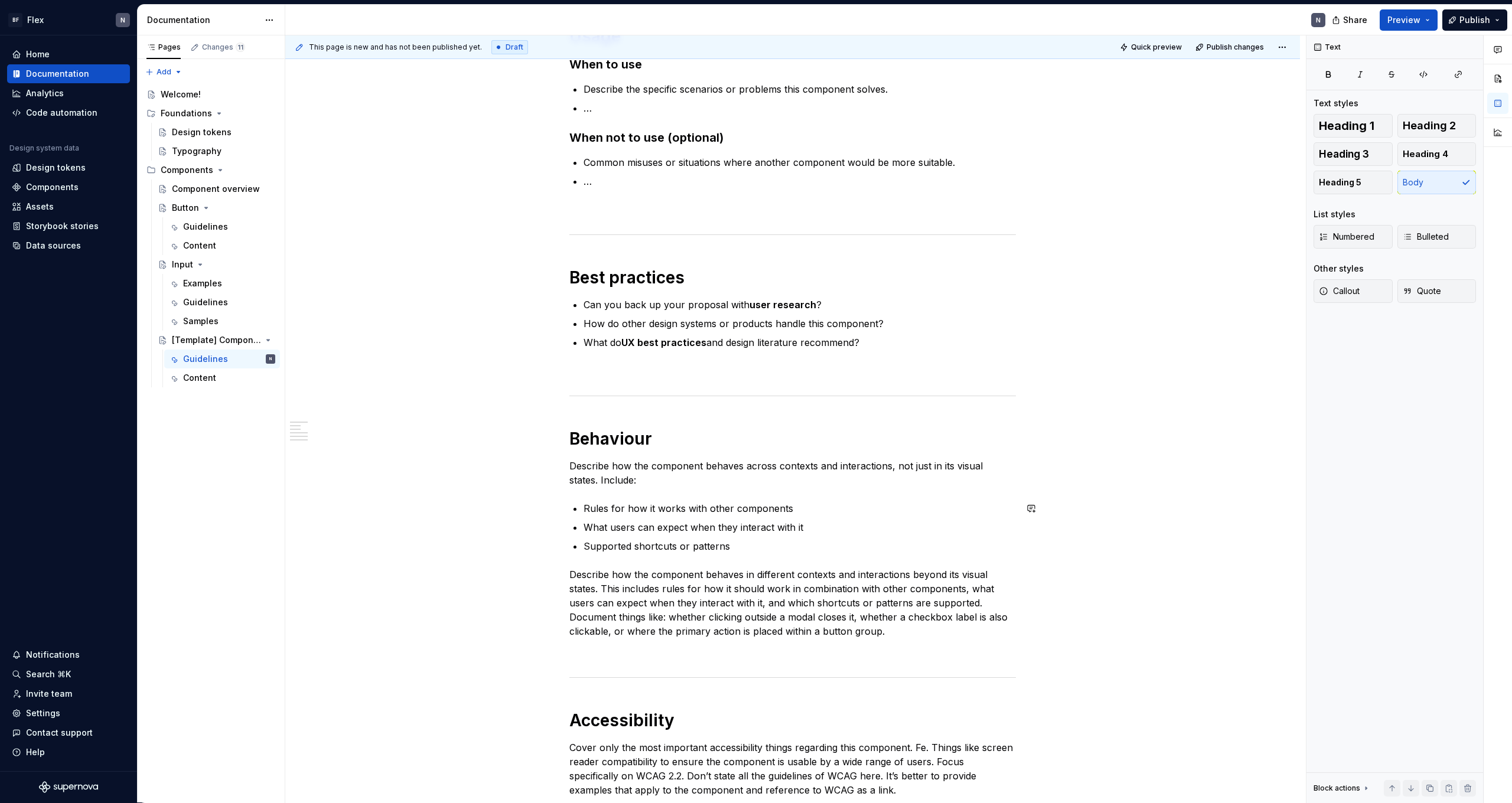
click at [711, 488] on div "**********" at bounding box center [793, 333] width 446 height 971
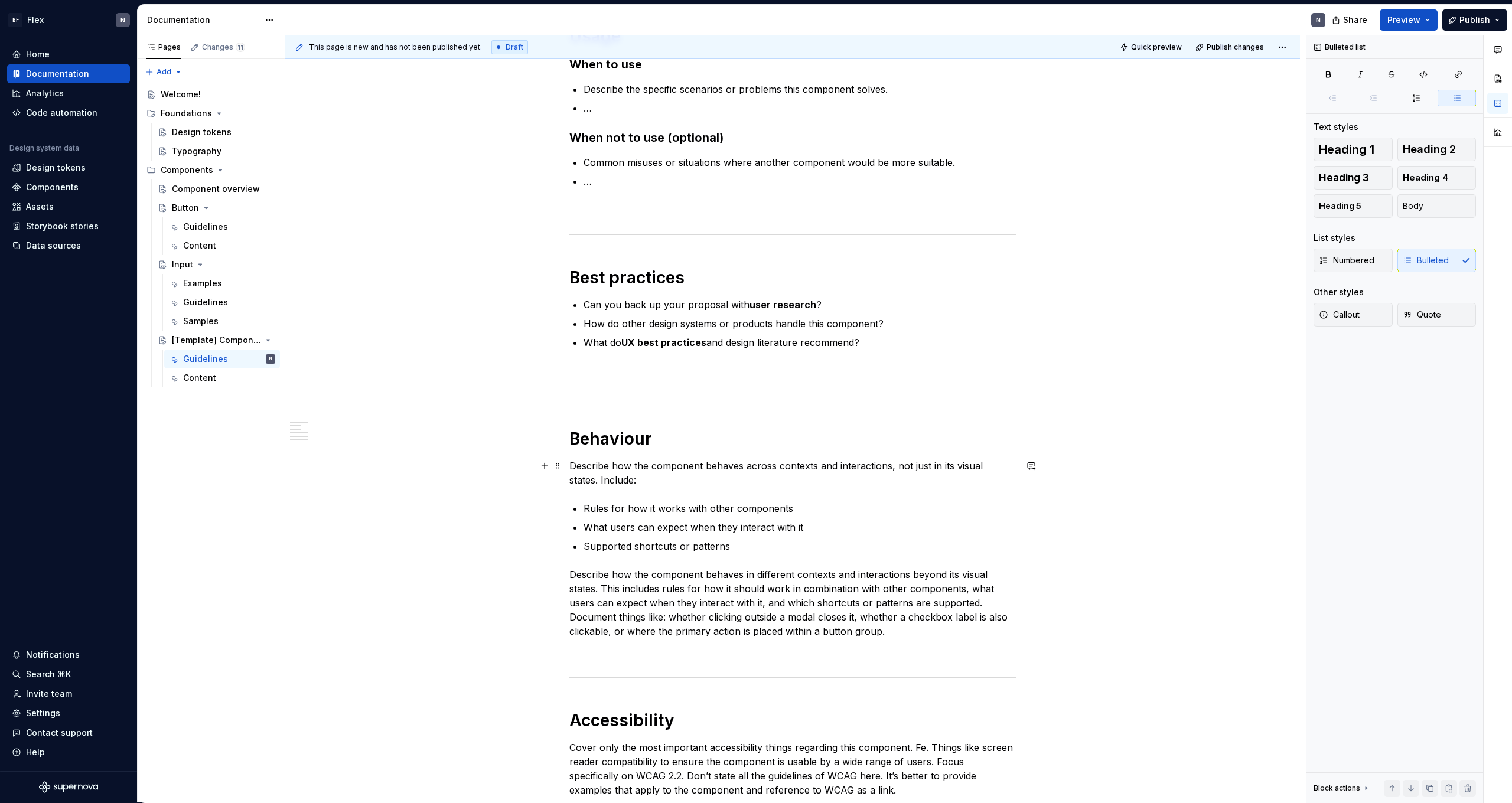
click at [710, 486] on p "Describe how the component behaves across contexts and interactions, not just i…" at bounding box center [793, 473] width 446 height 29
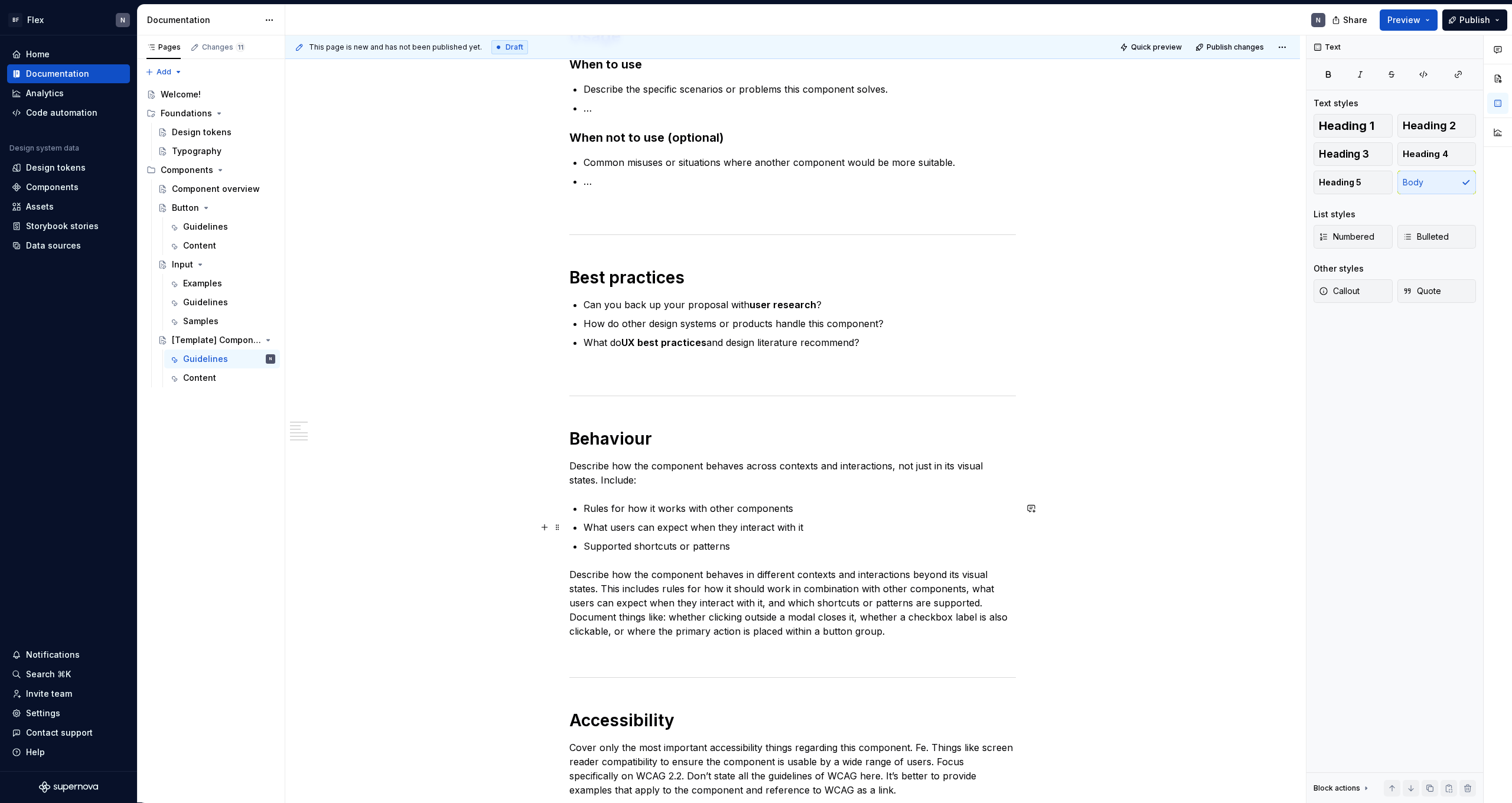
click at [851, 517] on ul "Rules for how it works with other components What users can expect when they in…" at bounding box center [799, 527] width 432 height 52
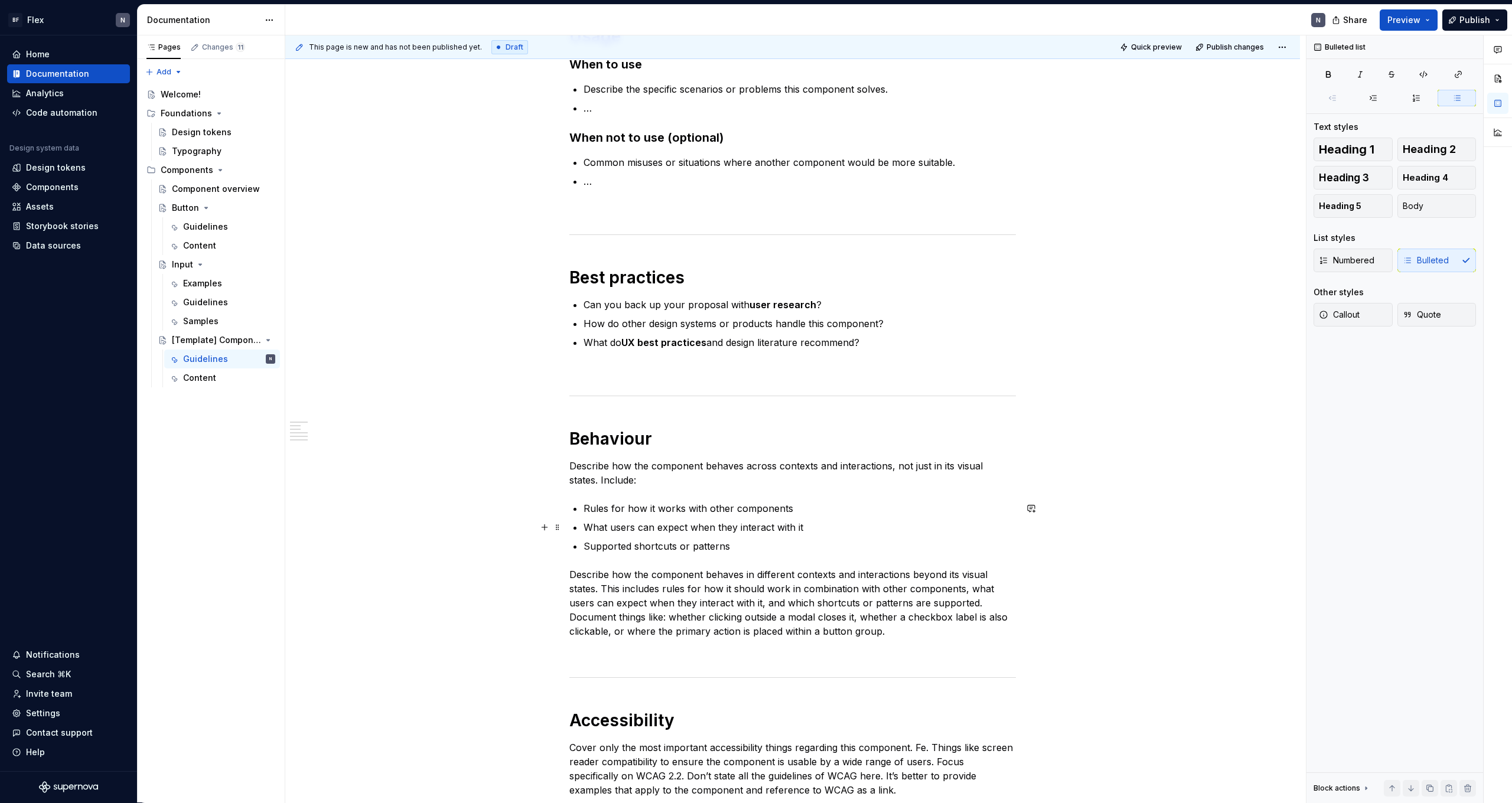
click at [810, 531] on p "What users can expect when they interact with it" at bounding box center [799, 527] width 432 height 14
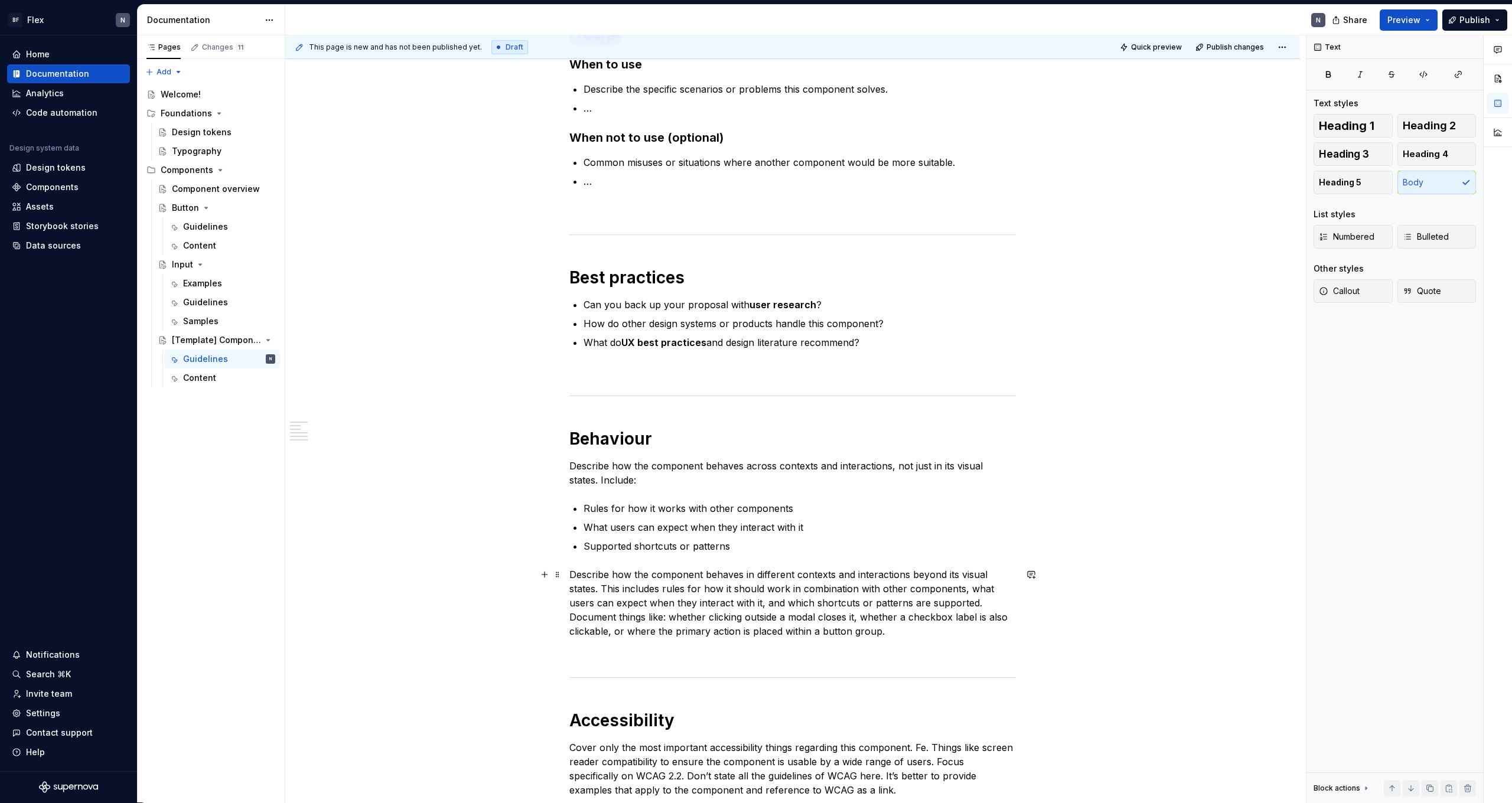
click at [576, 620] on p "Describe how the component behaves in different contexts and interactions beyon…" at bounding box center [793, 603] width 446 height 71
click at [572, 620] on div "**********" at bounding box center [792, 446] width 1015 height 1255
click at [985, 604] on p "Describe how the component behaves in different contexts and interactions beyon…" at bounding box center [793, 603] width 446 height 71
click at [618, 617] on p "Describe how the component behaves in different contexts and interactions beyon…" at bounding box center [793, 603] width 446 height 71
drag, startPoint x: 742, startPoint y: 617, endPoint x: 647, endPoint y: 619, distance: 95.0
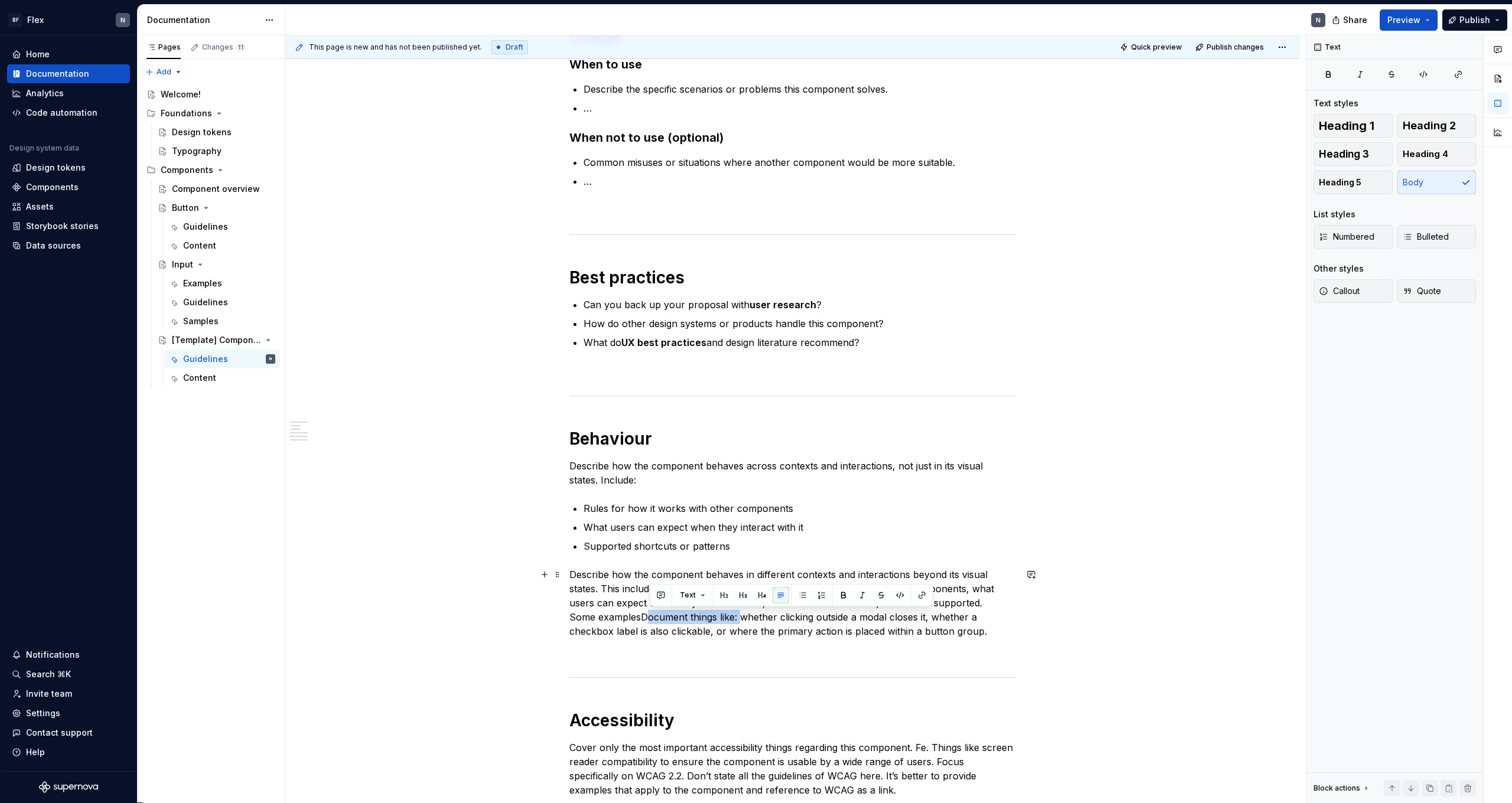
click at [647, 619] on p "Describe how the component behaves in different contexts and interactions beyon…" at bounding box center [793, 603] width 446 height 71
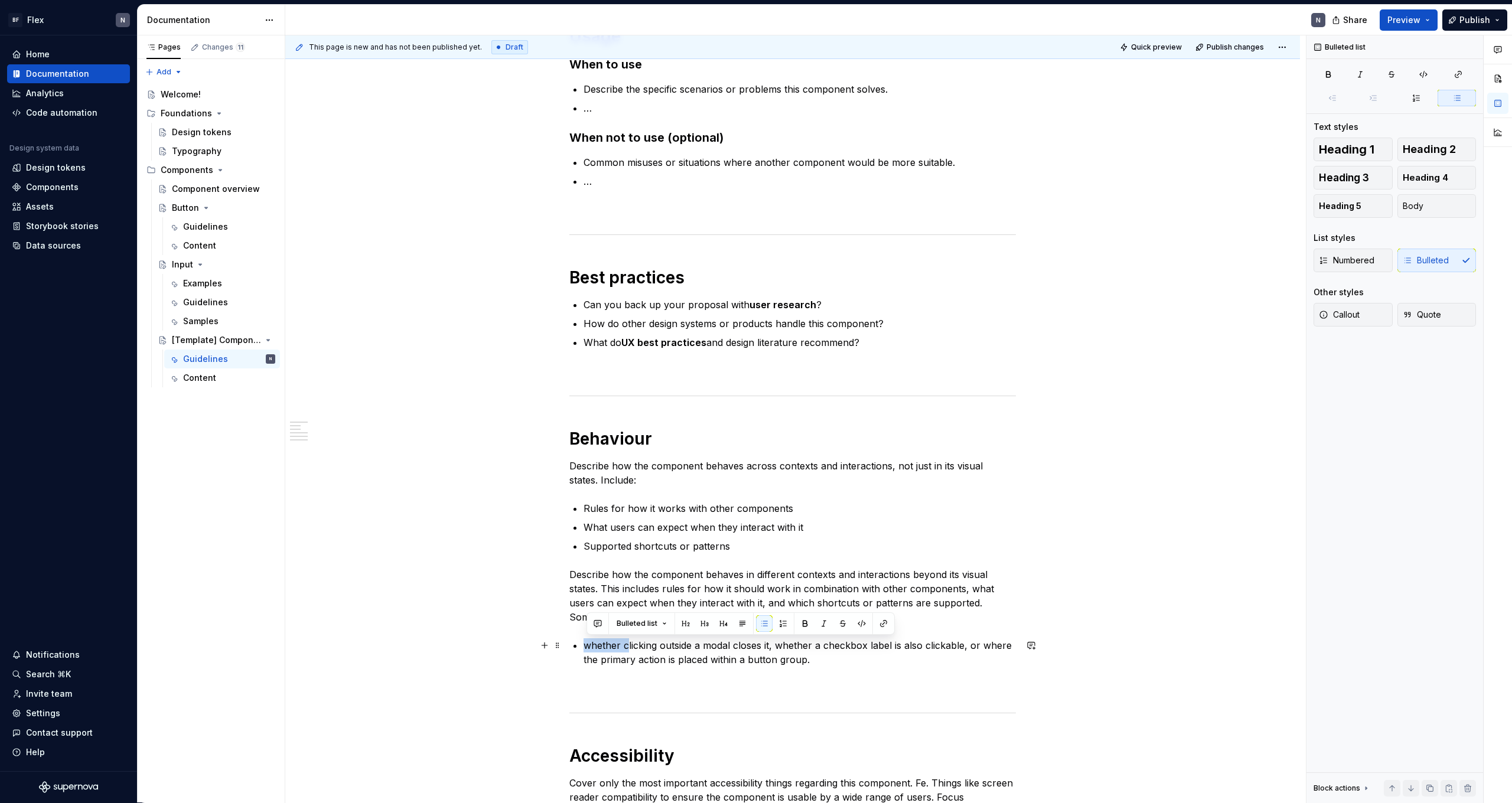
drag, startPoint x: 629, startPoint y: 648, endPoint x: 589, endPoint y: 649, distance: 40.0
click at [589, 649] on p "whether clicking outside a modal closes it, whether a checkbox label is also cl…" at bounding box center [799, 653] width 432 height 29
click at [679, 656] on p "Clicking outside a modal closes it, whether a checkbox label is also clickable,…" at bounding box center [799, 653] width 432 height 29
click at [741, 648] on p "Clicking outside a modal closes it, whether a checkbox label is also clickable,…" at bounding box center [799, 653] width 432 height 29
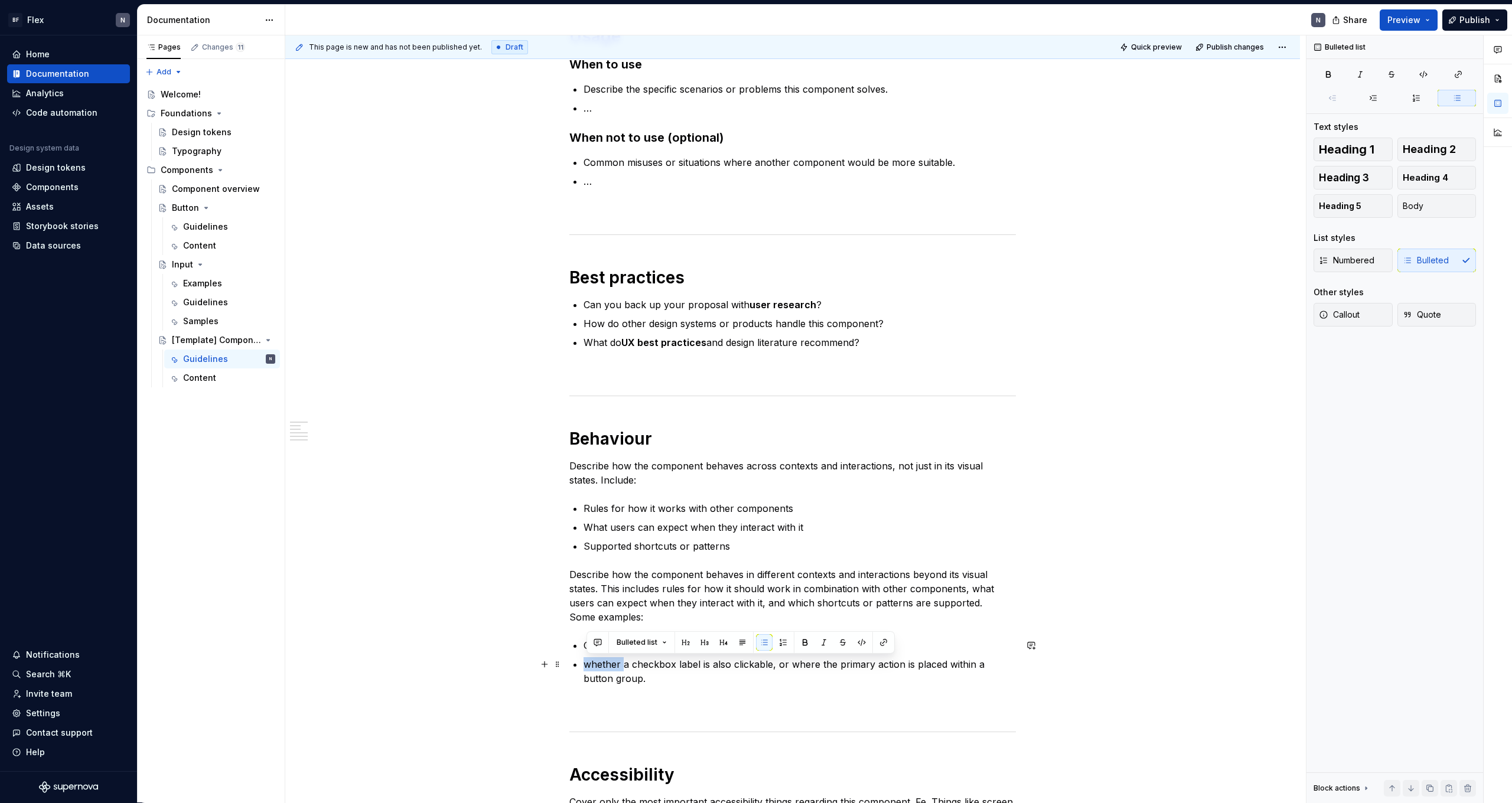
drag, startPoint x: 625, startPoint y: 665, endPoint x: 587, endPoint y: 667, distance: 38.1
click at [587, 667] on p "whether a checkbox label is also clickable, or where the primary action is plac…" at bounding box center [799, 671] width 432 height 29
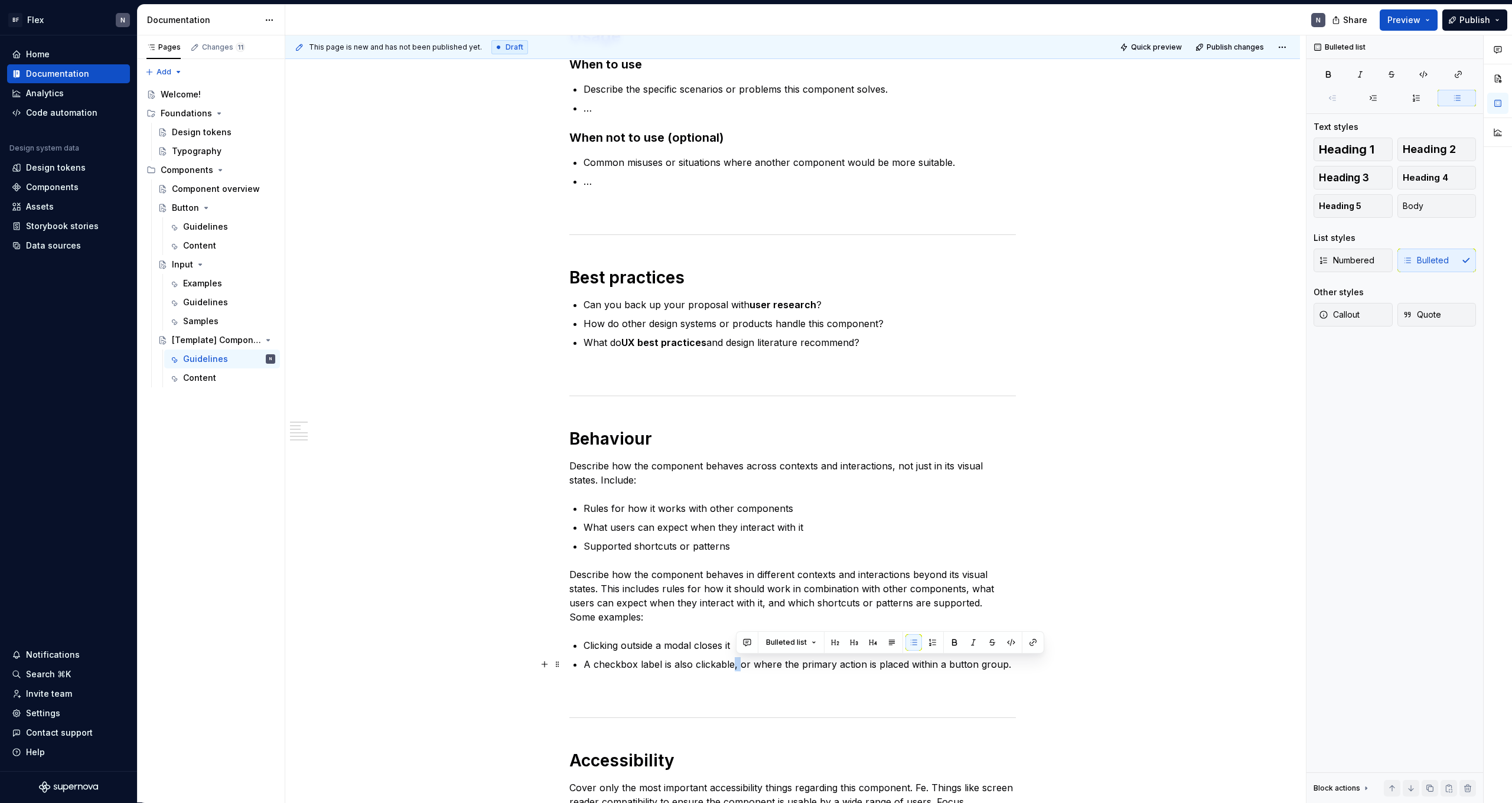
drag, startPoint x: 735, startPoint y: 668, endPoint x: 743, endPoint y: 668, distance: 8.0
click at [743, 668] on p "A checkbox label is also clickable, or where the primary action is placed withi…" at bounding box center [799, 664] width 432 height 14
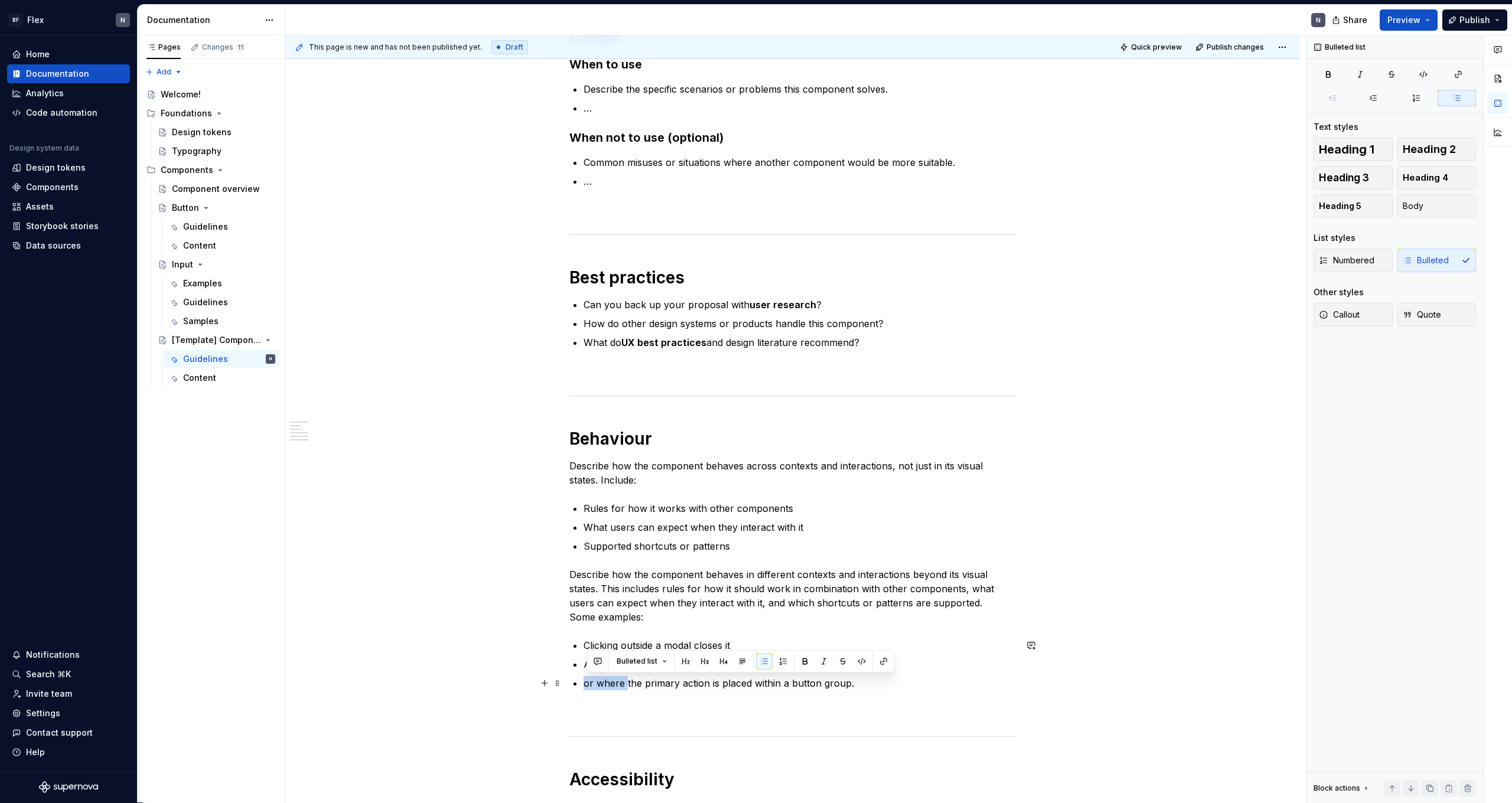
drag, startPoint x: 630, startPoint y: 685, endPoint x: 586, endPoint y: 686, distance: 44.0
click at [586, 686] on div "**********" at bounding box center [793, 362] width 446 height 1030
click at [655, 686] on p "Tthe primary action is placed within a button group." at bounding box center [799, 683] width 432 height 14
click at [599, 685] on p "Tthe primary action is placed within a button group." at bounding box center [799, 683] width 432 height 14
click at [593, 686] on p "Tthe primary action is placed within a button group." at bounding box center [799, 683] width 432 height 14
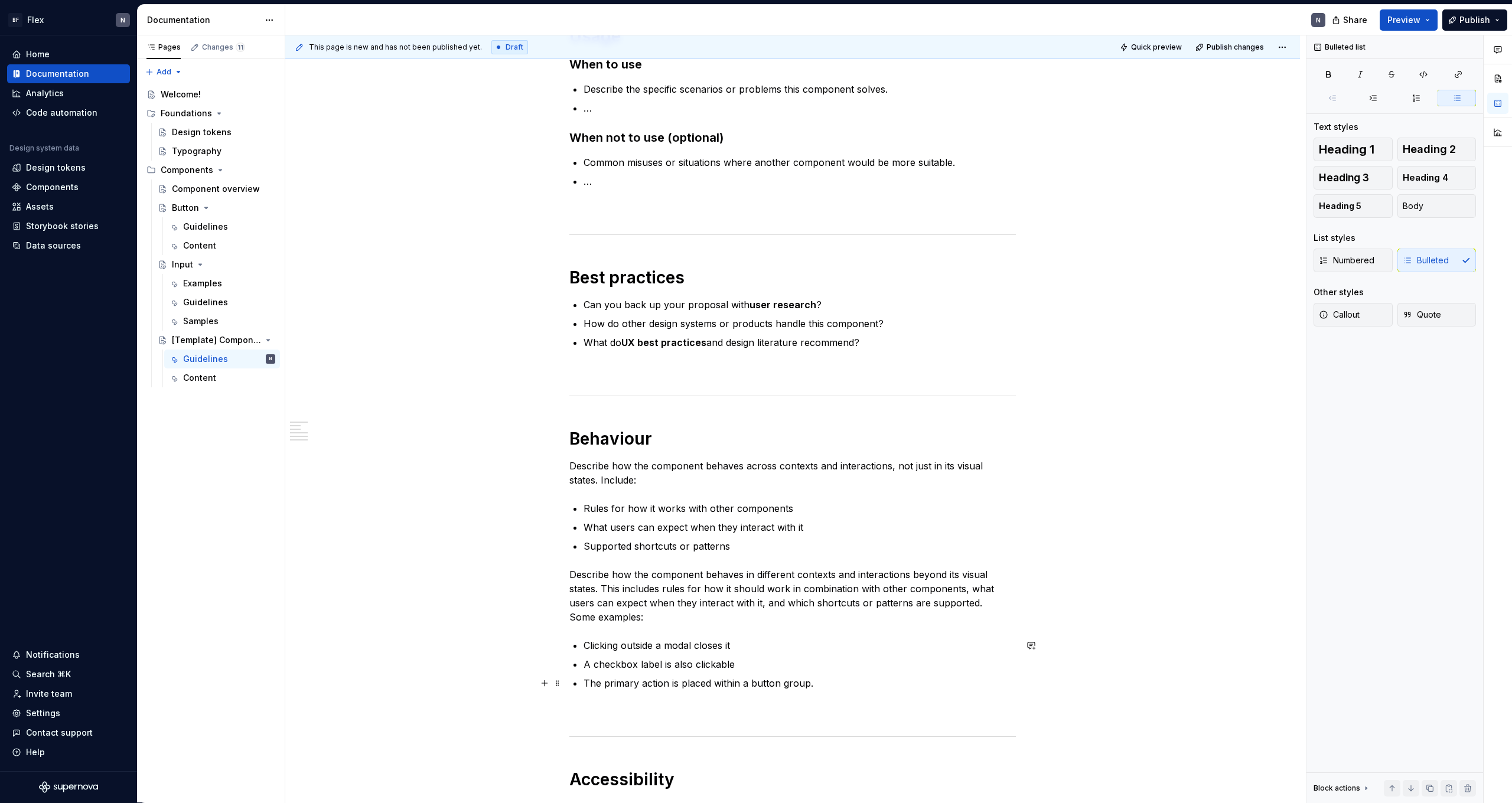
click at [657, 680] on p "The primary action is placed within a button group." at bounding box center [799, 683] width 432 height 14
click at [742, 686] on p "The primary button is placed within a button group." at bounding box center [799, 683] width 432 height 14
click at [718, 686] on p "The primary button is placed within a button group." at bounding box center [799, 683] width 432 height 14
click at [752, 682] on p "The primary button is placed always left within a button group." at bounding box center [799, 683] width 432 height 14
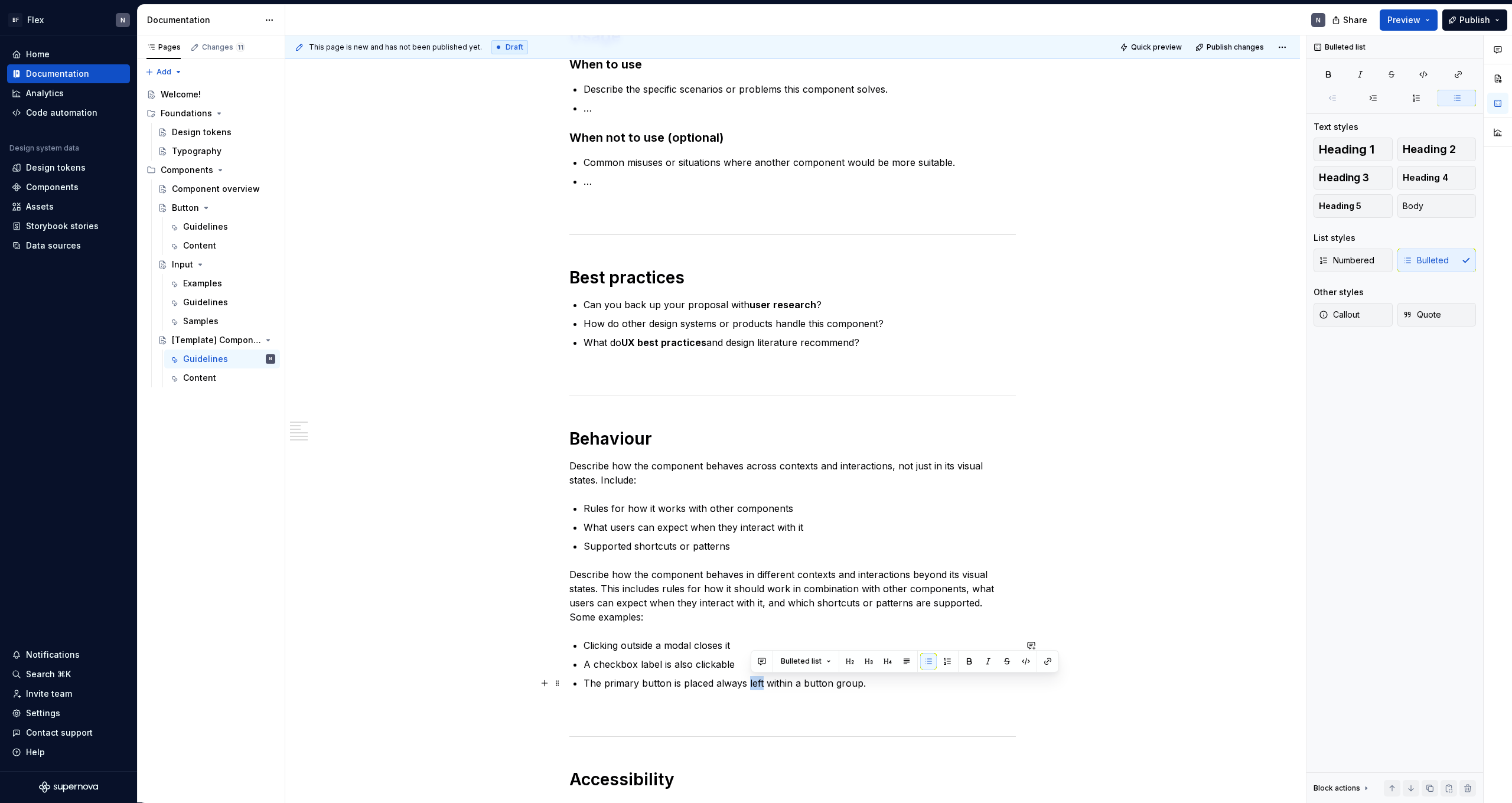
click at [752, 682] on p "The primary button is placed always left within a button group." at bounding box center [799, 683] width 432 height 14
click at [770, 685] on p "The primary button is placed always left within a button group." at bounding box center [799, 683] width 432 height 14
click at [848, 689] on p "The primary button is placed always left within a button group." at bounding box center [799, 683] width 432 height 14
click at [883, 680] on p "The primary button is placed always left within a button group." at bounding box center [799, 683] width 432 height 14
click at [778, 670] on p "A checkbox label is also clickable" at bounding box center [799, 664] width 432 height 14
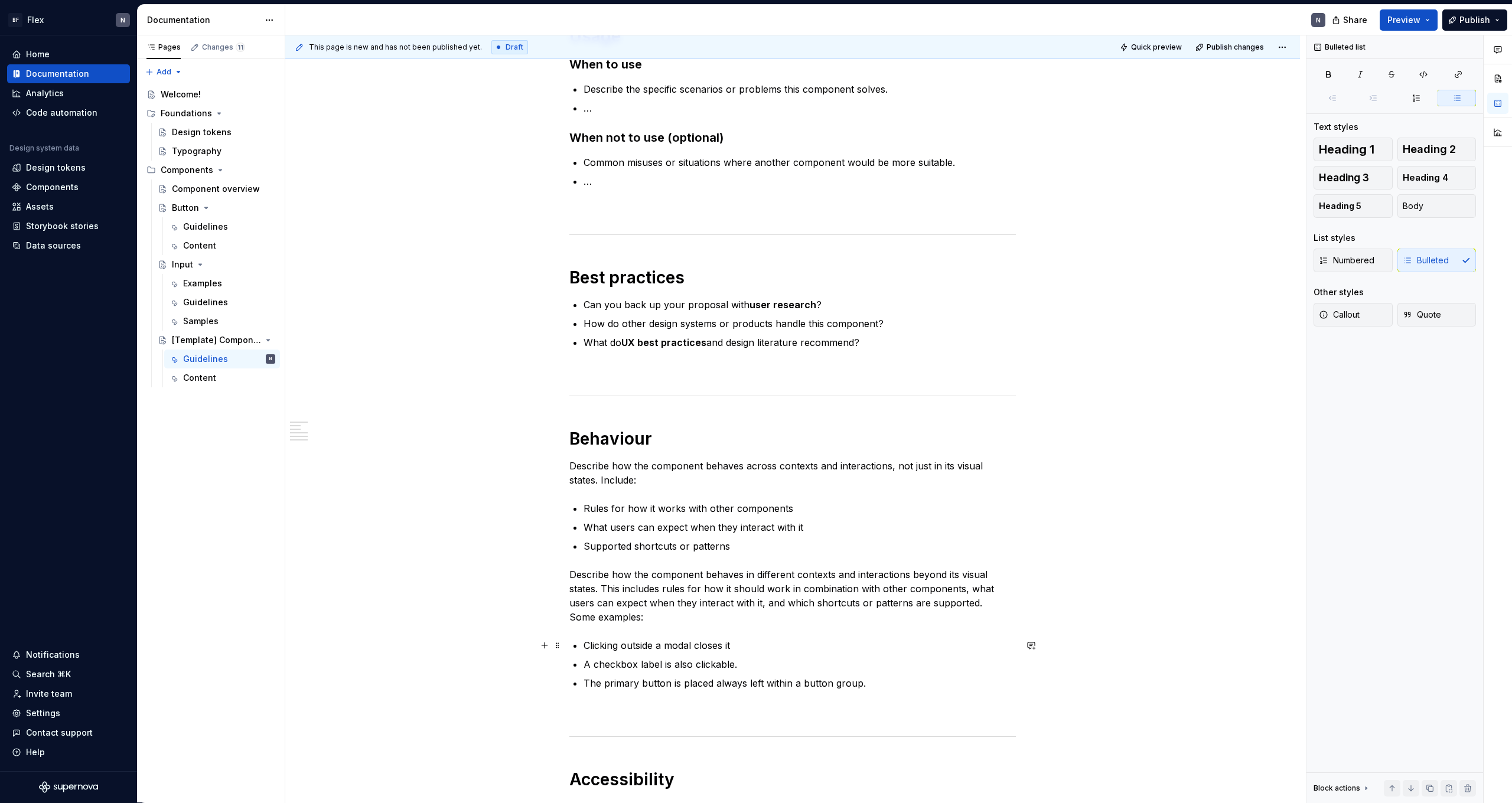
click at [783, 647] on p "Clicking outside a modal closes it" at bounding box center [799, 646] width 432 height 14
click at [728, 685] on p "The primary button is placed always left within a button group." at bounding box center [799, 683] width 432 height 14
click at [739, 687] on p "The primary button is placed always left within a button group." at bounding box center [799, 683] width 432 height 14
click at [755, 685] on p "The primary button is placed always left within a button group." at bounding box center [799, 683] width 432 height 14
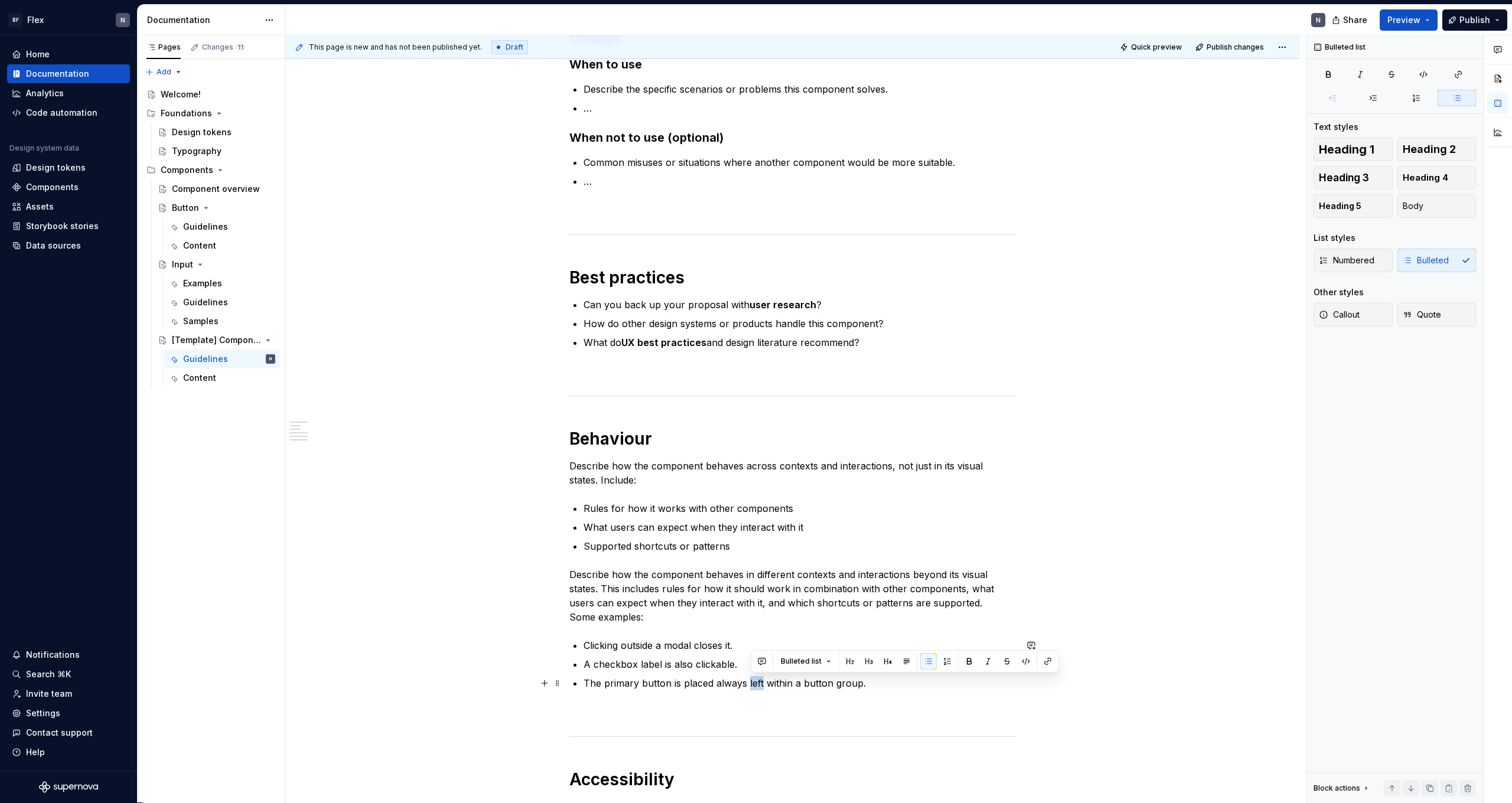
click at [755, 685] on p "The primary button is placed always left within a button group." at bounding box center [799, 683] width 432 height 14
drag, startPoint x: 816, startPoint y: 683, endPoint x: 811, endPoint y: 692, distance: 10.3
click at [815, 684] on p "The primary button is placed always on top within a button group." at bounding box center [799, 683] width 432 height 14
click at [926, 681] on p "The primary button is placed always on top within a vertical button group." at bounding box center [799, 683] width 432 height 14
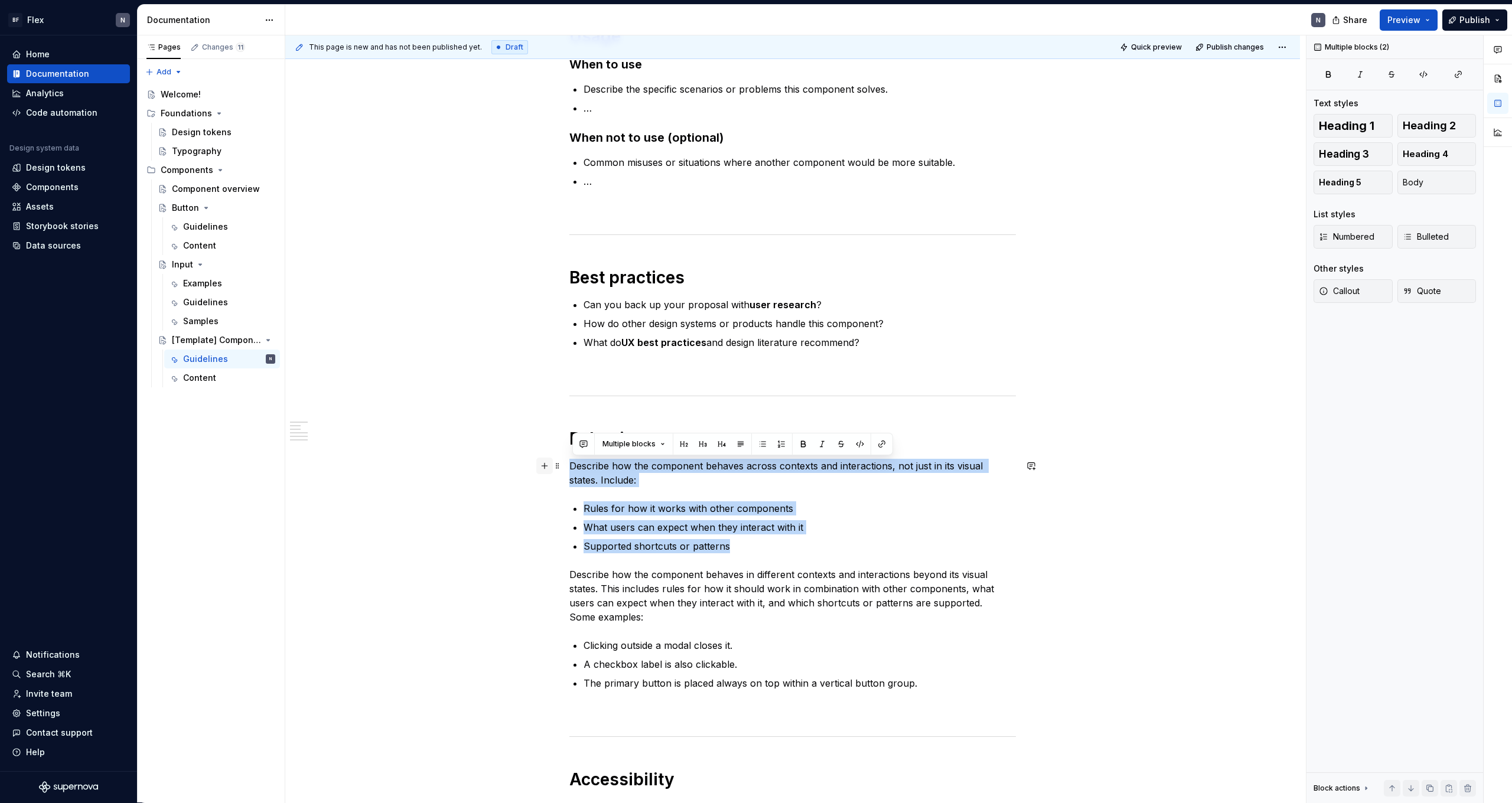
drag, startPoint x: 760, startPoint y: 546, endPoint x: 541, endPoint y: 466, distance: 233.2
click at [570, 466] on div "**********" at bounding box center [793, 369] width 446 height 1045
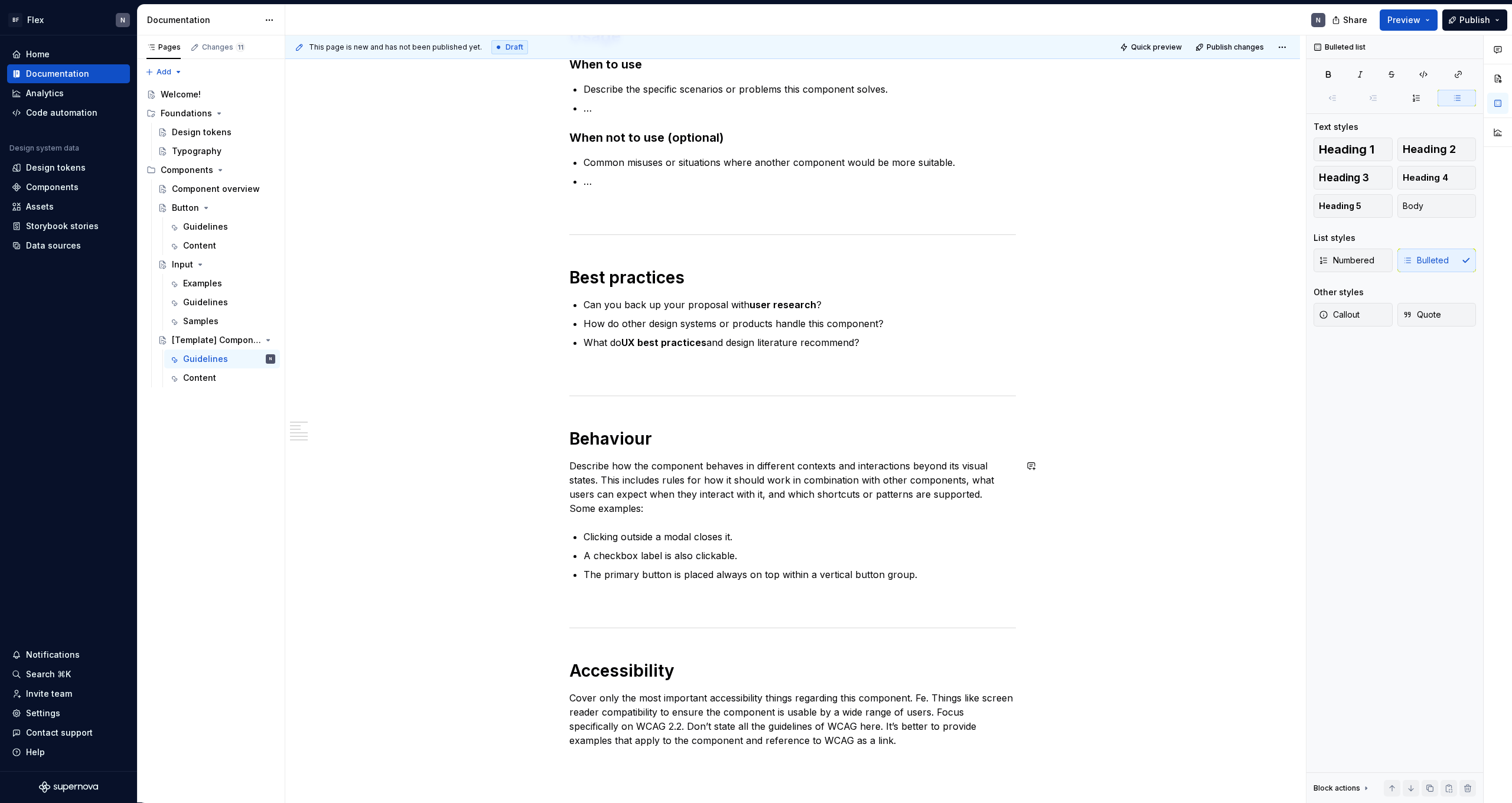
click at [751, 523] on div "**********" at bounding box center [793, 308] width 446 height 922
click at [767, 543] on p "Clicking outside a modal closes it." at bounding box center [799, 537] width 432 height 14
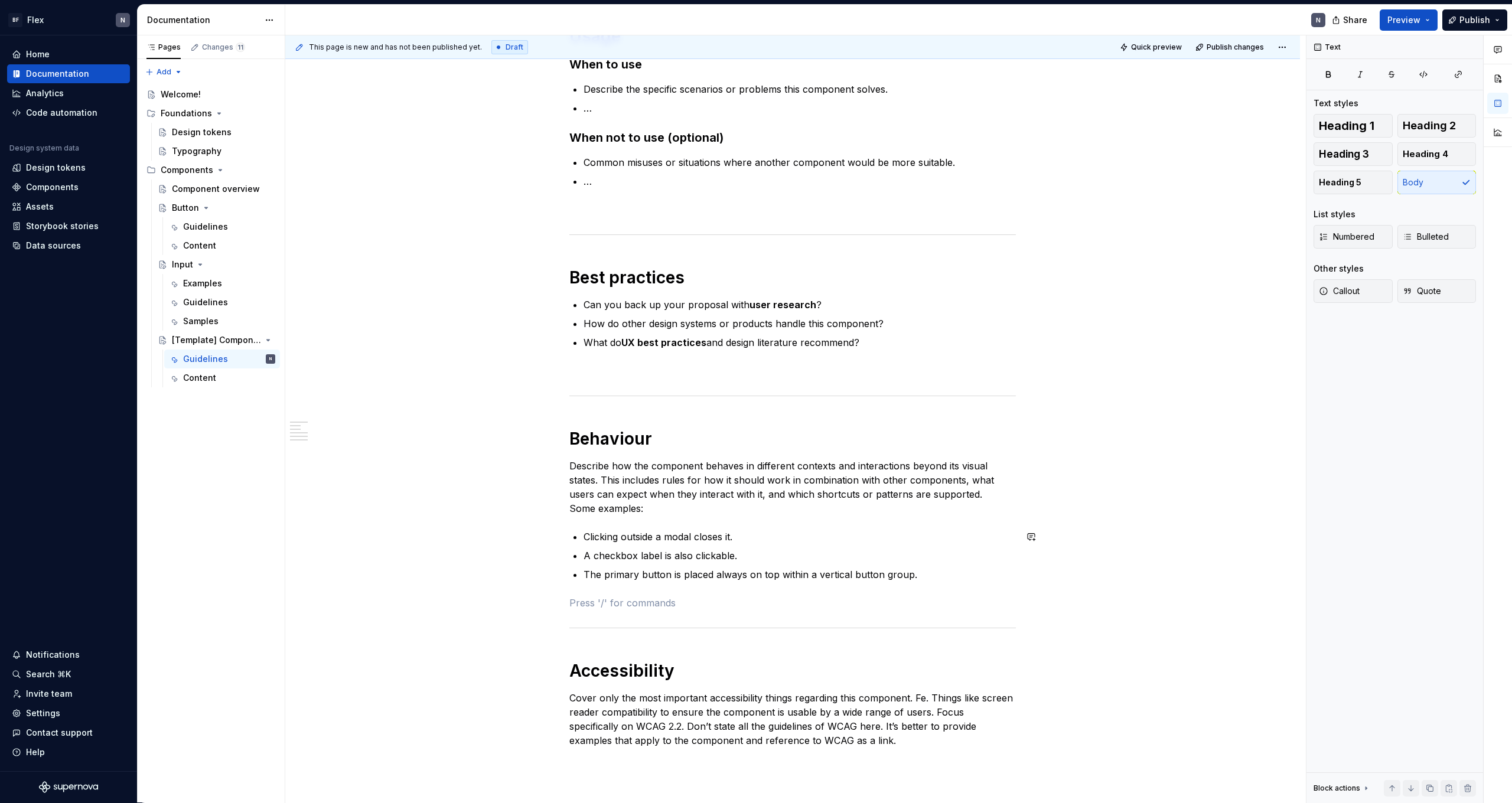
drag, startPoint x: 763, startPoint y: 585, endPoint x: 758, endPoint y: 593, distance: 9.4
click at [763, 585] on div "**********" at bounding box center [793, 308] width 446 height 922
click at [805, 502] on p "Describe how the component behaves in different contexts and interactions beyon…" at bounding box center [793, 487] width 446 height 57
drag, startPoint x: 641, startPoint y: 509, endPoint x: 671, endPoint y: 512, distance: 30.1
click at [641, 509] on p "Describe how the component behaves in different contexts and interactions beyon…" at bounding box center [793, 487] width 446 height 57
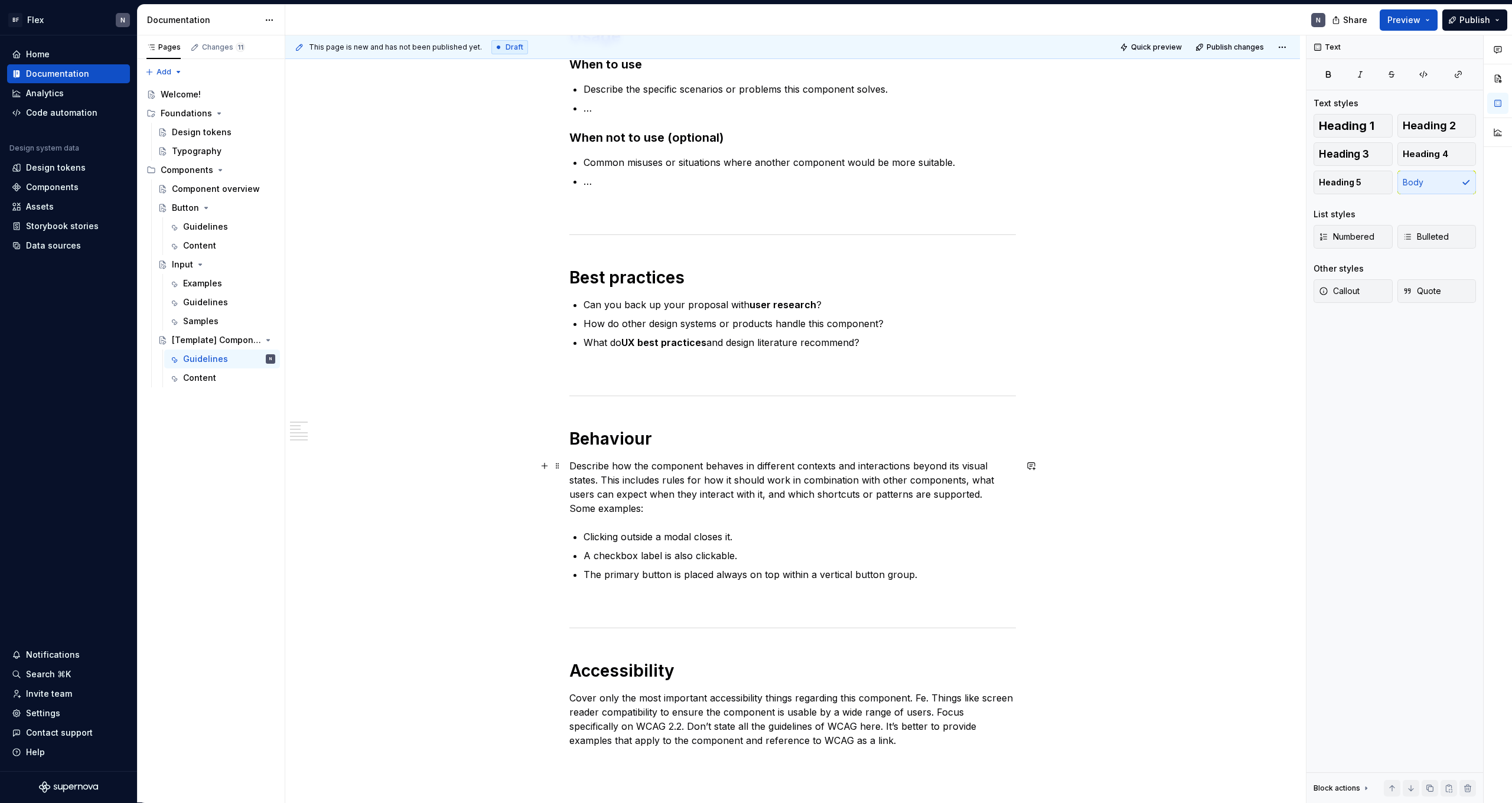
click at [721, 513] on p "Describe how the component behaves in different contexts and interactions beyon…" at bounding box center [793, 487] width 446 height 57
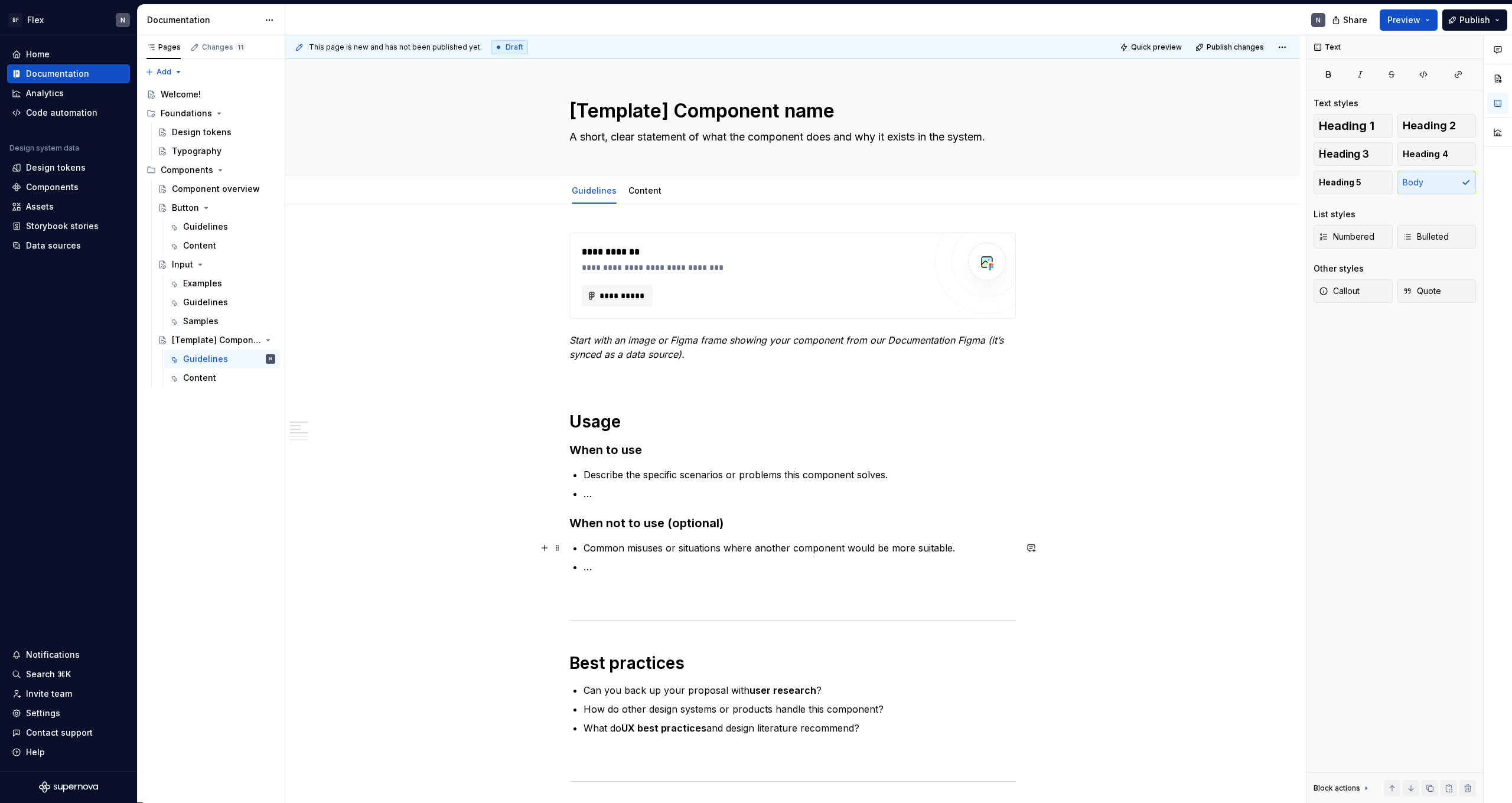
scroll to position [0, 0]
click at [190, 342] on div "[Template] Component name" at bounding box center [200, 340] width 56 height 12
click at [658, 348] on em "Start with an image or Figma frame showing your component from our Documentatio…" at bounding box center [788, 348] width 437 height 26
click at [689, 356] on p "Start with an image or Figma frame showing your component from our Documentatio…" at bounding box center [793, 348] width 446 height 29
click at [178, 206] on div "Button" at bounding box center [186, 208] width 27 height 12
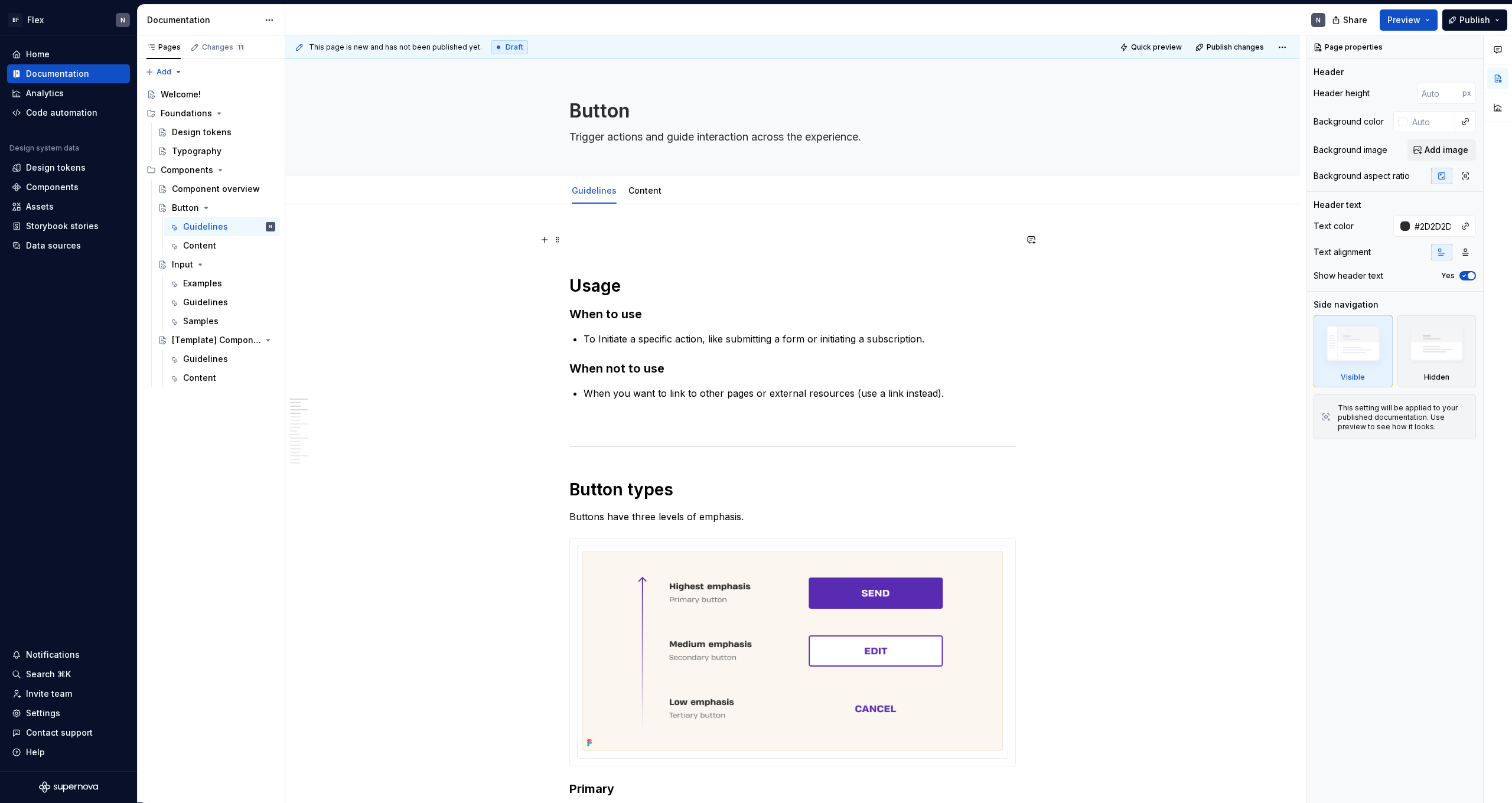
click at [629, 243] on p at bounding box center [793, 240] width 446 height 14
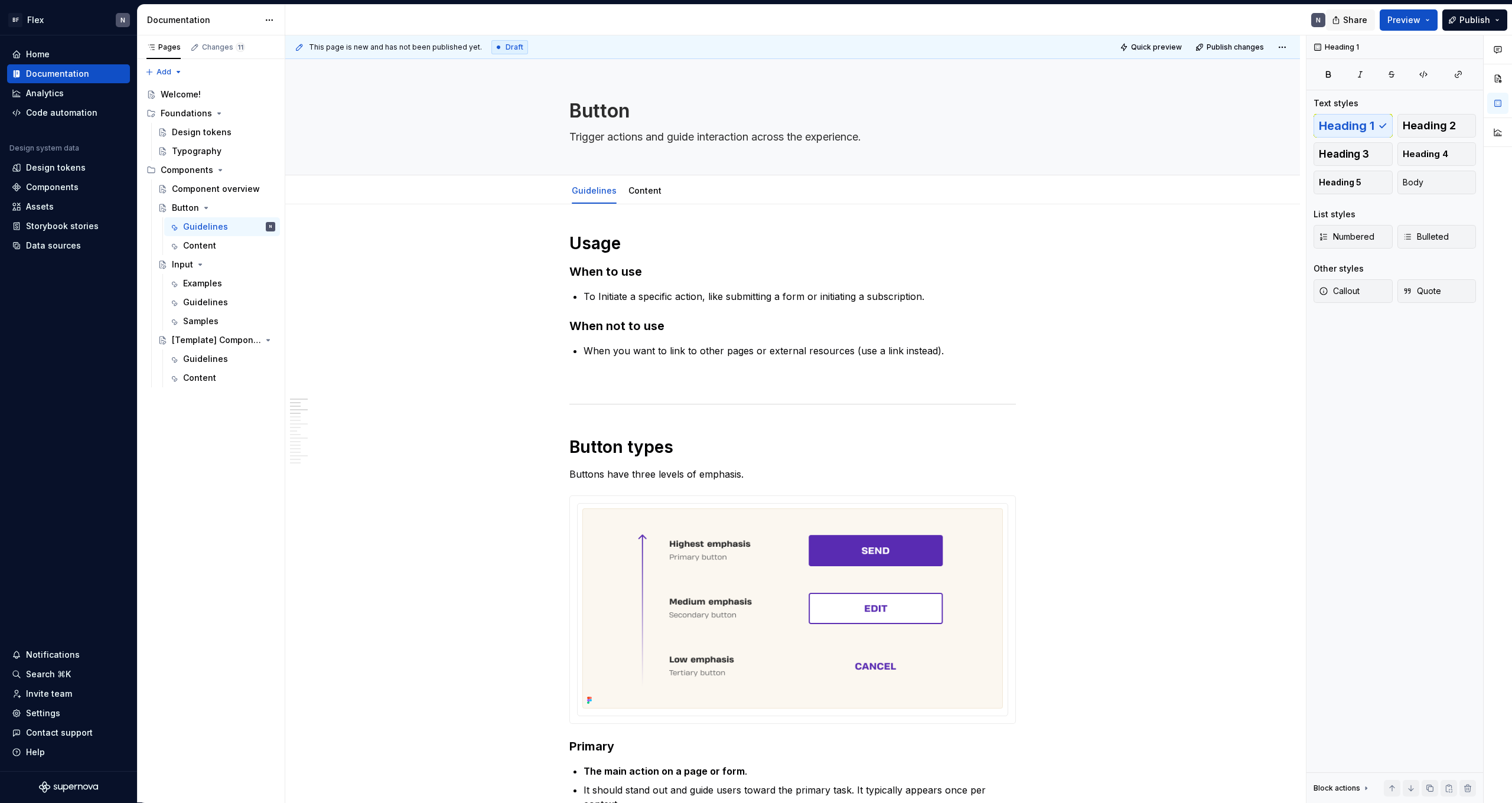
click at [1357, 18] on span "Share" at bounding box center [1355, 20] width 24 height 12
click at [1337, 68] on span "Copy link" at bounding box center [1342, 68] width 38 height 12
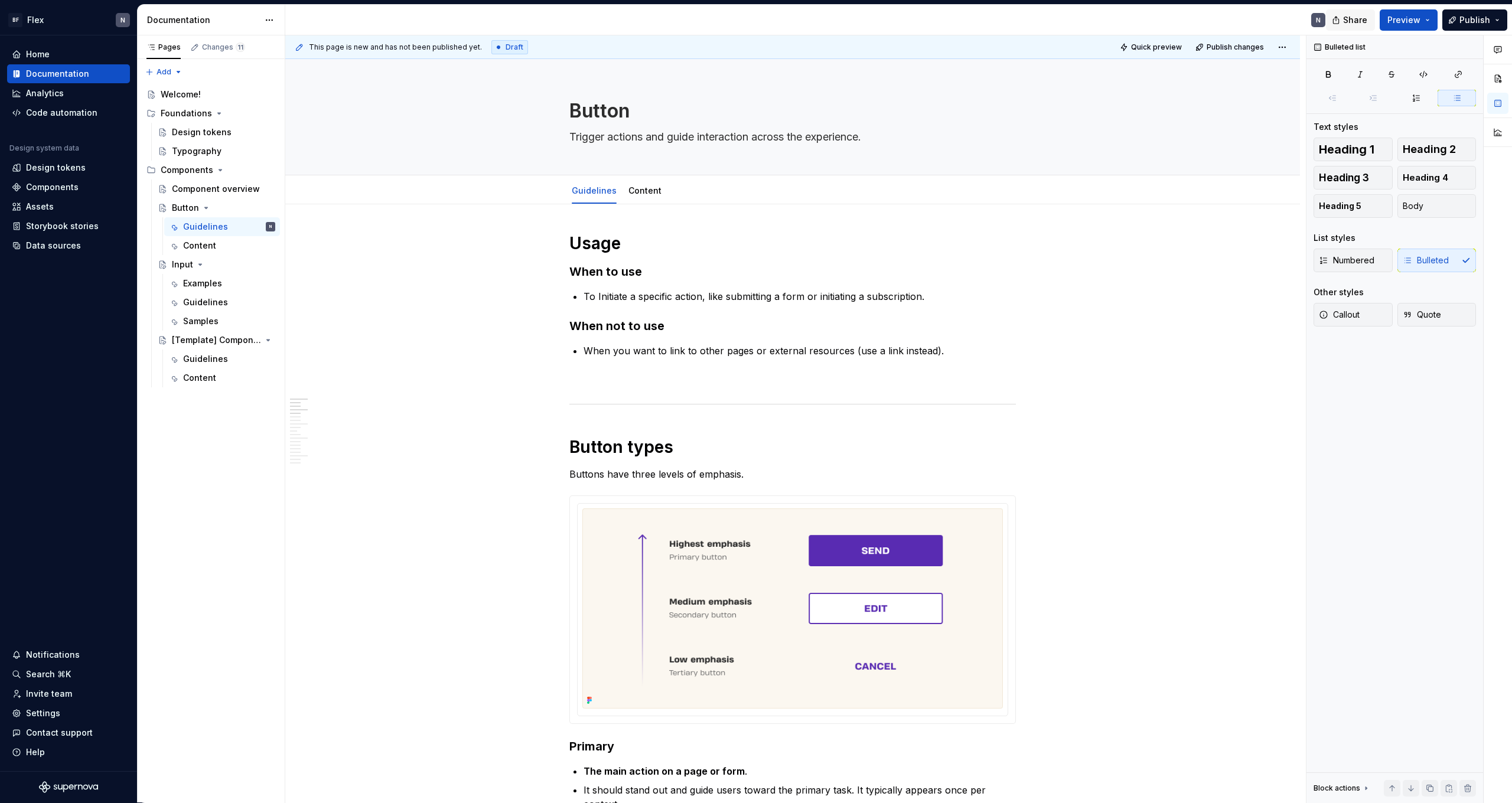
click at [1358, 21] on span "Share" at bounding box center [1355, 20] width 24 height 12
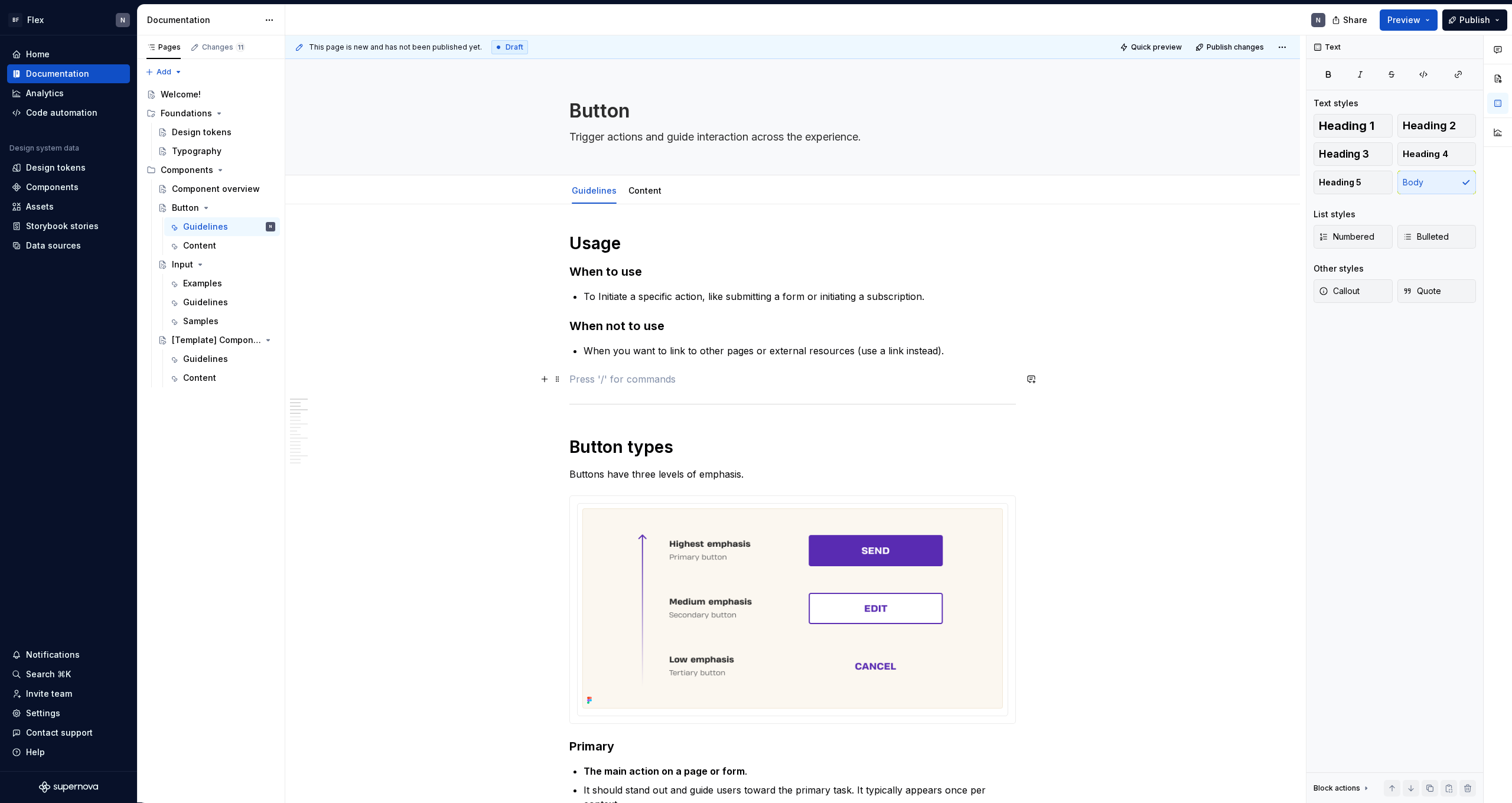
click at [992, 385] on p at bounding box center [793, 379] width 446 height 14
click at [1180, 44] on span "Quick preview" at bounding box center [1156, 47] width 51 height 10
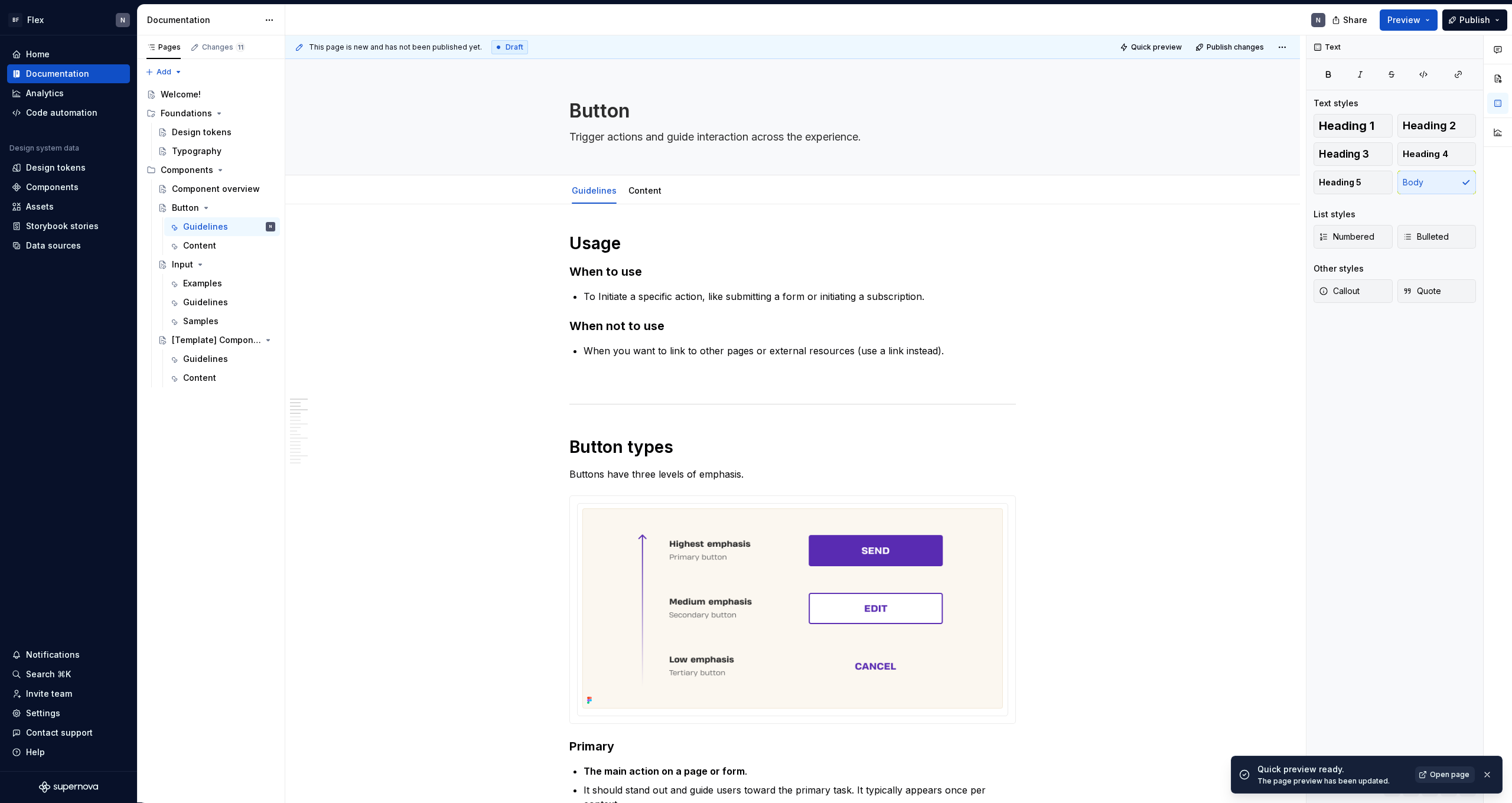
click at [1450, 773] on span "Open page" at bounding box center [1449, 775] width 39 height 10
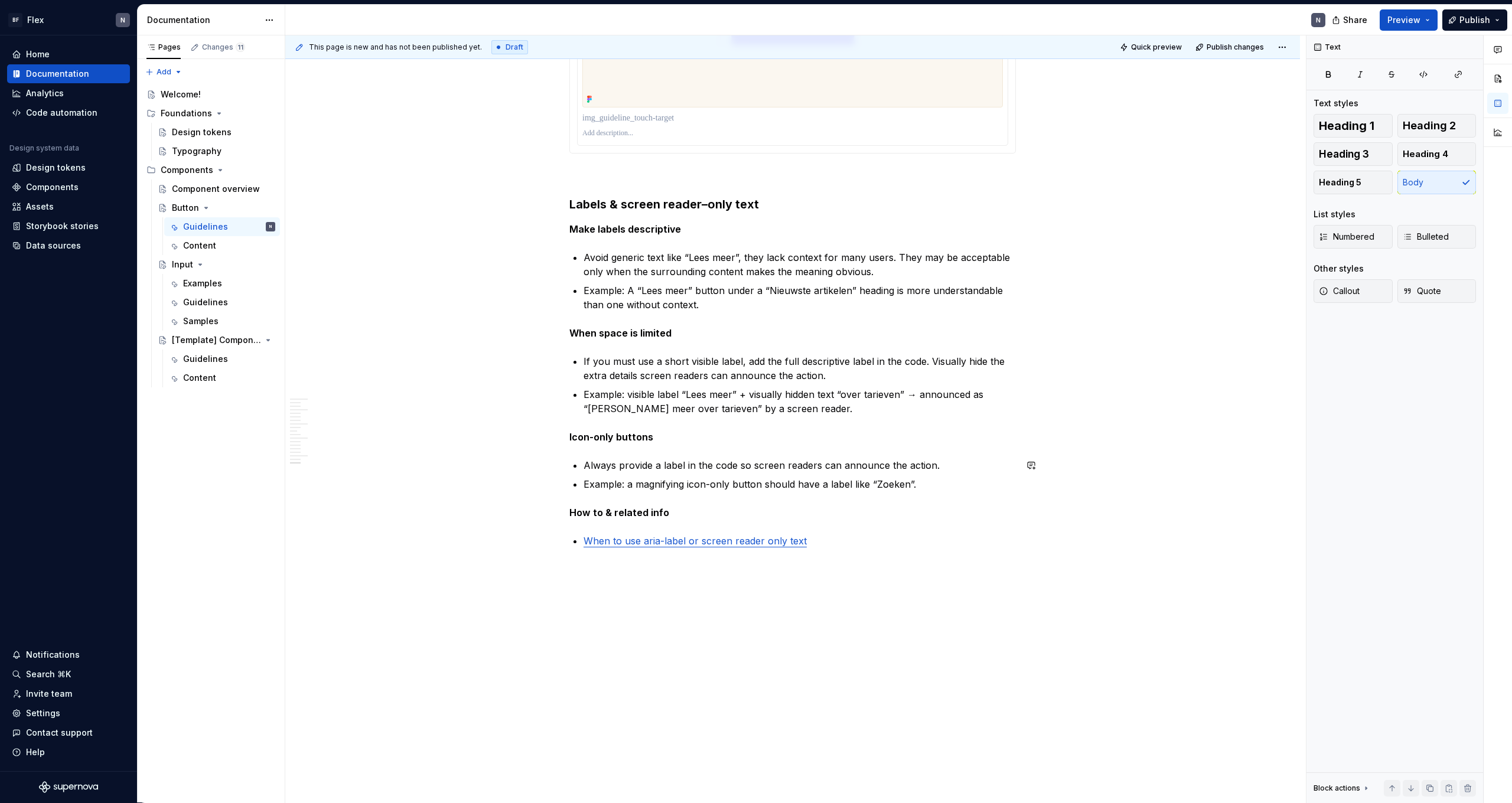
scroll to position [3716, 0]
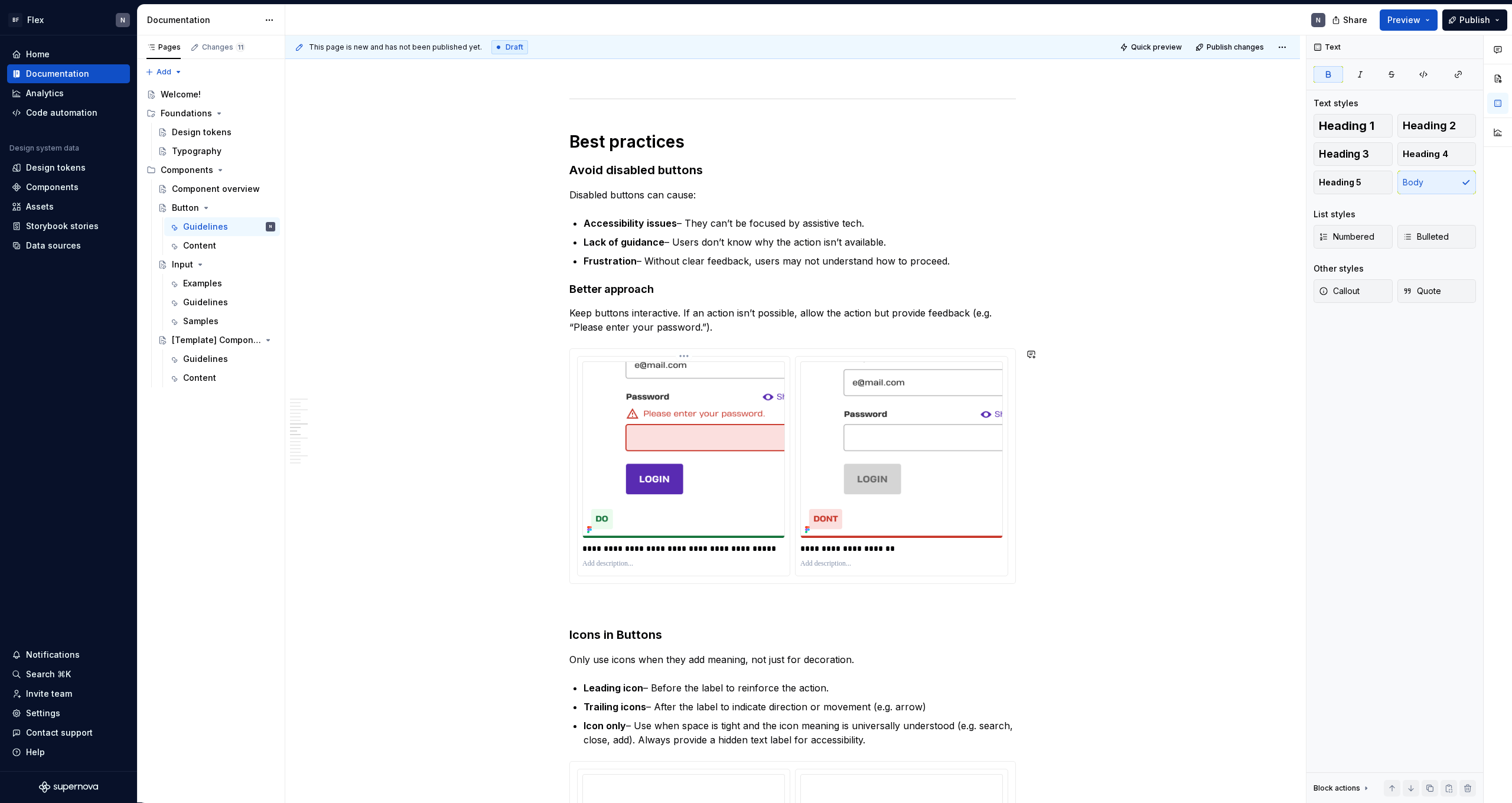
scroll to position [1148, 0]
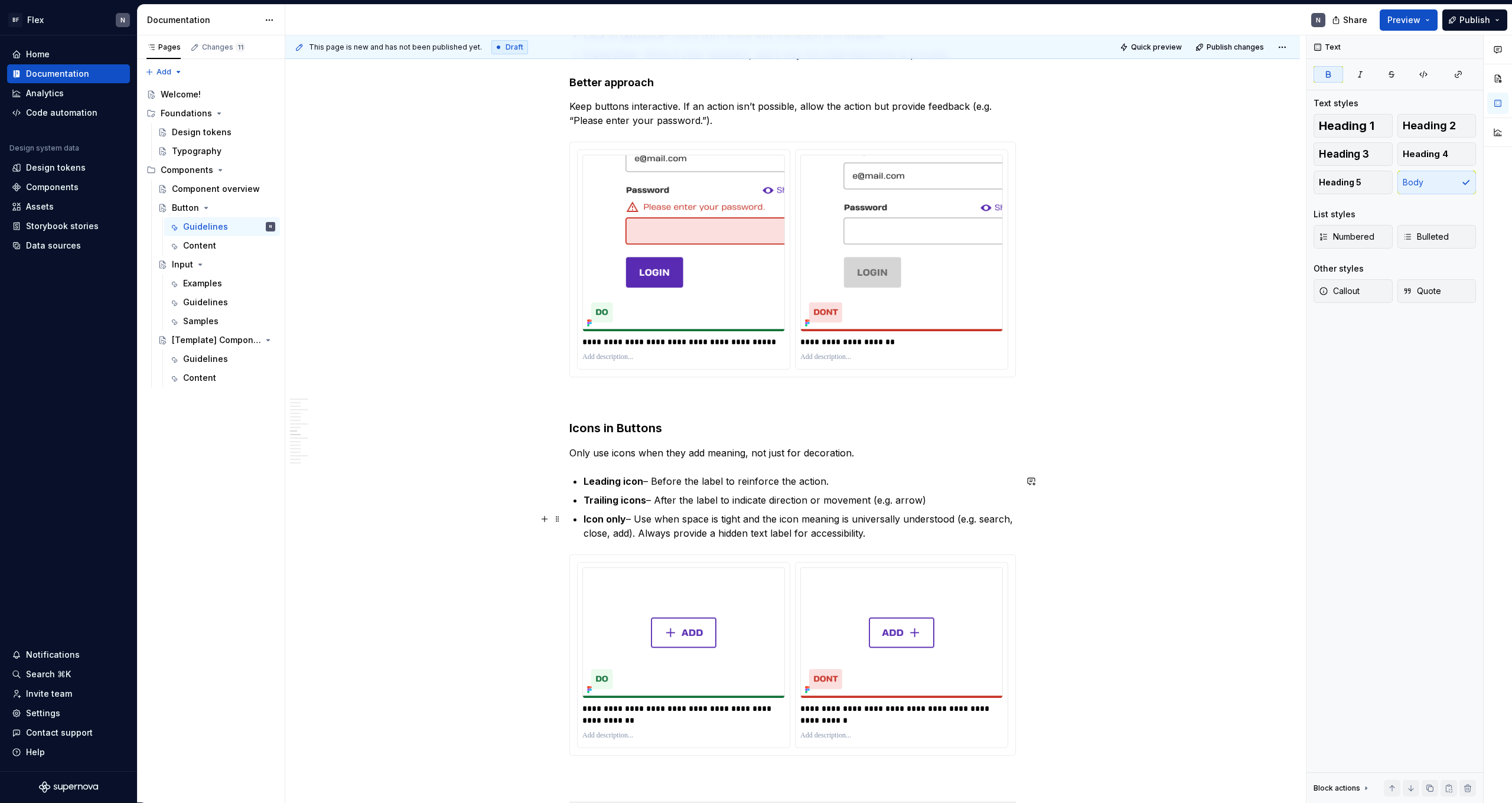
click at [693, 500] on p "Trailing icons – After the label to indicate direction or movement (e.g. arrow)" at bounding box center [799, 501] width 432 height 14
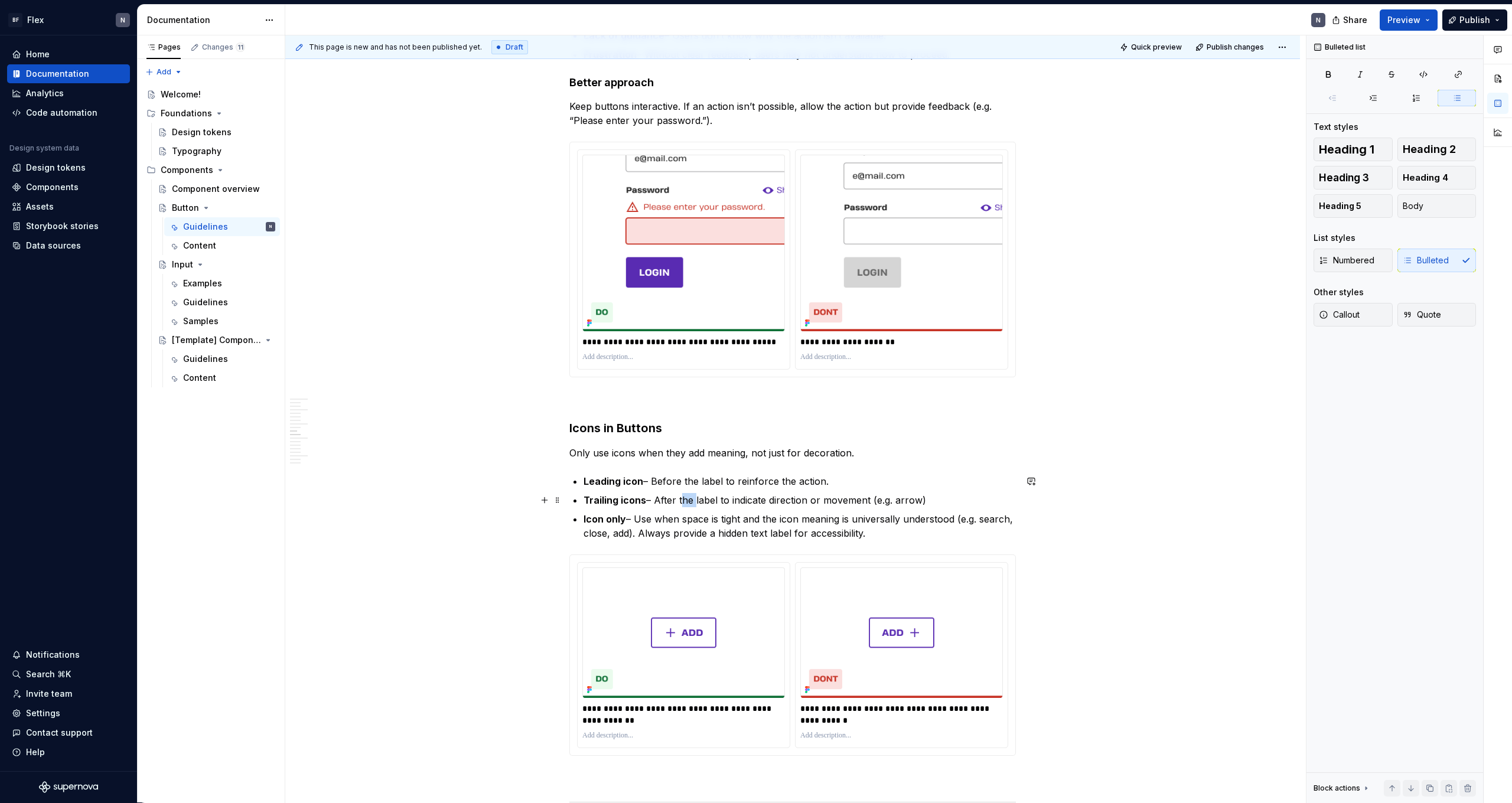
click at [693, 500] on p "Trailing icons – After the label to indicate direction or movement (e.g. arrow)" at bounding box center [799, 501] width 432 height 14
click at [691, 523] on p "Icon only – Use when space is tight and the icon meaning is universally underst…" at bounding box center [799, 526] width 432 height 29
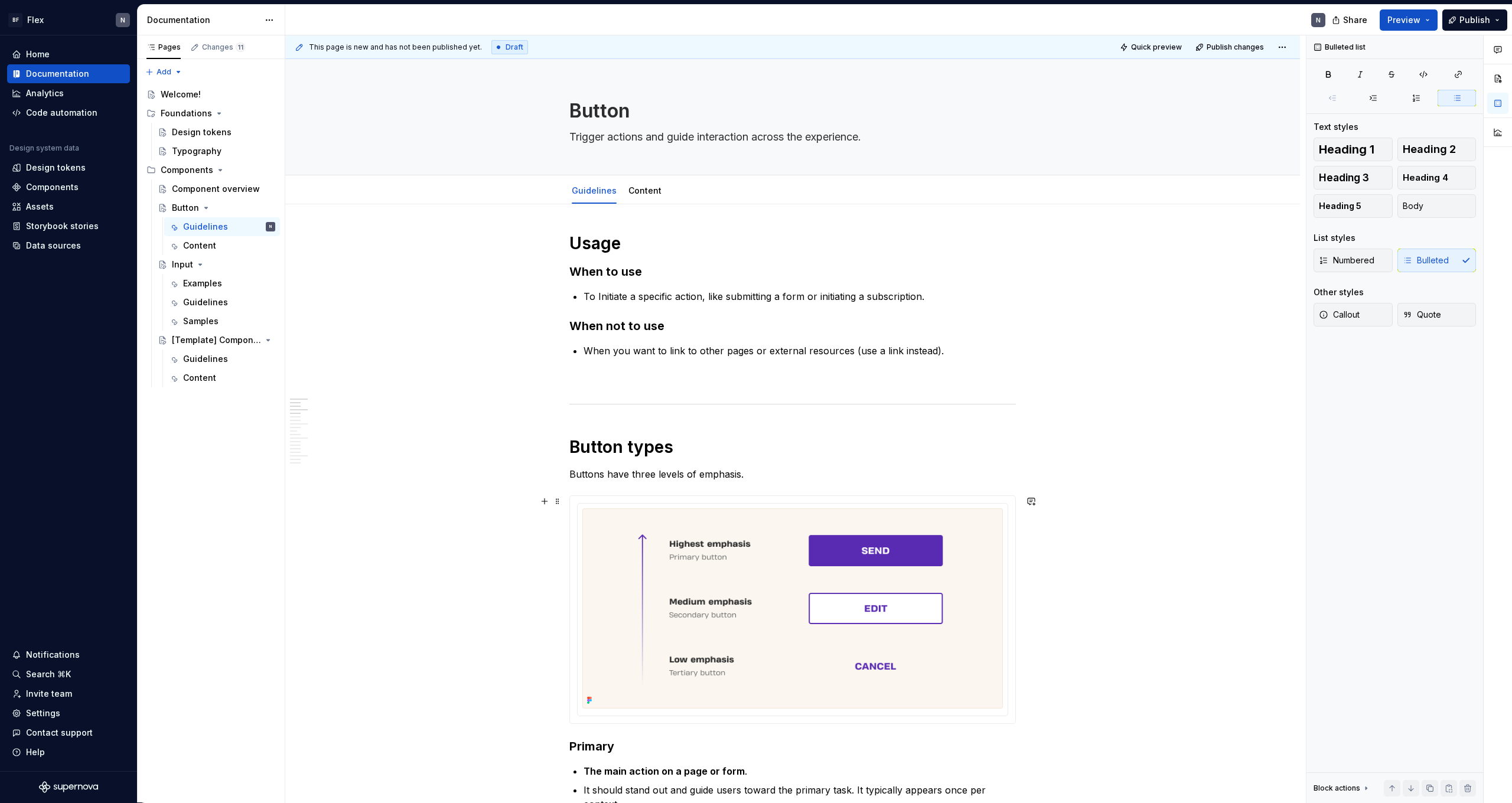
scroll to position [0, 0]
type textarea "*"
